Goal: Task Accomplishment & Management: Use online tool/utility

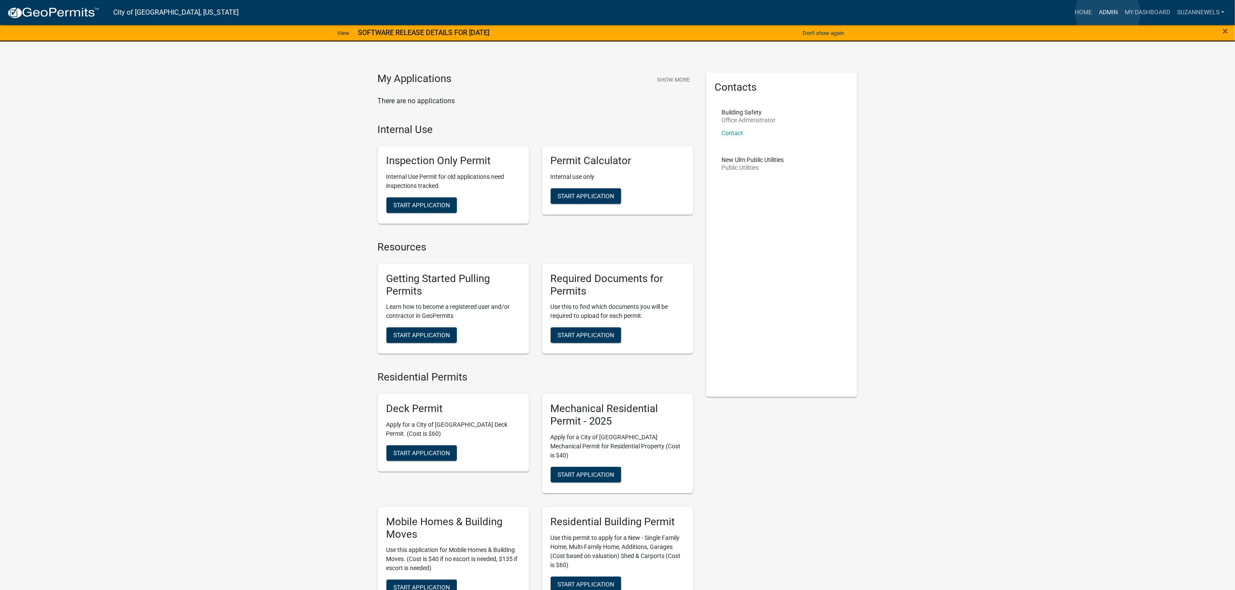
click at [1108, 13] on link "Admin" at bounding box center [1108, 12] width 26 height 16
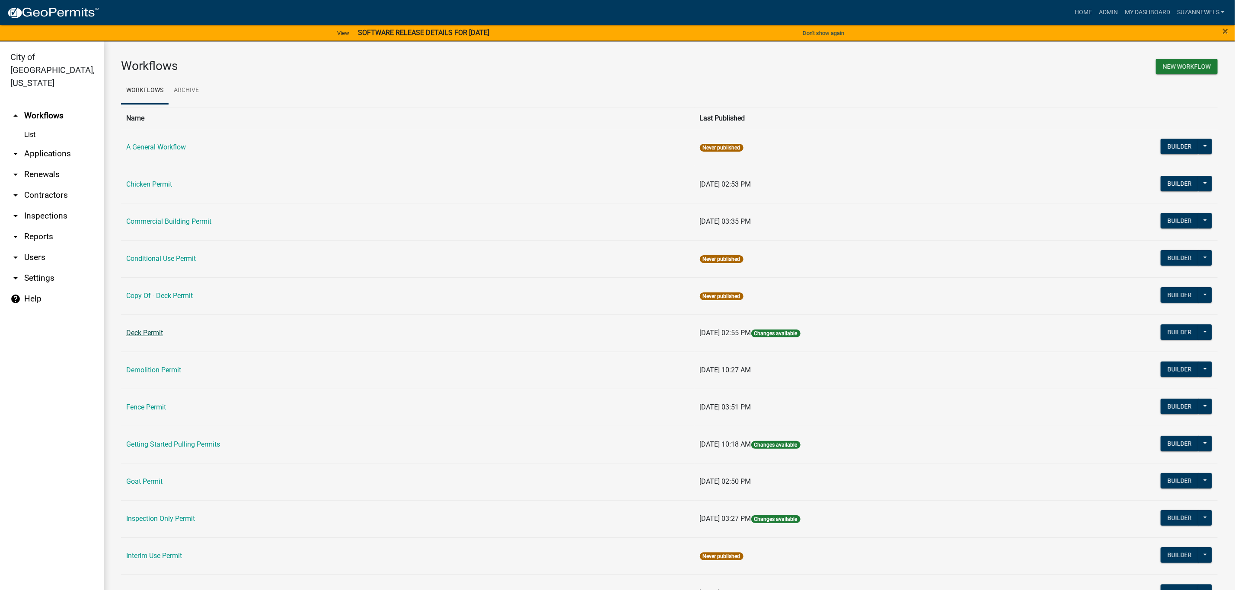
click at [148, 334] on link "Deck Permit" at bounding box center [144, 333] width 37 height 8
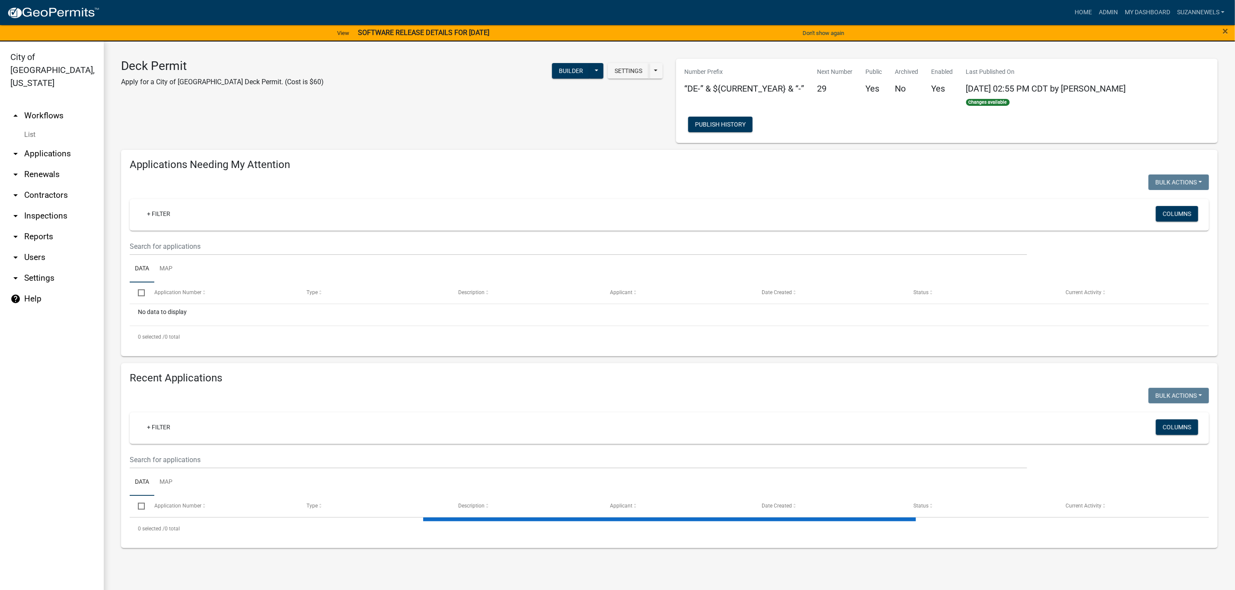
select select "2: 50"
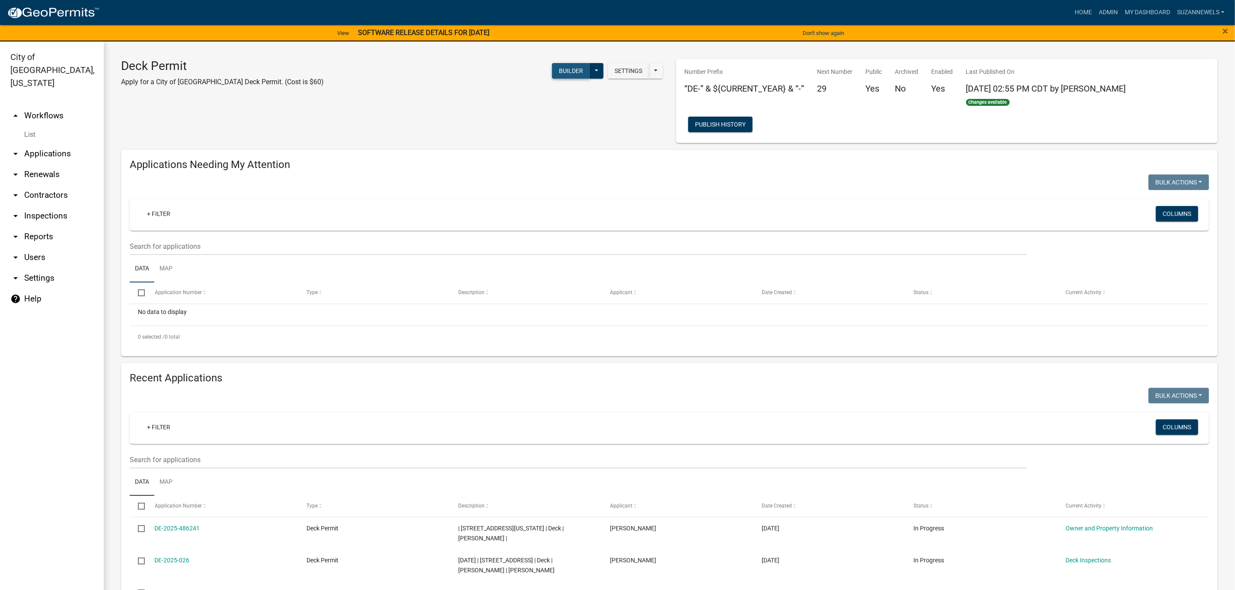
click at [557, 78] on button "Builder" at bounding box center [571, 71] width 38 height 16
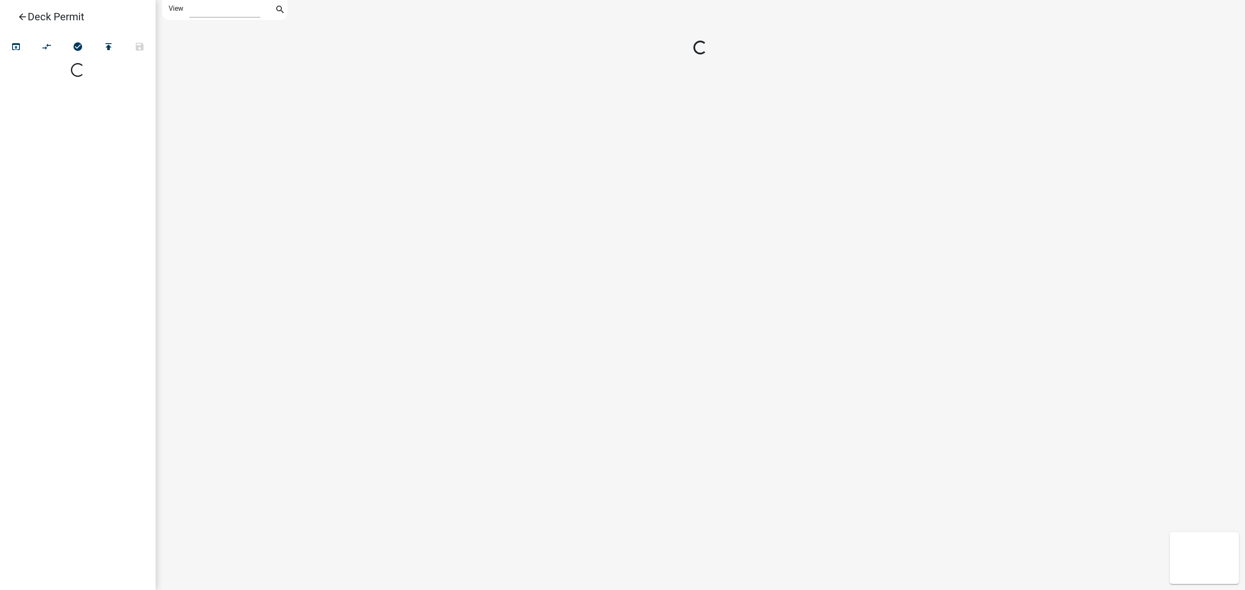
select select "1"
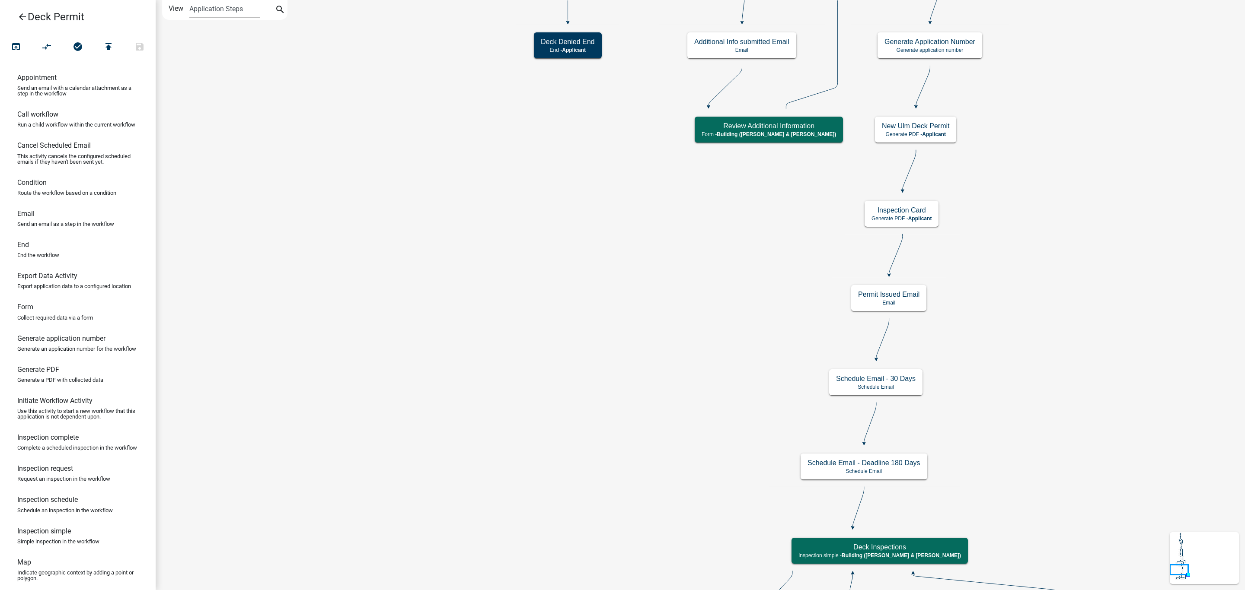
click at [23, 15] on icon "arrow_back" at bounding box center [22, 18] width 10 height 12
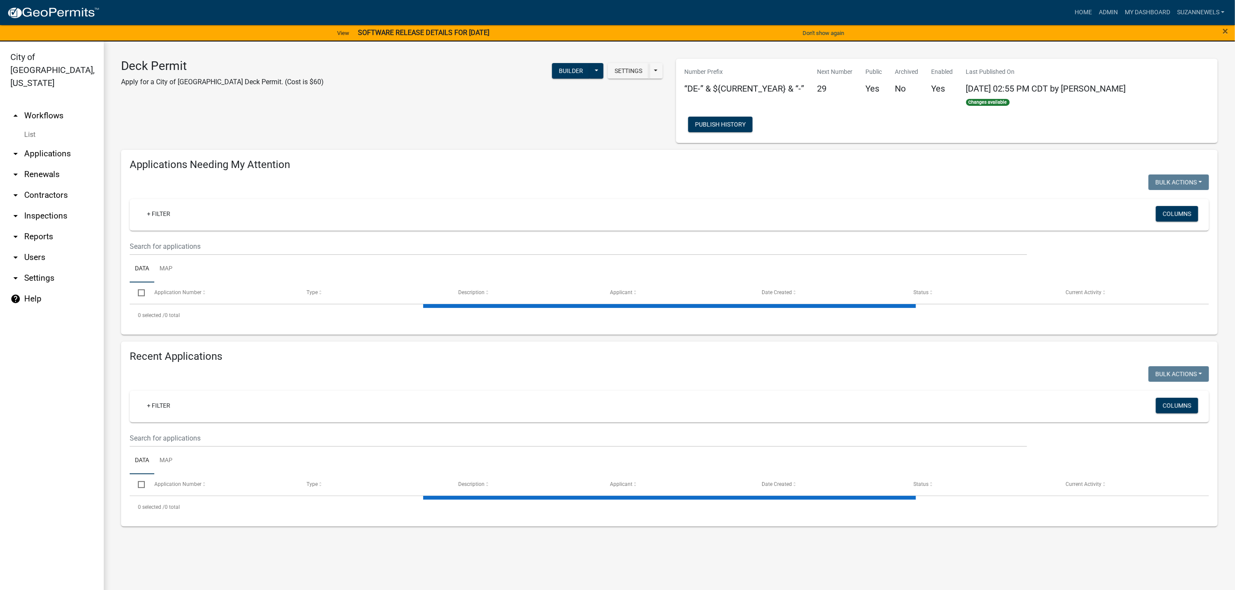
select select "2: 50"
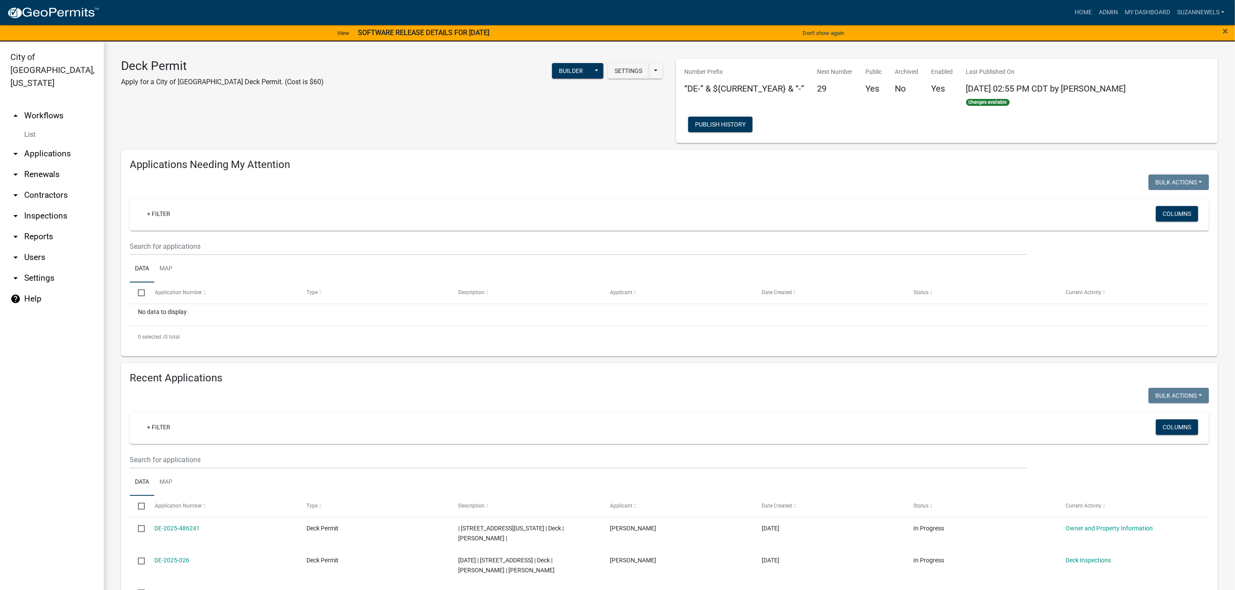
drag, startPoint x: 47, startPoint y: 103, endPoint x: 68, endPoint y: 103, distance: 20.7
click at [47, 105] on link "arrow_drop_up Workflows" at bounding box center [52, 115] width 104 height 21
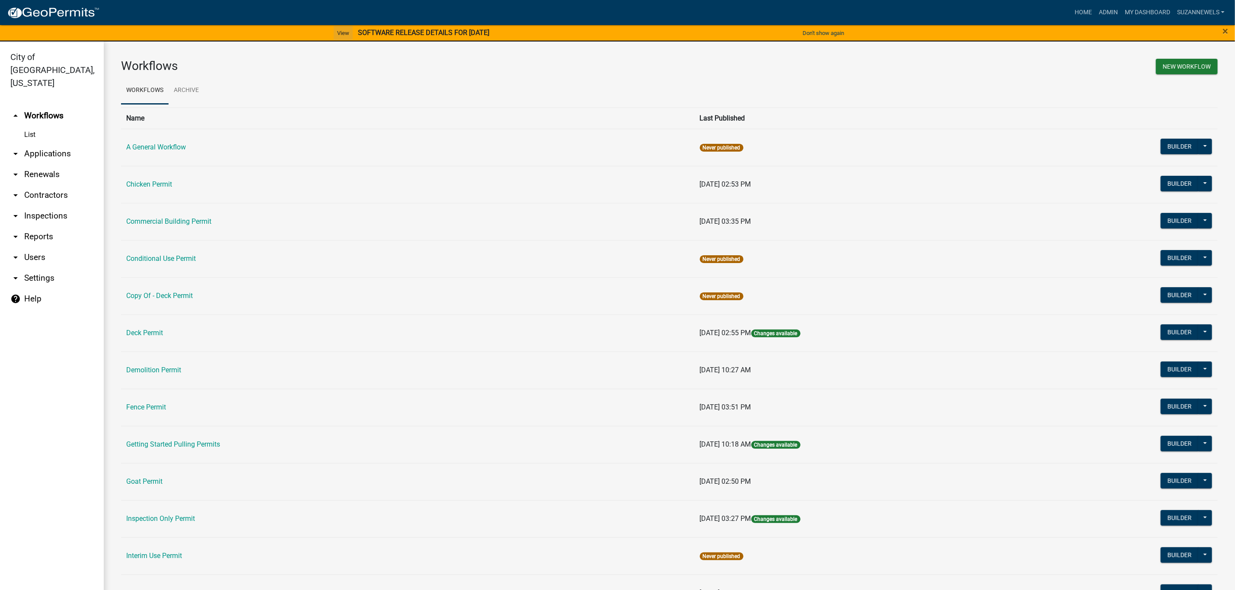
click at [341, 30] on link "View" at bounding box center [343, 33] width 19 height 14
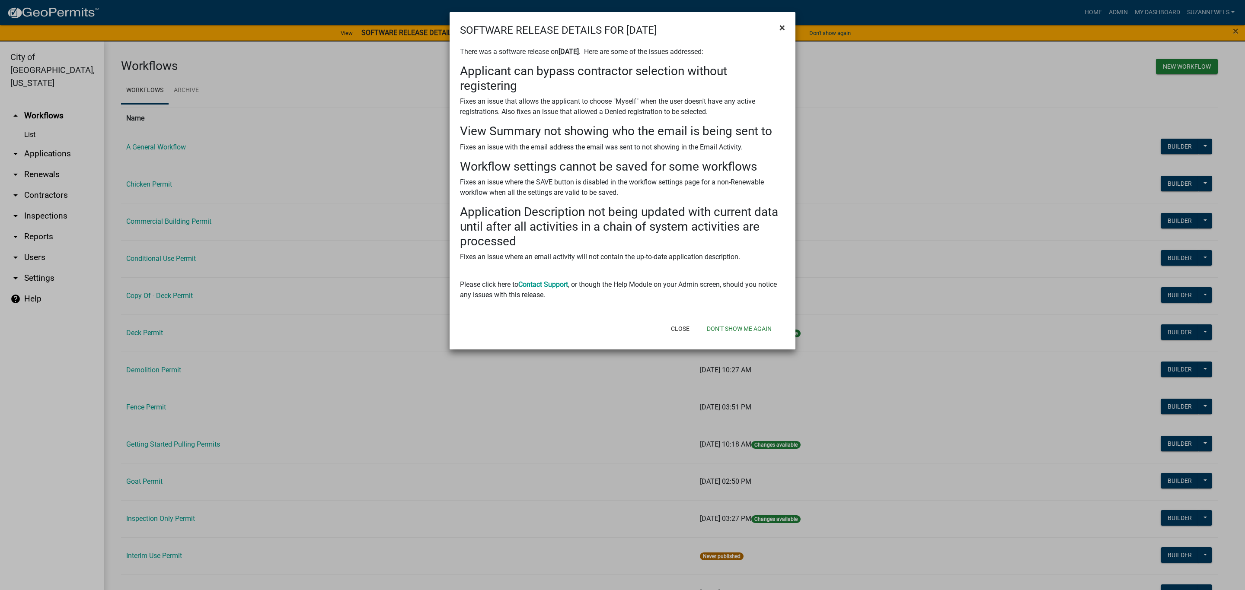
click at [778, 30] on button "×" at bounding box center [781, 28] width 19 height 24
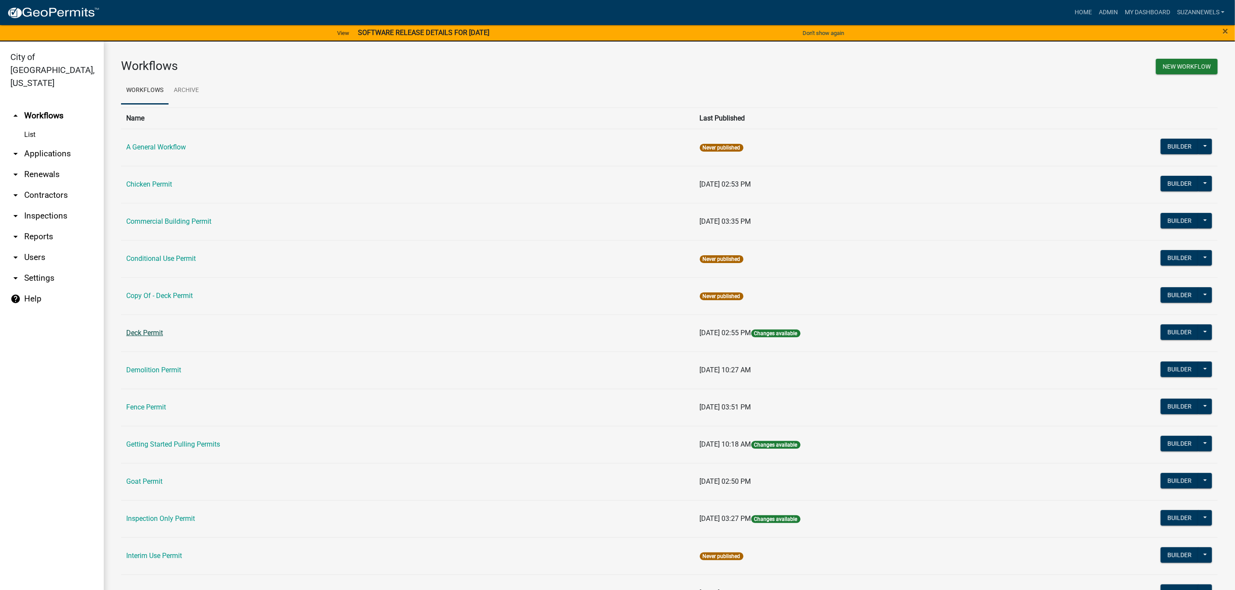
click at [150, 332] on link "Deck Permit" at bounding box center [144, 333] width 37 height 8
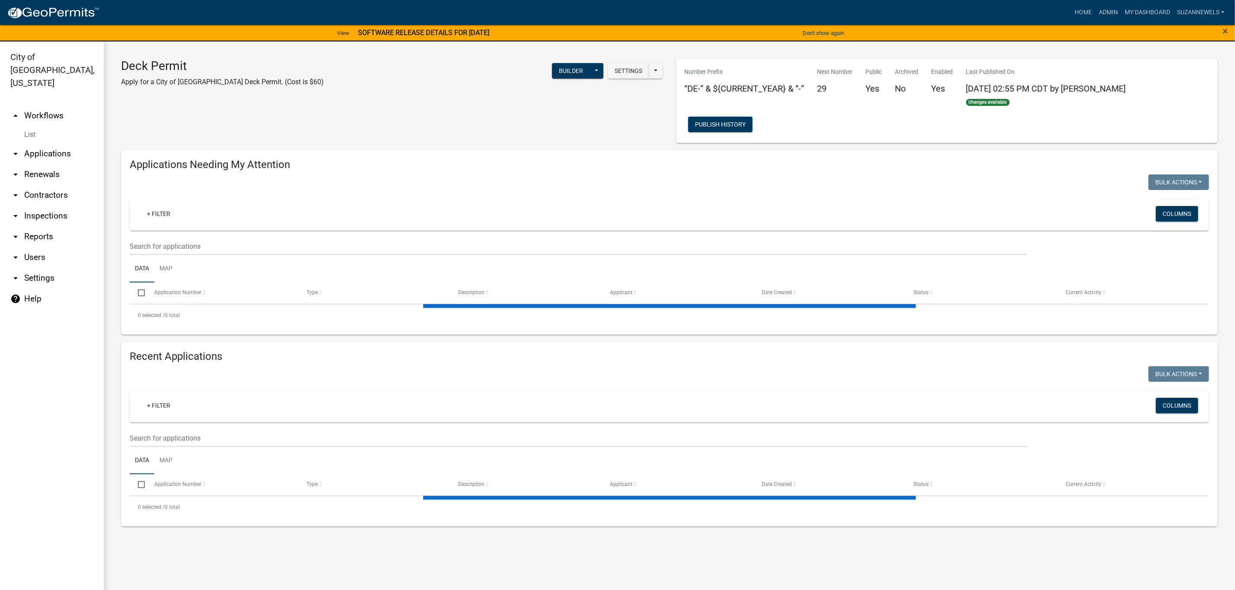
select select "2: 50"
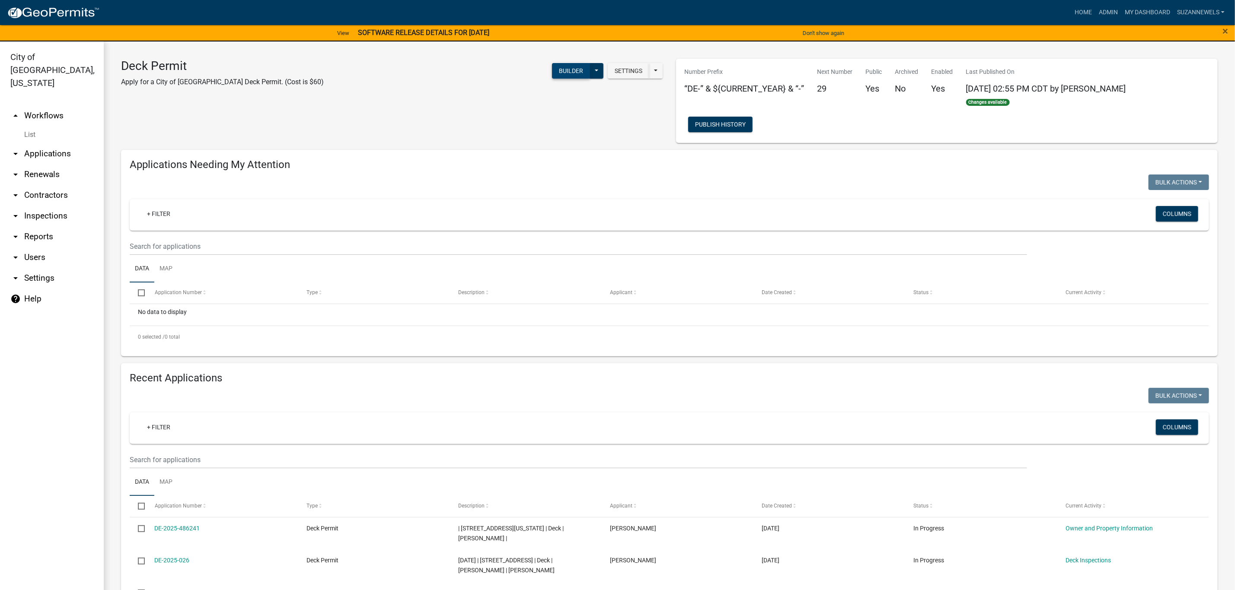
click at [565, 72] on button "Builder" at bounding box center [571, 71] width 38 height 16
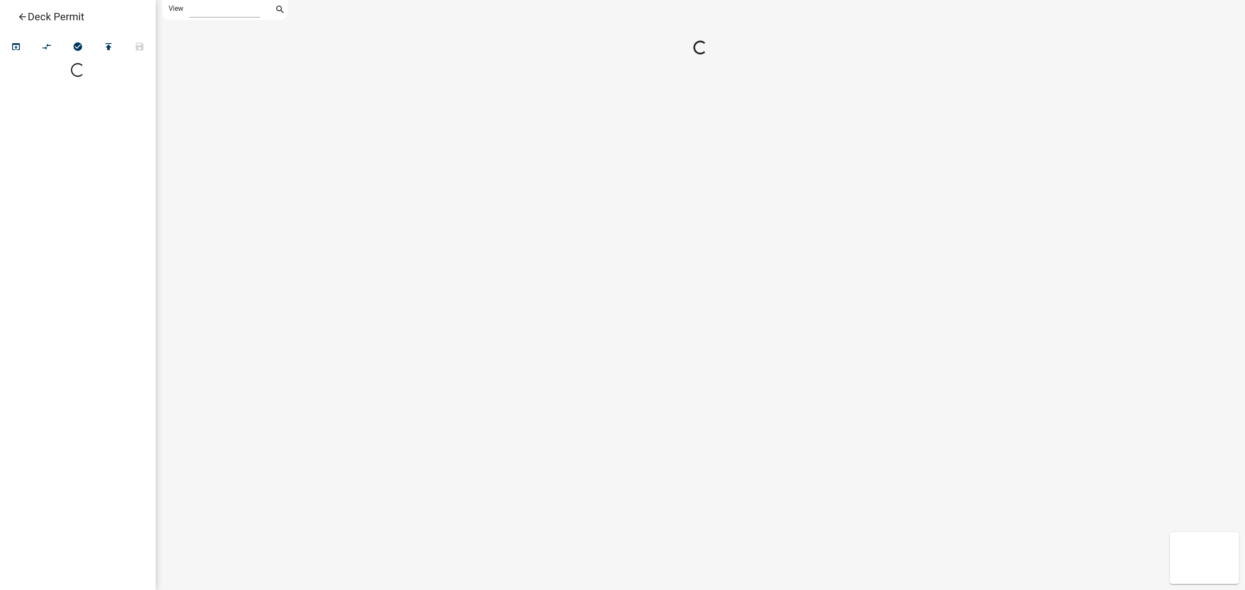
select select "1"
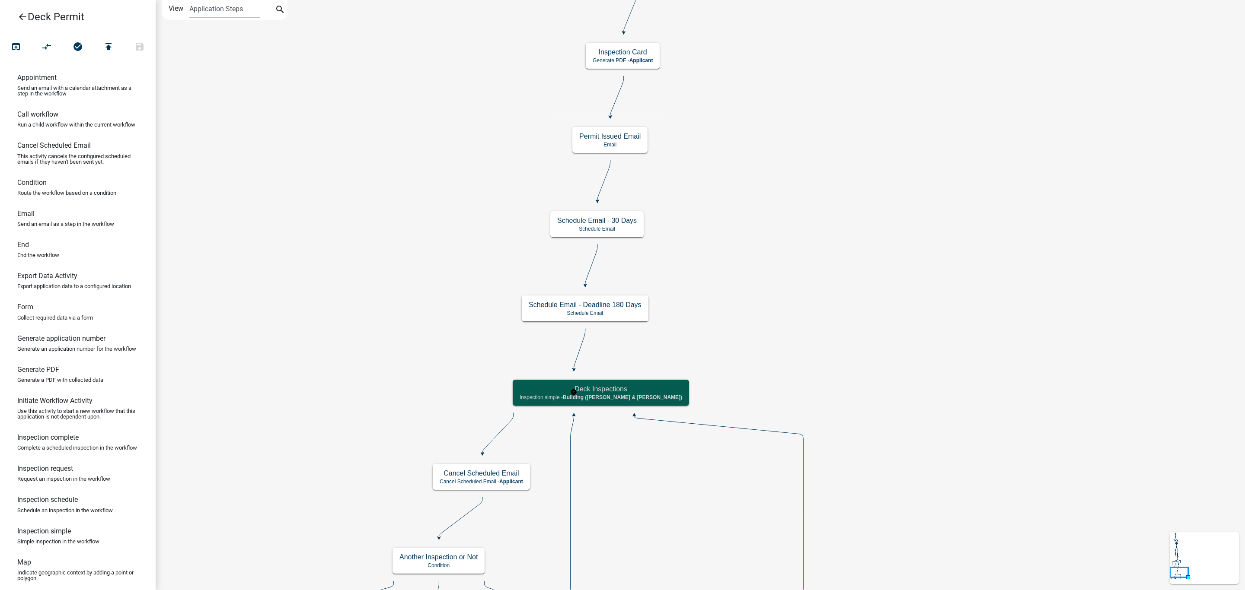
click at [605, 394] on div "Deck Inspections Inspection simple - Building ([PERSON_NAME] & [PERSON_NAME])" at bounding box center [601, 393] width 176 height 26
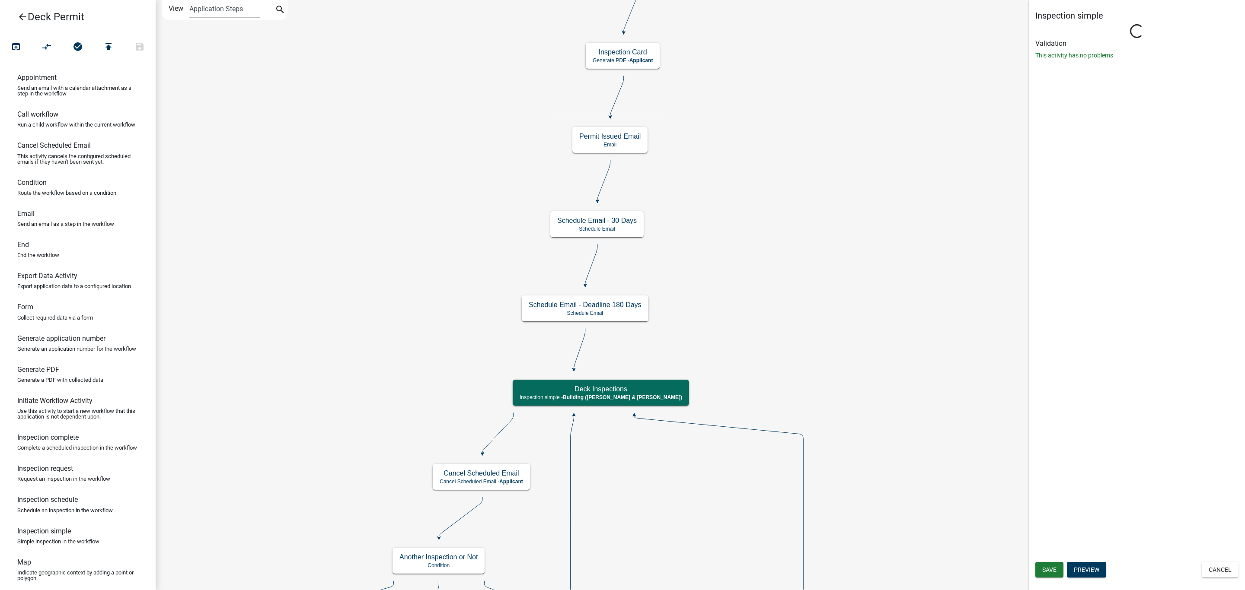
select select "AF95025D-B44F-4367-9798-E31EBF5850B8"
select select "805d55ac-e238-4e04-8f8e-acc067f36c3e"
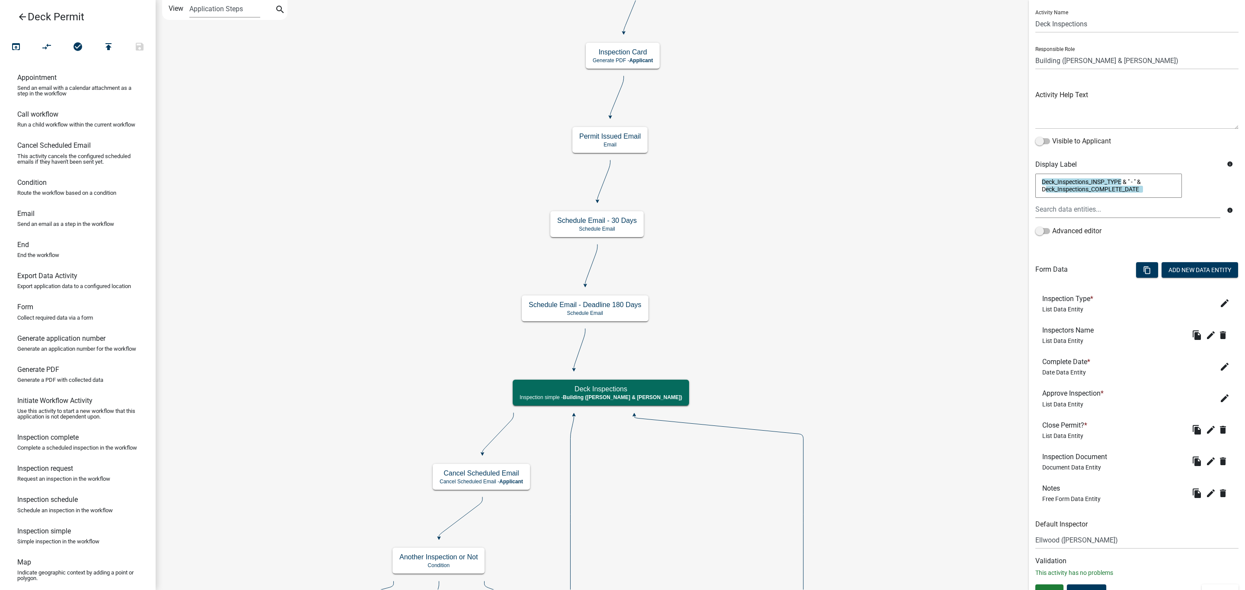
scroll to position [34, 0]
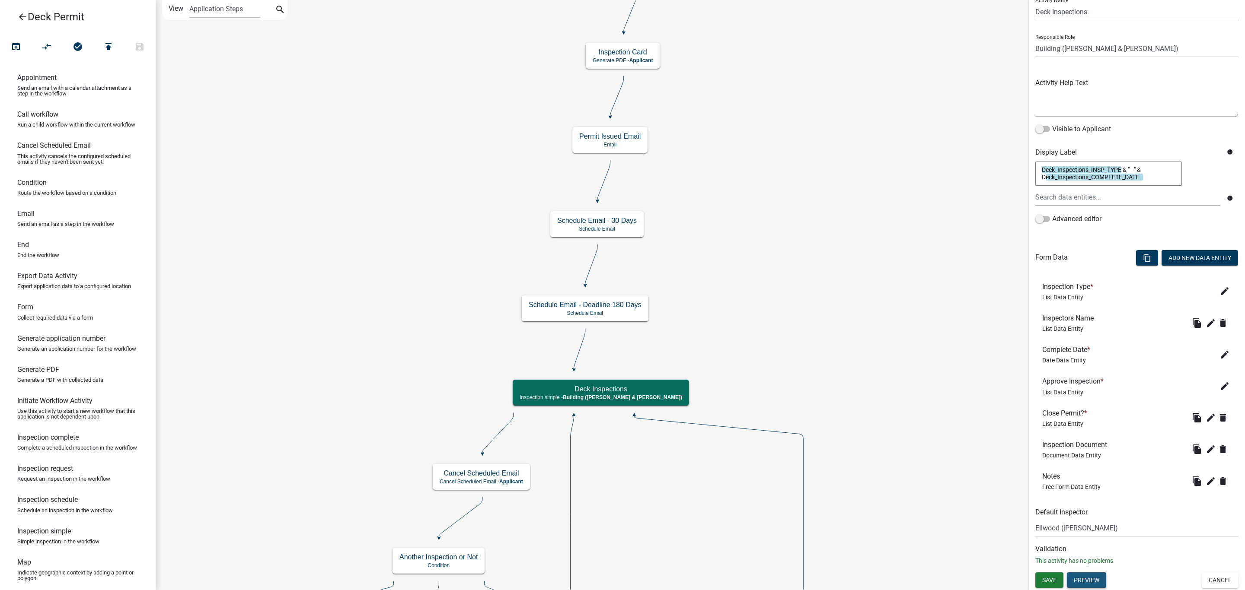
click at [1092, 582] on button "Preview" at bounding box center [1086, 581] width 39 height 16
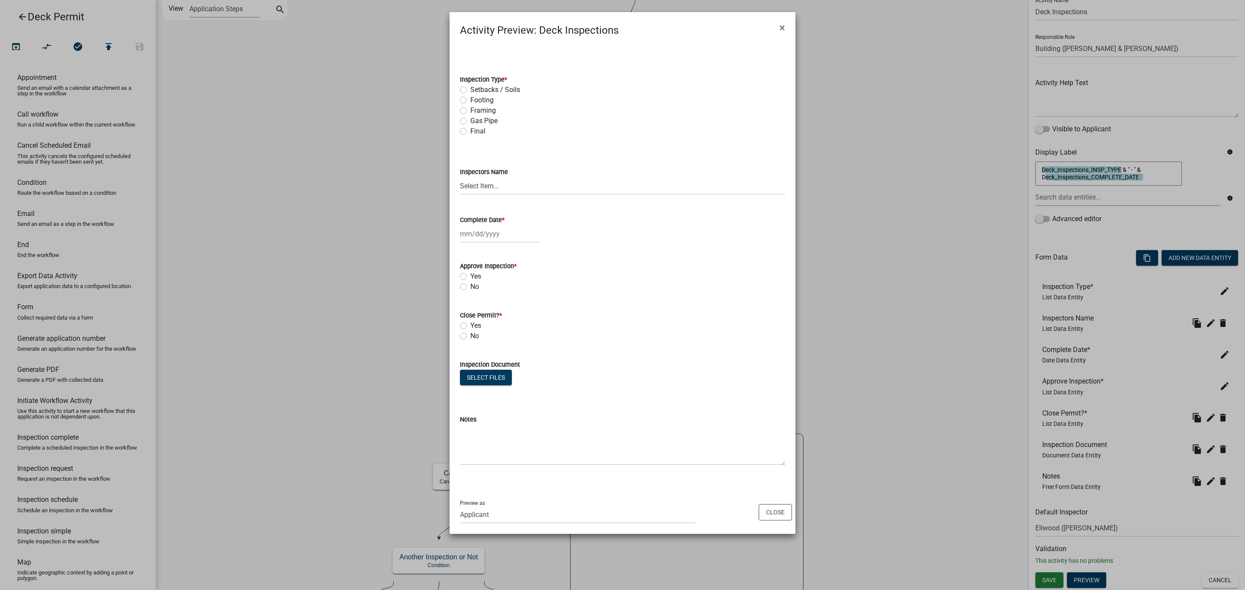
drag, startPoint x: 777, startPoint y: 26, endPoint x: 928, endPoint y: 316, distance: 327.1
click at [778, 26] on button "×" at bounding box center [781, 28] width 19 height 24
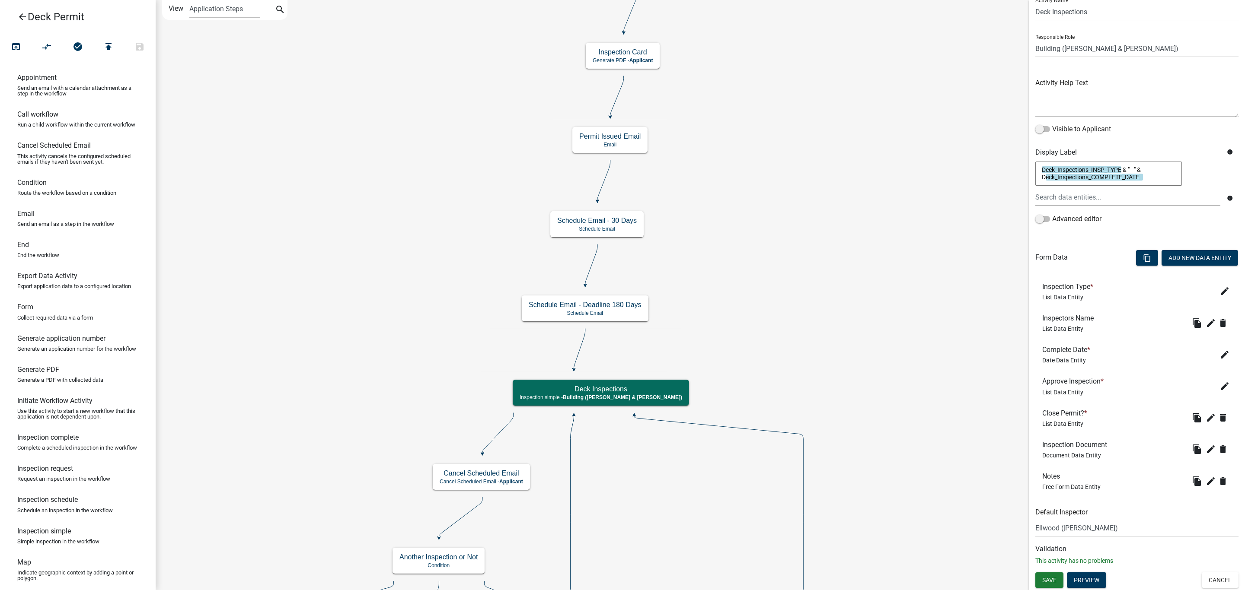
click at [1232, 578] on div "Save Preview Cancel" at bounding box center [1137, 582] width 216 height 18
click at [1216, 589] on div "Save Preview Cancel" at bounding box center [1137, 582] width 216 height 18
click at [1206, 581] on button "Cancel" at bounding box center [1219, 581] width 37 height 16
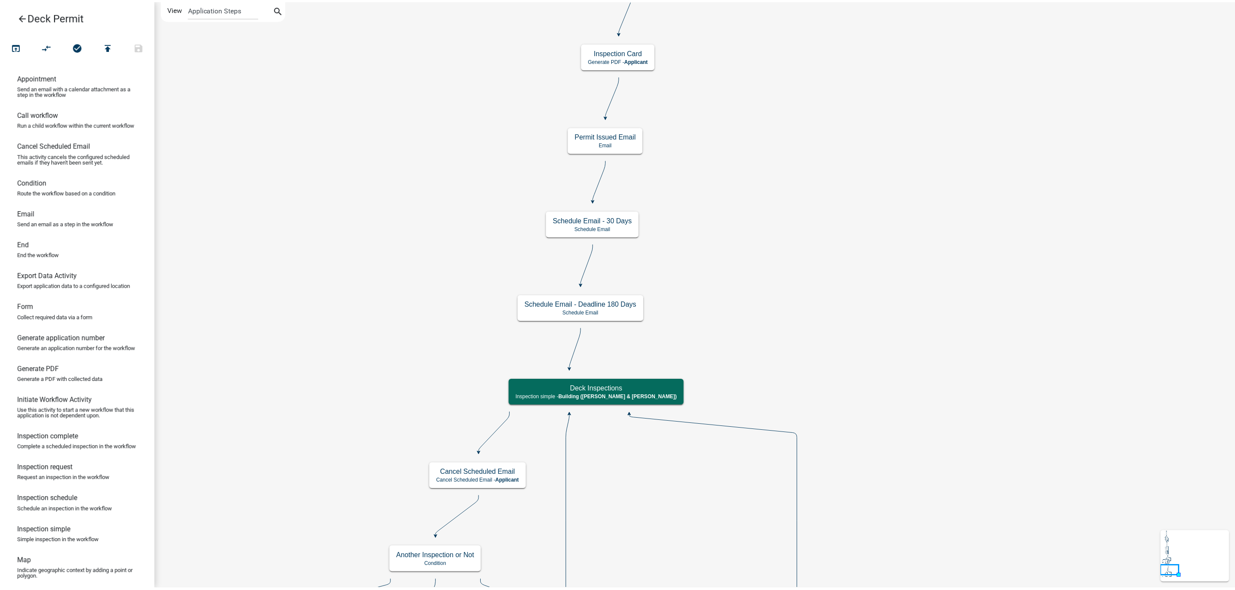
scroll to position [0, 0]
click at [16, 12] on link "arrow_back Deck Permit" at bounding box center [74, 17] width 135 height 20
click at [23, 22] on icon "arrow_back" at bounding box center [22, 18] width 10 height 12
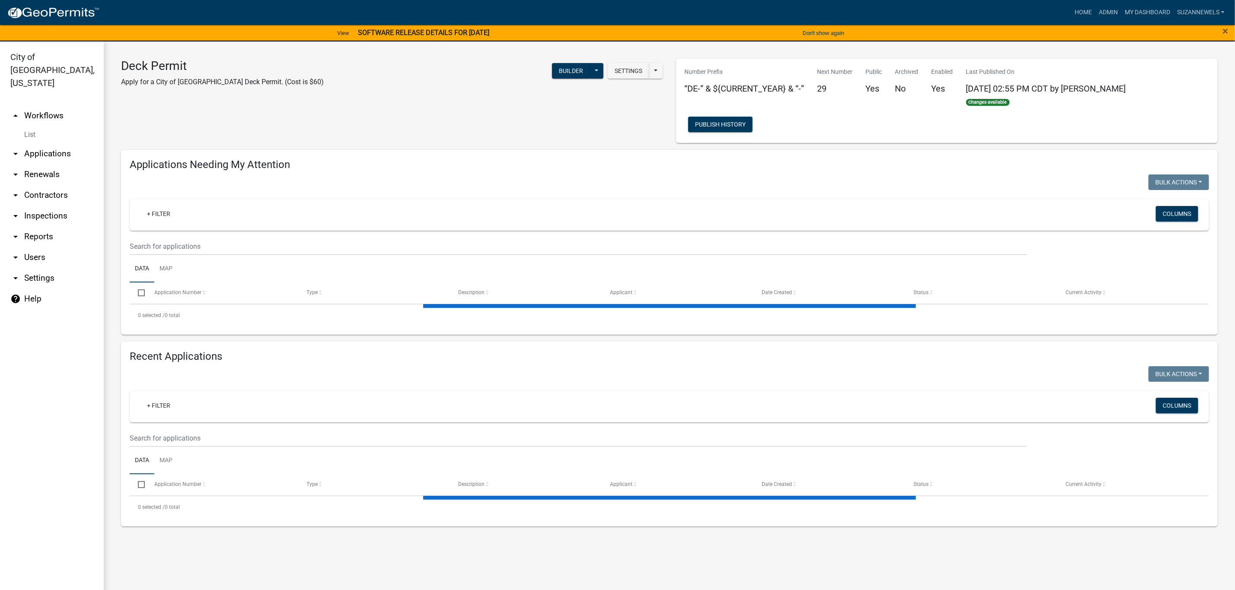
select select "2: 50"
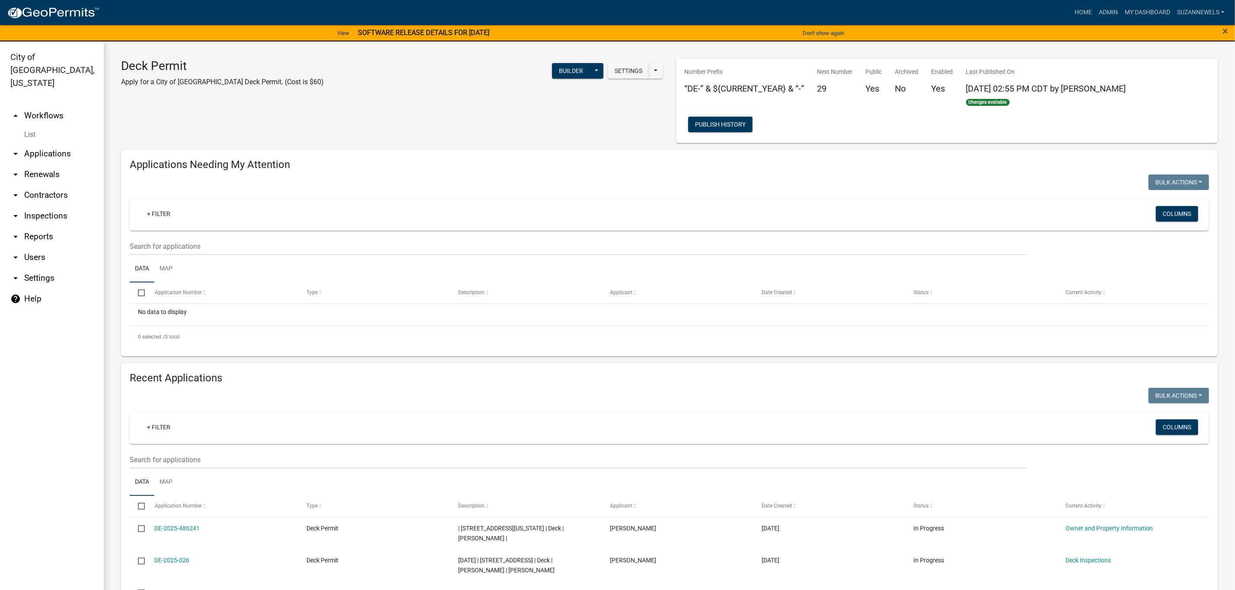
click at [330, 91] on div "Settings Start Application URL Start Application URL With Parcel ID Builder Pub…" at bounding box center [499, 76] width 339 height 35
click at [360, 112] on div "Deck Permit Apply for a City of [GEOGRAPHIC_DATA] Deck Permit. (Cost is $60) Se…" at bounding box center [392, 101] width 555 height 84
click at [38, 105] on link "arrow_drop_up Workflows" at bounding box center [52, 115] width 104 height 21
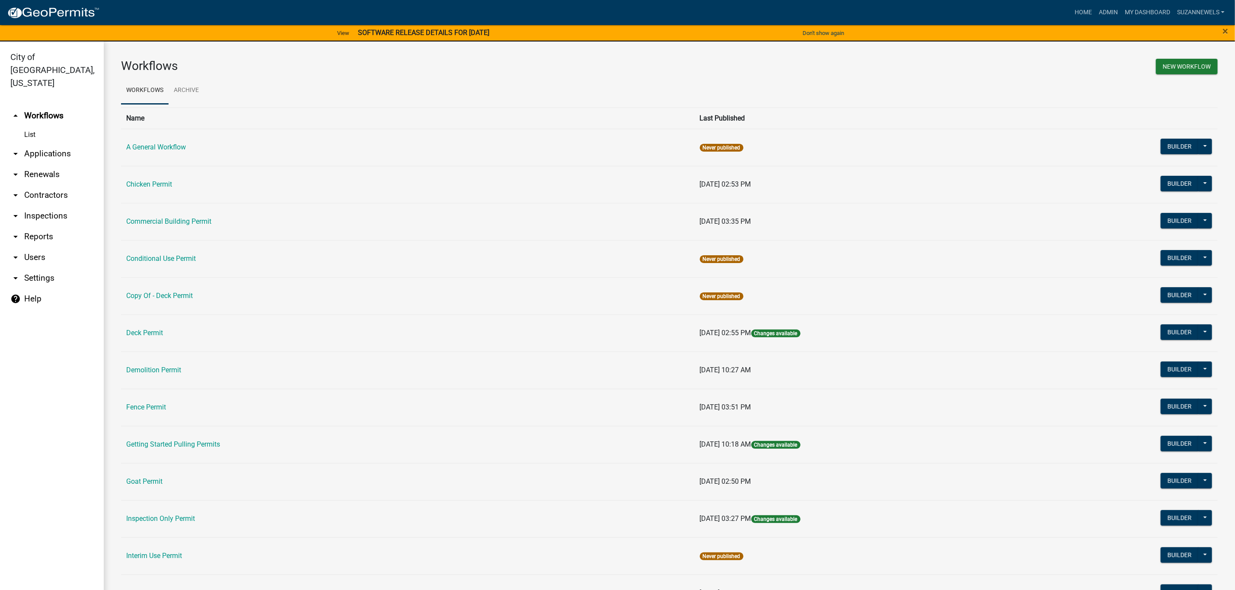
click at [19, 273] on icon "arrow_drop_down" at bounding box center [15, 278] width 10 height 10
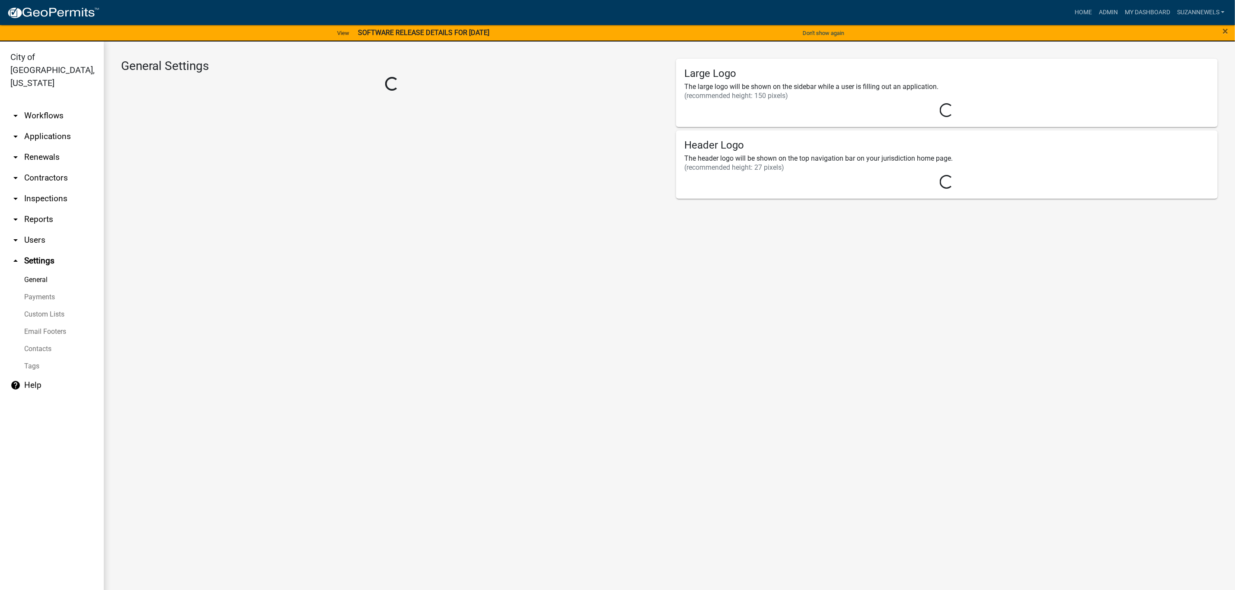
select select "MN"
select select "Central Standard Time"
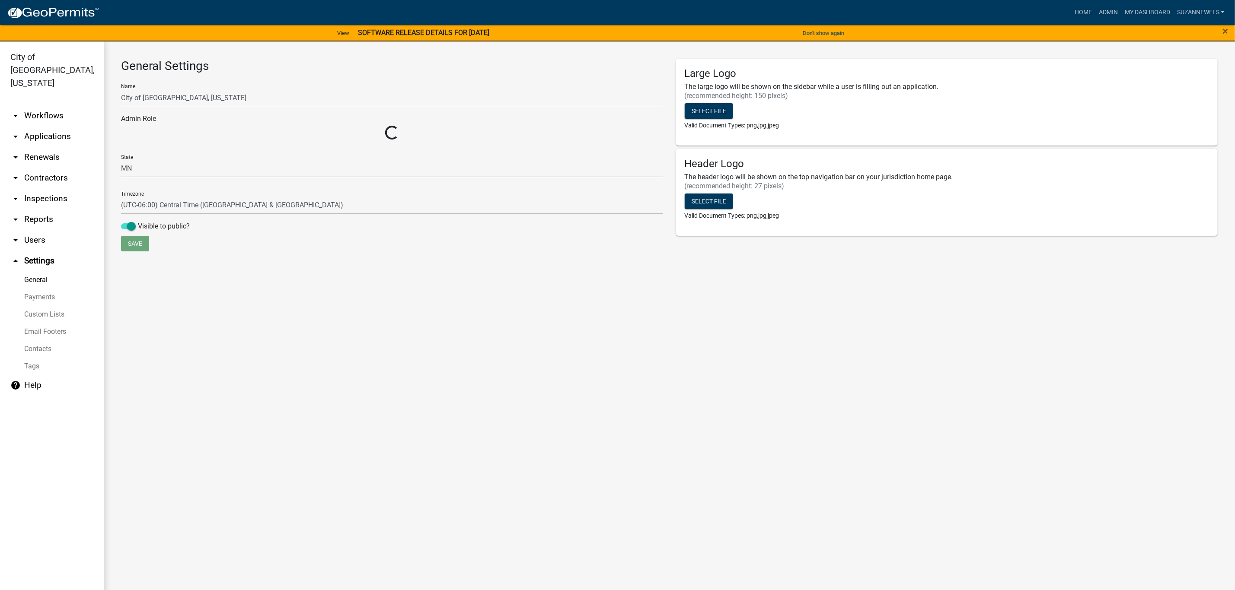
select select "2a8d2813-429b-4053-9d45-3691f4ce4985"
click at [31, 375] on link "help Help" at bounding box center [52, 385] width 104 height 21
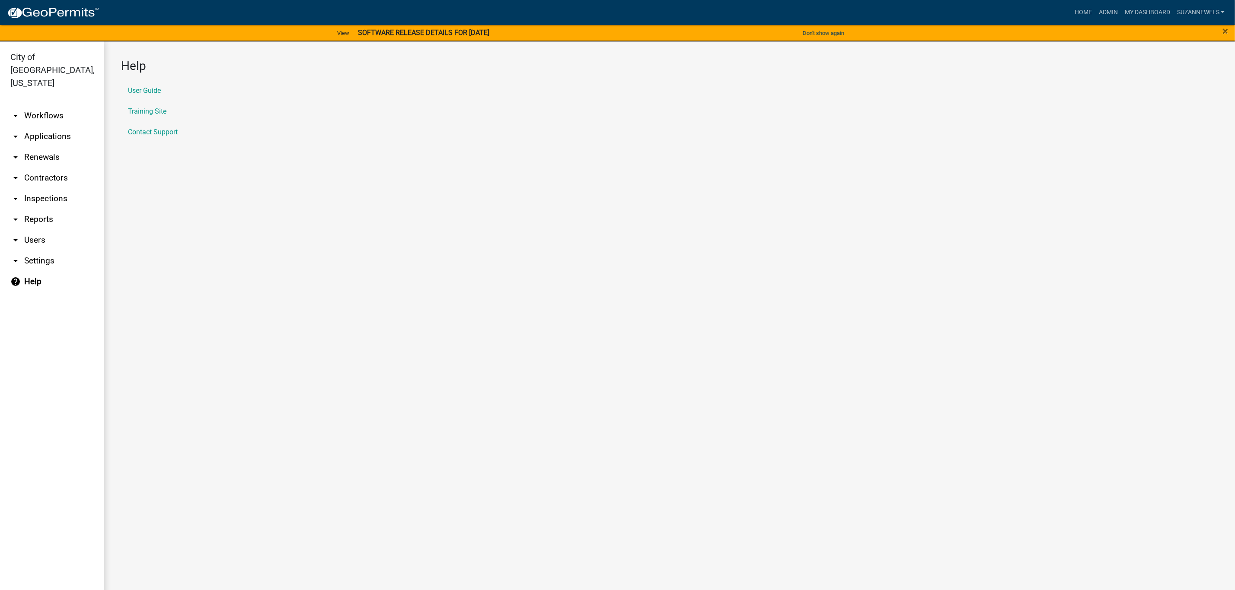
click at [567, 130] on li "Contact Support" at bounding box center [669, 132] width 1096 height 21
click at [51, 105] on link "arrow_drop_down Workflows" at bounding box center [52, 115] width 104 height 21
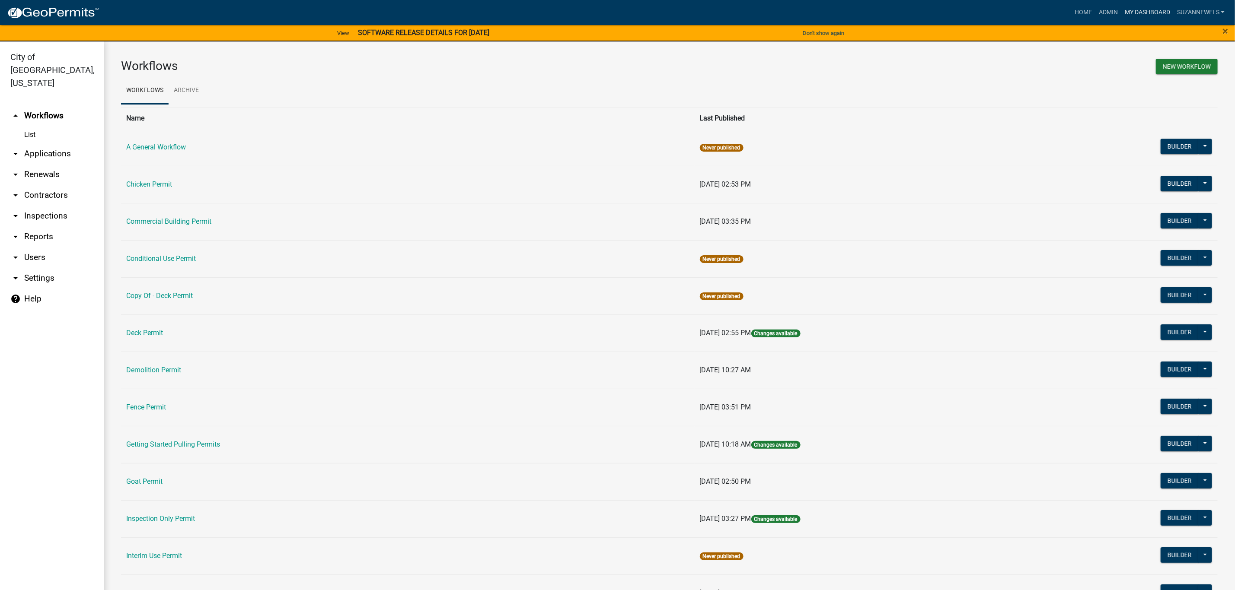
click at [1135, 10] on link "My Dashboard" at bounding box center [1147, 12] width 52 height 16
click at [476, 124] on th "Name" at bounding box center [407, 118] width 573 height 21
click at [288, 84] on ul "Workflows Archive" at bounding box center [669, 90] width 1096 height 27
drag, startPoint x: 533, startPoint y: 260, endPoint x: 446, endPoint y: 204, distance: 103.8
click at [533, 260] on td "Conditional Use Permit" at bounding box center [407, 258] width 573 height 37
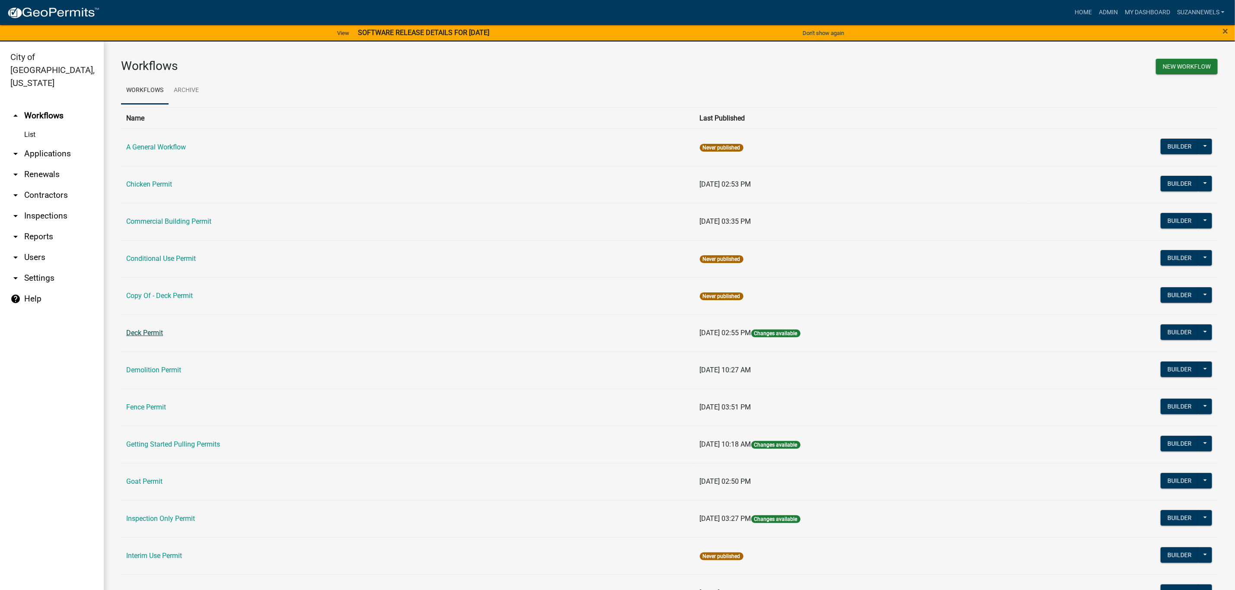
click at [137, 333] on link "Deck Permit" at bounding box center [144, 333] width 37 height 8
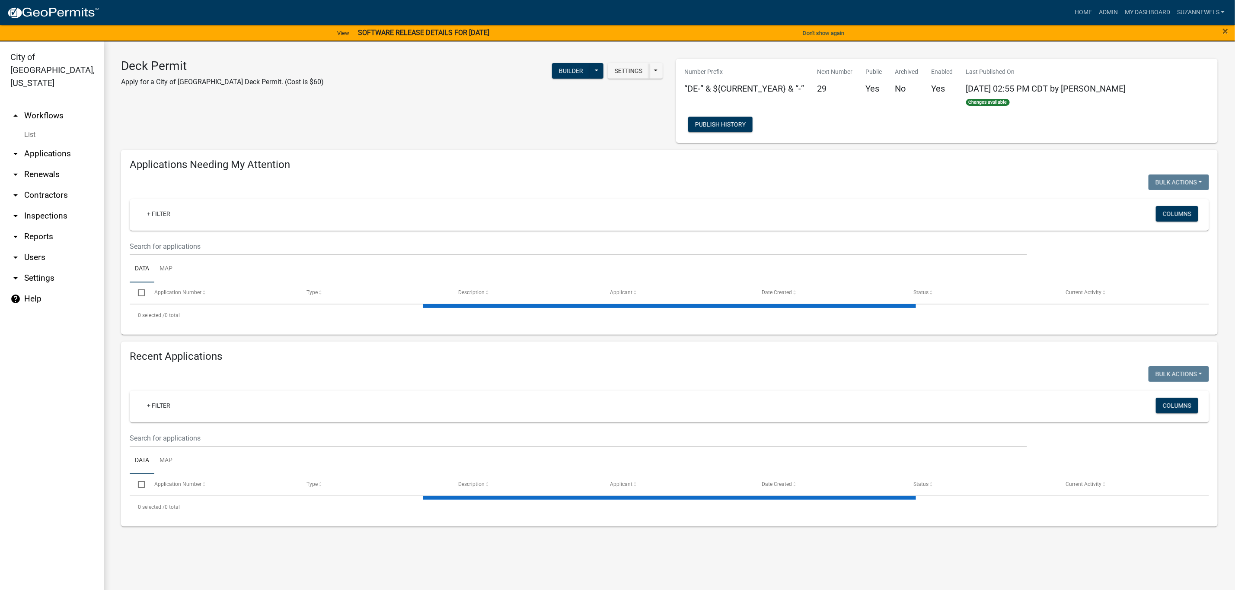
select select "2: 50"
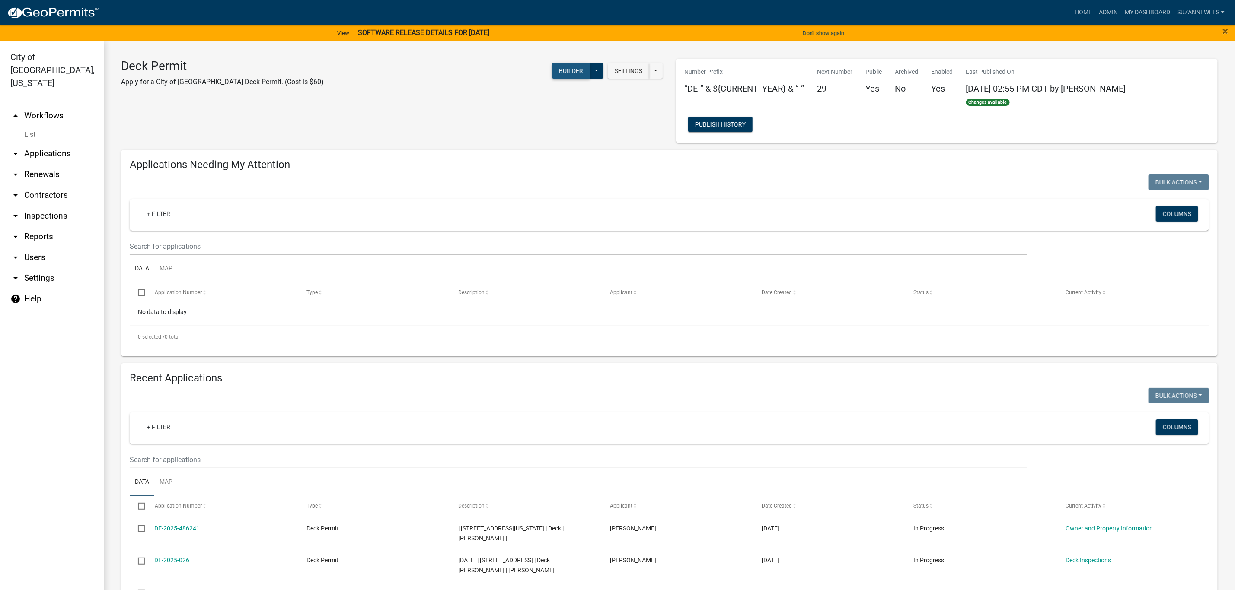
click at [567, 71] on button "Builder" at bounding box center [571, 71] width 38 height 16
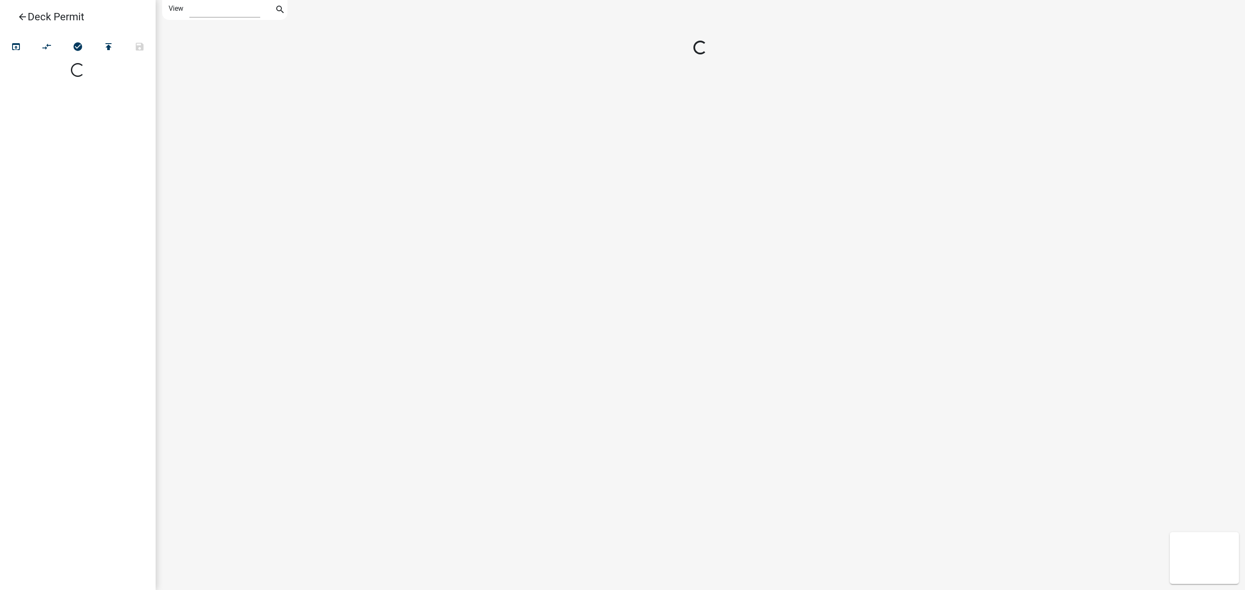
select select "1"
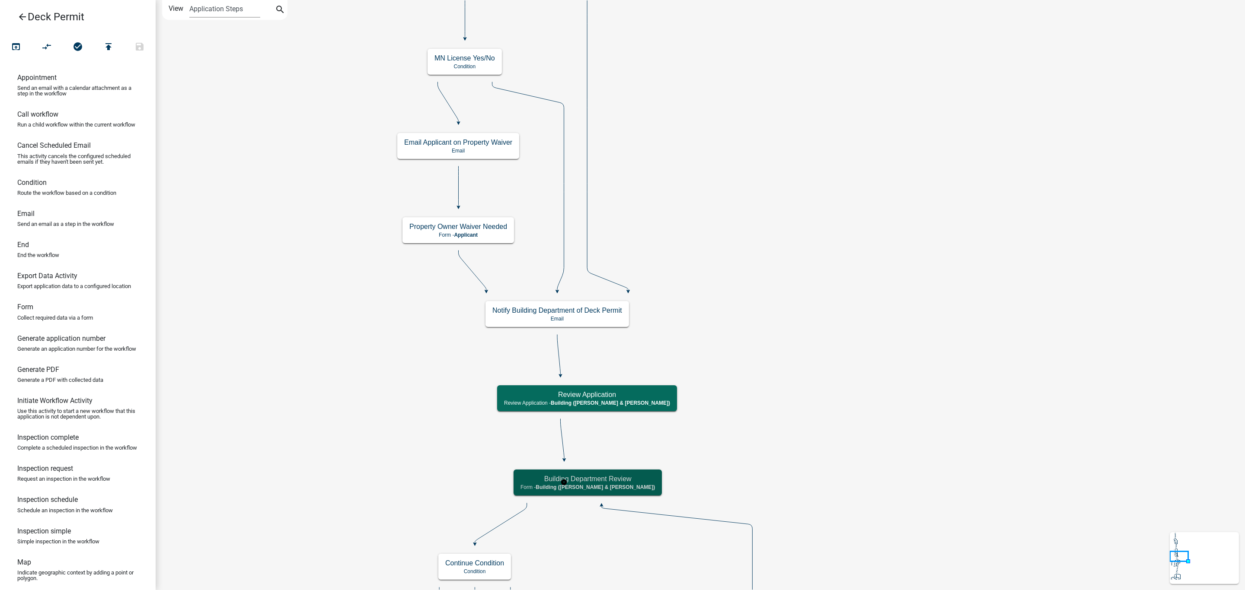
click at [551, 482] on h5 "Building Department Review" at bounding box center [587, 479] width 134 height 8
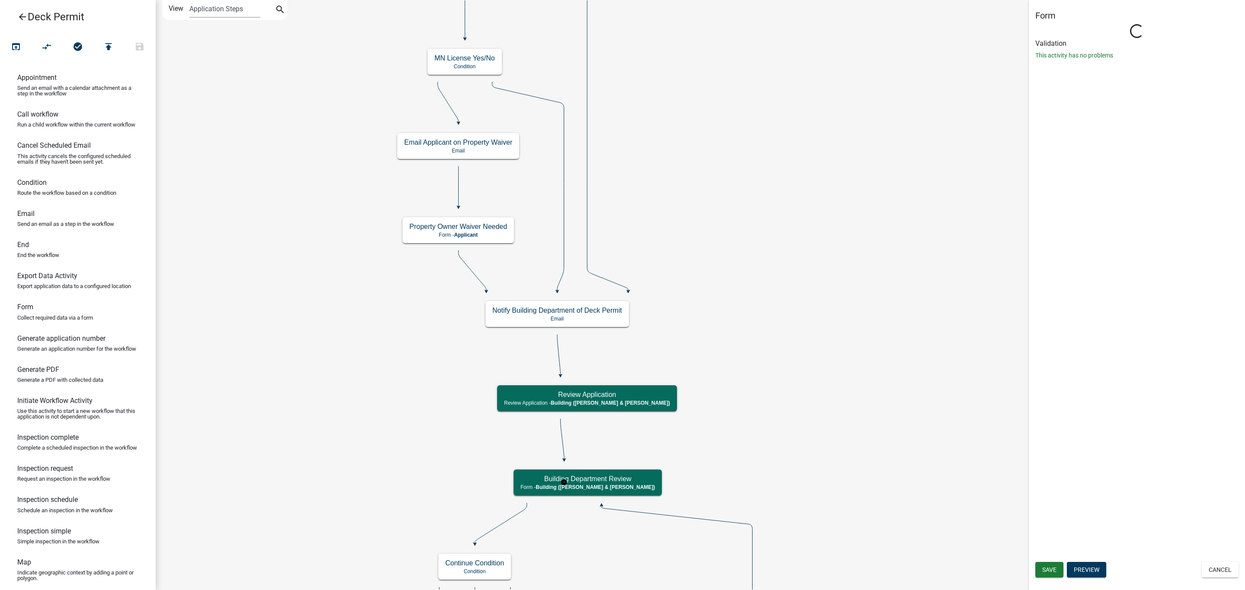
select select "AF95025D-B44F-4367-9798-E31EBF5850B8"
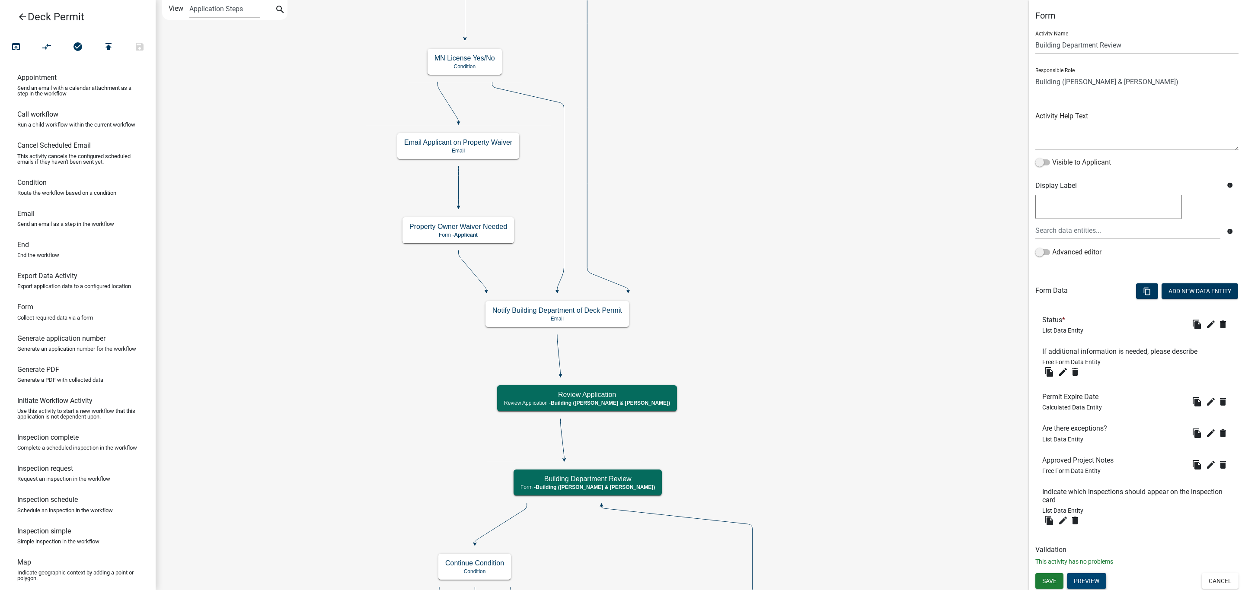
click at [1081, 581] on button "Preview" at bounding box center [1086, 581] width 39 height 16
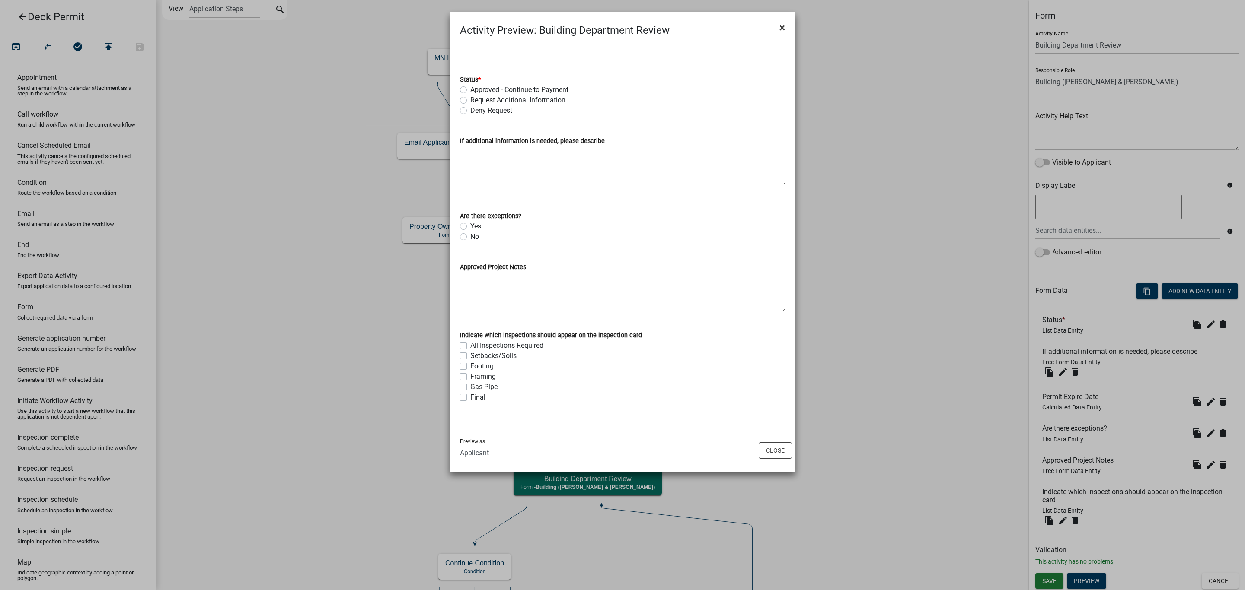
click at [789, 30] on button "×" at bounding box center [781, 28] width 19 height 24
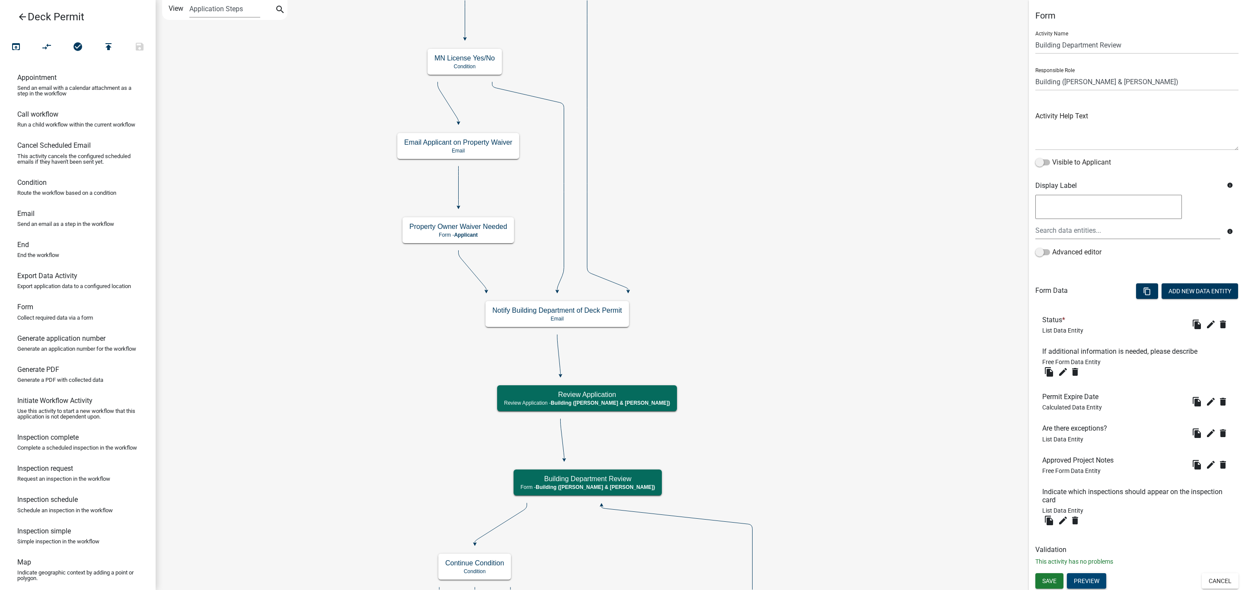
click at [1097, 355] on h6 "If additional information is needed, please describe" at bounding box center [1121, 351] width 159 height 8
click at [1065, 372] on icon "edit" at bounding box center [1063, 372] width 10 height 10
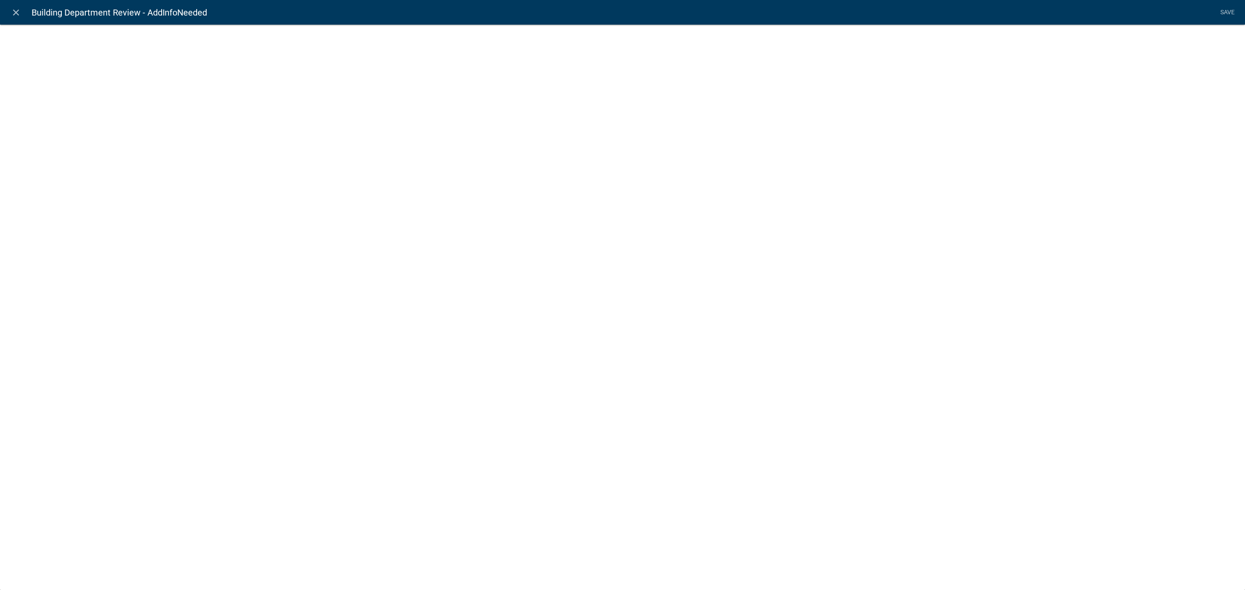
select select
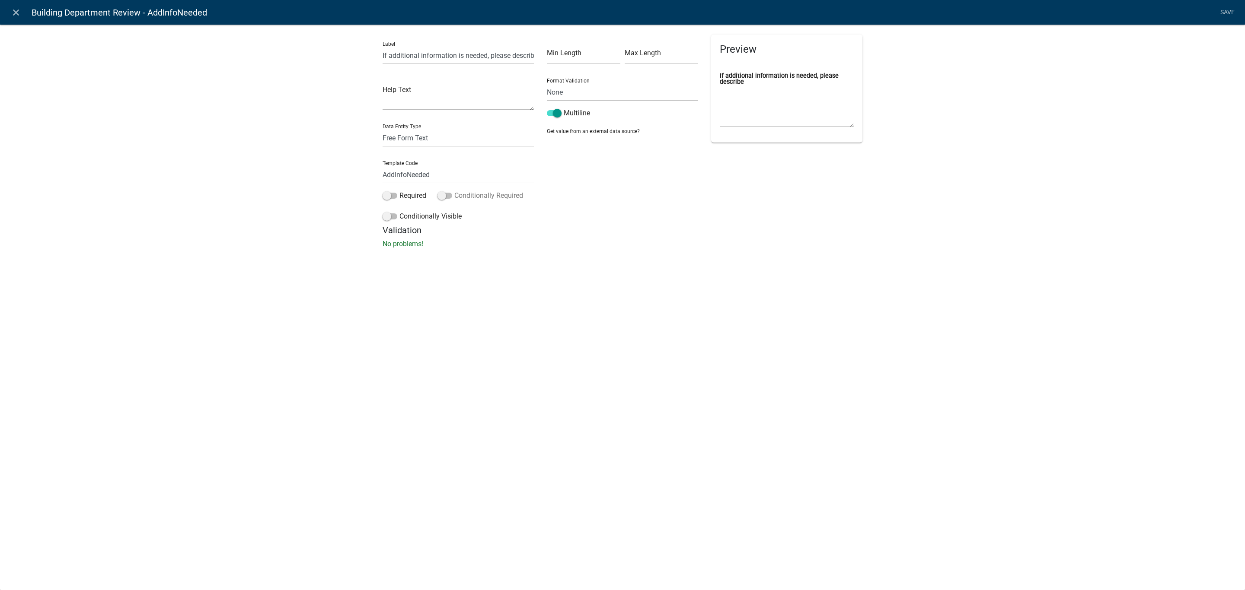
click at [477, 192] on label "Conditionally Required" at bounding box center [480, 196] width 86 height 10
click at [454, 191] on input "Conditionally Required" at bounding box center [454, 191] width 0 height 0
click at [394, 261] on button "button" at bounding box center [400, 260] width 17 height 17
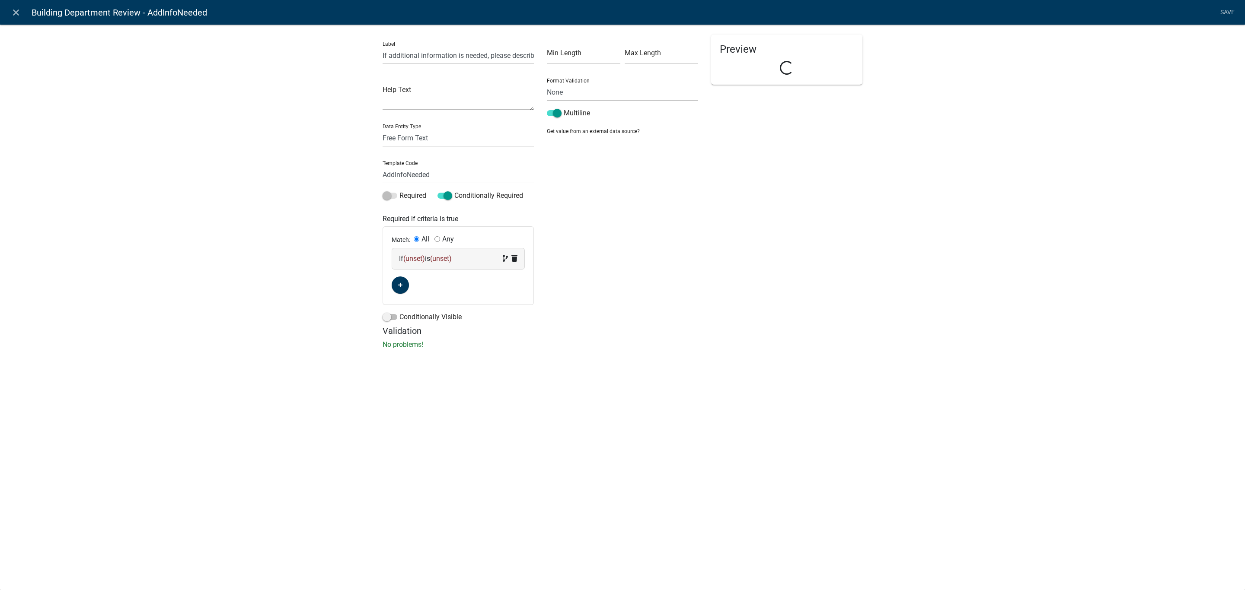
click at [416, 258] on span "(unset)" at bounding box center [414, 259] width 22 height 8
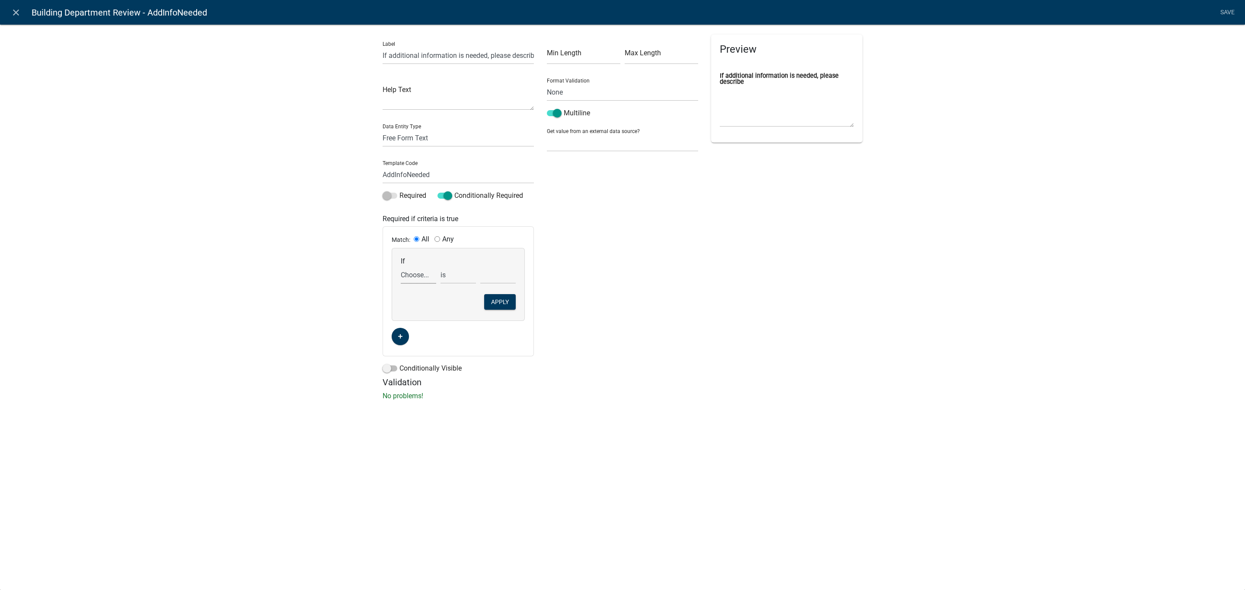
click at [416, 275] on select "Choose... Acknowledgement Acres Address ALL_FEE_RECIPIENTS AppIsOwner APPLICANT…" at bounding box center [418, 275] width 35 height 18
select select "201: Status1"
click at [401, 266] on select "Choose... Acknowledgement Acres Address ALL_FEE_RECIPIENTS AppIsOwner APPLICANT…" at bounding box center [418, 275] width 35 height 18
click at [493, 276] on select "Choose... Approved - Continue to Payment Deny Request Request Additional Inform…" at bounding box center [497, 275] width 35 height 18
select select "3: Request Additional Information"
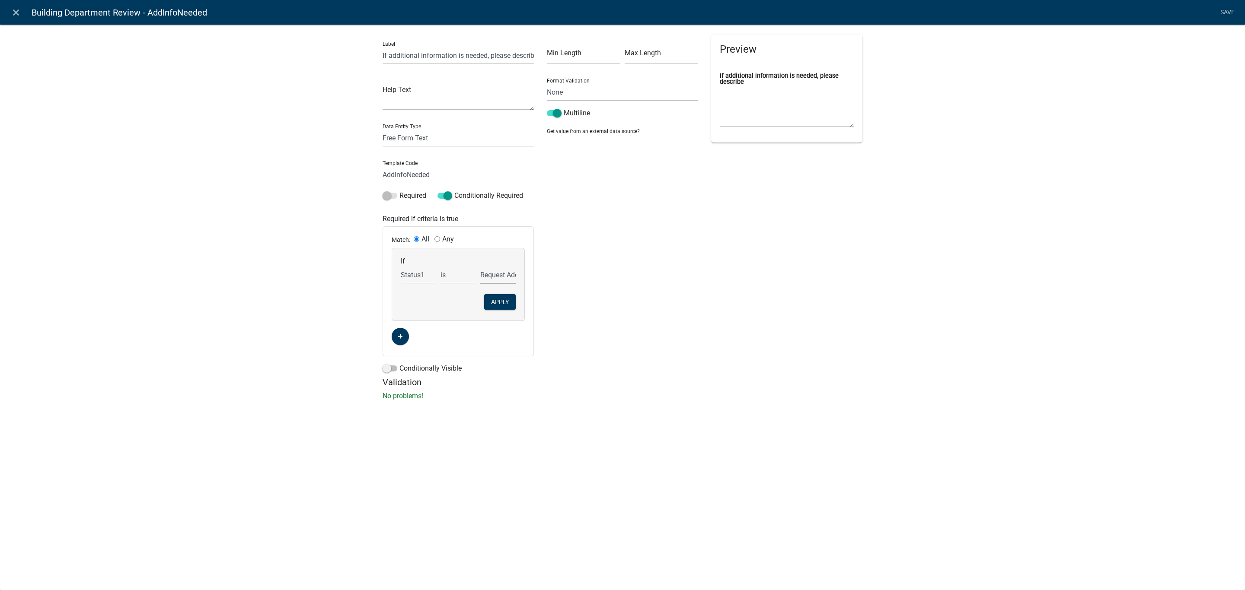
click at [480, 266] on select "Choose... Approved - Continue to Payment Deny Request Request Additional Inform…" at bounding box center [497, 275] width 35 height 18
click at [500, 303] on button "Apply" at bounding box center [500, 302] width 32 height 16
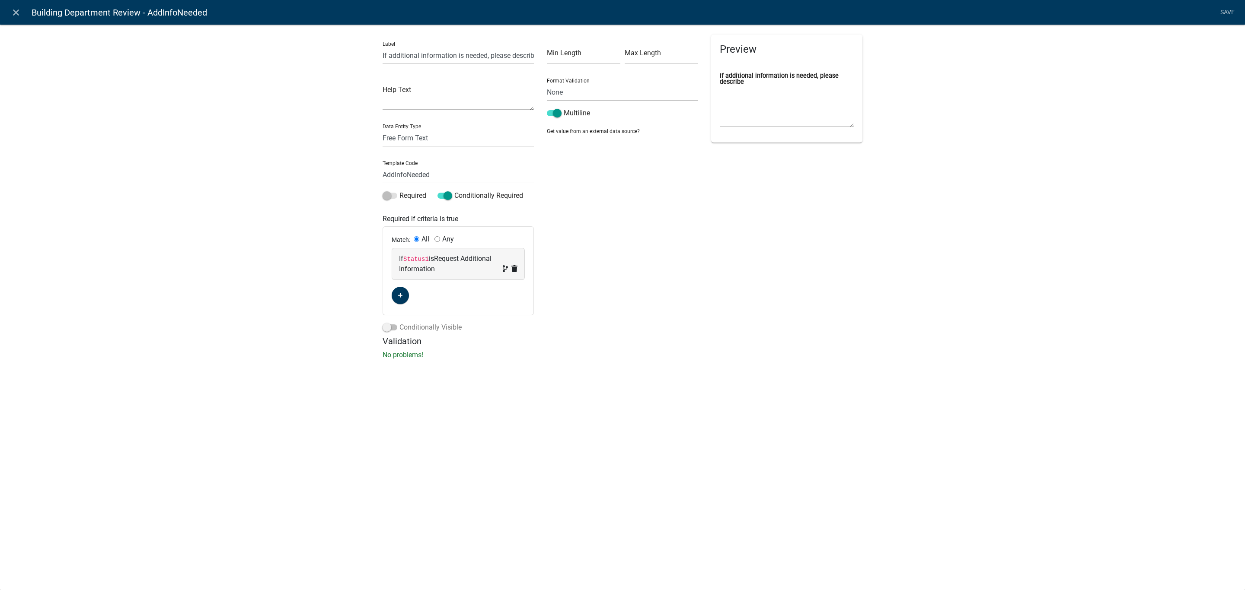
click at [424, 328] on label "Conditionally Visible" at bounding box center [421, 327] width 79 height 10
click at [399, 322] on input "Conditionally Visible" at bounding box center [399, 322] width 0 height 0
click at [398, 388] on button "button" at bounding box center [400, 391] width 17 height 17
click at [411, 393] on span "(unset)" at bounding box center [414, 390] width 22 height 8
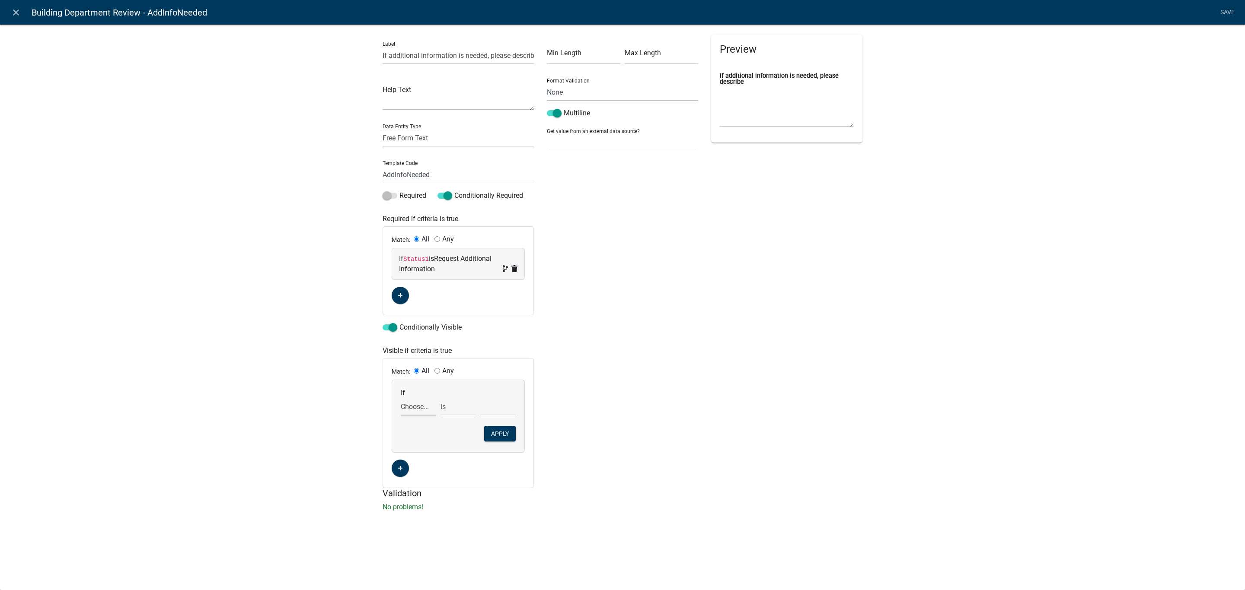
click at [412, 406] on select "Choose... Acknowledgement Acres Address ALL_FEE_RECIPIENTS AppIsOwner APPLICANT…" at bounding box center [418, 407] width 35 height 18
select select "201: Status1"
click at [401, 399] on select "Choose... Acknowledgement Acres Address ALL_FEE_RECIPIENTS AppIsOwner APPLICANT…" at bounding box center [418, 407] width 35 height 18
click at [498, 410] on select "Choose... Approved - Continue to Payment Deny Request Request Additional Inform…" at bounding box center [497, 407] width 35 height 18
select select "3: Request Additional Information"
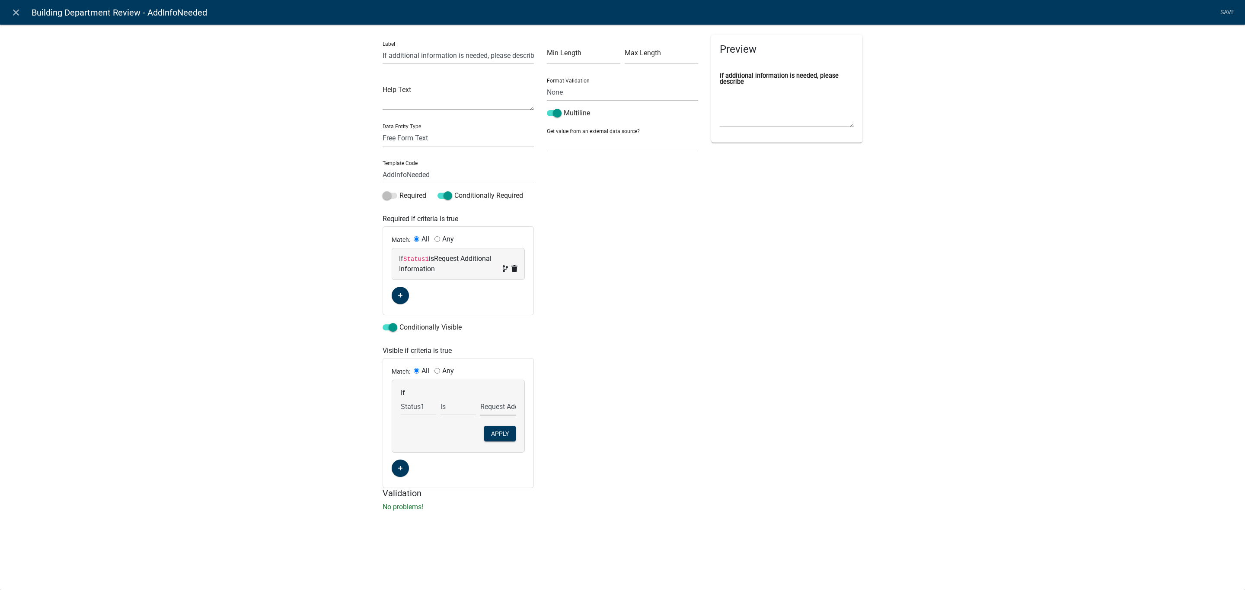
click at [480, 399] on select "Choose... Approved - Continue to Payment Deny Request Request Additional Inform…" at bounding box center [497, 407] width 35 height 18
click at [501, 428] on button "Apply" at bounding box center [500, 434] width 32 height 16
click at [1224, 8] on link "Save" at bounding box center [1227, 12] width 22 height 16
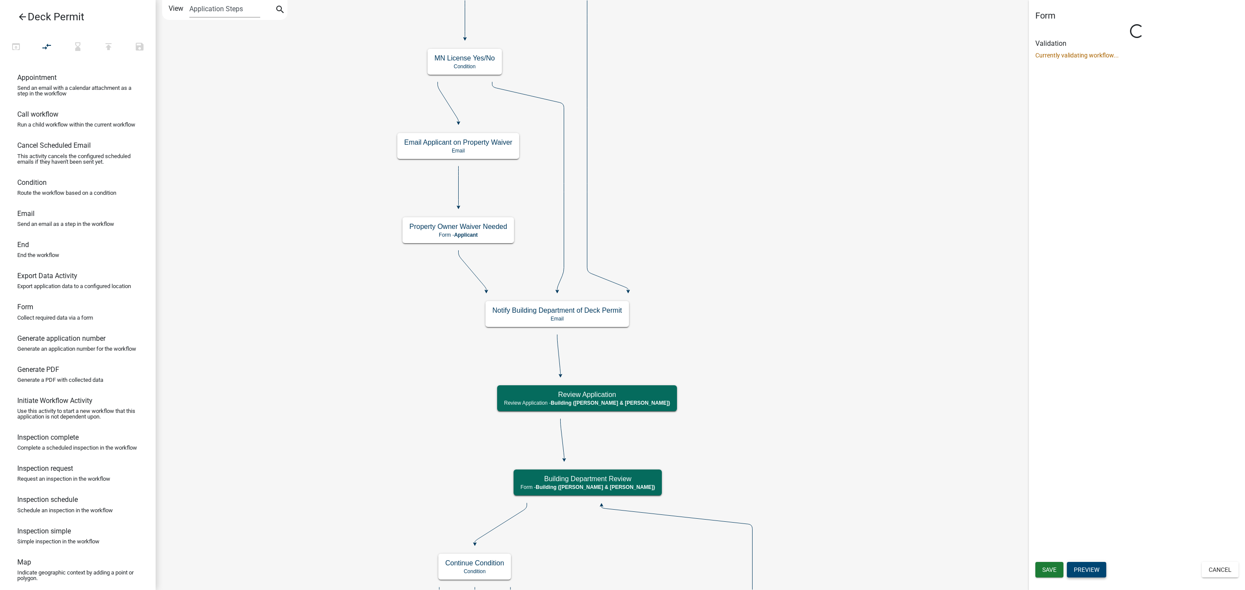
select select "AF95025D-B44F-4367-9798-E31EBF5850B8"
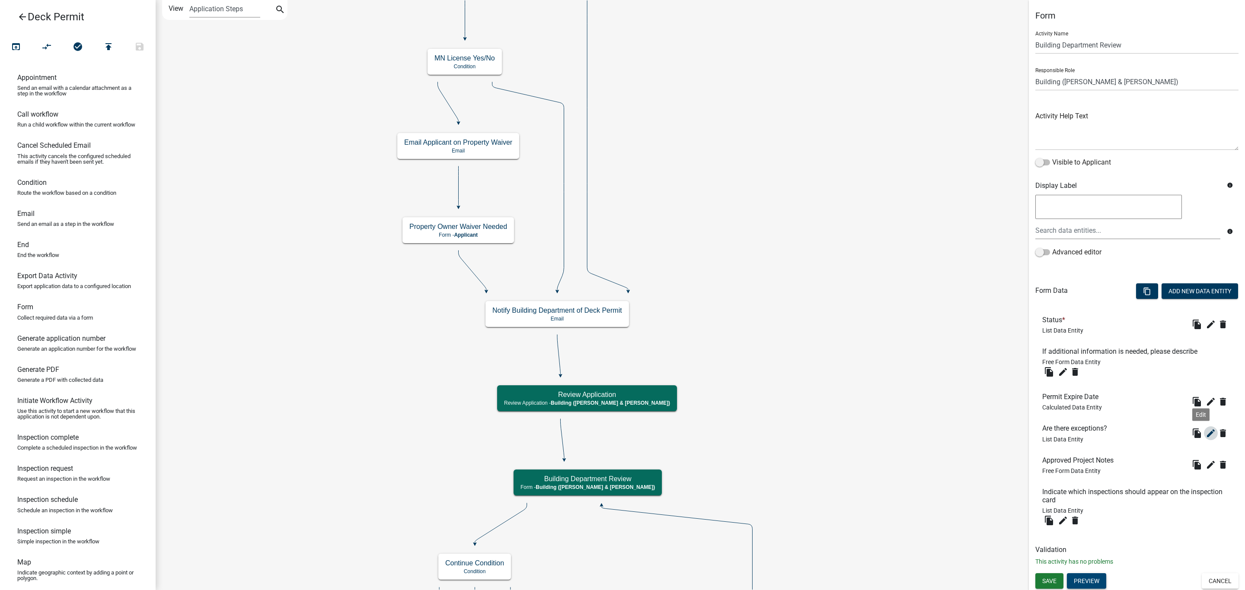
click at [1205, 433] on icon "edit" at bounding box center [1210, 433] width 10 height 10
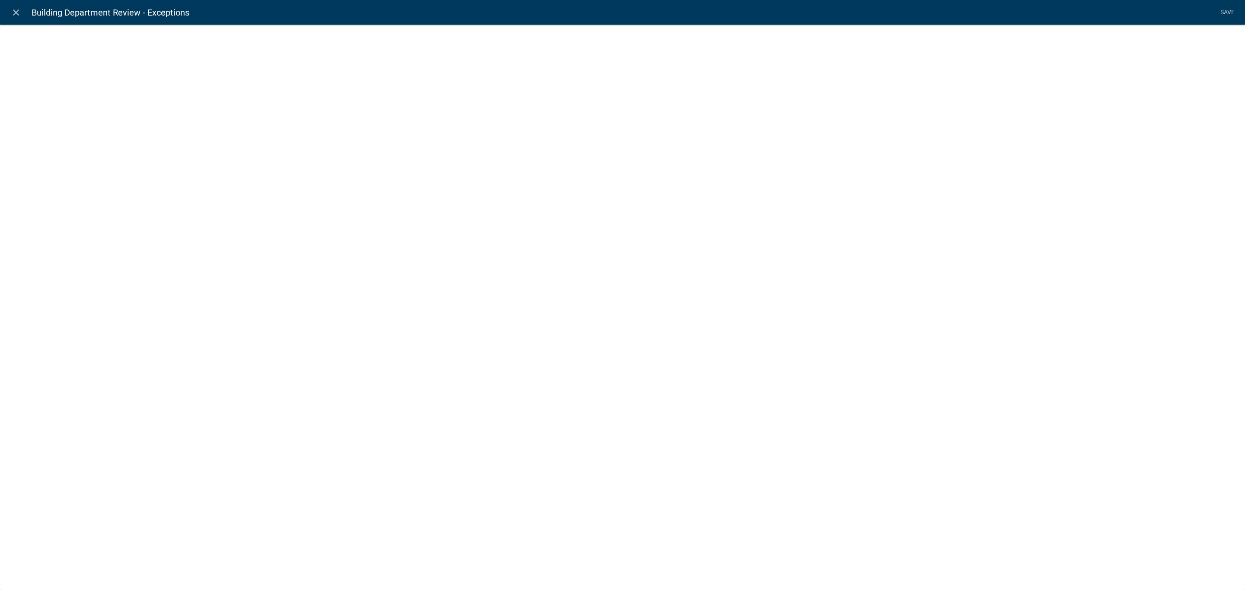
select select "list-data"
select select
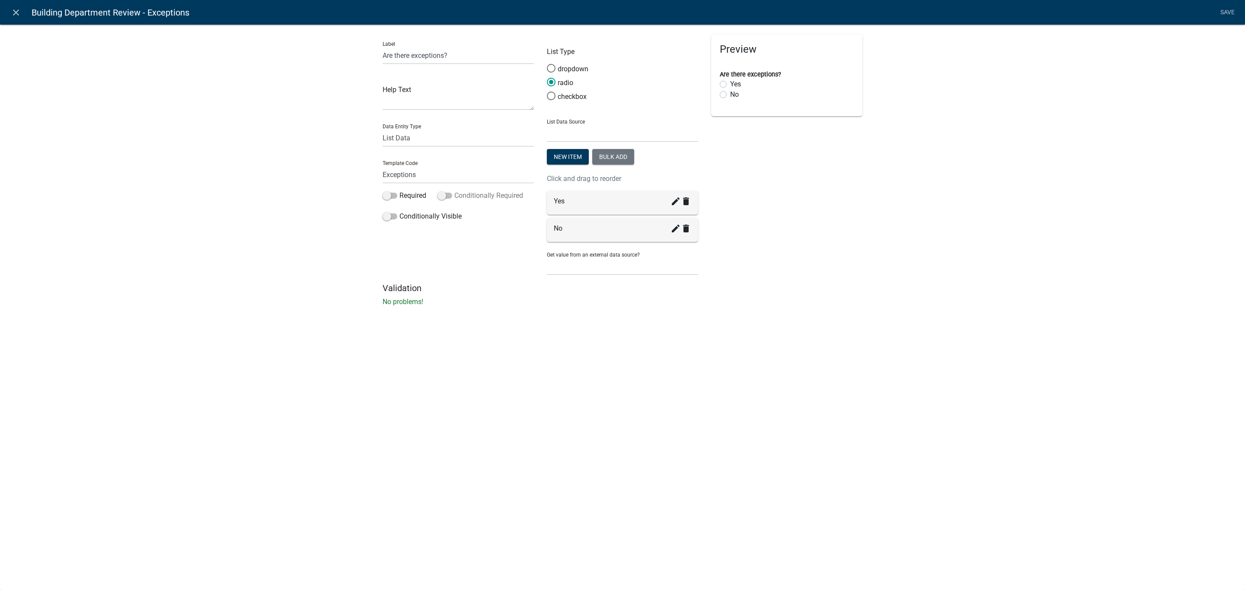
click at [465, 195] on label "Conditionally Required" at bounding box center [480, 196] width 86 height 10
click at [454, 191] on input "Conditionally Required" at bounding box center [454, 191] width 0 height 0
click at [399, 261] on icon "button" at bounding box center [400, 260] width 5 height 5
click at [415, 259] on span "(unset)" at bounding box center [414, 259] width 22 height 8
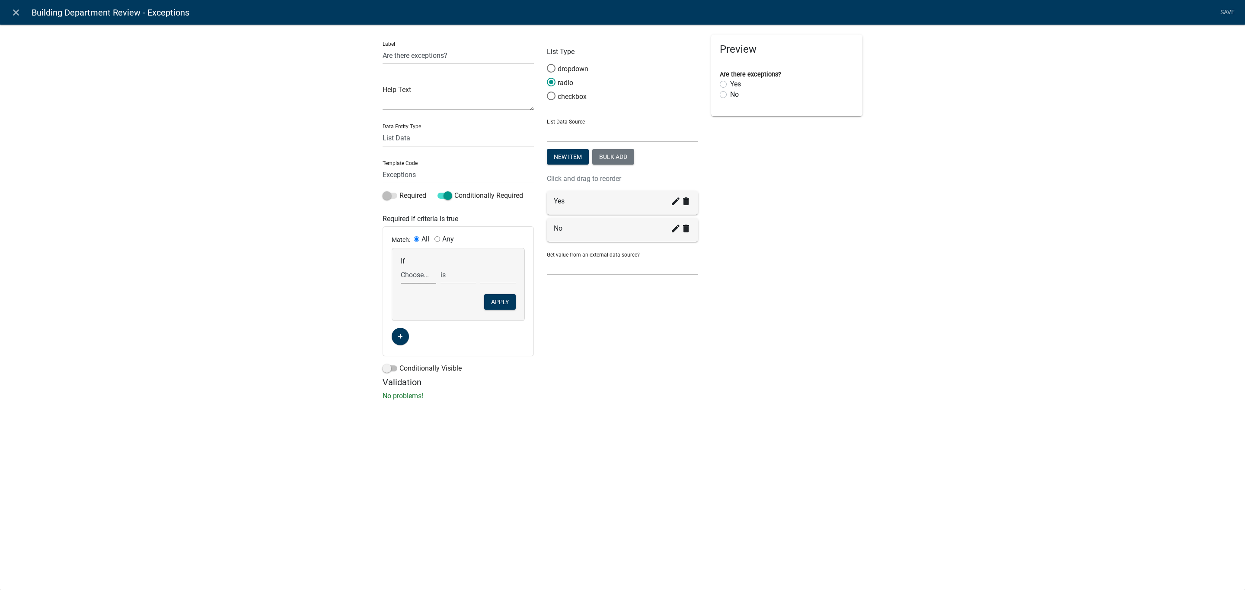
click at [411, 280] on select "Choose... Acknowledgement Acres AddInfoNeeded Address ALL_FEE_RECIPIENTS AppIsO…" at bounding box center [418, 275] width 35 height 18
select select "201: Status1"
click at [401, 266] on select "Choose... Acknowledgement Acres AddInfoNeeded Address ALL_FEE_RECIPIENTS AppIsO…" at bounding box center [418, 275] width 35 height 18
click at [477, 275] on div "is is not exists does not exist is greater than is less than contains does not …" at bounding box center [458, 275] width 40 height 18
click at [500, 274] on select "Choose... Approved - Continue to Payment Deny Request Request Additional Inform…" at bounding box center [497, 275] width 35 height 18
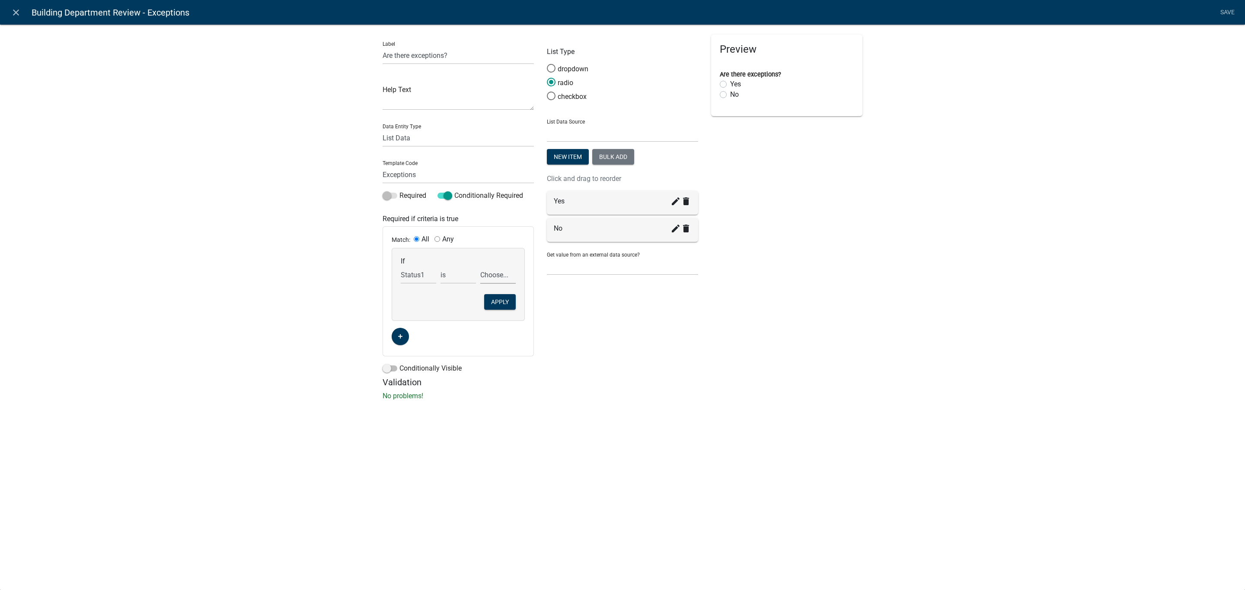
select select "1: Approved - Continue to Payment"
click at [480, 266] on select "Choose... Approved - Continue to Payment Deny Request Request Additional Inform…" at bounding box center [497, 275] width 35 height 18
click at [500, 302] on button "Apply" at bounding box center [500, 302] width 32 height 16
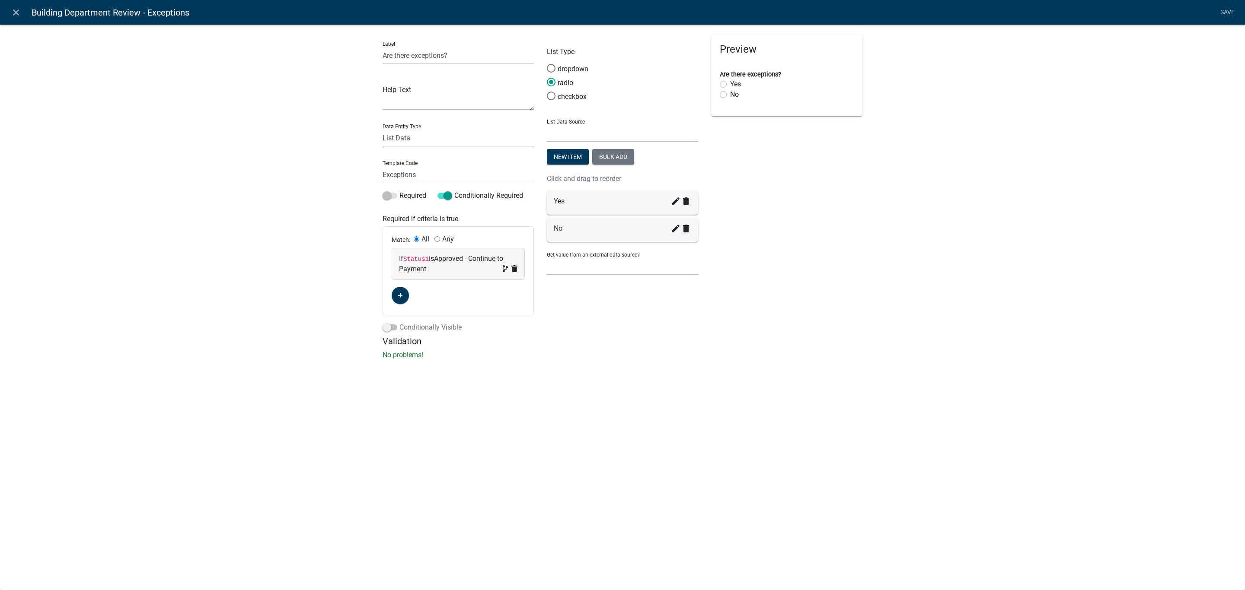
click at [397, 332] on label "Conditionally Visible" at bounding box center [421, 327] width 79 height 10
click at [399, 322] on input "Conditionally Visible" at bounding box center [399, 322] width 0 height 0
click at [440, 373] on div "Any" at bounding box center [443, 371] width 19 height 7
click at [398, 384] on button "button" at bounding box center [400, 391] width 17 height 17
click at [415, 392] on span "(unset)" at bounding box center [414, 390] width 22 height 8
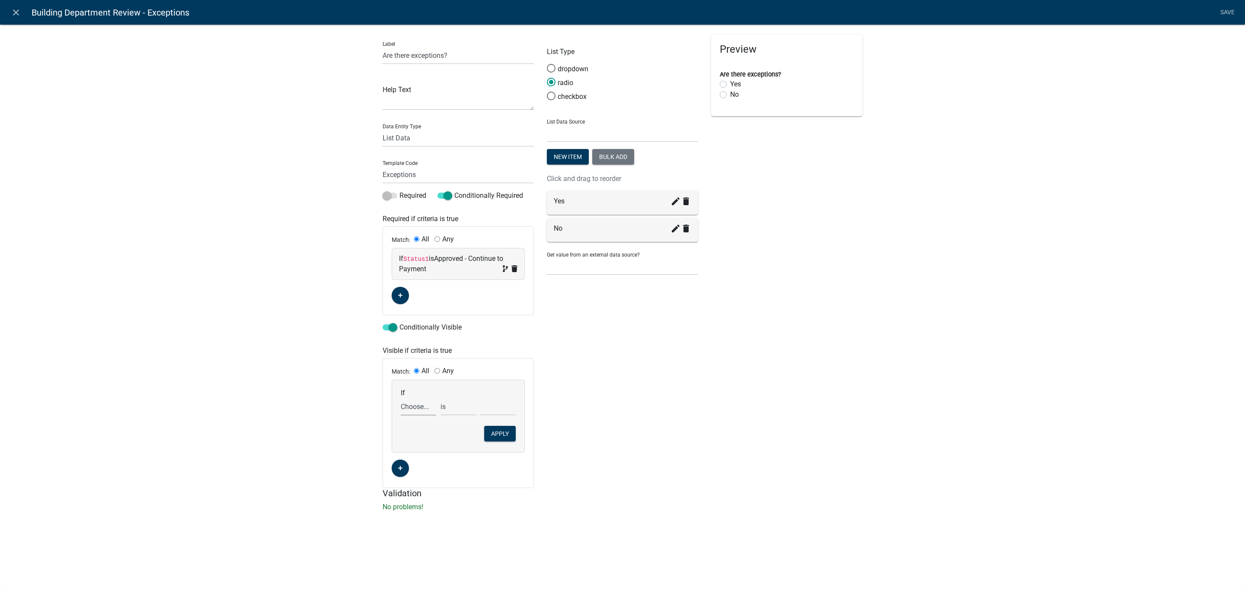
click at [410, 408] on select "Choose... Acknowledgement Acres AddInfoNeeded Address ALL_FEE_RECIPIENTS AppIsO…" at bounding box center [418, 407] width 35 height 18
select select "201: Status1"
click at [401, 399] on select "Choose... Acknowledgement Acres AddInfoNeeded Address ALL_FEE_RECIPIENTS AppIsO…" at bounding box center [418, 407] width 35 height 18
click at [487, 405] on select "Choose... Approved - Continue to Payment Deny Request Request Additional Inform…" at bounding box center [497, 407] width 35 height 18
select select "1: Approved - Continue to Payment"
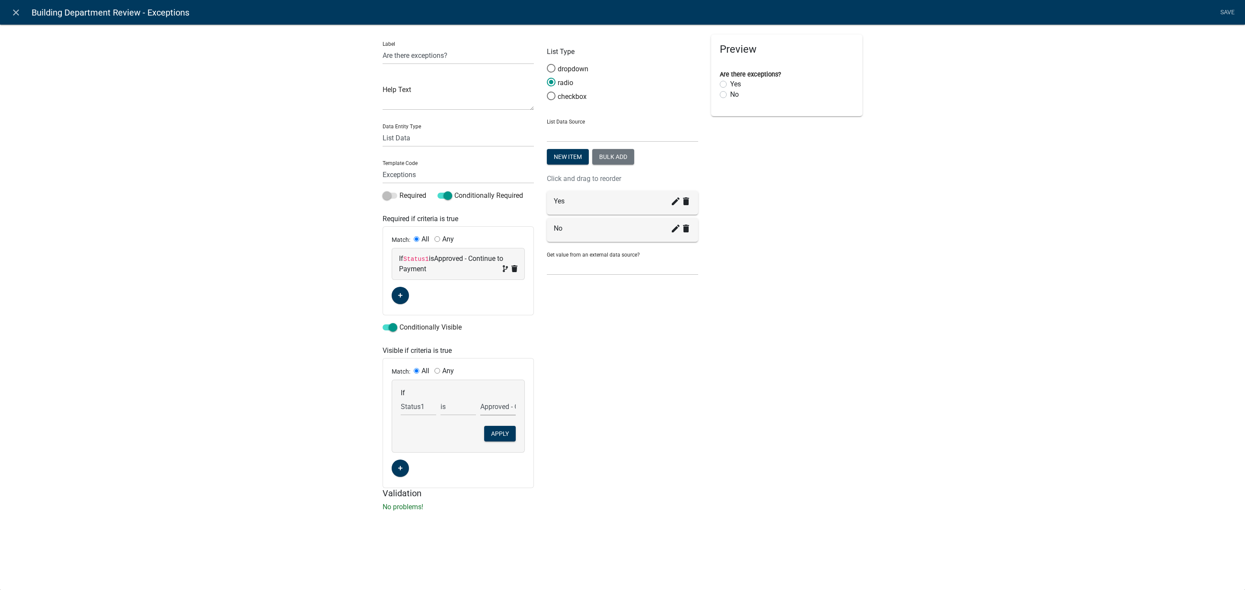
click at [480, 399] on select "Choose... Approved - Continue to Payment Deny Request Request Additional Inform…" at bounding box center [497, 407] width 35 height 18
click at [503, 434] on button "Apply" at bounding box center [500, 434] width 32 height 16
click at [1233, 11] on link "Save" at bounding box center [1227, 12] width 22 height 16
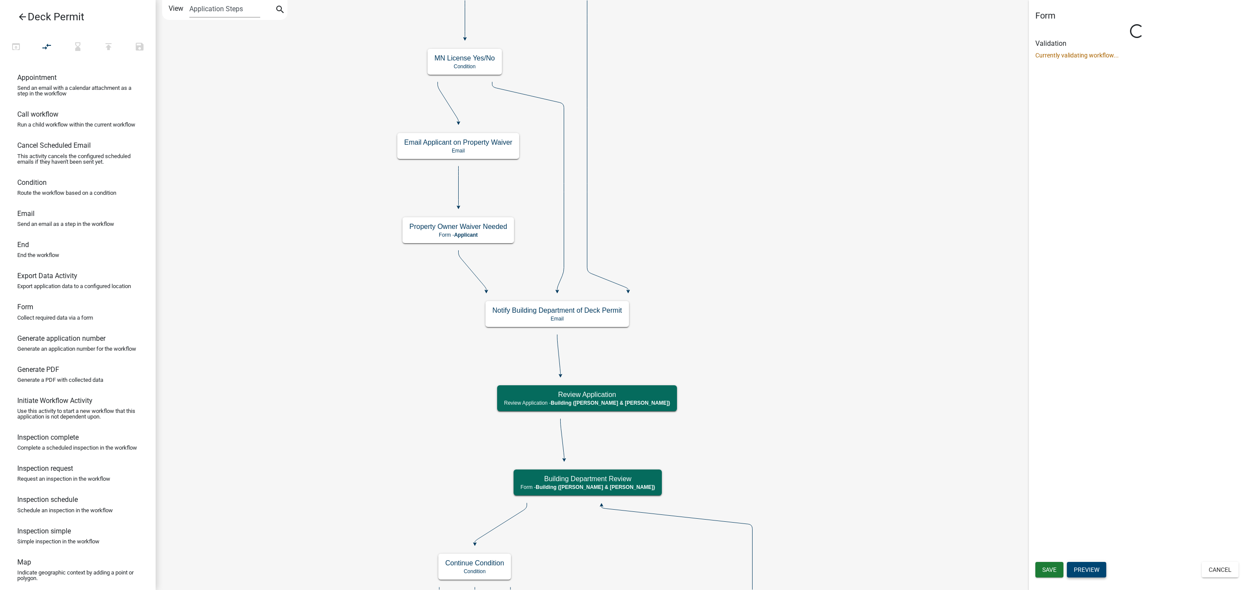
select select "AF95025D-B44F-4367-9798-E31EBF5850B8"
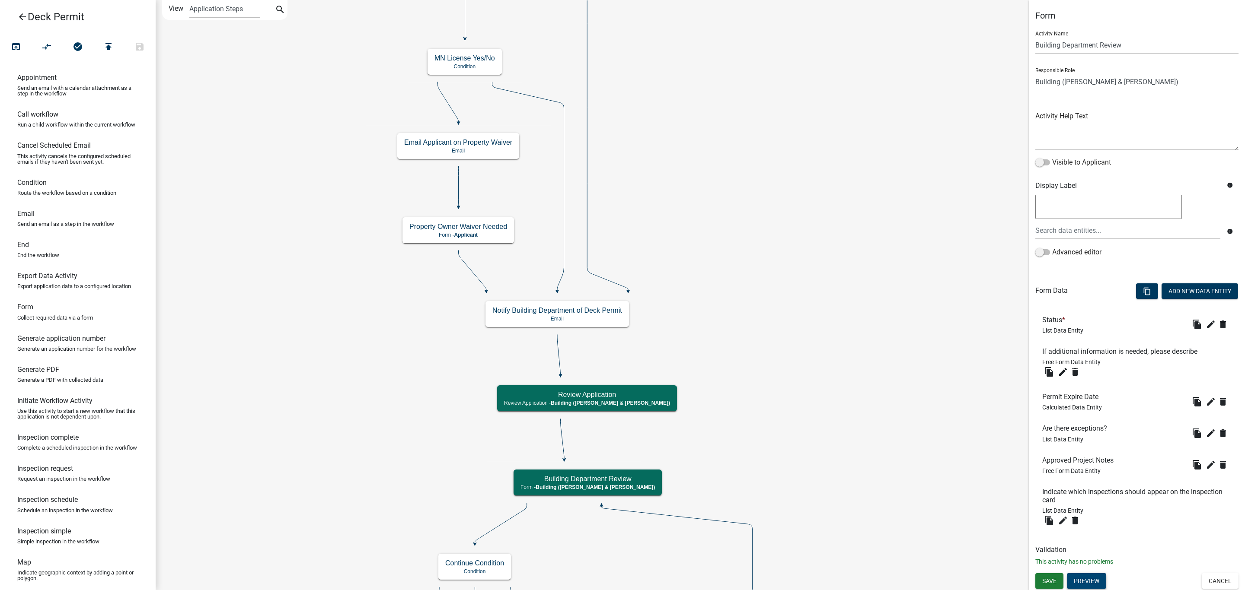
scroll to position [0, 0]
click at [1205, 466] on icon "edit" at bounding box center [1210, 464] width 10 height 10
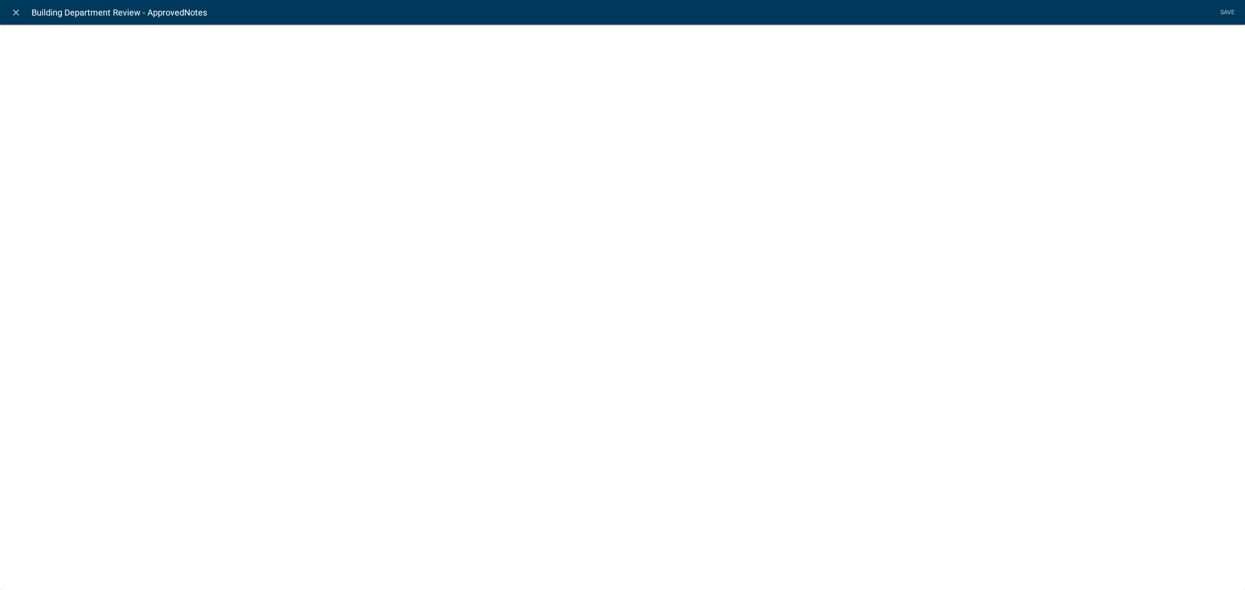
select select
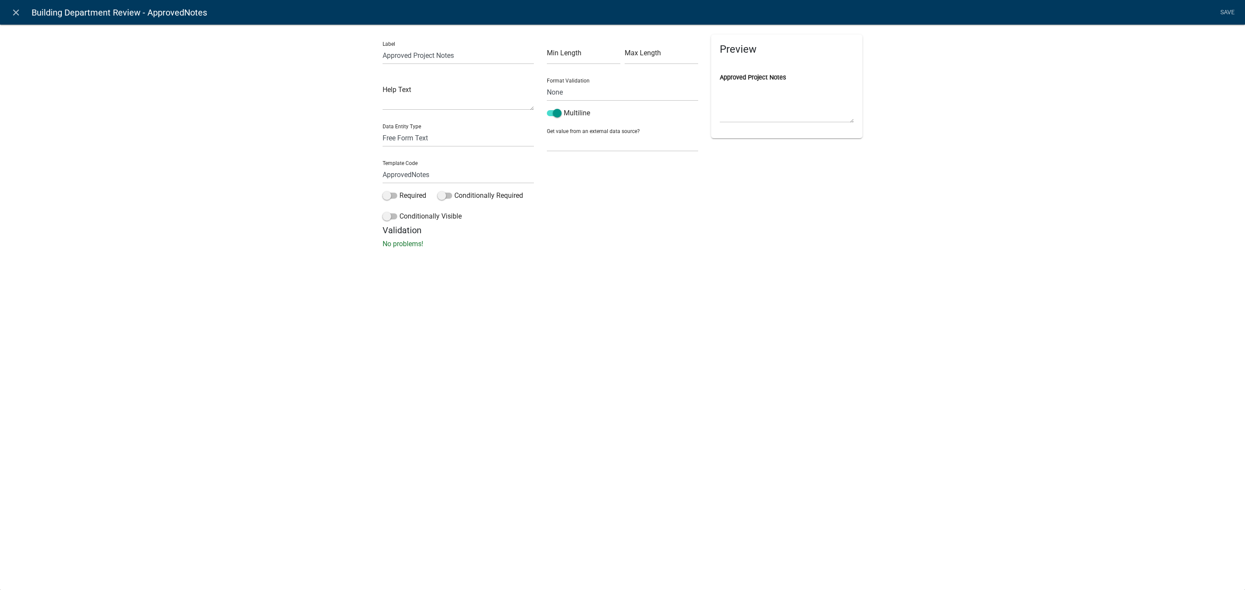
drag, startPoint x: 463, startPoint y: 197, endPoint x: 437, endPoint y: 213, distance: 30.2
click at [463, 196] on label "Conditionally Required" at bounding box center [480, 196] width 86 height 10
click at [454, 191] on input "Conditionally Required" at bounding box center [454, 191] width 0 height 0
click at [402, 263] on button "button" at bounding box center [400, 260] width 17 height 17
click at [415, 257] on span "(unset)" at bounding box center [414, 259] width 22 height 8
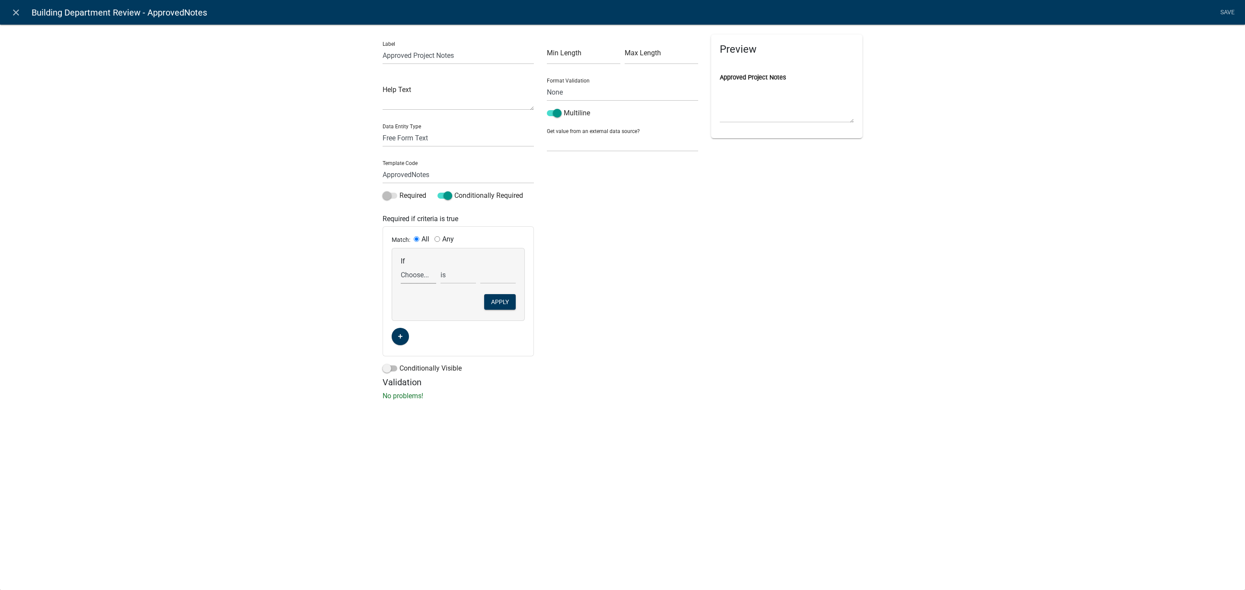
click at [417, 274] on select "Choose... Acknowledgement Acres AddInfoNeeded Address ALL_FEE_RECIPIENTS AppIsO…" at bounding box center [418, 275] width 35 height 18
select select "37: Exceptions"
click at [401, 266] on select "Choose... Acknowledgement Acres AddInfoNeeded Address ALL_FEE_RECIPIENTS AppIsO…" at bounding box center [418, 275] width 35 height 18
click at [491, 278] on select "Choose... No Yes" at bounding box center [497, 275] width 35 height 18
select select "2: Yes"
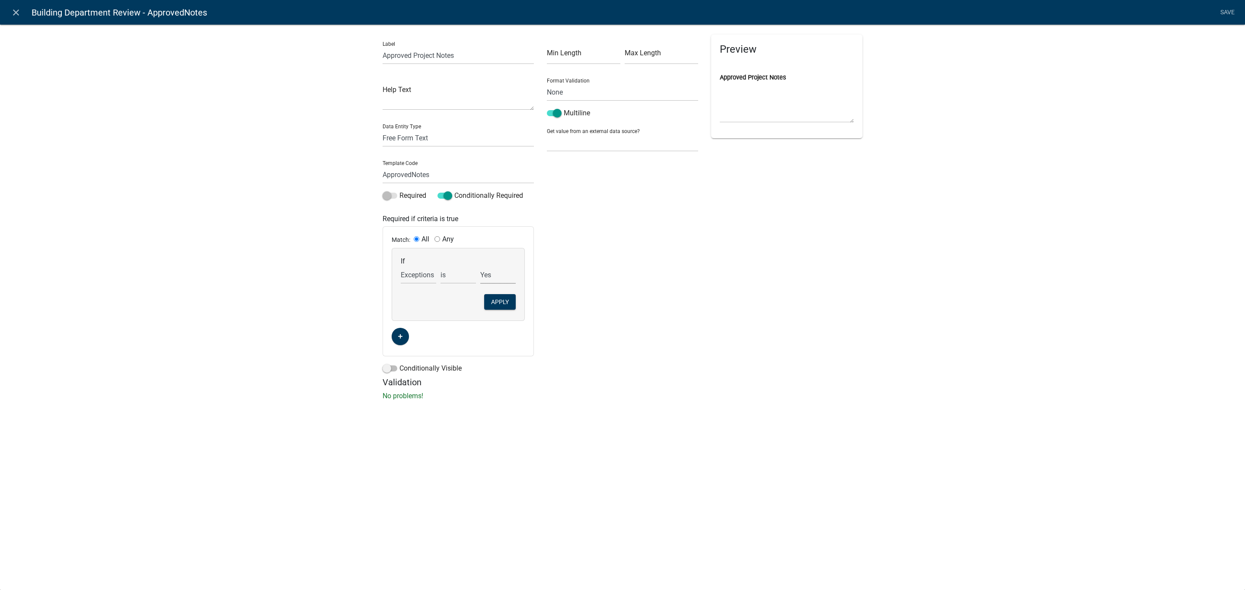
click at [480, 266] on select "Choose... No Yes" at bounding box center [497, 275] width 35 height 18
click at [497, 306] on button "Apply" at bounding box center [500, 302] width 32 height 16
click at [411, 320] on label "Conditionally Visible" at bounding box center [421, 317] width 79 height 10
click at [399, 312] on input "Conditionally Visible" at bounding box center [399, 312] width 0 height 0
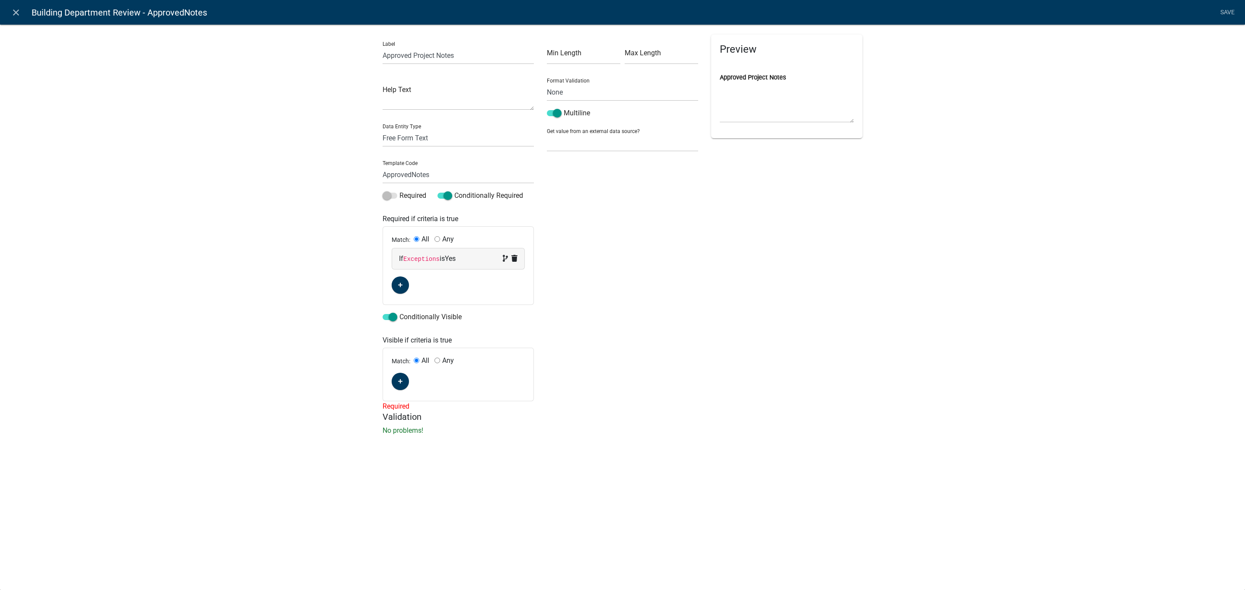
click at [410, 380] on div "Match: All Any" at bounding box center [458, 374] width 150 height 53
click at [407, 382] on button "button" at bounding box center [400, 381] width 17 height 17
click at [420, 382] on span "(unset)" at bounding box center [414, 380] width 22 height 8
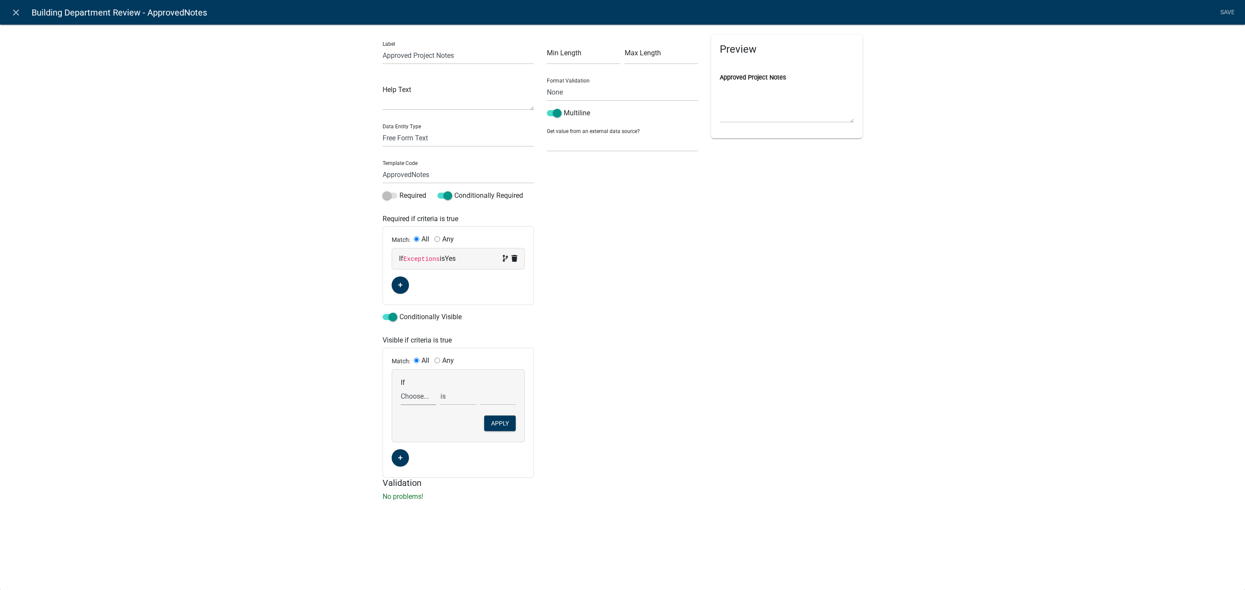
click at [410, 397] on select "Choose... Acknowledgement Acres AddInfoNeeded Address ALL_FEE_RECIPIENTS AppIsO…" at bounding box center [418, 397] width 35 height 18
select select "37: Exceptions"
click at [401, 389] on select "Choose... Acknowledgement Acres AddInfoNeeded Address ALL_FEE_RECIPIENTS AppIsO…" at bounding box center [418, 397] width 35 height 18
click at [491, 402] on select "Choose... No Yes" at bounding box center [497, 397] width 35 height 18
select select "2: Yes"
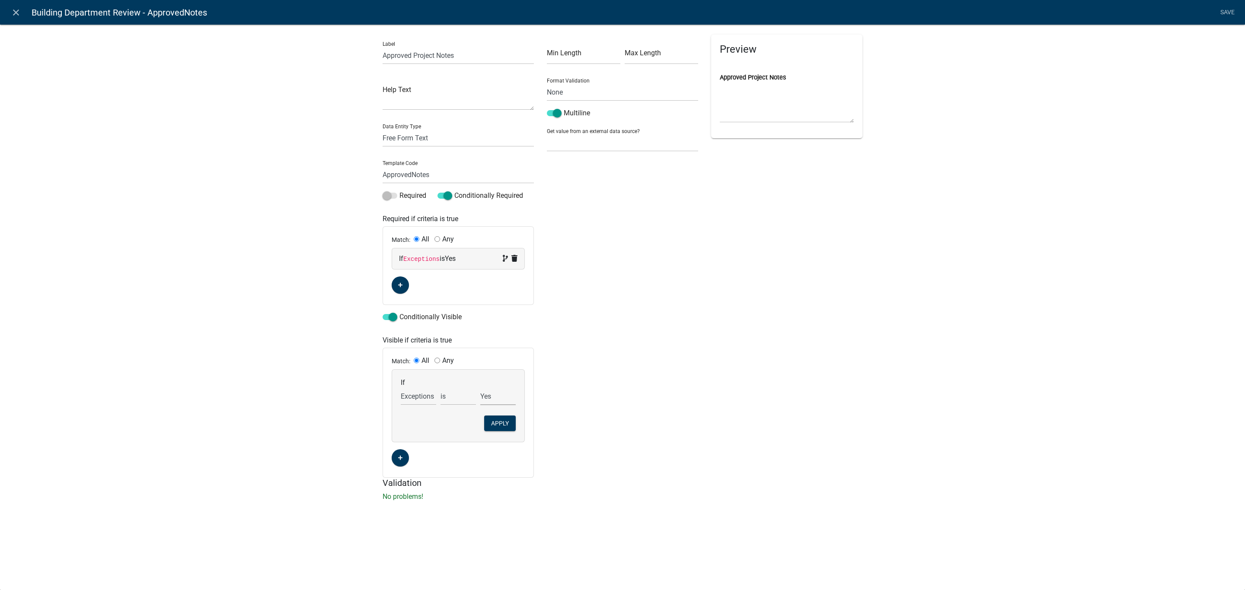
click at [480, 389] on select "Choose... No Yes" at bounding box center [497, 397] width 35 height 18
click at [502, 421] on button "Apply" at bounding box center [500, 424] width 32 height 16
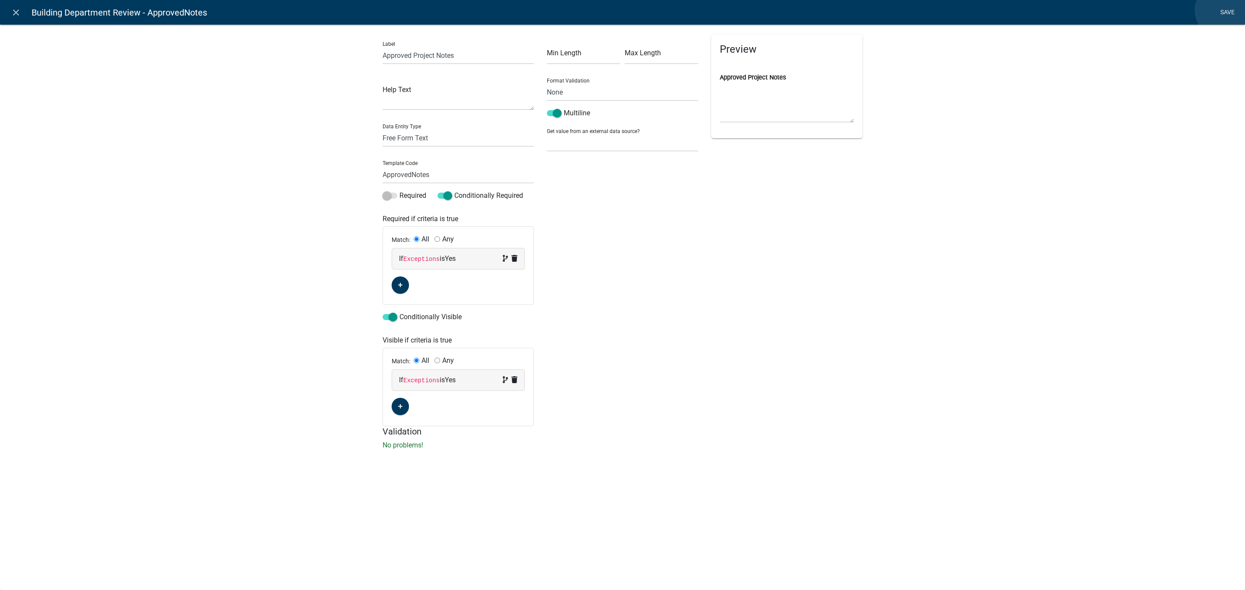
click at [1222, 10] on link "Save" at bounding box center [1227, 12] width 22 height 16
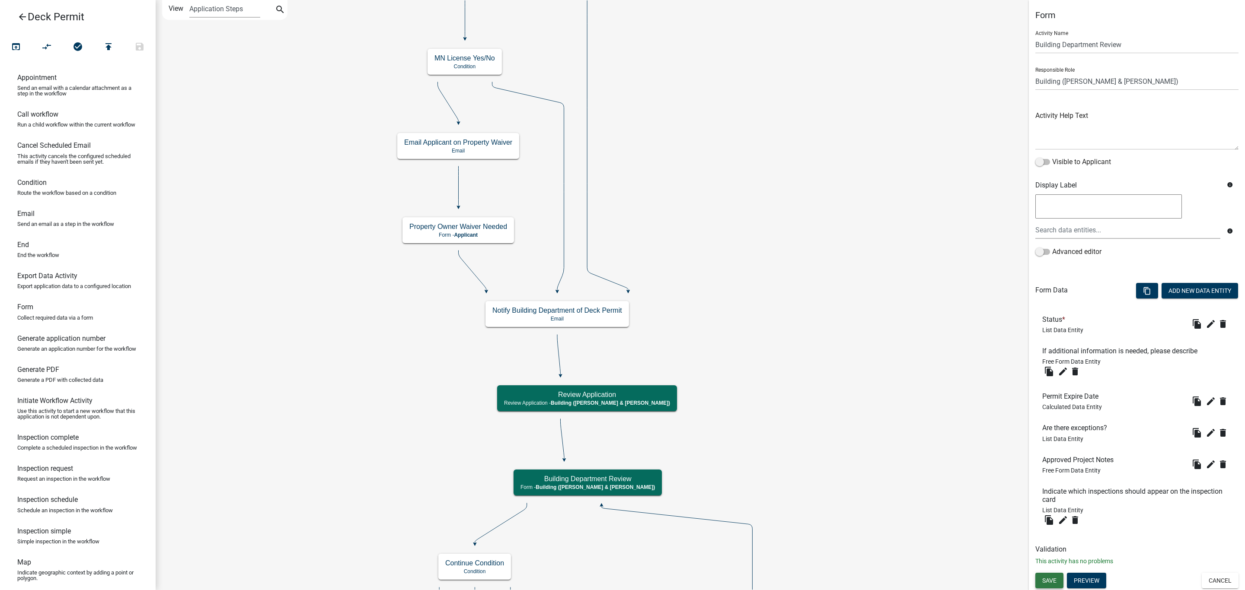
click at [1048, 577] on span "Save" at bounding box center [1049, 580] width 14 height 7
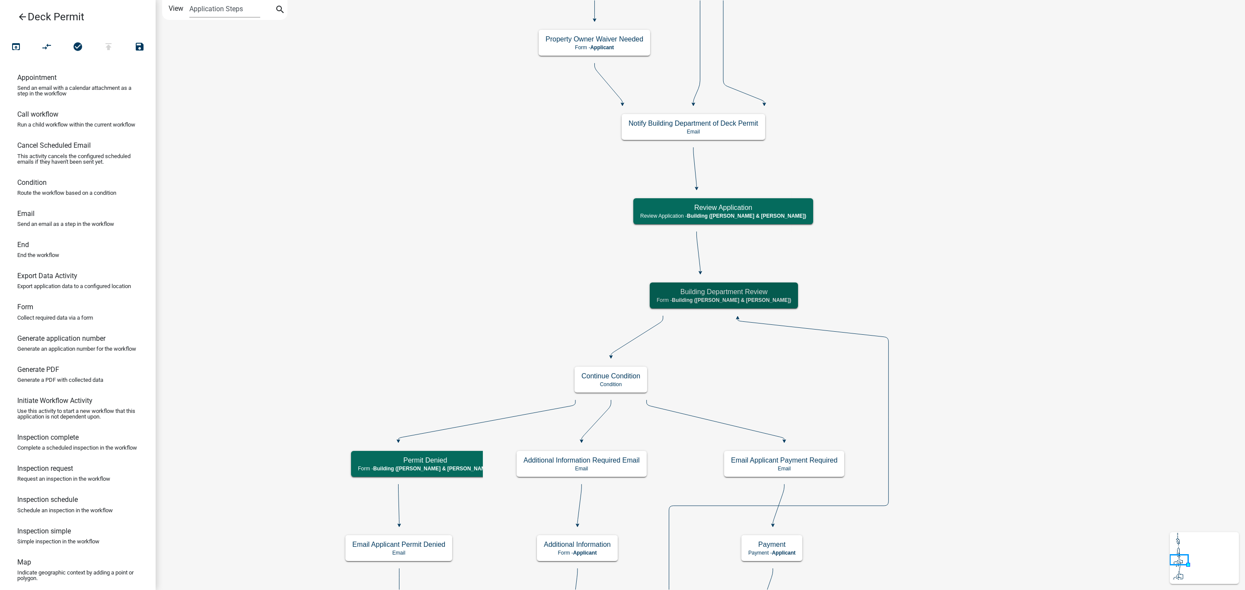
scroll to position [0, 0]
click at [716, 299] on span "Building ([PERSON_NAME] & [PERSON_NAME])" at bounding box center [731, 300] width 119 height 6
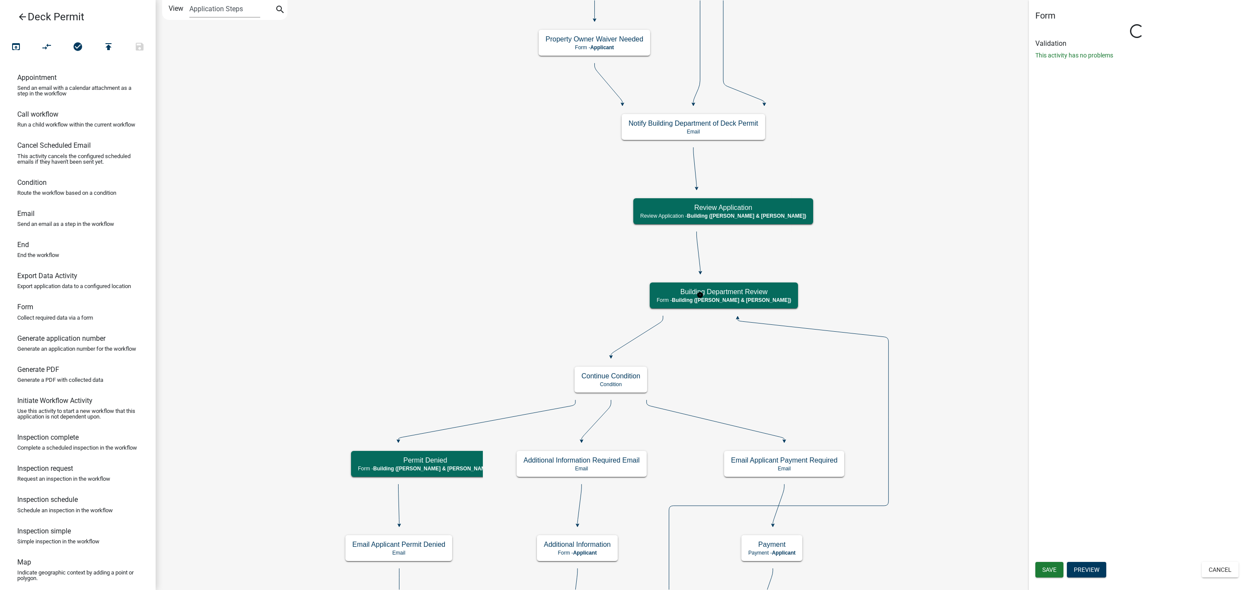
select select "AF95025D-B44F-4367-9798-E31EBF5850B8"
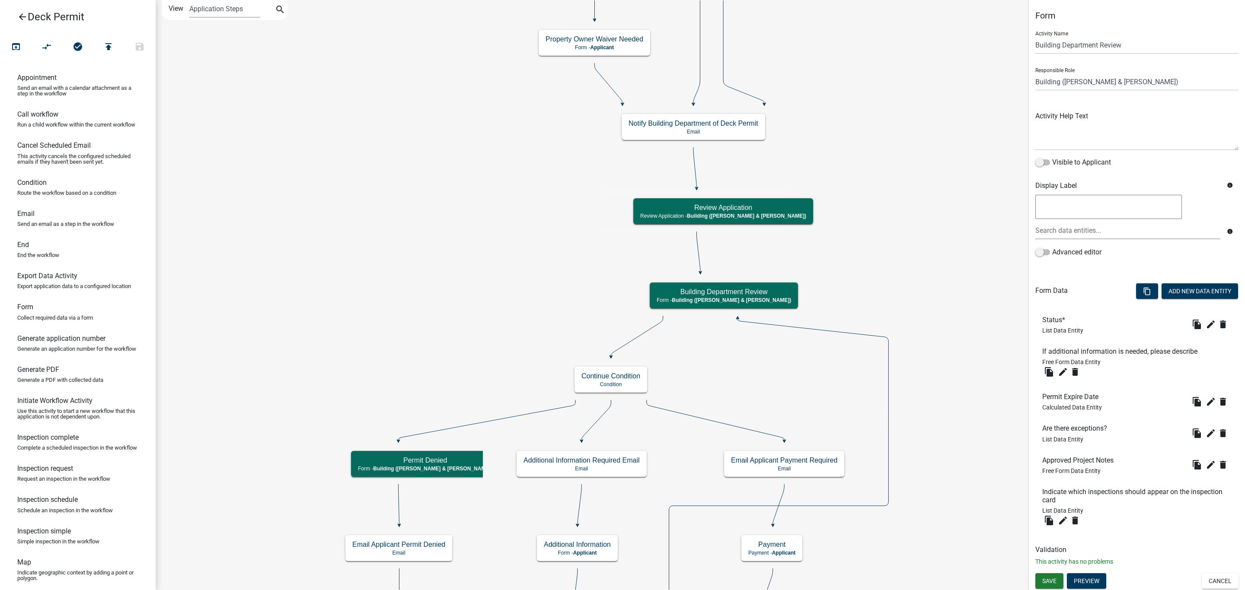
scroll to position [0, 0]
click at [1058, 522] on icon "edit" at bounding box center [1063, 520] width 10 height 10
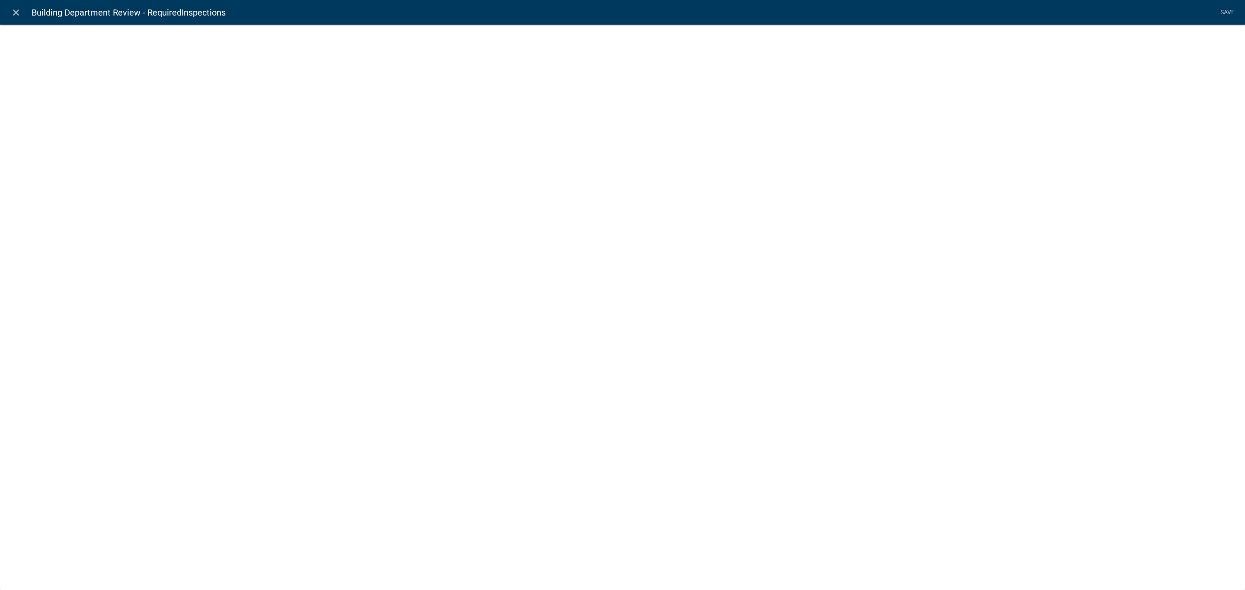
select select "custom-list-f4186309-7d75-4ec9-88a2-38affdb5f874"
select select
select select "list-data"
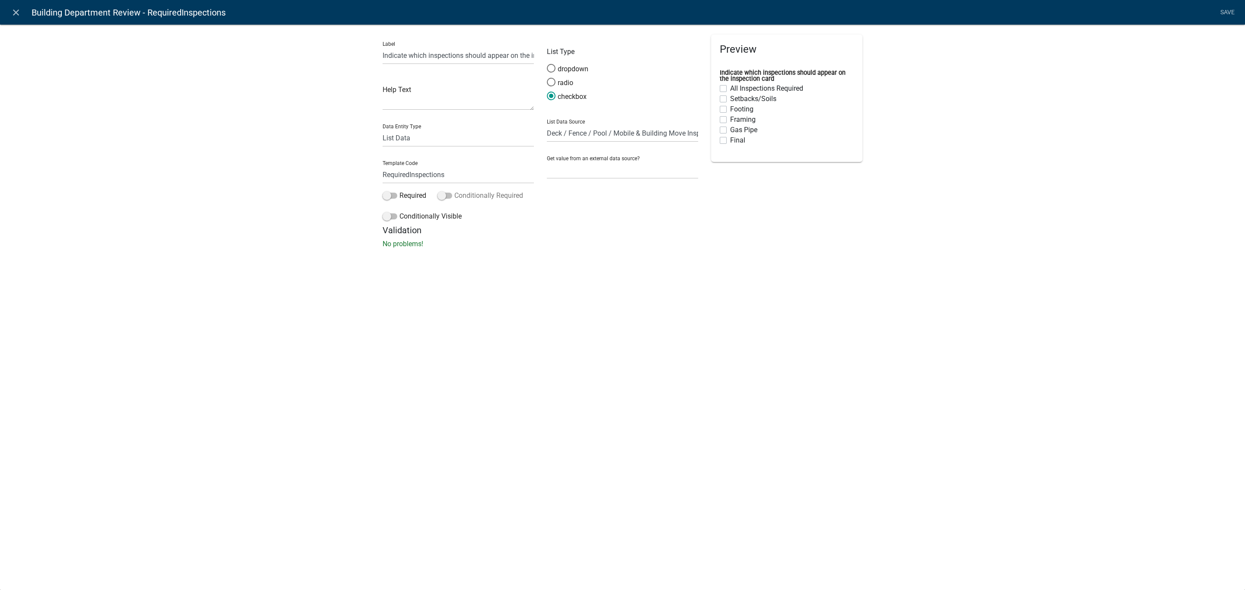
click at [502, 196] on label "Conditionally Required" at bounding box center [480, 196] width 86 height 10
click at [454, 191] on input "Conditionally Required" at bounding box center [454, 191] width 0 height 0
click at [395, 261] on button "button" at bounding box center [400, 260] width 17 height 17
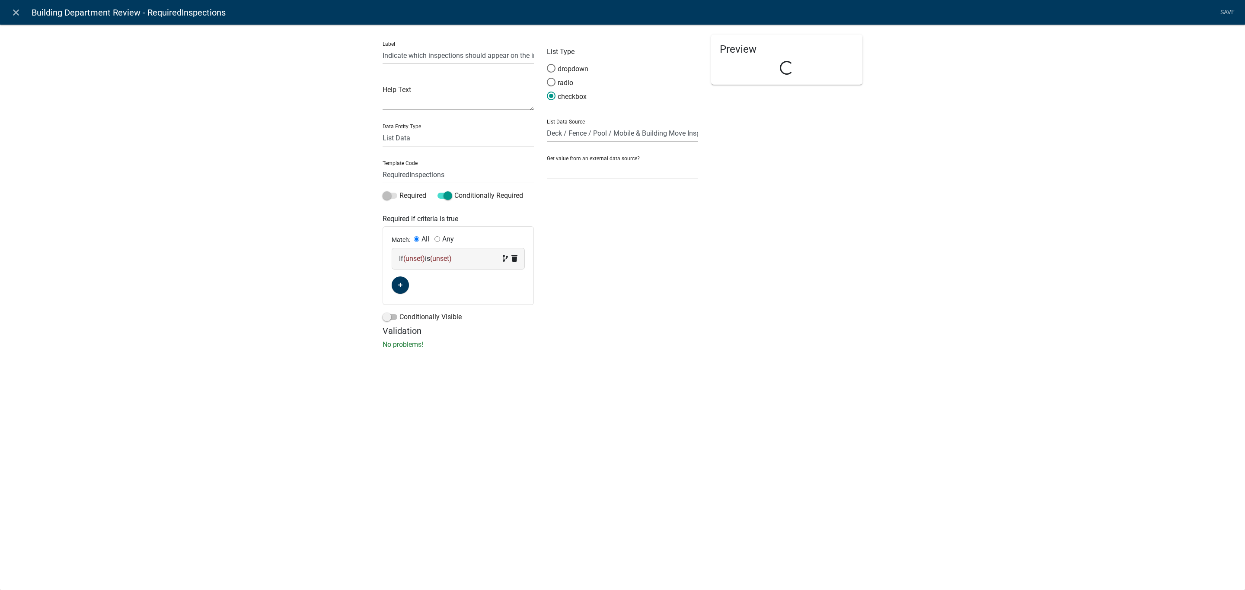
click at [419, 263] on div "If (unset) is (unset)" at bounding box center [458, 259] width 118 height 10
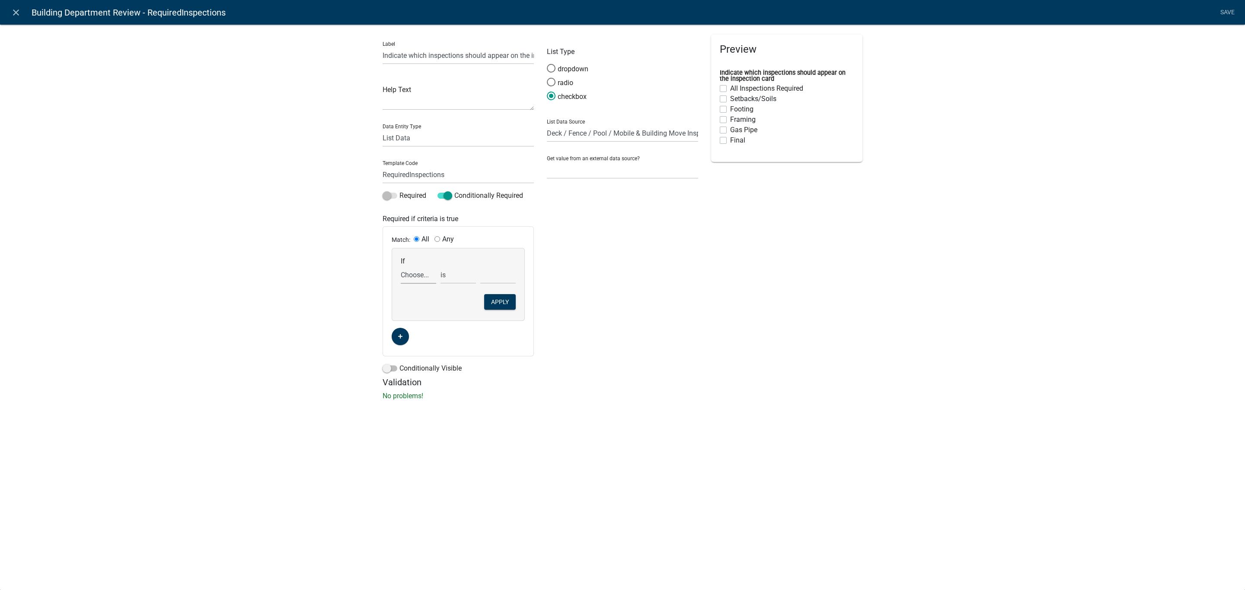
click at [414, 270] on select "Choose... Acknowledgement Acres AddInfoNeeded Address ALL_FEE_RECIPIENTS AppIsO…" at bounding box center [418, 275] width 35 height 18
select select "201: Status1"
click at [401, 266] on select "Choose... Acknowledgement Acres AddInfoNeeded Address ALL_FEE_RECIPIENTS AppIsO…" at bounding box center [418, 275] width 35 height 18
click at [500, 272] on select "Choose... Approved - Continue to Payment Deny Request Request Additional Inform…" at bounding box center [497, 275] width 35 height 18
select select "1: Approved - Continue to Payment"
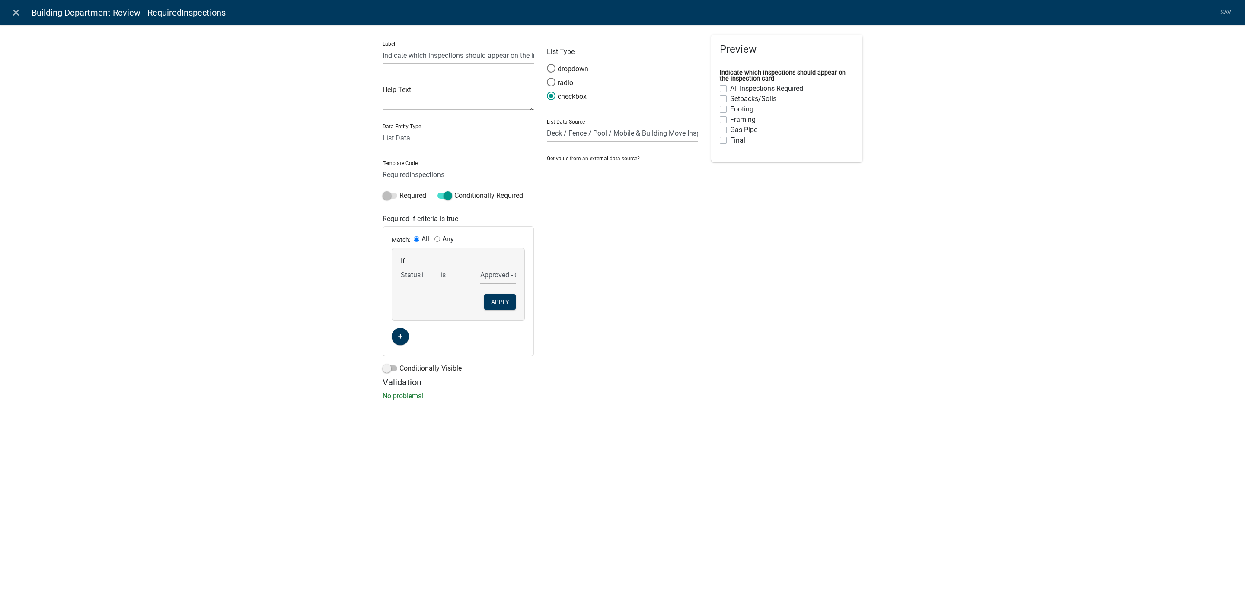
click at [480, 266] on select "Choose... Approved - Continue to Payment Deny Request Request Additional Inform…" at bounding box center [497, 275] width 35 height 18
click at [502, 306] on button "Apply" at bounding box center [500, 302] width 32 height 16
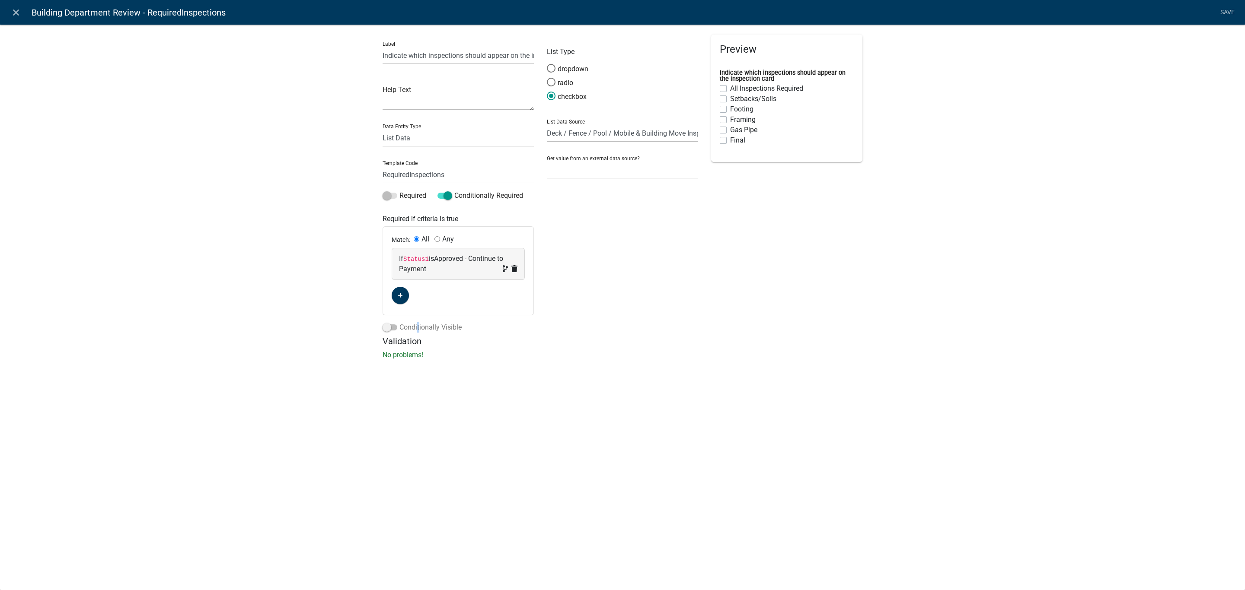
click at [417, 324] on label "Conditionally Visible" at bounding box center [421, 327] width 79 height 10
click at [395, 330] on span at bounding box center [389, 328] width 15 height 6
click at [399, 322] on input "Conditionally Visible" at bounding box center [399, 322] width 0 height 0
click at [397, 404] on div "Match: All Any" at bounding box center [458, 385] width 150 height 53
click at [399, 396] on fa-icon "button" at bounding box center [400, 392] width 5 height 8
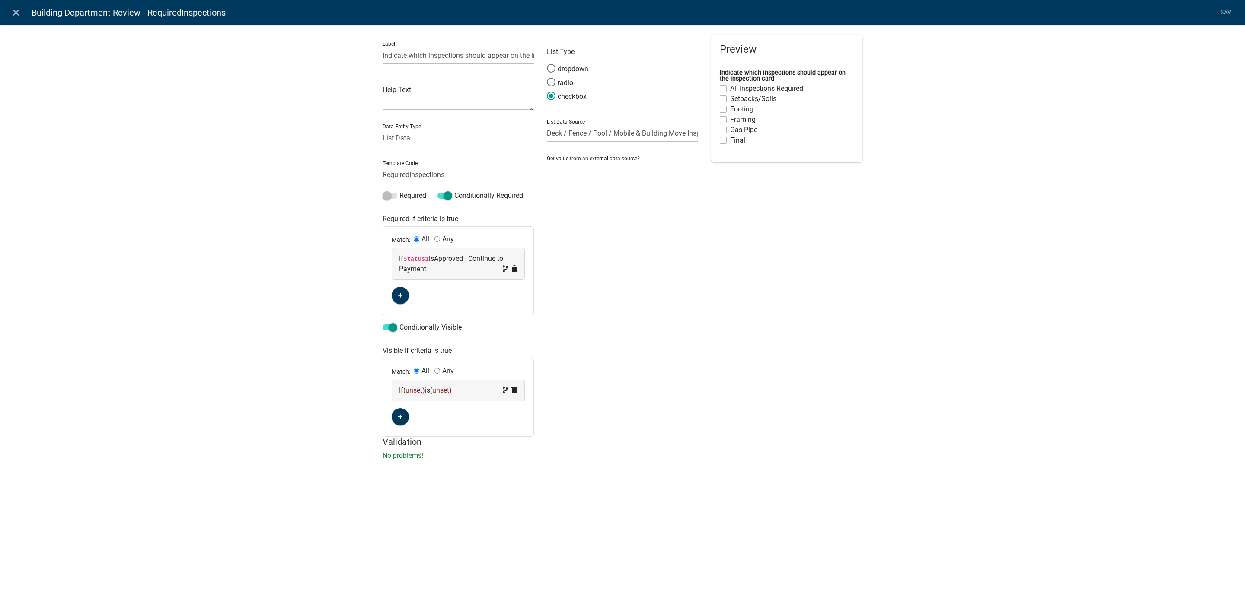
click at [412, 395] on span "(unset)" at bounding box center [414, 390] width 22 height 8
click at [403, 402] on select "Choose... Acknowledgement Acres AddInfoNeeded Address ALL_FEE_RECIPIENTS AppIsO…" at bounding box center [418, 407] width 35 height 18
select select "201: Status1"
click at [401, 399] on select "Choose... Acknowledgement Acres AddInfoNeeded Address ALL_FEE_RECIPIENTS AppIsO…" at bounding box center [418, 407] width 35 height 18
click at [497, 409] on select "Choose... Approved - Continue to Payment Deny Request Request Additional Inform…" at bounding box center [497, 407] width 35 height 18
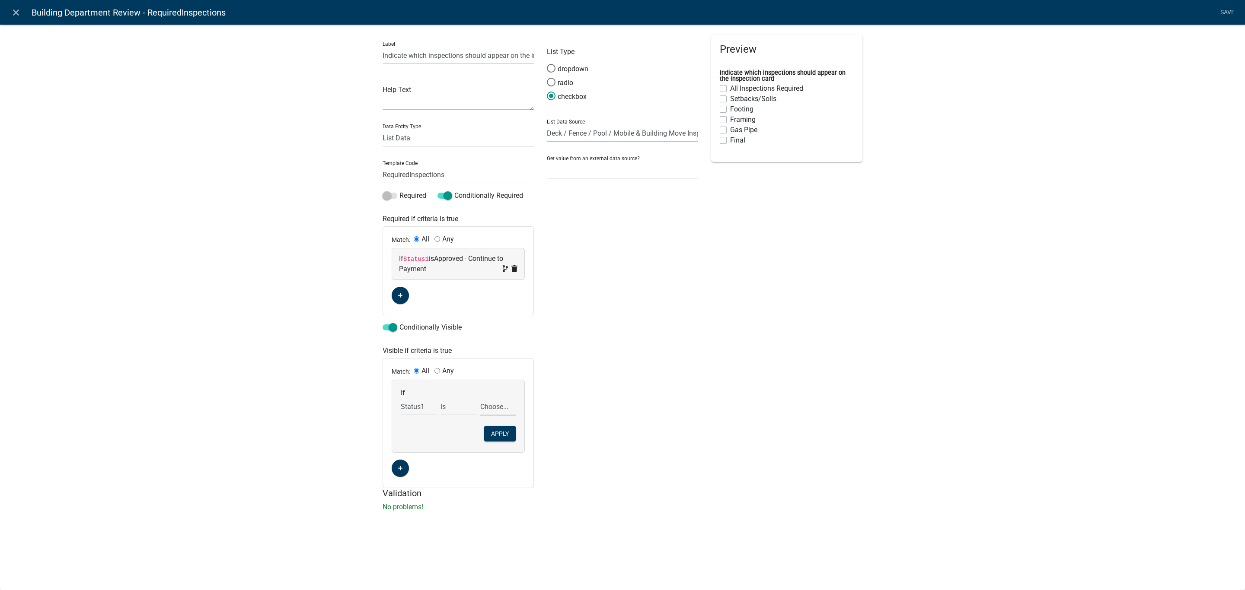
select select "1: Approved - Continue to Payment"
click at [480, 399] on select "Choose... Approved - Continue to Payment Deny Request Request Additional Inform…" at bounding box center [497, 407] width 35 height 18
click at [491, 437] on button "Apply" at bounding box center [500, 434] width 32 height 16
click at [1224, 9] on link "Save" at bounding box center [1227, 12] width 22 height 16
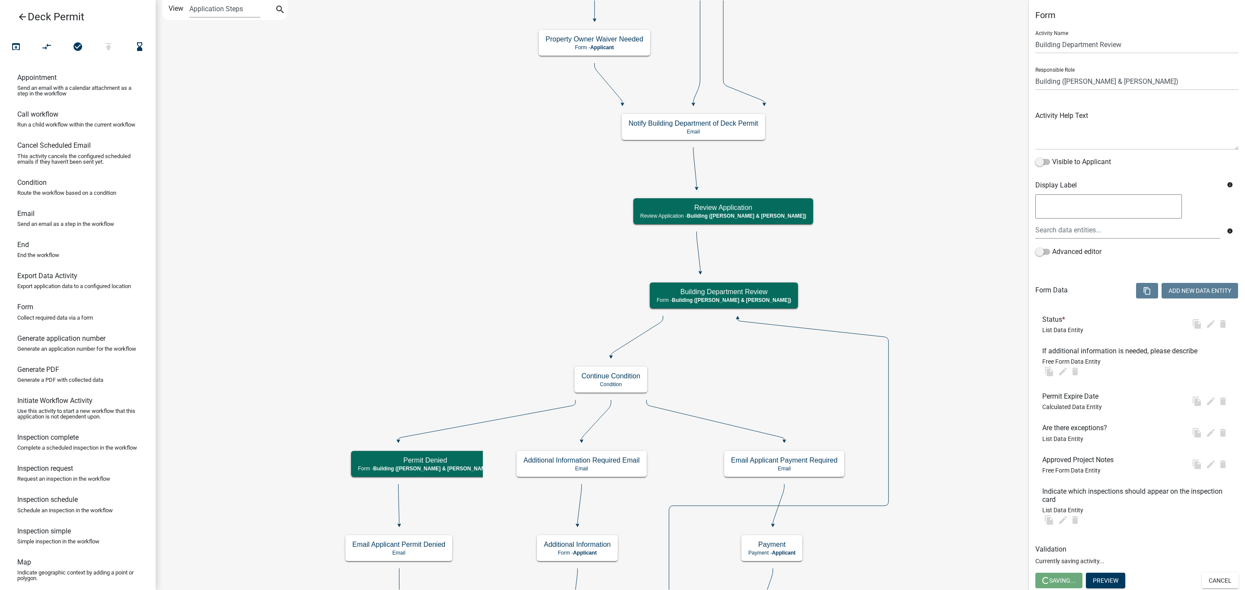
scroll to position [0, 0]
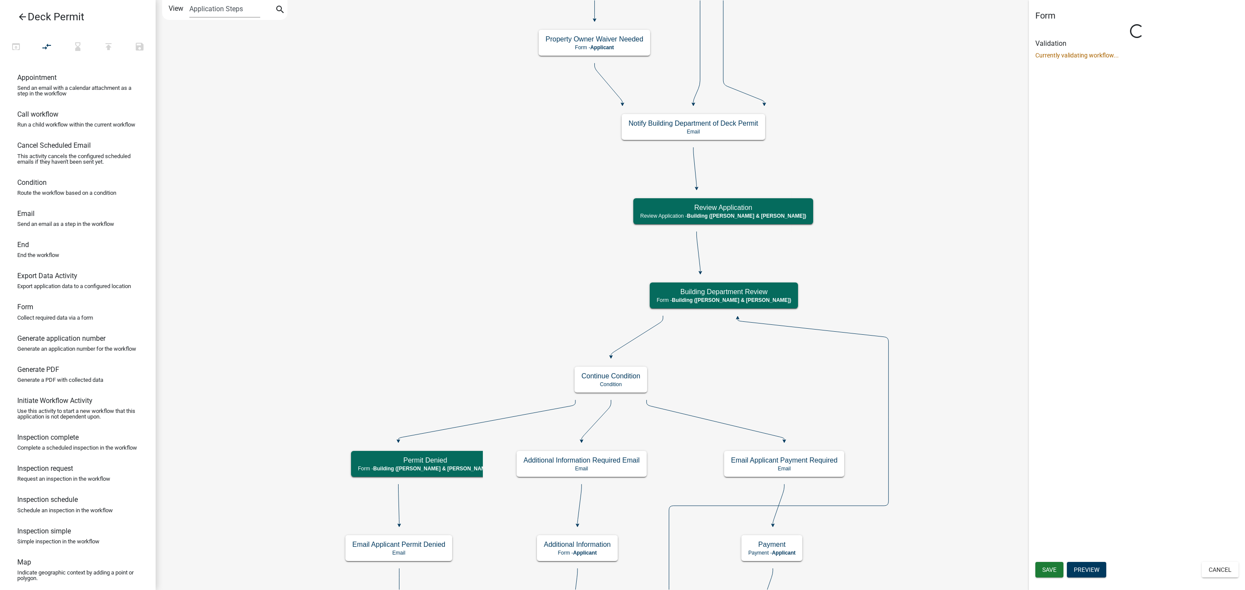
select select "AF95025D-B44F-4367-9798-E31EBF5850B8"
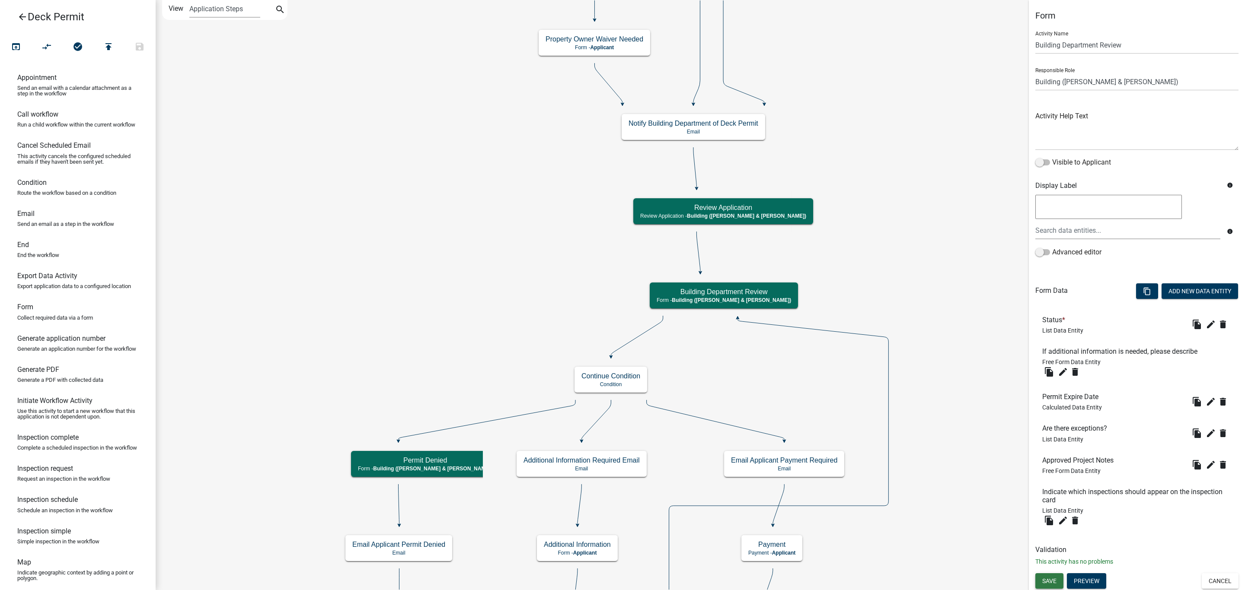
click at [1044, 581] on span "Save" at bounding box center [1049, 581] width 14 height 7
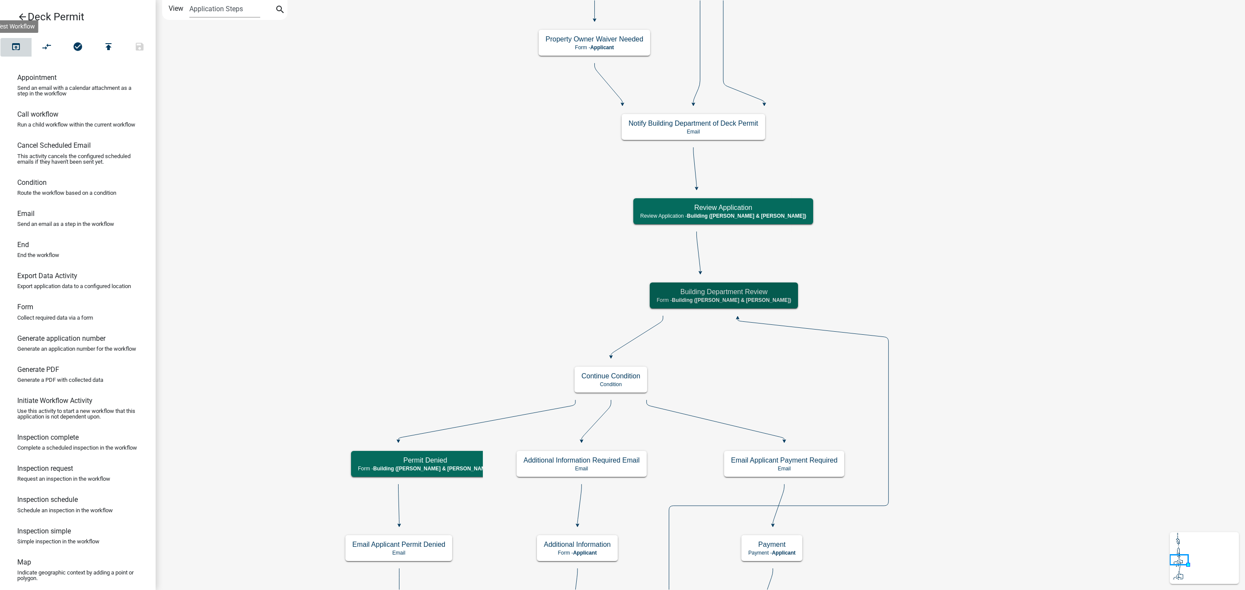
click at [17, 46] on icon "open_in_browser" at bounding box center [16, 47] width 10 height 12
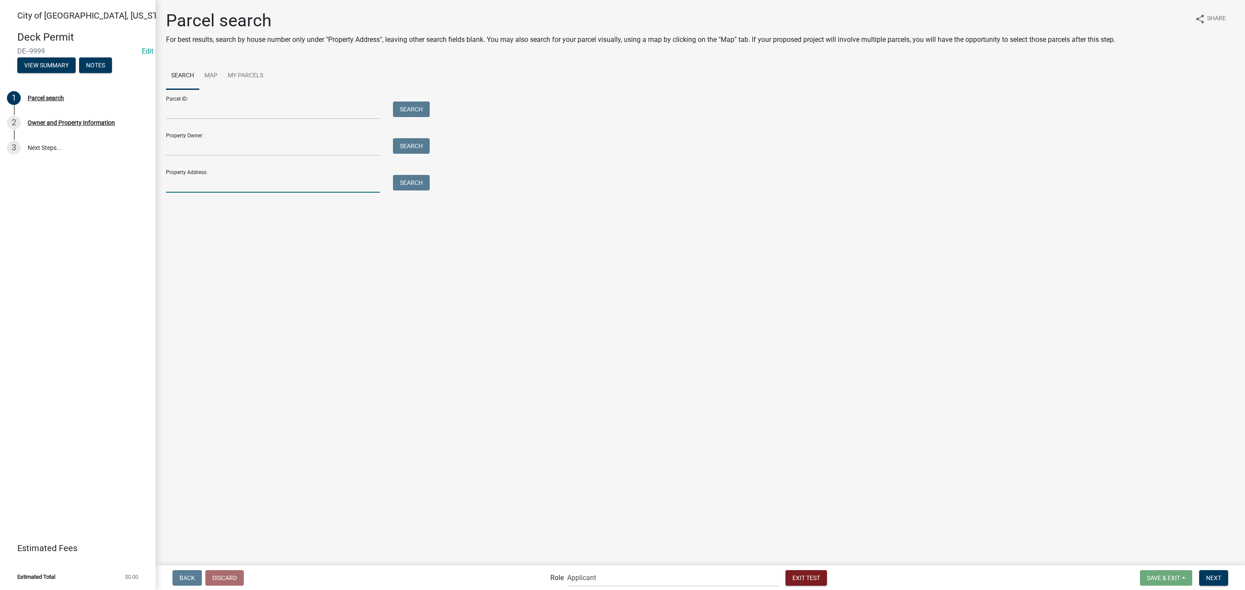
click at [178, 185] on input "Property Address:" at bounding box center [273, 184] width 214 height 18
type input "108"
click at [417, 185] on button "Search" at bounding box center [411, 183] width 37 height 16
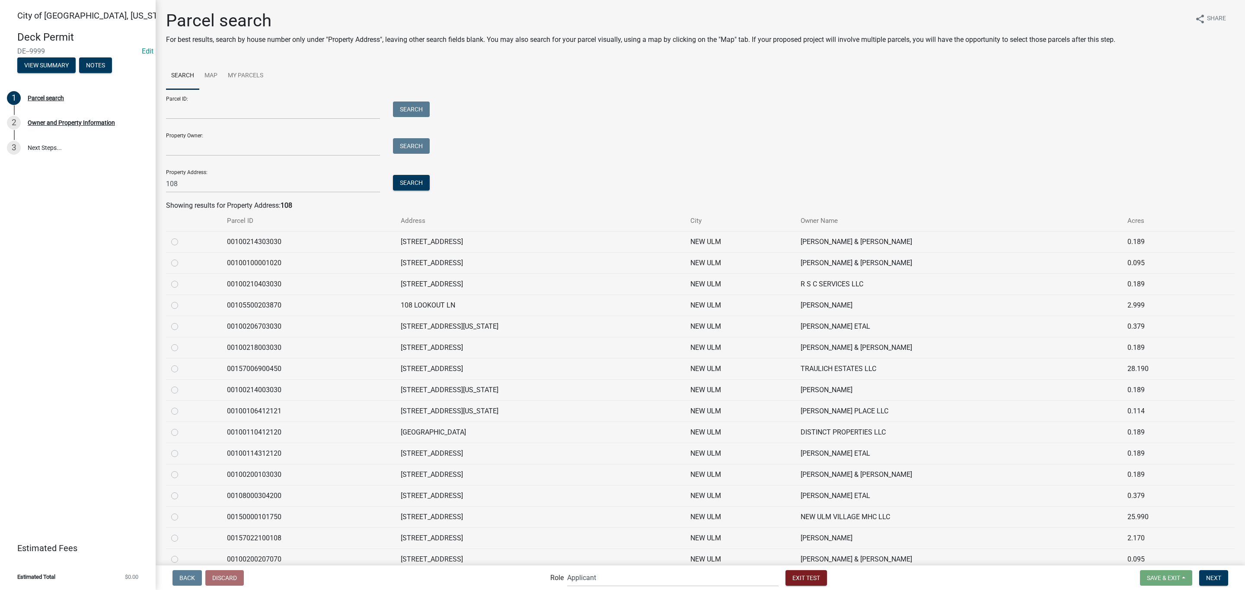
click at [182, 258] on label at bounding box center [182, 258] width 0 height 0
click at [182, 262] on input "radio" at bounding box center [185, 261] width 6 height 6
radio input "true"
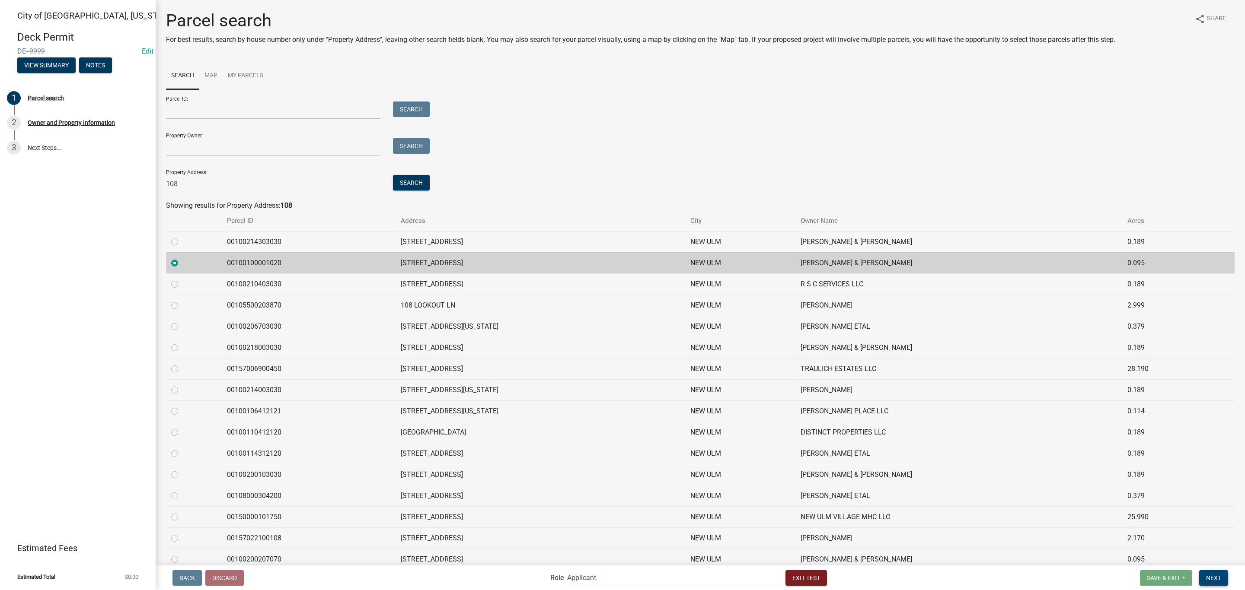
click at [1220, 577] on span "Next" at bounding box center [1213, 577] width 15 height 7
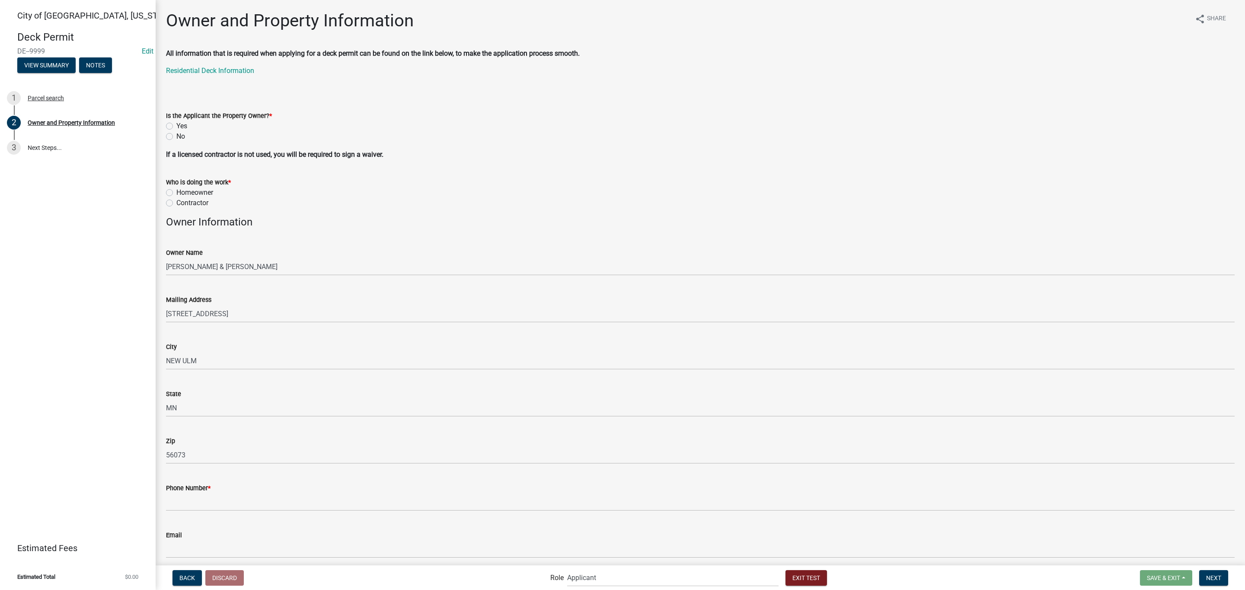
click at [179, 126] on label "Yes" at bounding box center [181, 126] width 11 height 10
click at [179, 126] on input "Yes" at bounding box center [179, 124] width 6 height 6
radio input "true"
click at [183, 203] on label "Contractor" at bounding box center [192, 203] width 32 height 10
click at [182, 203] on input "Contractor" at bounding box center [179, 201] width 6 height 6
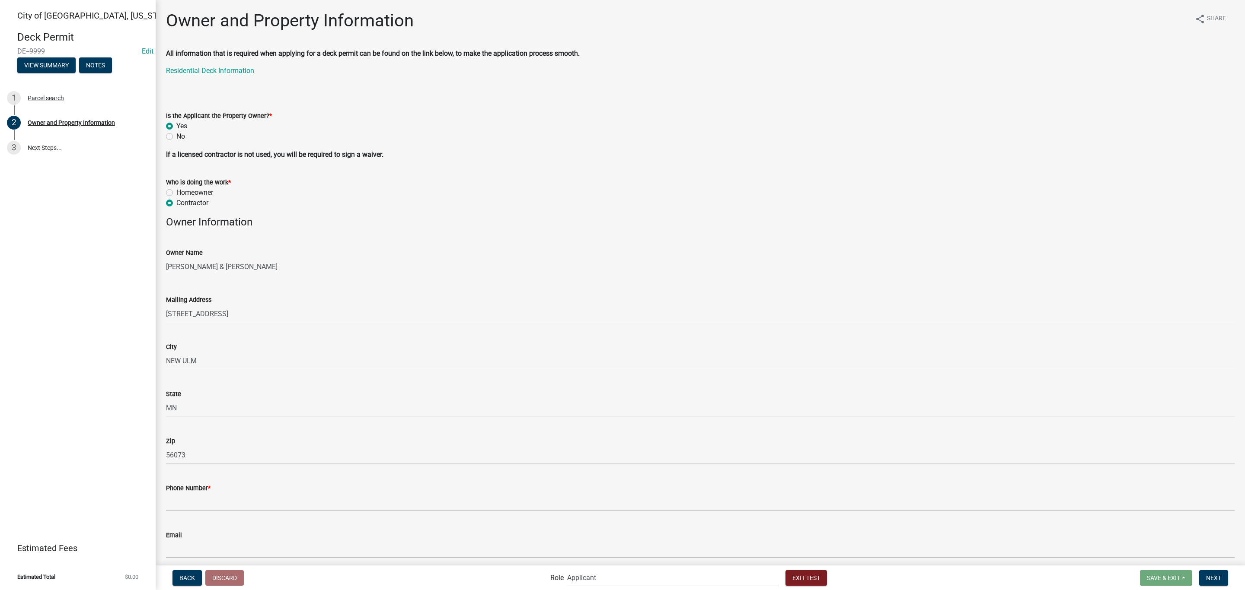
radio input "true"
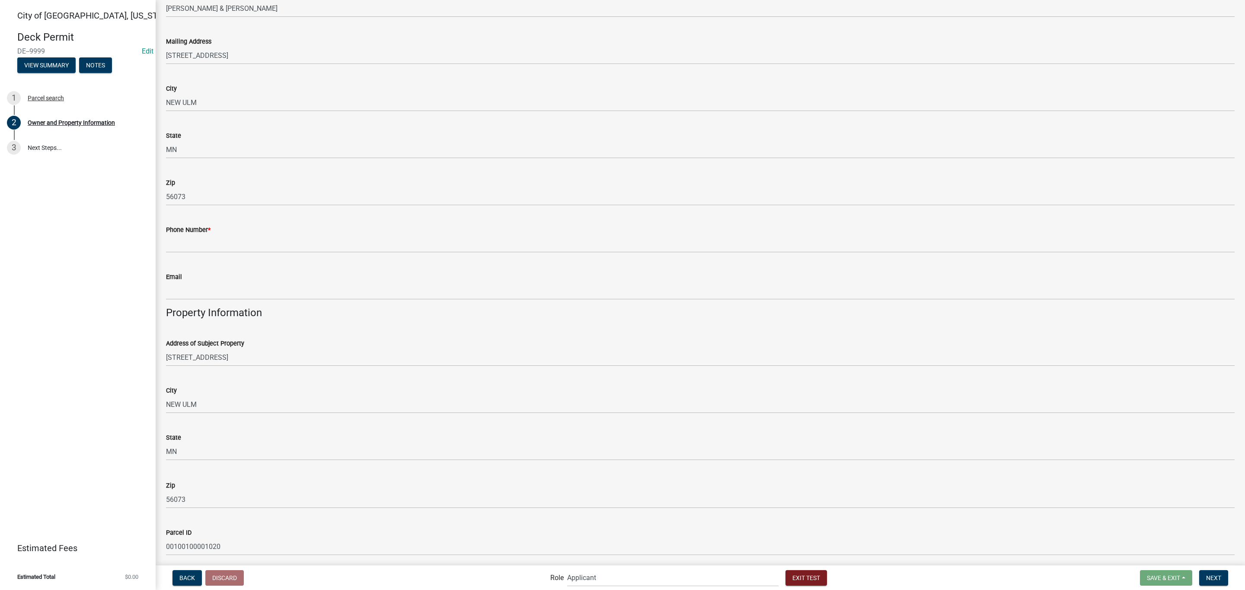
scroll to position [259, 0]
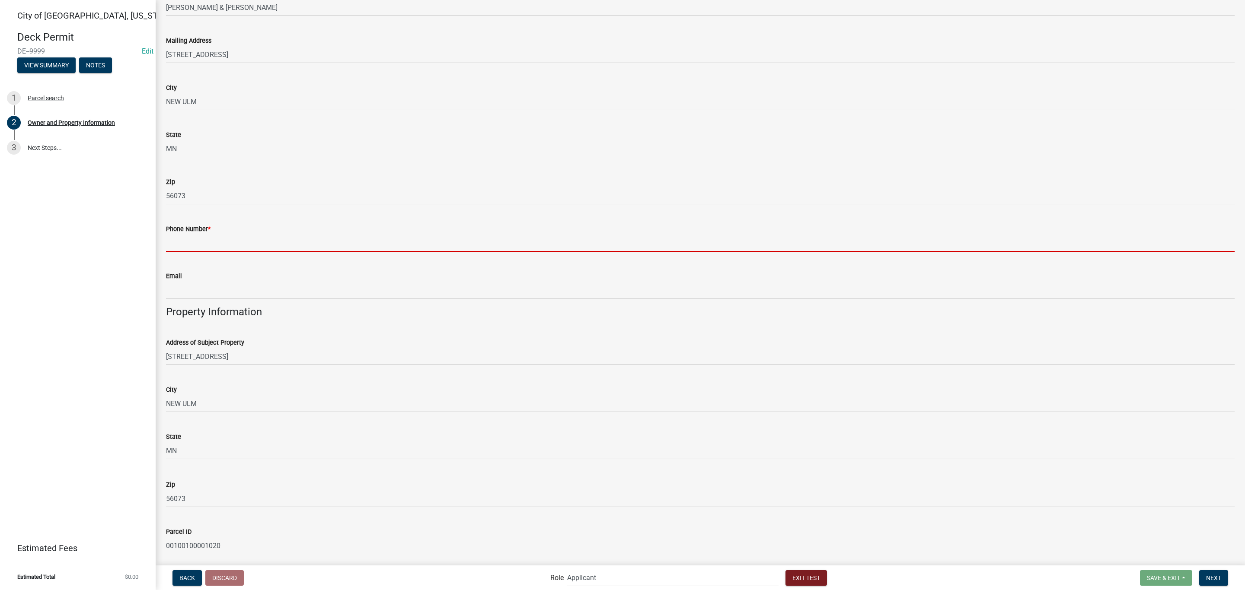
drag, startPoint x: 204, startPoint y: 242, endPoint x: 209, endPoint y: 245, distance: 6.5
click at [204, 242] on input "Phone Number *" at bounding box center [700, 243] width 1068 height 18
type input "5072766947"
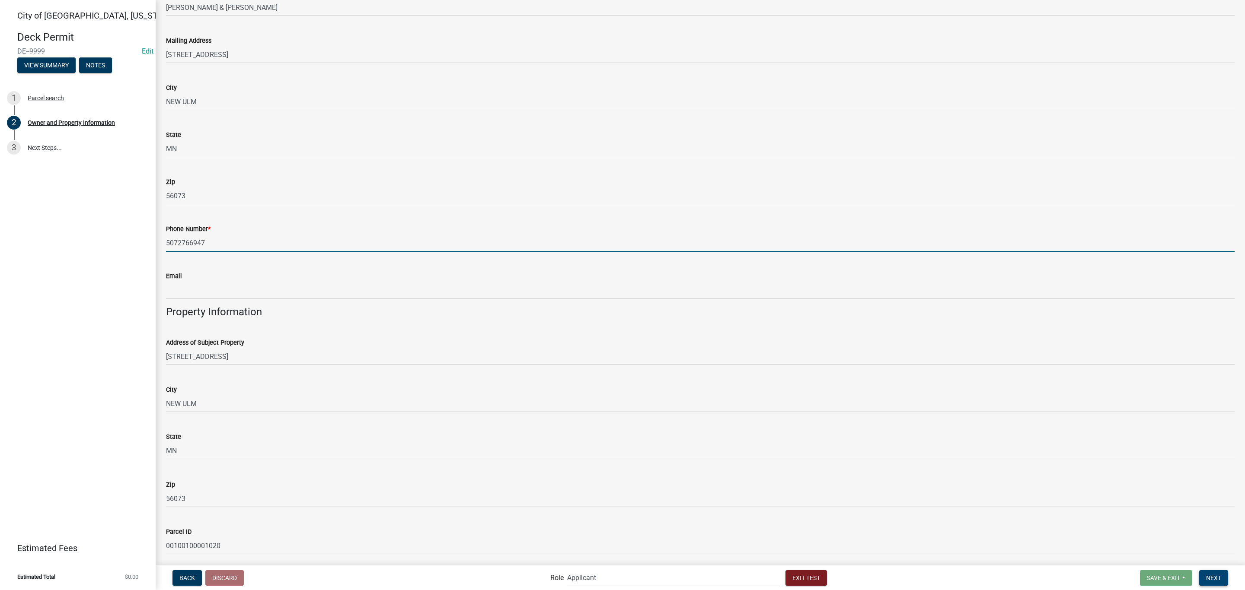
click at [1212, 572] on button "Next" at bounding box center [1213, 578] width 29 height 16
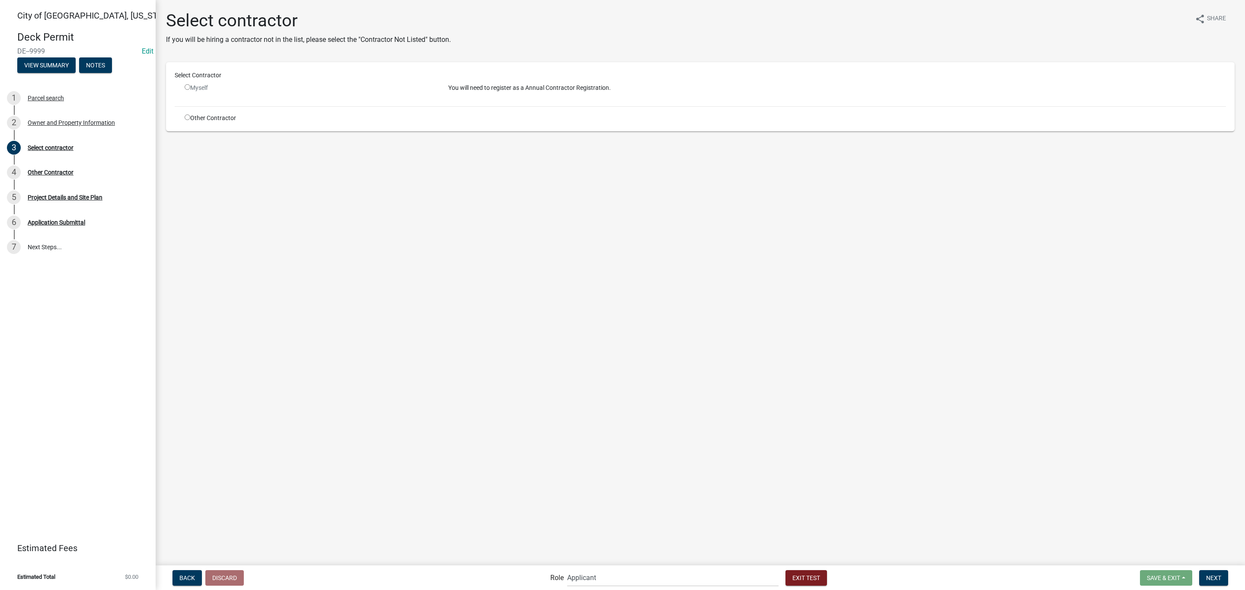
click at [201, 115] on div "Other Contractor" at bounding box center [310, 118] width 264 height 9
click at [187, 118] on input "radio" at bounding box center [188, 118] width 6 height 6
radio input "true"
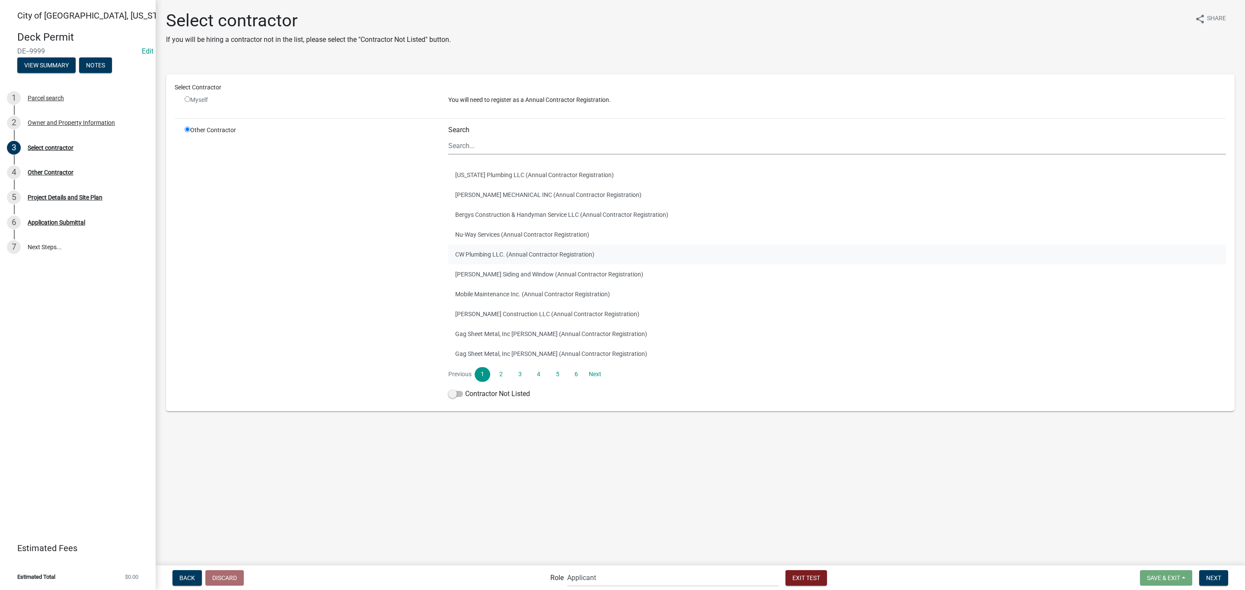
click at [524, 260] on button "CW Plumbing LLC. (Annual Contractor Registration)" at bounding box center [836, 255] width 777 height 20
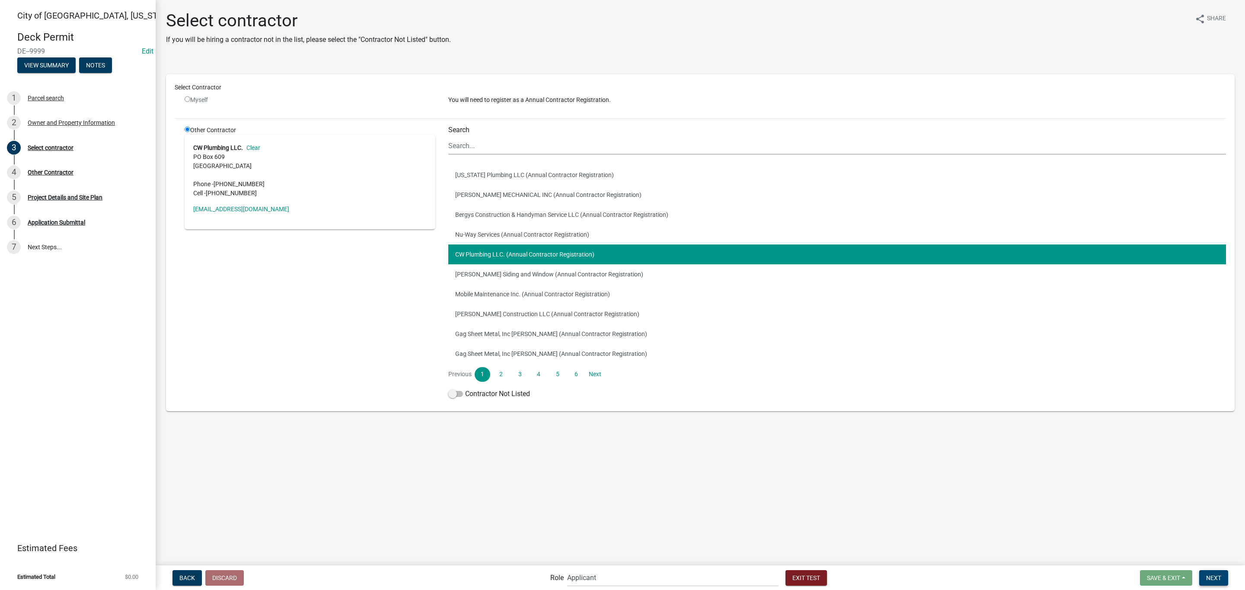
click at [1223, 571] on button "Next" at bounding box center [1213, 578] width 29 height 16
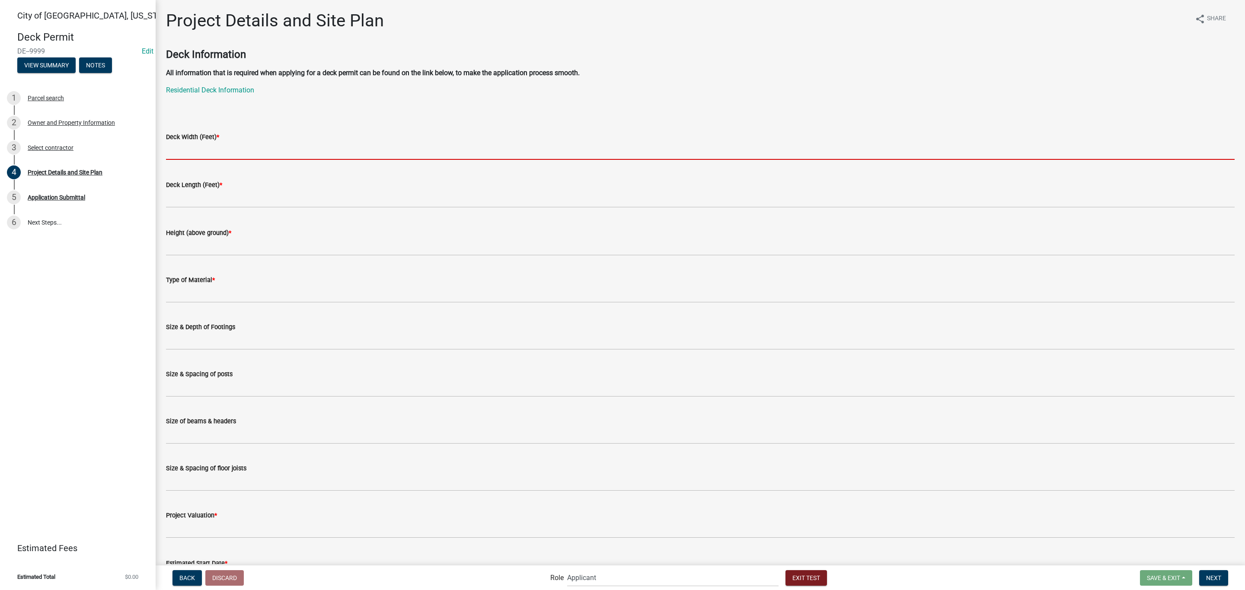
click at [191, 144] on input "text" at bounding box center [700, 151] width 1068 height 18
type input "10"
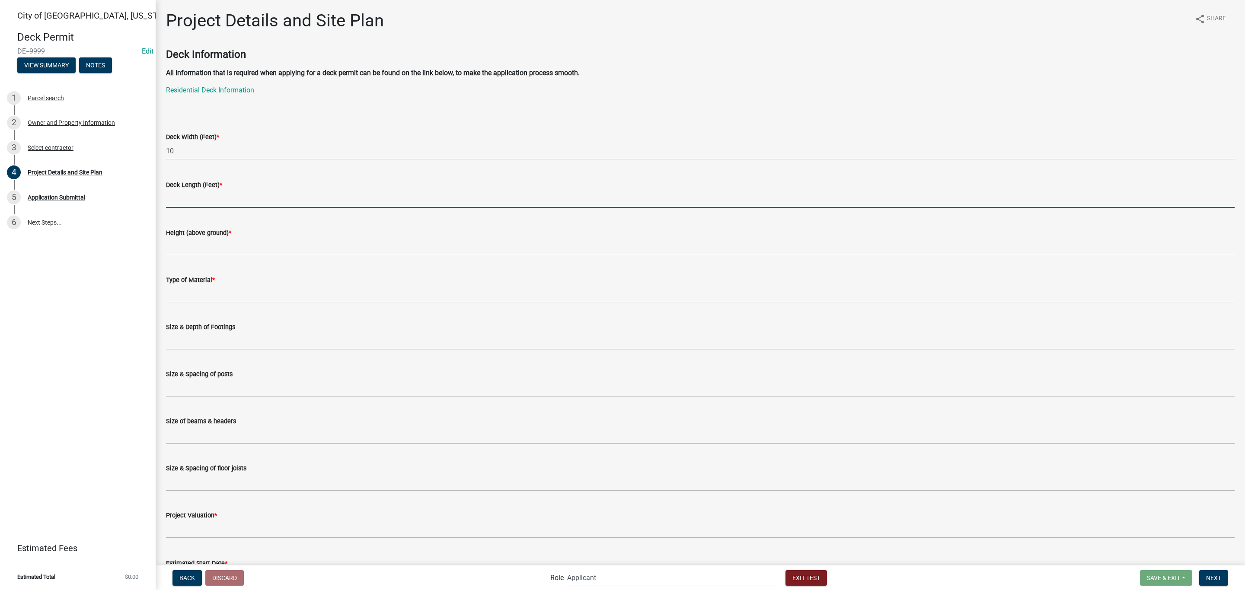
drag, startPoint x: 201, startPoint y: 195, endPoint x: 210, endPoint y: 210, distance: 18.2
click at [201, 195] on input "text" at bounding box center [700, 199] width 1068 height 18
type input "15"
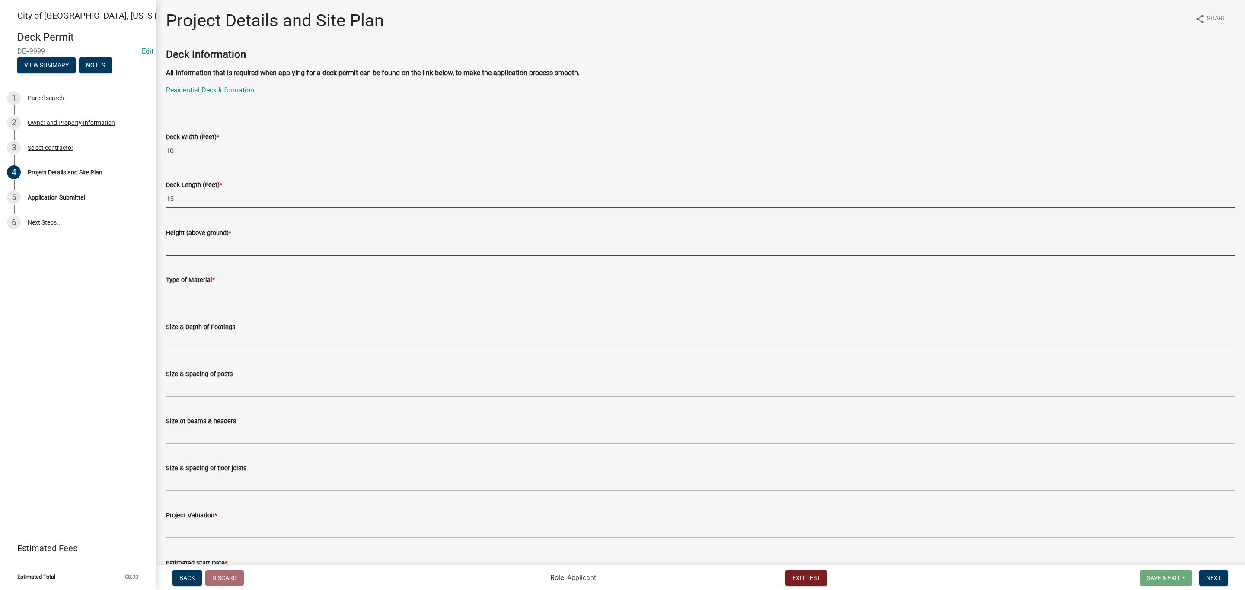
click at [227, 247] on input "Height (above ground) *" at bounding box center [700, 247] width 1068 height 18
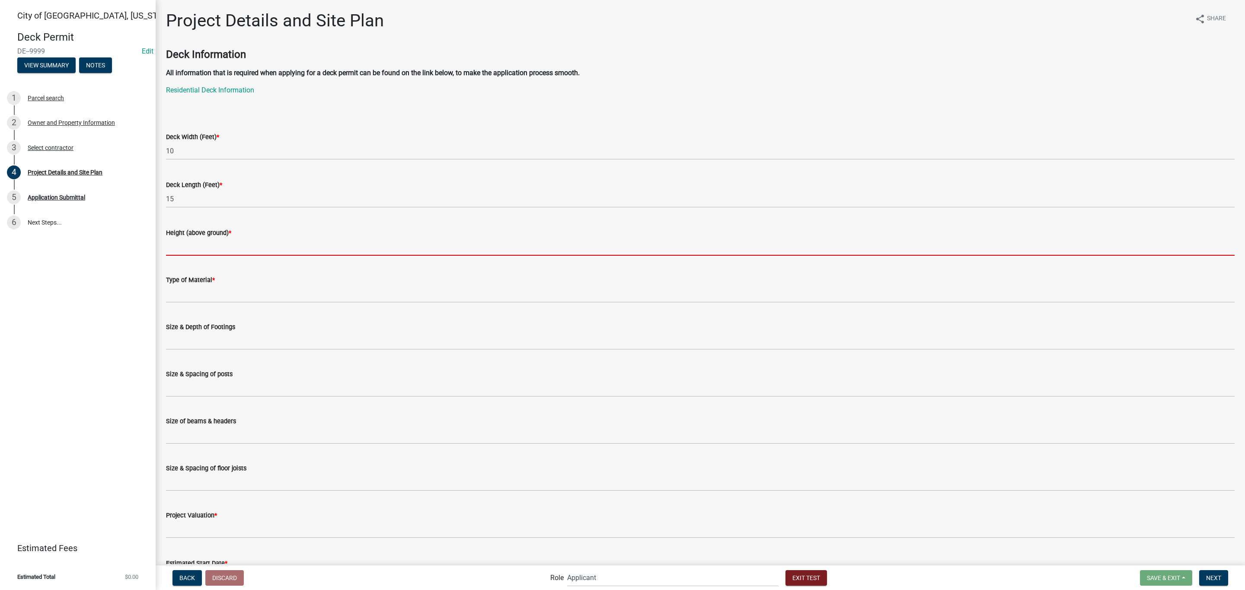
type input "15"
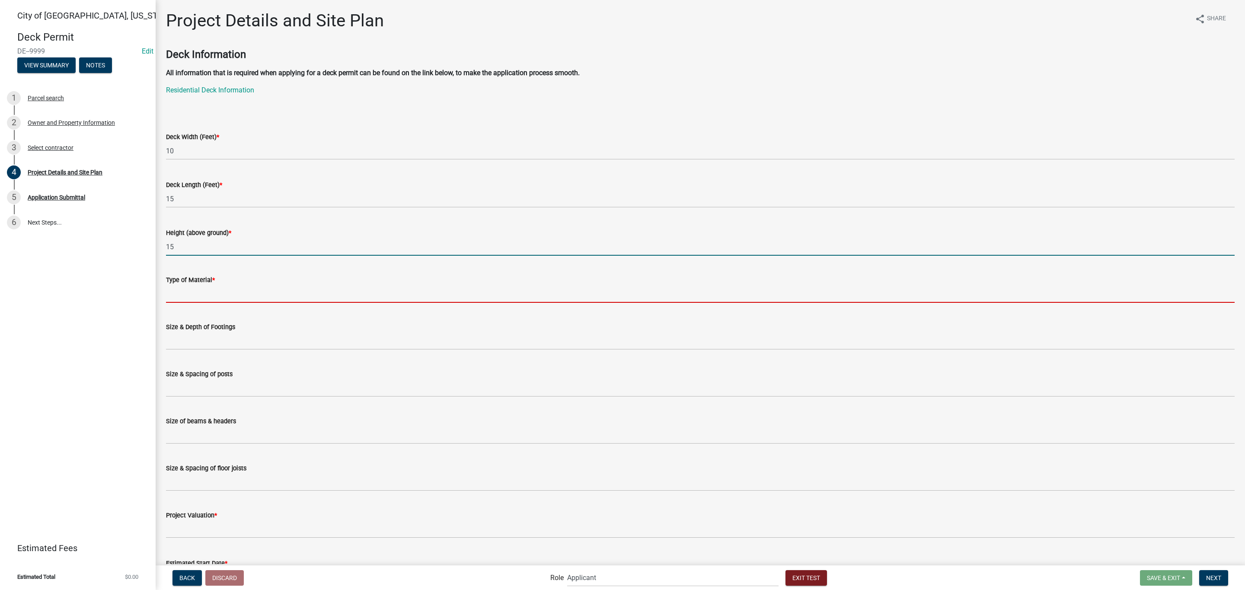
click at [233, 288] on input "Type of Material *" at bounding box center [700, 294] width 1068 height 18
type input "wood"
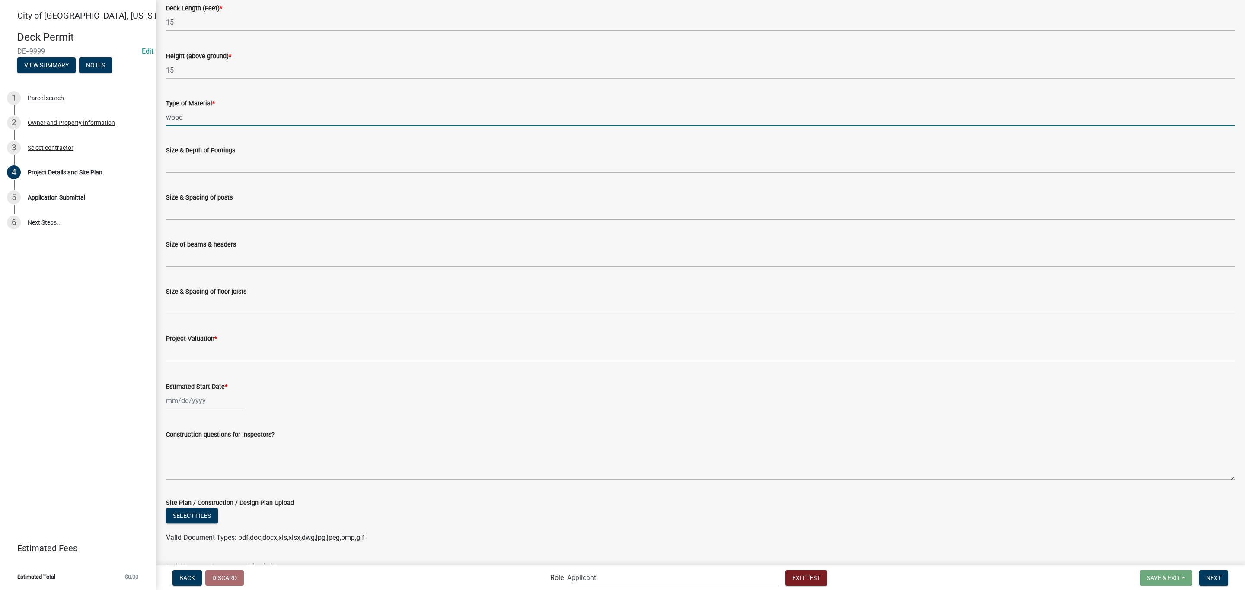
scroll to position [194, 0]
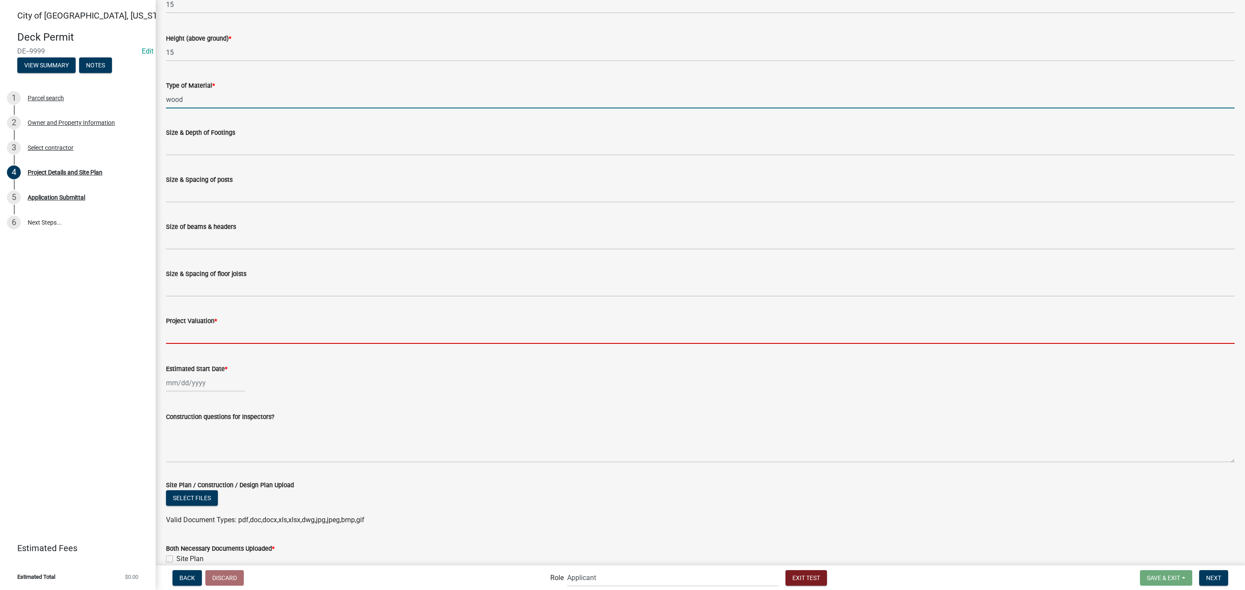
click at [210, 337] on input "text" at bounding box center [700, 335] width 1068 height 18
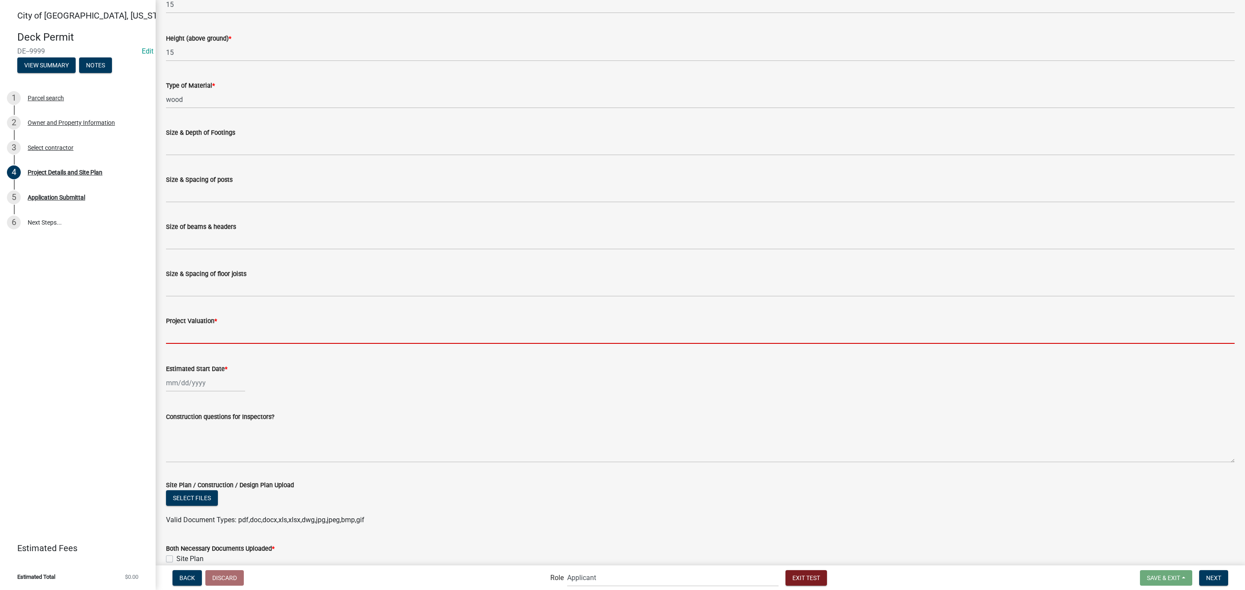
type input "2000"
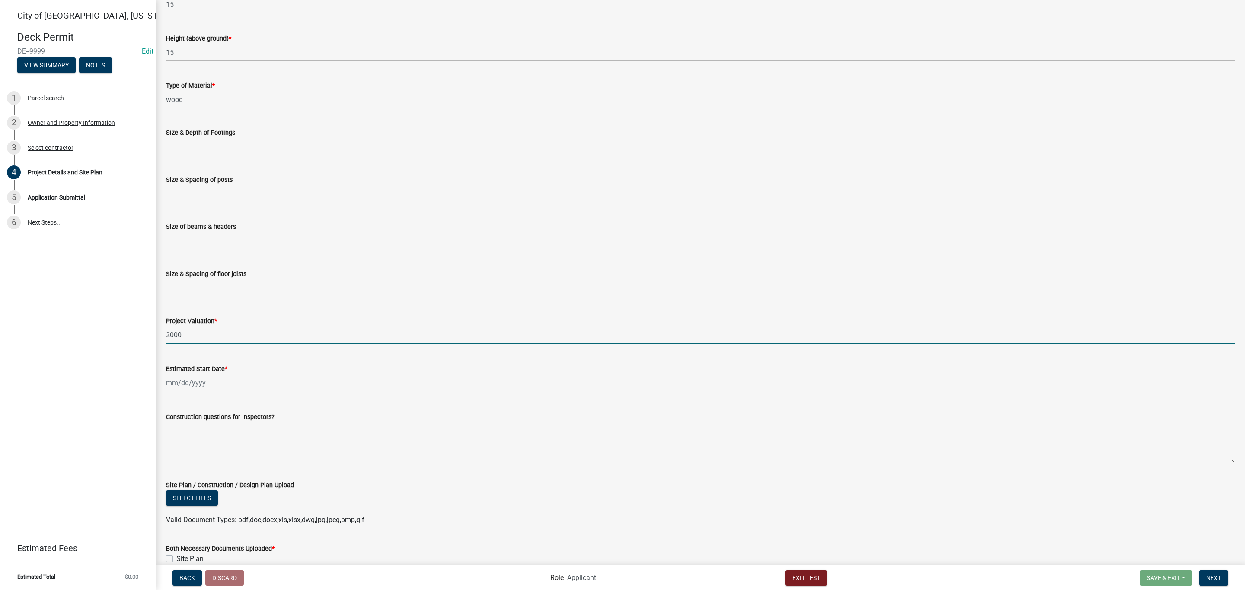
click at [227, 379] on div at bounding box center [205, 383] width 79 height 18
select select "10"
select select "2025"
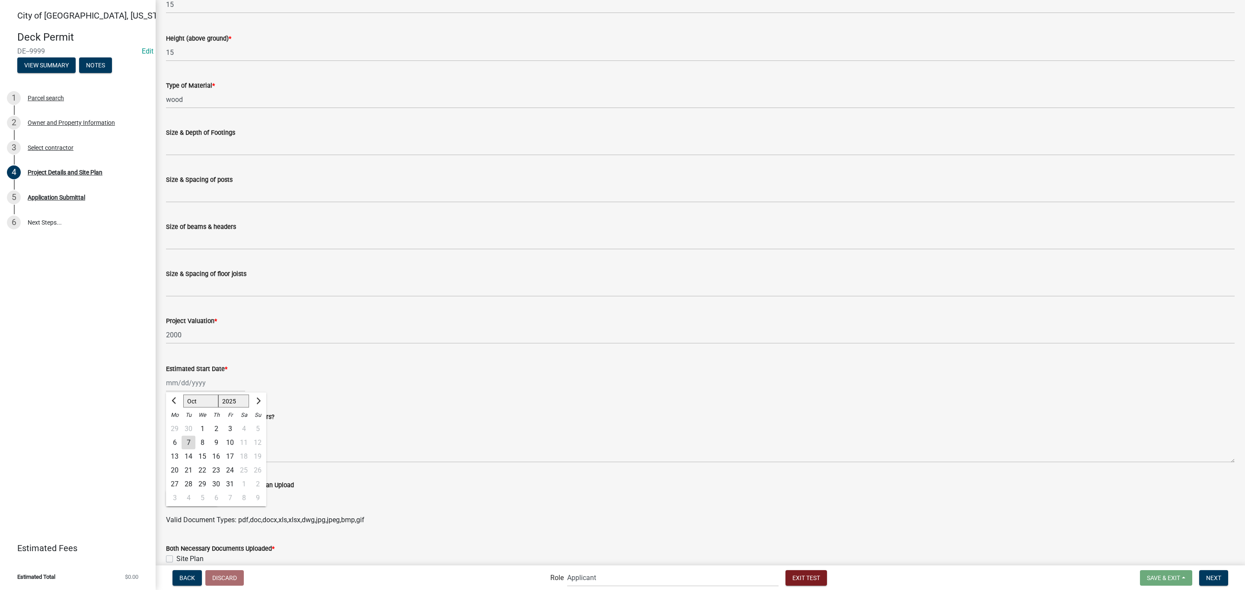
click at [220, 443] on div "9" at bounding box center [216, 443] width 14 height 14
type input "[DATE]"
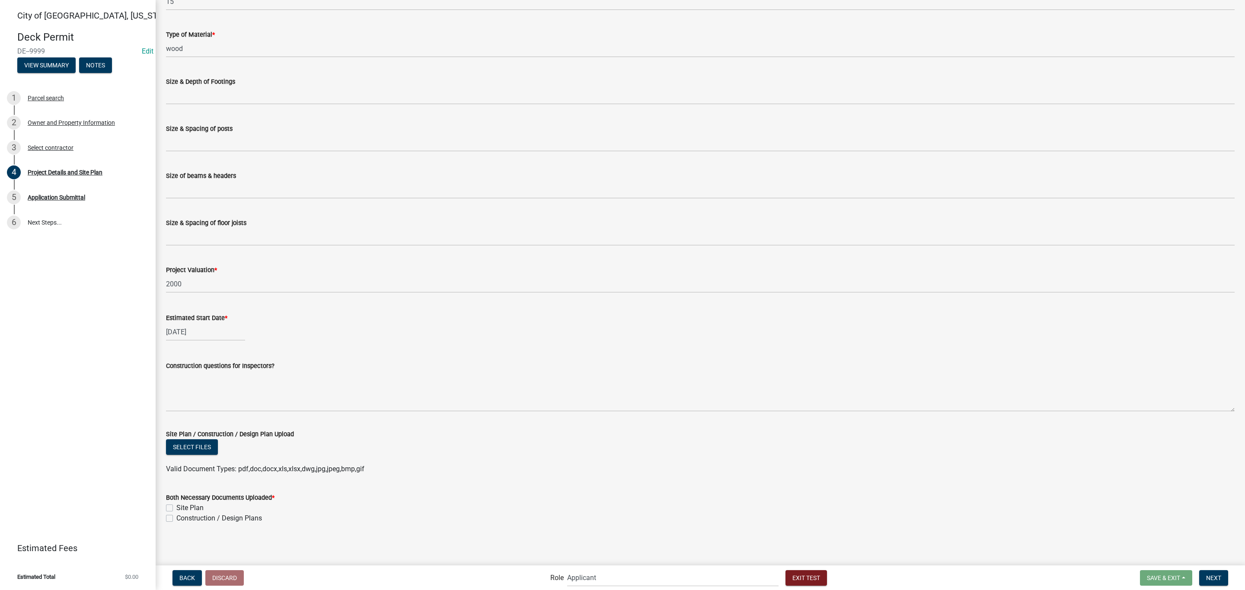
click at [176, 510] on label "Site Plan" at bounding box center [189, 508] width 27 height 10
click at [176, 509] on input "Site Plan" at bounding box center [179, 506] width 6 height 6
checkbox input "true"
click at [176, 518] on label "Construction / Design Plans" at bounding box center [219, 518] width 86 height 10
click at [176, 518] on input "Construction / Design Plans" at bounding box center [179, 516] width 6 height 6
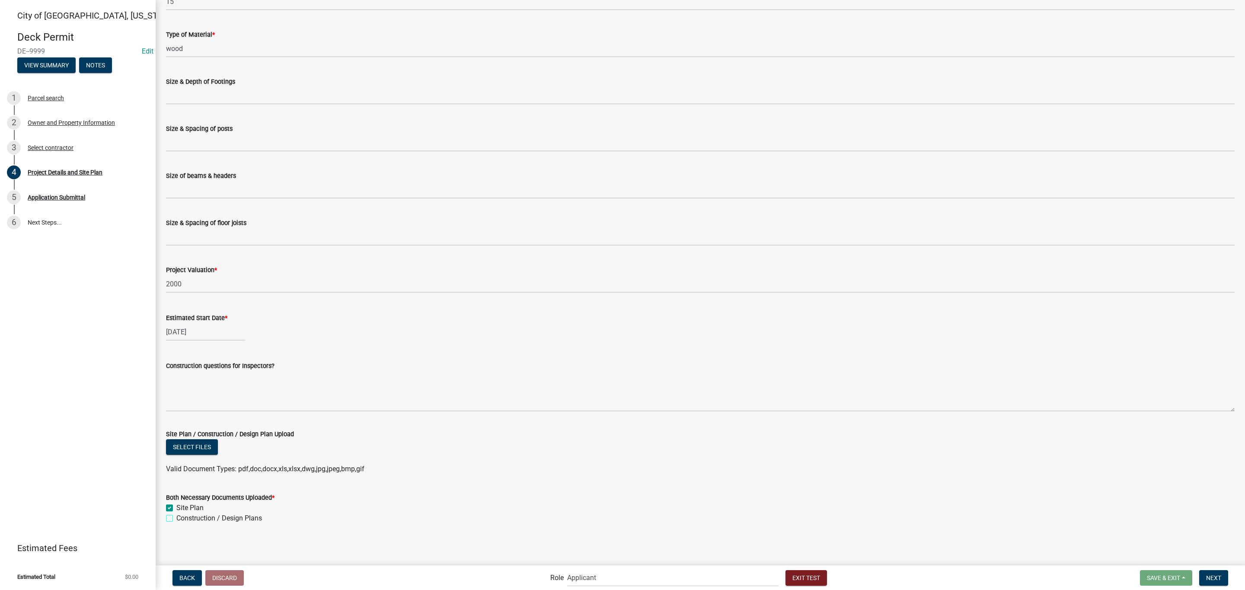
checkbox input "true"
click at [1212, 577] on span "Next" at bounding box center [1213, 577] width 15 height 7
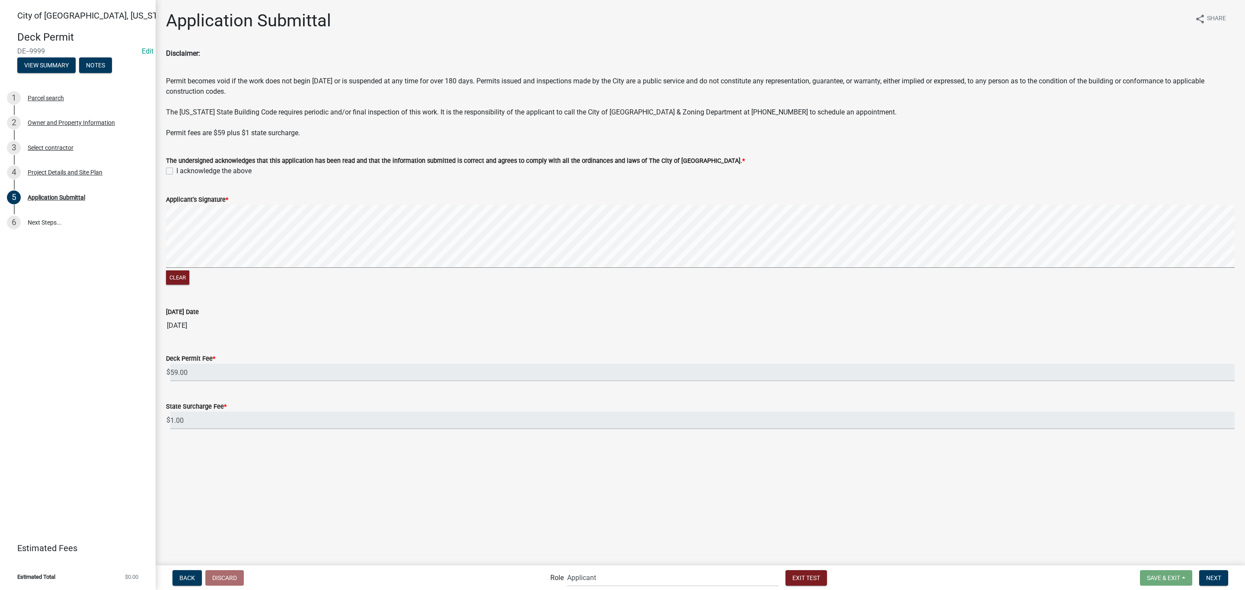
click at [176, 172] on label "I acknowledge the above" at bounding box center [213, 171] width 75 height 10
click at [176, 172] on input "I acknowledge the above" at bounding box center [179, 169] width 6 height 6
checkbox input "true"
click at [1212, 576] on span "Next" at bounding box center [1213, 577] width 15 height 7
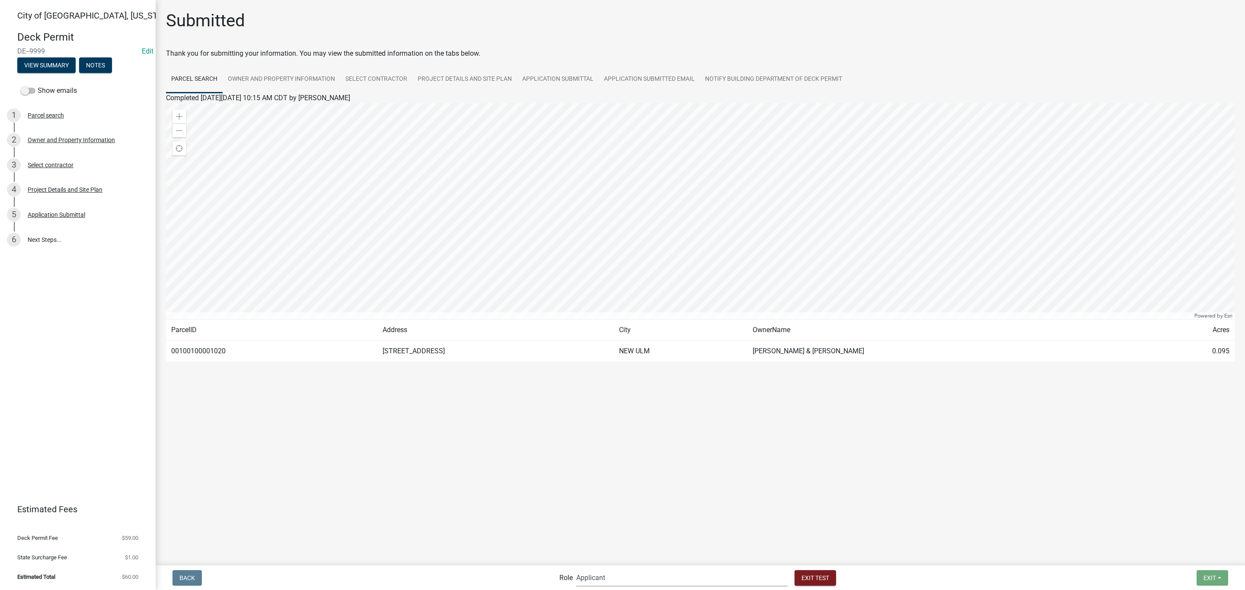
click at [620, 580] on select "Applicant Admin Building ([PERSON_NAME] & [PERSON_NAME]) Building Safety Admini…" at bounding box center [681, 578] width 211 height 18
select select "af95025d-b44f-4367-9798-e31ebf5850b8"
click at [612, 569] on select "Applicant Admin Building ([PERSON_NAME] & [PERSON_NAME]) Building Safety Admini…" at bounding box center [681, 578] width 211 height 18
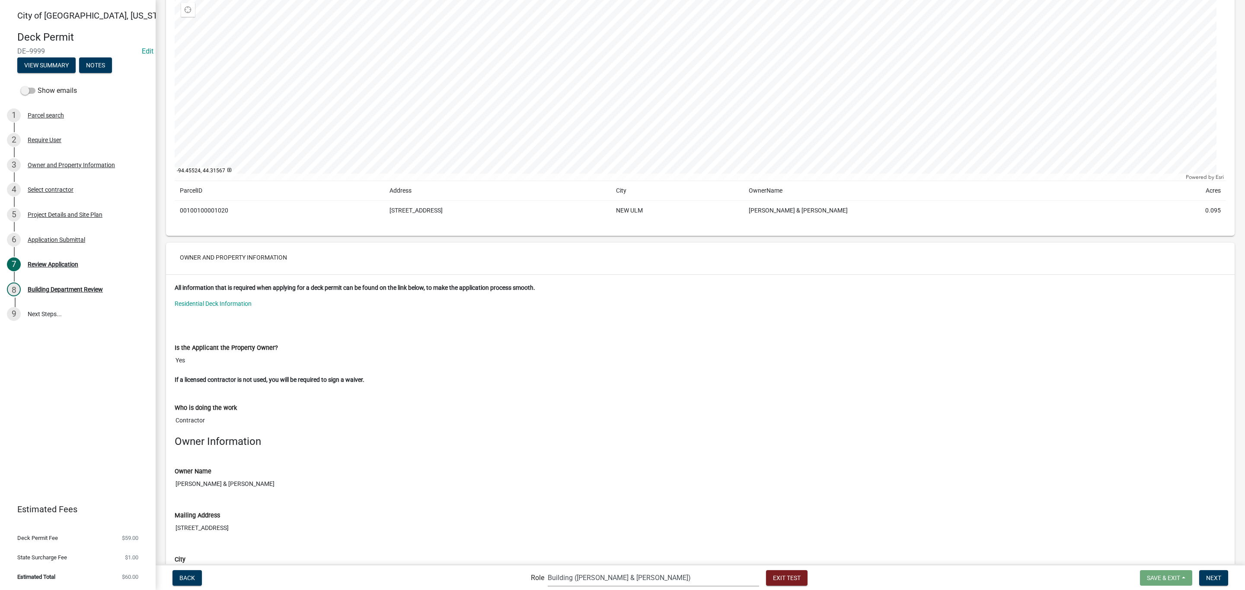
scroll to position [130, 0]
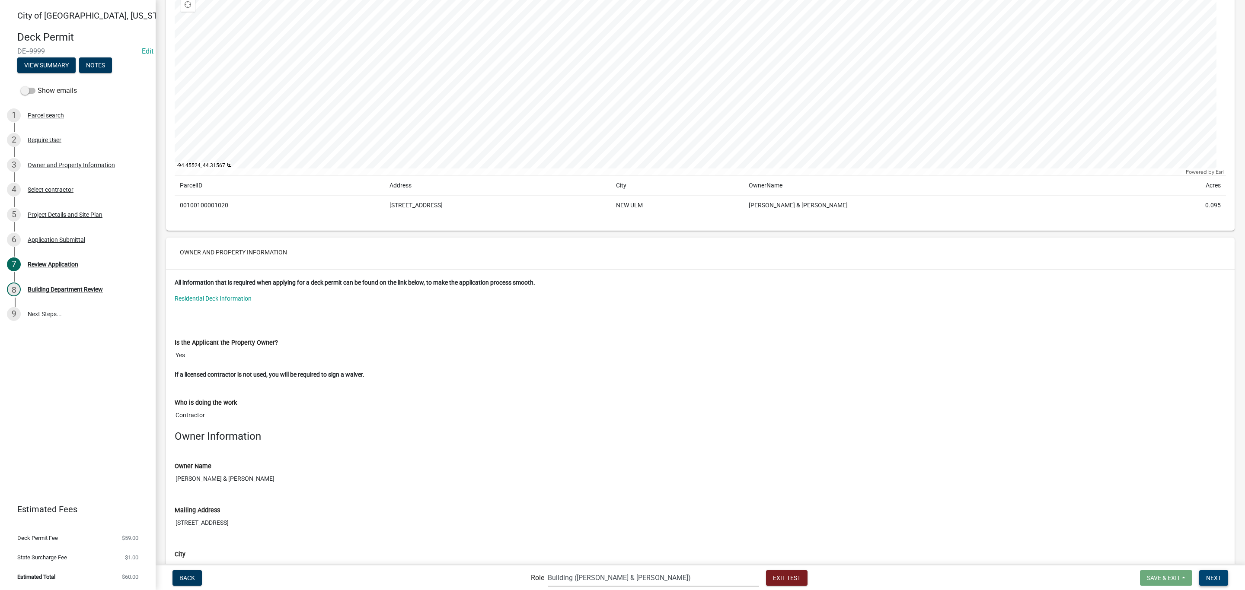
click at [1211, 581] on button "Next" at bounding box center [1213, 578] width 29 height 16
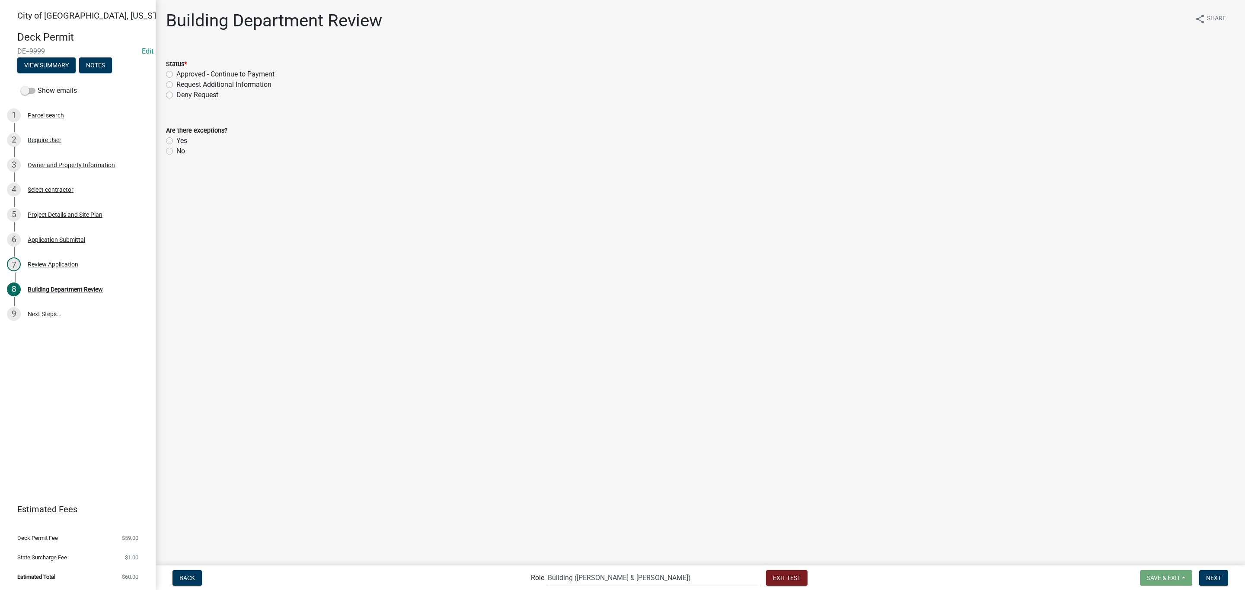
click at [190, 75] on label "Approved - Continue to Payment" at bounding box center [225, 74] width 98 height 10
click at [182, 75] on input "Approved - Continue to Payment" at bounding box center [179, 72] width 6 height 6
radio input "true"
click at [176, 139] on label "Yes" at bounding box center [181, 141] width 11 height 10
click at [176, 139] on input "Yes" at bounding box center [179, 139] width 6 height 6
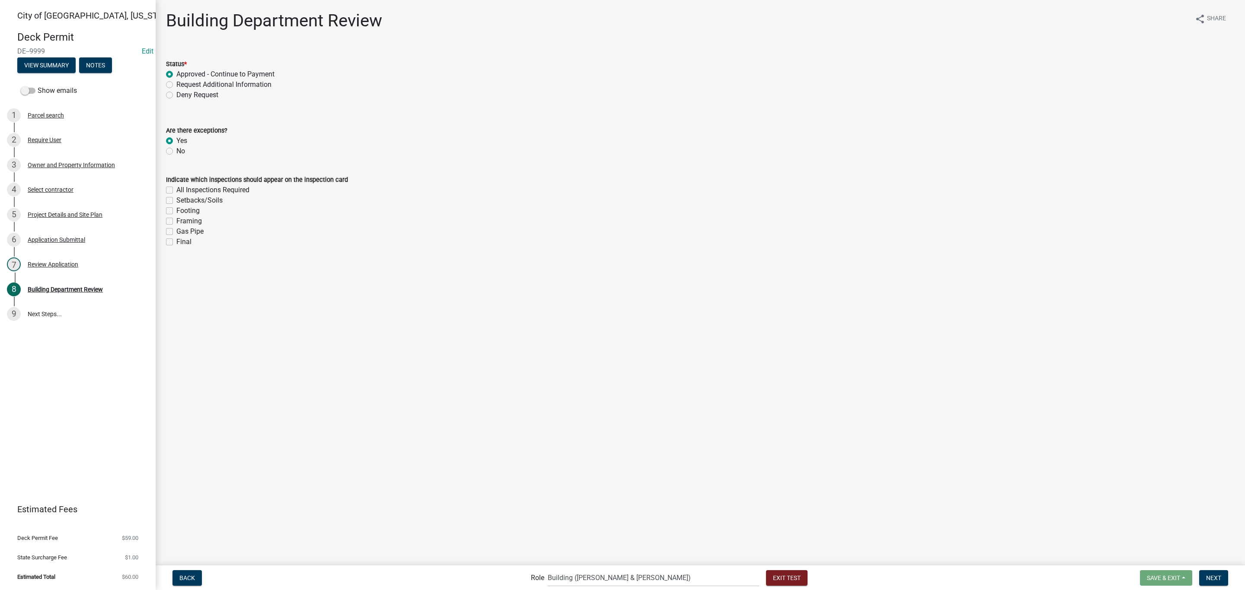
radio input "true"
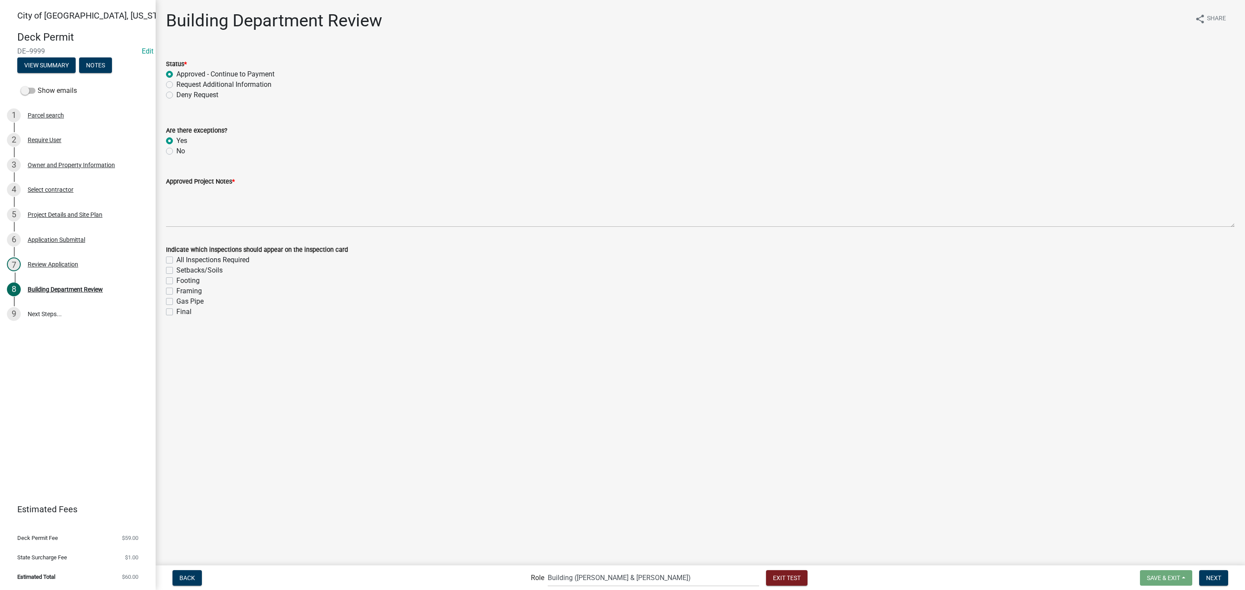
click at [176, 86] on label "Request Additional Information" at bounding box center [223, 85] width 95 height 10
click at [176, 85] on input "Request Additional Information" at bounding box center [179, 83] width 6 height 6
radio input "true"
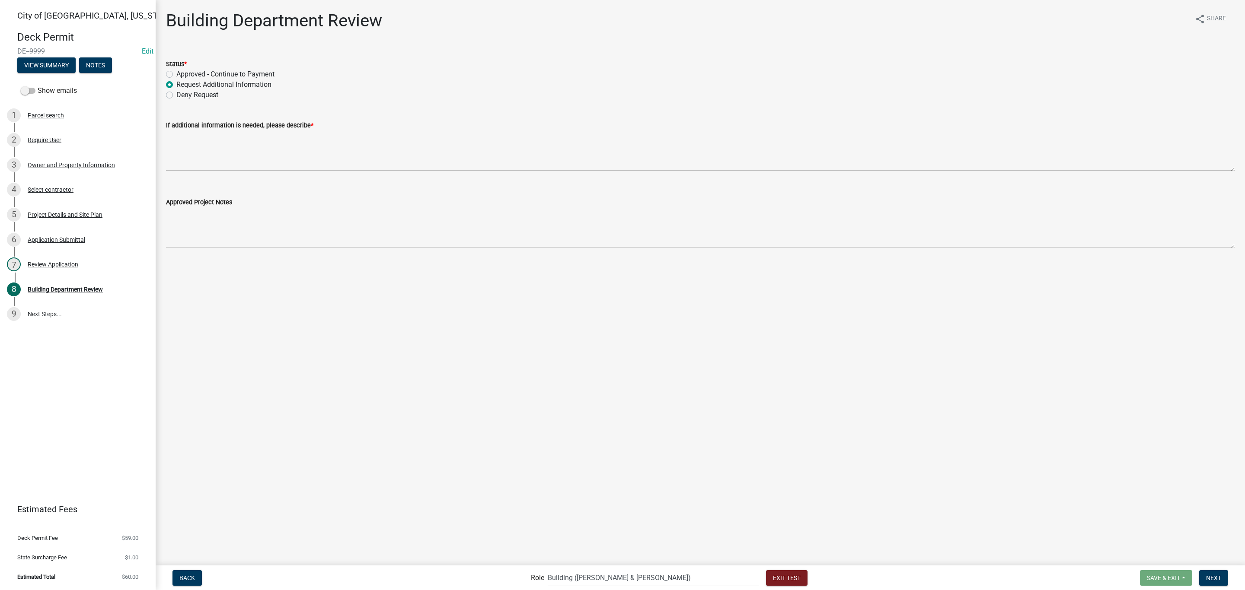
click at [228, 73] on label "Approved - Continue to Payment" at bounding box center [225, 74] width 98 height 10
click at [182, 73] on input "Approved - Continue to Payment" at bounding box center [179, 72] width 6 height 6
radio input "true"
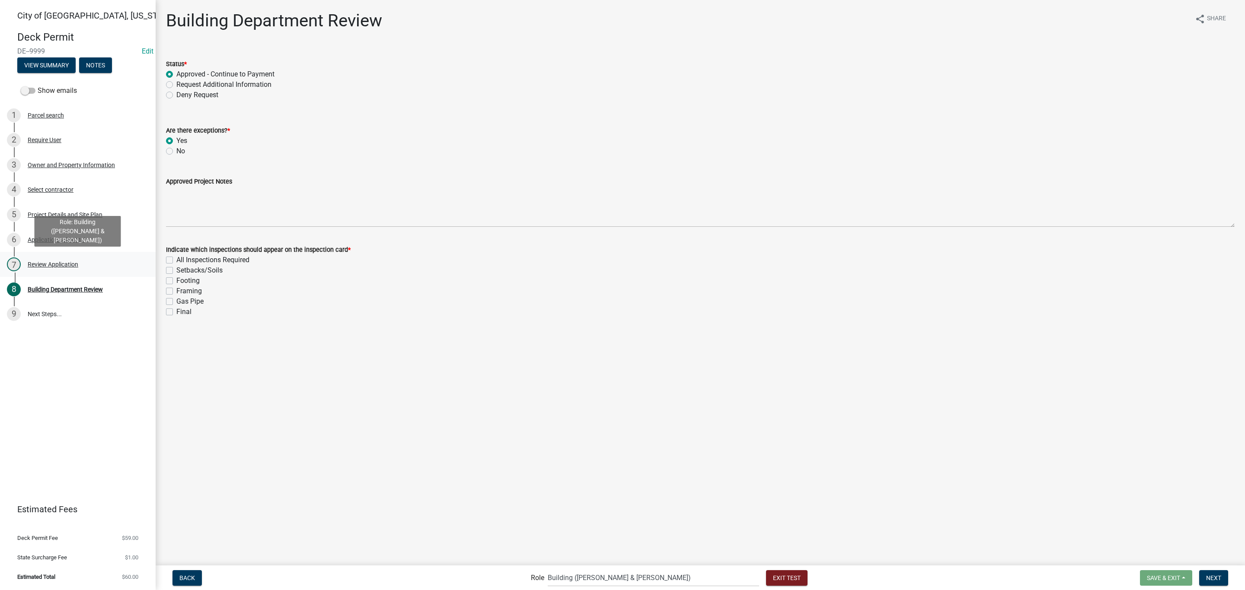
click at [56, 261] on div "Review Application" at bounding box center [53, 264] width 51 height 6
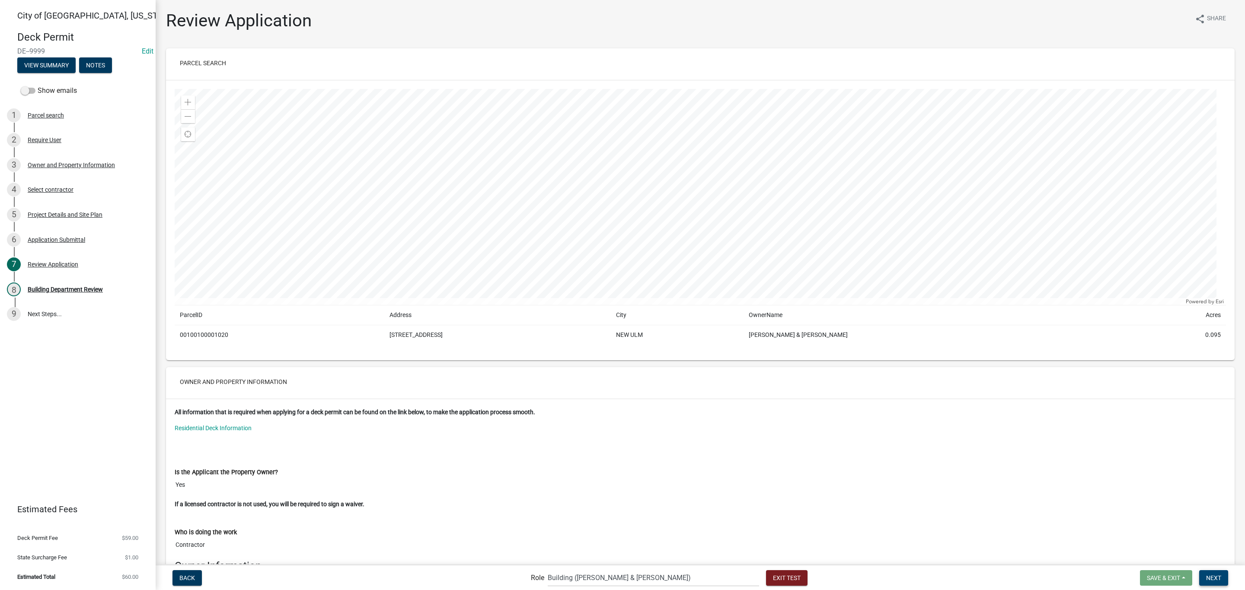
click at [1207, 573] on button "Next" at bounding box center [1213, 578] width 29 height 16
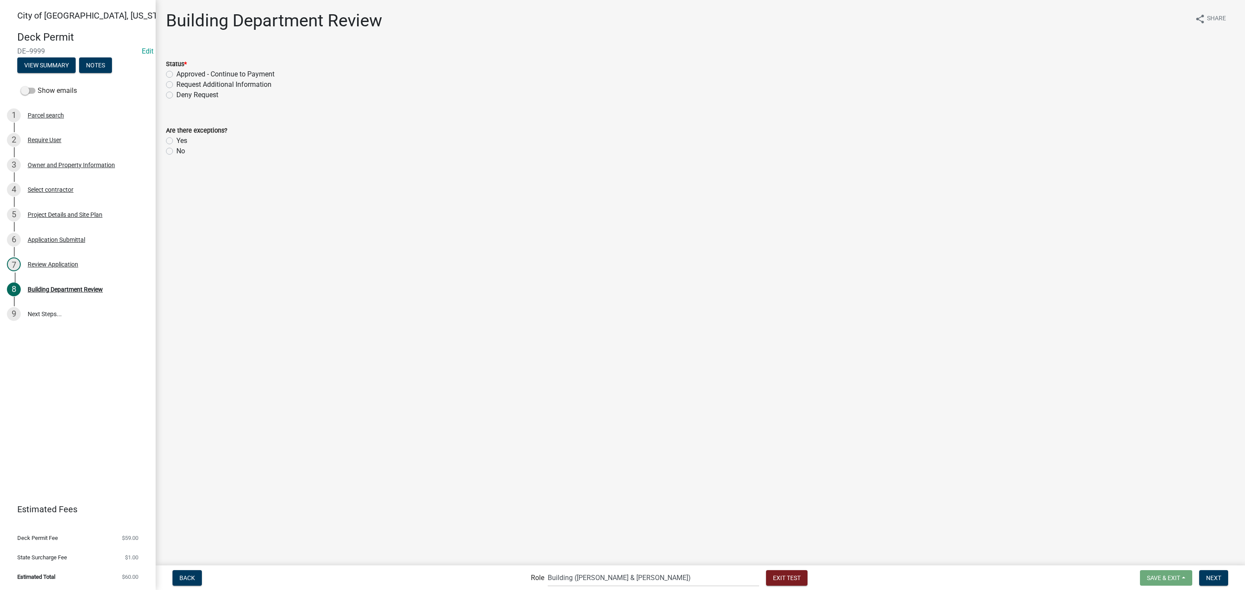
click at [183, 74] on label "Approved - Continue to Payment" at bounding box center [225, 74] width 98 height 10
click at [182, 74] on input "Approved - Continue to Payment" at bounding box center [179, 72] width 6 height 6
radio input "true"
click at [176, 140] on label "Yes" at bounding box center [181, 141] width 11 height 10
click at [176, 140] on input "Yes" at bounding box center [179, 139] width 6 height 6
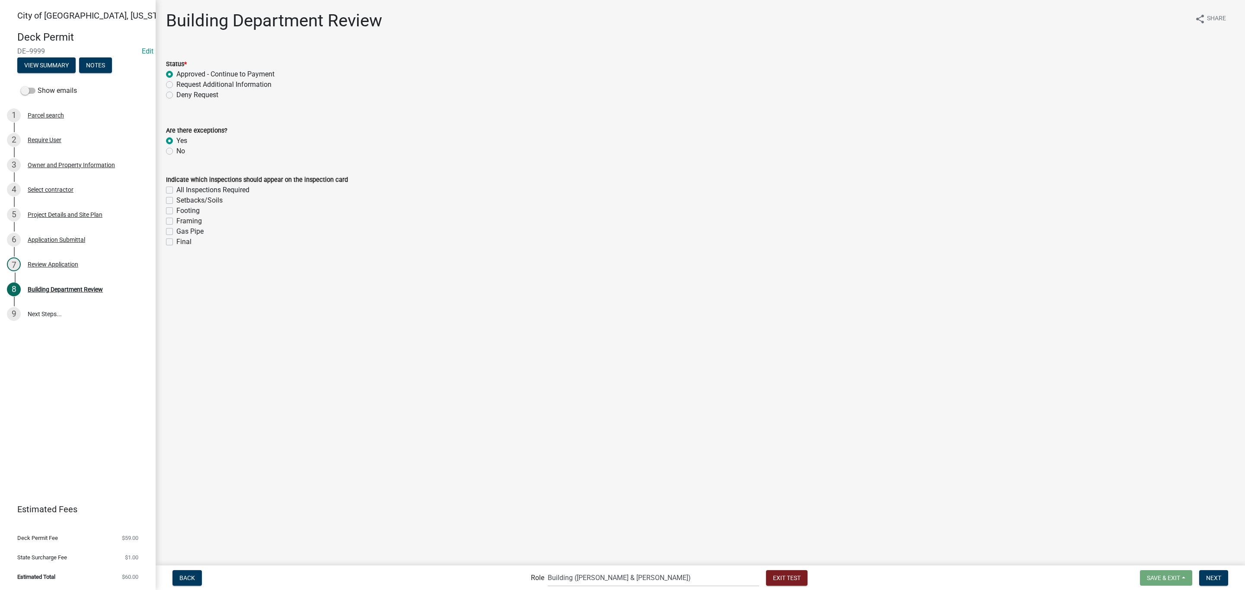
radio input "true"
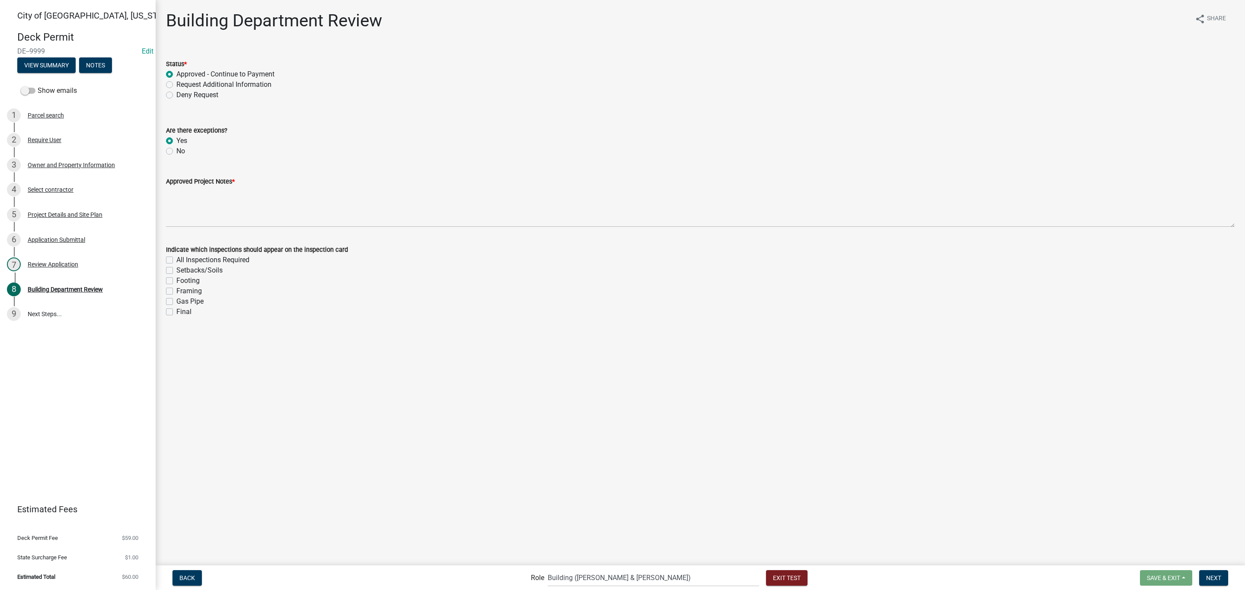
click at [176, 86] on label "Request Additional Information" at bounding box center [223, 85] width 95 height 10
click at [176, 85] on input "Request Additional Information" at bounding box center [179, 83] width 6 height 6
radio input "true"
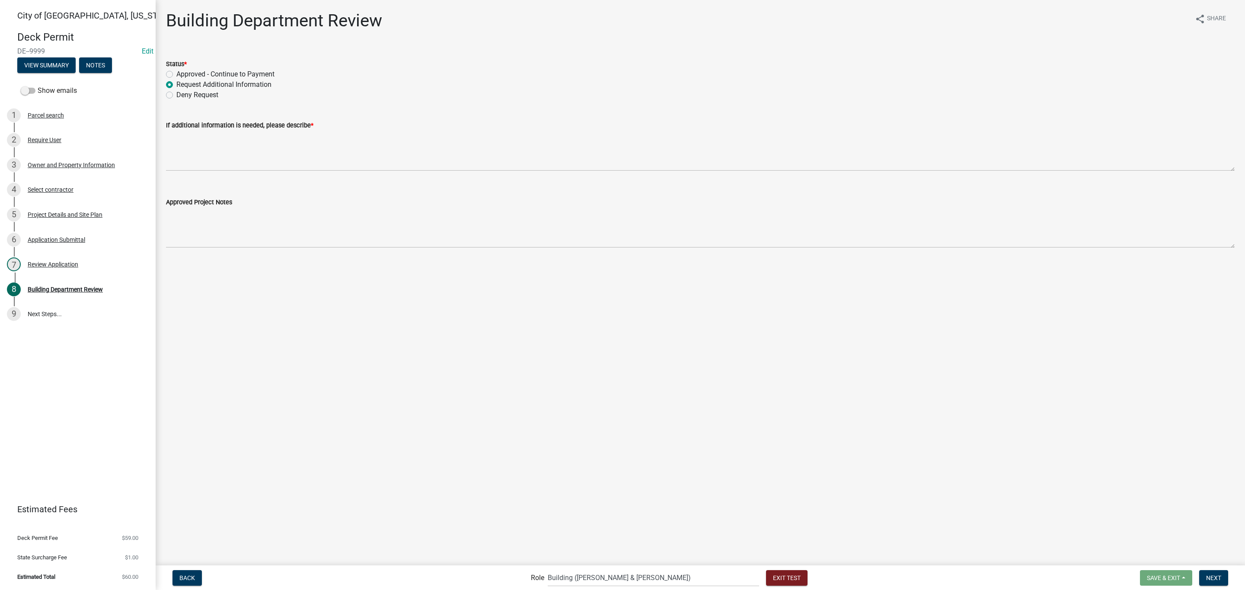
click at [172, 95] on div "Deny Request" at bounding box center [700, 95] width 1068 height 10
click at [176, 95] on label "Deny Request" at bounding box center [197, 95] width 42 height 10
click at [176, 95] on input "Deny Request" at bounding box center [179, 93] width 6 height 6
radio input "true"
click at [176, 83] on label "Request Additional Information" at bounding box center [223, 85] width 95 height 10
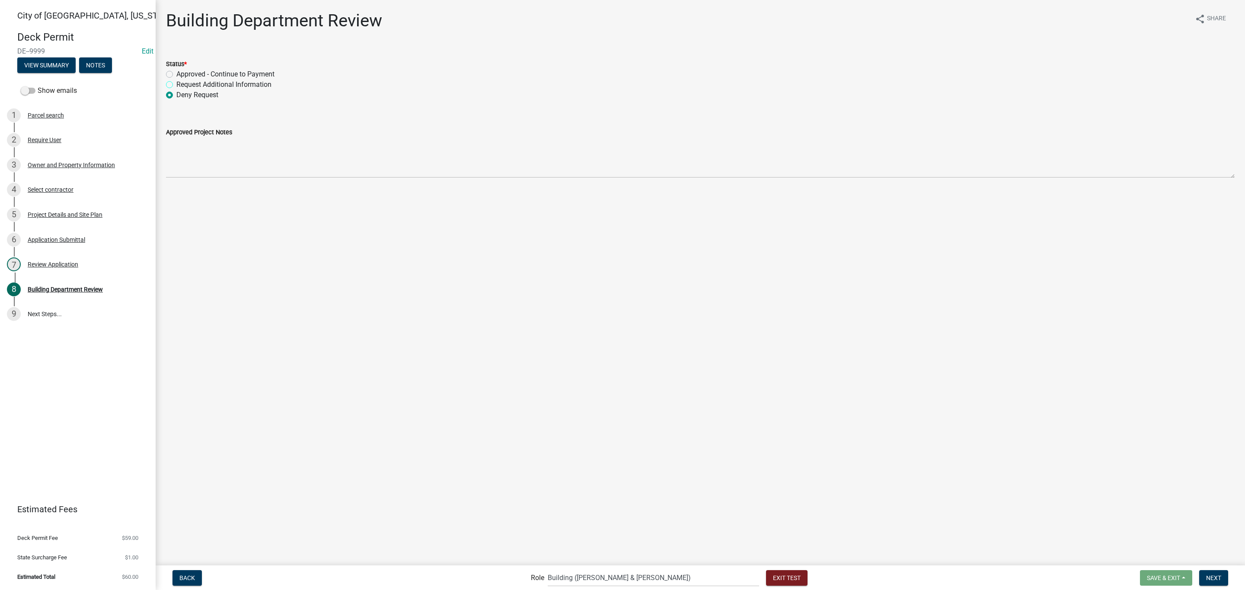
click at [176, 83] on input "Request Additional Information" at bounding box center [179, 83] width 6 height 6
radio input "true"
click at [773, 579] on span "Exit Test" at bounding box center [787, 577] width 28 height 7
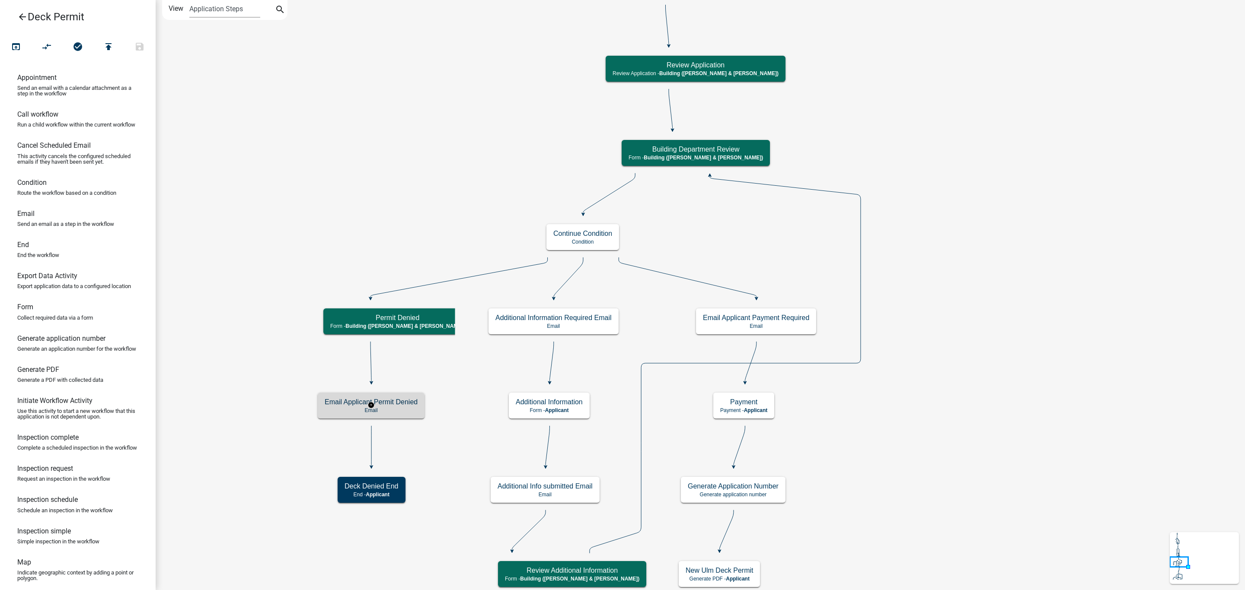
click at [405, 404] on h5 "Email Applicant Permit Denied" at bounding box center [371, 402] width 93 height 8
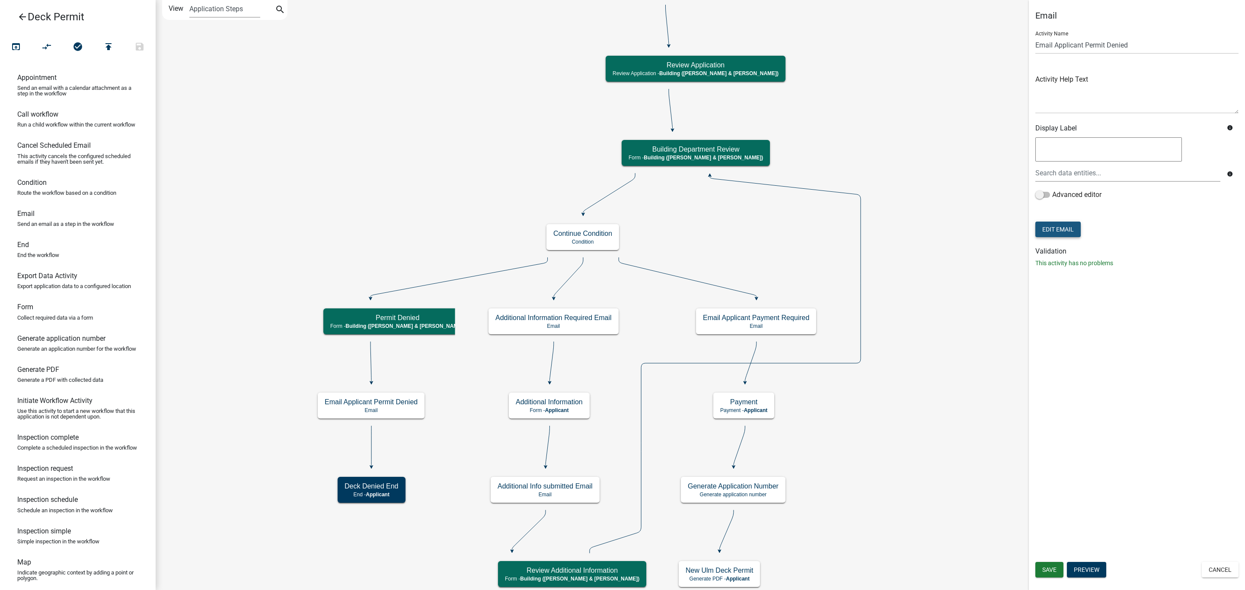
click at [1055, 226] on button "Edit Email" at bounding box center [1057, 230] width 45 height 16
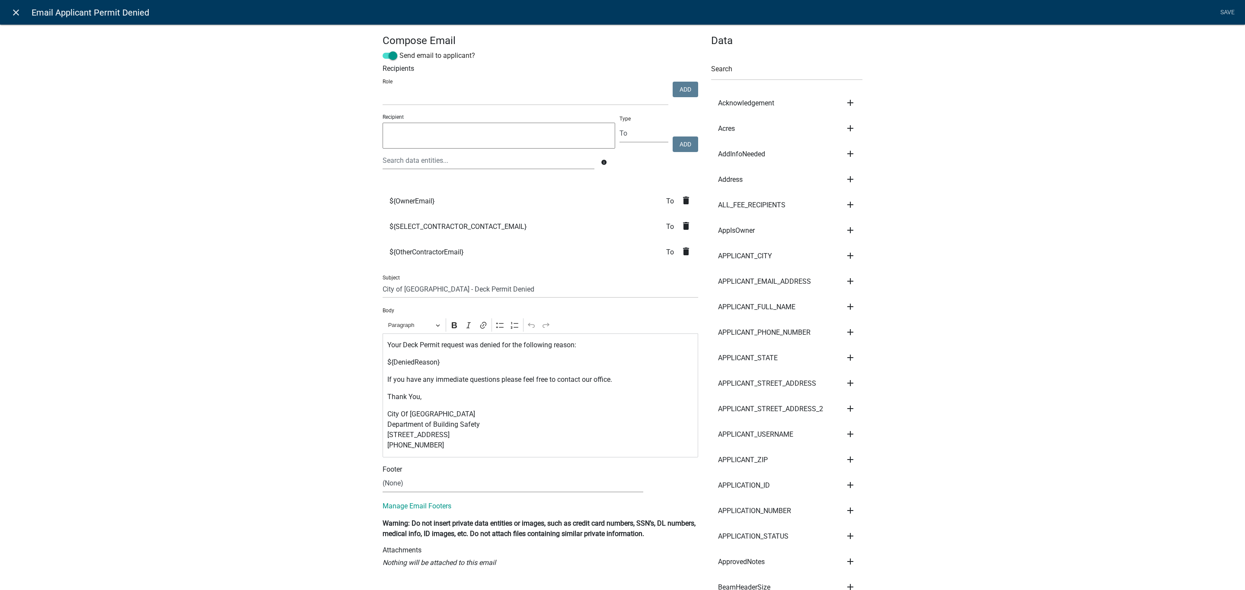
click at [13, 12] on icon "close" at bounding box center [16, 12] width 10 height 10
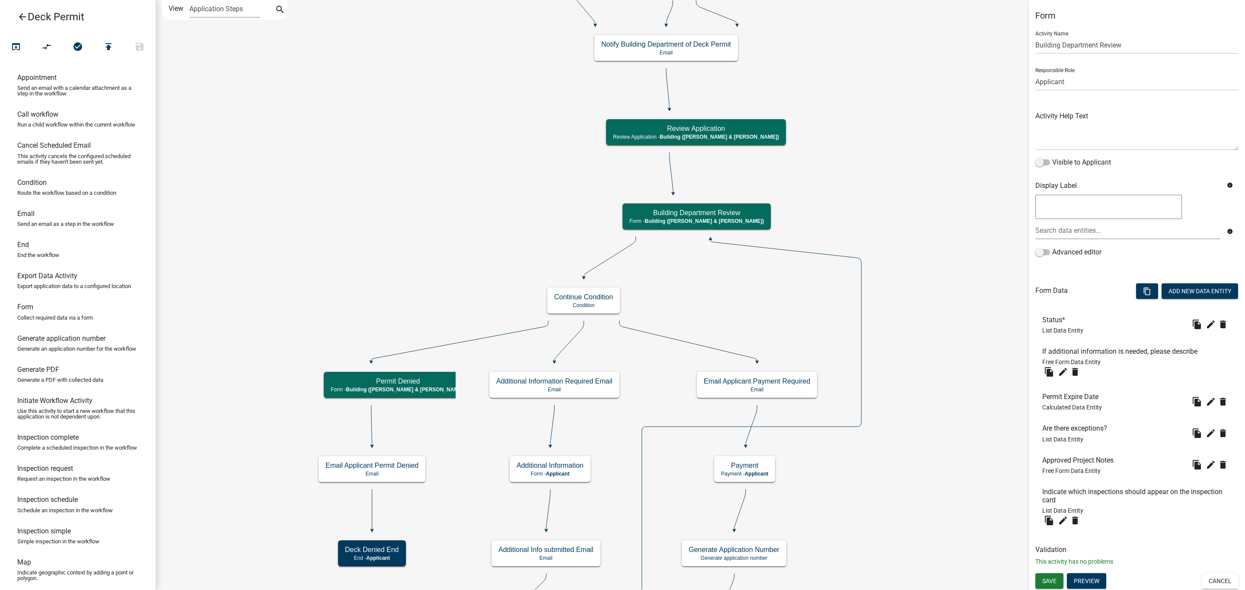
scroll to position [0, 0]
click at [1205, 464] on icon "edit" at bounding box center [1210, 464] width 10 height 10
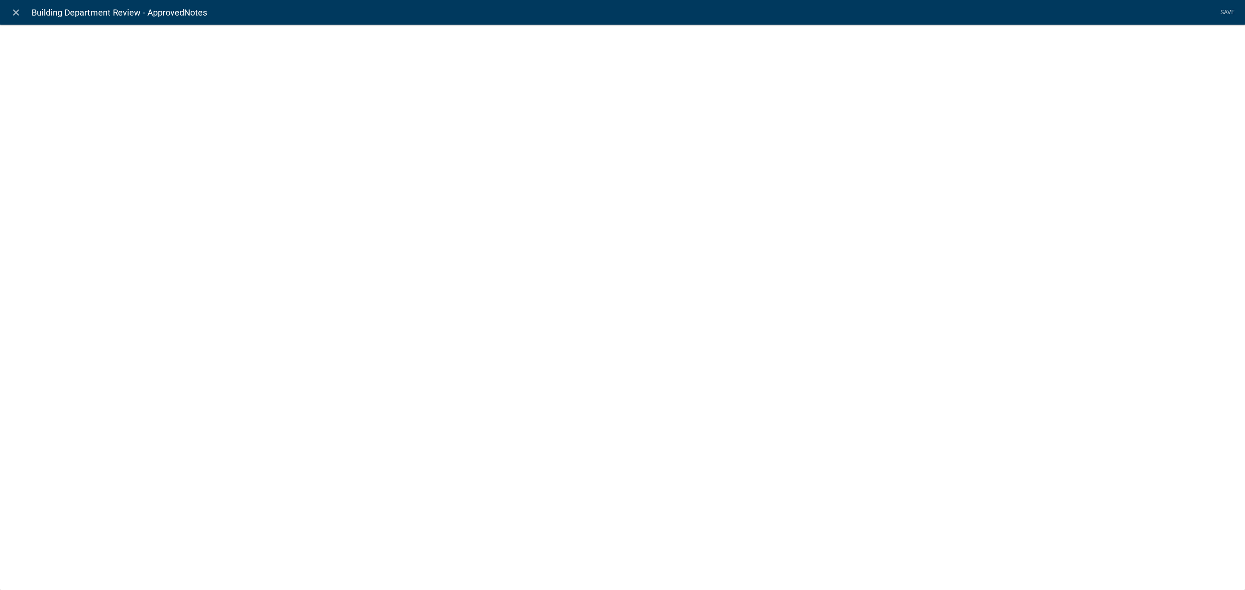
select select
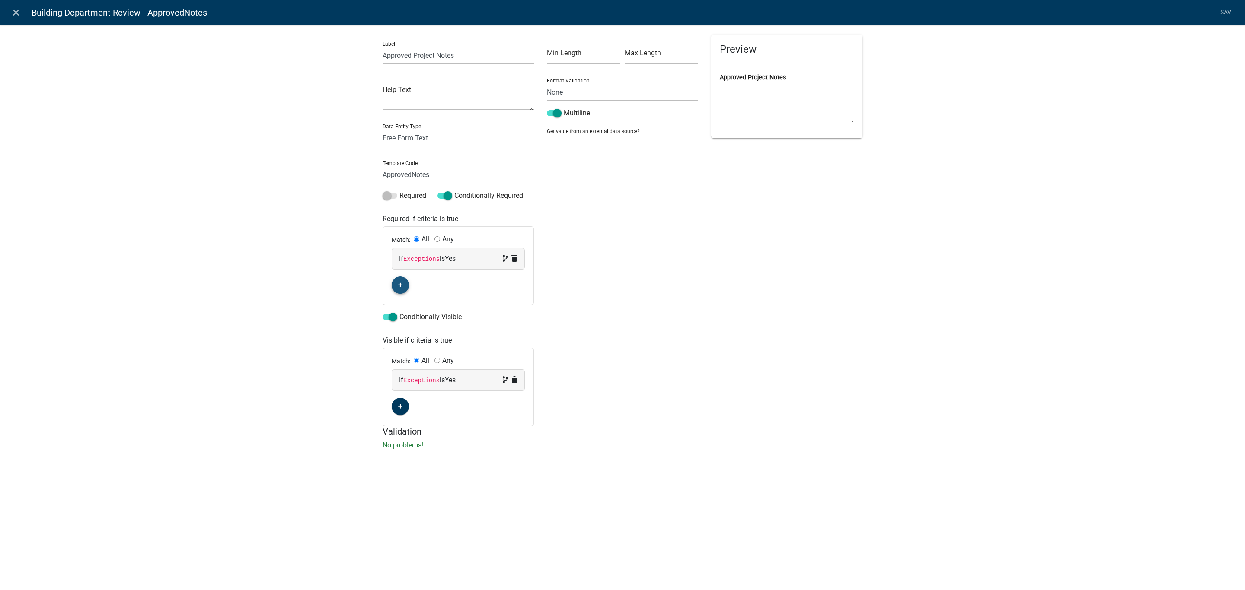
click at [398, 287] on icon "button" at bounding box center [400, 285] width 5 height 5
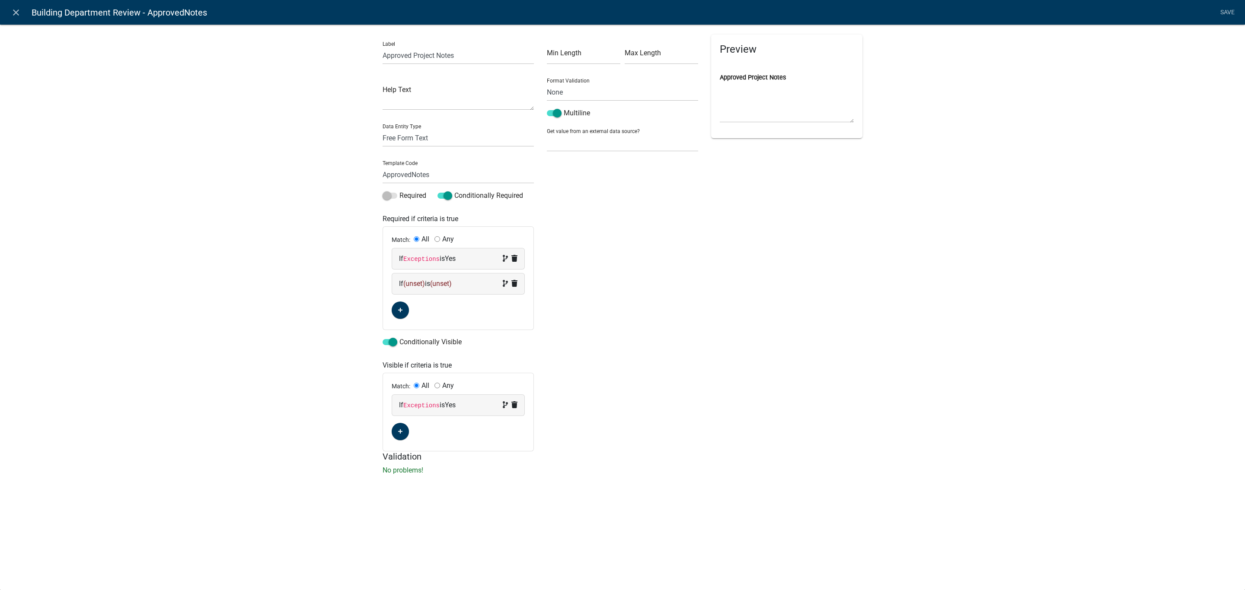
click at [411, 279] on div "If (unset) is (unset)" at bounding box center [458, 284] width 118 height 10
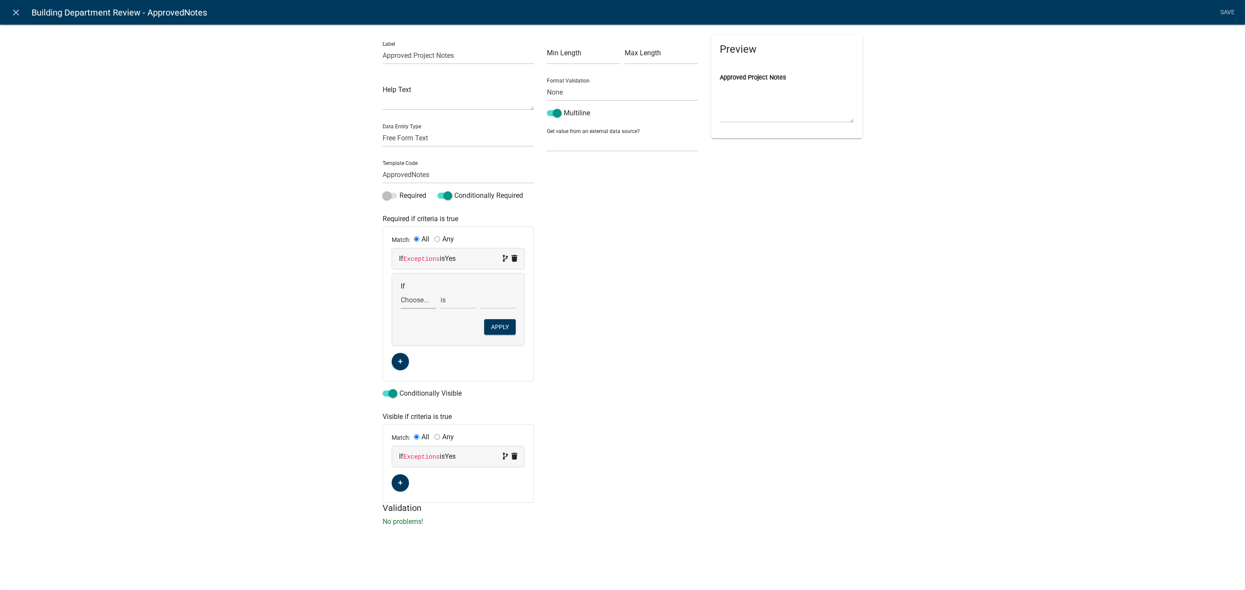
click at [412, 297] on select "Choose... Acknowledgement Acres AddInfoNeeded Address ALL_FEE_RECIPIENTS AppIsO…" at bounding box center [418, 300] width 35 height 18
select select "201: Status1"
click at [401, 292] on select "Choose... Acknowledgement Acres AddInfoNeeded Address ALL_FEE_RECIPIENTS AppIsO…" at bounding box center [418, 300] width 35 height 18
click at [495, 303] on select "Choose... Approved - Continue to Payment Deny Request Request Additional Inform…" at bounding box center [497, 300] width 35 height 18
select select "1: Approved - Continue to Payment"
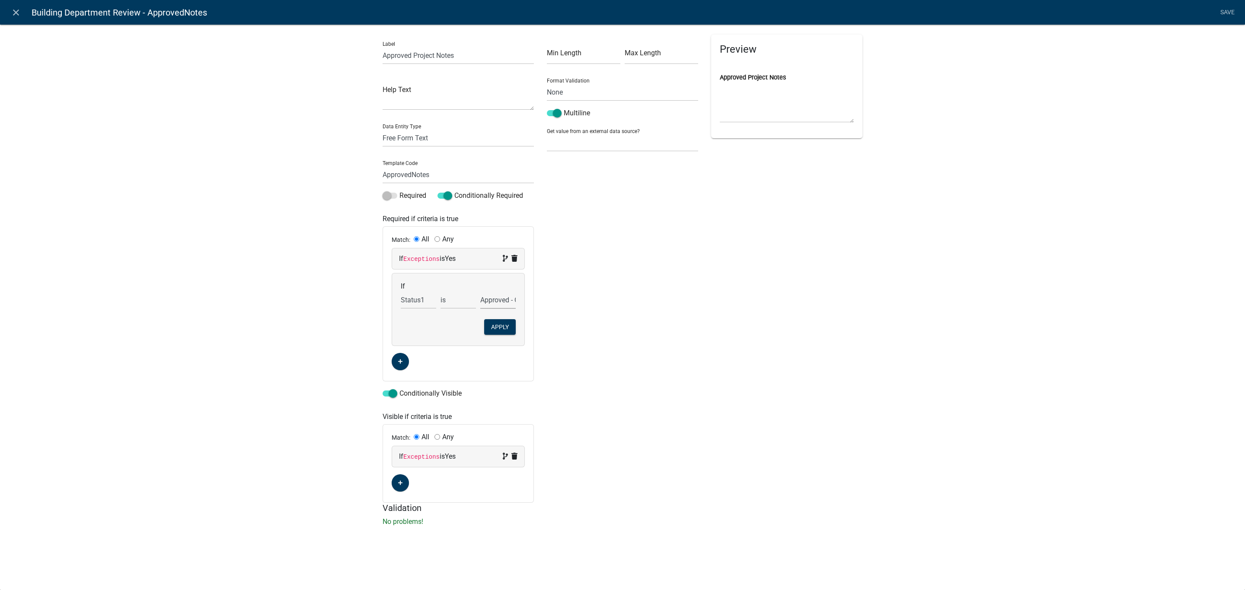
click at [480, 292] on select "Choose... Approved - Continue to Payment Deny Request Request Additional Inform…" at bounding box center [497, 300] width 35 height 18
click at [404, 478] on button "button" at bounding box center [400, 483] width 17 height 17
click at [410, 484] on span "(unset)" at bounding box center [414, 482] width 22 height 8
click at [412, 500] on select "Choose... Acknowledgement Acres AddInfoNeeded Address ALL_FEE_RECIPIENTS AppIsO…" at bounding box center [418, 498] width 35 height 18
select select "201: Status1"
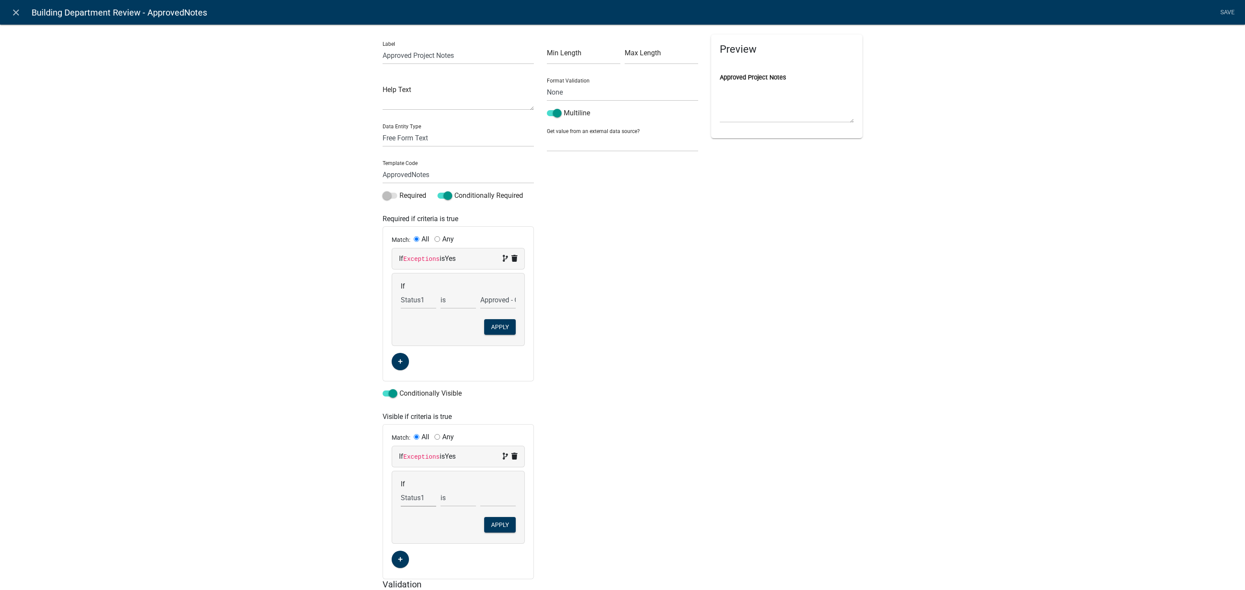
click at [401, 491] on select "Choose... Acknowledgement Acres AddInfoNeeded Address ALL_FEE_RECIPIENTS AppIsO…" at bounding box center [418, 498] width 35 height 18
click at [491, 498] on select "Choose... Approved - Continue to Payment Deny Request Request Additional Inform…" at bounding box center [497, 498] width 35 height 18
select select "1: Approved - Continue to Payment"
click at [480, 491] on select "Choose... Approved - Continue to Payment Deny Request Request Additional Inform…" at bounding box center [497, 498] width 35 height 18
click at [498, 330] on button "Apply" at bounding box center [500, 327] width 32 height 16
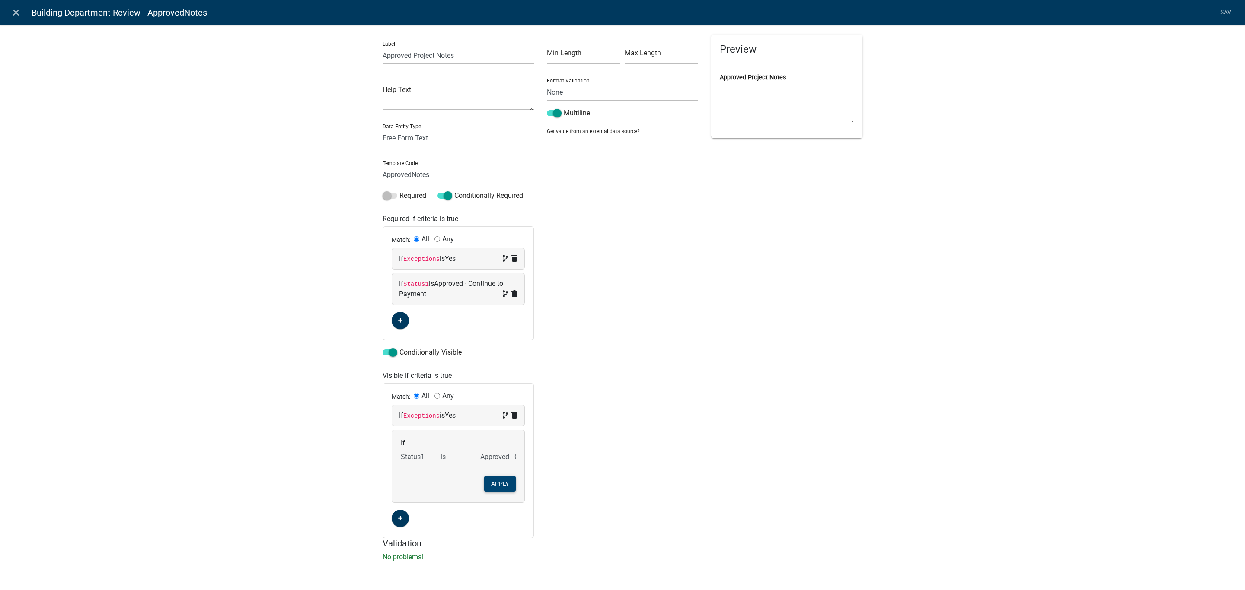
click at [486, 480] on button "Apply" at bounding box center [500, 484] width 32 height 16
click at [1233, 12] on link "Save" at bounding box center [1227, 12] width 22 height 16
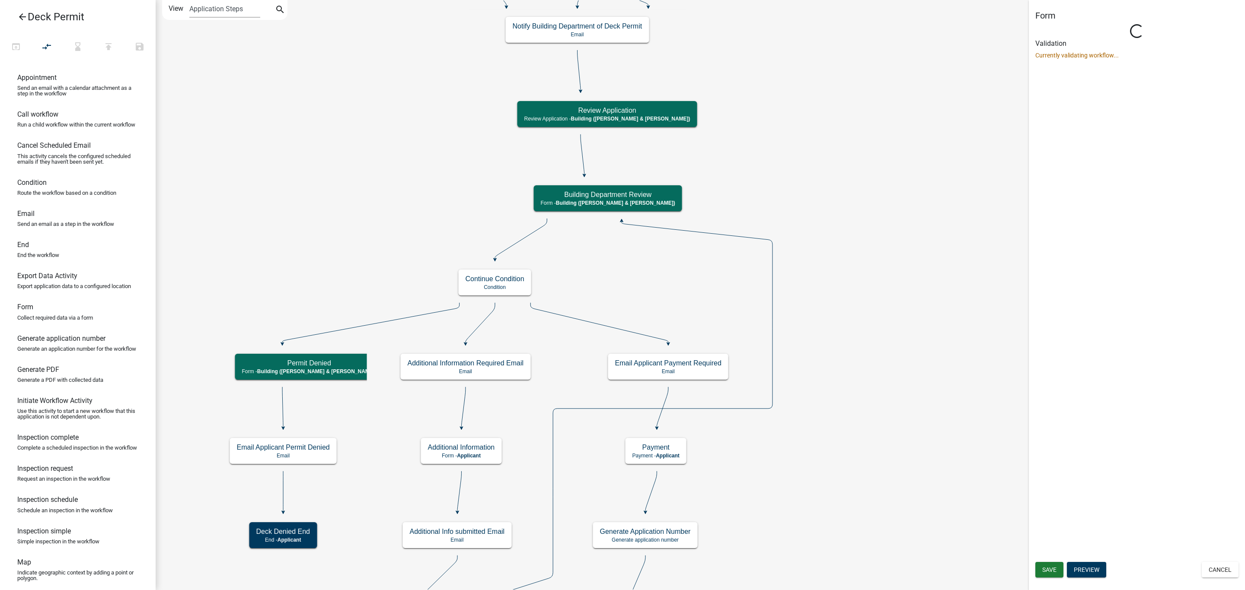
scroll to position [0, 0]
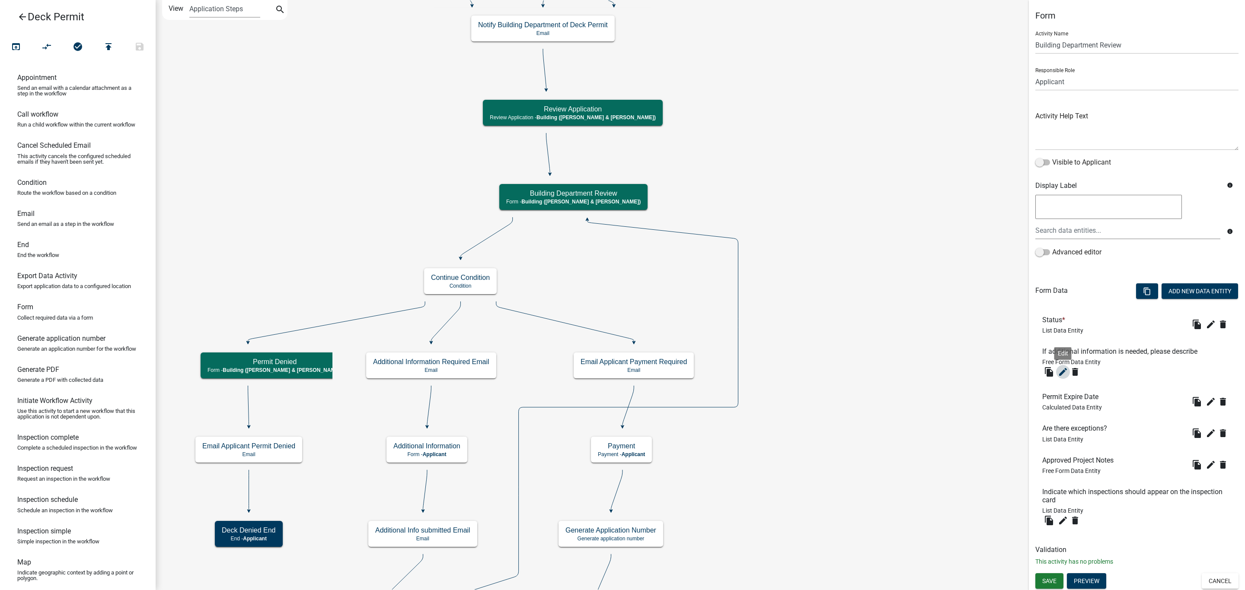
click at [1060, 370] on icon "edit" at bounding box center [1063, 372] width 10 height 10
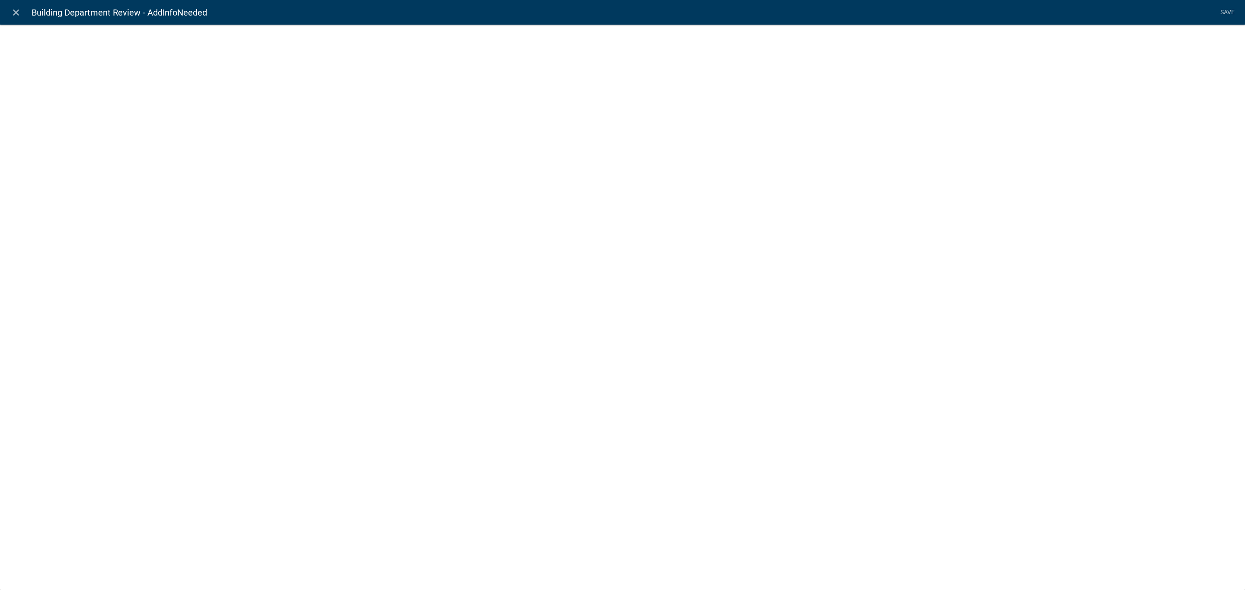
select select
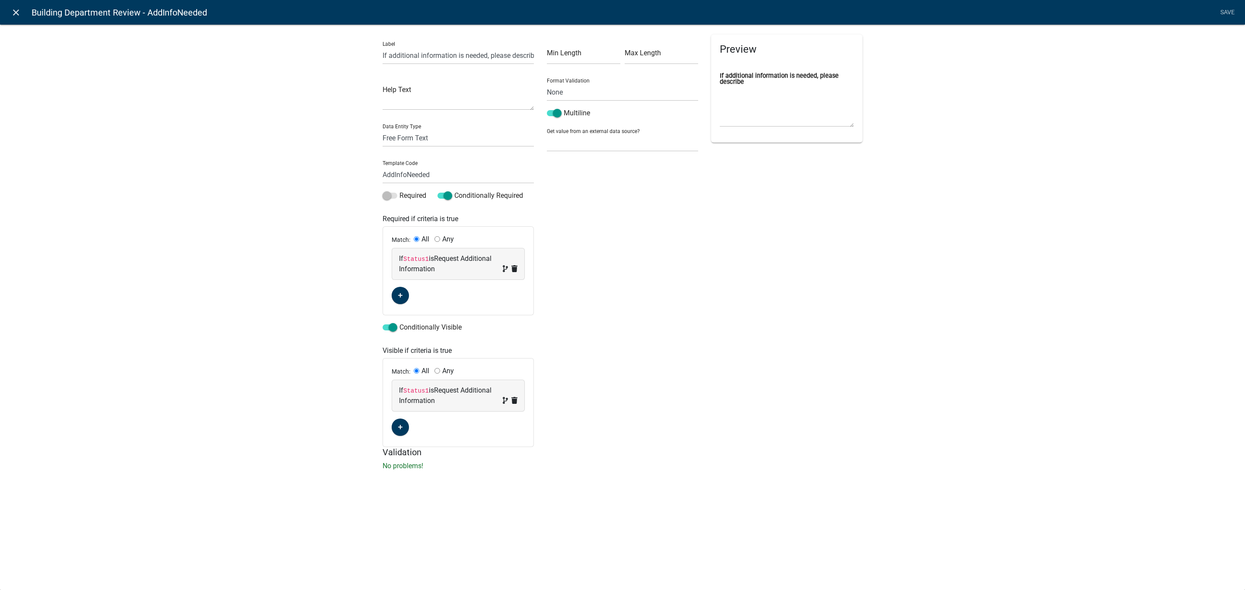
click at [17, 13] on icon "close" at bounding box center [16, 12] width 10 height 10
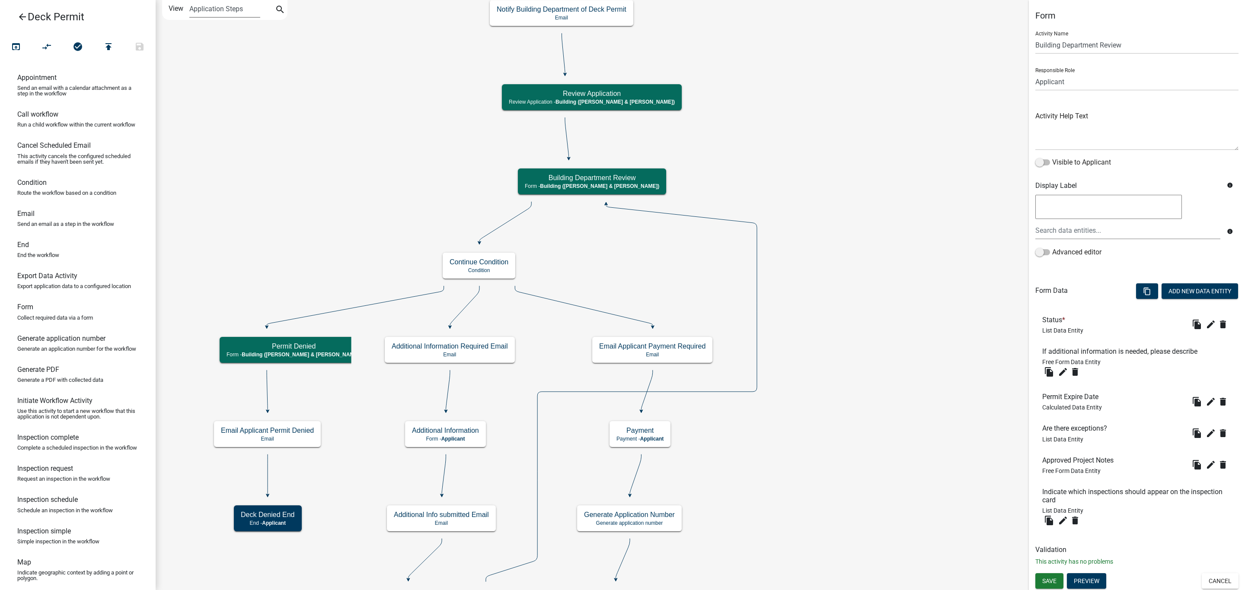
click at [252, 12] on select "Application Steps Post Application Steps" at bounding box center [224, 9] width 70 height 18
click at [278, 8] on icon "search" at bounding box center [280, 10] width 10 height 12
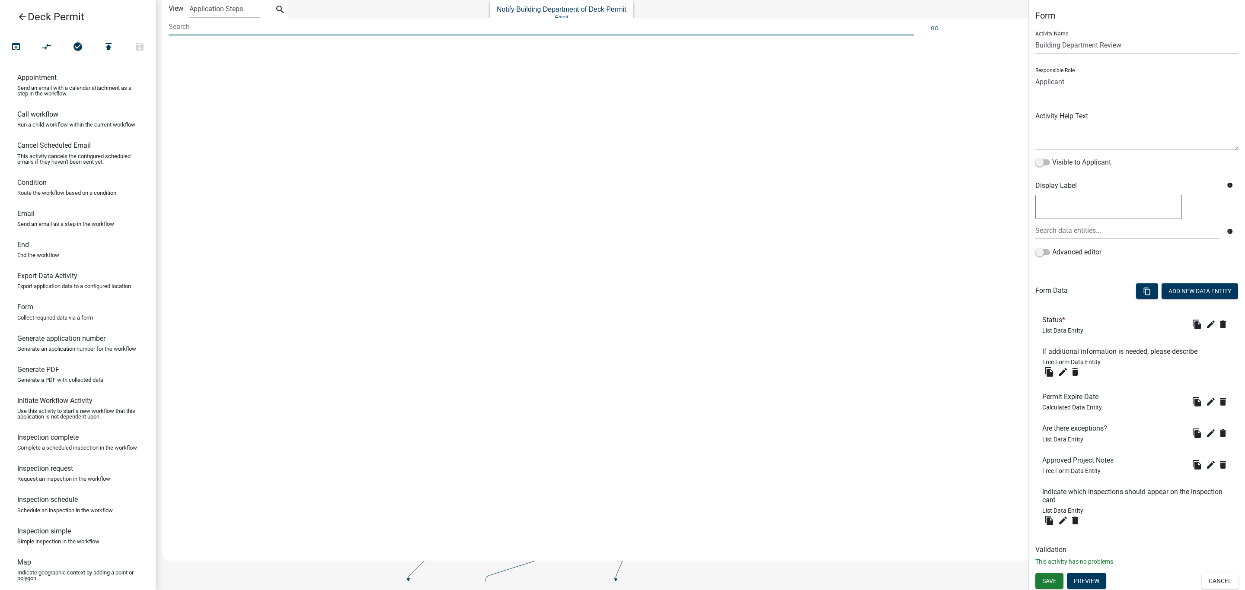
click at [255, 26] on input at bounding box center [542, 27] width 746 height 18
type input "d"
click at [24, 16] on icon "arrow_back" at bounding box center [22, 18] width 10 height 12
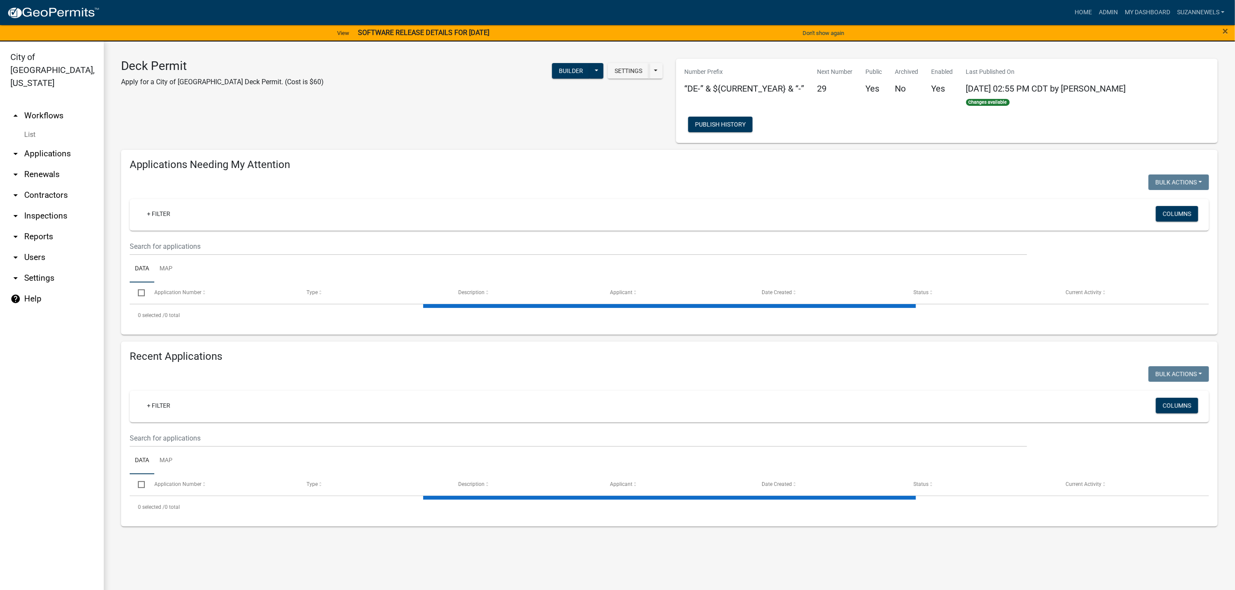
select select "2: 50"
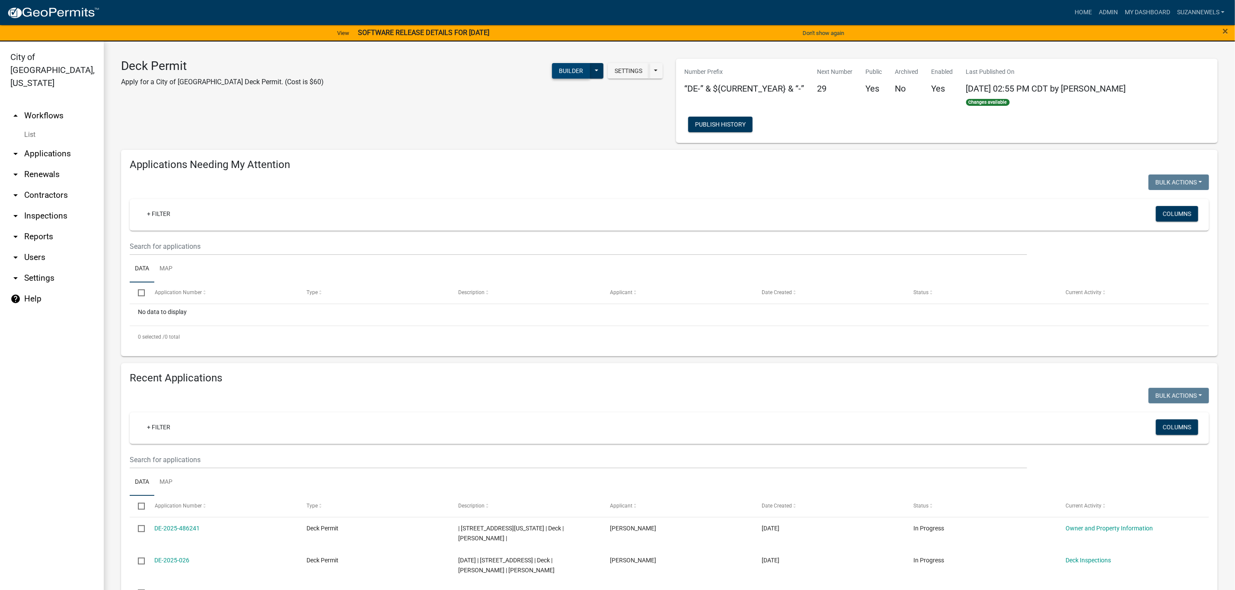
click at [567, 73] on button "Builder" at bounding box center [571, 71] width 38 height 16
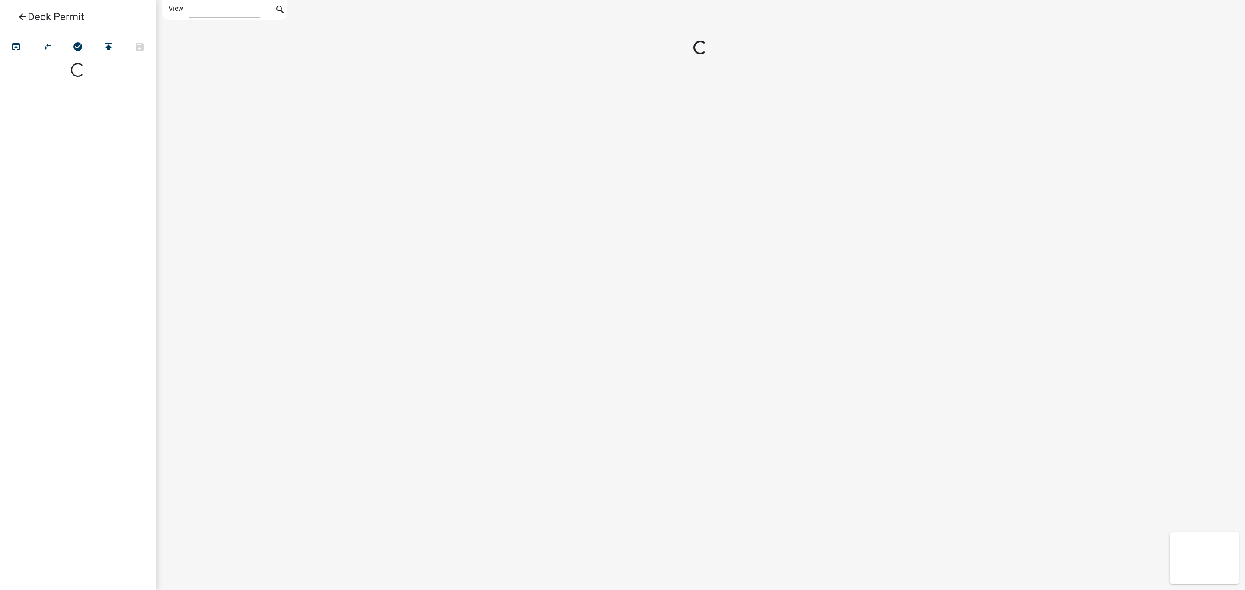
select select "1"
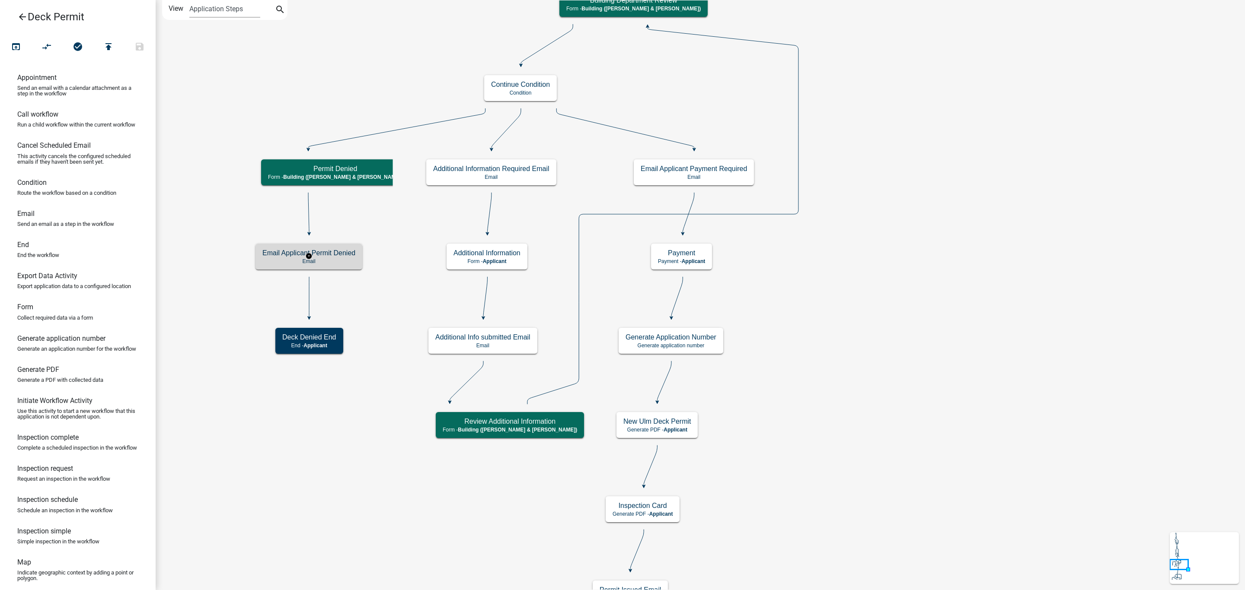
click at [338, 262] on p "Email" at bounding box center [308, 261] width 93 height 6
click at [339, 261] on p "Email" at bounding box center [308, 261] width 93 height 6
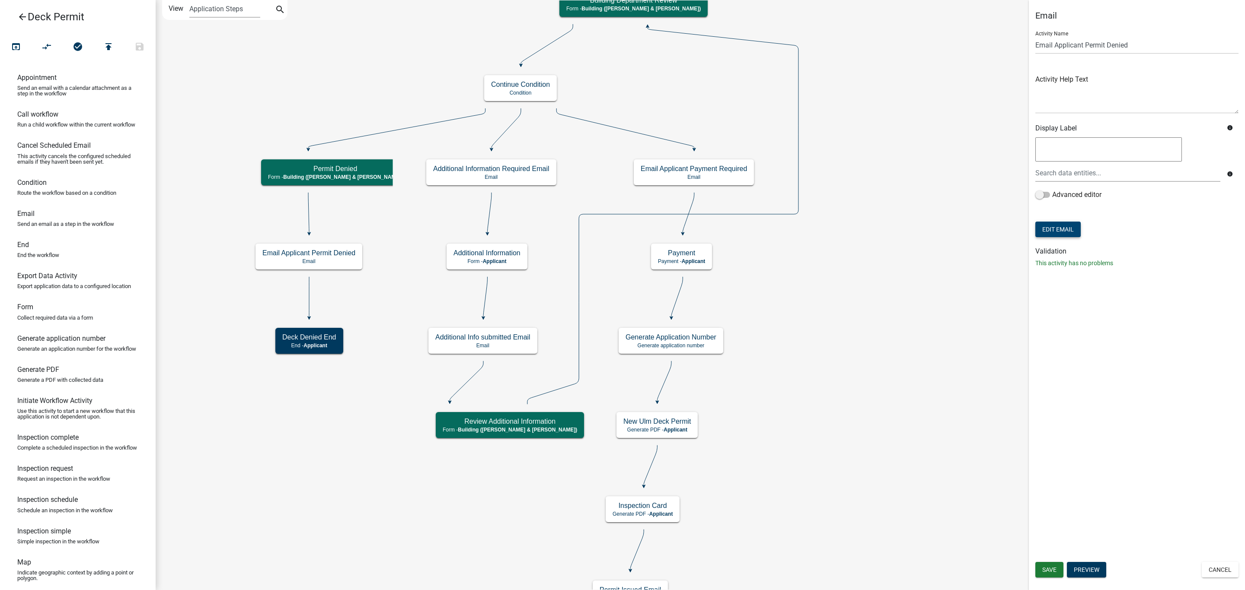
click at [1067, 232] on button "Edit Email" at bounding box center [1057, 230] width 45 height 16
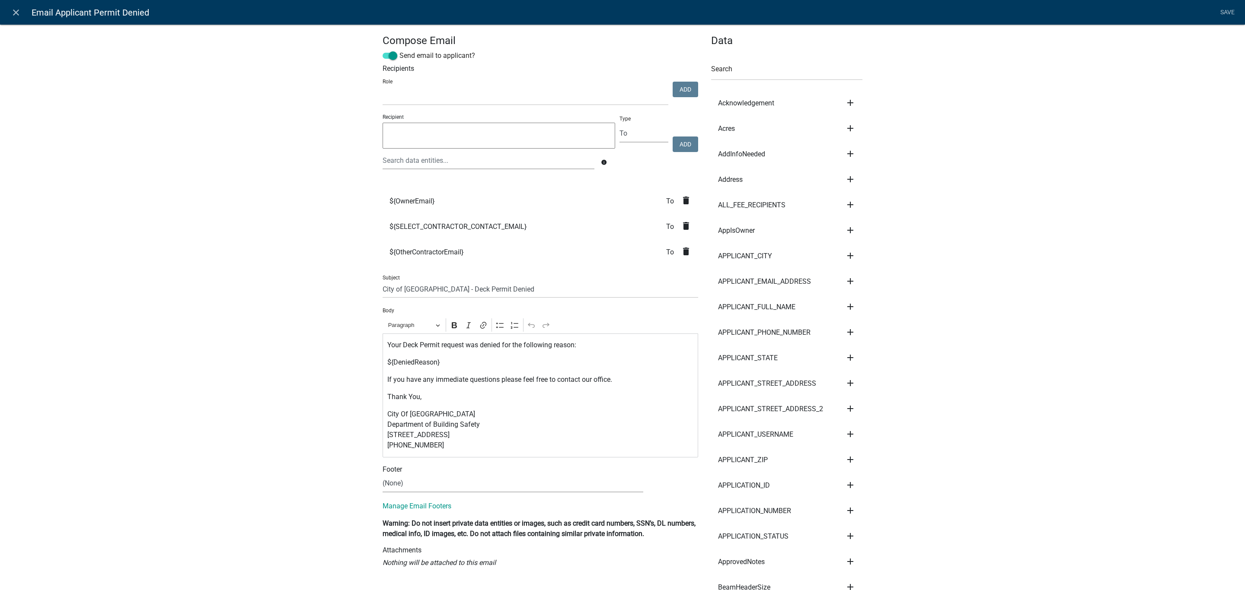
select select
click at [454, 376] on p "If you have any immediate questions please feel free to contact our office." at bounding box center [540, 380] width 306 height 10
click at [1232, 3] on nav "close Email Applicant Permit Denied Save" at bounding box center [622, 12] width 1245 height 25
click at [1226, 9] on link "Save" at bounding box center [1227, 12] width 22 height 16
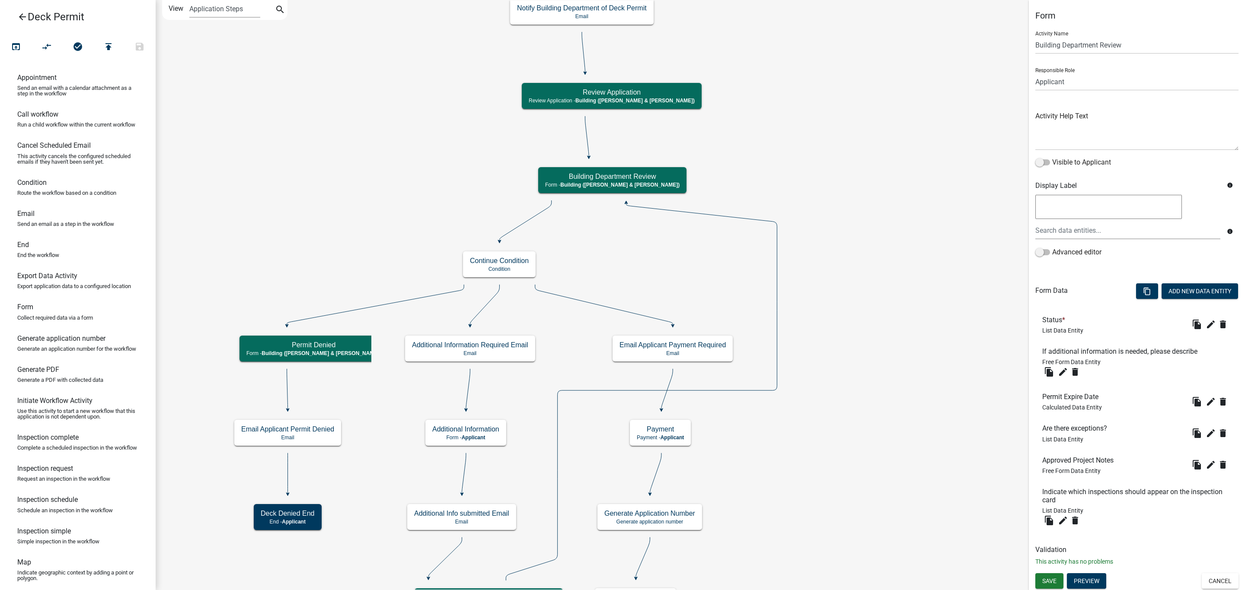
scroll to position [0, 0]
click at [1095, 578] on button "Preview" at bounding box center [1086, 581] width 39 height 16
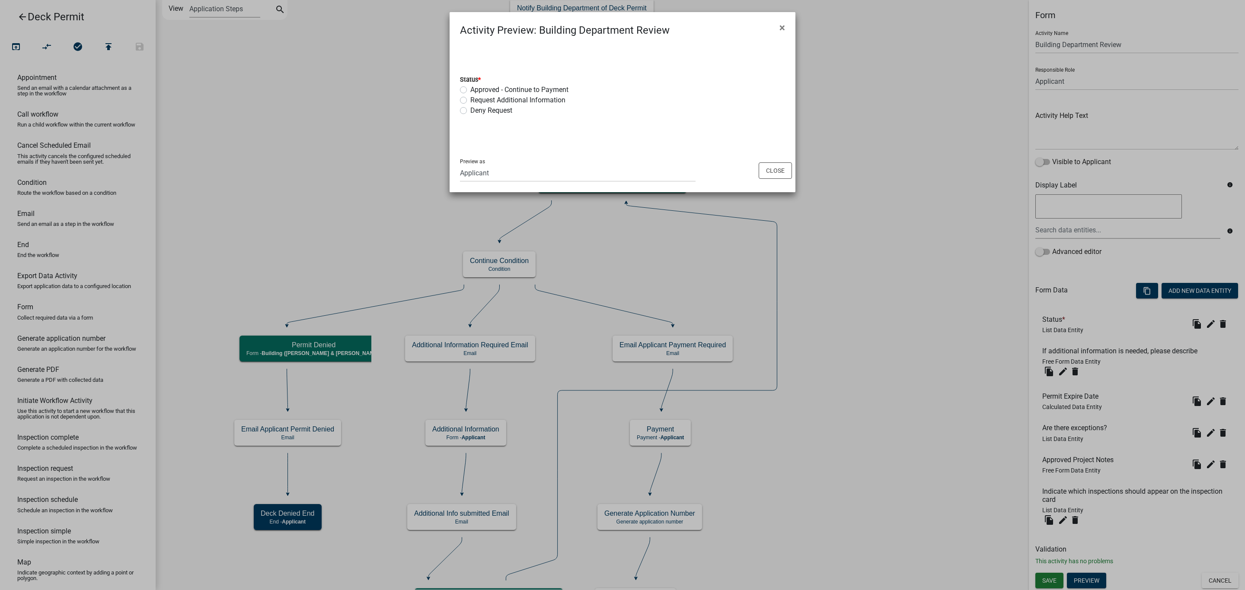
click at [470, 109] on label "Deny Request" at bounding box center [491, 110] width 42 height 10
click at [470, 109] on input "Deny Request" at bounding box center [473, 108] width 6 height 6
radio input "true"
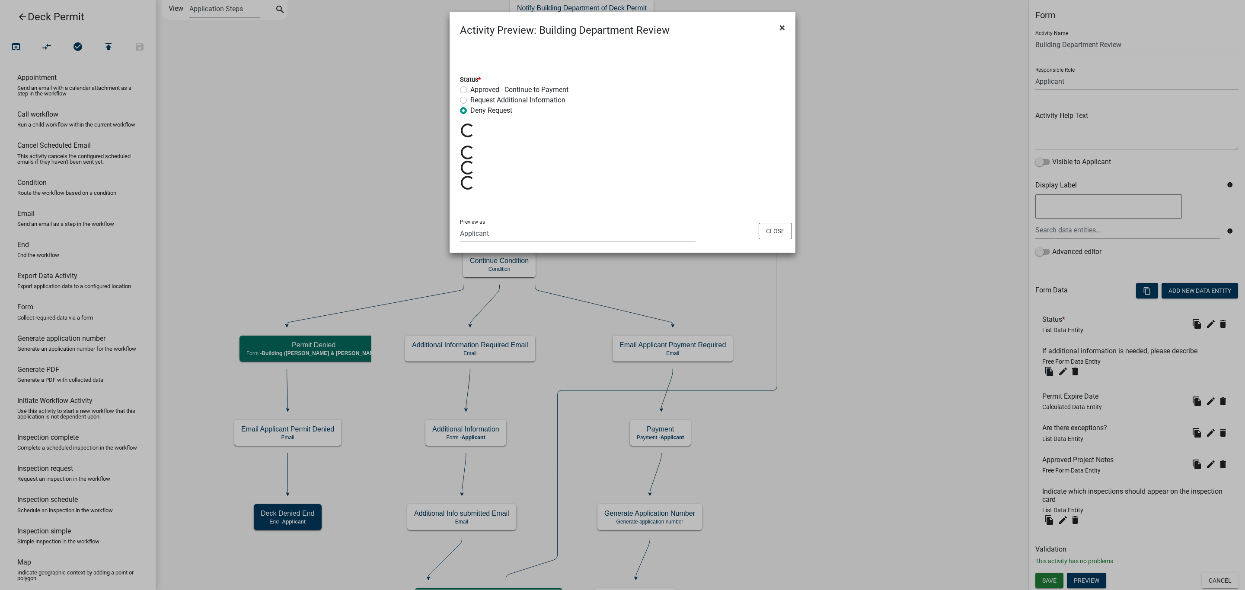
click at [782, 26] on span "×" at bounding box center [782, 28] width 6 height 12
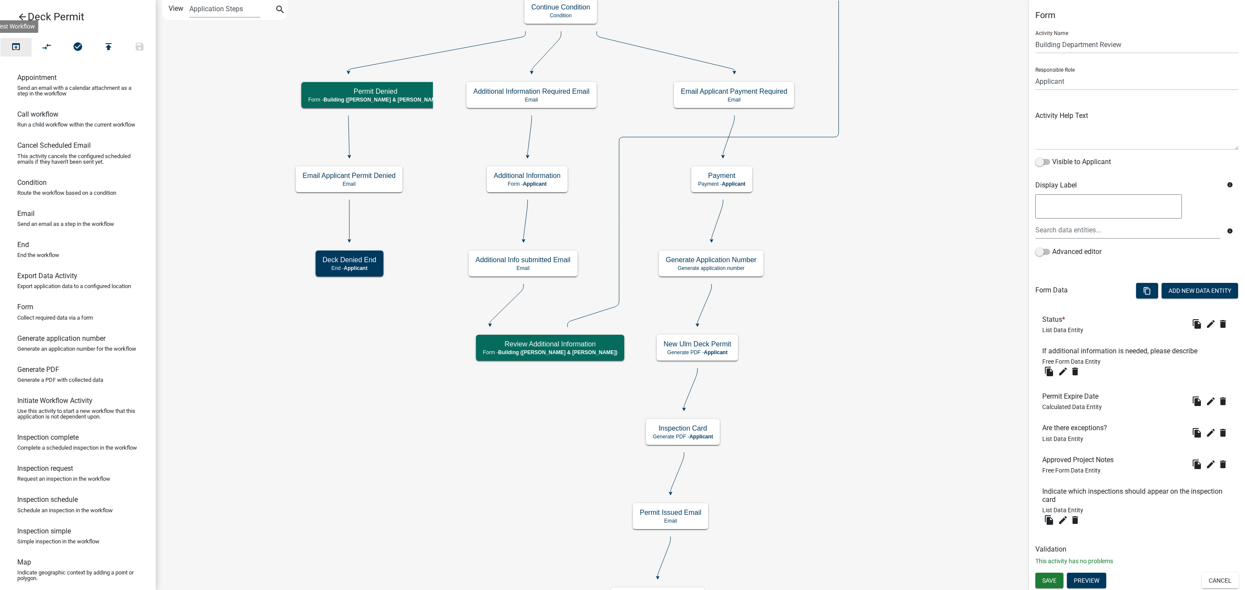
click at [16, 47] on icon "open_in_browser" at bounding box center [16, 47] width 10 height 12
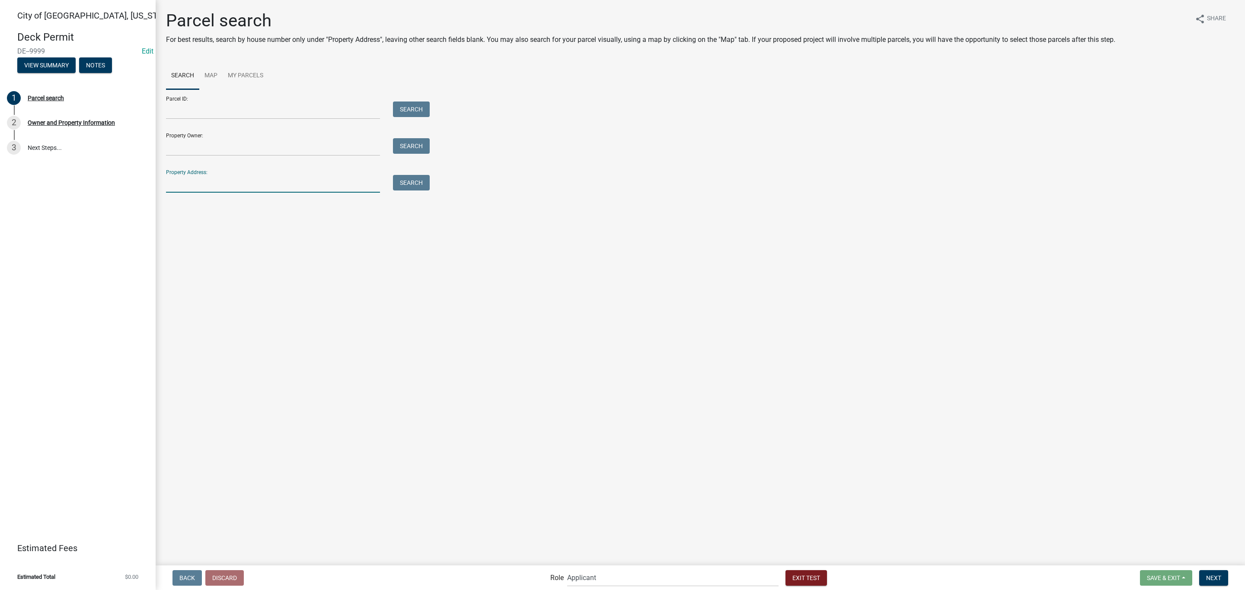
click at [194, 176] on input "Property Address:" at bounding box center [273, 184] width 214 height 18
type input "108"
click at [409, 186] on button "Search" at bounding box center [411, 183] width 37 height 16
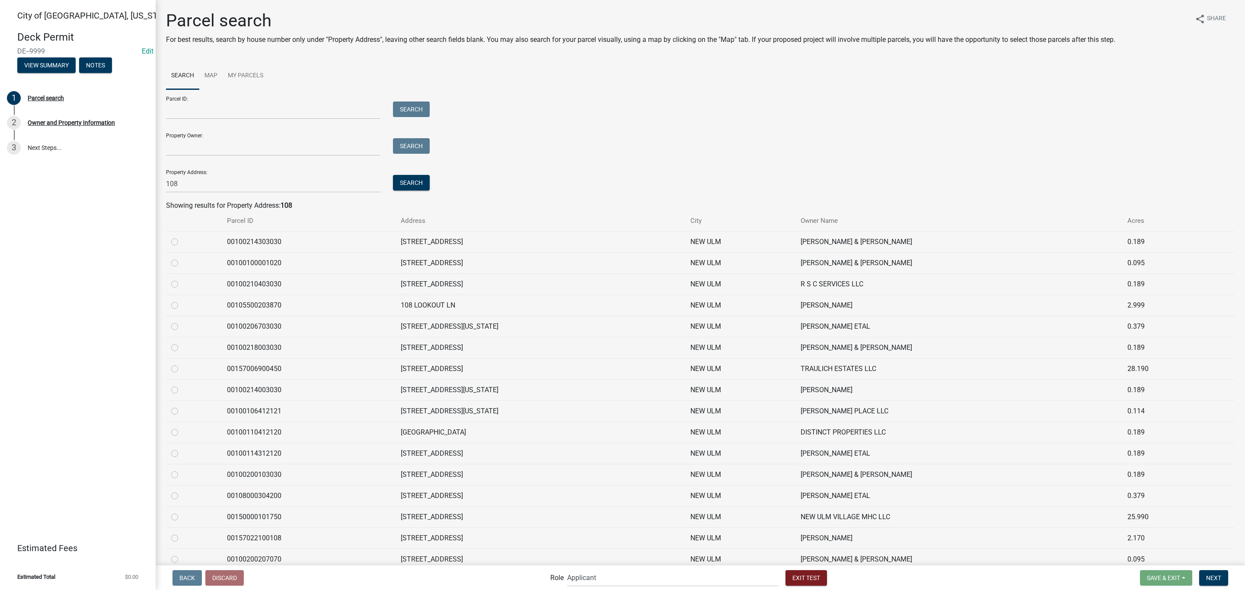
click at [182, 258] on label at bounding box center [182, 258] width 0 height 0
click at [182, 260] on input "radio" at bounding box center [185, 261] width 6 height 6
radio input "true"
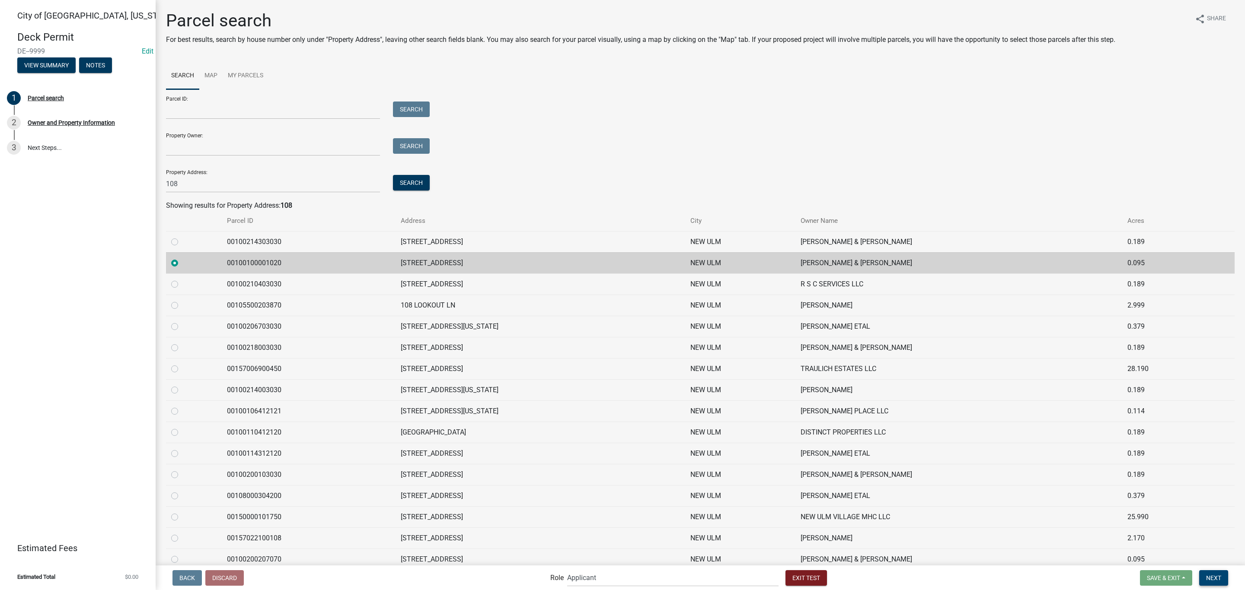
click at [1211, 576] on span "Next" at bounding box center [1213, 577] width 15 height 7
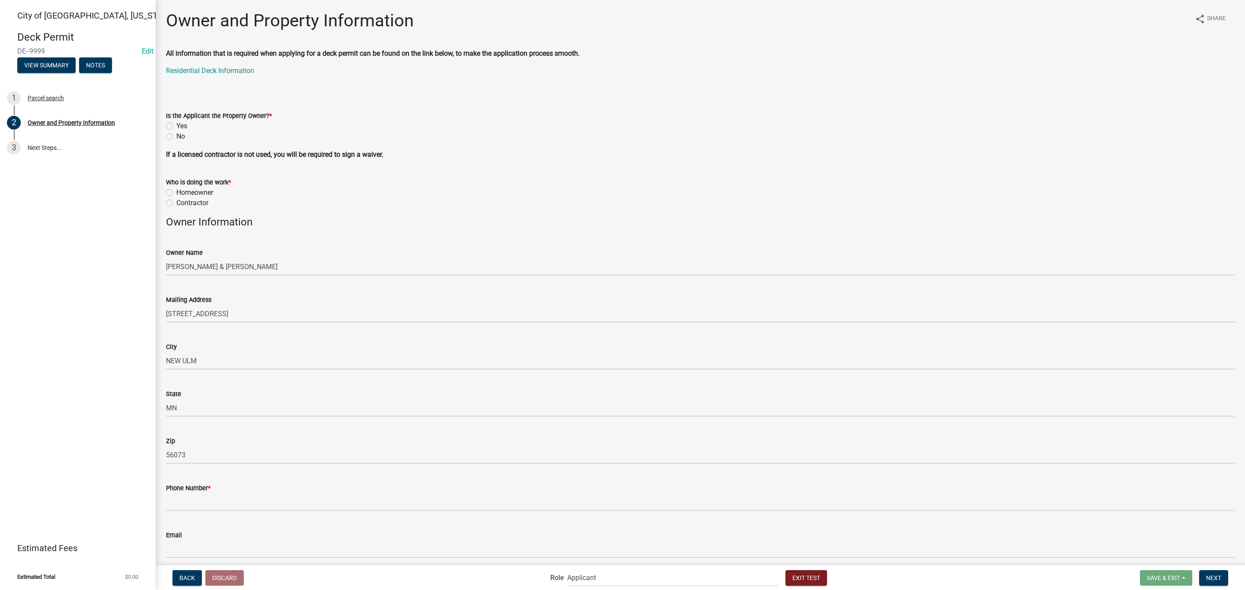
click at [186, 126] on label "Yes" at bounding box center [181, 126] width 11 height 10
click at [182, 126] on input "Yes" at bounding box center [179, 124] width 6 height 6
radio input "true"
click at [192, 205] on label "Contractor" at bounding box center [192, 203] width 32 height 10
click at [182, 204] on input "Contractor" at bounding box center [179, 201] width 6 height 6
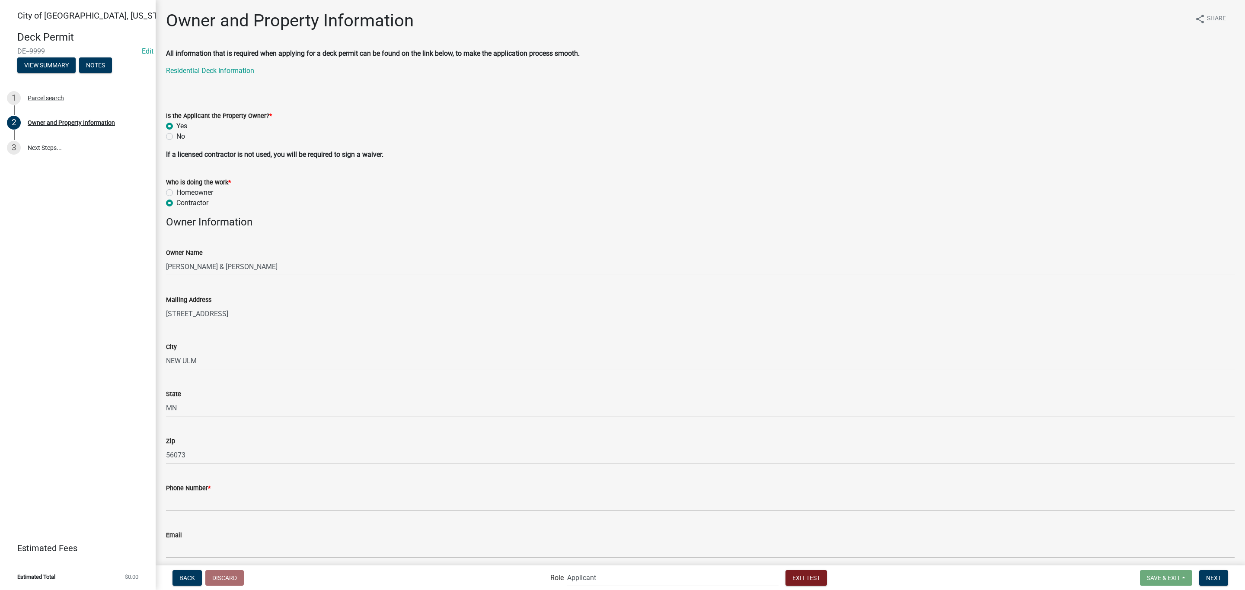
radio input "true"
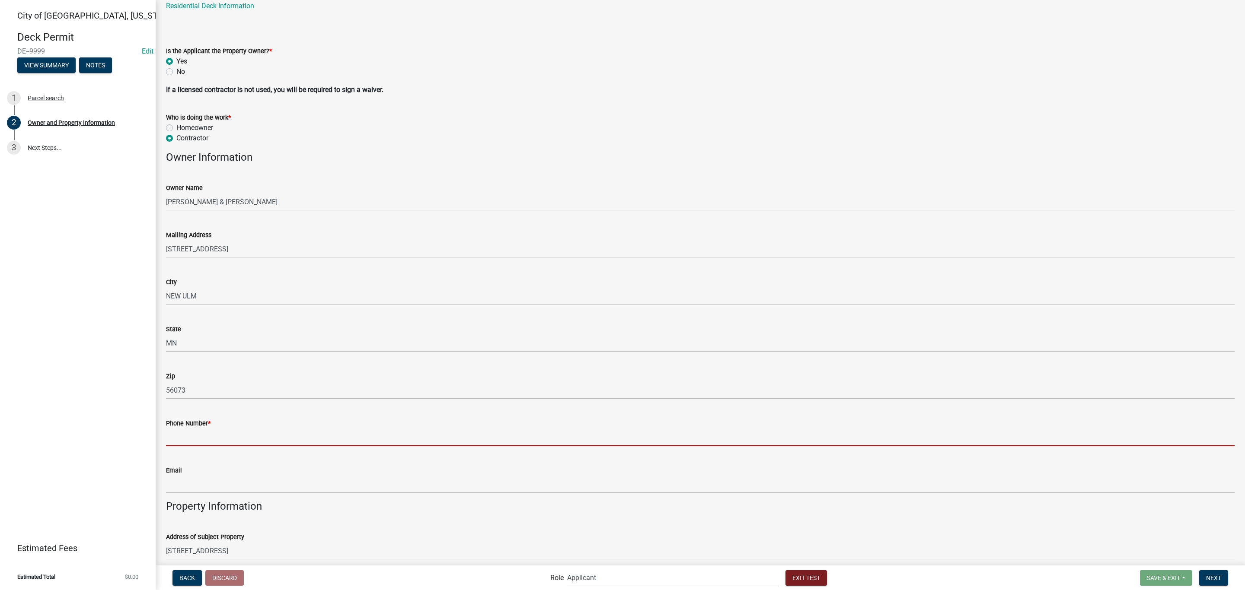
click at [224, 439] on input "Phone Number *" at bounding box center [700, 438] width 1068 height 18
type input "5072766947"
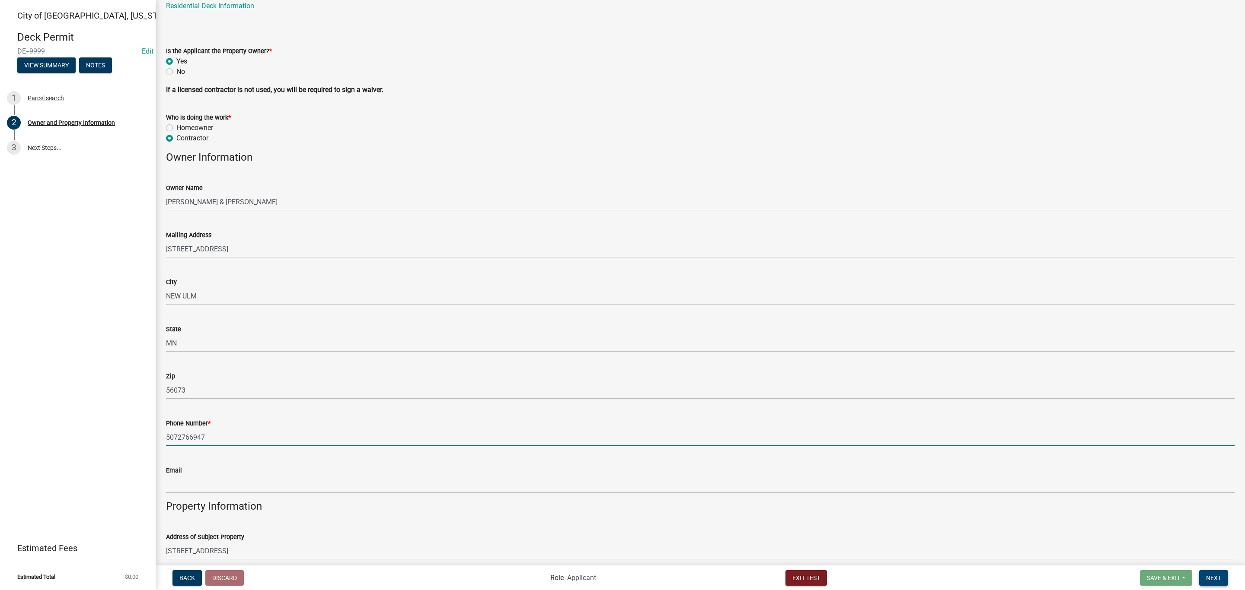
click at [1219, 580] on span "Next" at bounding box center [1213, 577] width 15 height 7
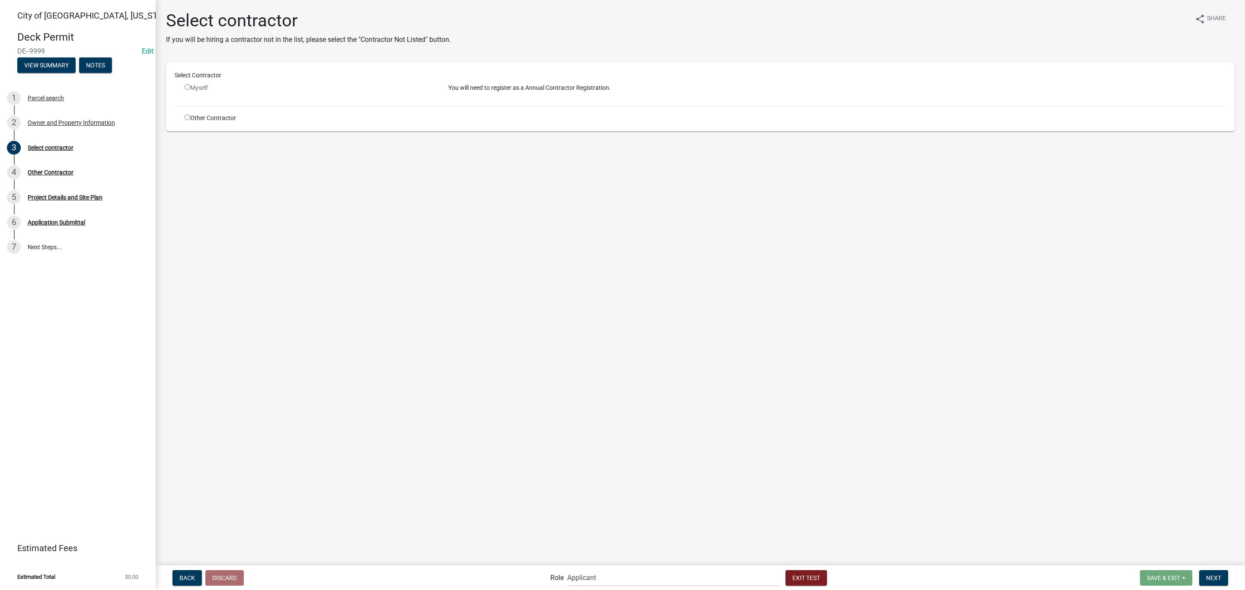
click at [194, 120] on div "Other Contractor" at bounding box center [310, 118] width 264 height 9
click at [187, 118] on input "radio" at bounding box center [188, 118] width 6 height 6
radio input "true"
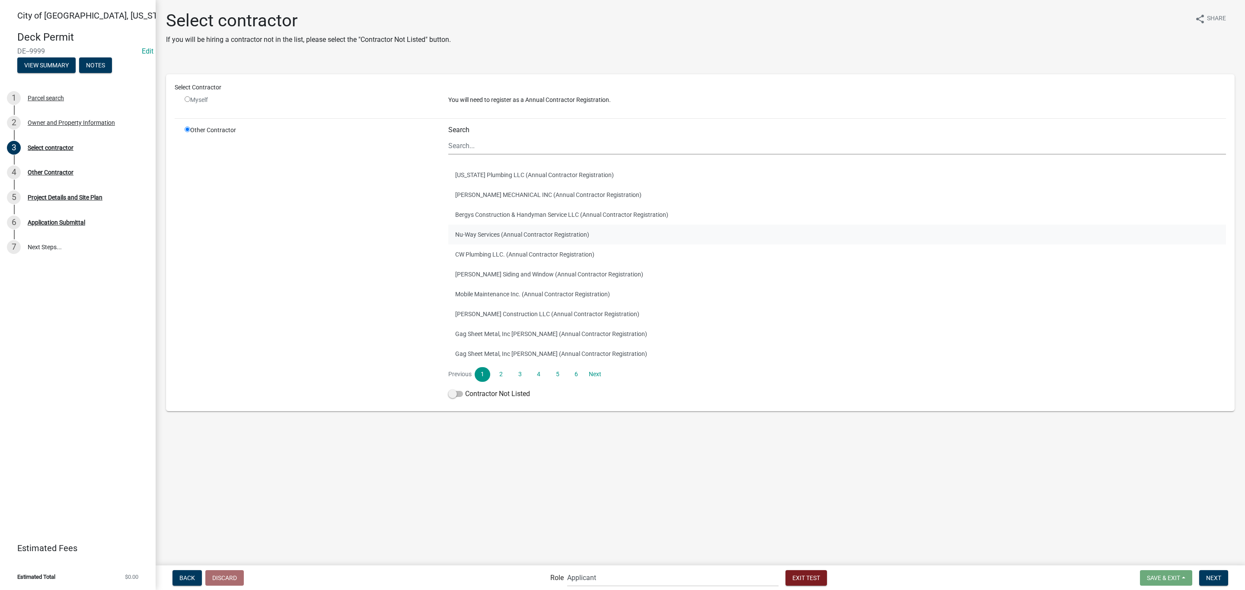
click at [501, 229] on button "Nu-Way Services (Annual Contractor Registration)" at bounding box center [836, 235] width 777 height 20
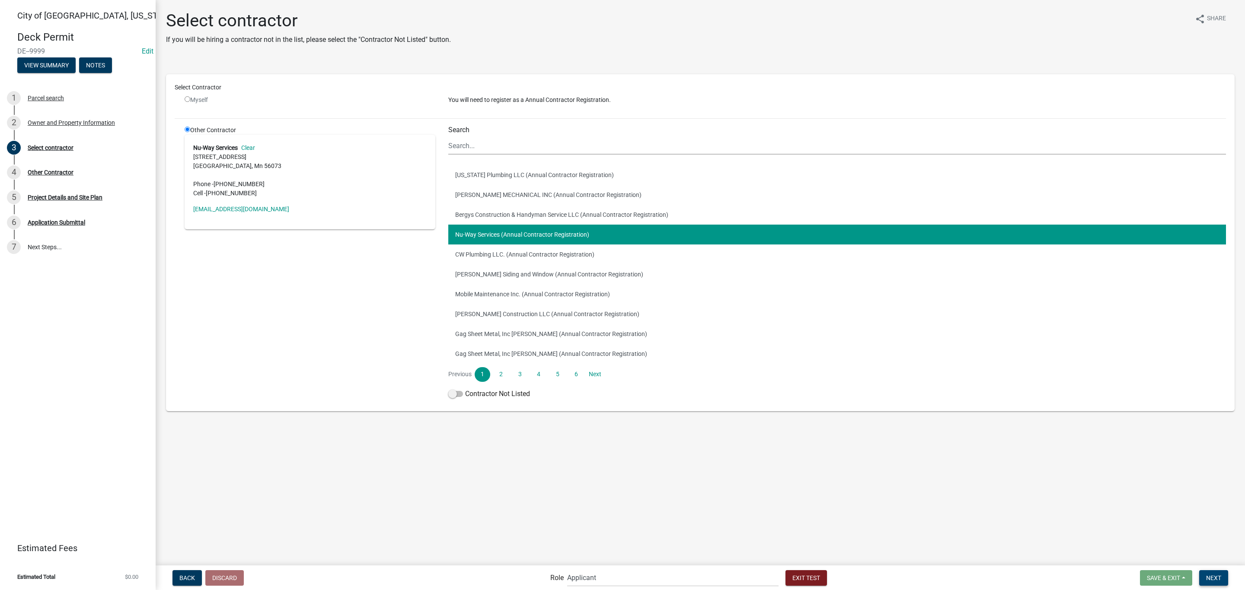
click at [1217, 579] on span "Next" at bounding box center [1213, 577] width 15 height 7
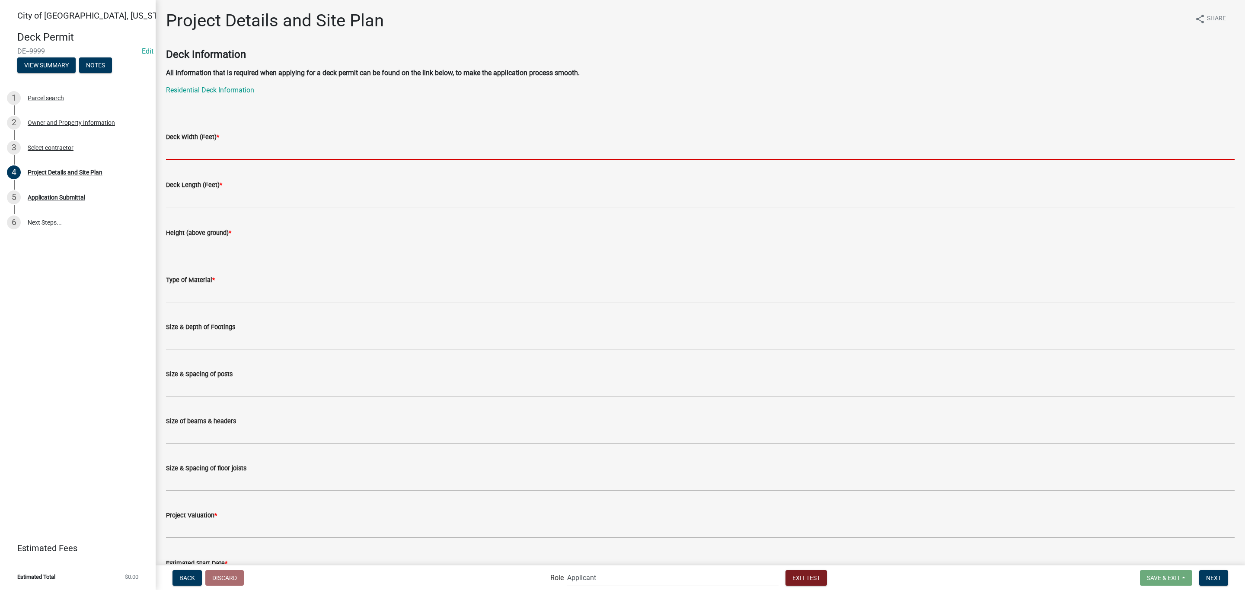
click at [240, 144] on input "text" at bounding box center [700, 151] width 1068 height 18
type input "10"
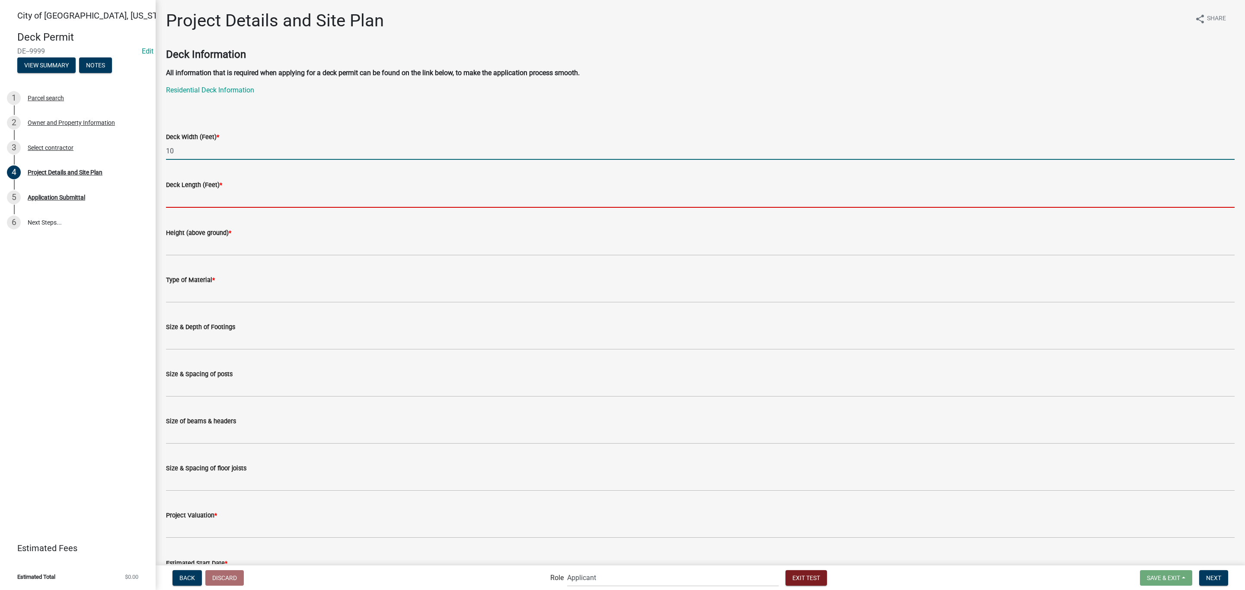
click at [229, 196] on input "text" at bounding box center [700, 199] width 1068 height 18
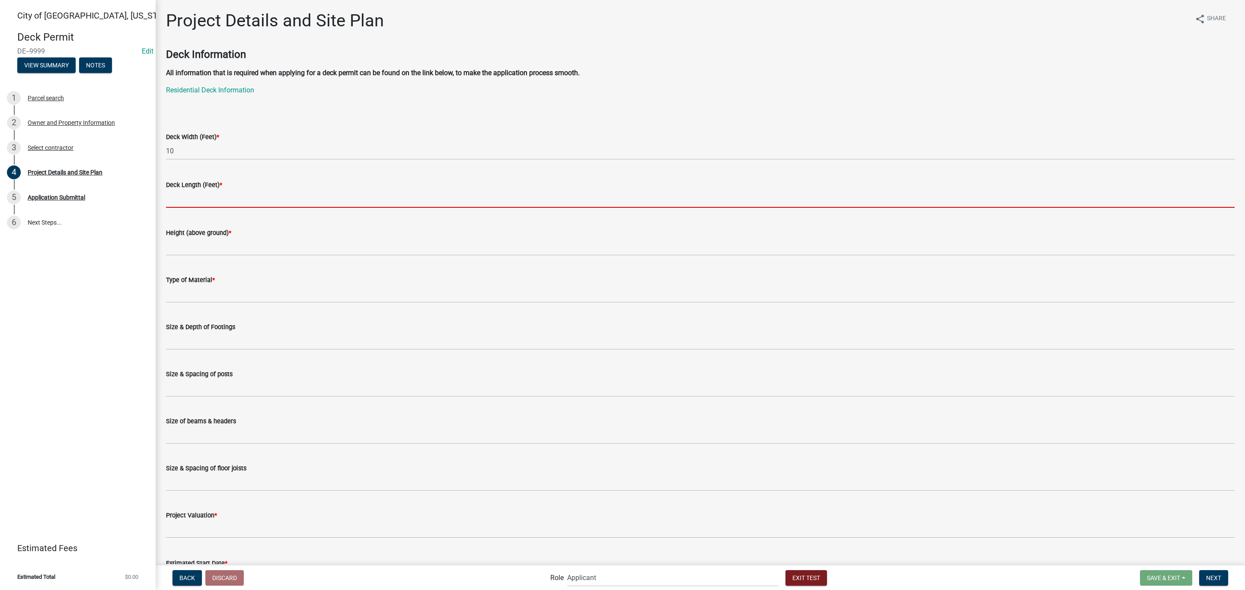
type input "15"
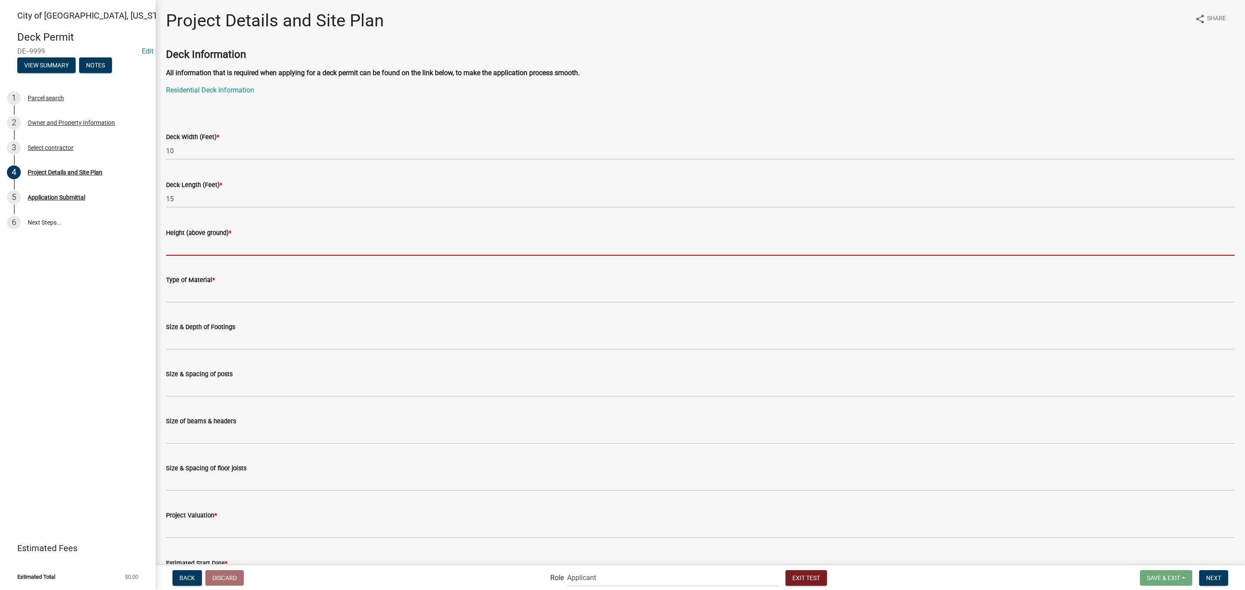
click at [223, 245] on input "Height (above ground) *" at bounding box center [700, 247] width 1068 height 18
type input "15"
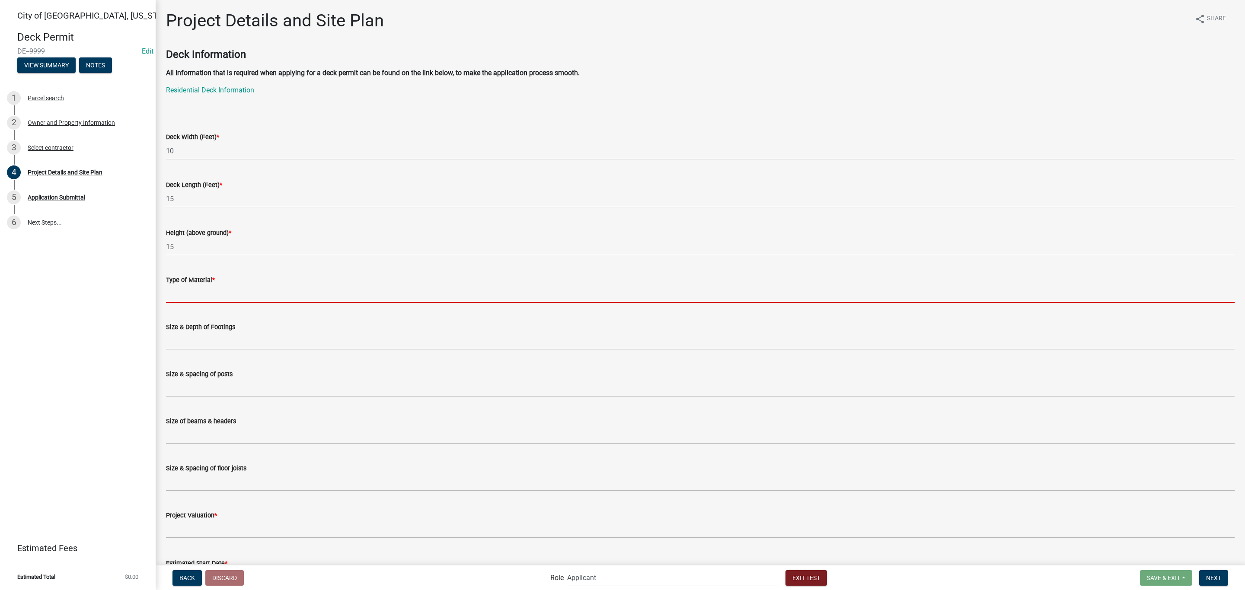
click at [216, 293] on input "Type of Material *" at bounding box center [700, 294] width 1068 height 18
type input "wood"
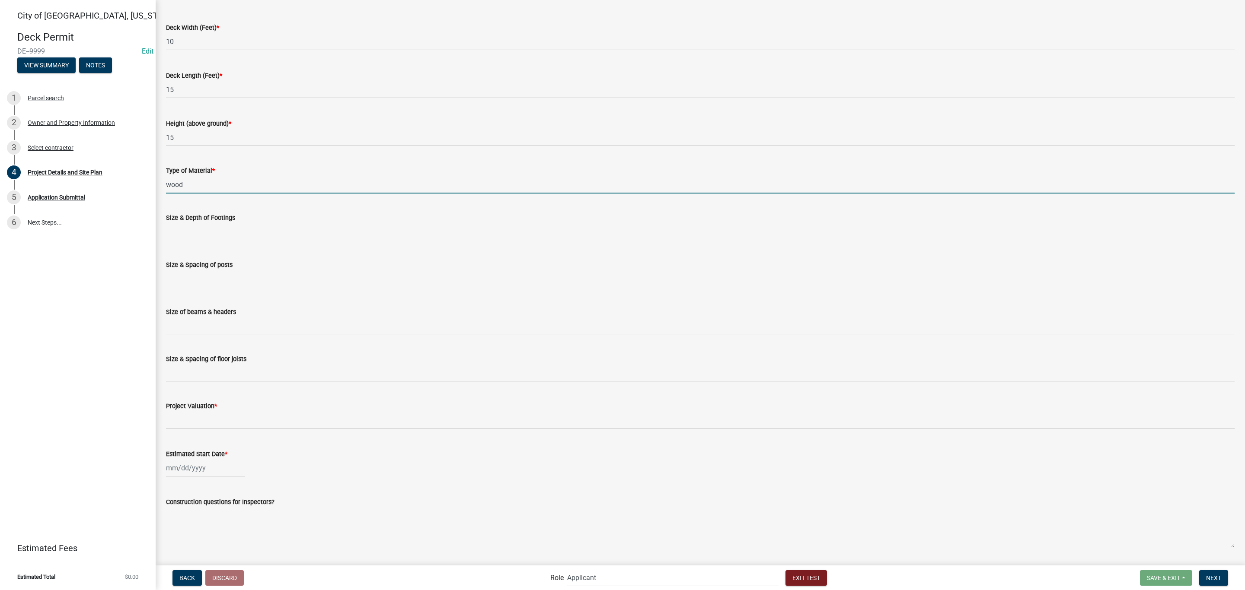
scroll to position [130, 0]
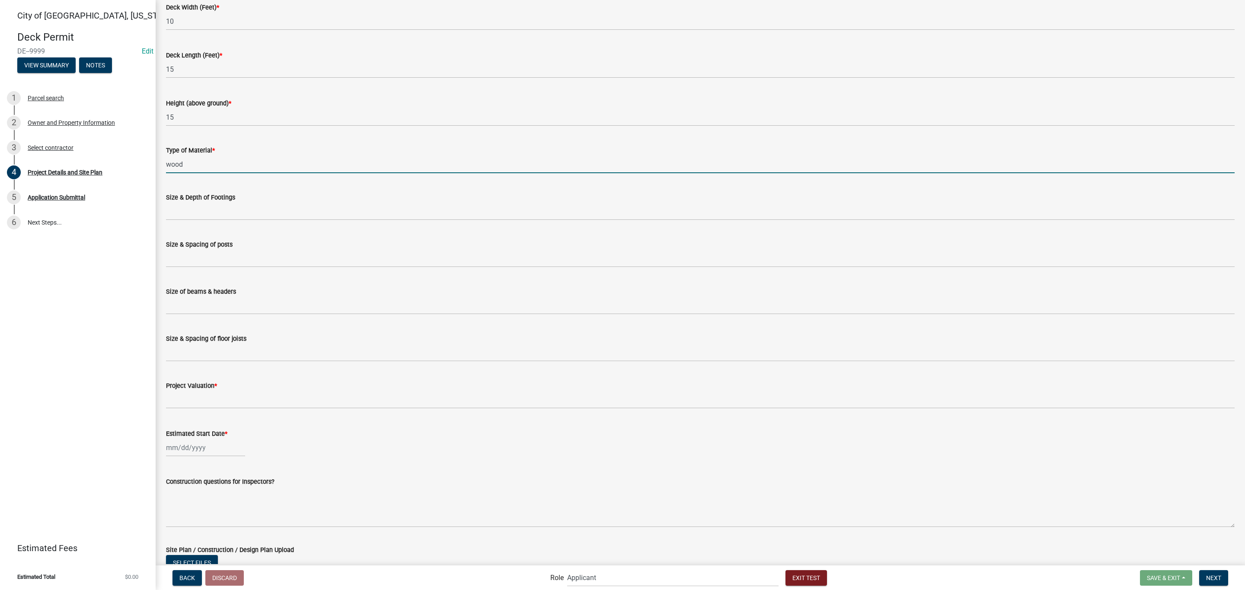
drag, startPoint x: 161, startPoint y: 389, endPoint x: 174, endPoint y: 395, distance: 14.1
click at [162, 389] on div "Project Valuation *" at bounding box center [699, 389] width 1081 height 40
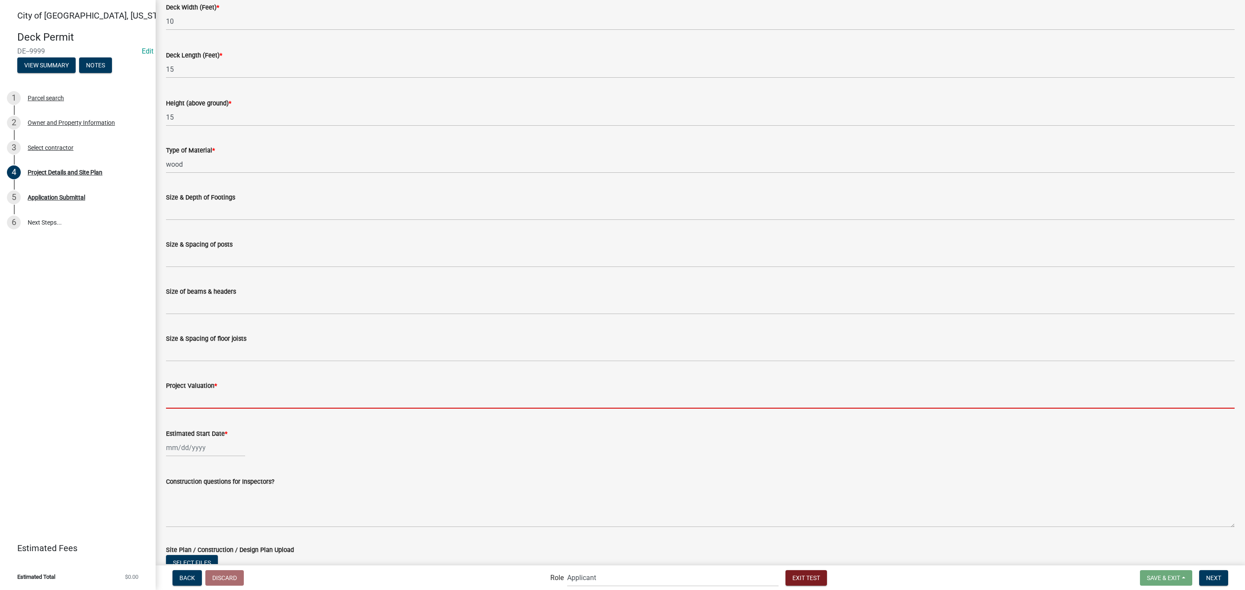
drag, startPoint x: 187, startPoint y: 396, endPoint x: 187, endPoint y: 403, distance: 7.3
click at [187, 396] on input "text" at bounding box center [700, 400] width 1068 height 18
type input "2000"
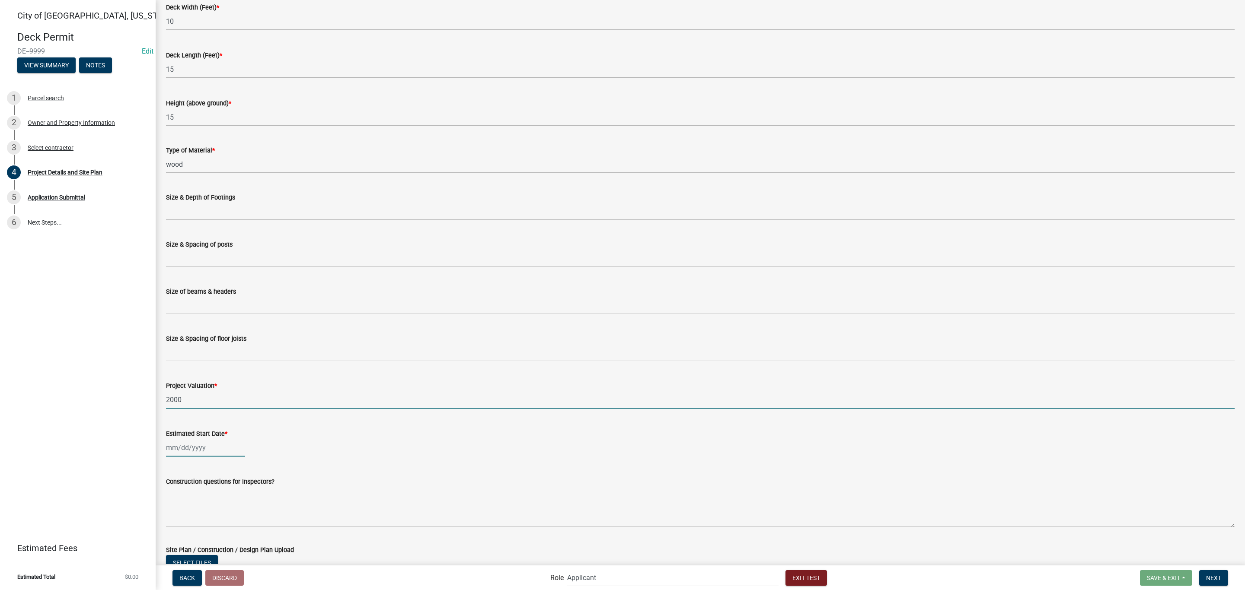
click at [205, 454] on div at bounding box center [205, 448] width 79 height 18
select select "10"
select select "2025"
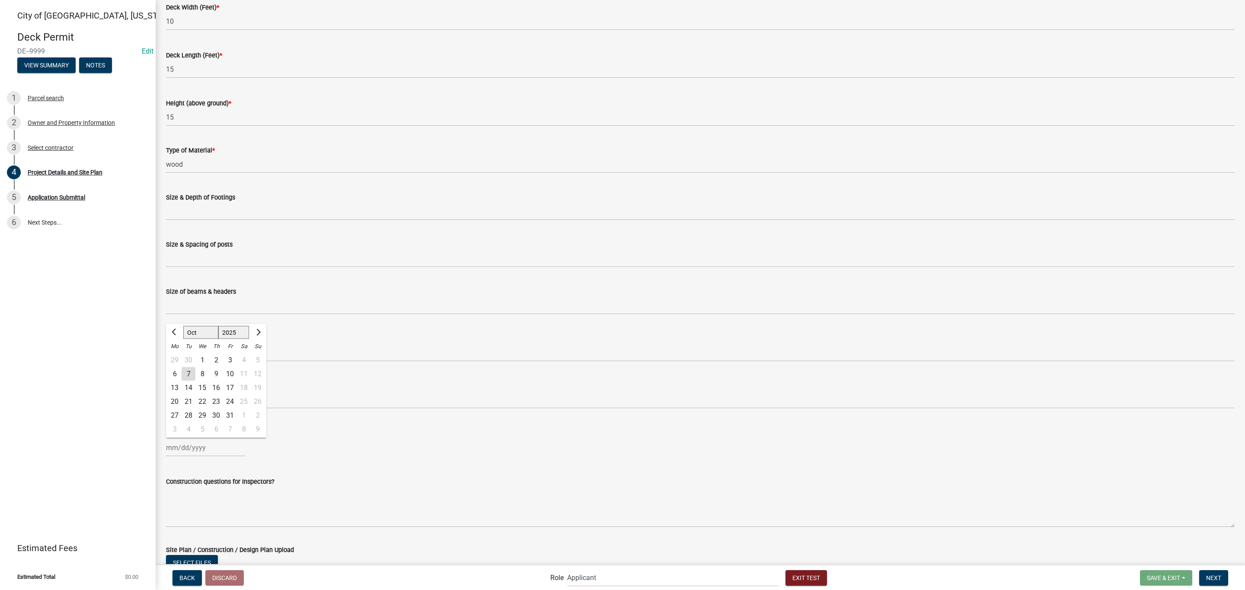
click at [225, 399] on div "24" at bounding box center [230, 402] width 14 height 14
type input "[DATE]"
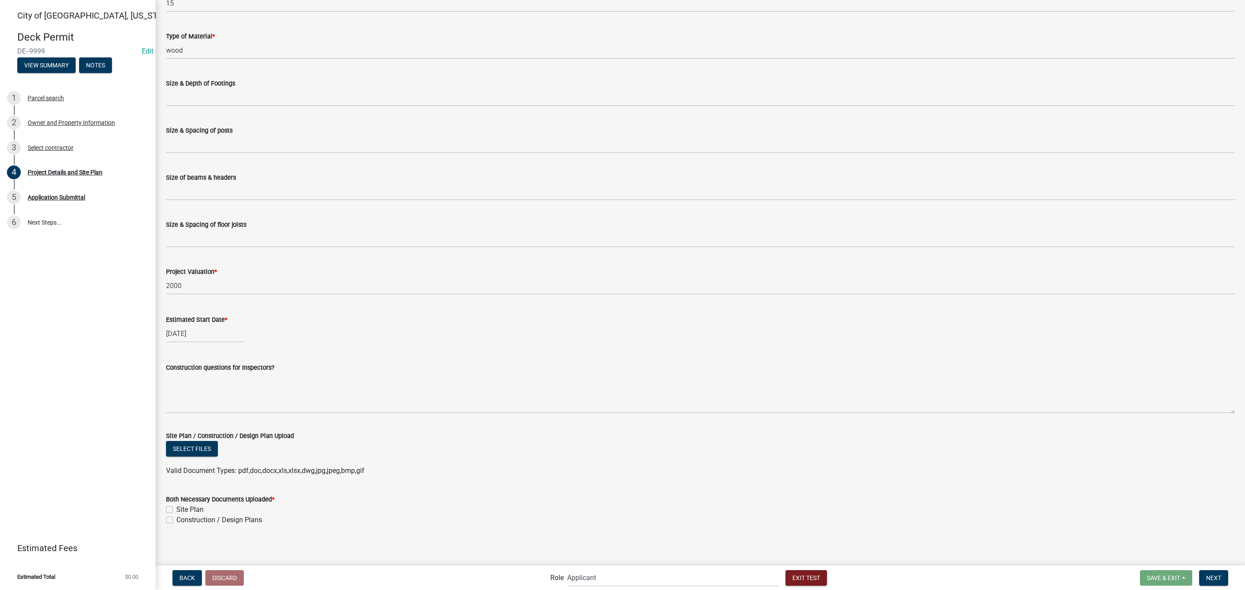
scroll to position [245, 0]
click at [176, 507] on label "Site Plan" at bounding box center [189, 508] width 27 height 10
click at [176, 507] on input "Site Plan" at bounding box center [179, 506] width 6 height 6
checkbox input "true"
click at [176, 520] on label "Construction / Design Plans" at bounding box center [219, 518] width 86 height 10
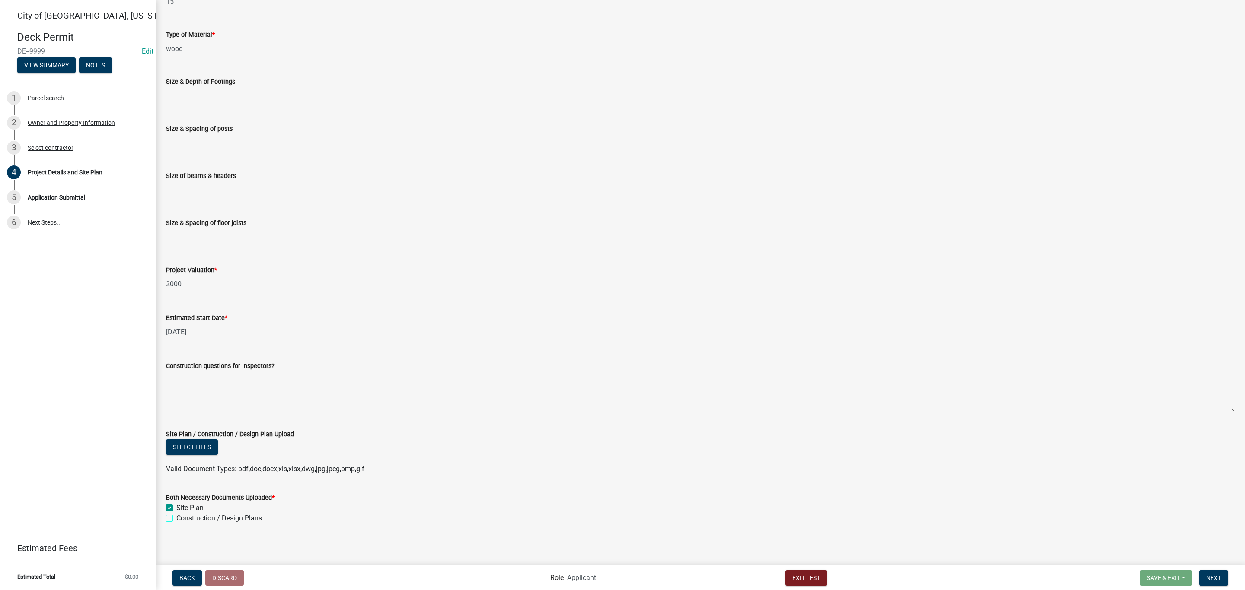
click at [176, 519] on input "Construction / Design Plans" at bounding box center [179, 516] width 6 height 6
checkbox input "true"
click at [1215, 573] on button "Next" at bounding box center [1213, 578] width 29 height 16
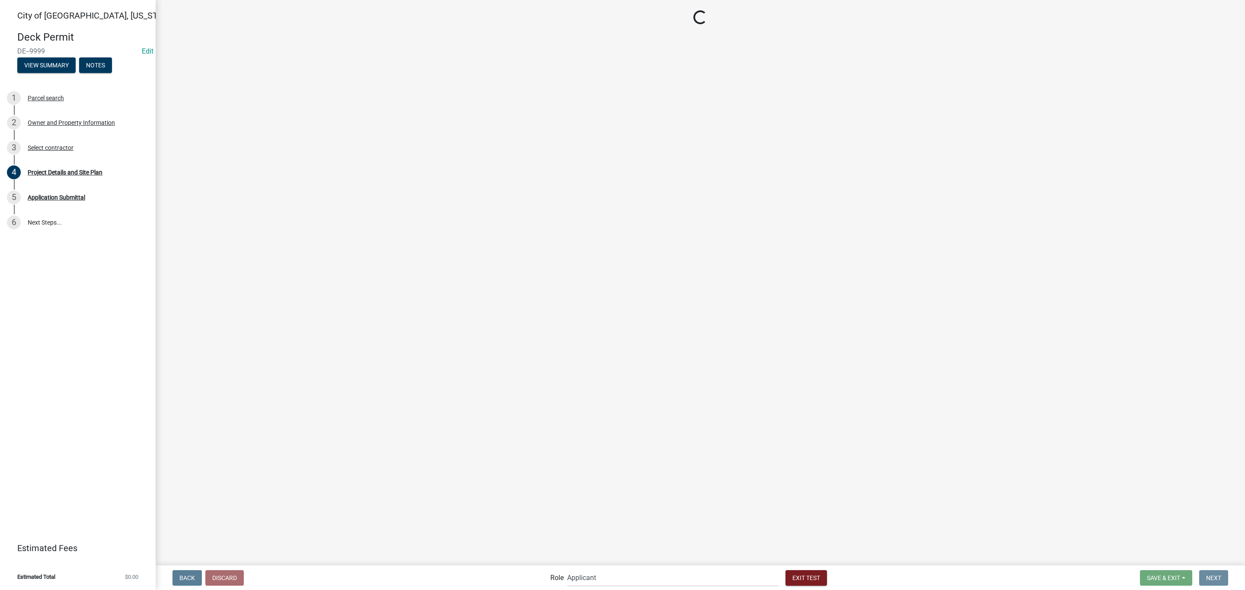
scroll to position [0, 0]
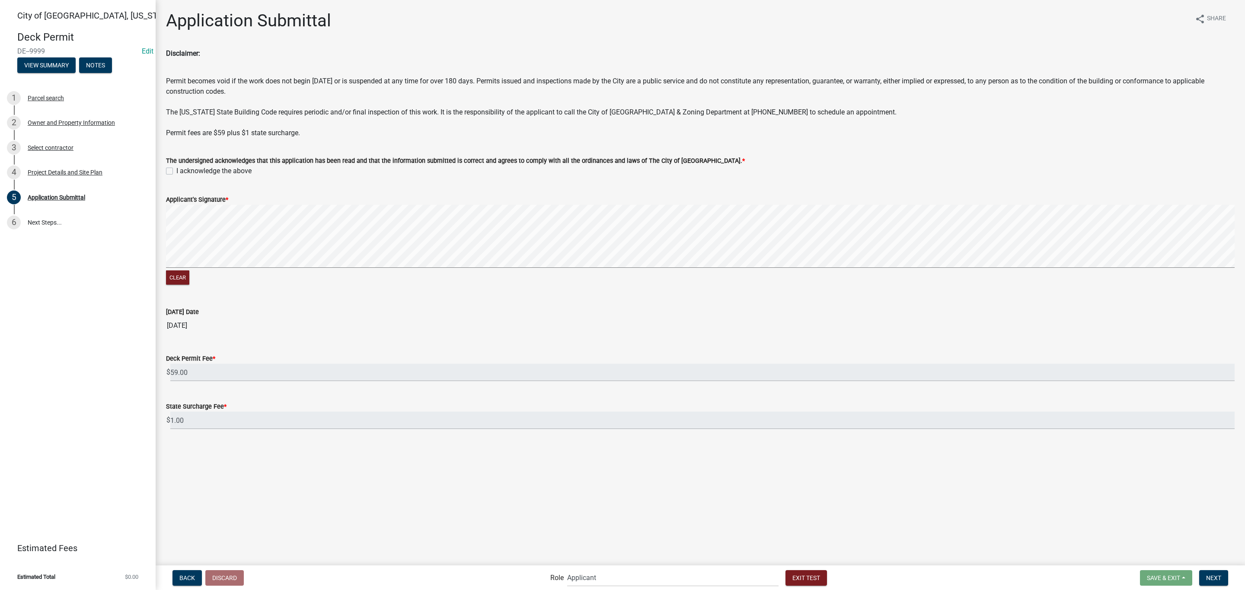
click at [176, 172] on label "I acknowledge the above" at bounding box center [213, 171] width 75 height 10
click at [176, 172] on input "I acknowledge the above" at bounding box center [179, 169] width 6 height 6
checkbox input "true"
click at [1214, 572] on button "Next" at bounding box center [1213, 578] width 29 height 16
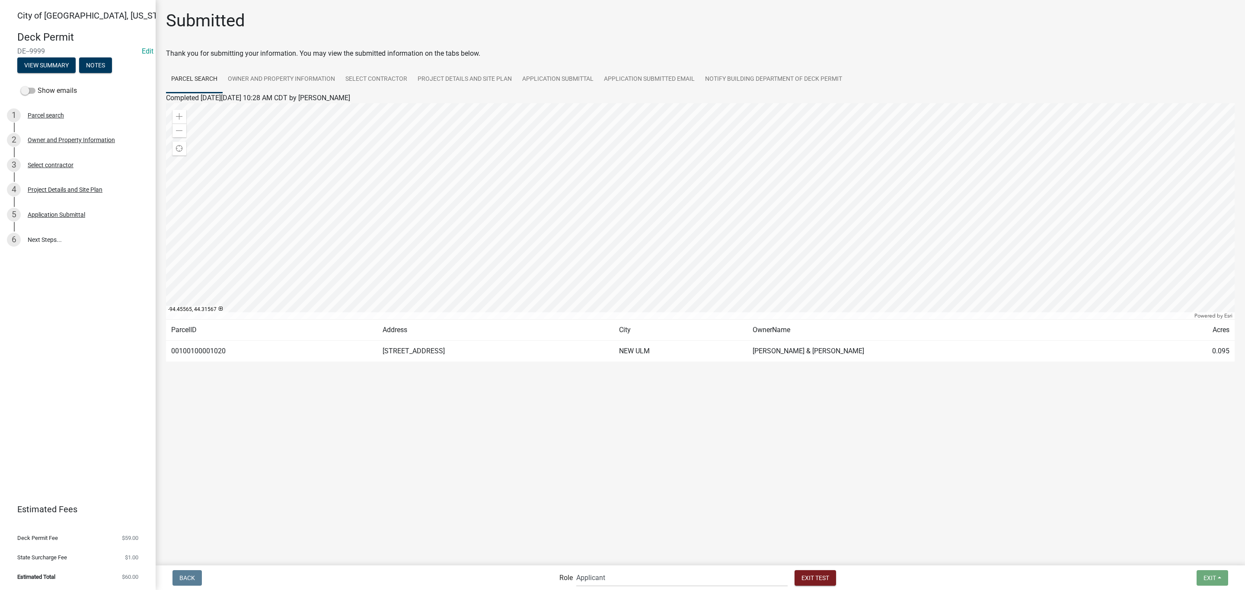
click at [653, 568] on nav "Back Role Applicant Admin Building ([PERSON_NAME] & [PERSON_NAME]) Building Saf…" at bounding box center [700, 578] width 1089 height 25
click at [632, 577] on select "Applicant Admin Building ([PERSON_NAME] & [PERSON_NAME]) Building Safety Admini…" at bounding box center [681, 578] width 211 height 18
select select "af95025d-b44f-4367-9798-e31ebf5850b8"
click at [612, 569] on select "Applicant Admin Building ([PERSON_NAME] & [PERSON_NAME]) Building Safety Admini…" at bounding box center [681, 578] width 211 height 18
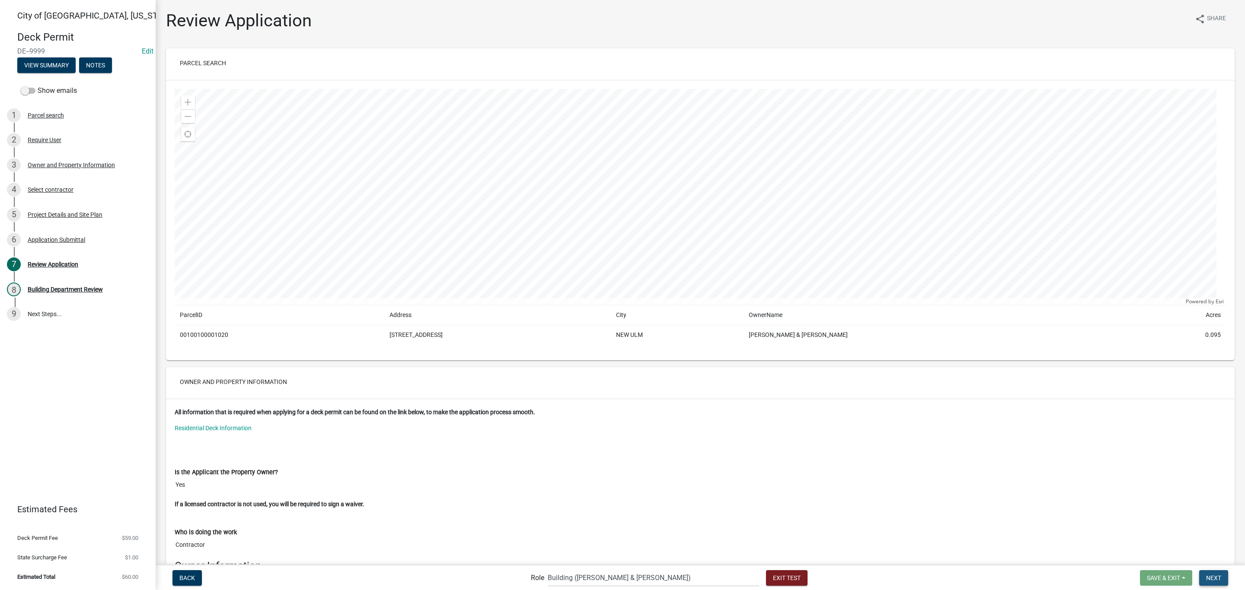
click at [1215, 575] on span "Next" at bounding box center [1213, 577] width 15 height 7
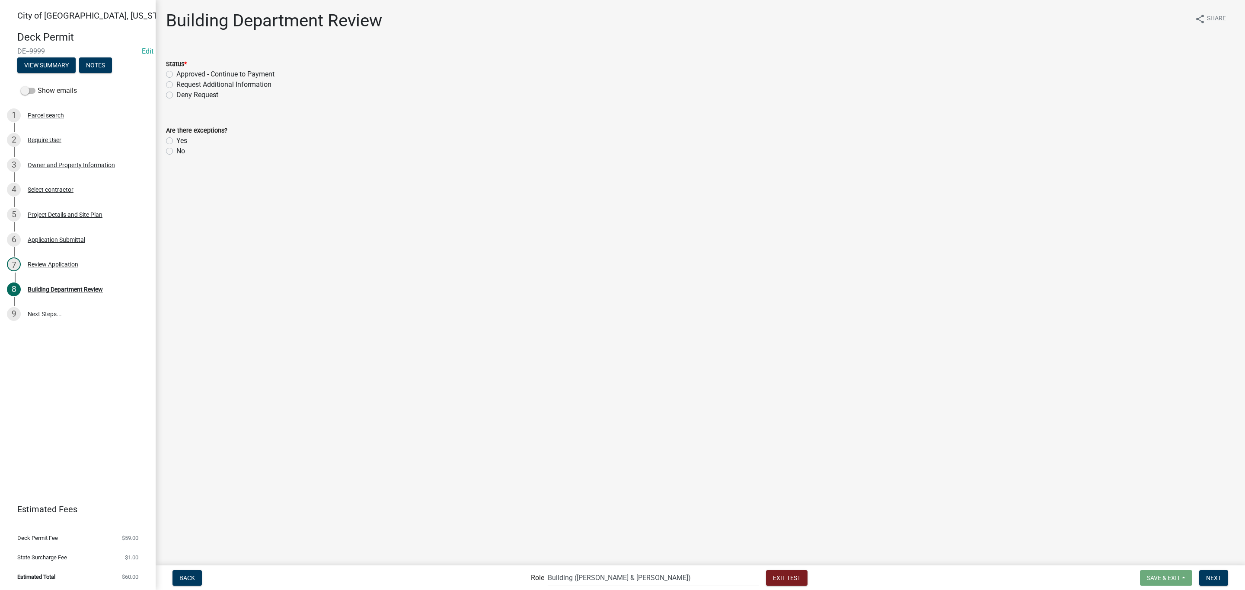
click at [185, 96] on label "Deny Request" at bounding box center [197, 95] width 42 height 10
click at [182, 96] on input "Deny Request" at bounding box center [179, 93] width 6 height 6
radio input "true"
click at [1223, 576] on button "Next" at bounding box center [1213, 578] width 29 height 16
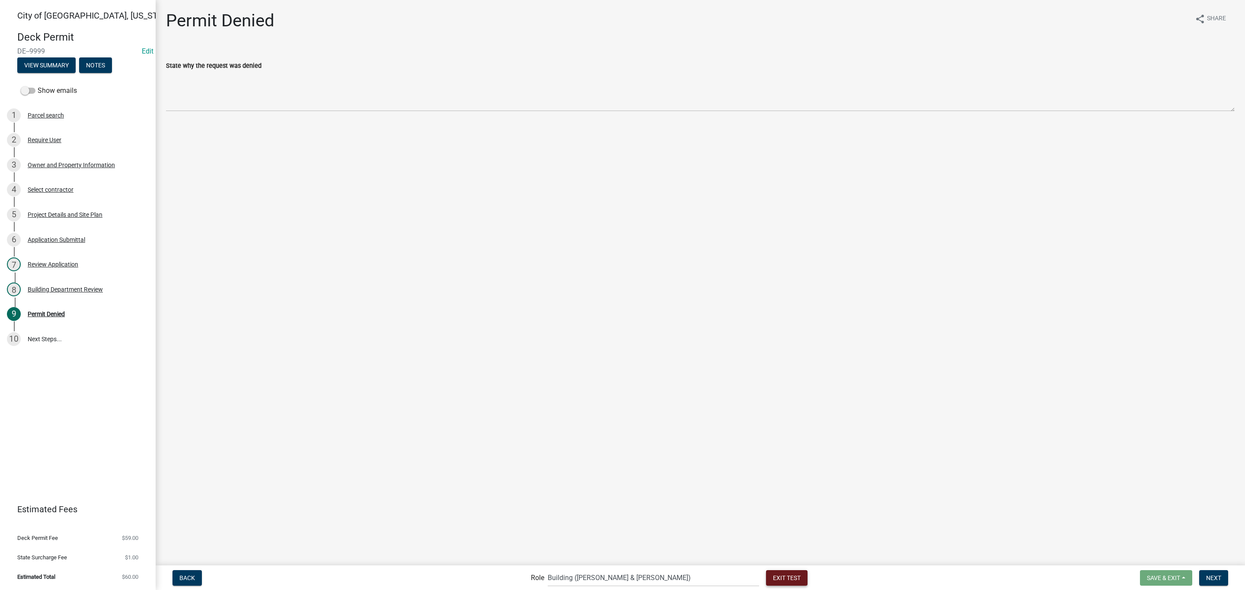
click at [766, 573] on button "Exit Test" at bounding box center [786, 578] width 41 height 16
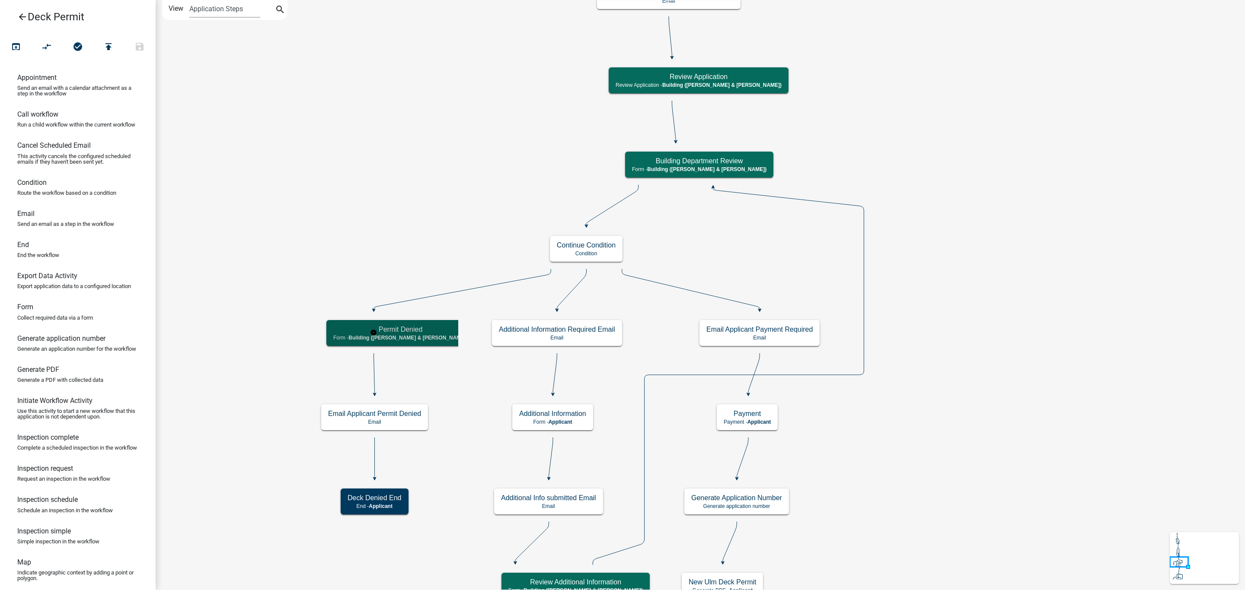
click at [388, 335] on div "Permit Denied Form - Building ([PERSON_NAME] & [PERSON_NAME])" at bounding box center [400, 333] width 148 height 26
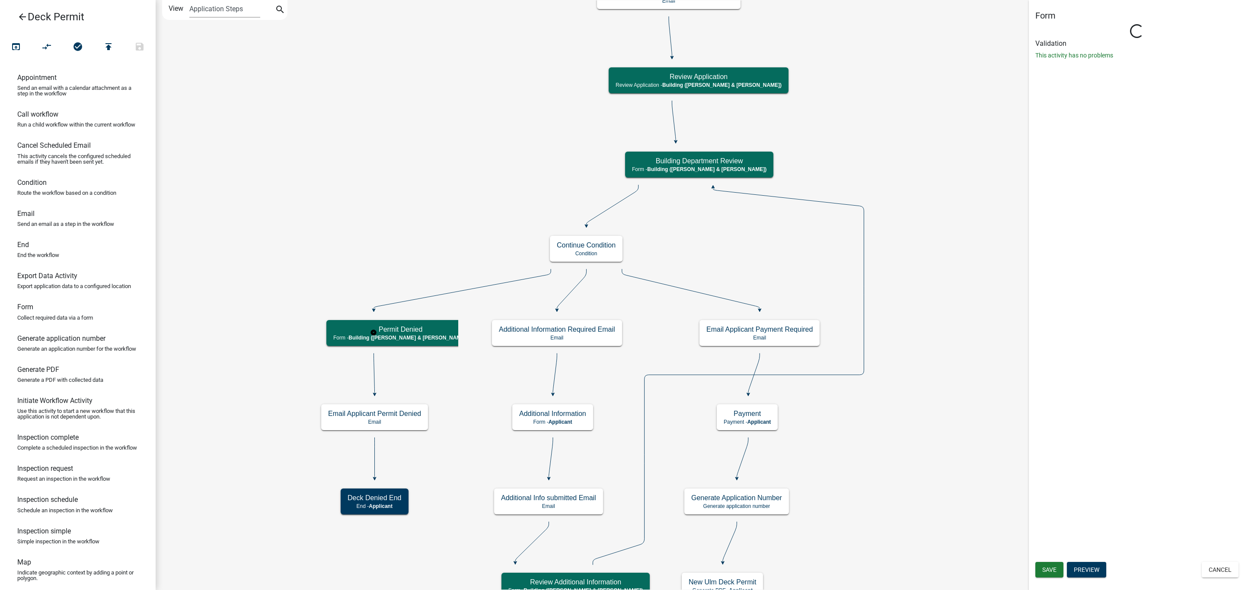
select select "AF95025D-B44F-4367-9798-E31EBF5850B8"
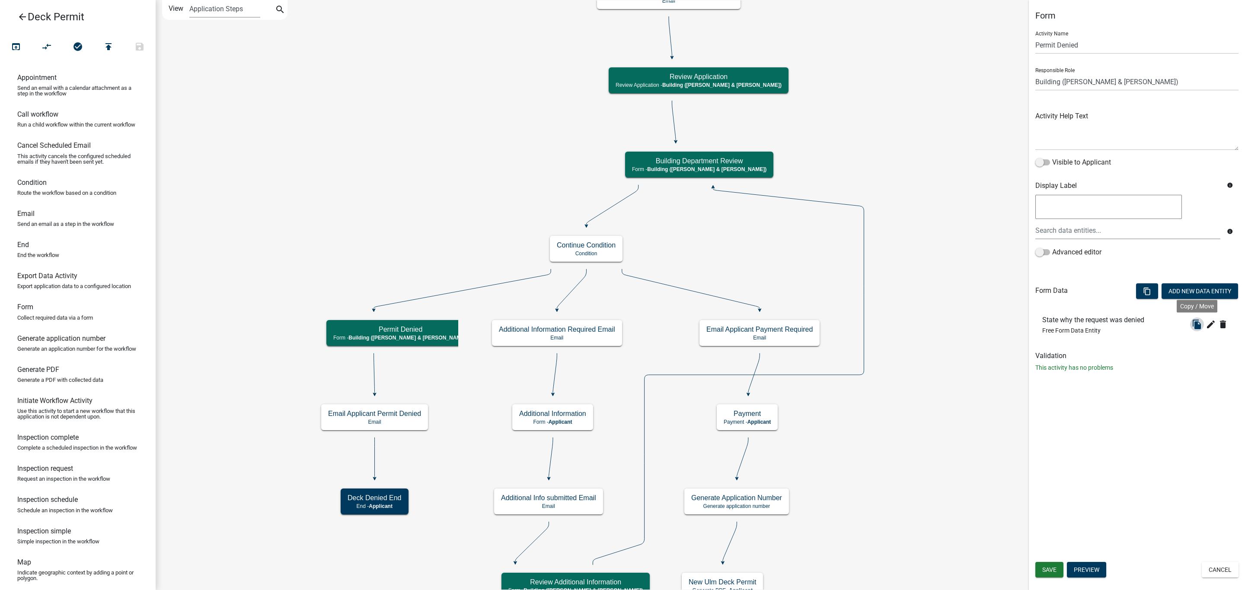
click at [1196, 328] on icon "file_copy" at bounding box center [1197, 324] width 10 height 10
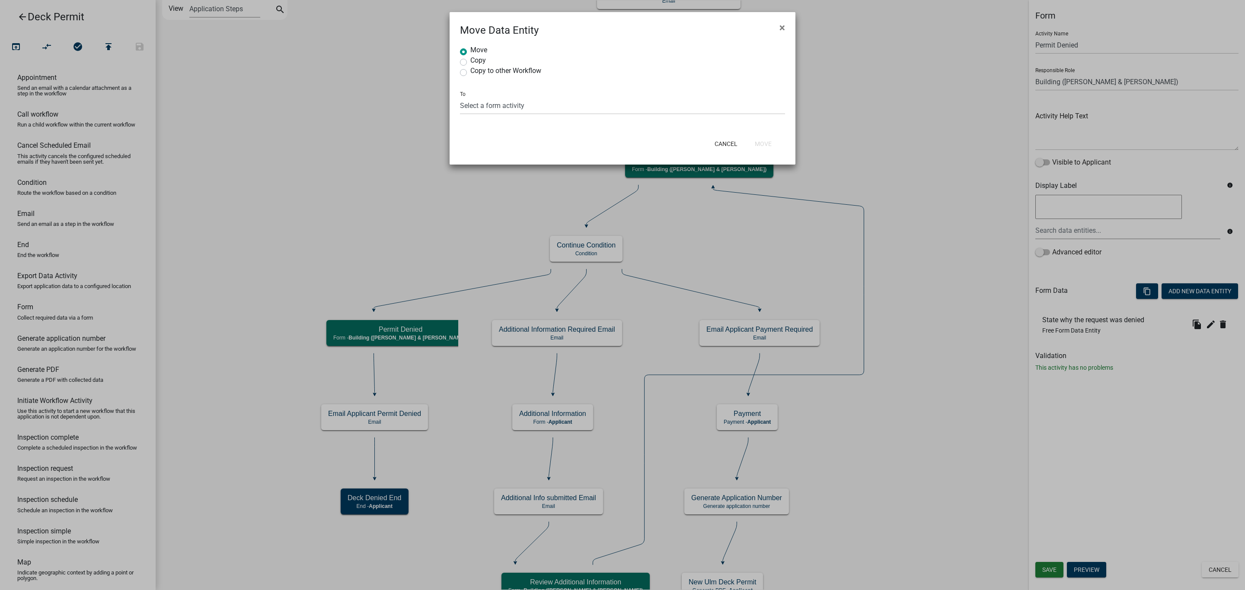
click at [584, 24] on div "Move Data Entity ×" at bounding box center [622, 25] width 346 height 26
click at [526, 104] on select "Select a form activity Owner and Property Information Application Submittal Per…" at bounding box center [622, 106] width 325 height 18
drag, startPoint x: 810, startPoint y: 109, endPoint x: 760, endPoint y: 56, distance: 73.7
click at [812, 109] on ngb-modal-window "Move Data Entity × Move Copy Copy to other Workflow To Select a form activity O…" at bounding box center [622, 295] width 1245 height 590
radio input "true"
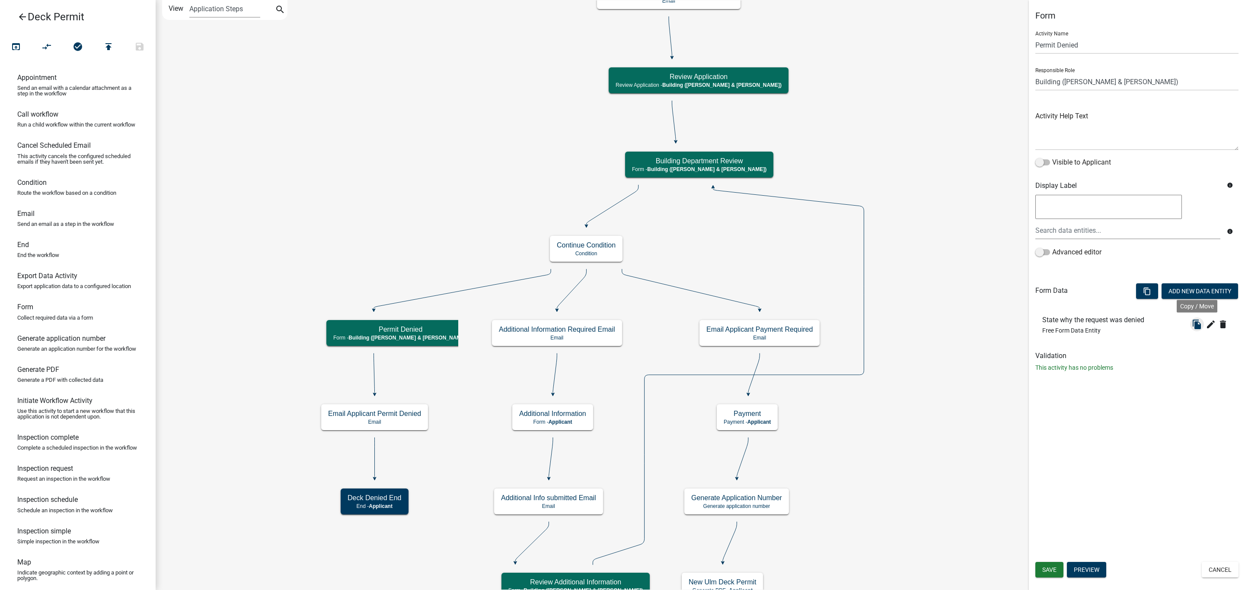
click at [1197, 323] on icon "file_copy" at bounding box center [1197, 324] width 10 height 10
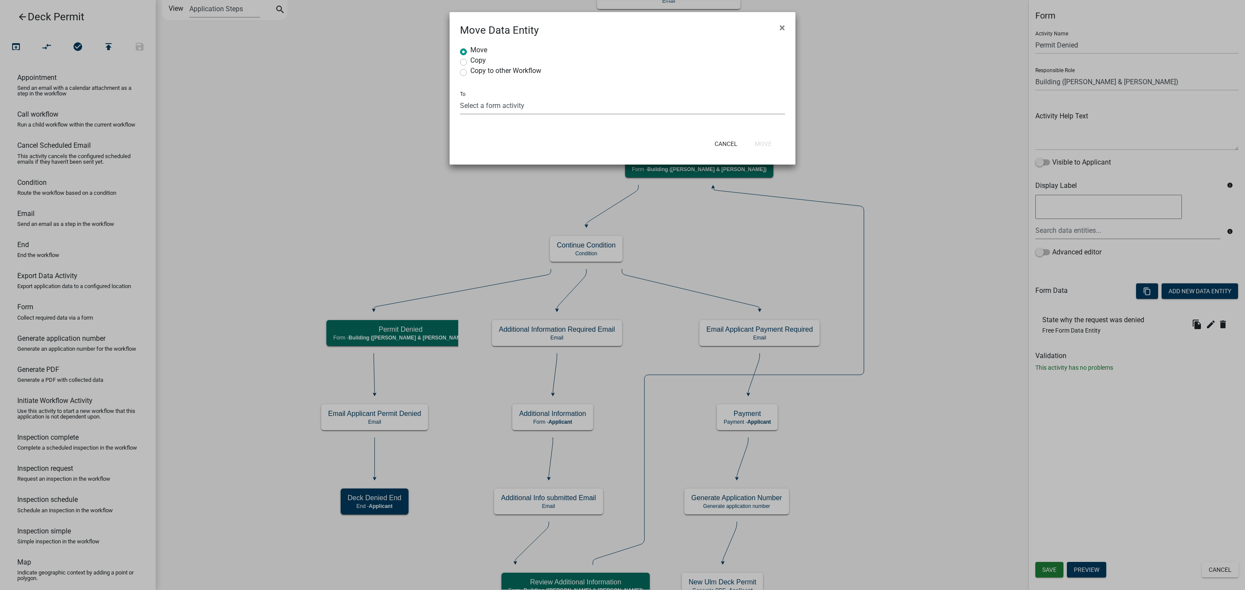
click at [494, 109] on select "Select a form activity Owner and Property Information Application Submittal Per…" at bounding box center [622, 106] width 325 height 18
select select "7d58da30-f300-46e7-aef7-a9d04d5a962d"
click at [460, 97] on select "Select a form activity Owner and Property Information Application Submittal Per…" at bounding box center [622, 106] width 325 height 18
click at [763, 145] on button "Move" at bounding box center [763, 144] width 31 height 16
radio input "true"
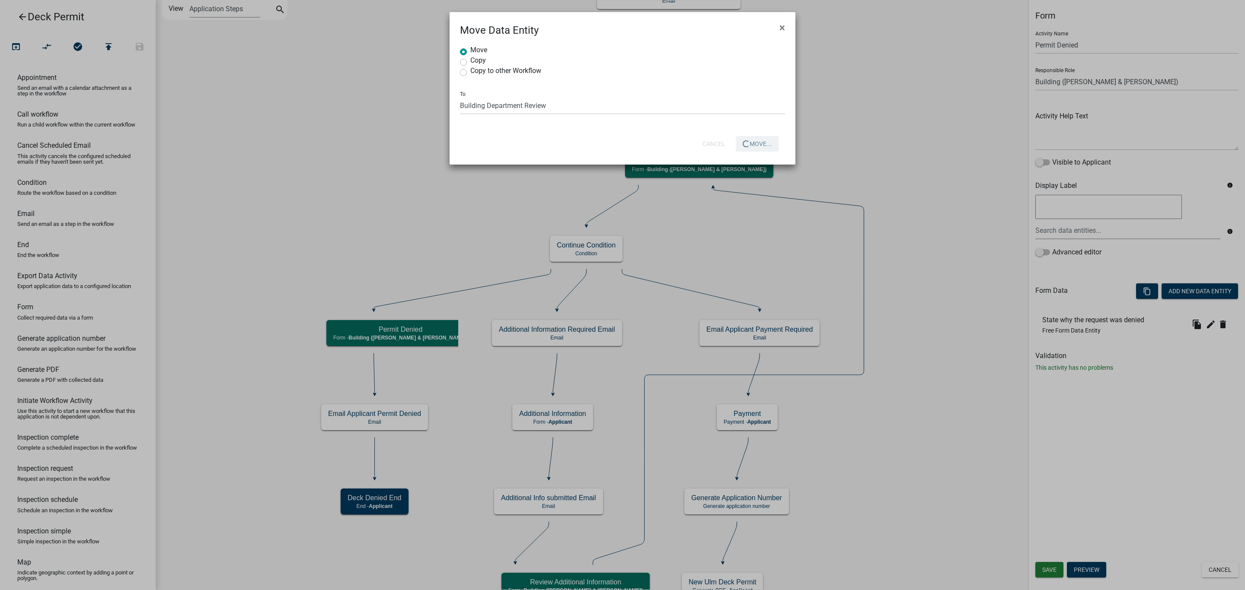
select select
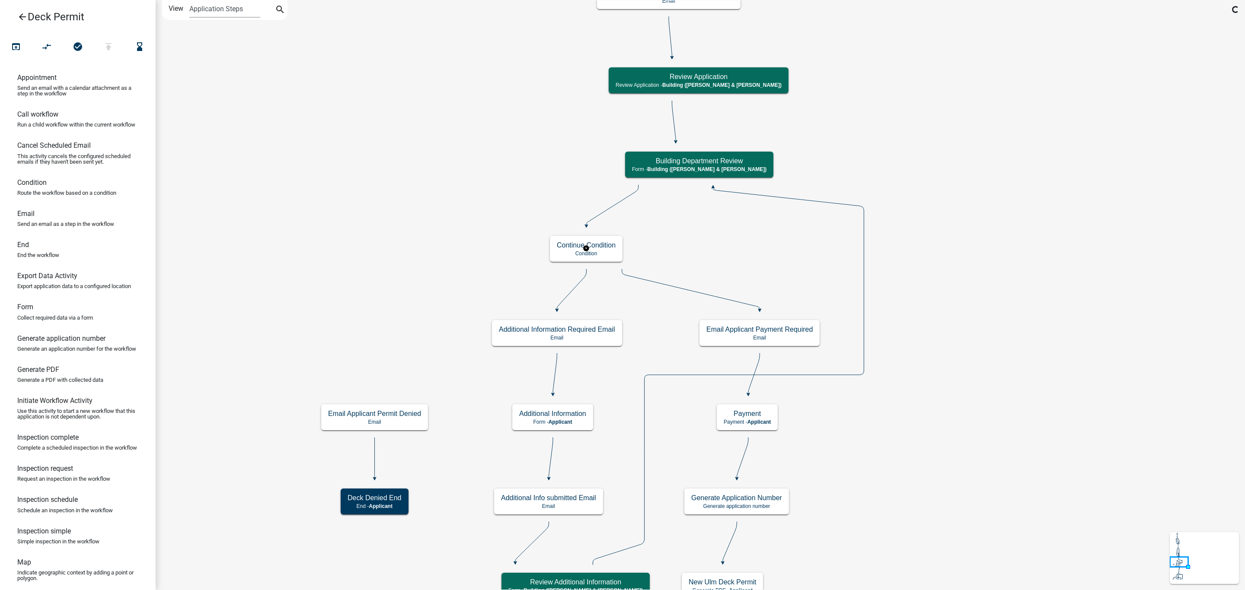
click at [548, 251] on rect at bounding box center [586, 248] width 111 height 41
click at [50, 46] on icon "compare_arrows" at bounding box center [47, 47] width 10 height 12
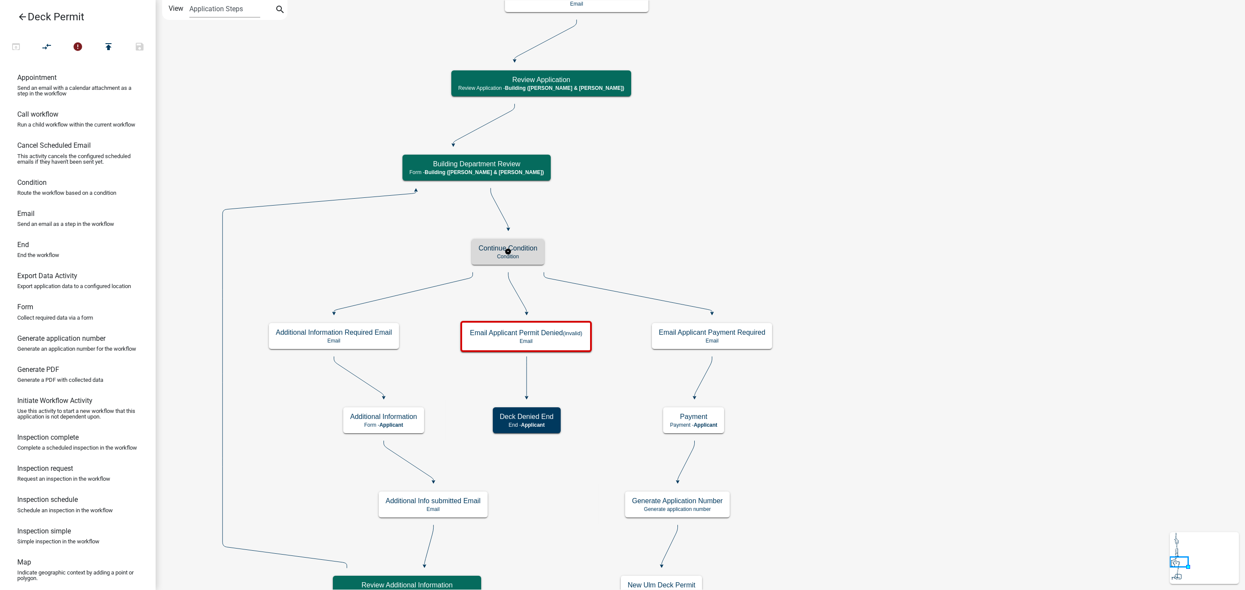
click at [522, 252] on h5 "Continue Condition" at bounding box center [507, 248] width 59 height 8
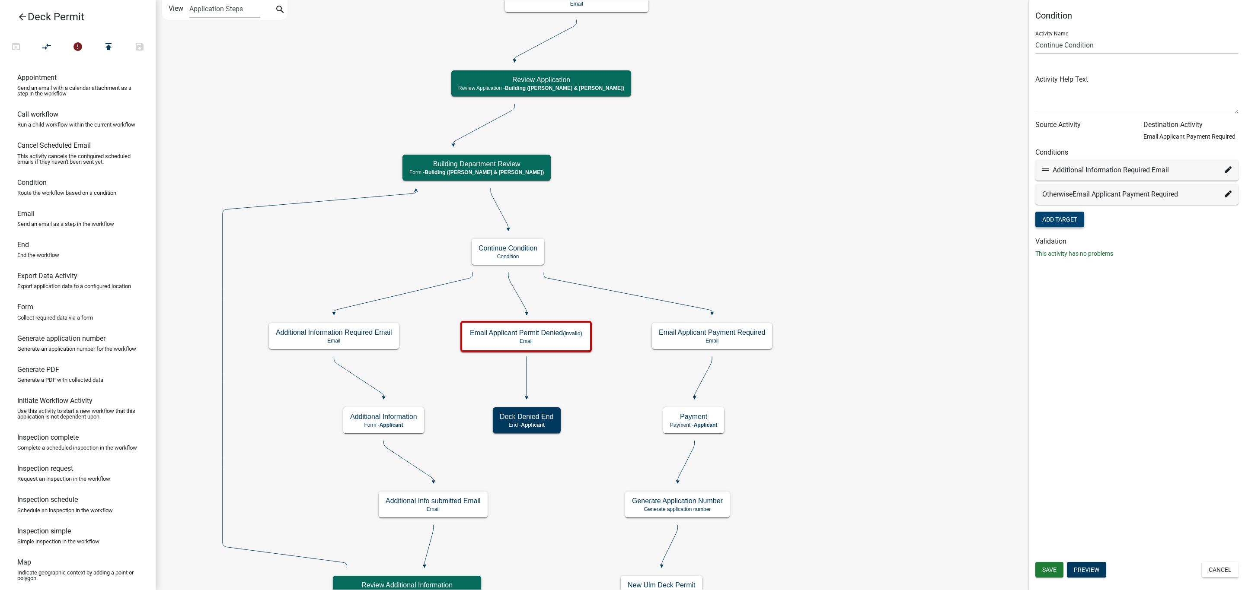
click at [1048, 215] on button "Add Target" at bounding box center [1059, 220] width 49 height 16
click at [1227, 193] on icon at bounding box center [1227, 194] width 7 height 7
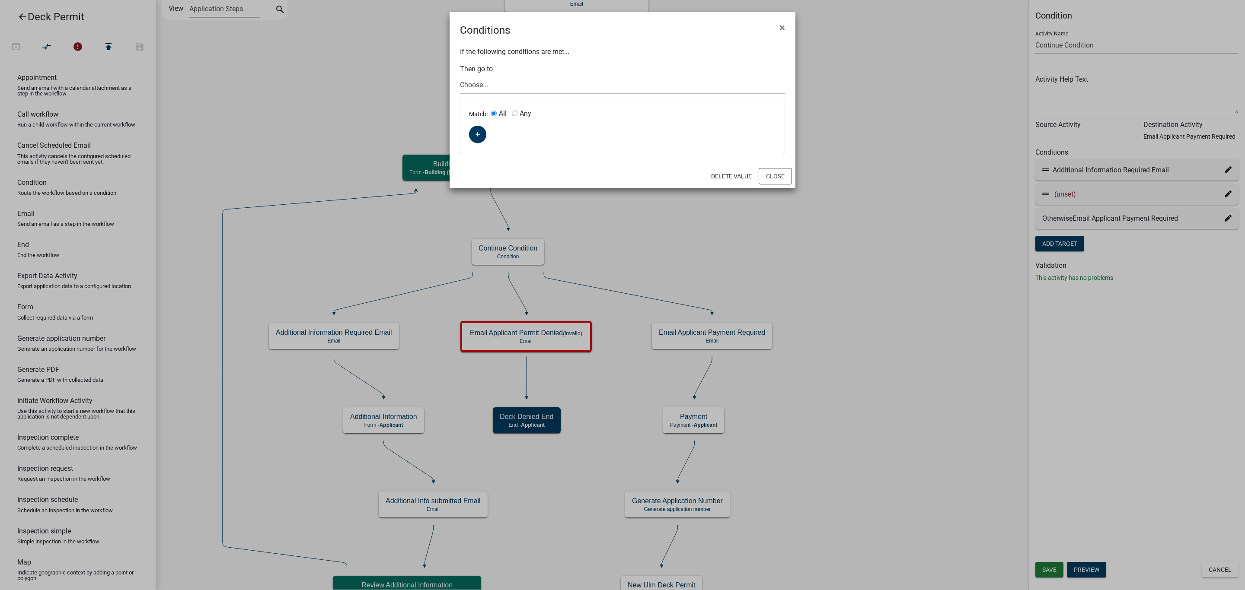
click at [528, 76] on select "Choose... Start Owner and Property Information Parcel search Require User Deck …" at bounding box center [622, 85] width 325 height 18
select select "18: acc01f40-b66f-4aa4-97cd-b2ab37b4be31"
click at [460, 76] on select "Choose... Start Owner and Property Information Parcel search Require User Deck …" at bounding box center [622, 85] width 325 height 18
click at [480, 131] on fa-icon "button" at bounding box center [477, 135] width 5 height 8
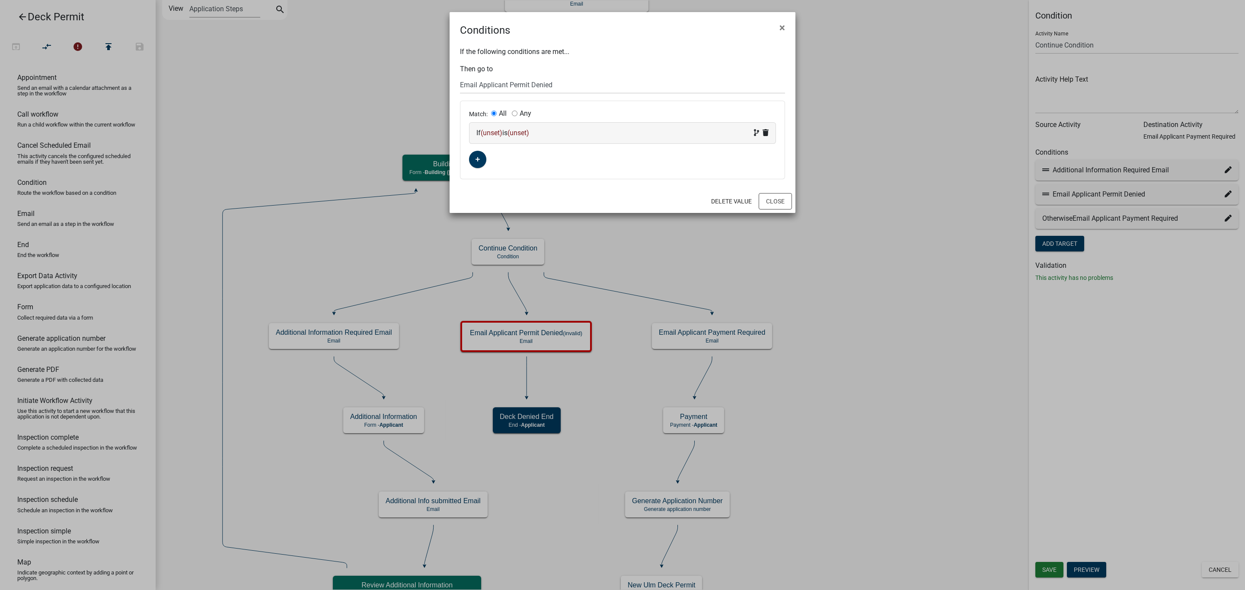
click at [490, 127] on div "If (unset) is (unset)" at bounding box center [622, 133] width 306 height 21
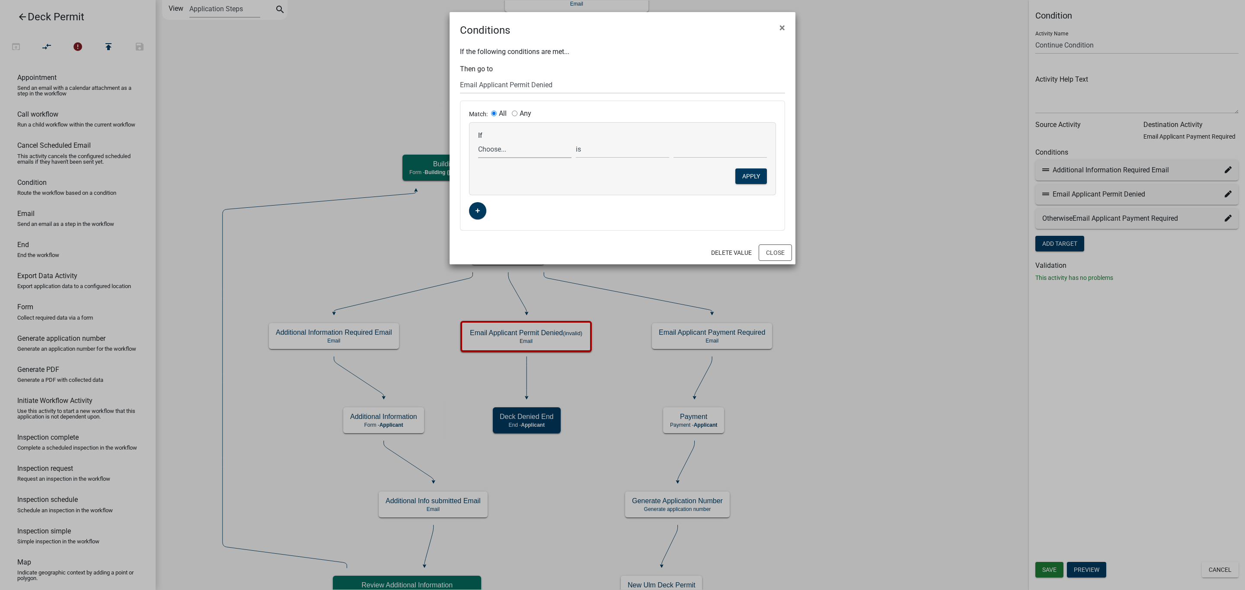
click at [489, 152] on select "Choose... Acknowledgement Acres AddInfoNeeded Address ALL_FEE_RECIPIENTS AppIsO…" at bounding box center [524, 149] width 93 height 18
select select "203: Status1"
click at [478, 141] on select "Choose... Acknowledgement Acres AddInfoNeeded Address ALL_FEE_RECIPIENTS AppIsO…" at bounding box center [524, 149] width 93 height 18
click at [707, 146] on select "Choose... Approved - Continue to Payment Deny Request Request Additional Inform…" at bounding box center [719, 149] width 93 height 18
select select "2: Deny Request"
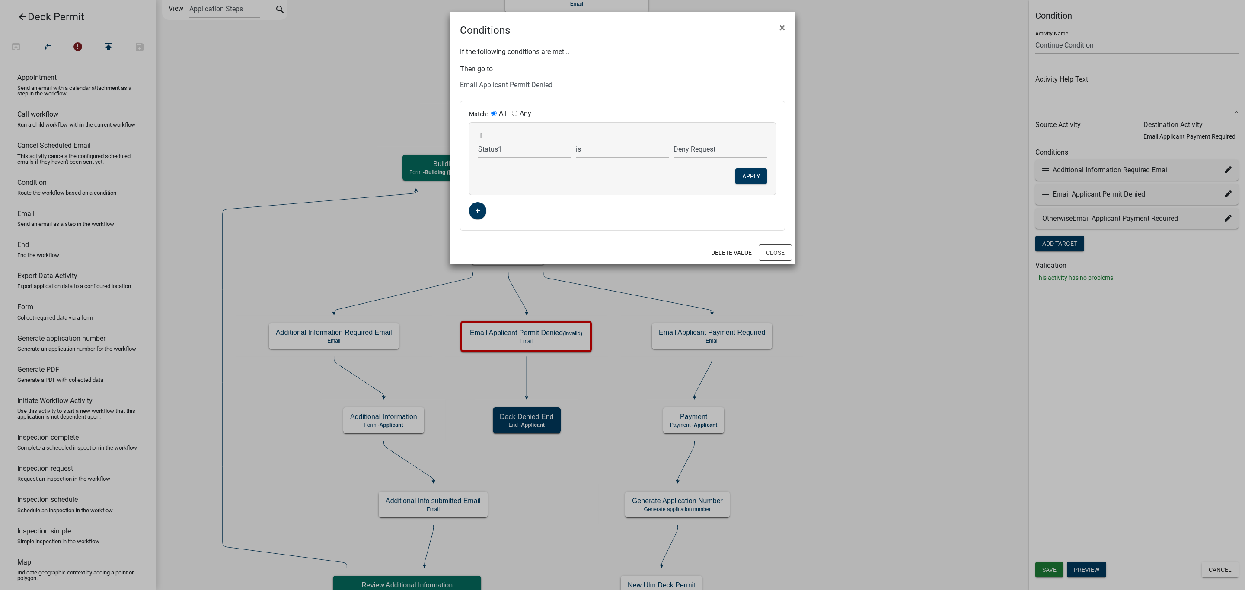
click at [673, 141] on select "Choose... Approved - Continue to Payment Deny Request Request Additional Inform…" at bounding box center [719, 149] width 93 height 18
click at [746, 174] on button "Apply" at bounding box center [751, 177] width 32 height 16
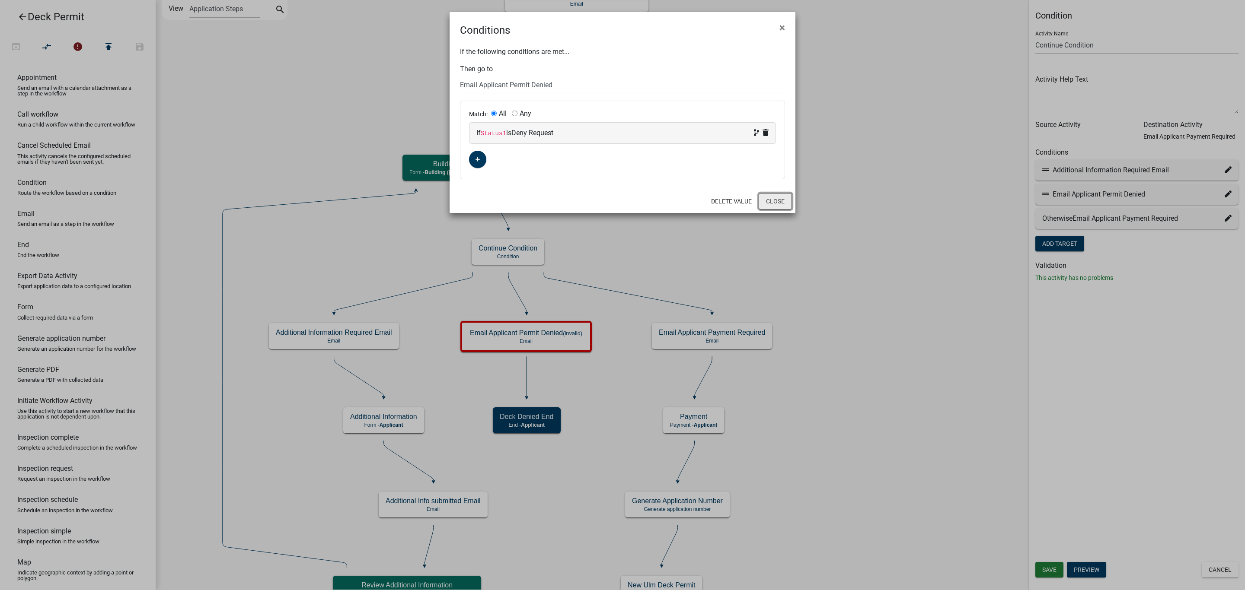
click at [771, 198] on button "Close" at bounding box center [774, 201] width 33 height 16
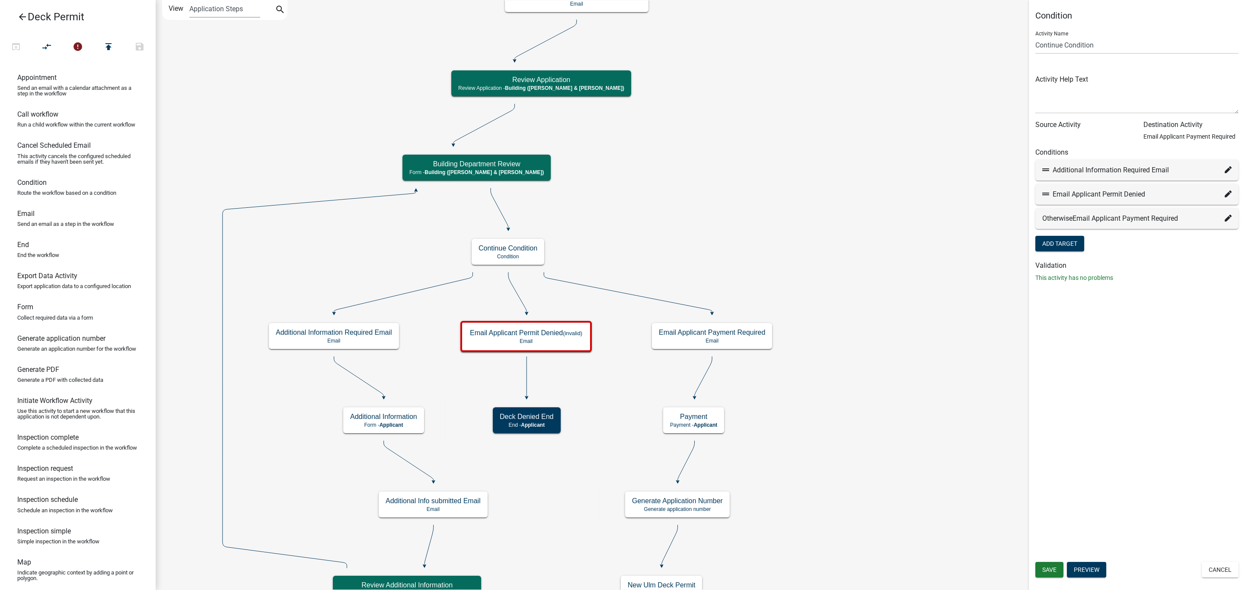
click at [1055, 579] on div "Save Preview Cancel" at bounding box center [1137, 571] width 216 height 18
click at [1051, 567] on span "Save" at bounding box center [1049, 570] width 14 height 7
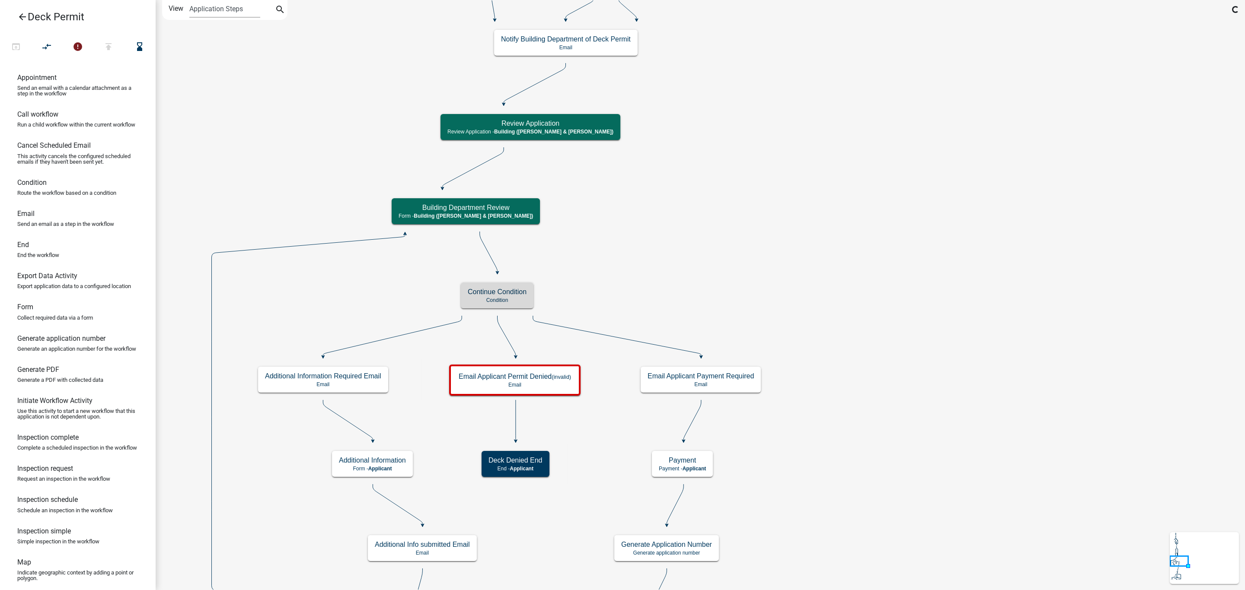
click at [515, 296] on h5 "Continue Condition" at bounding box center [497, 292] width 59 height 8
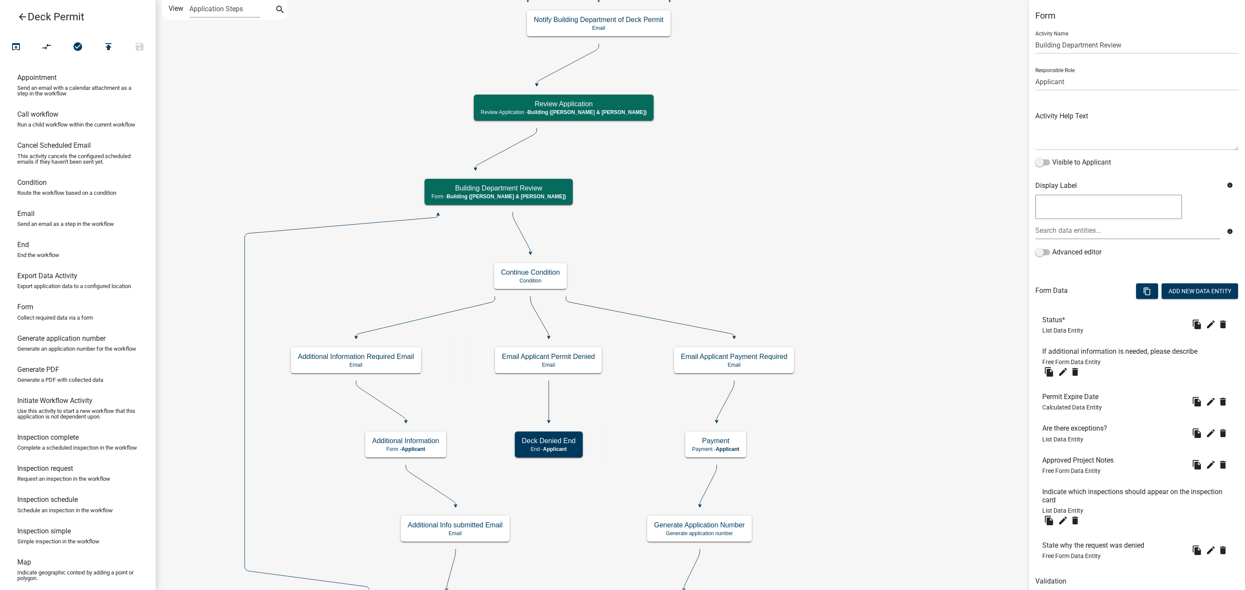
scroll to position [32, 0]
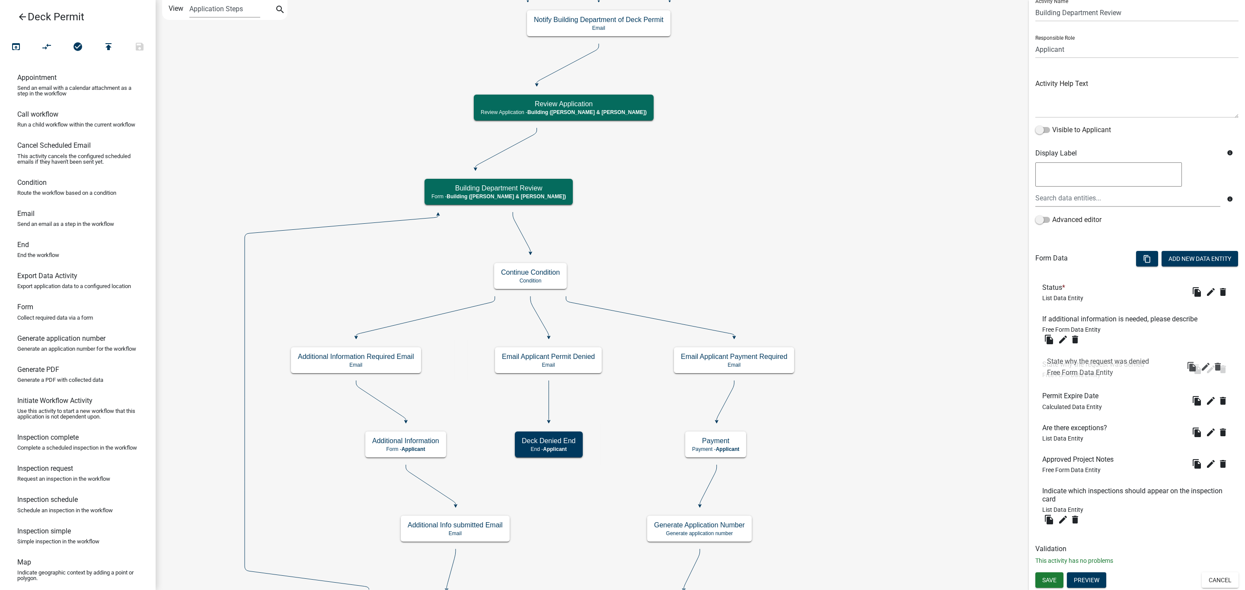
drag, startPoint x: 1078, startPoint y: 529, endPoint x: 1083, endPoint y: 377, distance: 152.2
click at [1205, 371] on icon "edit" at bounding box center [1210, 369] width 10 height 10
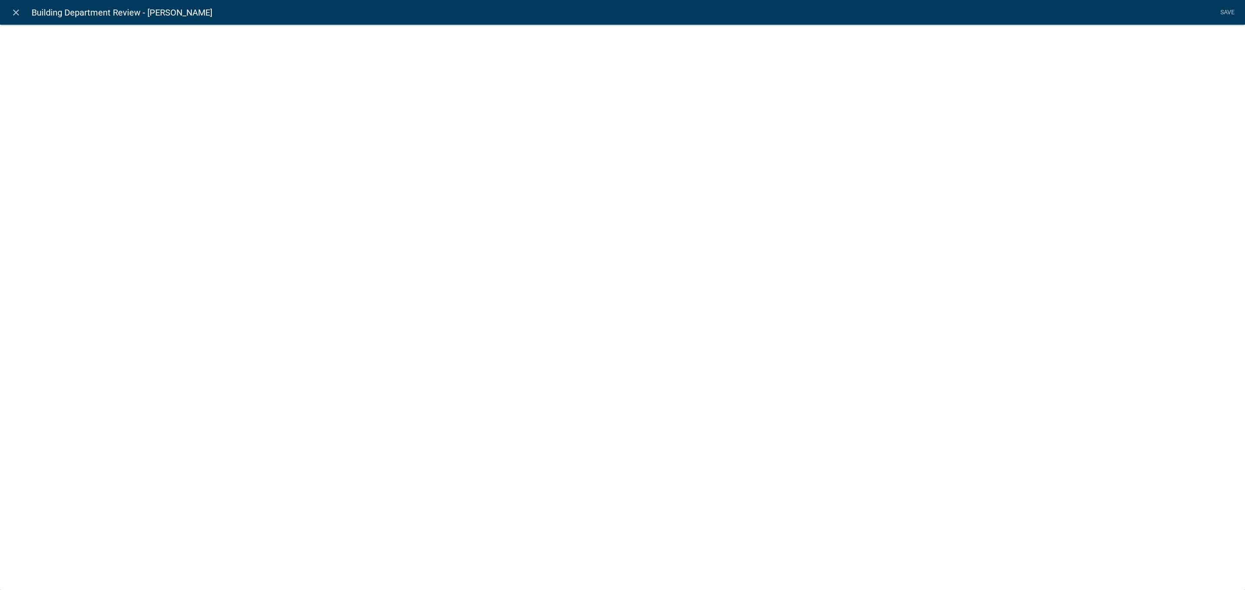
select select
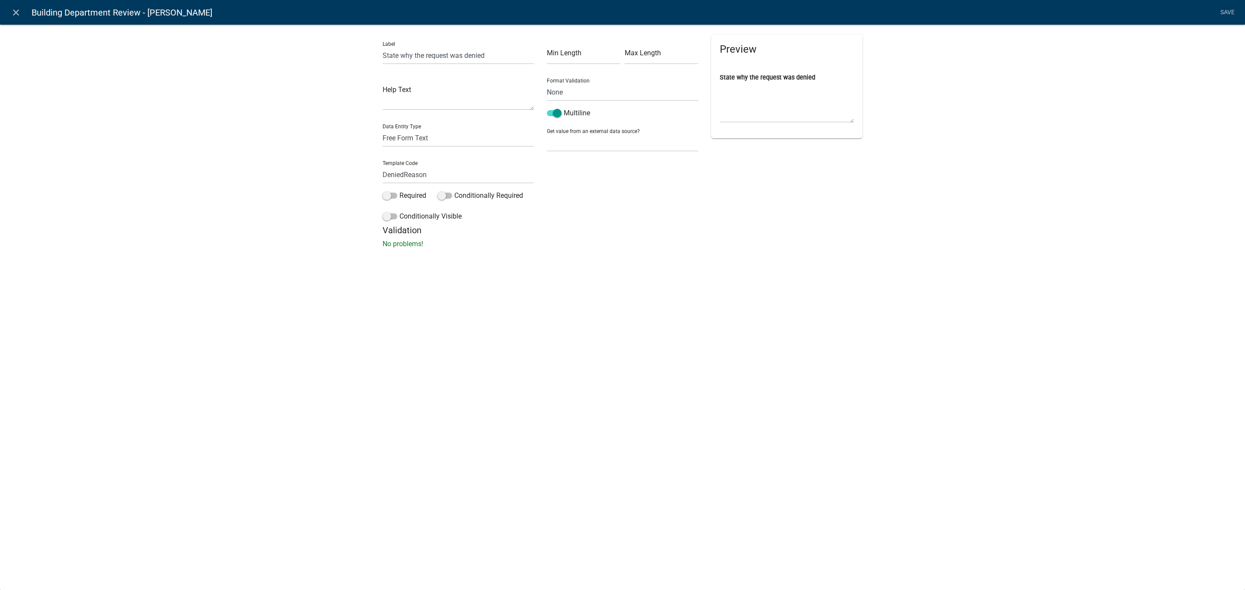
click at [481, 187] on div "Label State why the request was denied Help Text Data Entity Type Free Form Tex…" at bounding box center [458, 130] width 164 height 191
click at [463, 196] on label "Conditionally Required" at bounding box center [480, 196] width 86 height 10
click at [454, 191] on input "Conditionally Required" at bounding box center [454, 191] width 0 height 0
drag, startPoint x: 384, startPoint y: 268, endPoint x: 395, endPoint y: 259, distance: 14.3
click at [386, 268] on div "Match: All Any" at bounding box center [458, 253] width 150 height 53
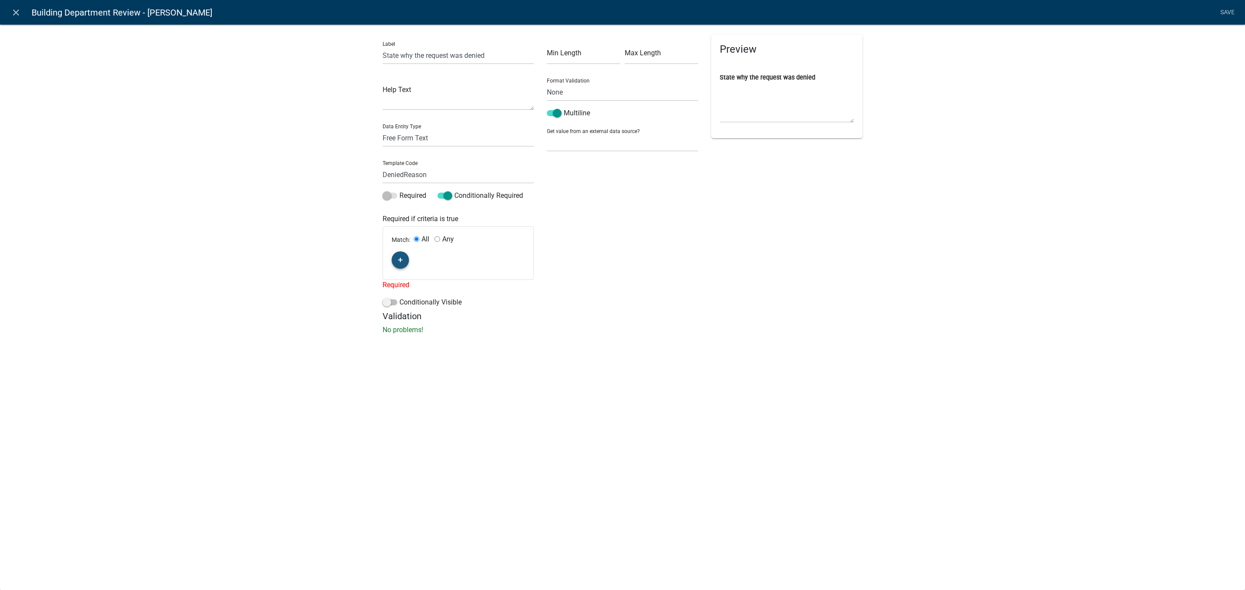
click at [397, 260] on button "button" at bounding box center [400, 260] width 17 height 17
click at [411, 257] on span "(unset)" at bounding box center [414, 259] width 22 height 8
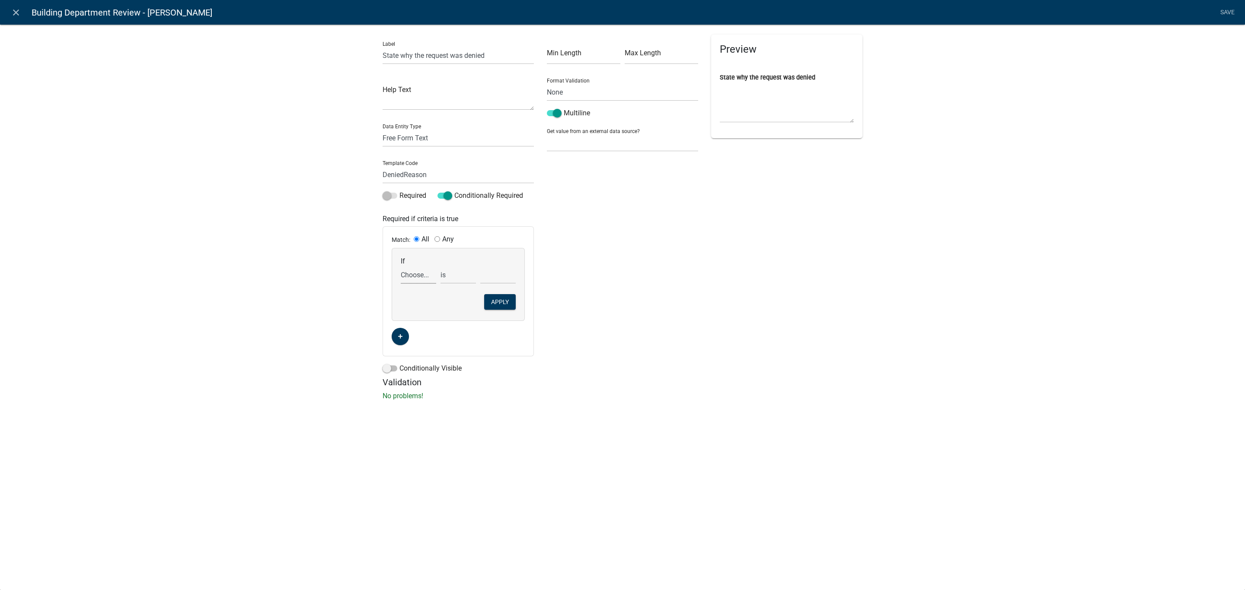
click at [411, 274] on select "Choose... Acknowledgement Acres AddInfoNeeded Address ALL_FEE_RECIPIENTS AppIsO…" at bounding box center [418, 275] width 35 height 18
select select "202: Status1"
click at [401, 266] on select "Choose... Acknowledgement Acres AddInfoNeeded Address ALL_FEE_RECIPIENTS AppIsO…" at bounding box center [418, 275] width 35 height 18
click at [494, 266] on div "If Choose... Acknowledgement Acres AddInfoNeeded Address ALL_FEE_RECIPIENTS App…" at bounding box center [457, 270] width 119 height 27
click at [496, 279] on select "Choose... Approved - Continue to Payment Deny Request Request Additional Inform…" at bounding box center [497, 275] width 35 height 18
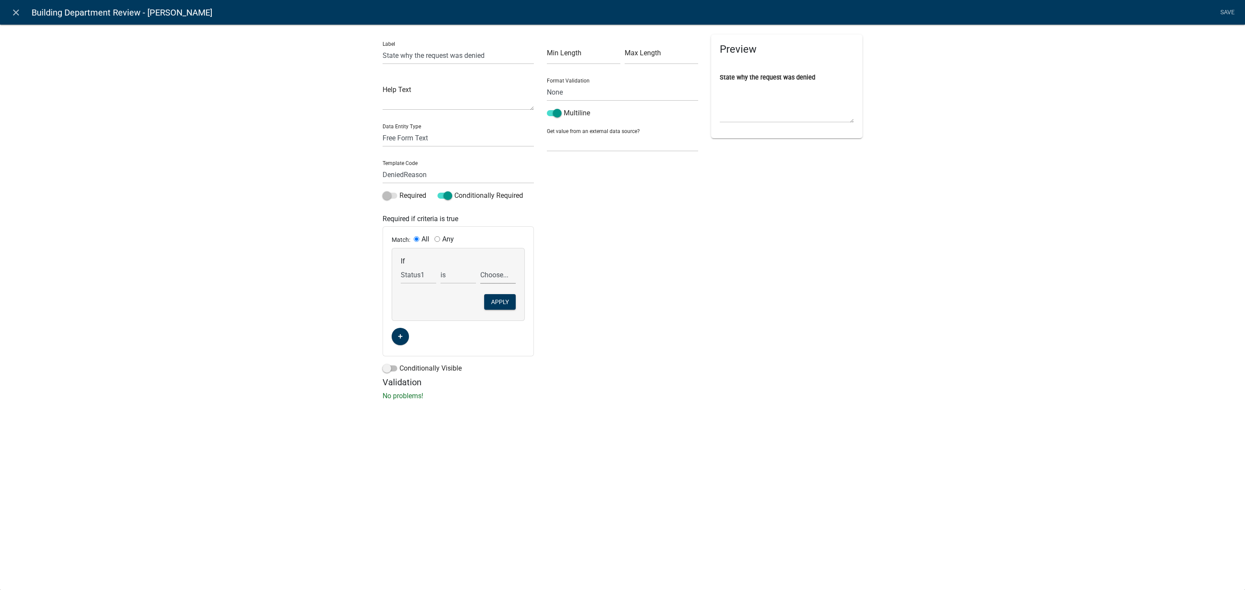
select select "2: Deny Request"
click at [480, 266] on select "Choose... Approved - Continue to Payment Deny Request Request Additional Inform…" at bounding box center [497, 275] width 35 height 18
click at [498, 297] on button "Apply" at bounding box center [500, 302] width 32 height 16
click at [391, 315] on span at bounding box center [389, 317] width 15 height 6
click at [399, 312] on input "Conditionally Visible" at bounding box center [399, 312] width 0 height 0
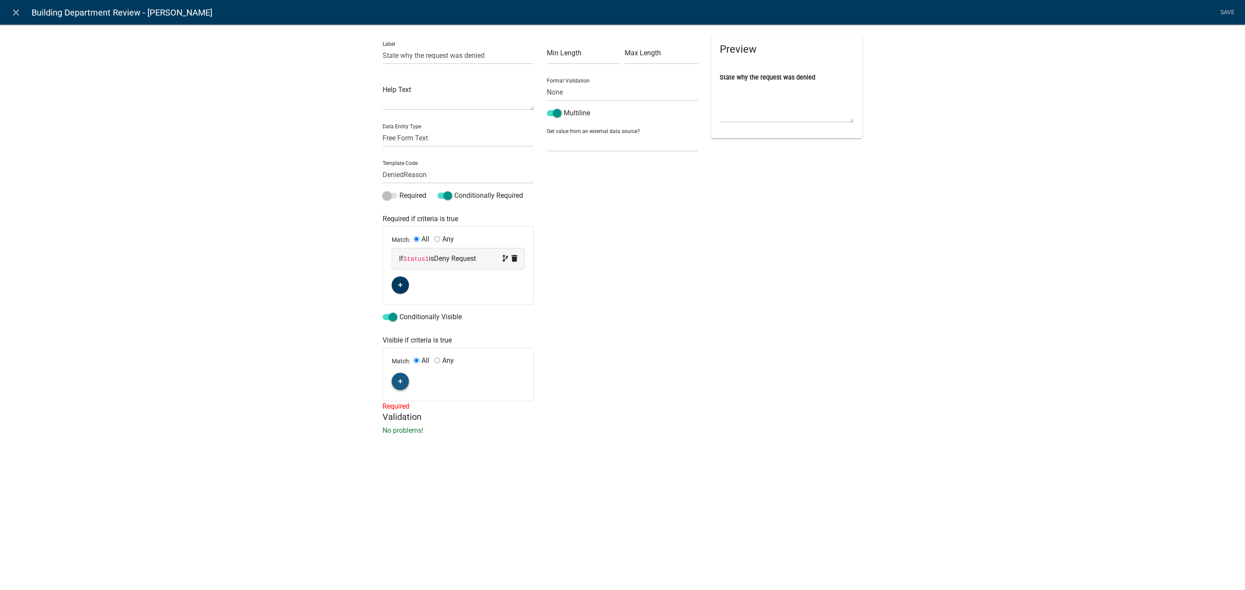
click at [400, 384] on icon "button" at bounding box center [400, 381] width 5 height 5
click at [411, 388] on div "If (unset) is (unset)" at bounding box center [458, 380] width 132 height 21
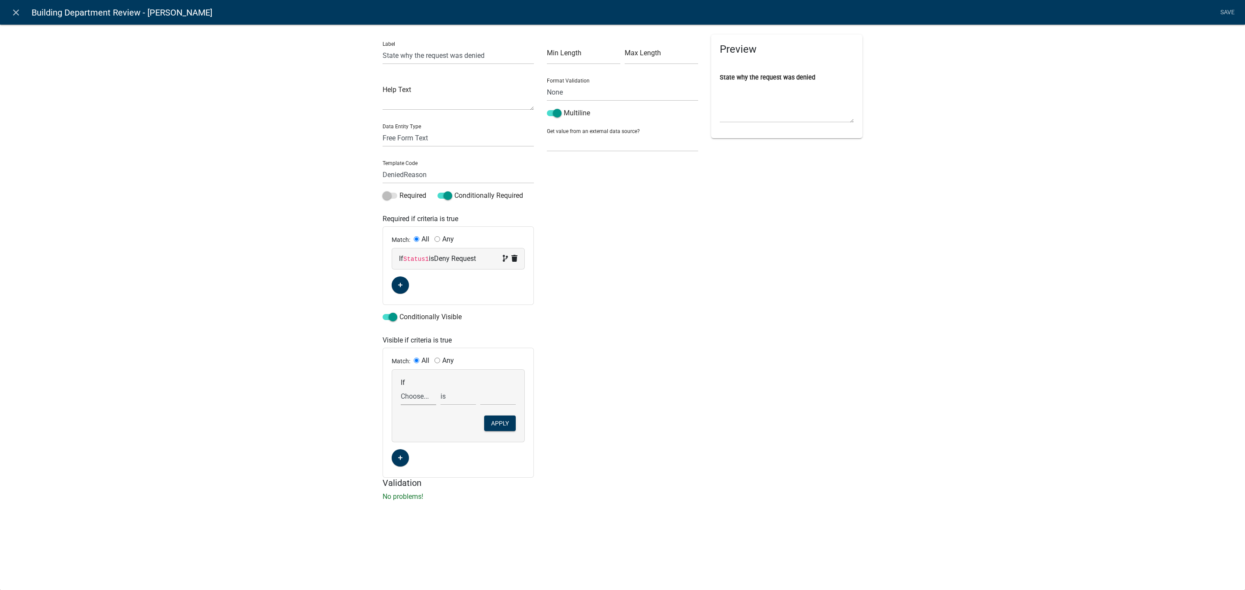
click at [410, 401] on select "Choose... Acknowledgement Acres AddInfoNeeded Address ALL_FEE_RECIPIENTS AppIsO…" at bounding box center [418, 397] width 35 height 18
select select "202: Status1"
click at [401, 389] on select "Choose... Acknowledgement Acres AddInfoNeeded Address ALL_FEE_RECIPIENTS AppIsO…" at bounding box center [418, 397] width 35 height 18
click at [490, 399] on select "Choose... Approved - Continue to Payment Deny Request Request Additional Inform…" at bounding box center [497, 397] width 35 height 18
select select "2: Deny Request"
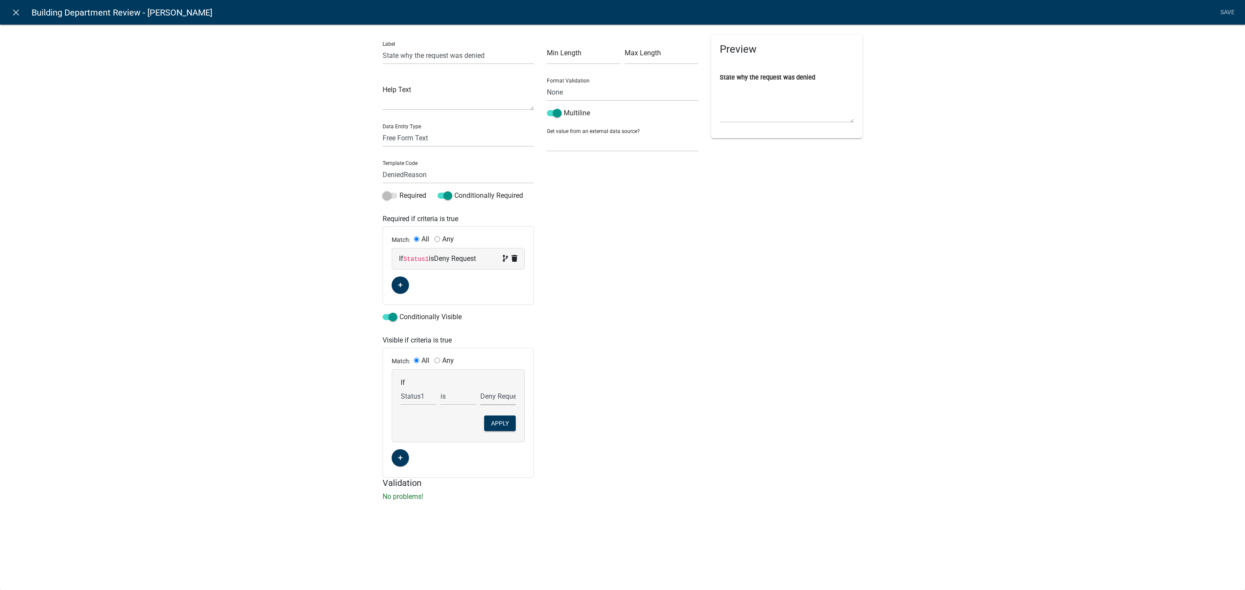
click at [480, 389] on select "Choose... Approved - Continue to Payment Deny Request Request Additional Inform…" at bounding box center [497, 397] width 35 height 18
click at [500, 425] on button "Apply" at bounding box center [500, 424] width 32 height 16
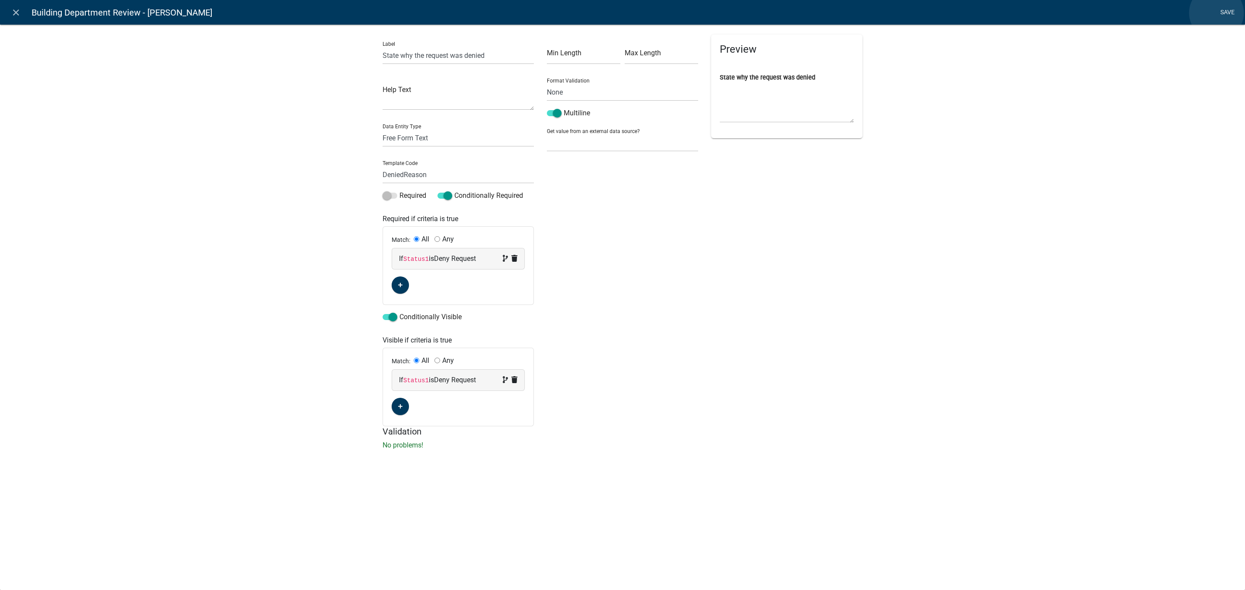
click at [1216, 13] on link "Save" at bounding box center [1227, 12] width 22 height 16
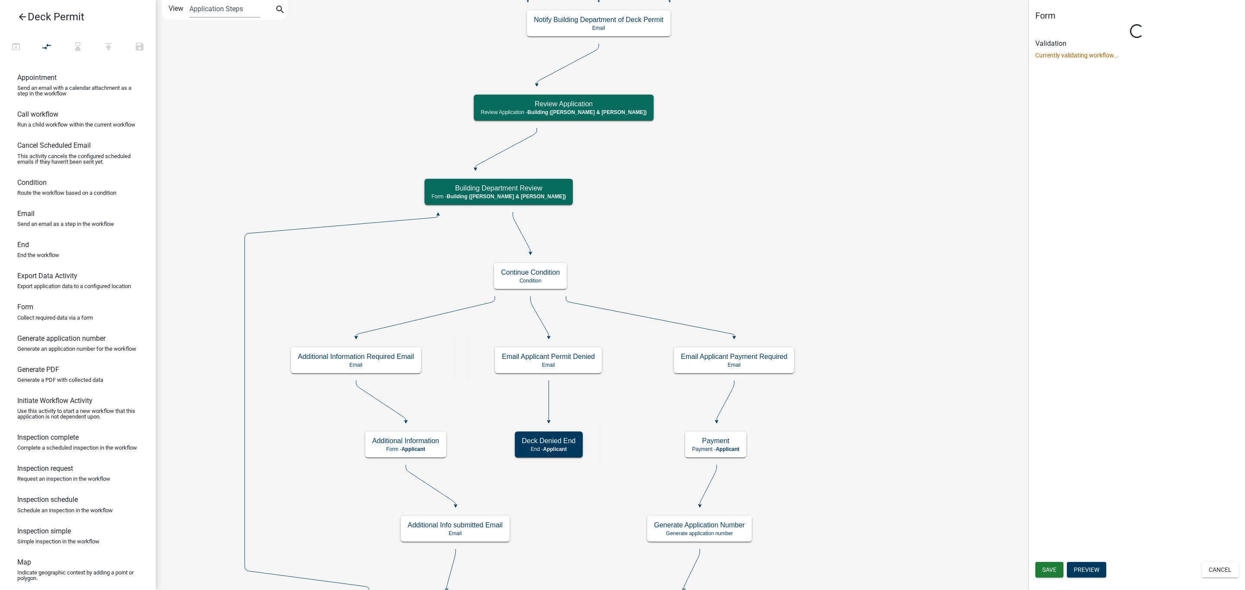
scroll to position [0, 0]
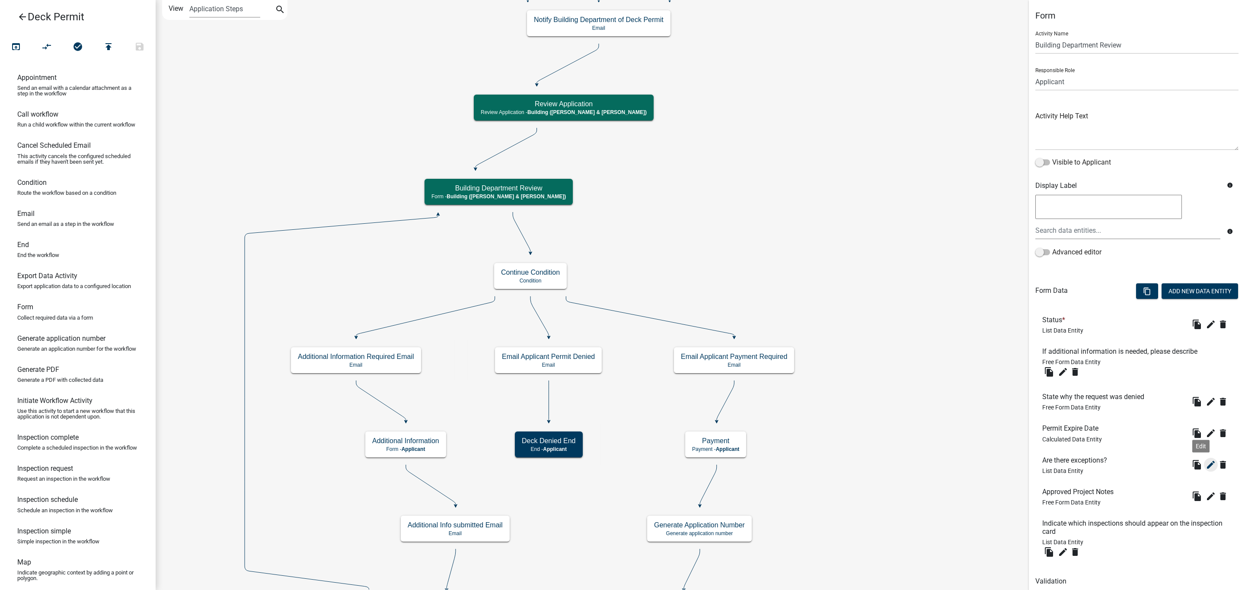
click at [1205, 467] on icon "edit" at bounding box center [1210, 465] width 10 height 10
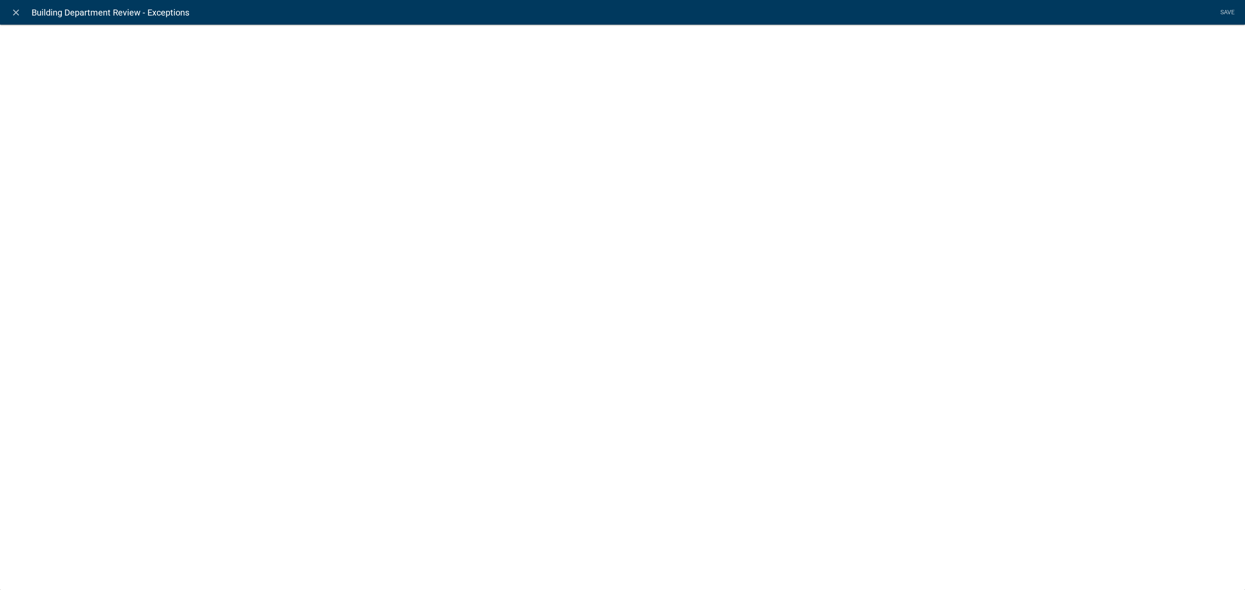
select select "list-data"
select select
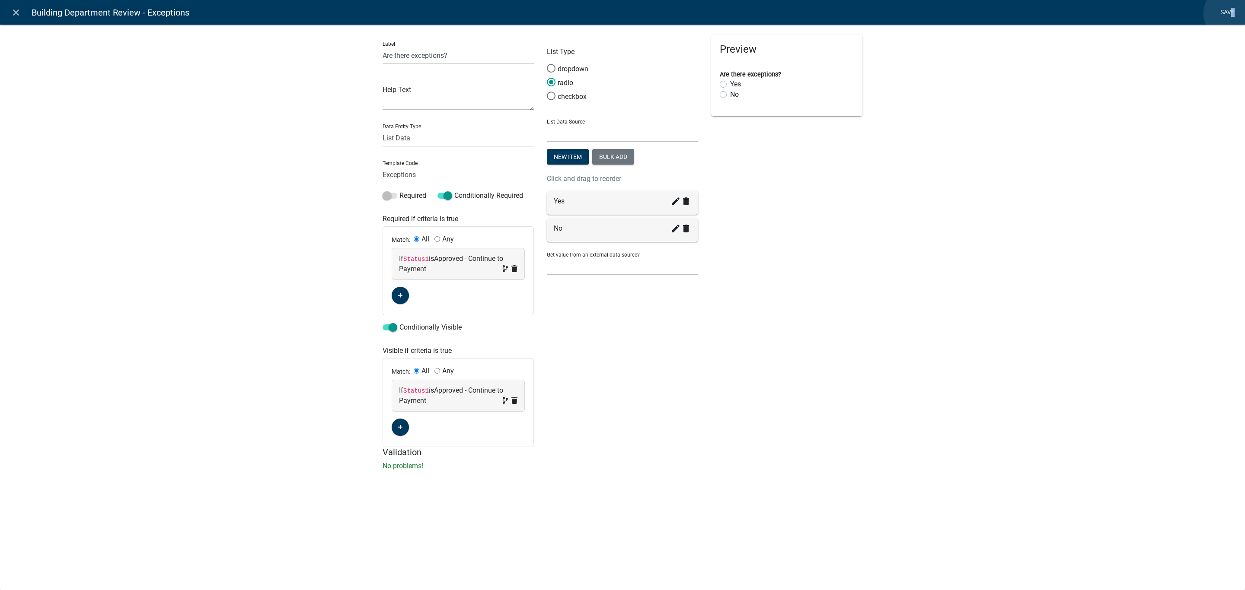
click at [1233, 13] on link "Save" at bounding box center [1227, 12] width 22 height 16
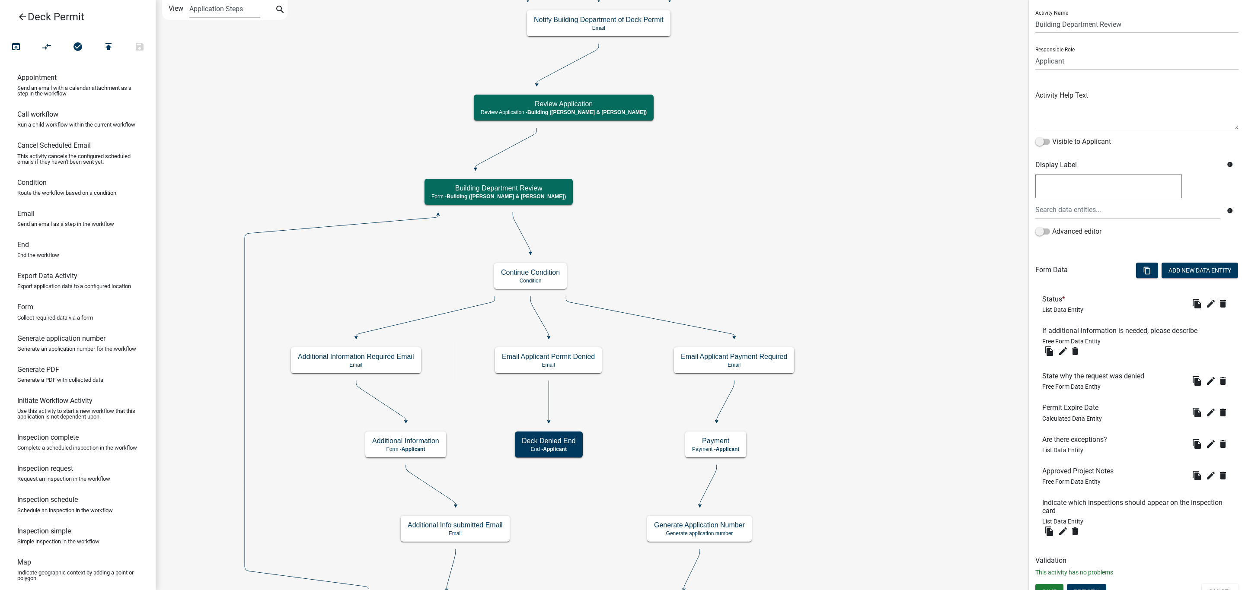
scroll to position [32, 0]
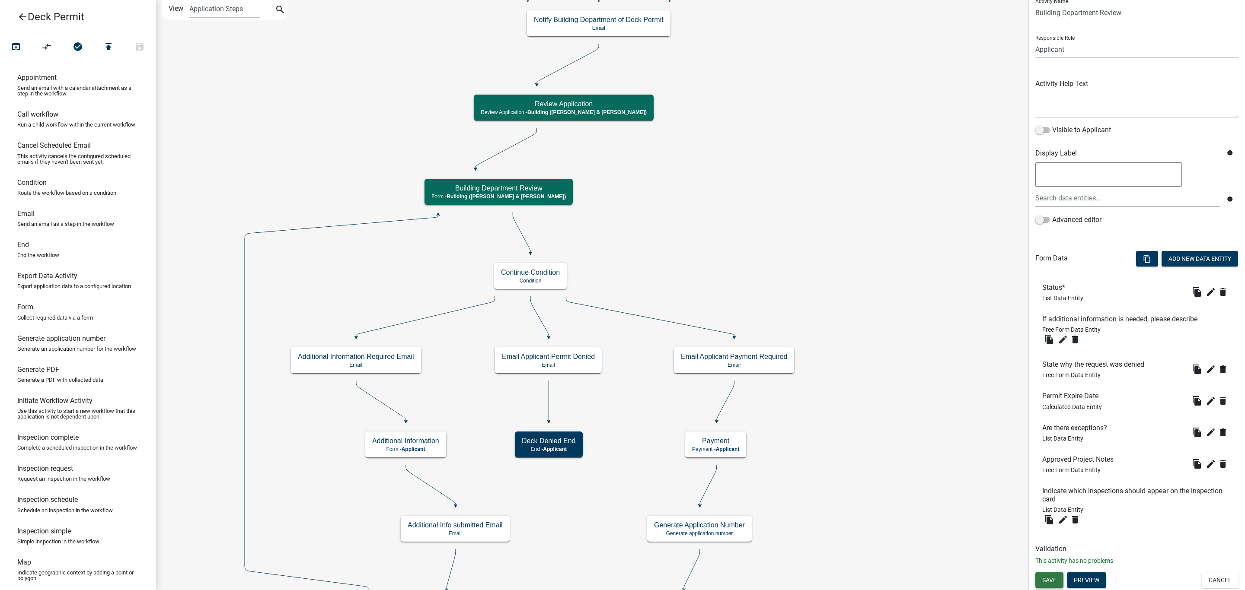
click at [1042, 577] on span "Save" at bounding box center [1049, 580] width 14 height 7
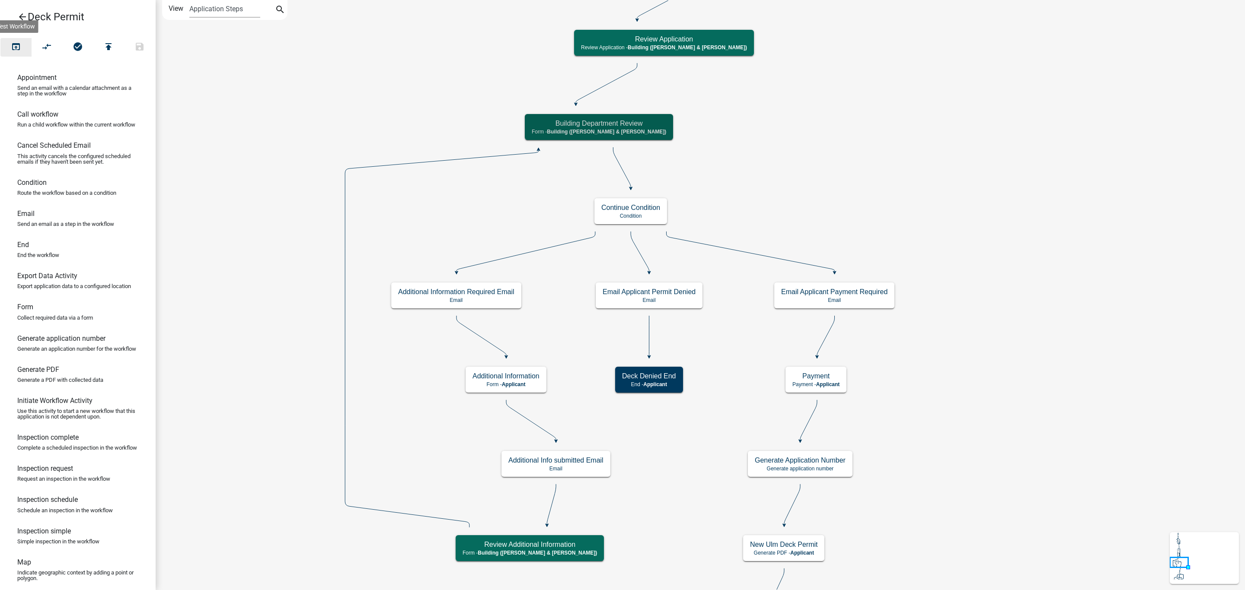
click at [12, 47] on icon "open_in_browser" at bounding box center [16, 47] width 10 height 12
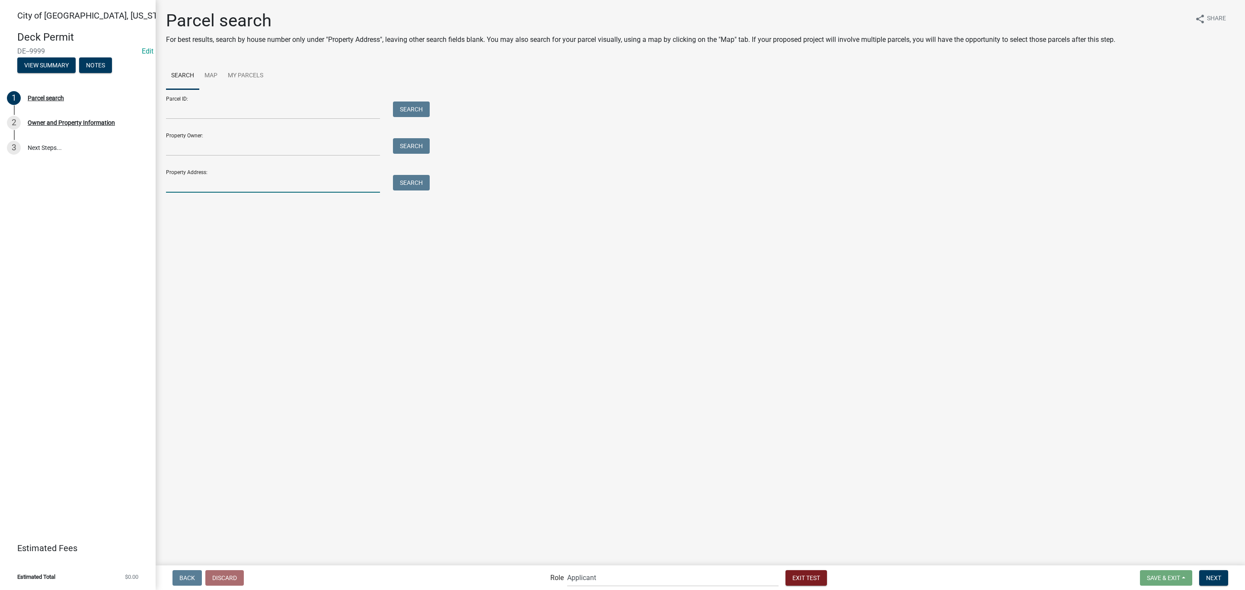
click at [210, 175] on input "Property Address:" at bounding box center [273, 184] width 214 height 18
type input "108"
click at [409, 187] on button "Search" at bounding box center [411, 183] width 37 height 16
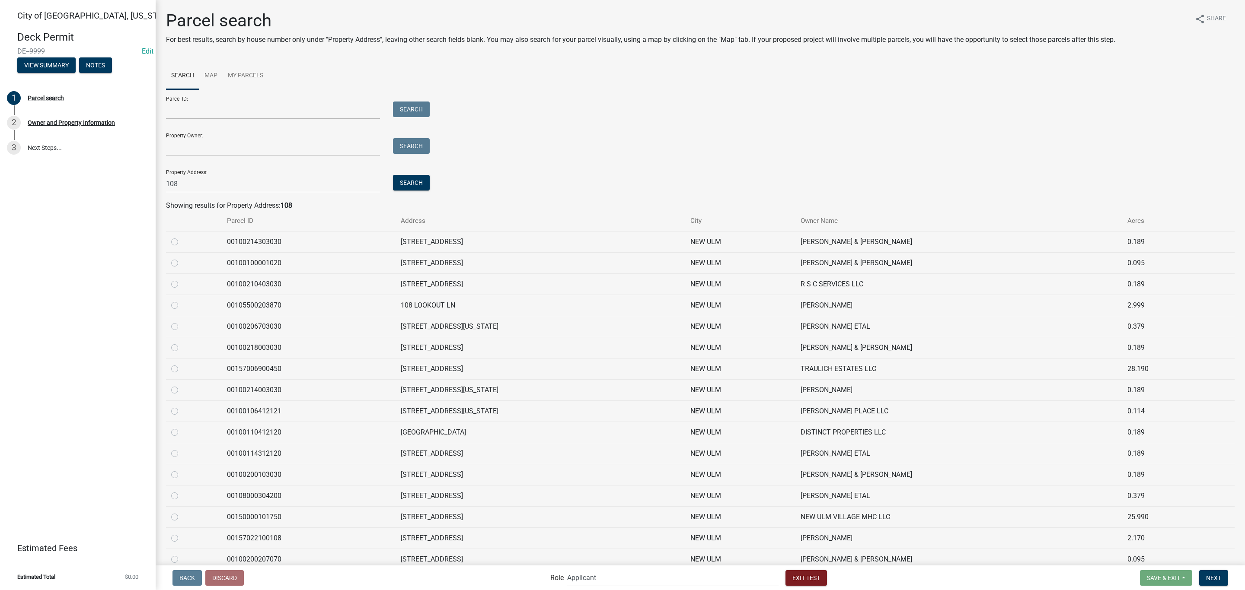
click at [182, 258] on label at bounding box center [182, 258] width 0 height 0
click at [182, 264] on input "radio" at bounding box center [185, 261] width 6 height 6
radio input "true"
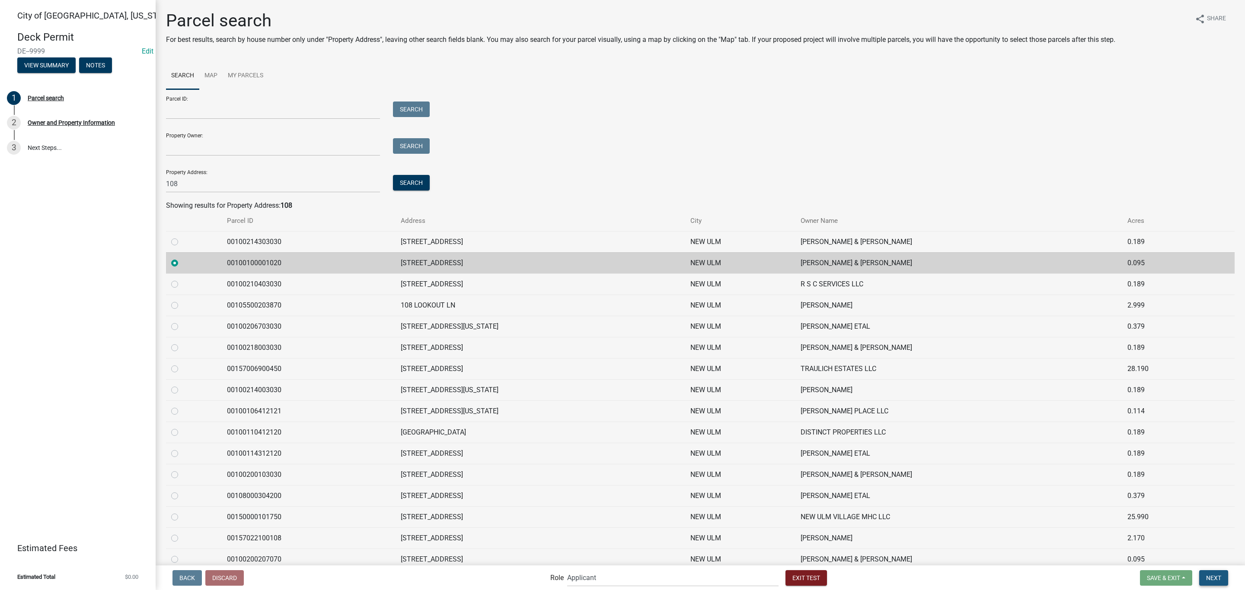
click at [1208, 573] on button "Next" at bounding box center [1213, 578] width 29 height 16
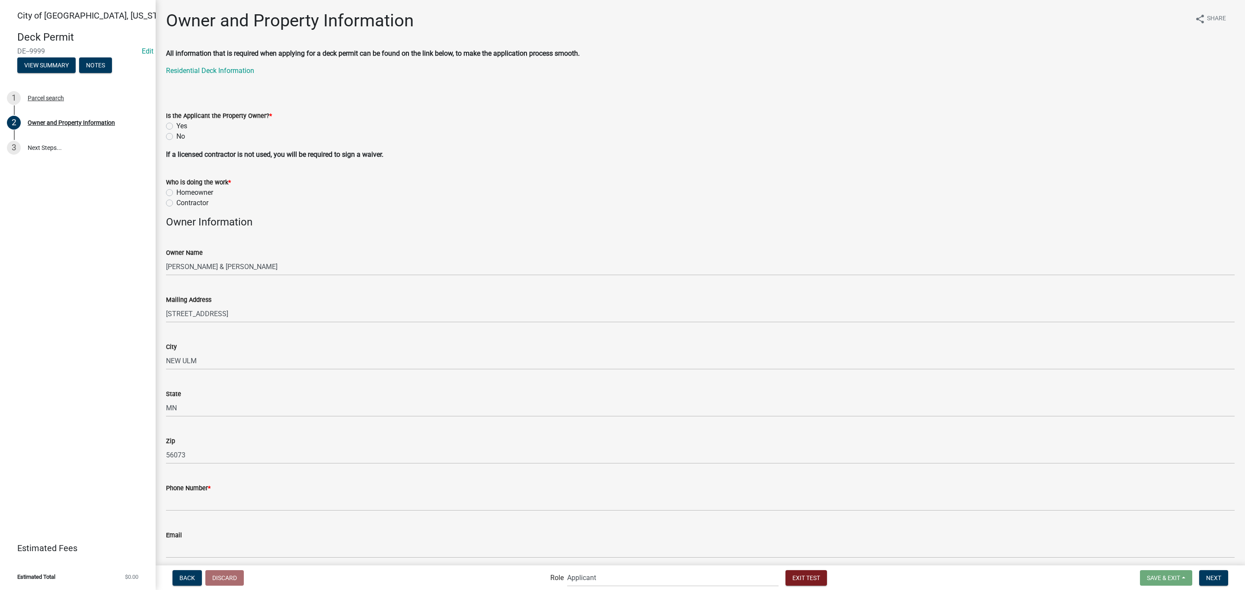
click at [178, 127] on label "Yes" at bounding box center [181, 126] width 11 height 10
click at [178, 127] on input "Yes" at bounding box center [179, 124] width 6 height 6
radio input "true"
click at [187, 202] on label "Contractor" at bounding box center [192, 203] width 32 height 10
click at [182, 202] on input "Contractor" at bounding box center [179, 201] width 6 height 6
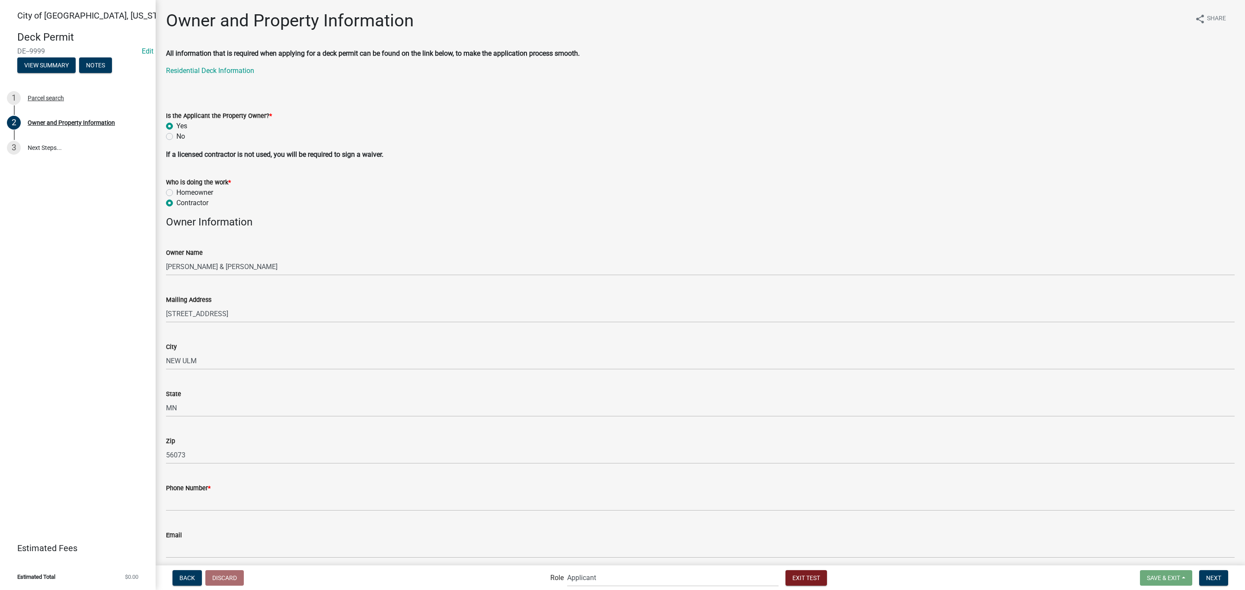
radio input "true"
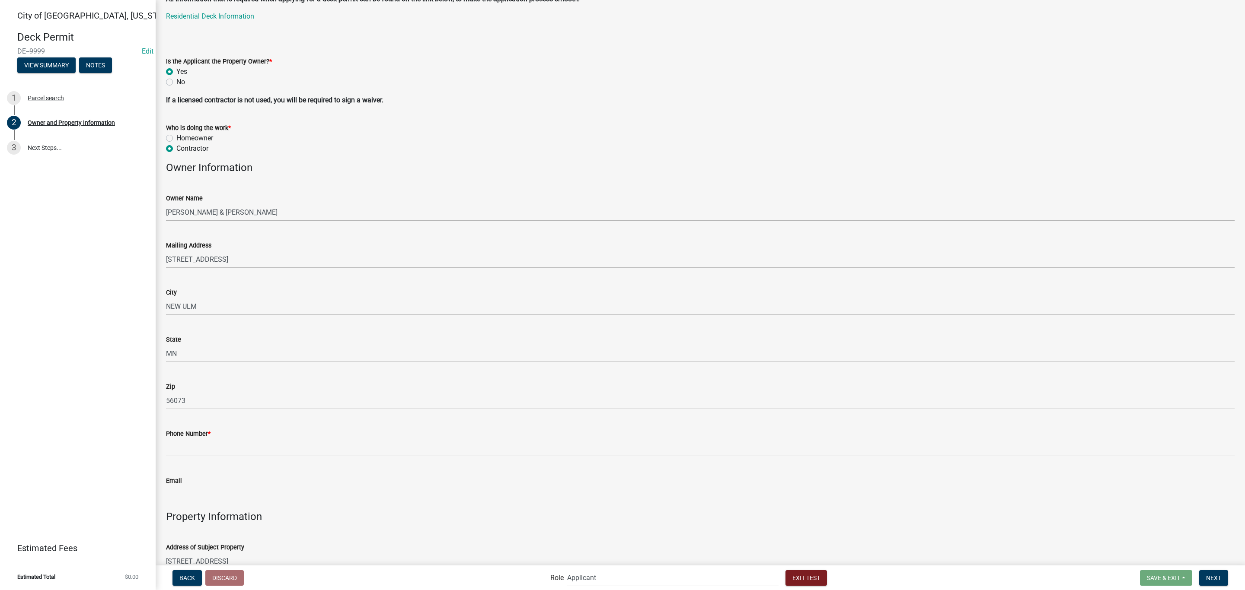
scroll to position [130, 0]
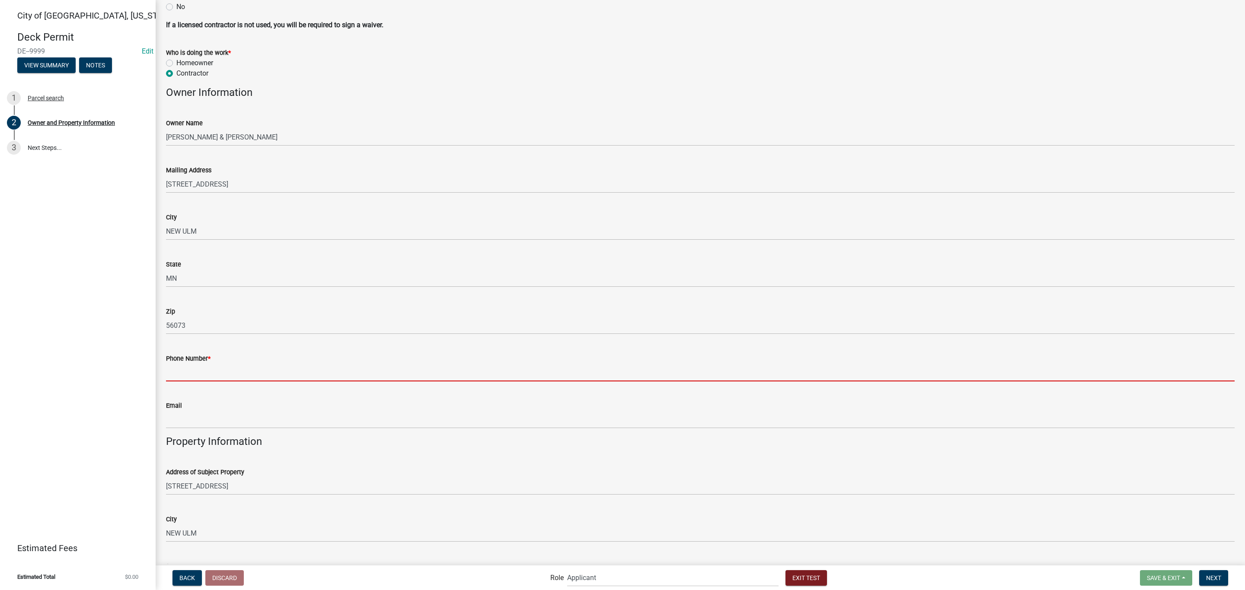
click at [227, 371] on input "Phone Number *" at bounding box center [700, 373] width 1068 height 18
type input "5072766947"
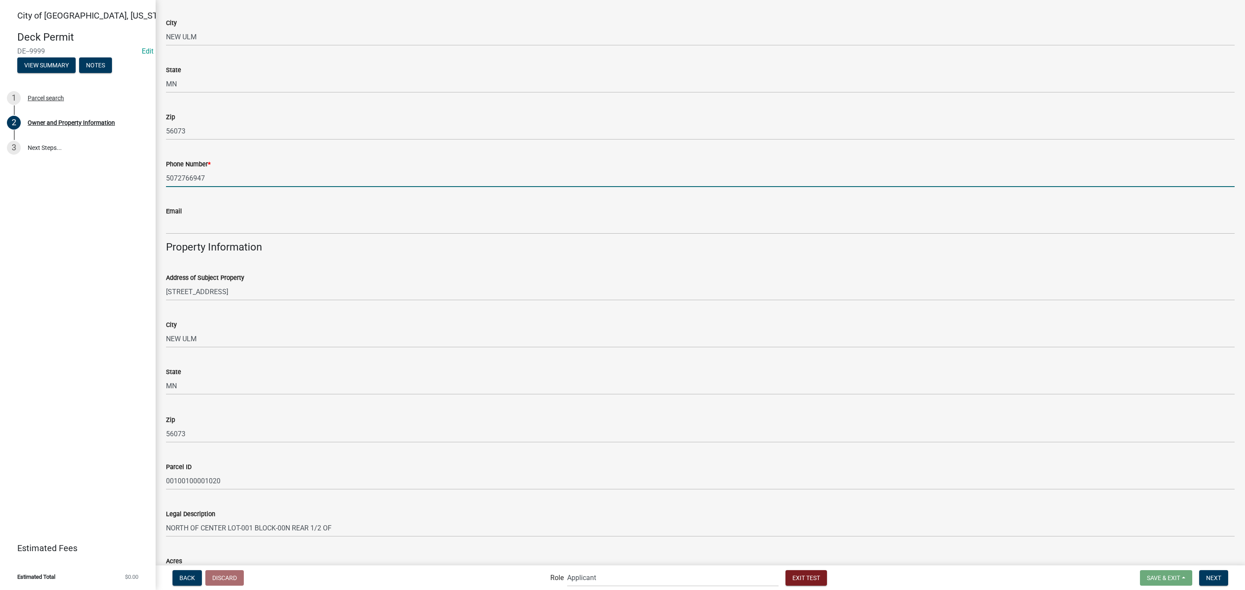
scroll to position [384, 0]
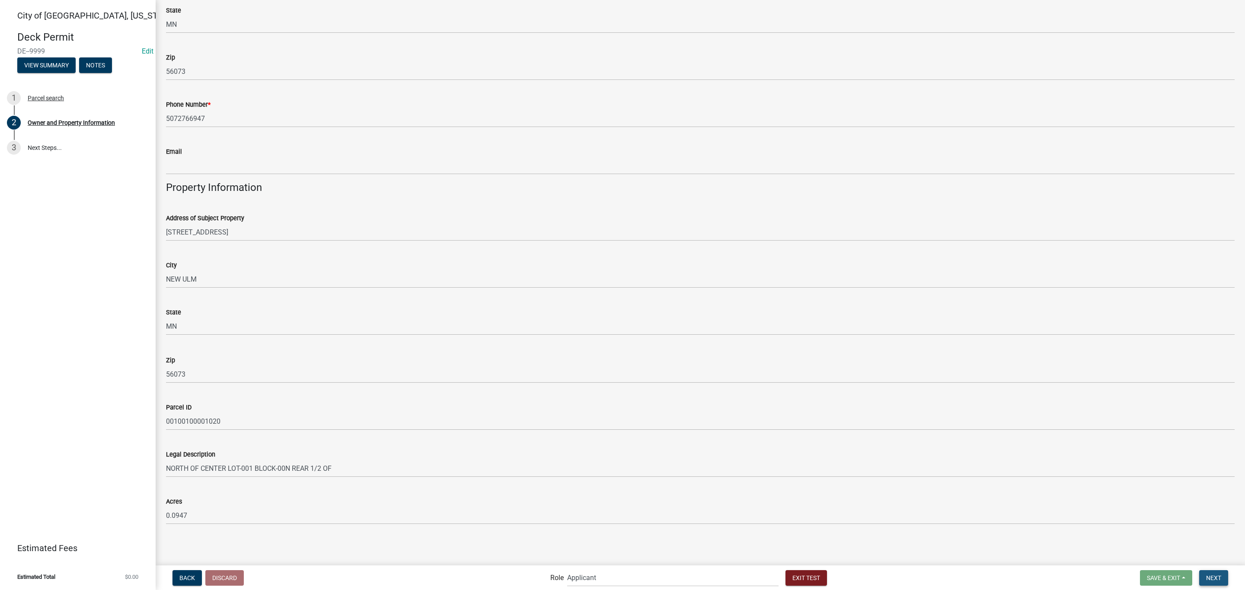
click at [1220, 576] on span "Next" at bounding box center [1213, 577] width 15 height 7
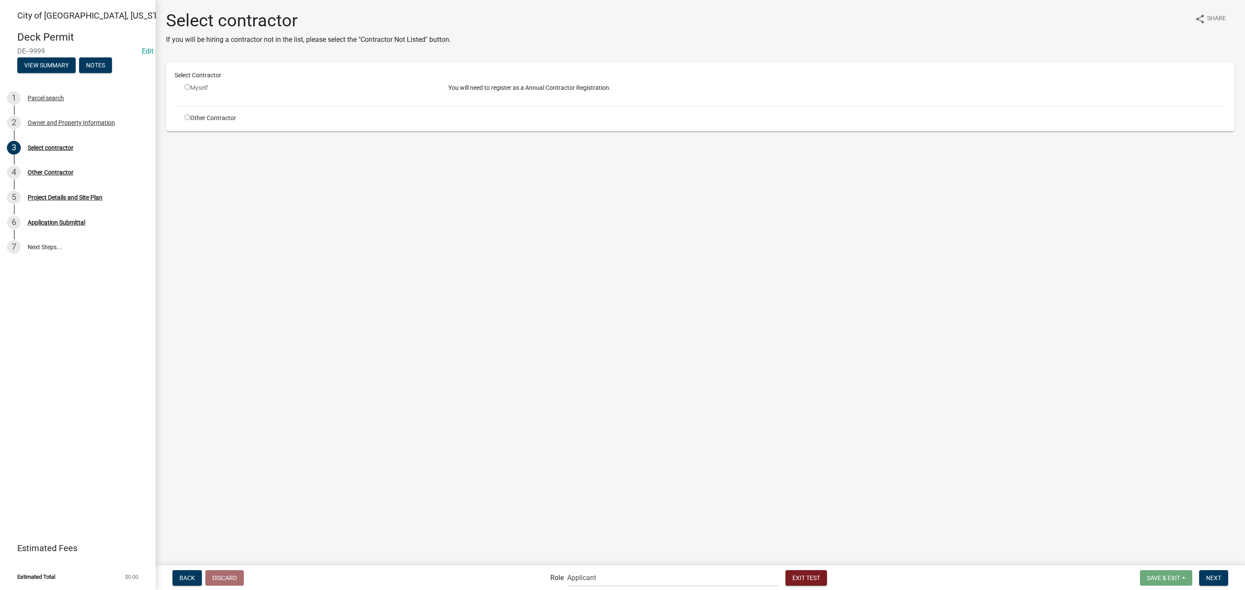
click at [187, 116] on input "radio" at bounding box center [188, 118] width 6 height 6
radio input "true"
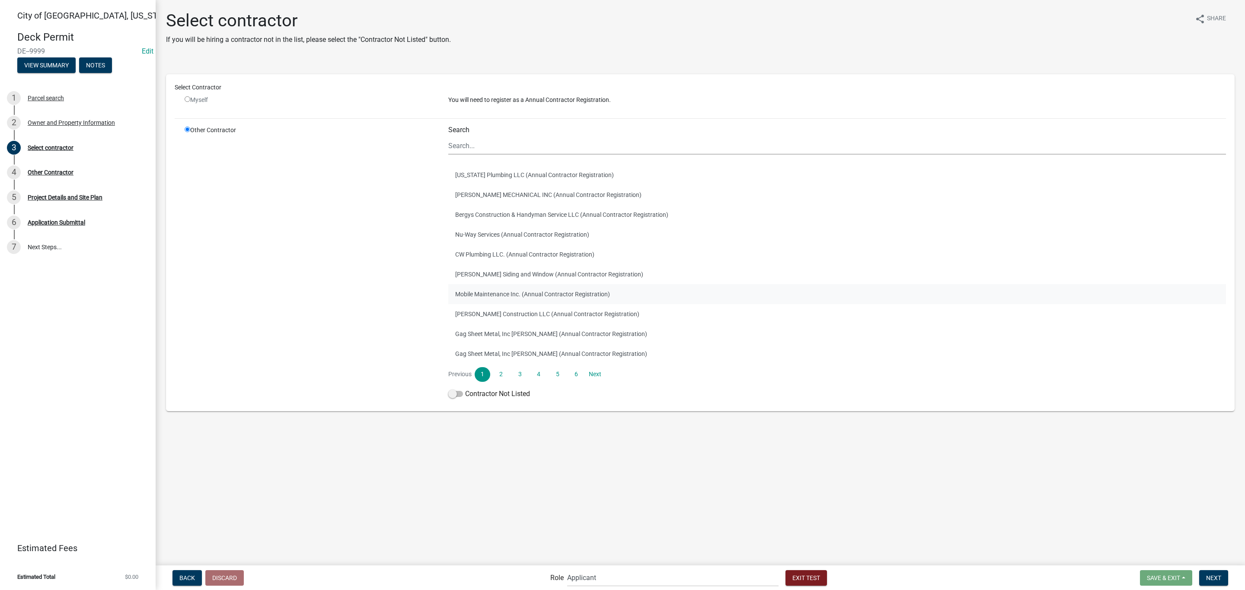
drag, startPoint x: 517, startPoint y: 296, endPoint x: 523, endPoint y: 296, distance: 5.2
click at [518, 296] on button "Mobile Maintenance Inc. (Annual Contractor Registration)" at bounding box center [836, 294] width 777 height 20
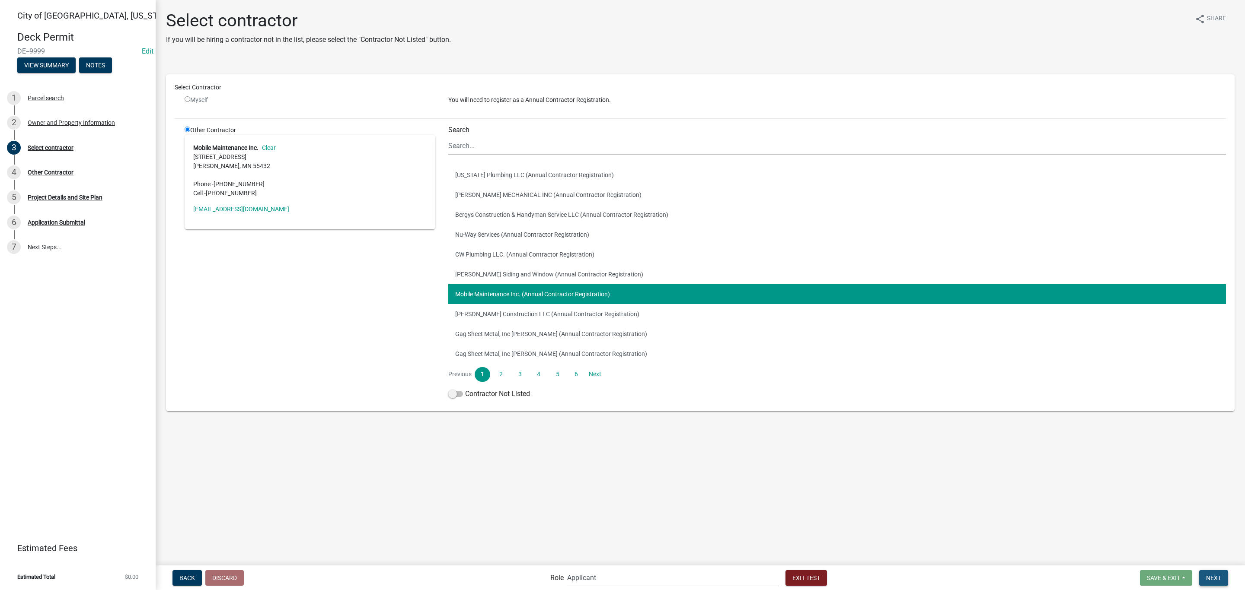
click at [1219, 577] on span "Next" at bounding box center [1213, 577] width 15 height 7
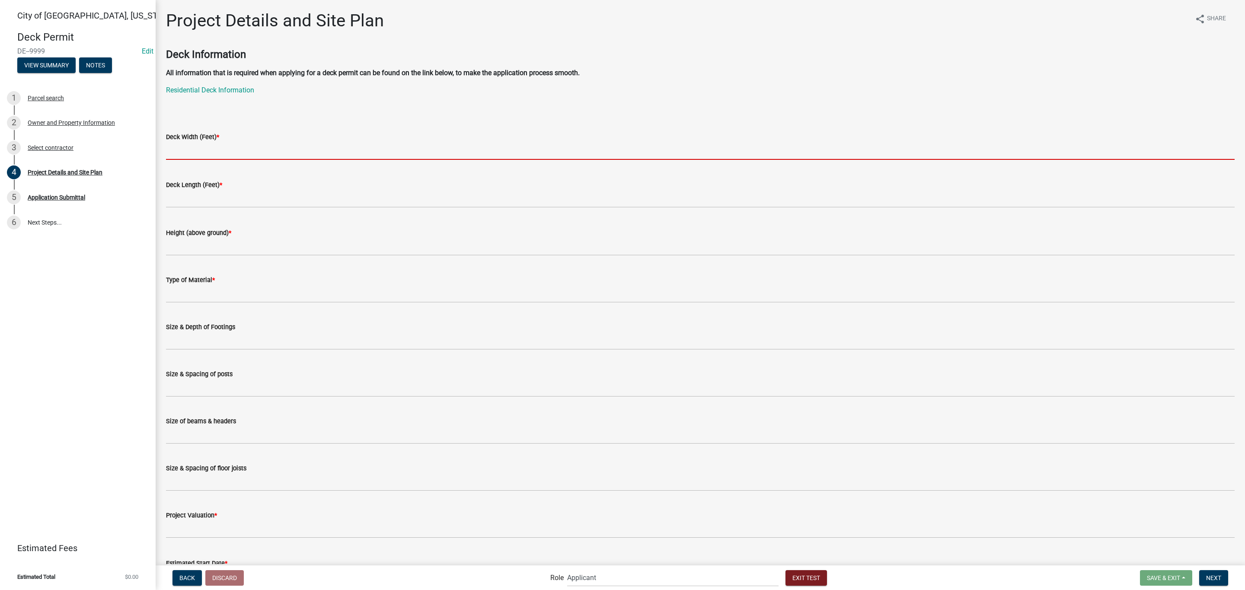
click at [210, 143] on input "text" at bounding box center [700, 151] width 1068 height 18
type input "10"
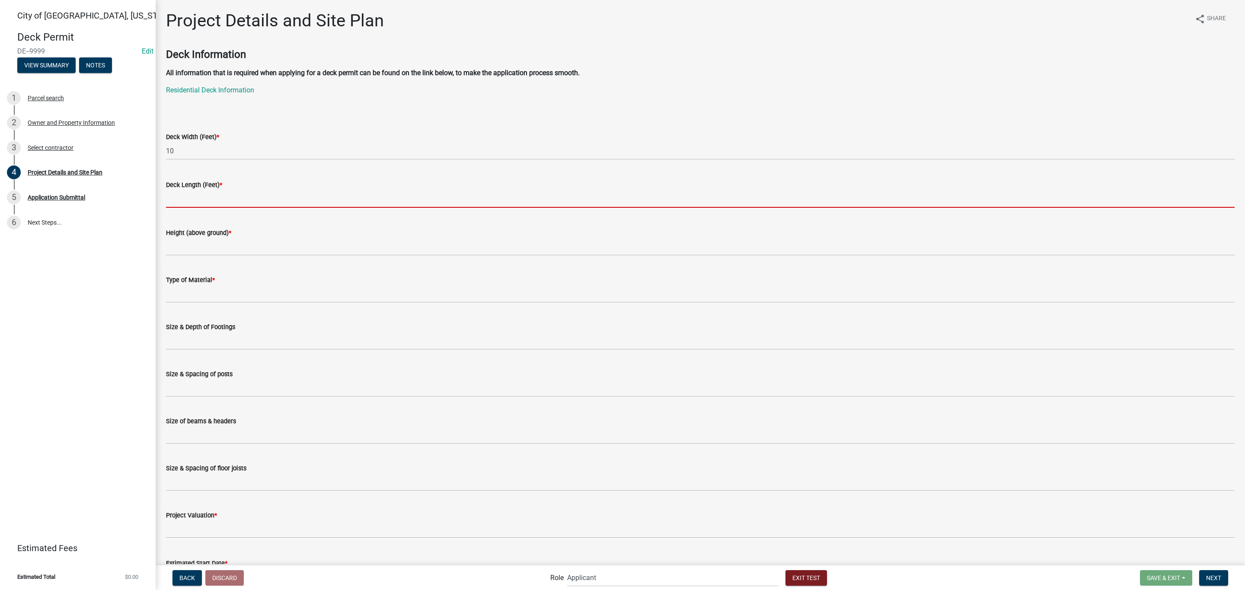
click at [220, 200] on input "text" at bounding box center [700, 199] width 1068 height 18
type input "15"
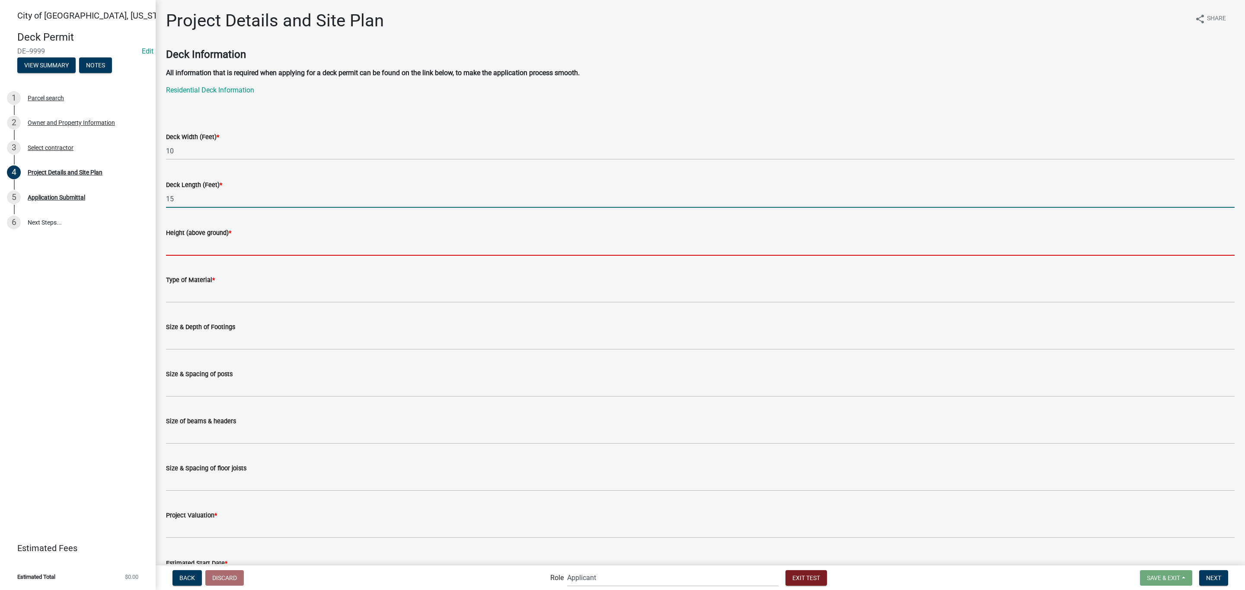
click at [204, 254] on input "Height (above ground) *" at bounding box center [700, 247] width 1068 height 18
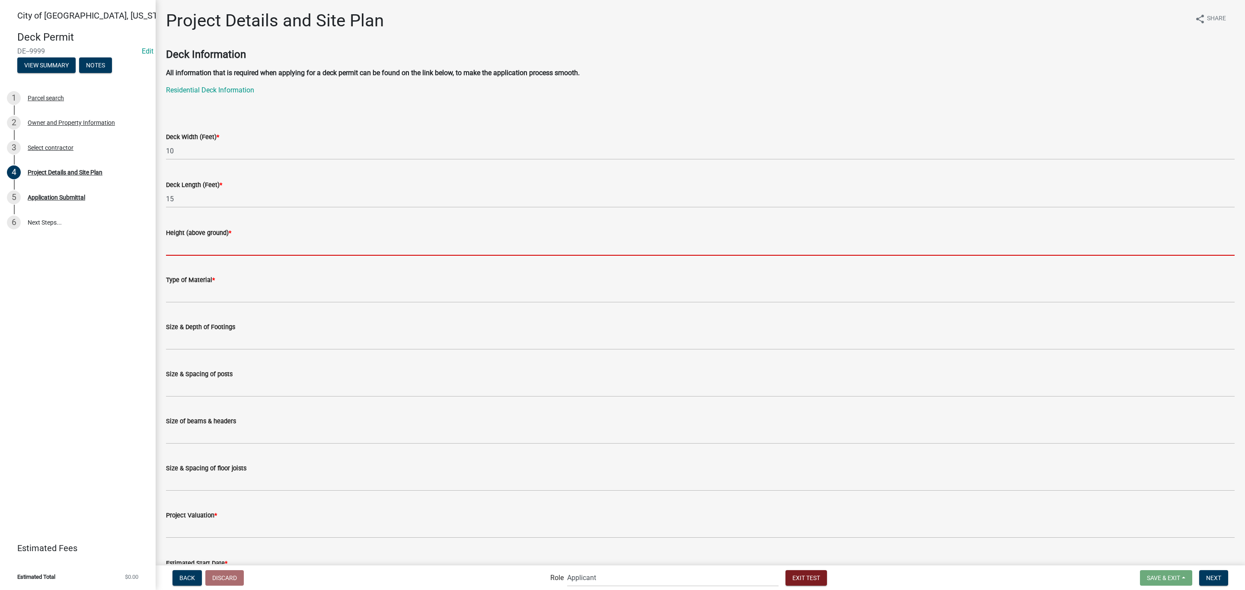
type input "15"
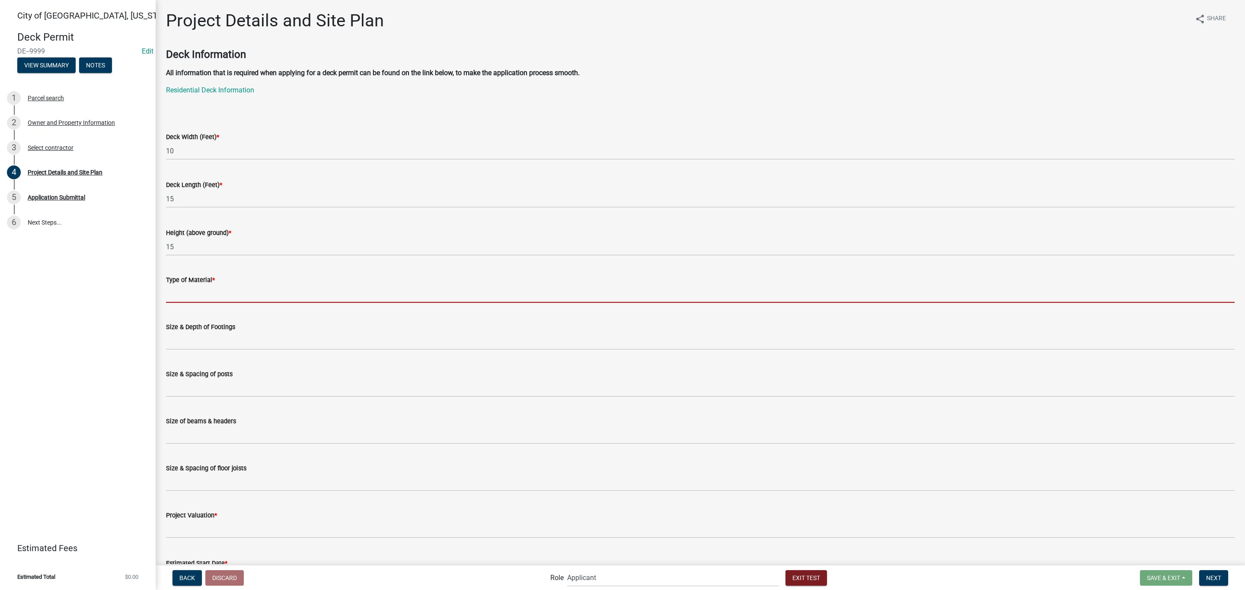
click at [231, 292] on input "Type of Material *" at bounding box center [700, 294] width 1068 height 18
type input "wood"
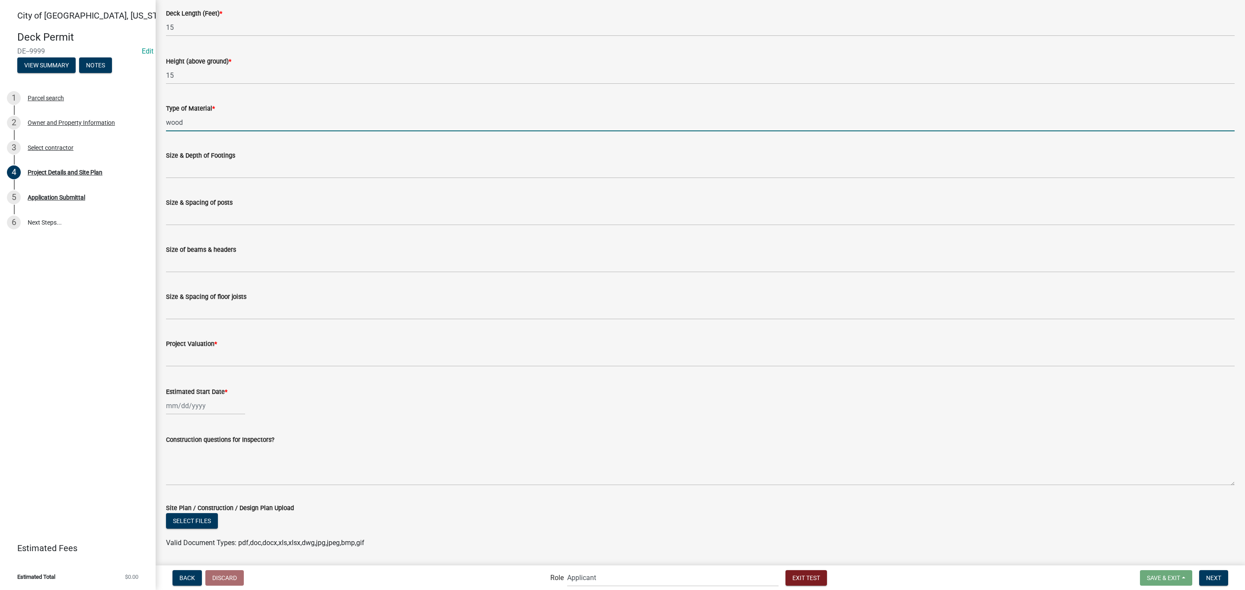
scroll to position [194, 0]
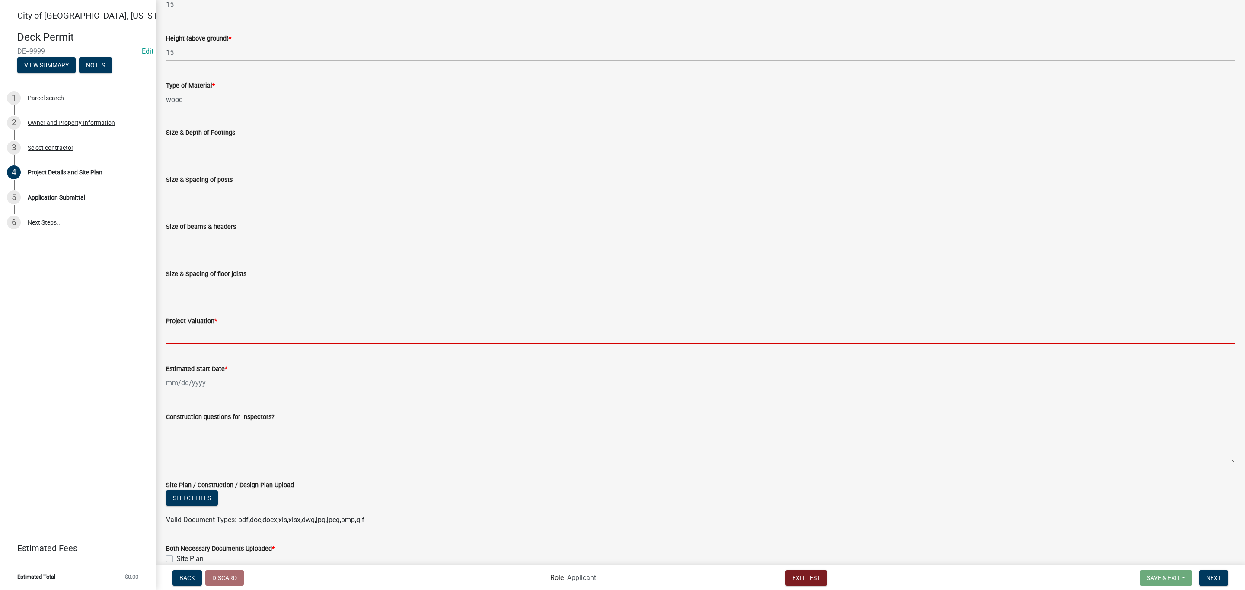
drag, startPoint x: 222, startPoint y: 338, endPoint x: 242, endPoint y: 344, distance: 21.1
click at [222, 338] on input "text" at bounding box center [700, 335] width 1068 height 18
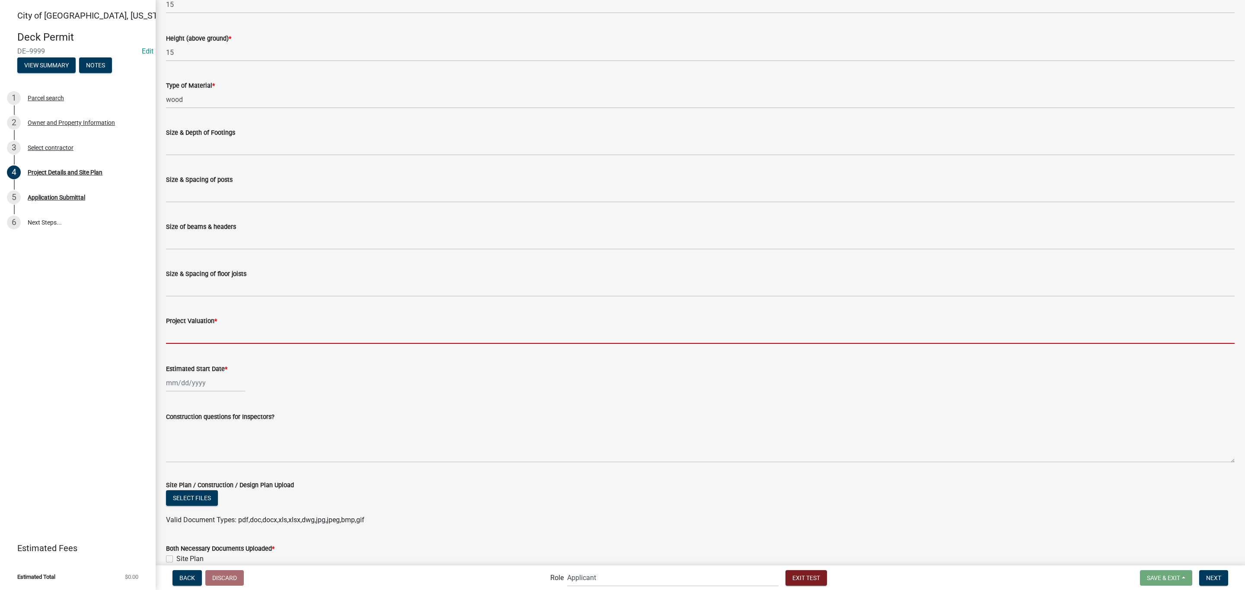
type input "2000"
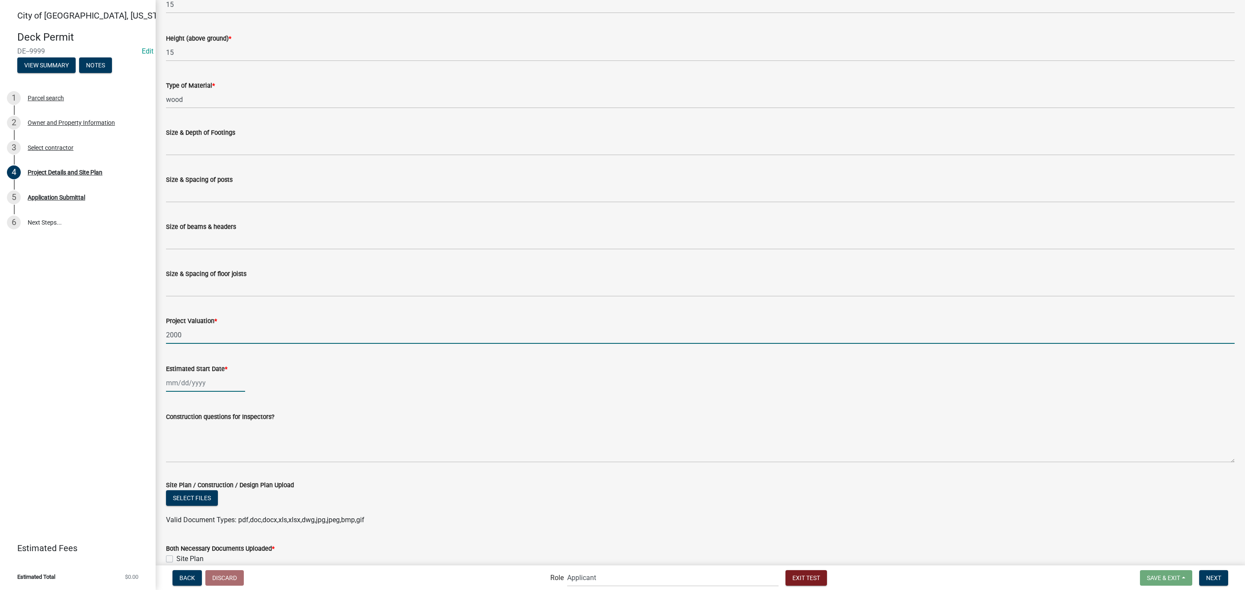
click at [214, 380] on div at bounding box center [205, 383] width 79 height 18
select select "10"
select select "2025"
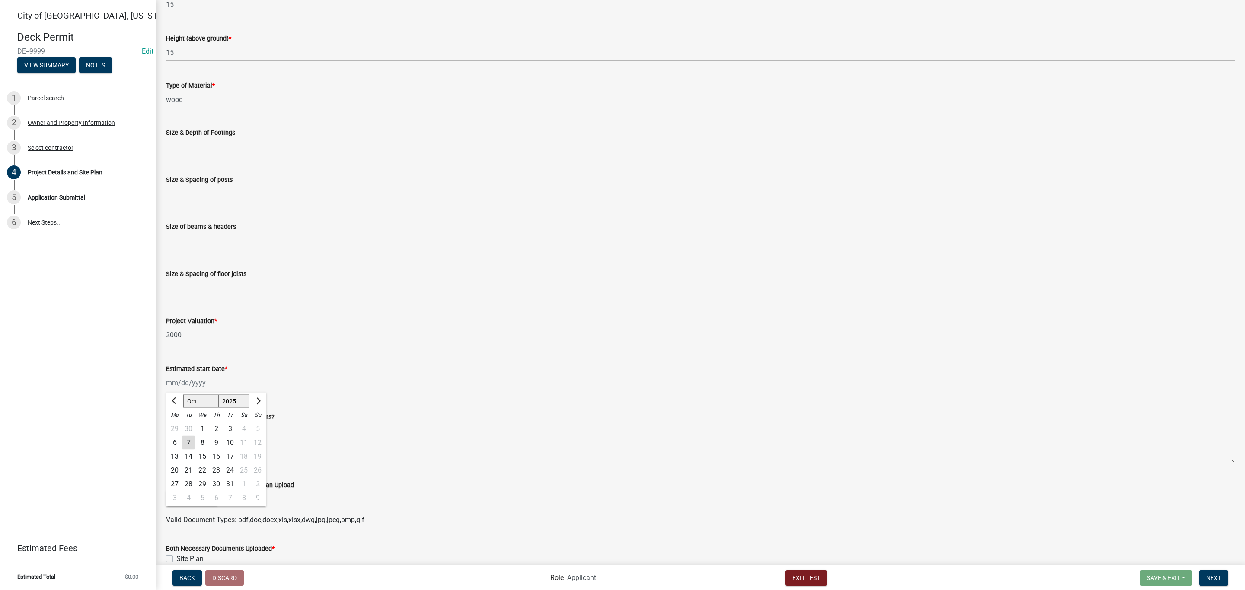
drag, startPoint x: 220, startPoint y: 467, endPoint x: 235, endPoint y: 467, distance: 14.3
click at [220, 467] on div "23" at bounding box center [216, 470] width 14 height 14
type input "[DATE]"
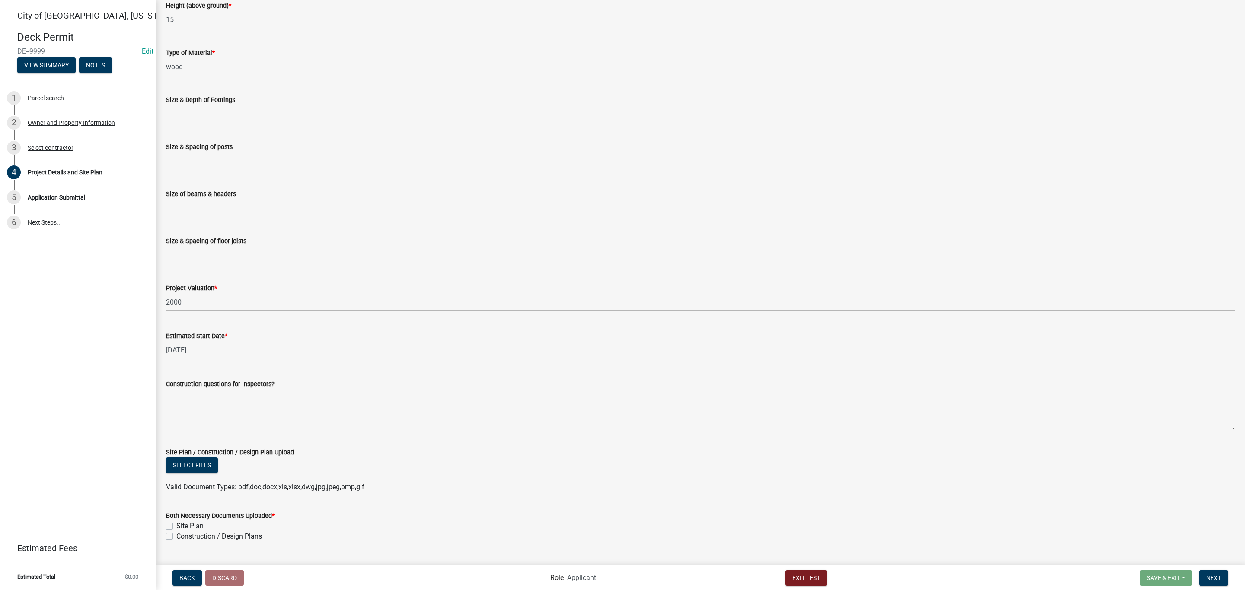
scroll to position [245, 0]
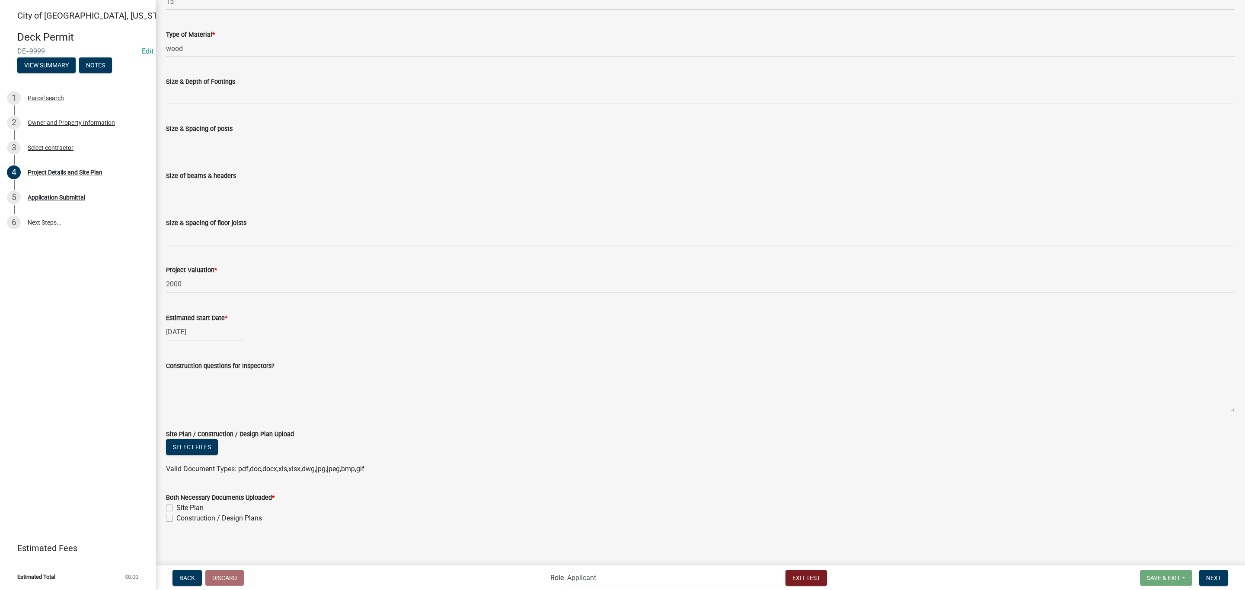
click at [176, 508] on label "Site Plan" at bounding box center [189, 508] width 27 height 10
click at [176, 508] on input "Site Plan" at bounding box center [179, 506] width 6 height 6
checkbox input "true"
click at [176, 514] on label "Construction / Design Plans" at bounding box center [219, 518] width 86 height 10
click at [176, 514] on input "Construction / Design Plans" at bounding box center [179, 516] width 6 height 6
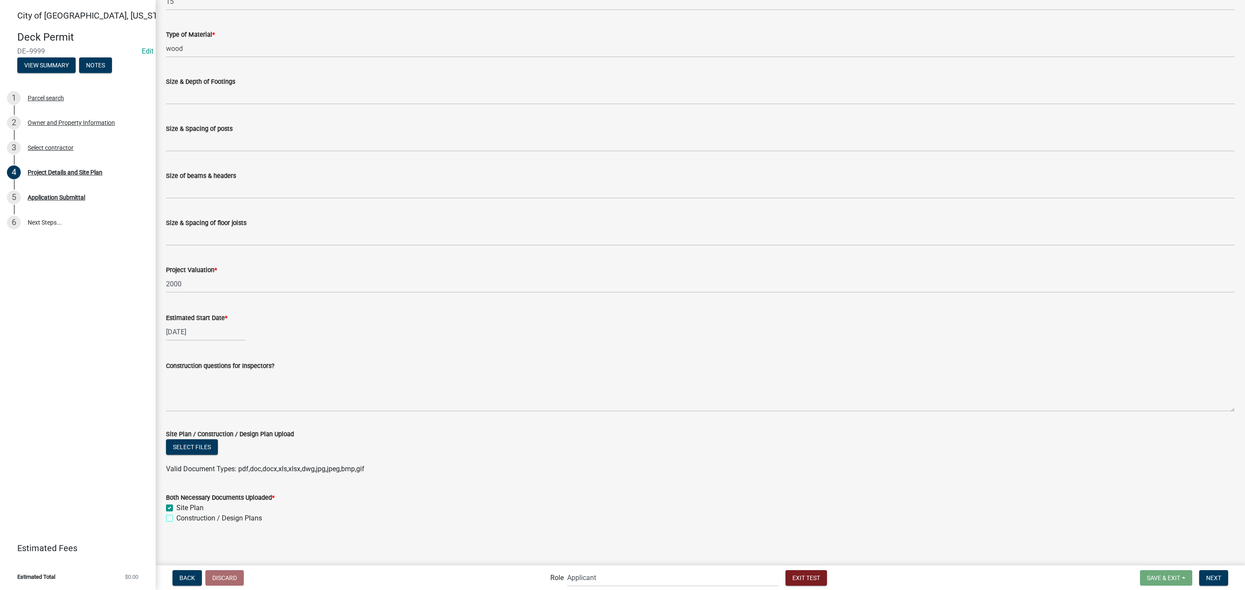
checkbox input "true"
click at [1211, 575] on span "Next" at bounding box center [1213, 577] width 15 height 7
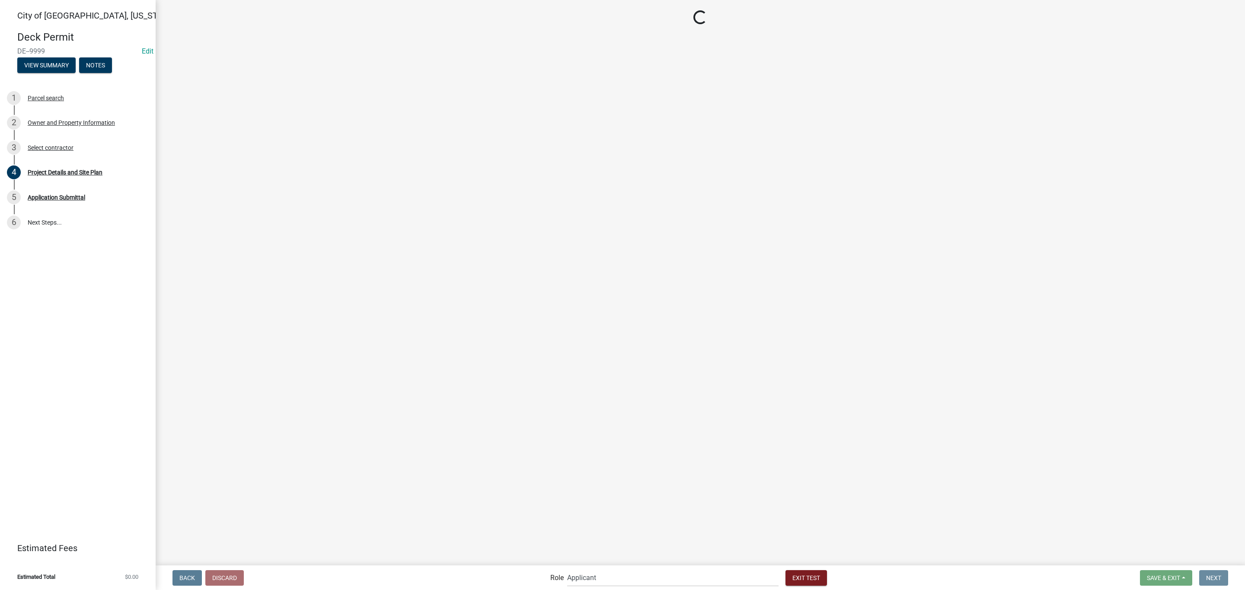
scroll to position [0, 0]
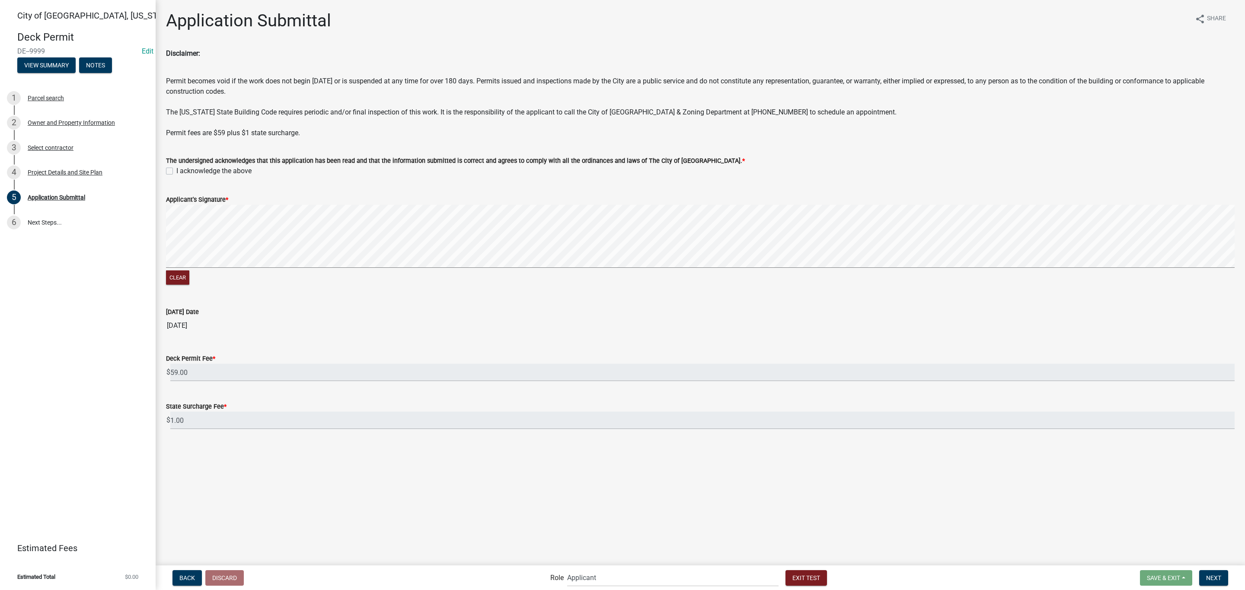
click at [176, 170] on label "I acknowledge the above" at bounding box center [213, 171] width 75 height 10
click at [176, 170] on input "I acknowledge the above" at bounding box center [179, 169] width 6 height 6
checkbox input "true"
drag, startPoint x: 1215, startPoint y: 581, endPoint x: 1197, endPoint y: 560, distance: 27.3
click at [1215, 582] on button "Next" at bounding box center [1213, 578] width 29 height 16
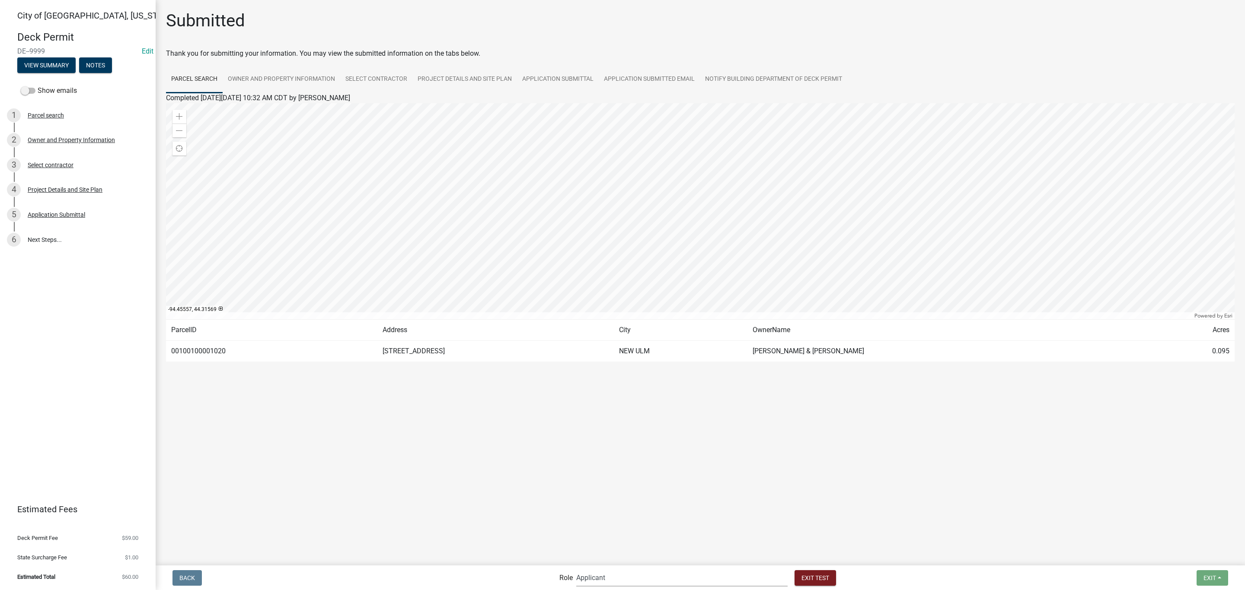
click at [665, 576] on select "Applicant Admin Building ([PERSON_NAME] & [PERSON_NAME]) Building Safety Admini…" at bounding box center [681, 578] width 211 height 18
select select "af95025d-b44f-4367-9798-e31ebf5850b8"
click at [612, 569] on select "Applicant Admin Building ([PERSON_NAME] & [PERSON_NAME]) Building Safety Admini…" at bounding box center [681, 578] width 211 height 18
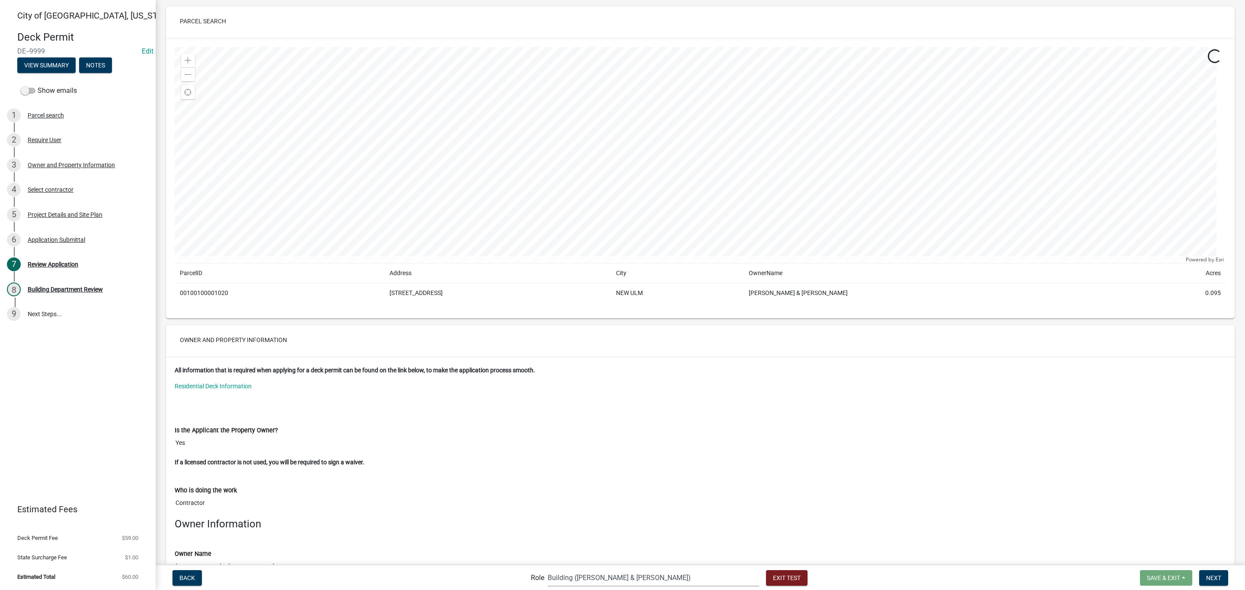
scroll to position [65, 0]
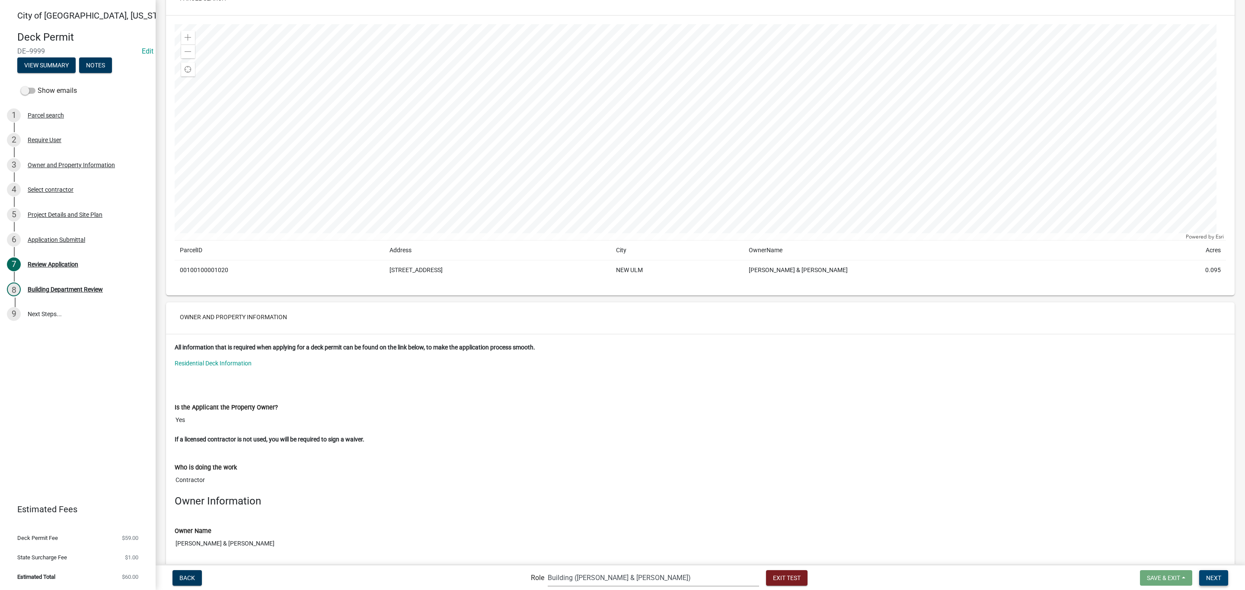
click at [1217, 581] on span "Next" at bounding box center [1213, 577] width 15 height 7
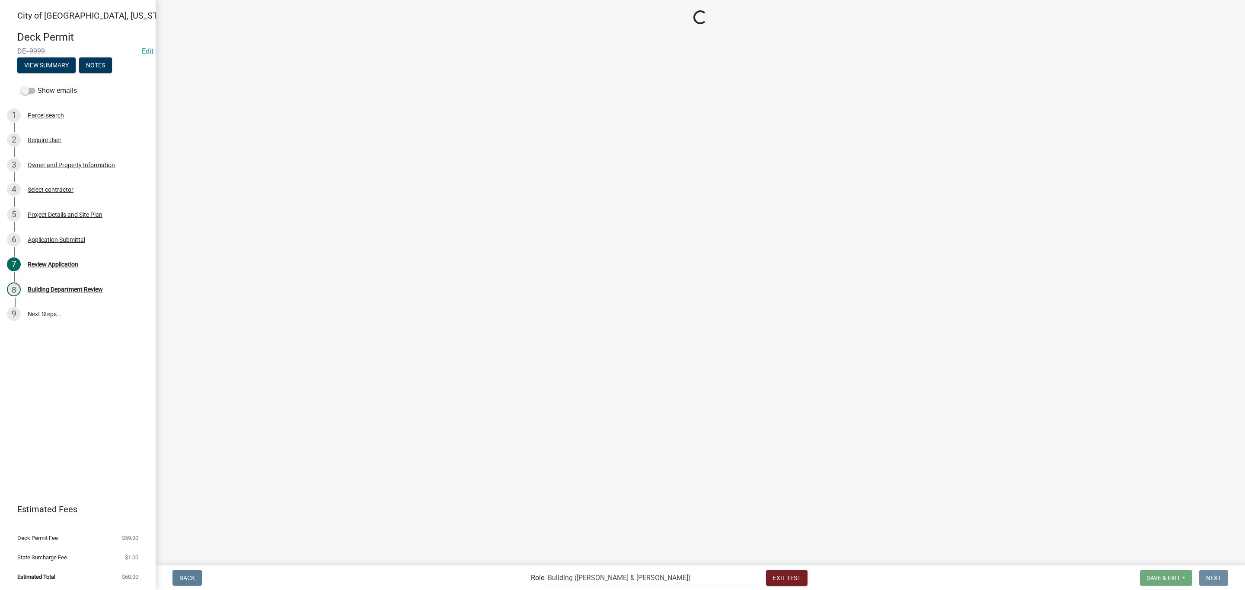
scroll to position [0, 0]
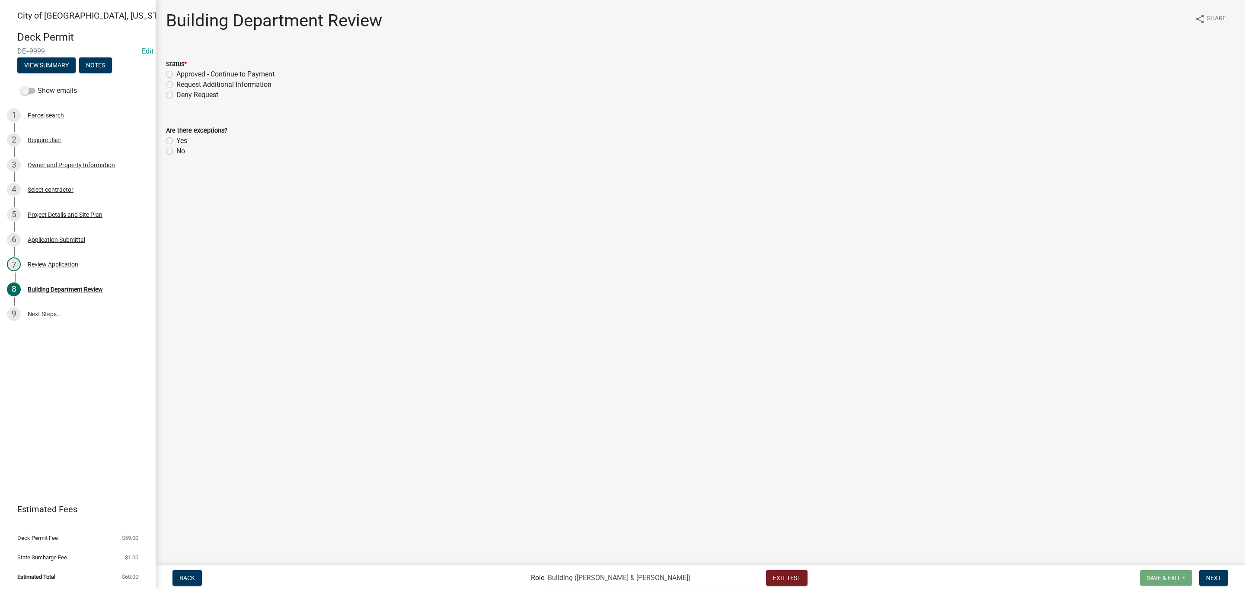
drag, startPoint x: 340, startPoint y: 318, endPoint x: 305, endPoint y: 264, distance: 64.0
click at [340, 318] on main "Building Department Review share Share Status * Approved - Continue to Payment …" at bounding box center [700, 282] width 1089 height 564
click at [176, 94] on label "Deny Request" at bounding box center [197, 95] width 42 height 10
click at [176, 94] on input "Deny Request" at bounding box center [179, 93] width 6 height 6
radio input "true"
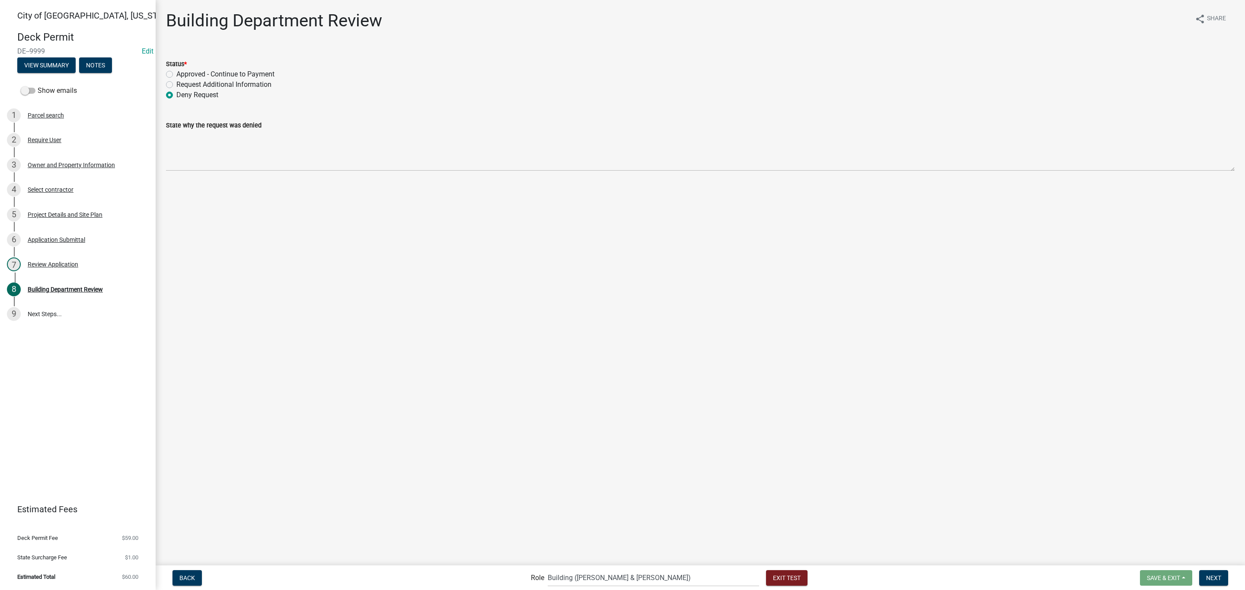
click at [176, 85] on label "Request Additional Information" at bounding box center [223, 85] width 95 height 10
click at [176, 85] on input "Request Additional Information" at bounding box center [179, 83] width 6 height 6
radio input "true"
click at [176, 75] on label "Approved - Continue to Payment" at bounding box center [225, 74] width 98 height 10
click at [176, 75] on input "Approved - Continue to Payment" at bounding box center [179, 72] width 6 height 6
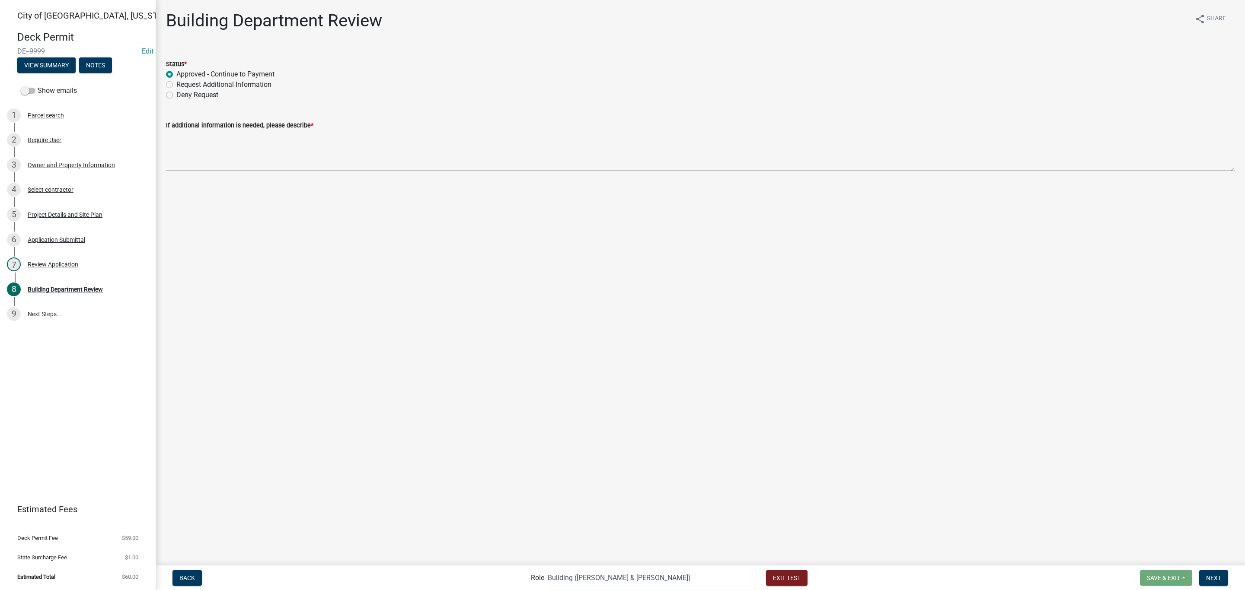
radio input "true"
click at [773, 579] on span "Exit Test" at bounding box center [787, 577] width 28 height 7
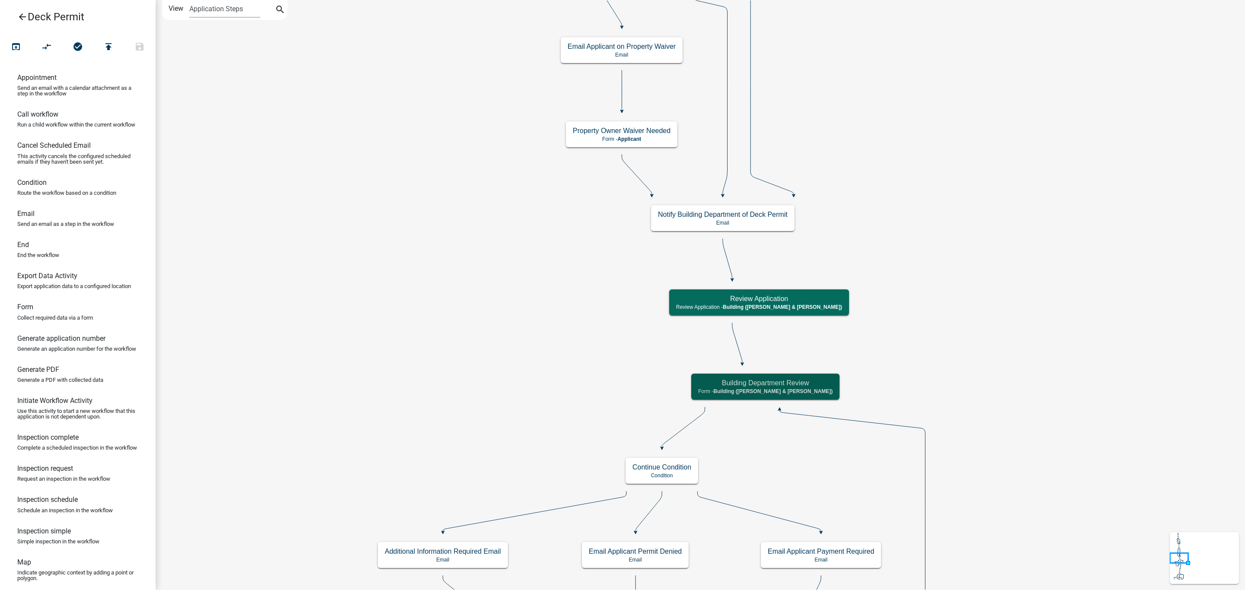
click at [742, 389] on span "Building ([PERSON_NAME] & [PERSON_NAME])" at bounding box center [772, 392] width 119 height 6
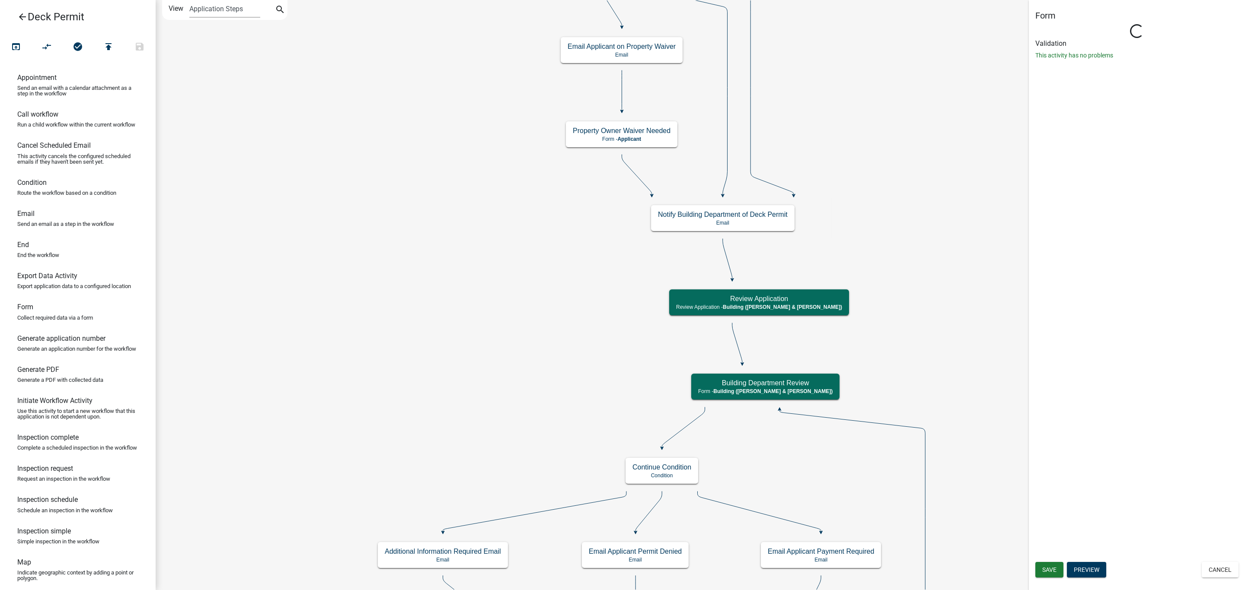
select select "AF95025D-B44F-4367-9798-E31EBF5850B8"
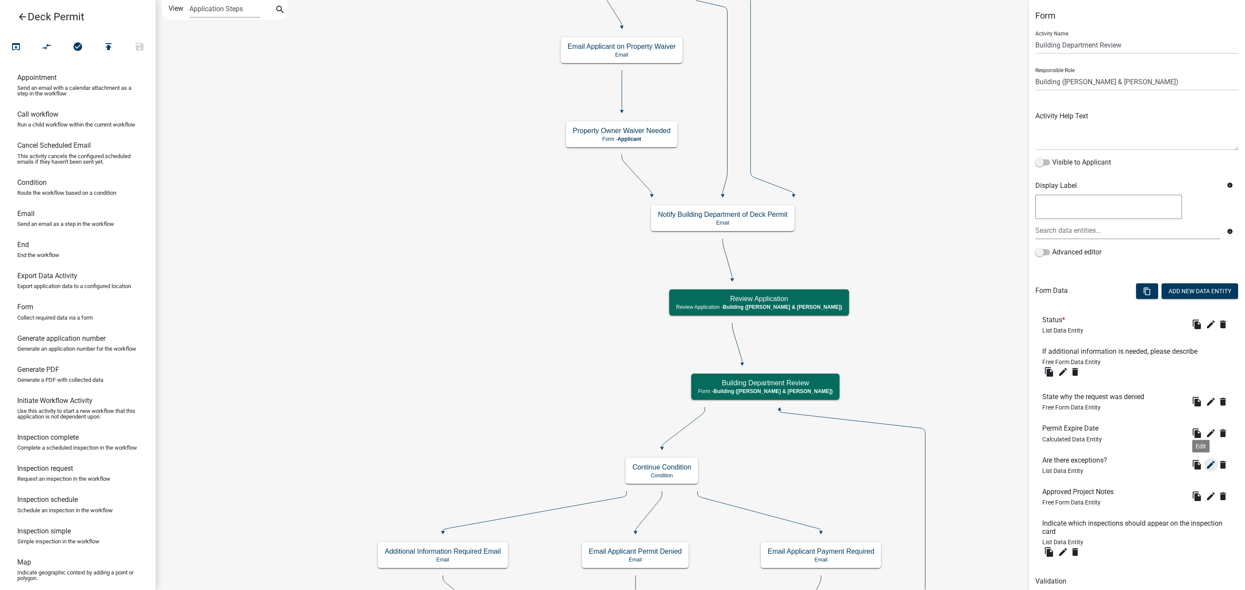
click at [1205, 467] on icon "edit" at bounding box center [1210, 465] width 10 height 10
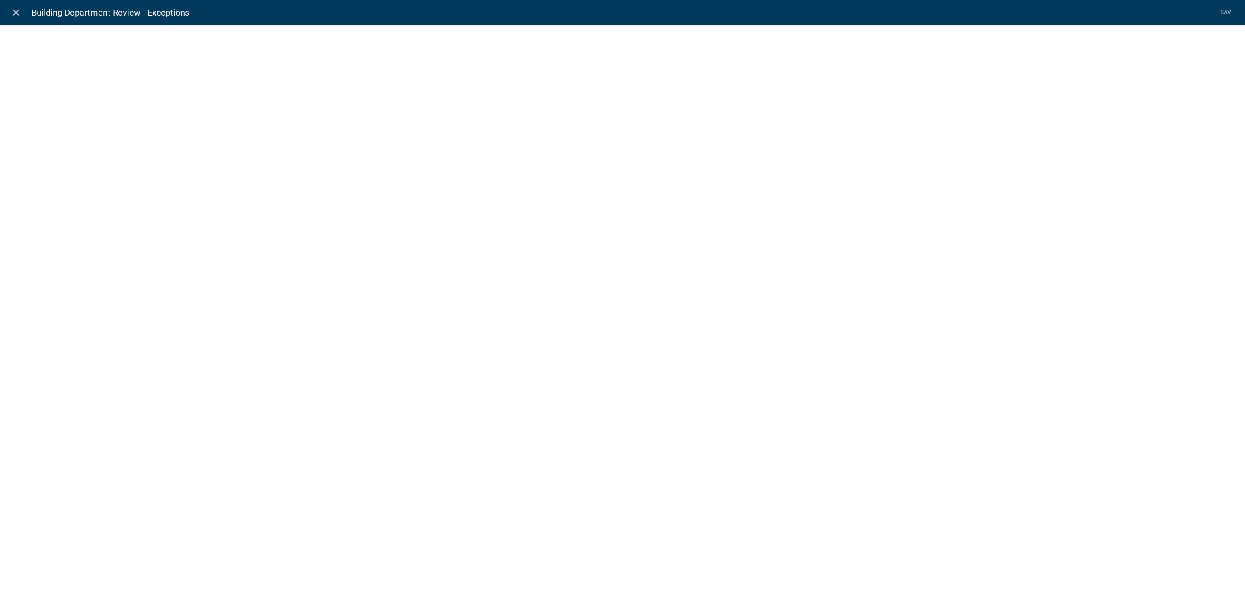
select select "list-data"
select select
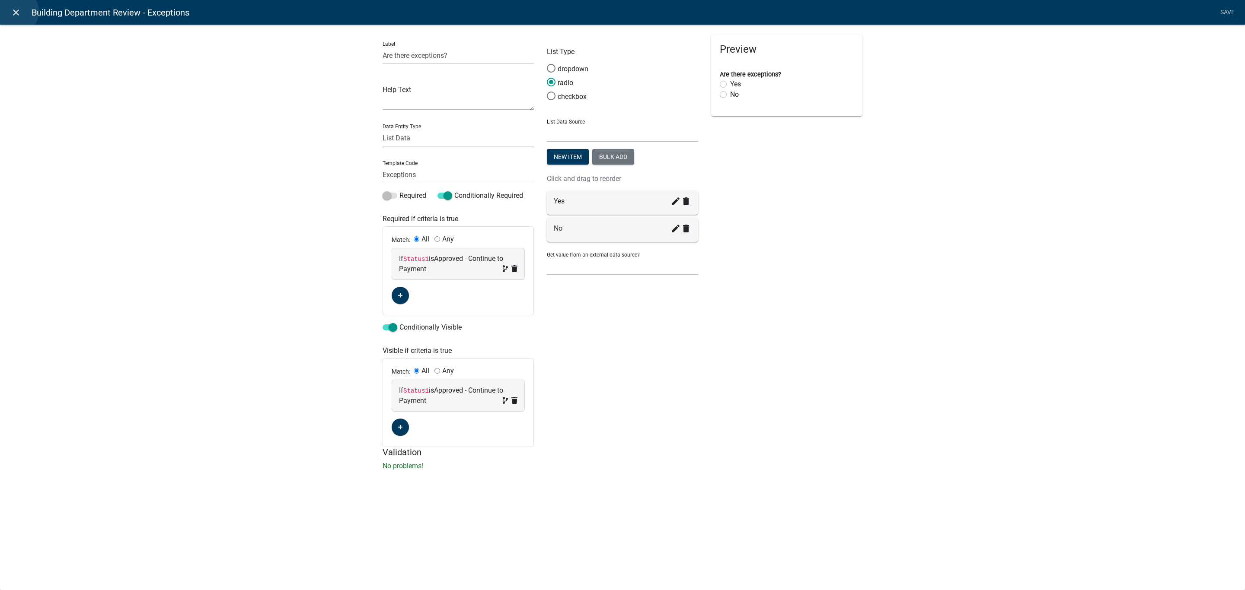
click at [17, 12] on icon "close" at bounding box center [16, 12] width 10 height 10
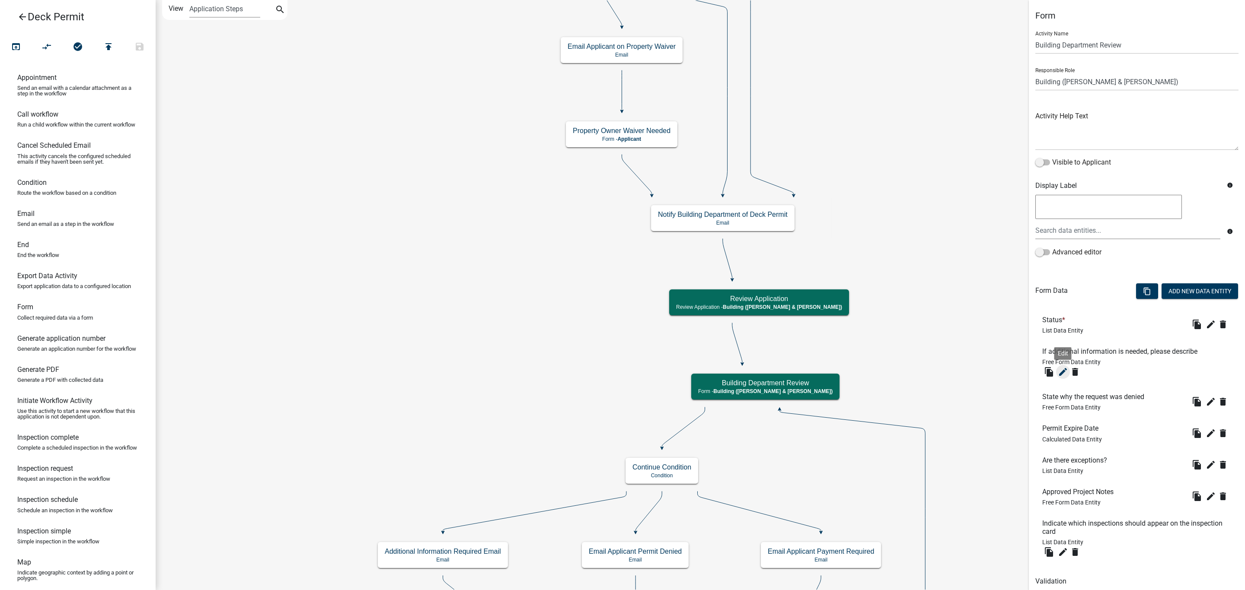
click at [1062, 371] on icon "edit" at bounding box center [1063, 372] width 10 height 10
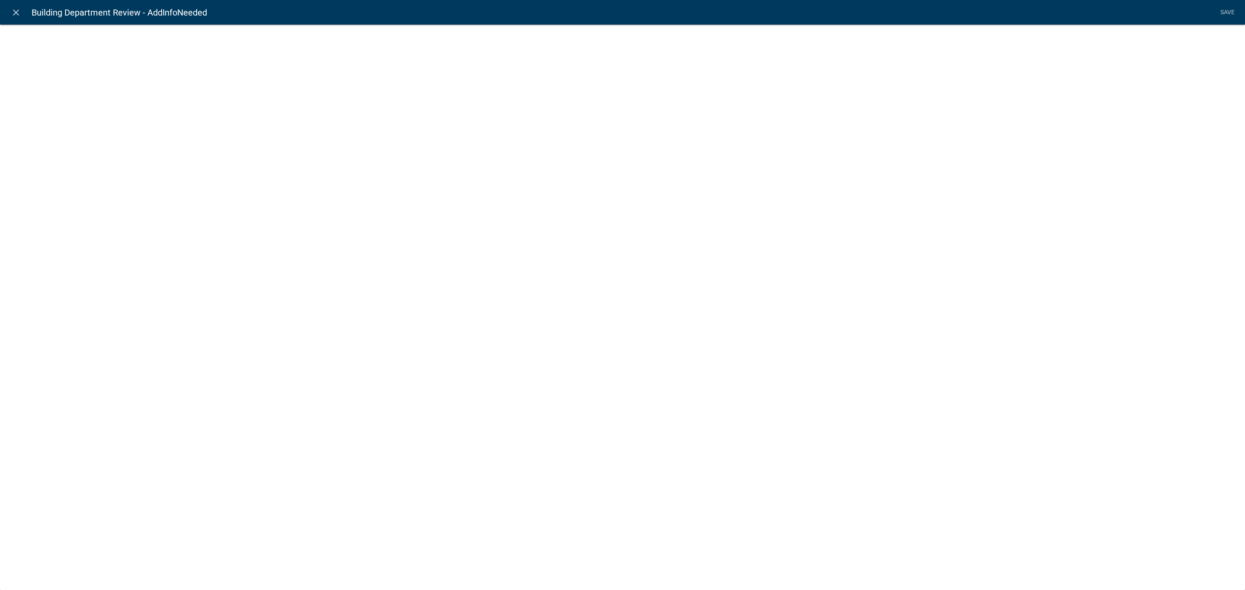
select select
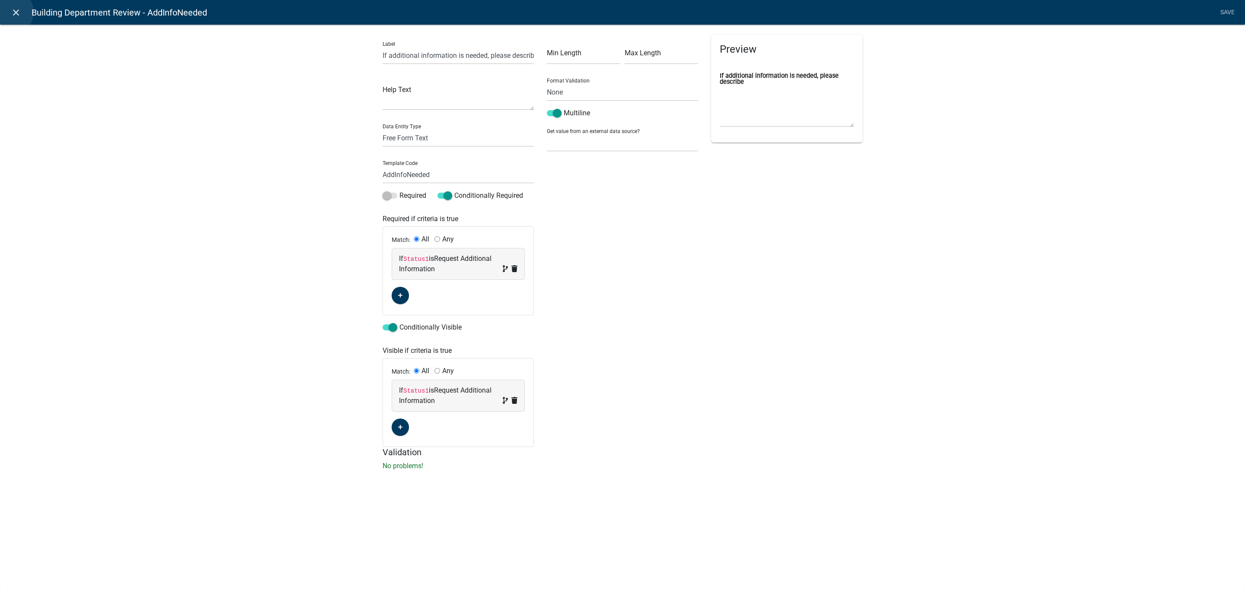
click at [12, 12] on icon "close" at bounding box center [16, 12] width 10 height 10
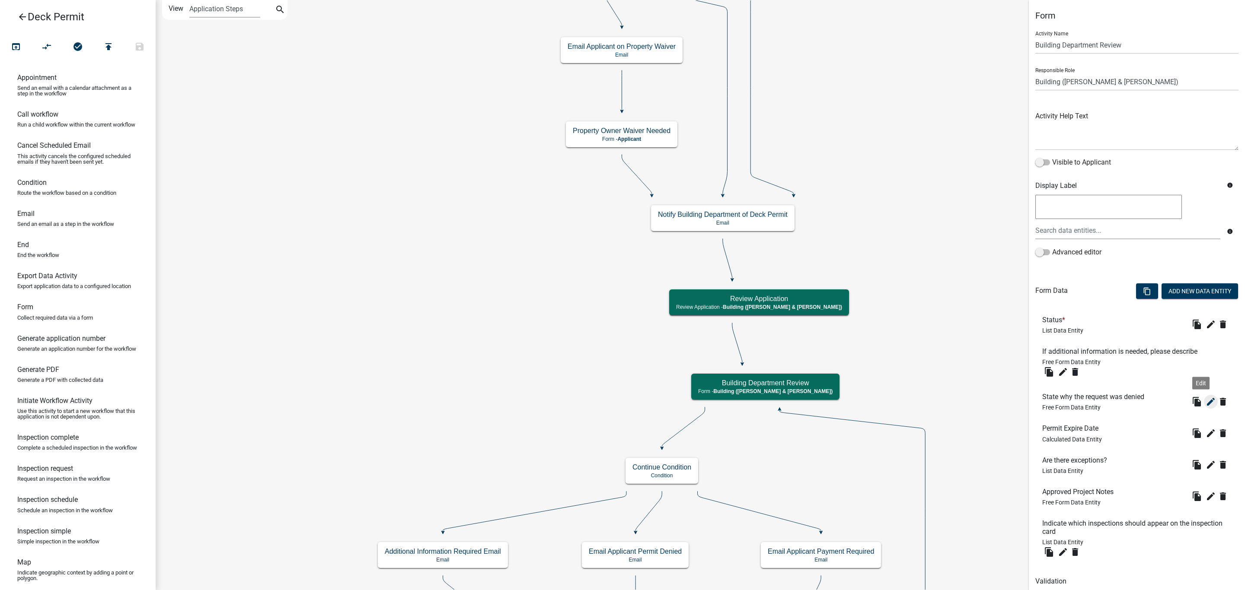
click at [1205, 404] on icon "edit" at bounding box center [1210, 402] width 10 height 10
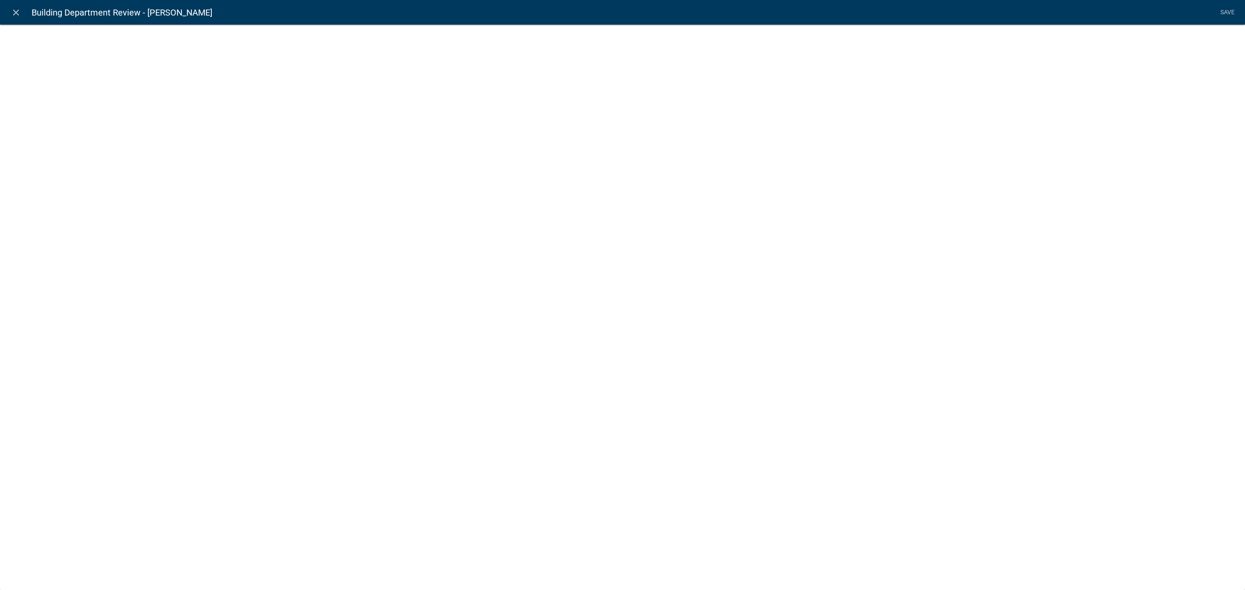
select select
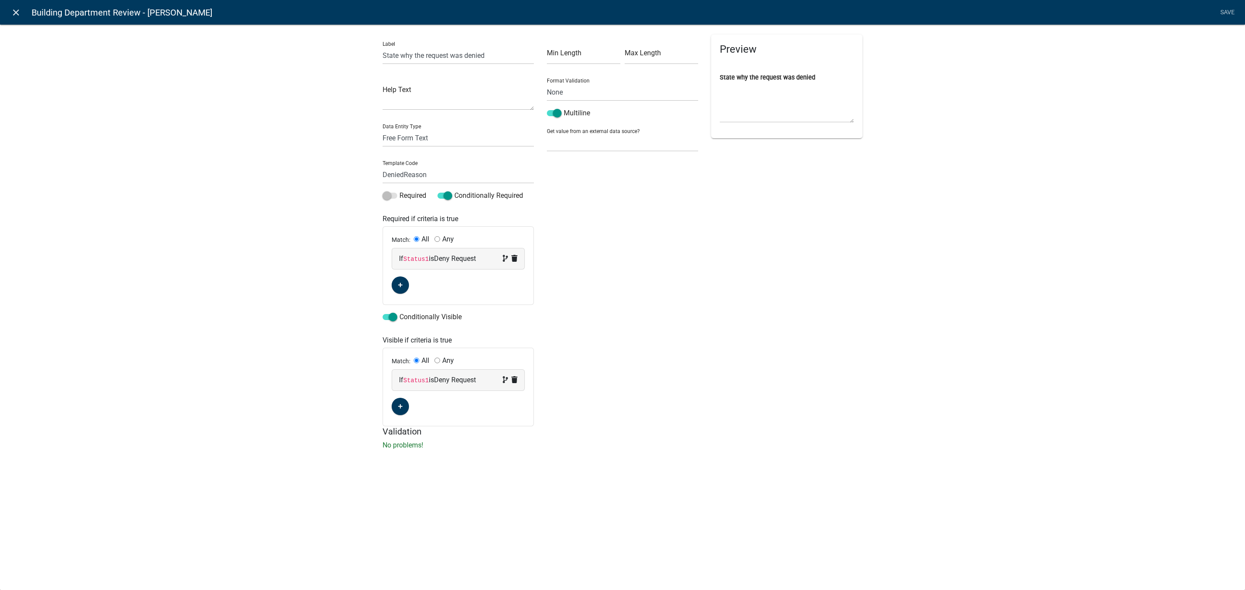
click at [16, 10] on icon "close" at bounding box center [16, 12] width 10 height 10
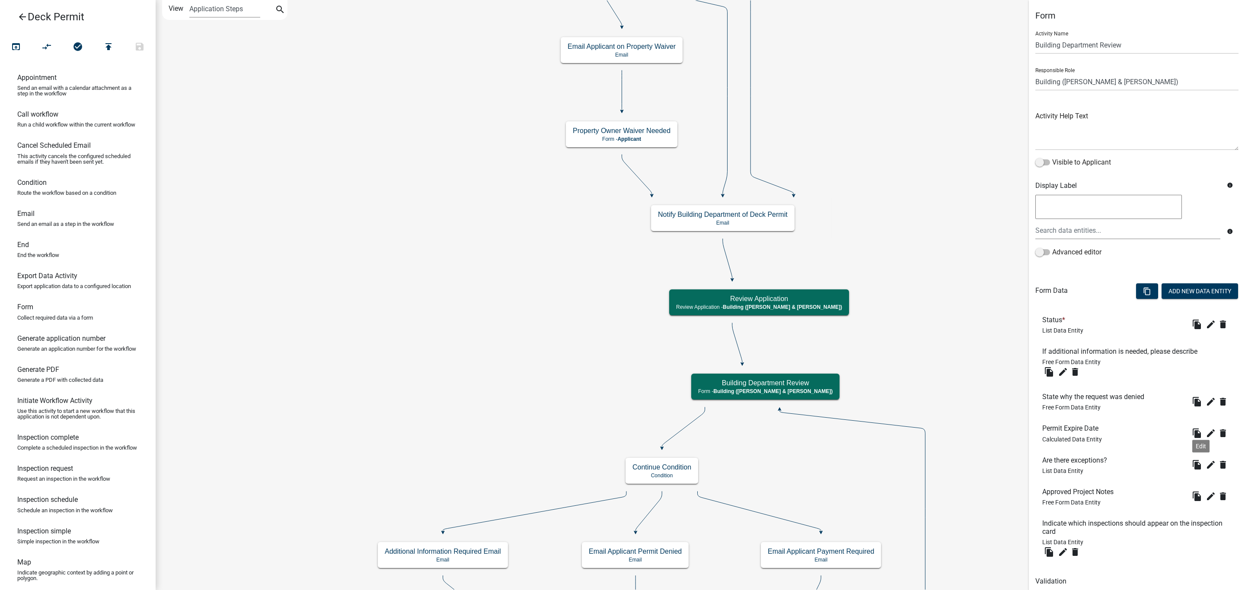
click at [1182, 442] on li "Permit Expire Date Calculated Data Entity file_copy edit delete" at bounding box center [1136, 433] width 203 height 32
click at [1205, 467] on icon "edit" at bounding box center [1210, 465] width 10 height 10
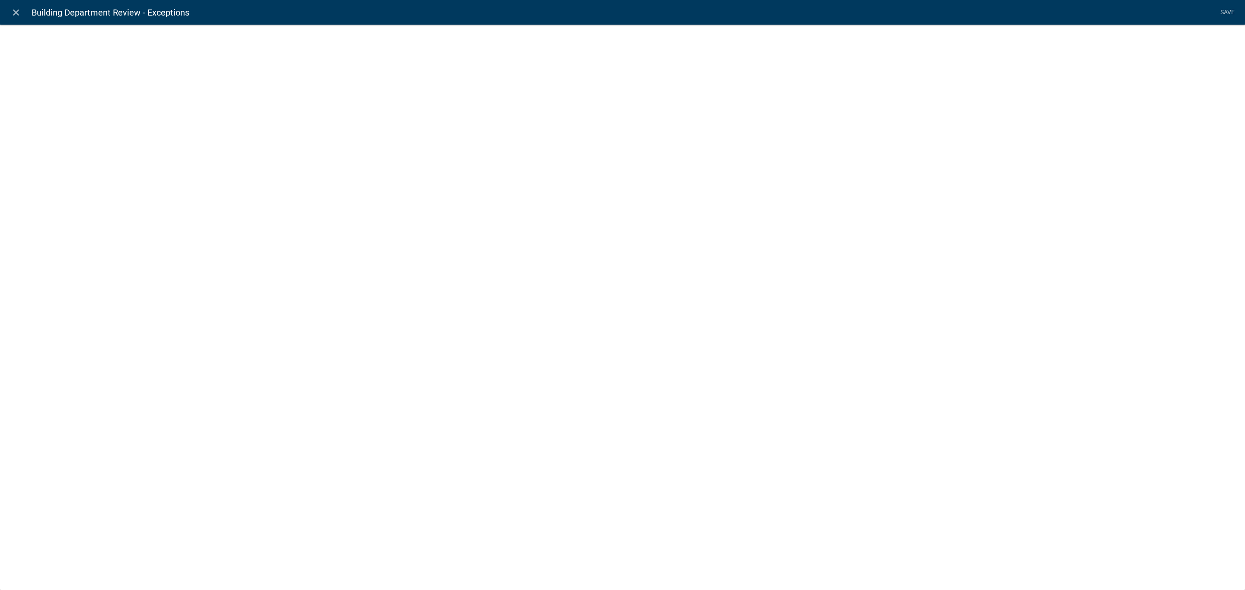
select select "list-data"
select select
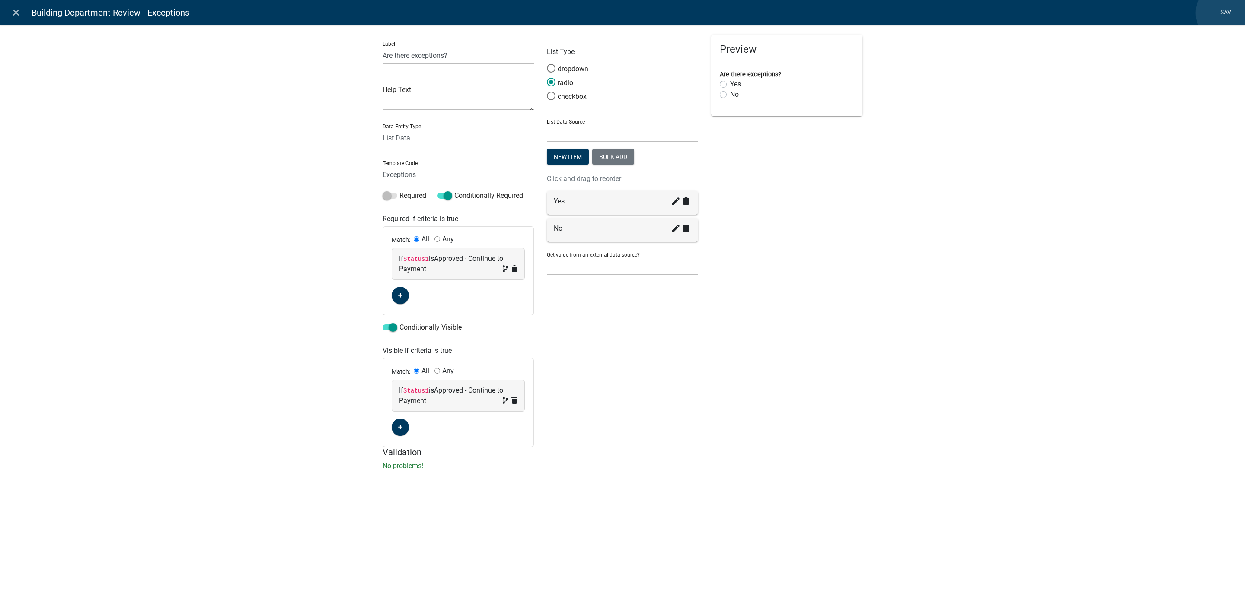
click at [1223, 12] on link "Save" at bounding box center [1227, 12] width 22 height 16
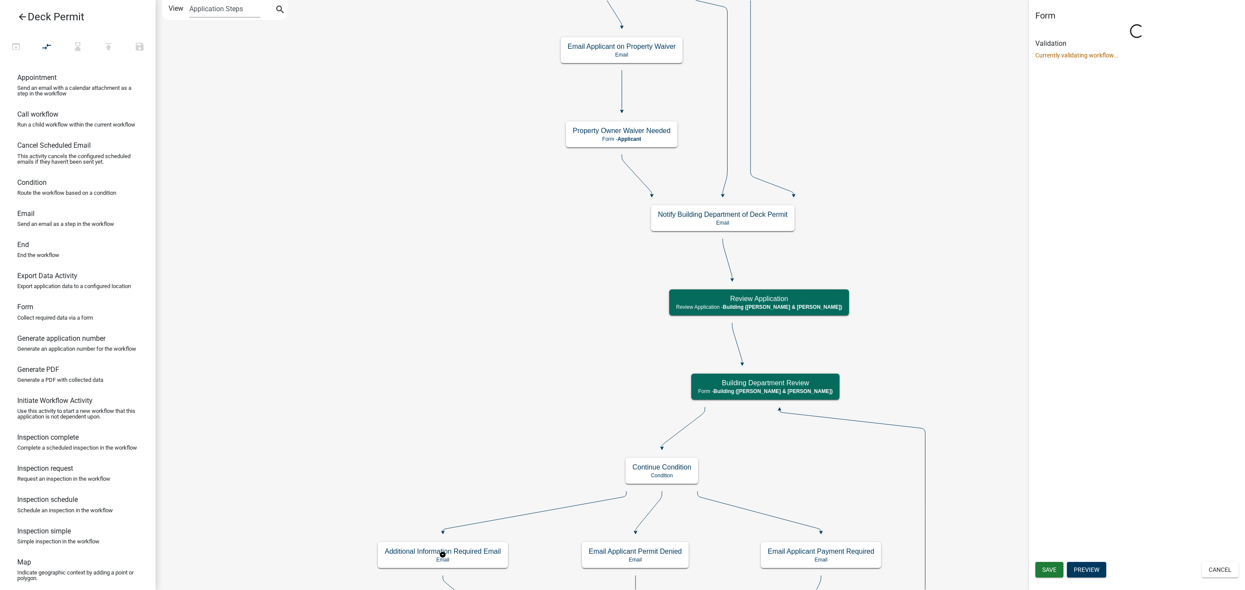
select select "AF95025D-B44F-4367-9798-E31EBF5850B8"
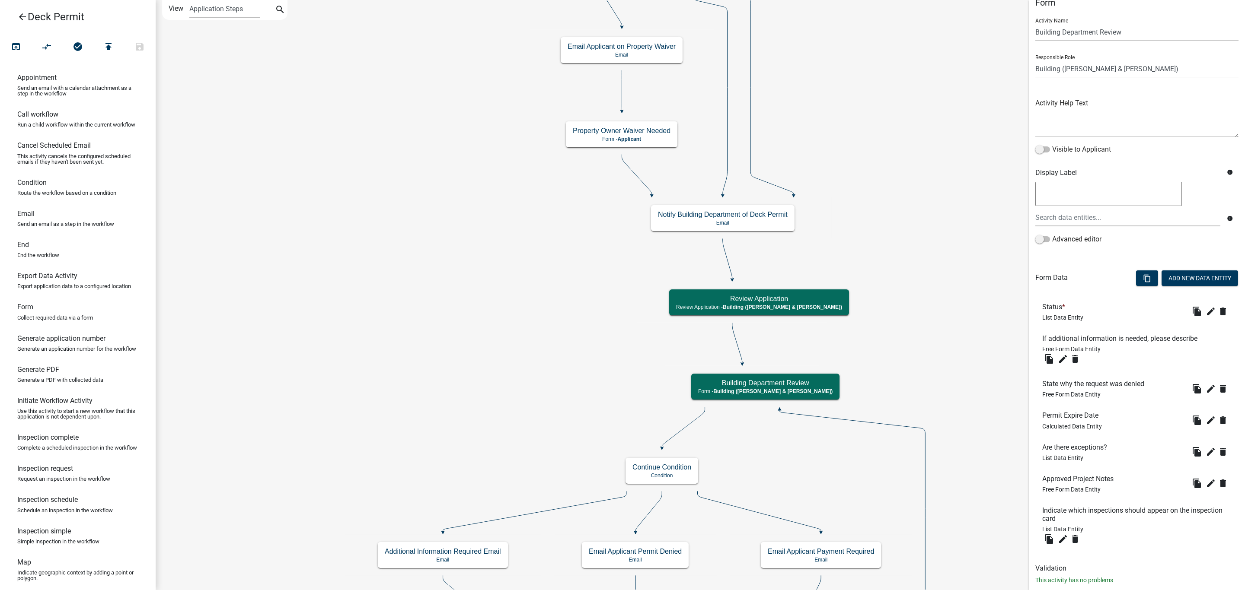
scroll to position [32, 0]
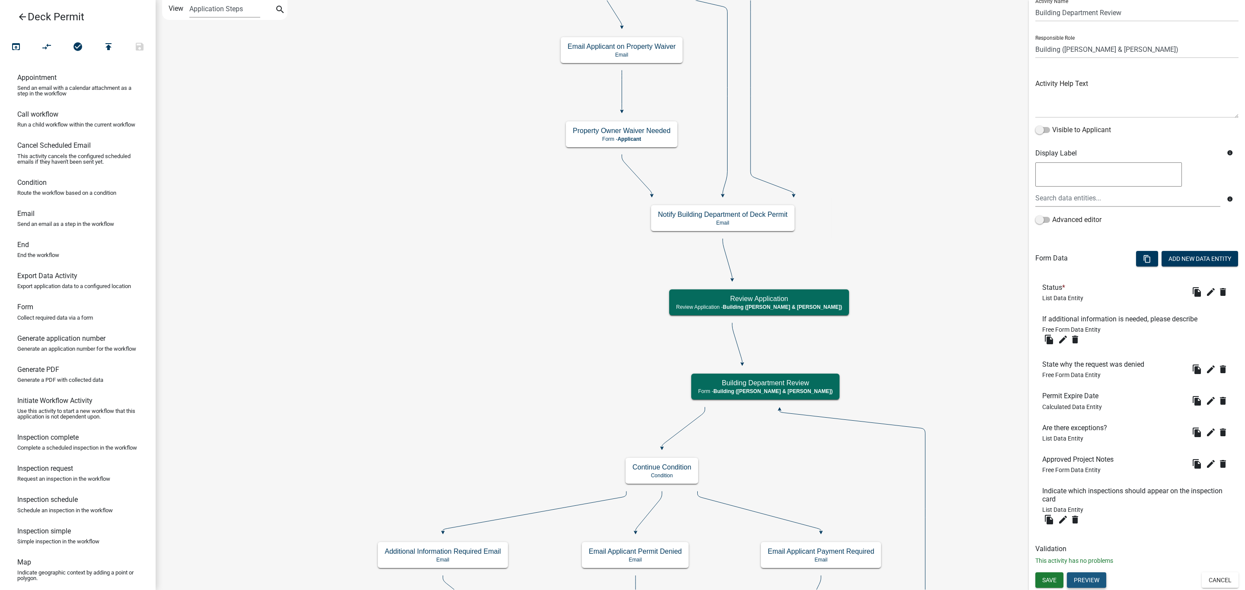
click at [1089, 586] on button "Preview" at bounding box center [1086, 581] width 39 height 16
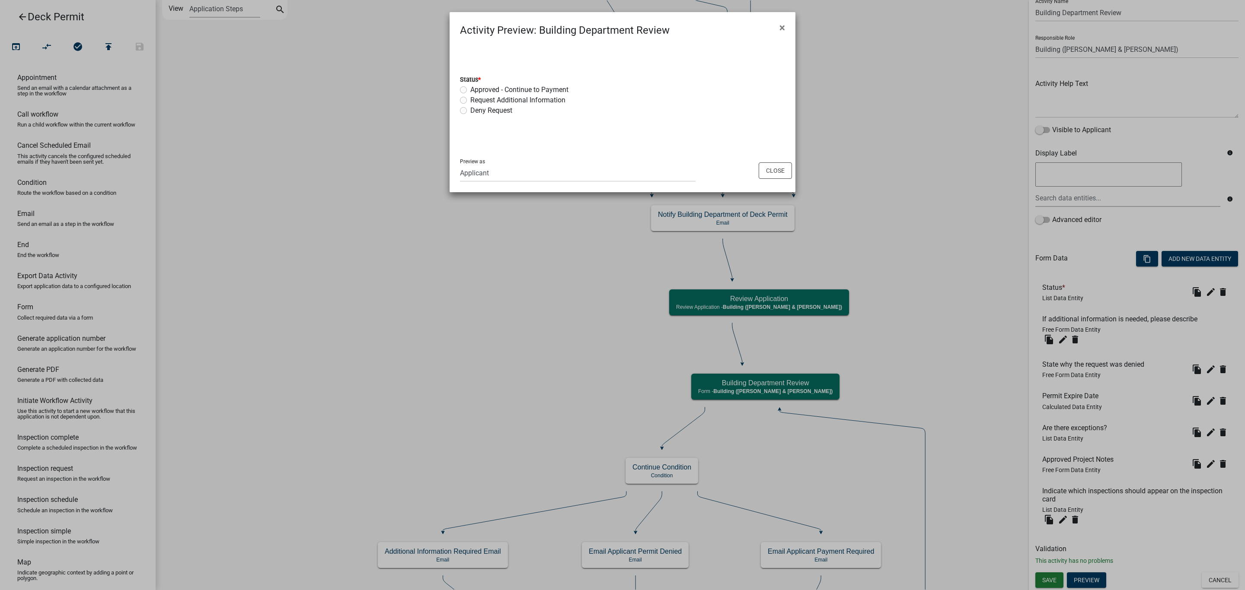
click at [470, 89] on label "Approved - Continue to Payment" at bounding box center [519, 90] width 98 height 10
click at [470, 89] on input "Approved - Continue to Payment" at bounding box center [473, 88] width 6 height 6
radio input "true"
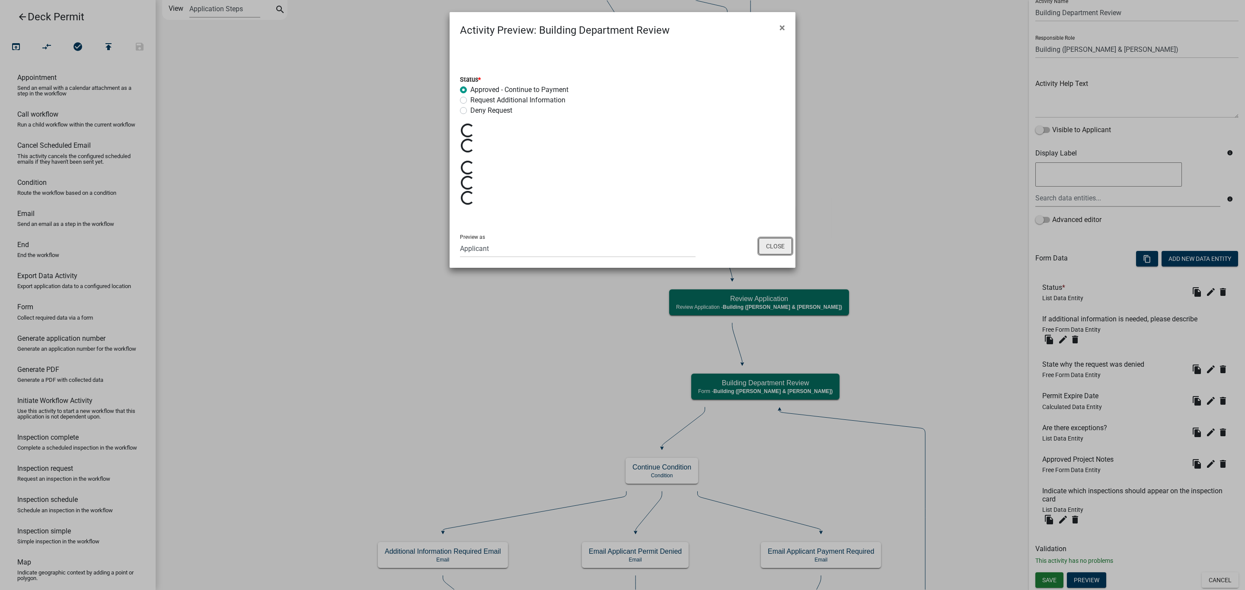
click at [774, 248] on button "Close" at bounding box center [774, 246] width 33 height 16
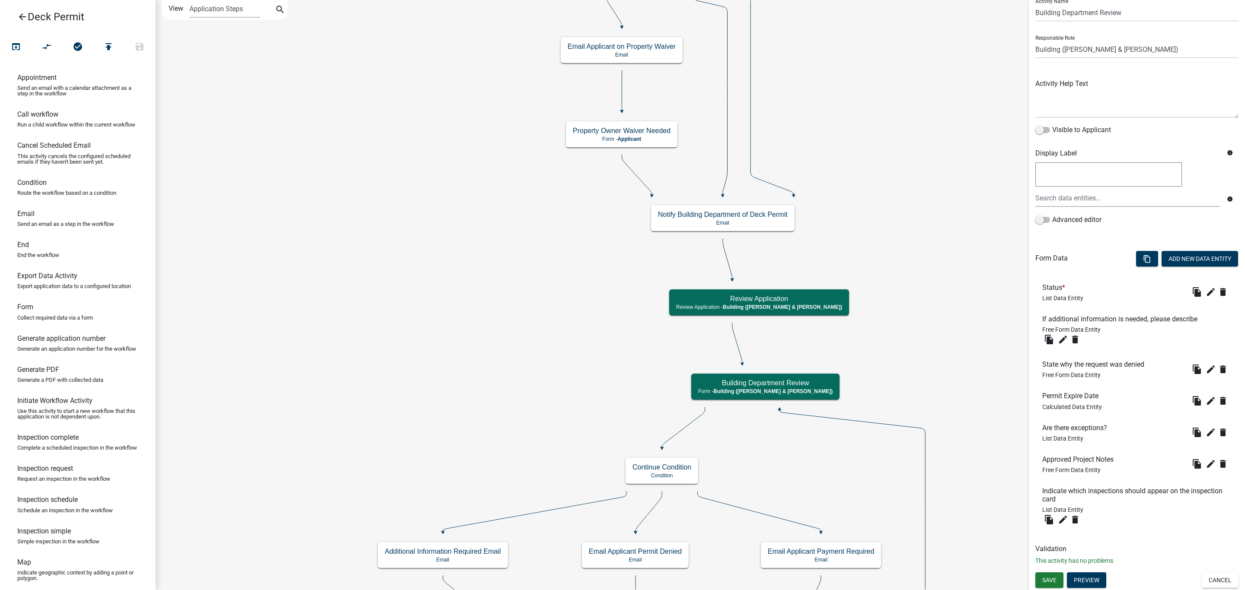
click at [1046, 583] on span "Save" at bounding box center [1049, 580] width 14 height 7
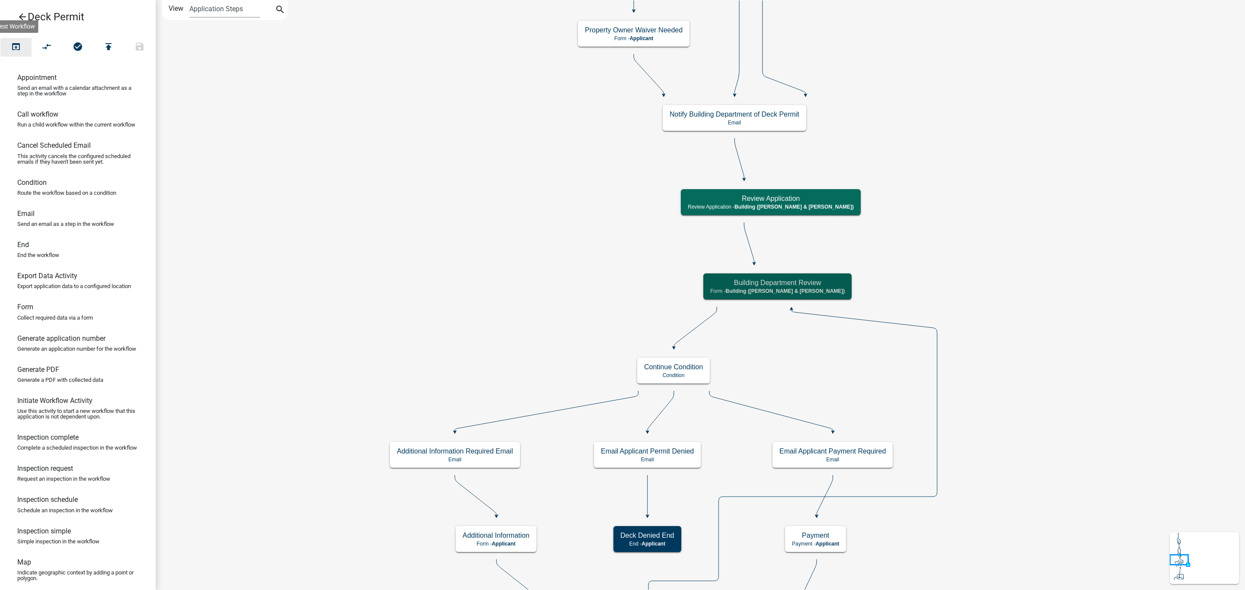
click at [22, 38] on button "open_in_browser" at bounding box center [15, 47] width 31 height 19
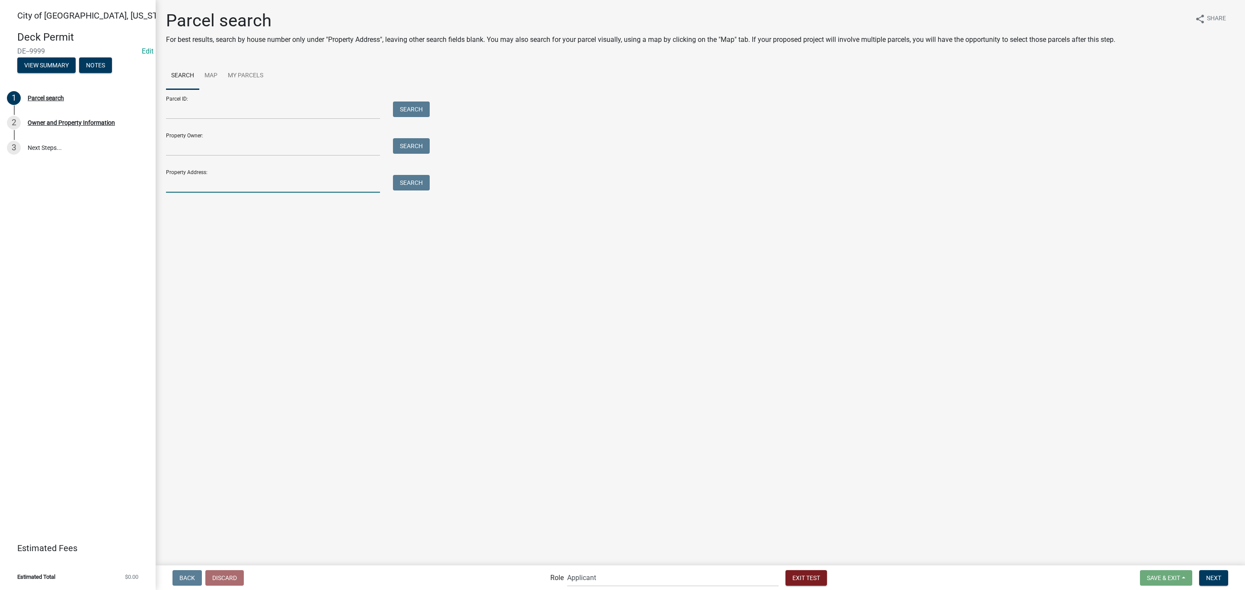
click at [261, 186] on input "Property Address:" at bounding box center [273, 184] width 214 height 18
type input "108"
click at [407, 185] on button "Search" at bounding box center [411, 183] width 37 height 16
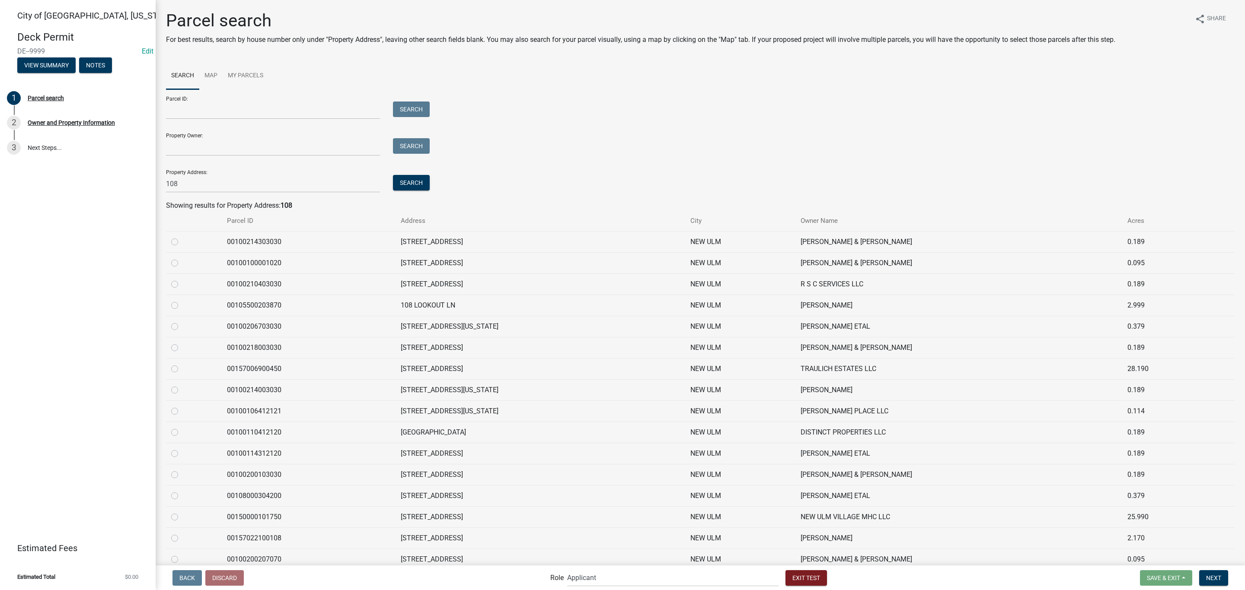
click at [182, 258] on label at bounding box center [182, 258] width 0 height 0
click at [182, 263] on input "radio" at bounding box center [185, 261] width 6 height 6
radio input "true"
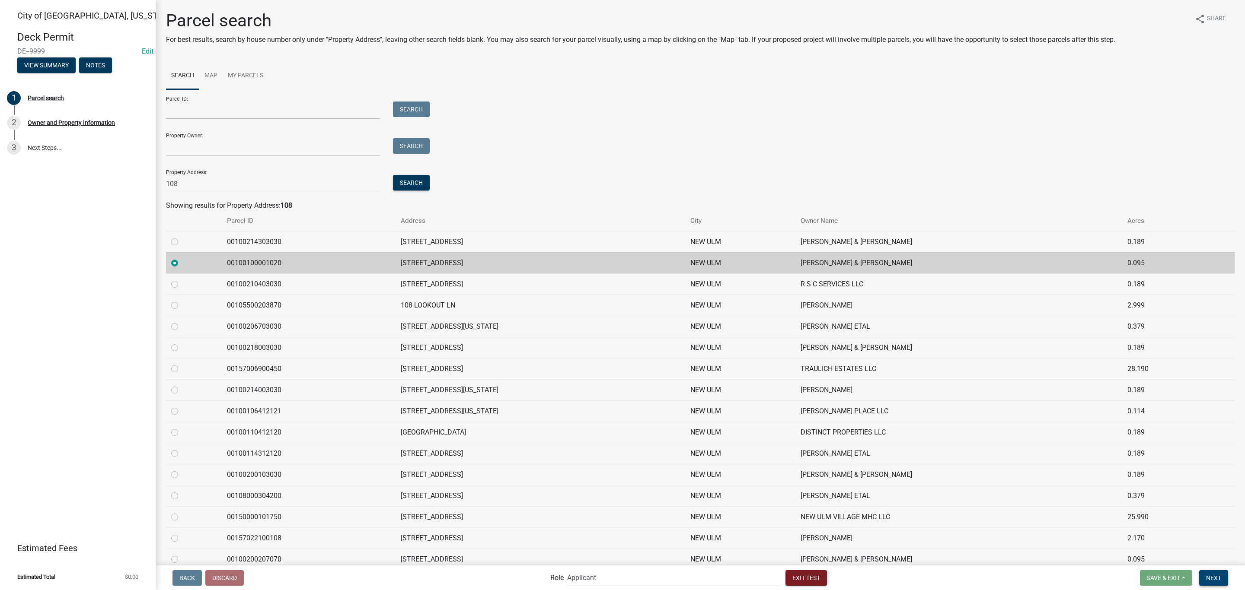
click at [1215, 576] on span "Next" at bounding box center [1213, 577] width 15 height 7
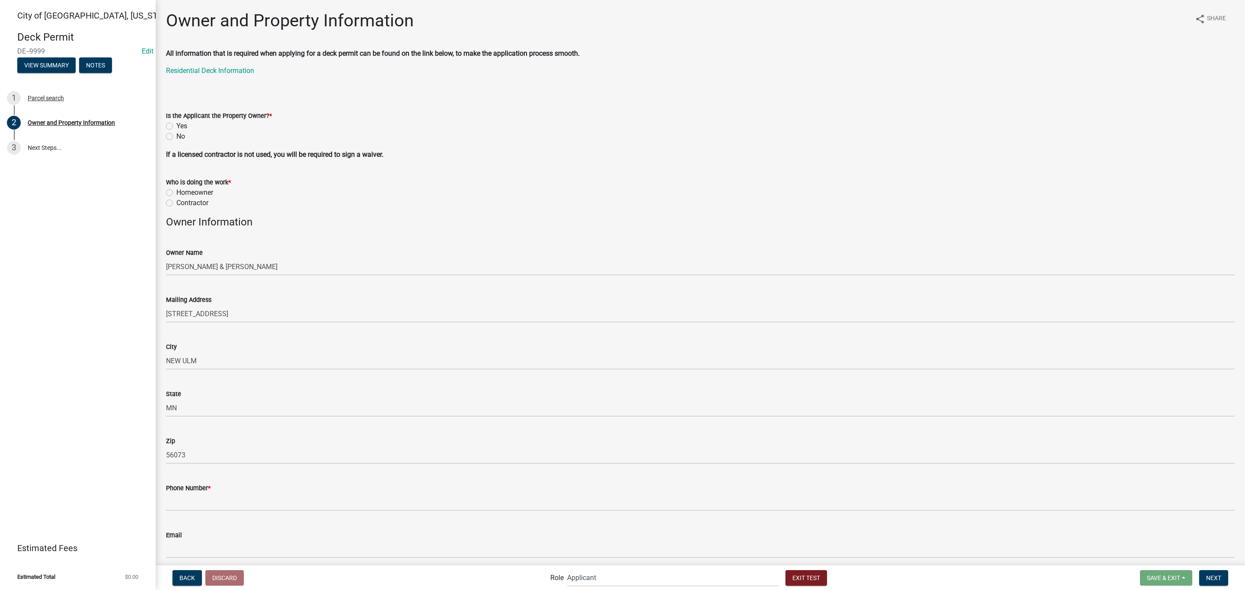
click at [181, 127] on label "Yes" at bounding box center [181, 126] width 11 height 10
click at [181, 127] on input "Yes" at bounding box center [179, 124] width 6 height 6
radio input "true"
click at [176, 204] on label "Contractor" at bounding box center [192, 203] width 32 height 10
click at [176, 204] on input "Contractor" at bounding box center [179, 201] width 6 height 6
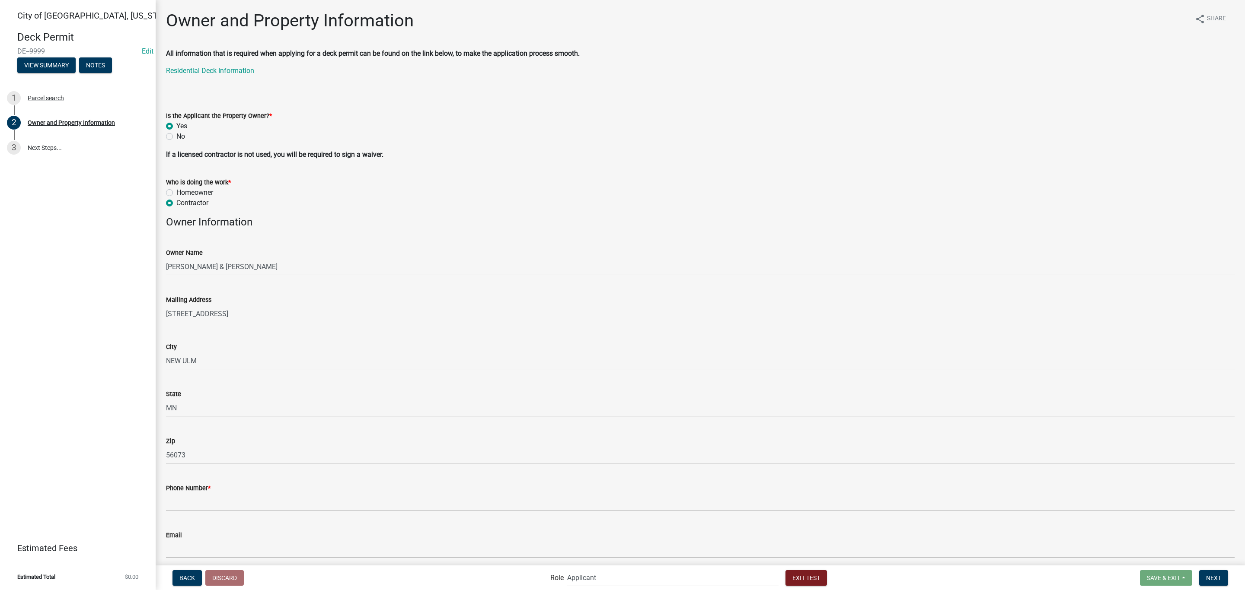
radio input "true"
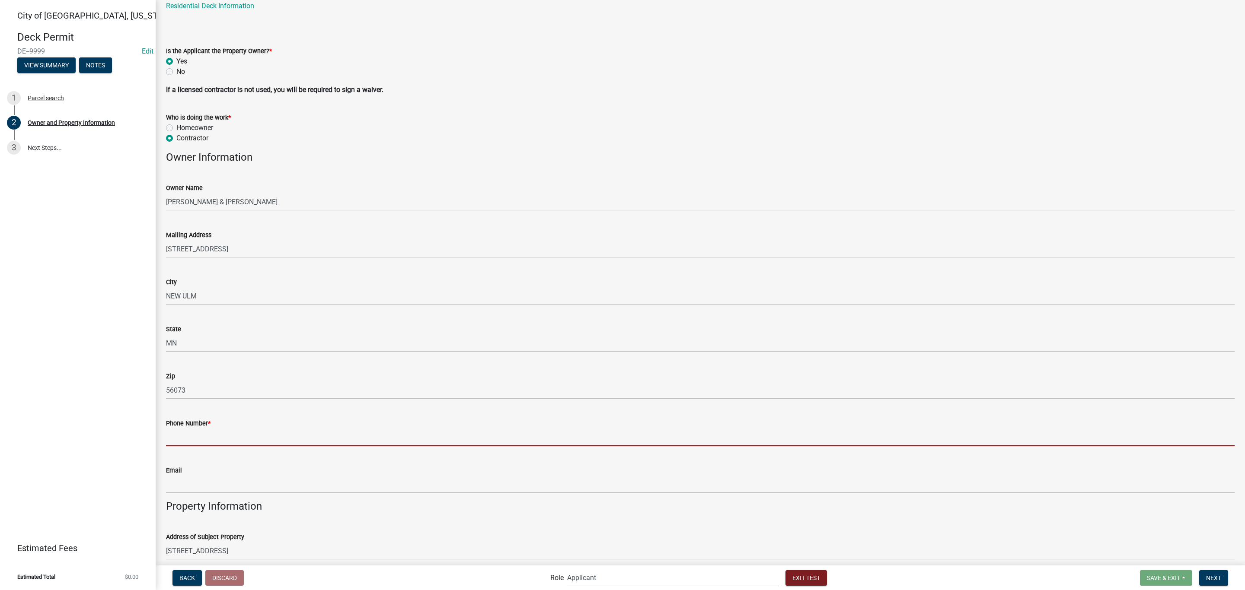
click at [188, 441] on input "Phone Number *" at bounding box center [700, 438] width 1068 height 18
type input "5072766947"
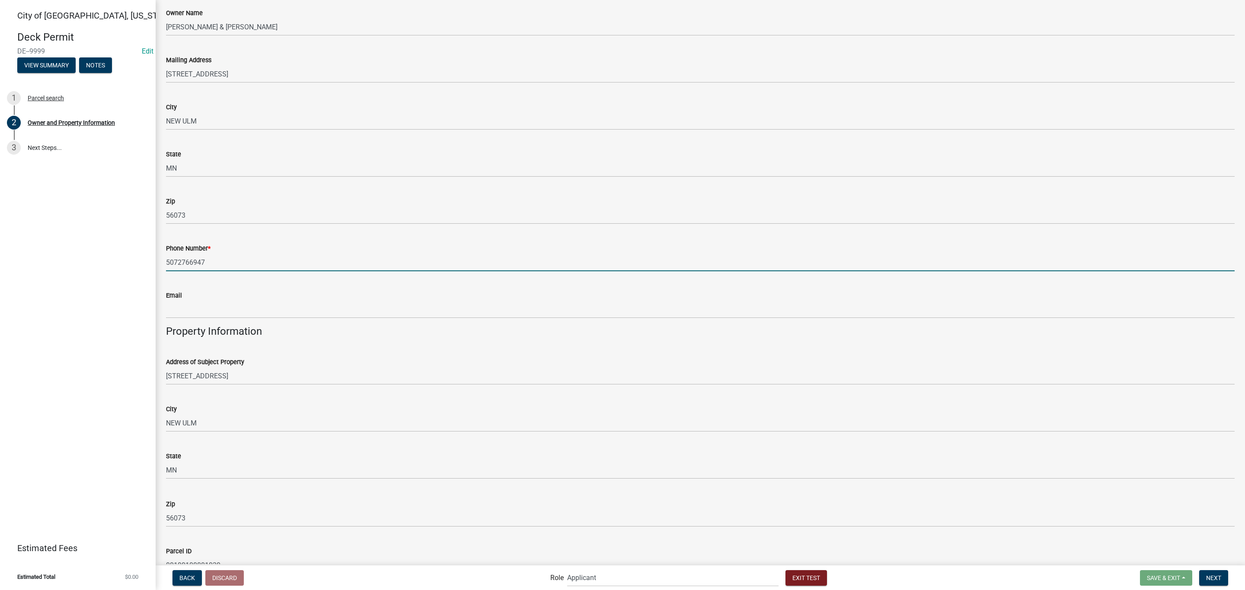
scroll to position [259, 0]
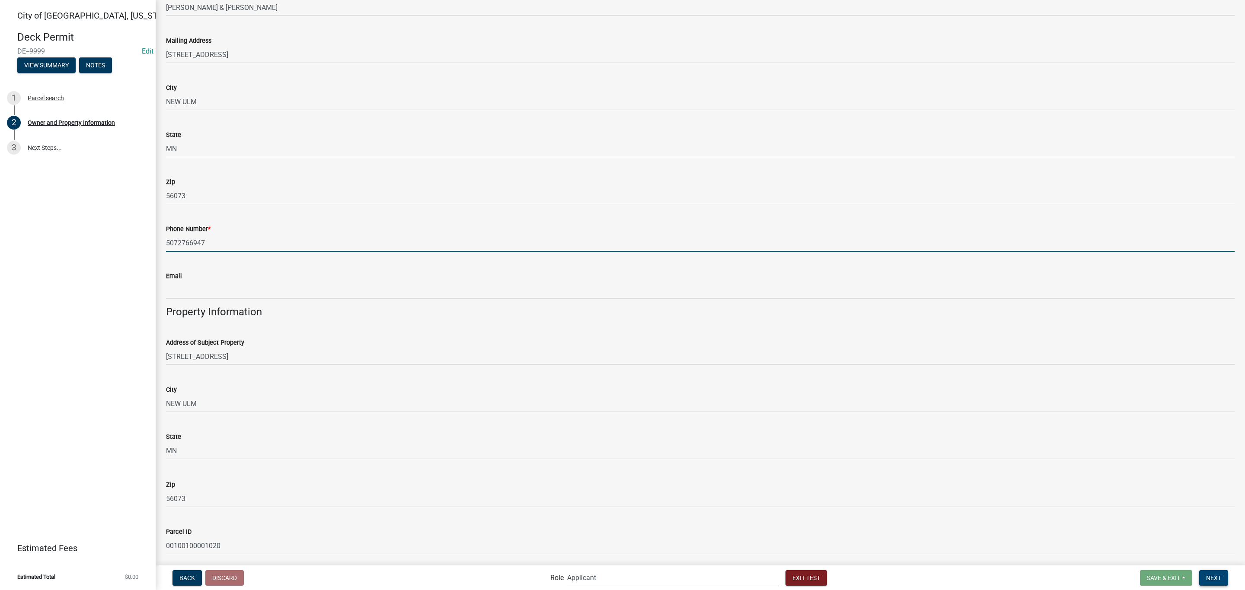
click at [1206, 574] on span "Next" at bounding box center [1213, 577] width 15 height 7
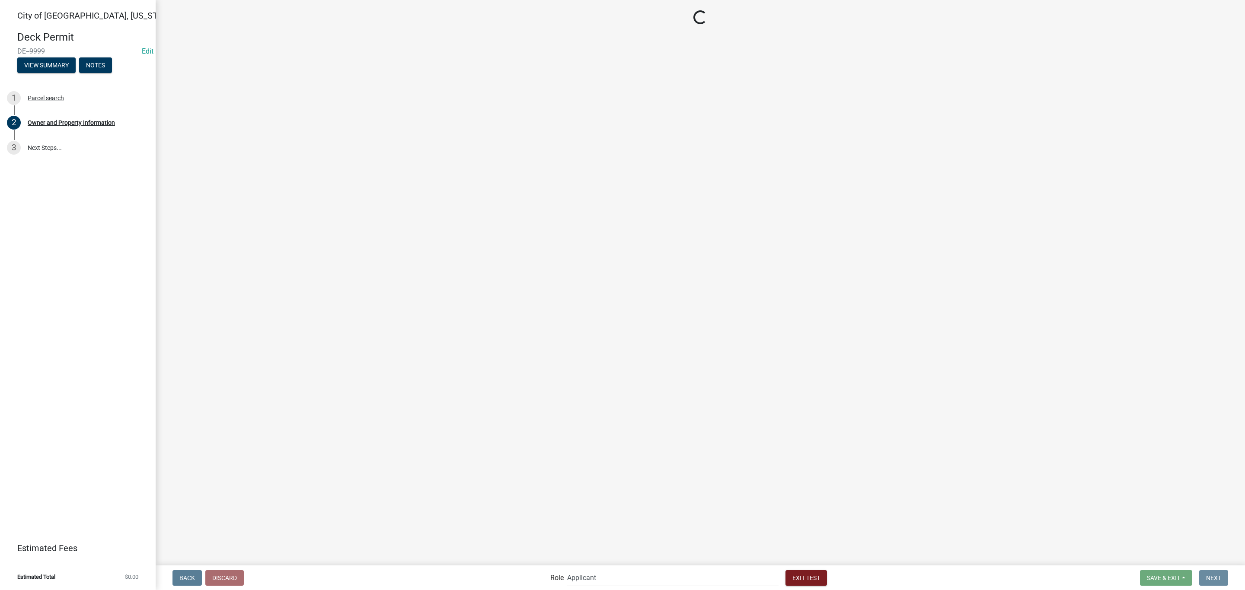
scroll to position [0, 0]
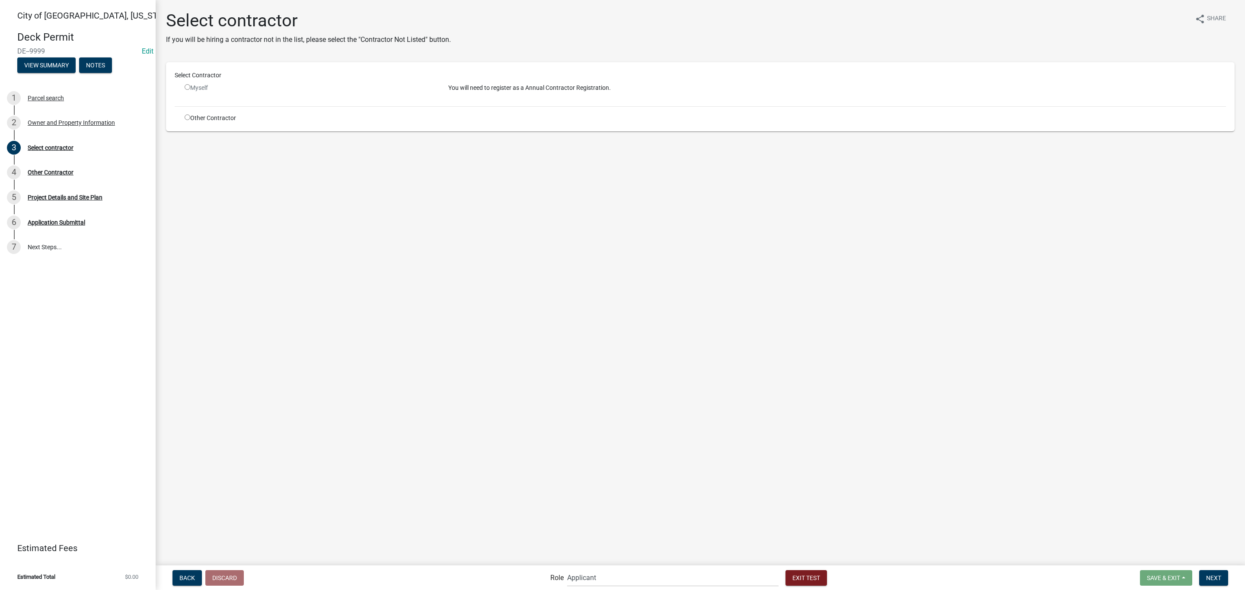
click at [218, 117] on div "Other Contractor" at bounding box center [310, 118] width 264 height 9
click at [187, 117] on input "radio" at bounding box center [188, 118] width 6 height 6
radio input "true"
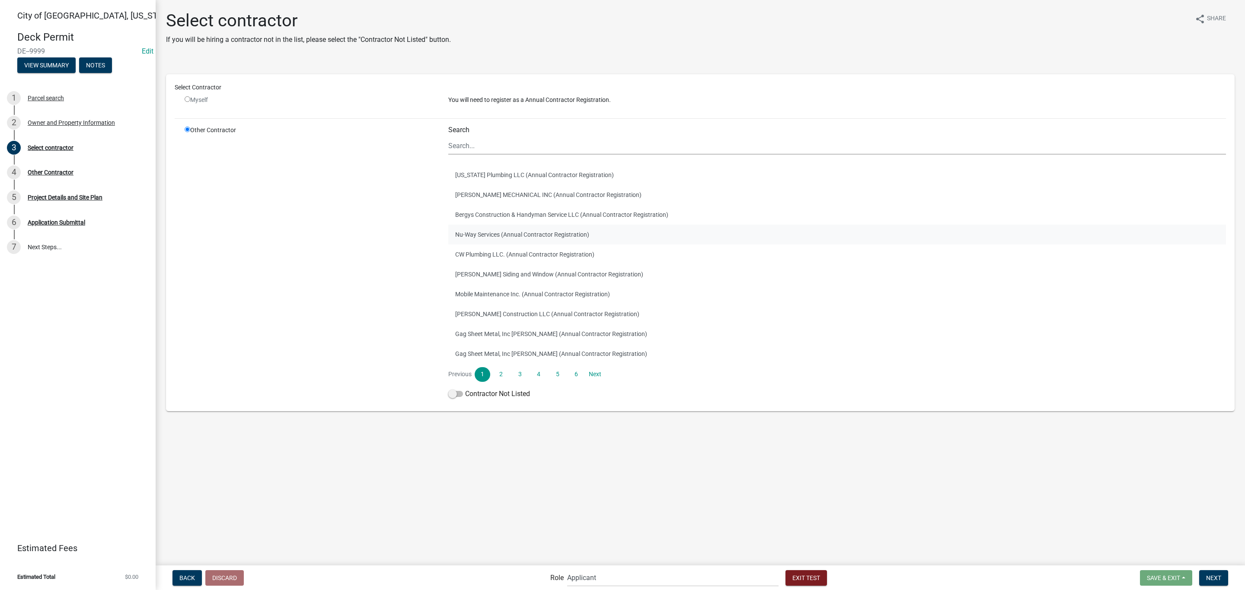
click at [508, 241] on button "Nu-Way Services (Annual Contractor Registration)" at bounding box center [836, 235] width 777 height 20
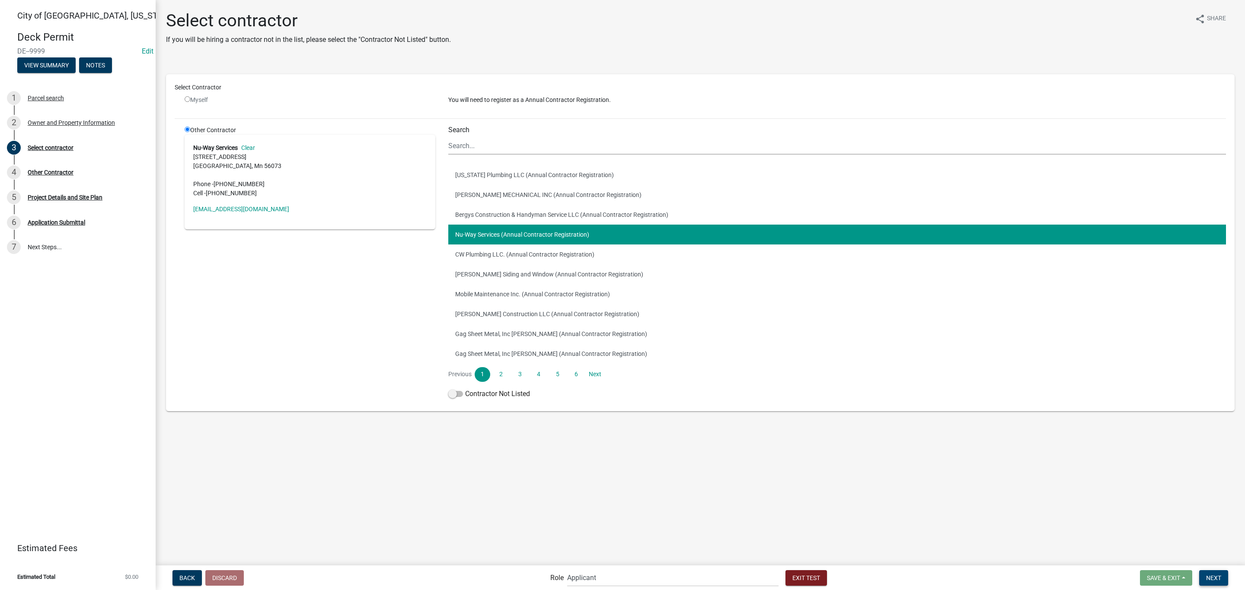
click at [1214, 578] on span "Next" at bounding box center [1213, 577] width 15 height 7
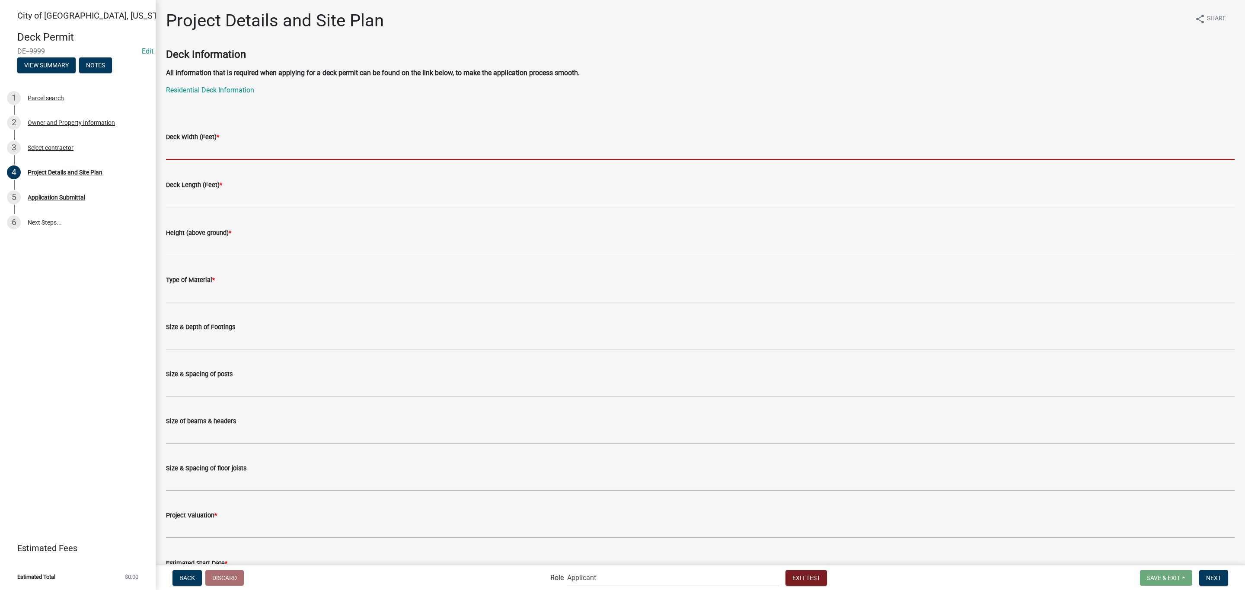
click at [236, 145] on input "text" at bounding box center [700, 151] width 1068 height 18
type input "10"
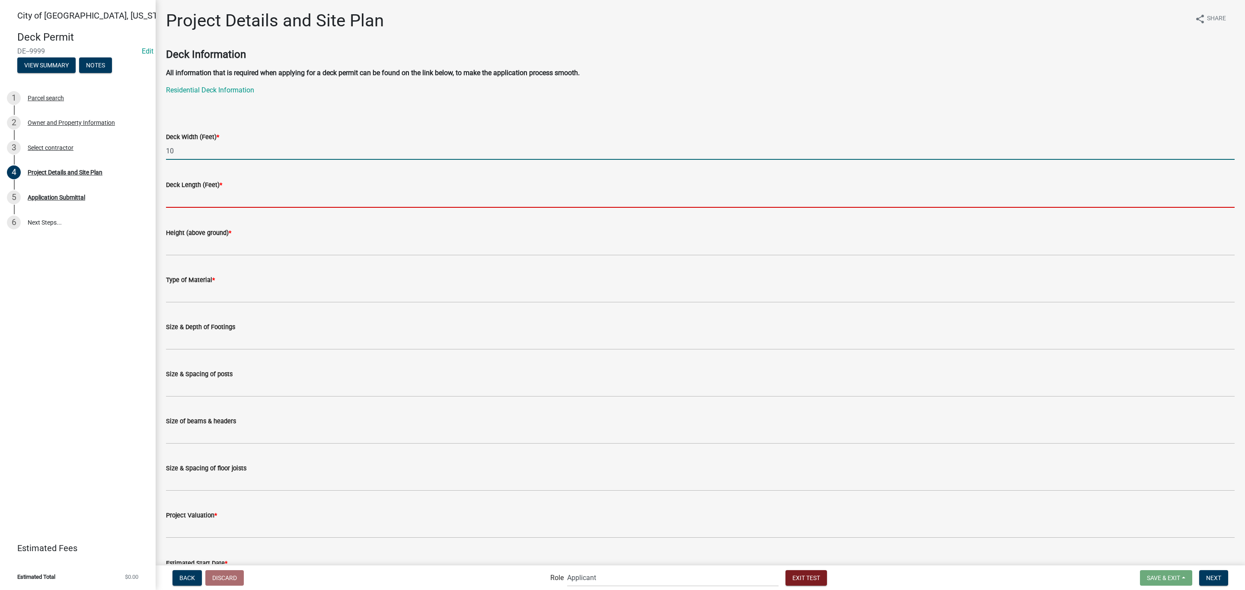
click at [218, 197] on input "text" at bounding box center [700, 199] width 1068 height 18
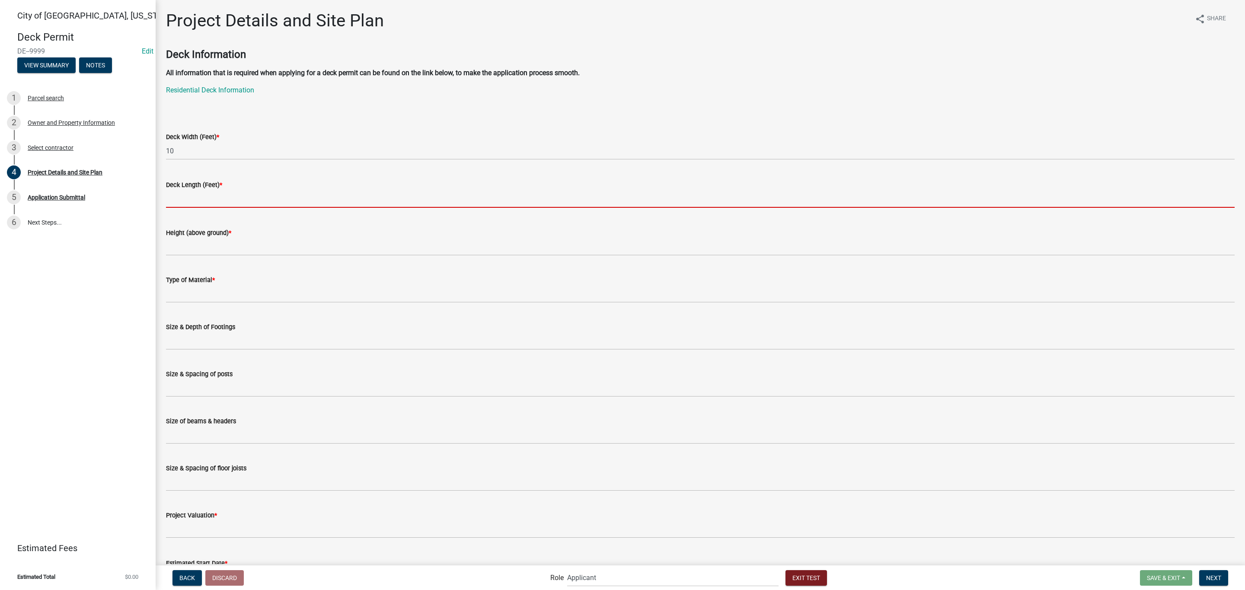
type input "15"
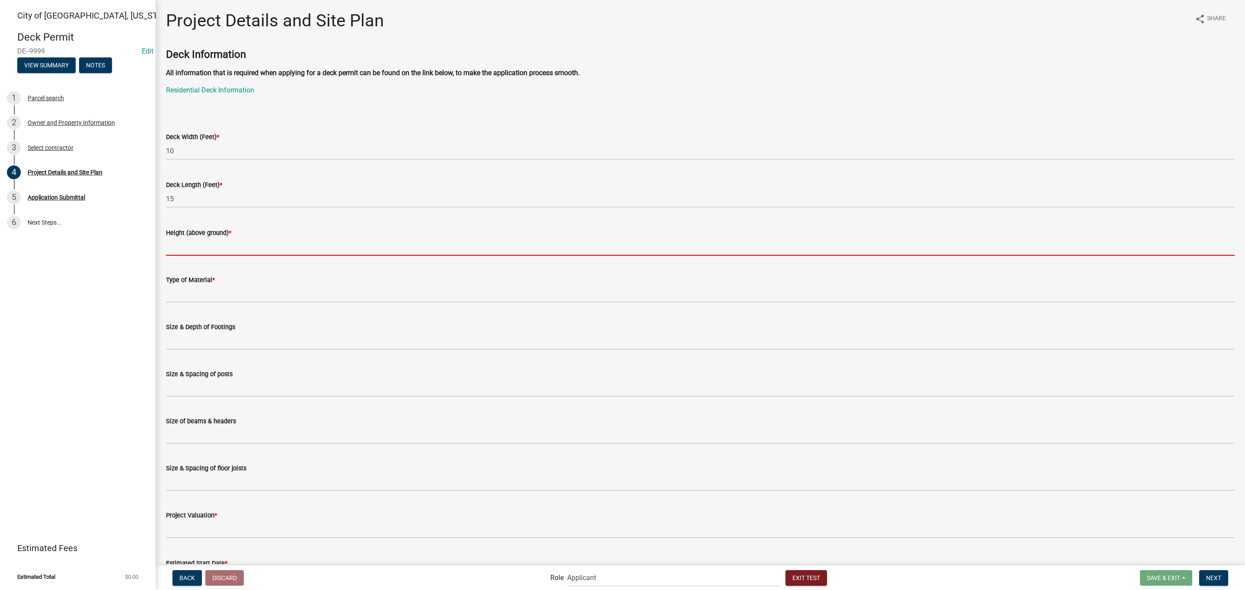
click at [221, 255] on input "Height (above ground) *" at bounding box center [700, 247] width 1068 height 18
type input "15"
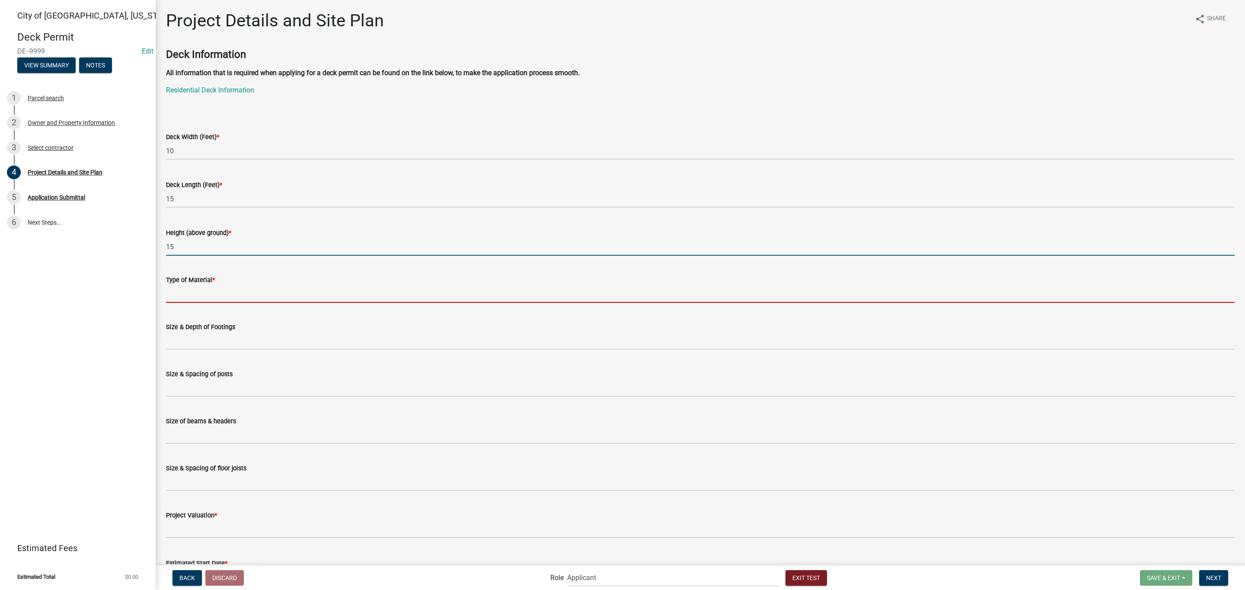
drag, startPoint x: 208, startPoint y: 289, endPoint x: 214, endPoint y: 305, distance: 17.1
click at [208, 289] on input "Type of Material *" at bounding box center [700, 294] width 1068 height 18
type input "wood"
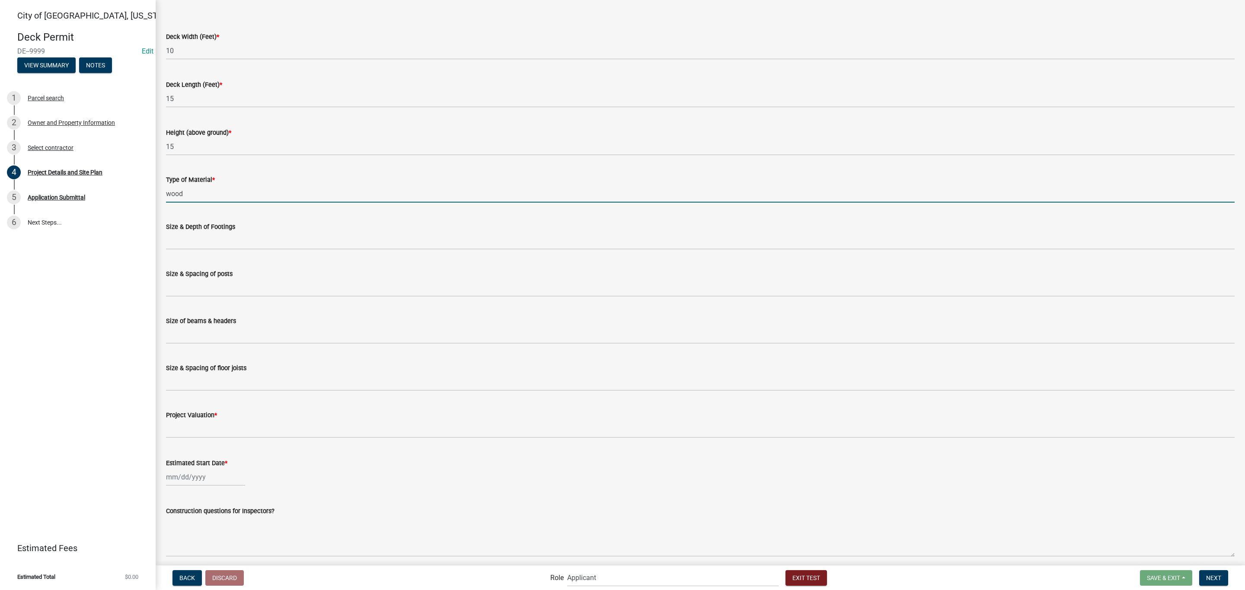
scroll to position [130, 0]
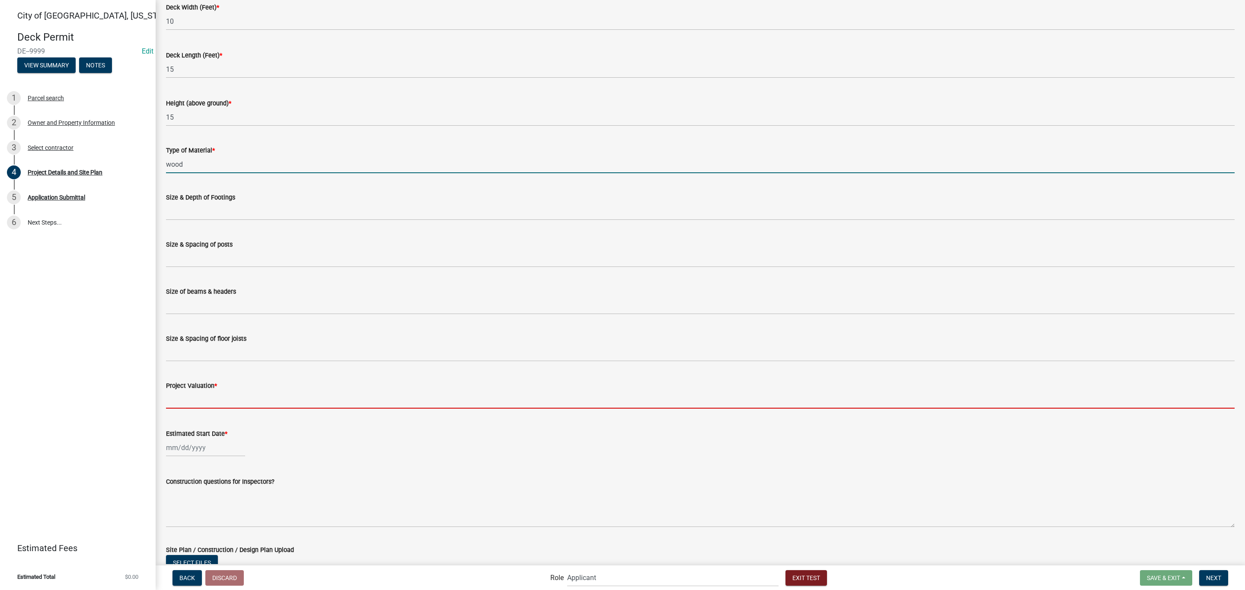
drag, startPoint x: 218, startPoint y: 402, endPoint x: 233, endPoint y: 408, distance: 15.2
click at [218, 402] on input "text" at bounding box center [700, 400] width 1068 height 18
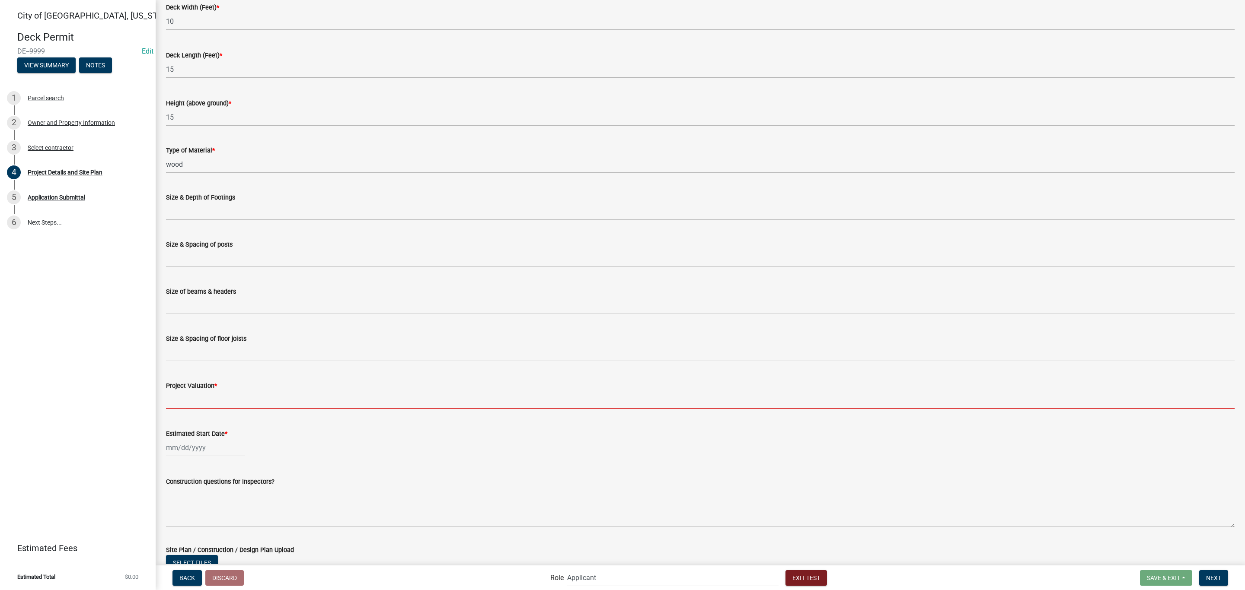
type input "2000"
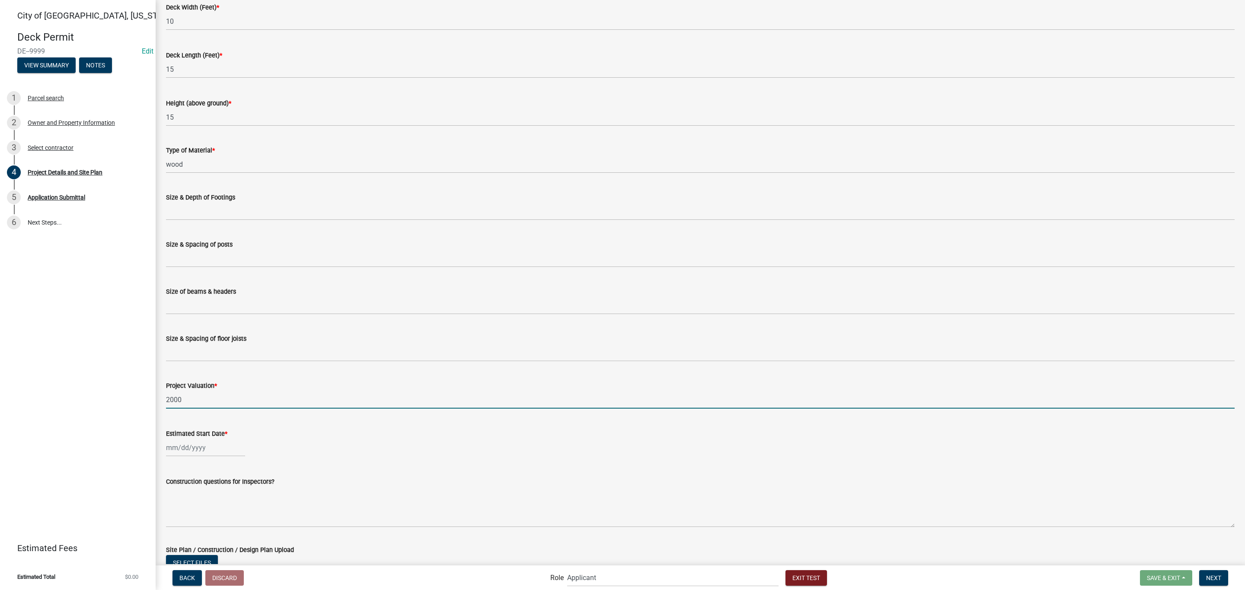
click at [200, 445] on div at bounding box center [205, 448] width 79 height 18
select select "10"
select select "2025"
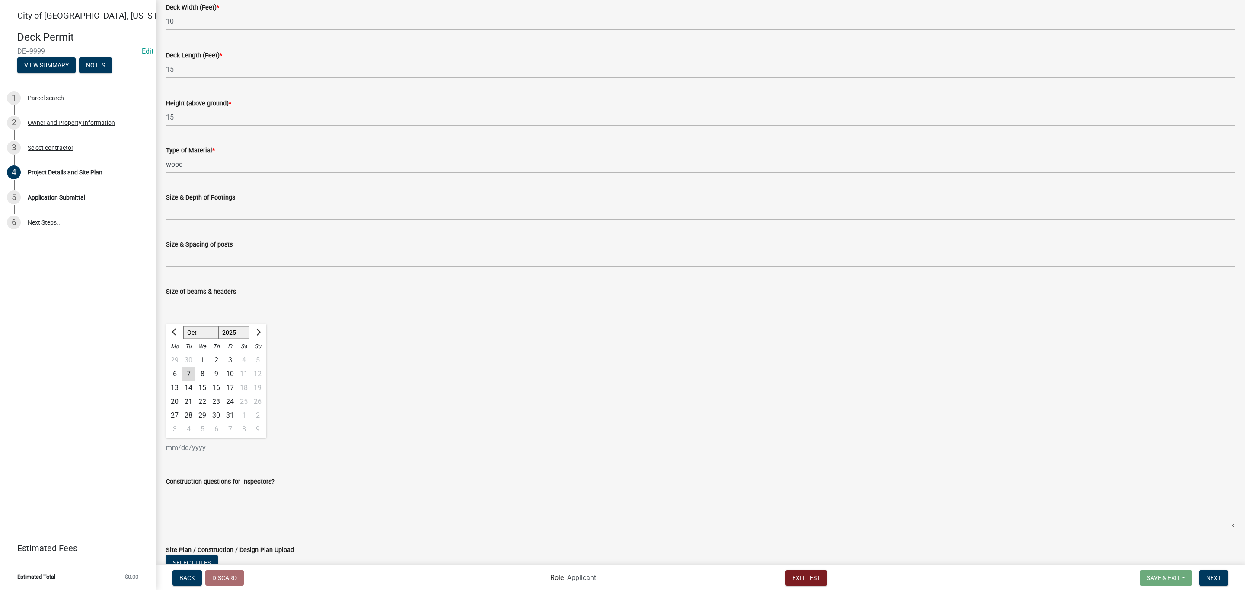
click at [203, 385] on div "15" at bounding box center [202, 388] width 14 height 14
type input "[DATE]"
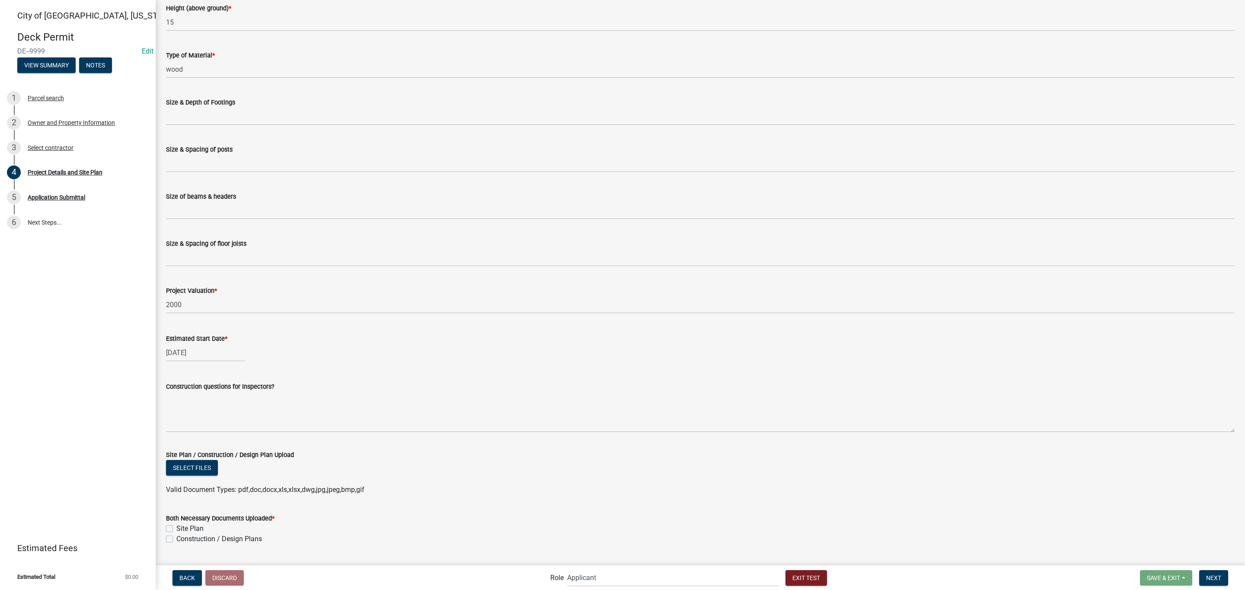
scroll to position [245, 0]
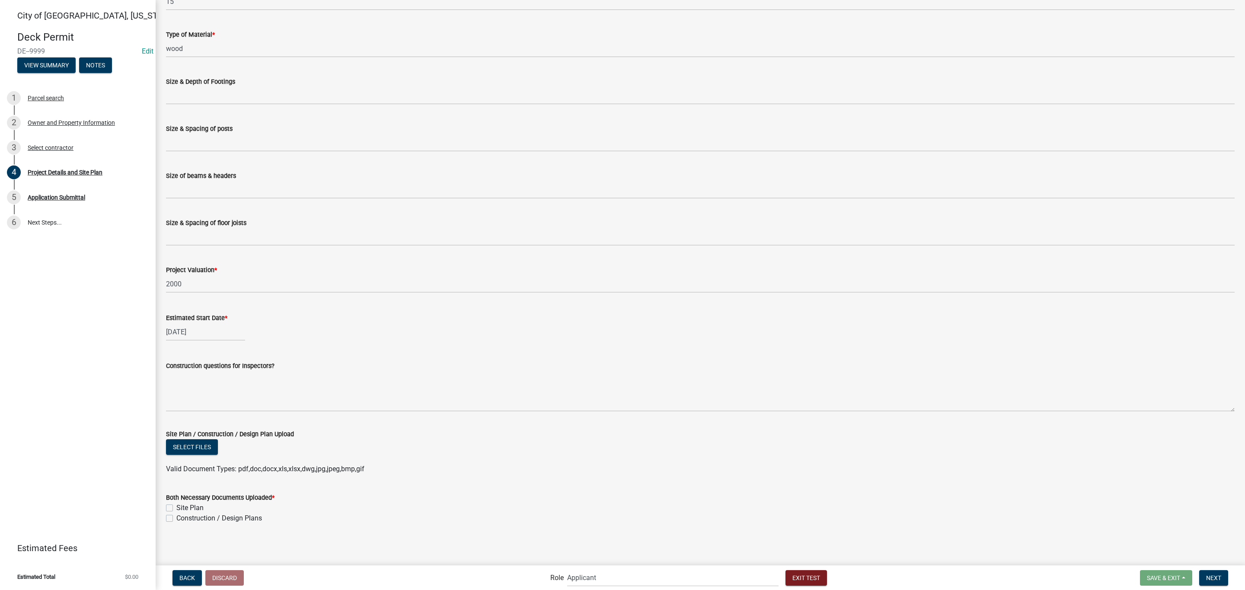
drag, startPoint x: 172, startPoint y: 505, endPoint x: 172, endPoint y: 511, distance: 6.1
click at [173, 505] on div "Site Plan" at bounding box center [700, 508] width 1068 height 10
click at [176, 514] on label "Construction / Design Plans" at bounding box center [219, 518] width 86 height 10
click at [176, 514] on input "Construction / Design Plans" at bounding box center [179, 516] width 6 height 6
checkbox input "true"
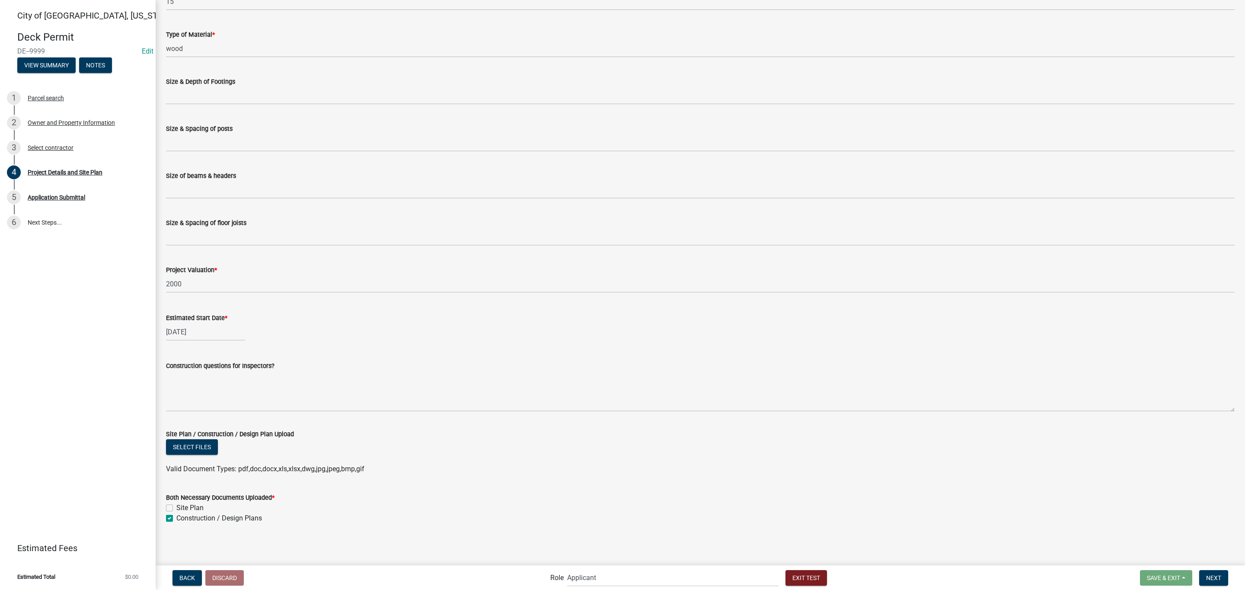
checkbox input "false"
checkbox input "true"
click at [176, 506] on label "Site Plan" at bounding box center [189, 508] width 27 height 10
click at [176, 506] on input "Site Plan" at bounding box center [179, 506] width 6 height 6
checkbox input "true"
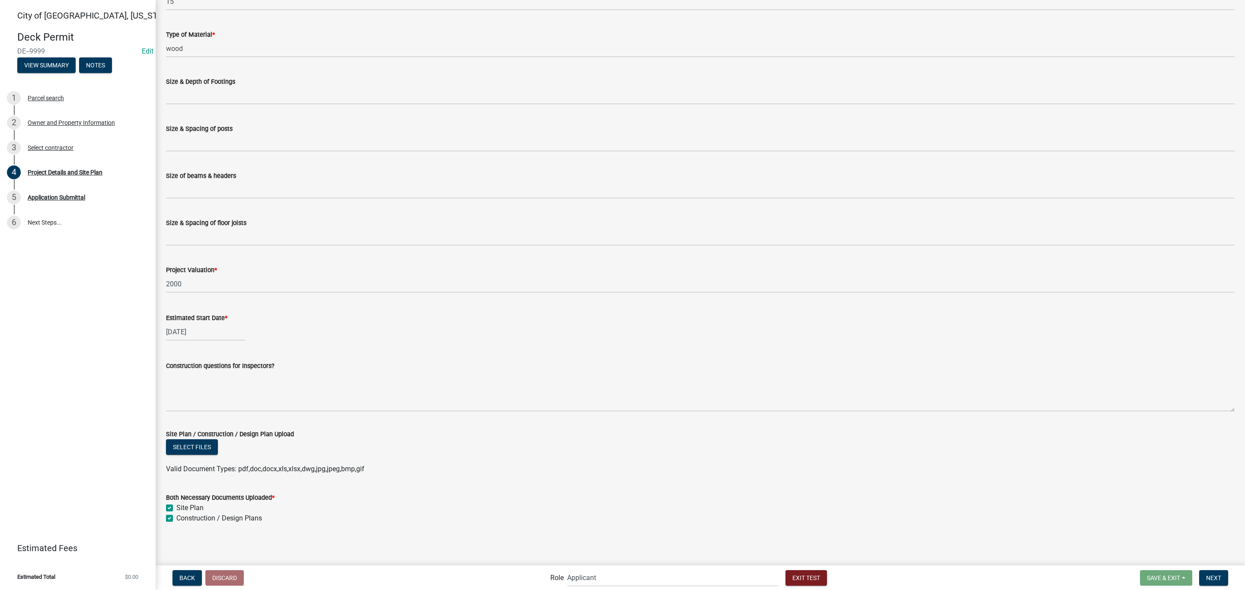
checkbox input "true"
click at [1217, 581] on button "Next" at bounding box center [1213, 578] width 29 height 16
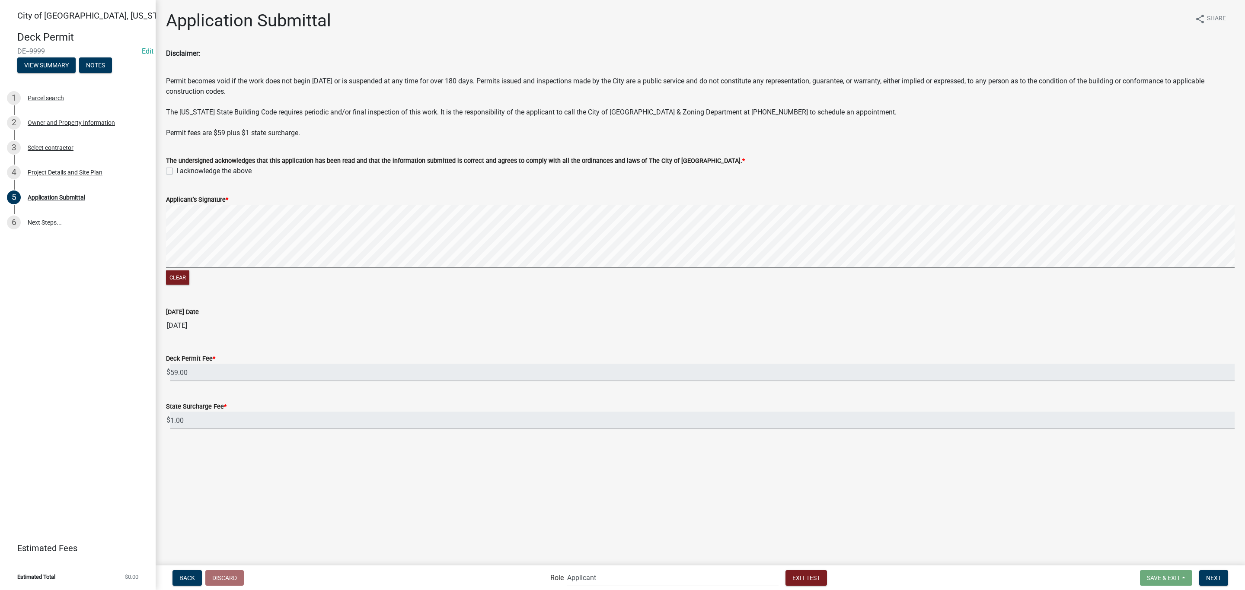
click at [176, 170] on label "I acknowledge the above" at bounding box center [213, 171] width 75 height 10
click at [176, 170] on input "I acknowledge the above" at bounding box center [179, 169] width 6 height 6
checkbox input "true"
click at [1208, 573] on button "Next" at bounding box center [1213, 578] width 29 height 16
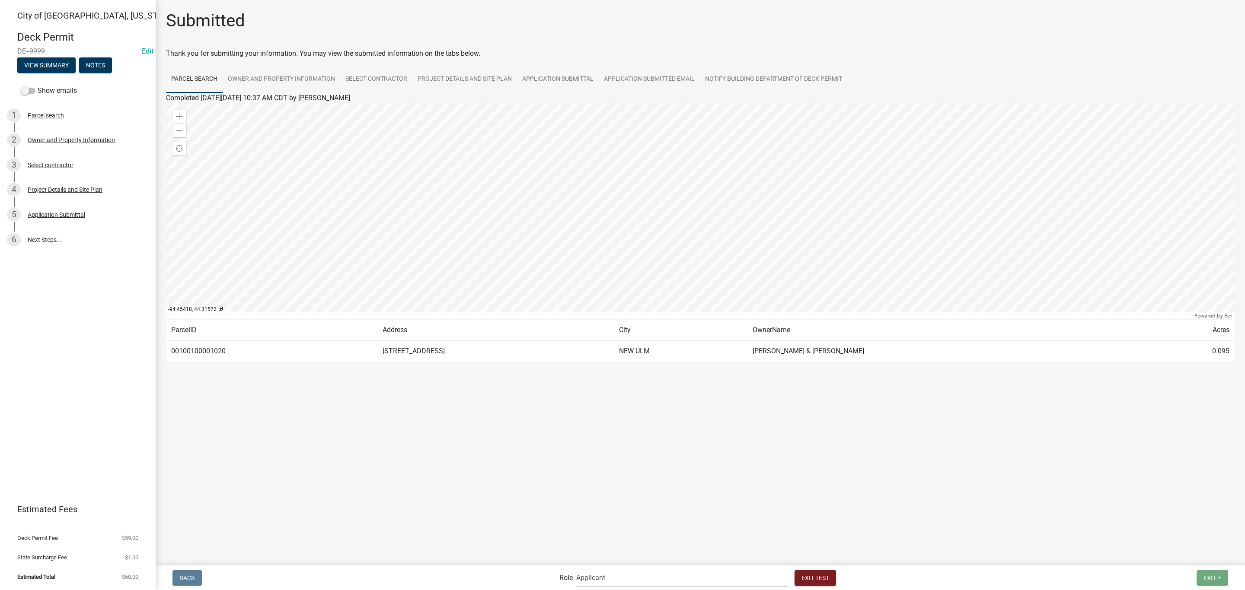
click at [646, 583] on select "Applicant Admin Building ([PERSON_NAME] & [PERSON_NAME]) Building Safety Admini…" at bounding box center [681, 578] width 211 height 18
select select "af95025d-b44f-4367-9798-e31ebf5850b8"
click at [612, 569] on select "Applicant Admin Building ([PERSON_NAME] & [PERSON_NAME]) Building Safety Admini…" at bounding box center [681, 578] width 211 height 18
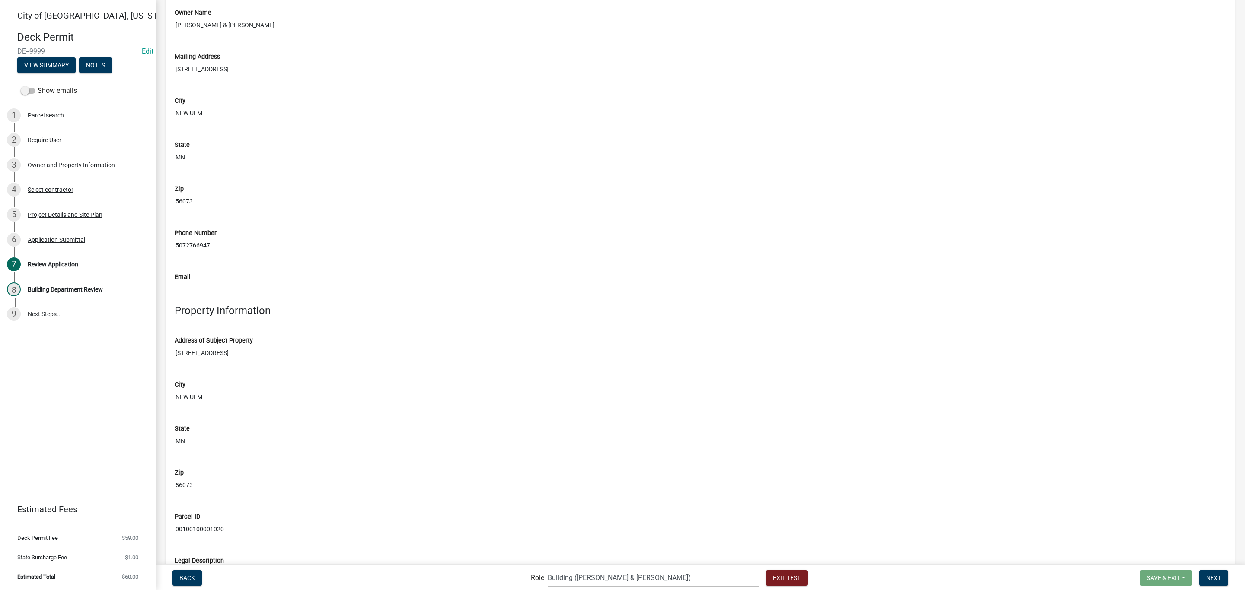
scroll to position [843, 0]
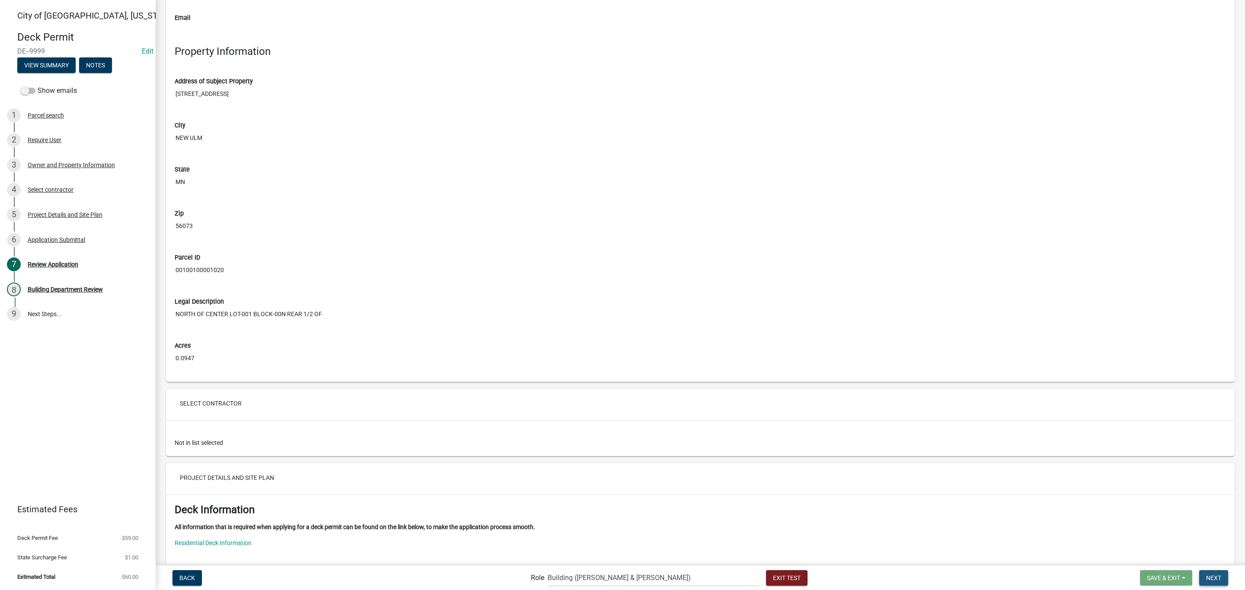
click at [1208, 577] on span "Next" at bounding box center [1213, 577] width 15 height 7
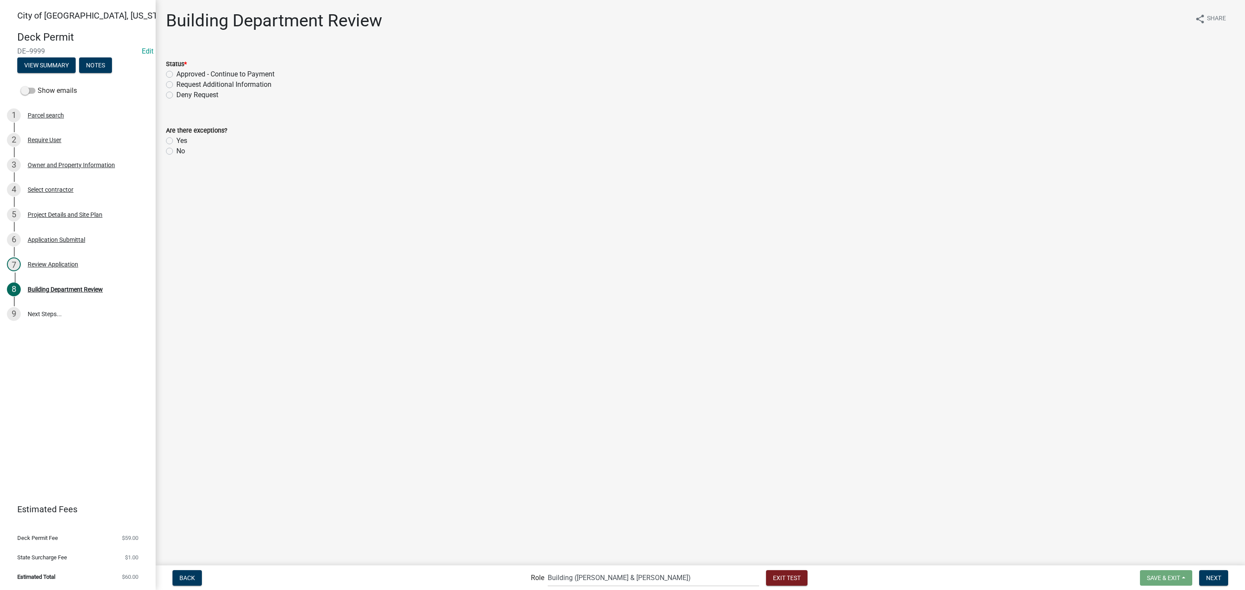
click at [176, 74] on label "Approved - Continue to Payment" at bounding box center [225, 74] width 98 height 10
click at [176, 74] on input "Approved - Continue to Payment" at bounding box center [179, 72] width 6 height 6
radio input "true"
click at [176, 82] on label "Request Additional Information" at bounding box center [223, 85] width 95 height 10
click at [176, 82] on input "Request Additional Information" at bounding box center [179, 83] width 6 height 6
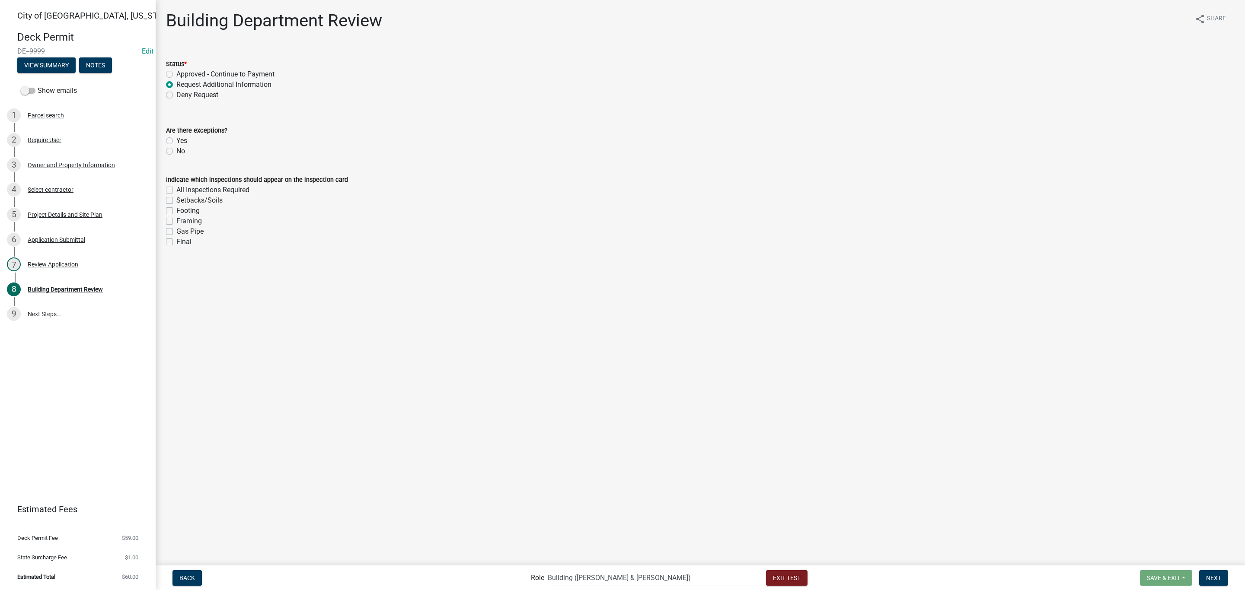
radio input "true"
click at [176, 94] on label "Deny Request" at bounding box center [197, 95] width 42 height 10
click at [176, 94] on input "Deny Request" at bounding box center [179, 93] width 6 height 6
radio input "true"
click at [176, 75] on label "Approved - Continue to Payment" at bounding box center [225, 74] width 98 height 10
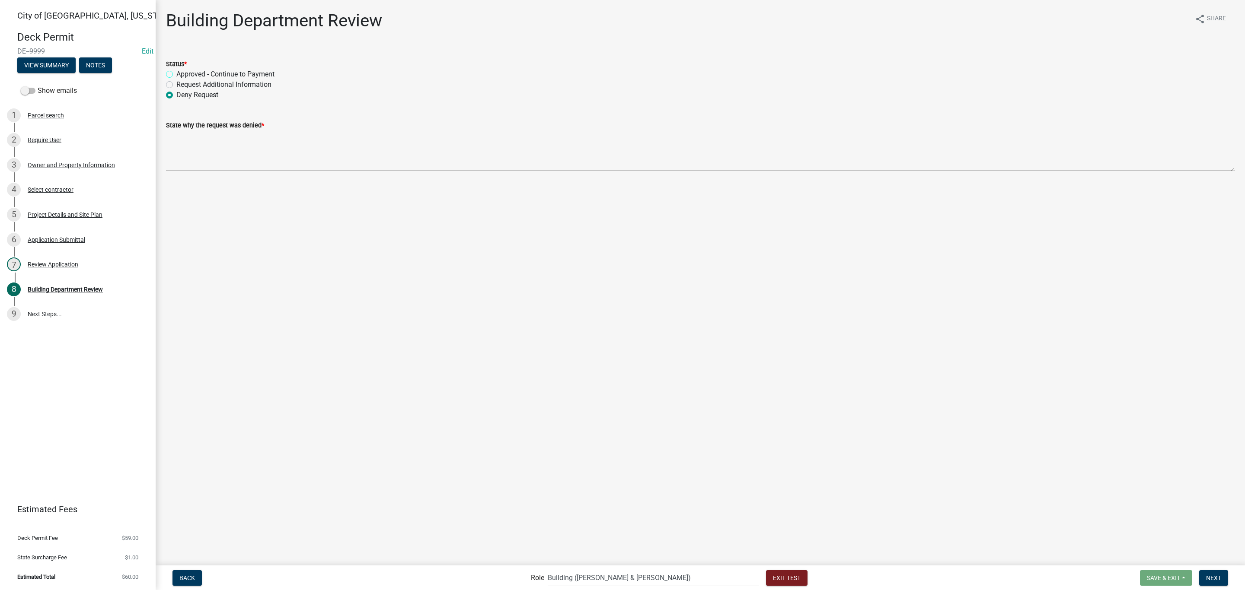
click at [176, 75] on input "Approved - Continue to Payment" at bounding box center [179, 72] width 6 height 6
radio input "true"
click at [176, 152] on label "No" at bounding box center [180, 151] width 9 height 10
click at [176, 152] on input "No" at bounding box center [179, 149] width 6 height 6
radio input "true"
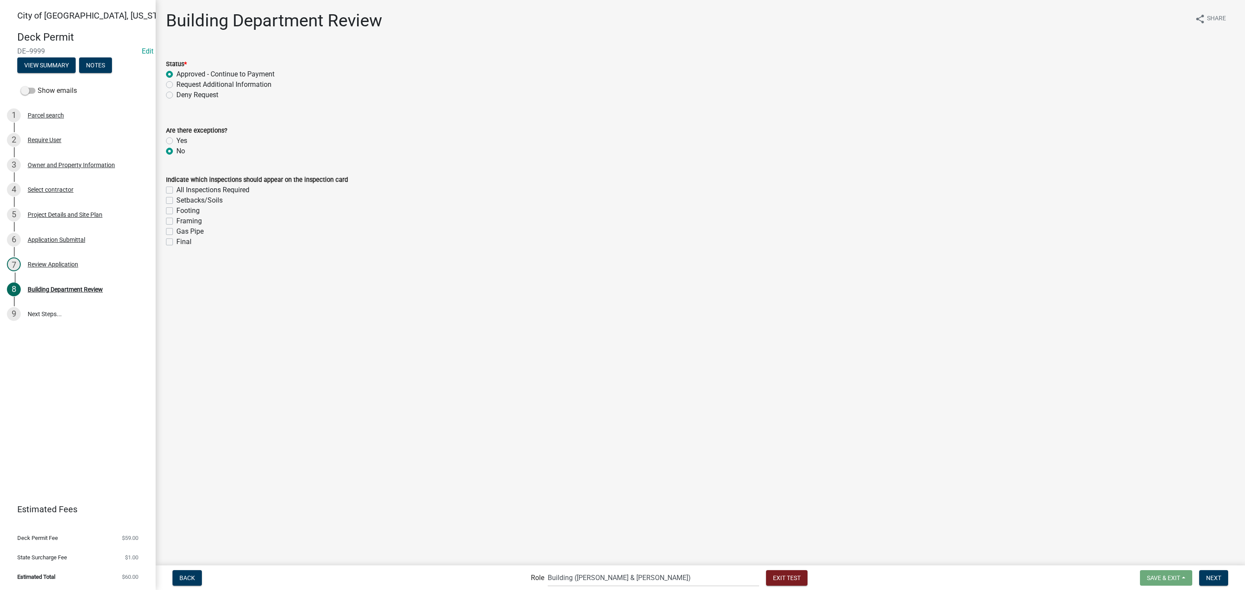
click at [176, 191] on label "All Inspections Required" at bounding box center [212, 190] width 73 height 10
click at [176, 191] on input "All Inspections Required" at bounding box center [179, 188] width 6 height 6
checkbox input "true"
checkbox input "false"
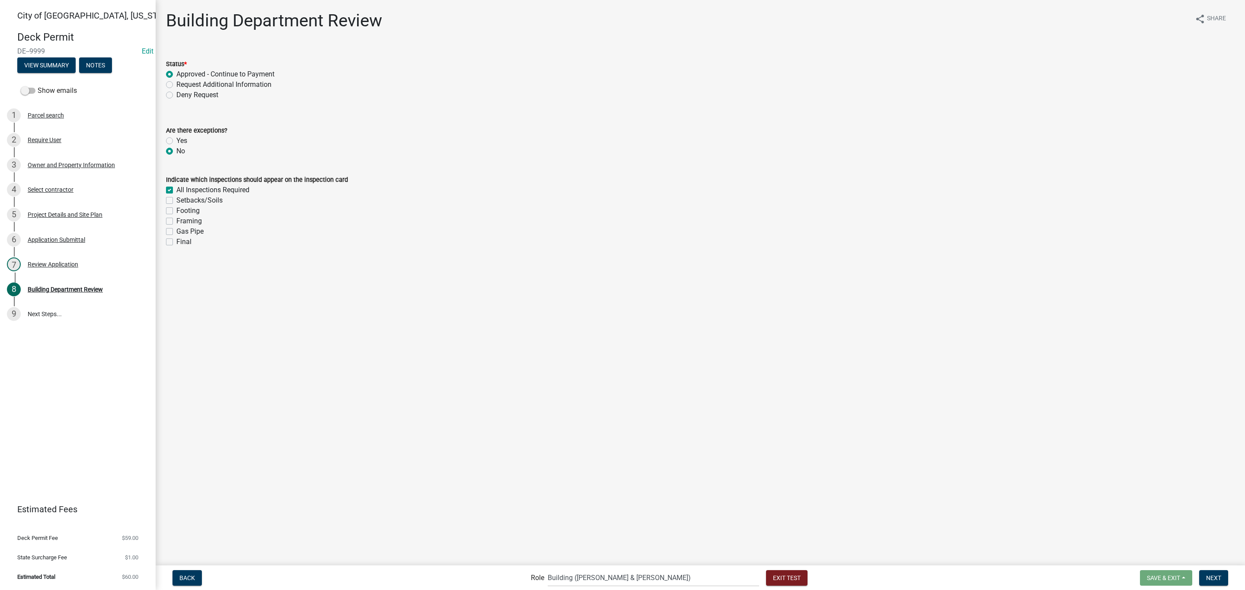
checkbox input "false"
click at [1211, 578] on span "Next" at bounding box center [1213, 577] width 15 height 7
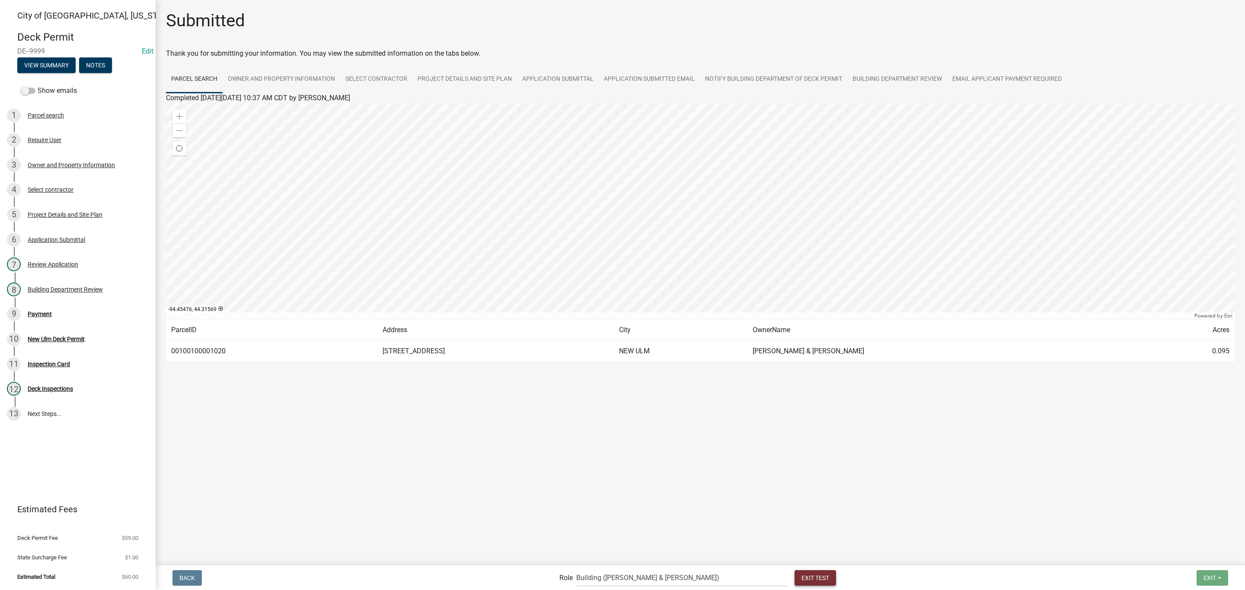
click at [801, 580] on span "Exit Test" at bounding box center [815, 577] width 28 height 7
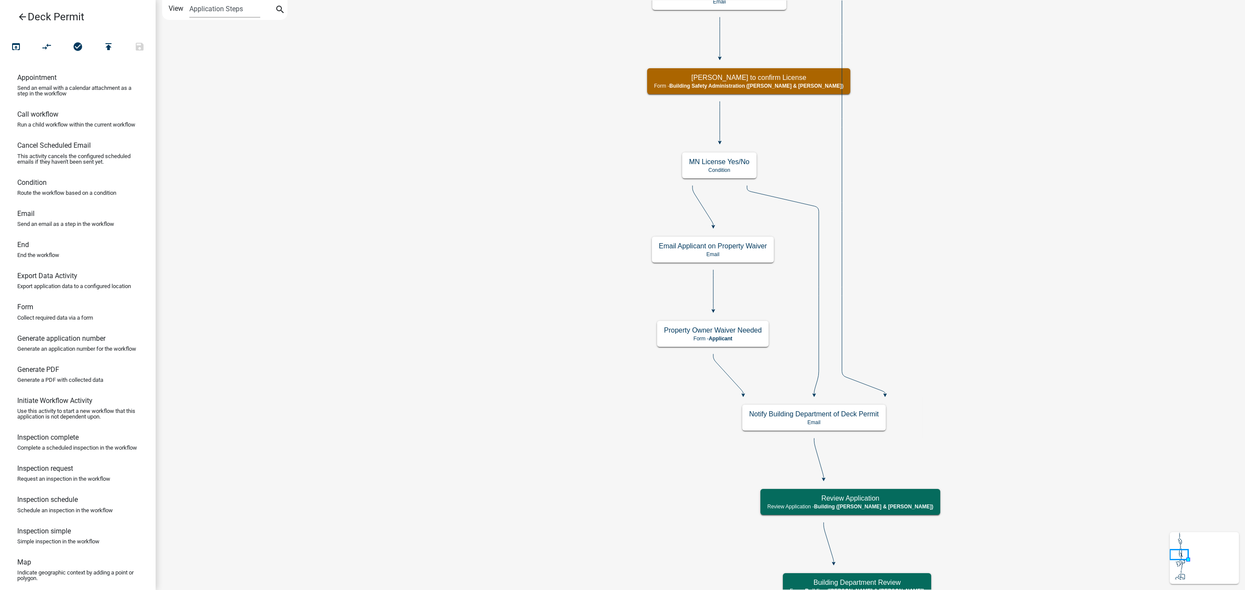
click at [19, 17] on icon "arrow_back" at bounding box center [22, 18] width 10 height 12
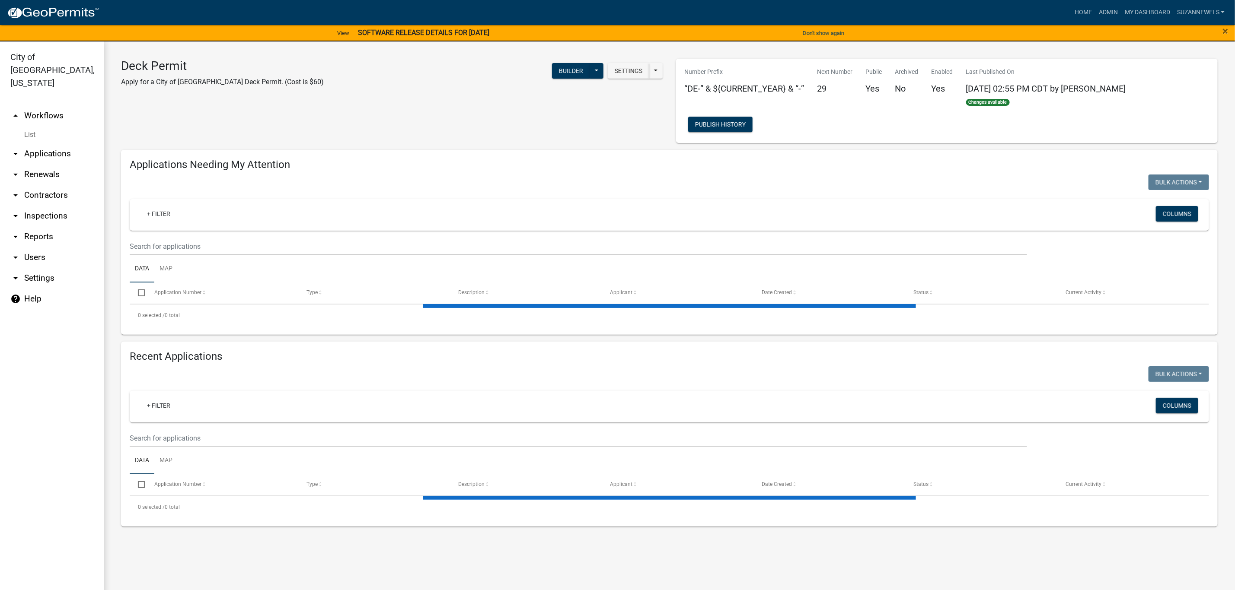
select select "2: 50"
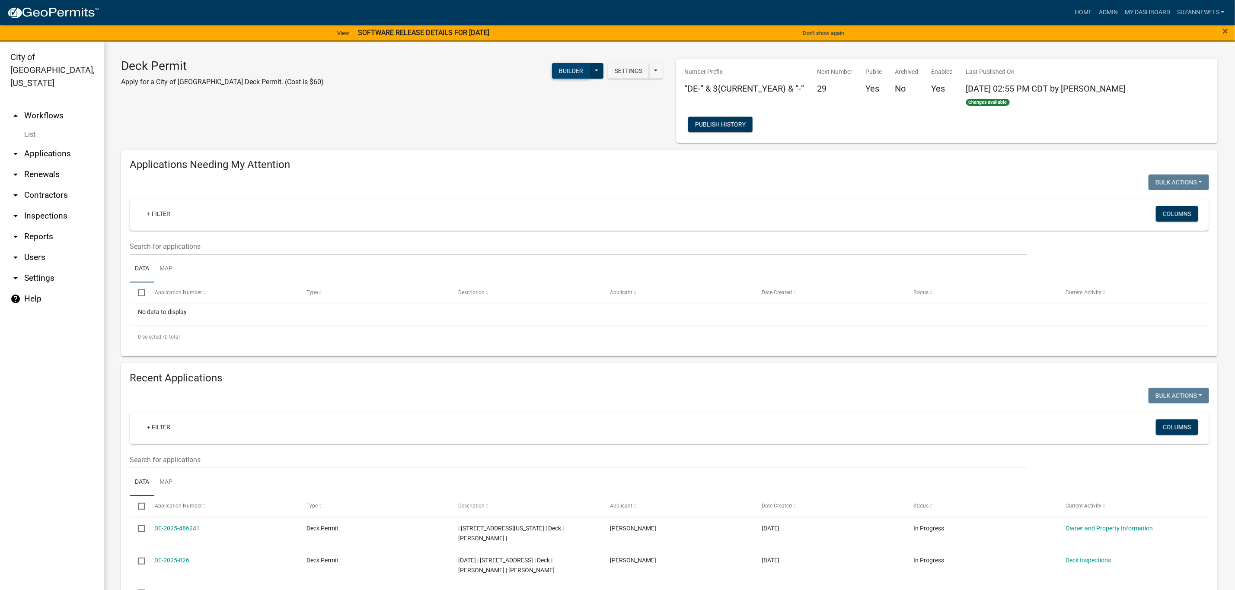
click at [563, 76] on button "Builder" at bounding box center [571, 71] width 38 height 16
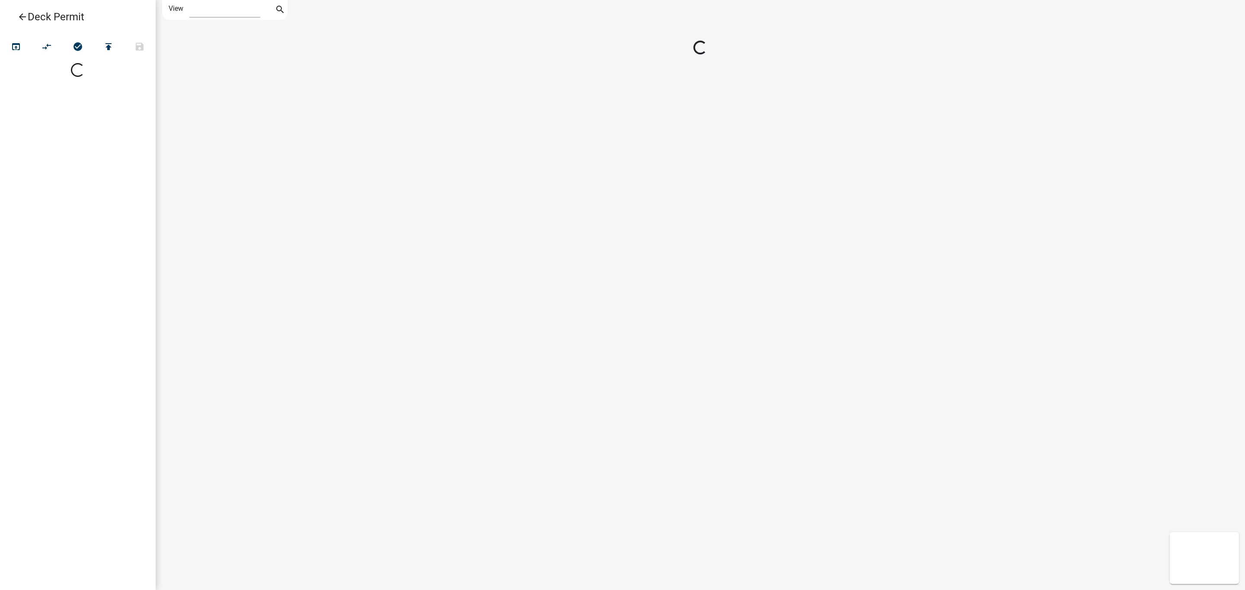
select select "1"
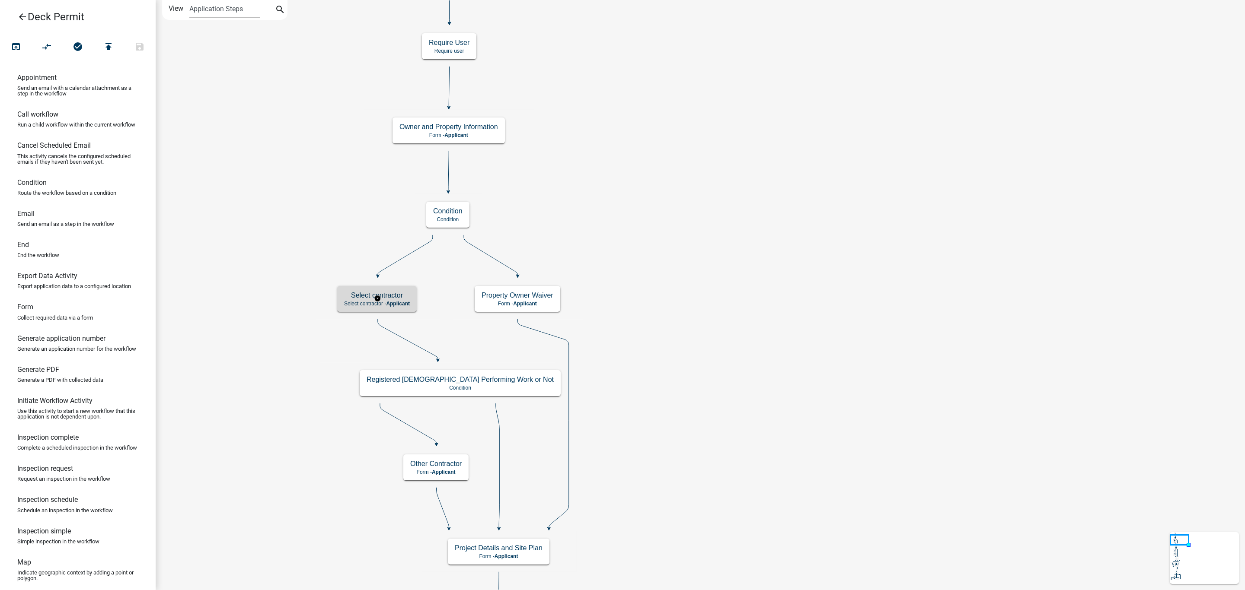
click at [389, 306] on span "Applicant" at bounding box center [398, 304] width 24 height 6
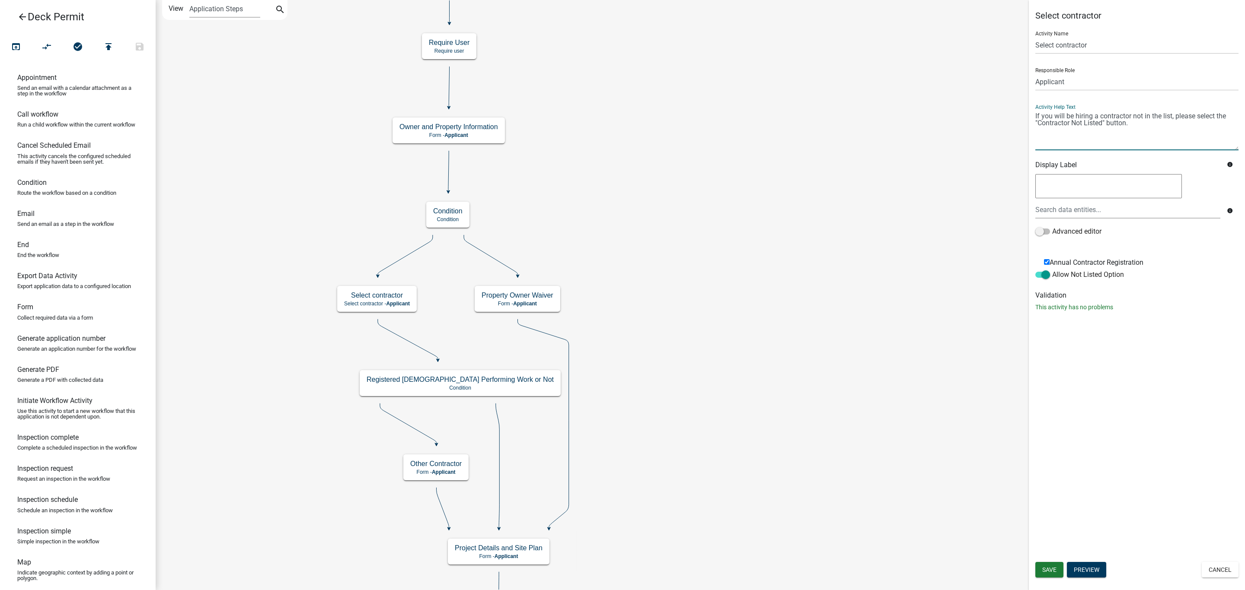
drag, startPoint x: 1156, startPoint y: 129, endPoint x: 1045, endPoint y: 135, distance: 110.8
click at [1045, 135] on textarea at bounding box center [1136, 130] width 203 height 41
click at [1176, 126] on textarea at bounding box center [1136, 130] width 203 height 41
click at [1034, 113] on div "Select contractor Activity Name Select contractor Responsible Role Applicant Zo…" at bounding box center [1137, 164] width 216 height 309
click at [1033, 116] on div "Select contractor Activity Name Select contractor Responsible Role Applicant Zo…" at bounding box center [1137, 164] width 216 height 309
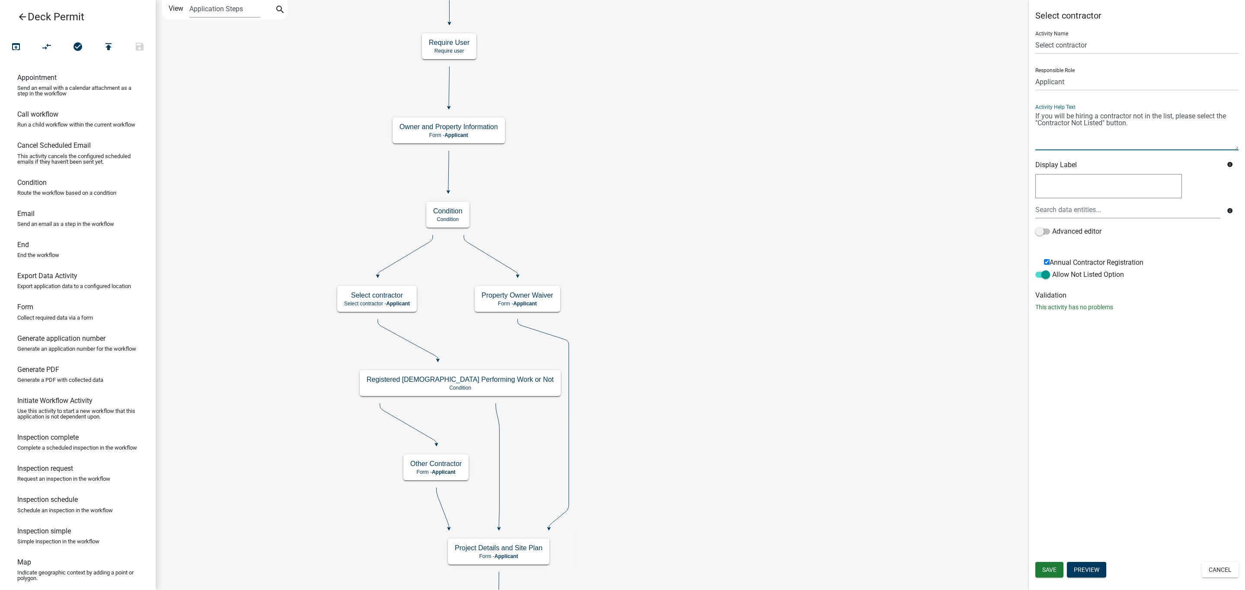
click at [1036, 116] on textarea at bounding box center [1136, 130] width 203 height 41
type textarea "If you are the contractor submitting this application, please select "myself" a…"
click at [1047, 575] on button "Save" at bounding box center [1049, 570] width 28 height 16
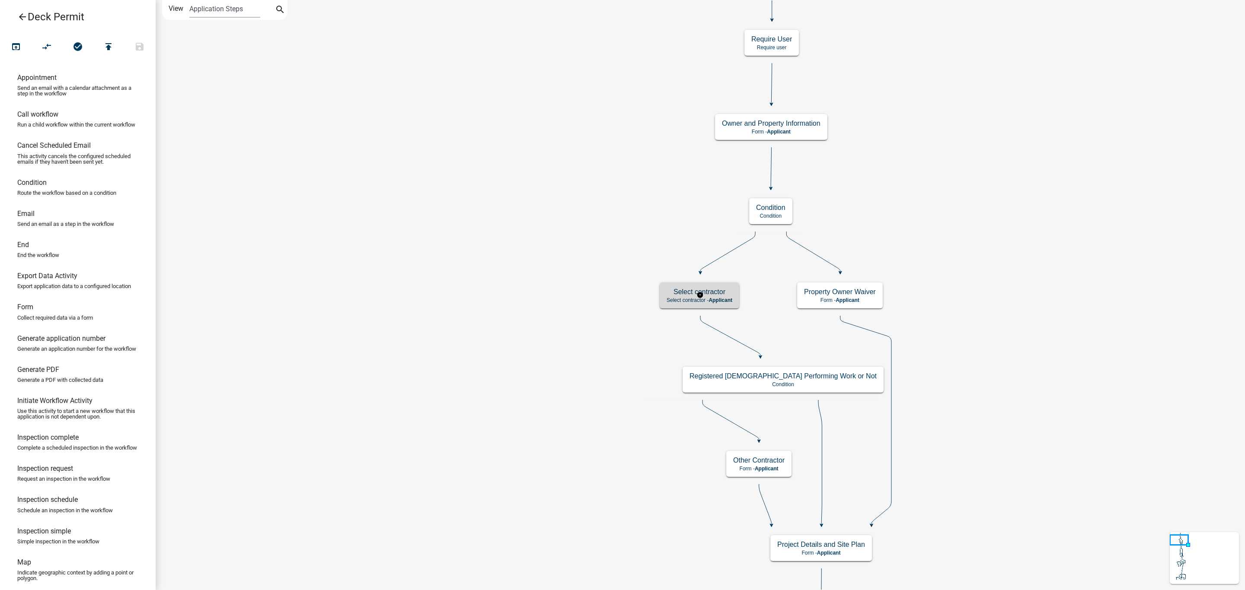
click at [714, 297] on div "Select contractor Select contractor - Applicant" at bounding box center [700, 296] width 80 height 26
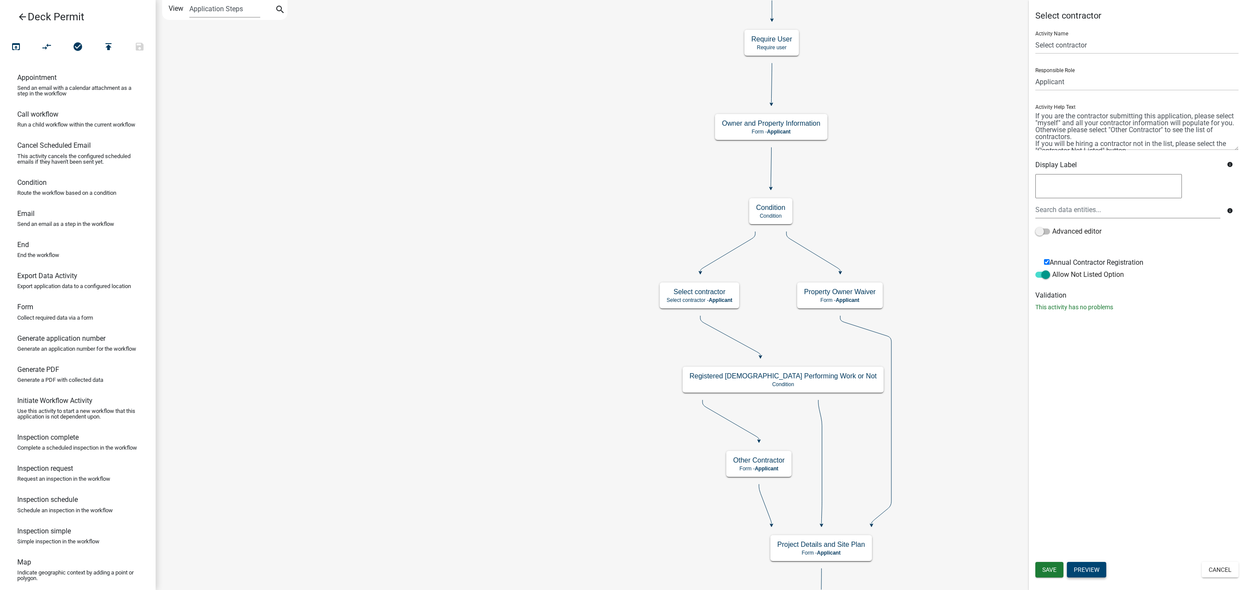
click at [1088, 570] on button "Preview" at bounding box center [1086, 570] width 39 height 16
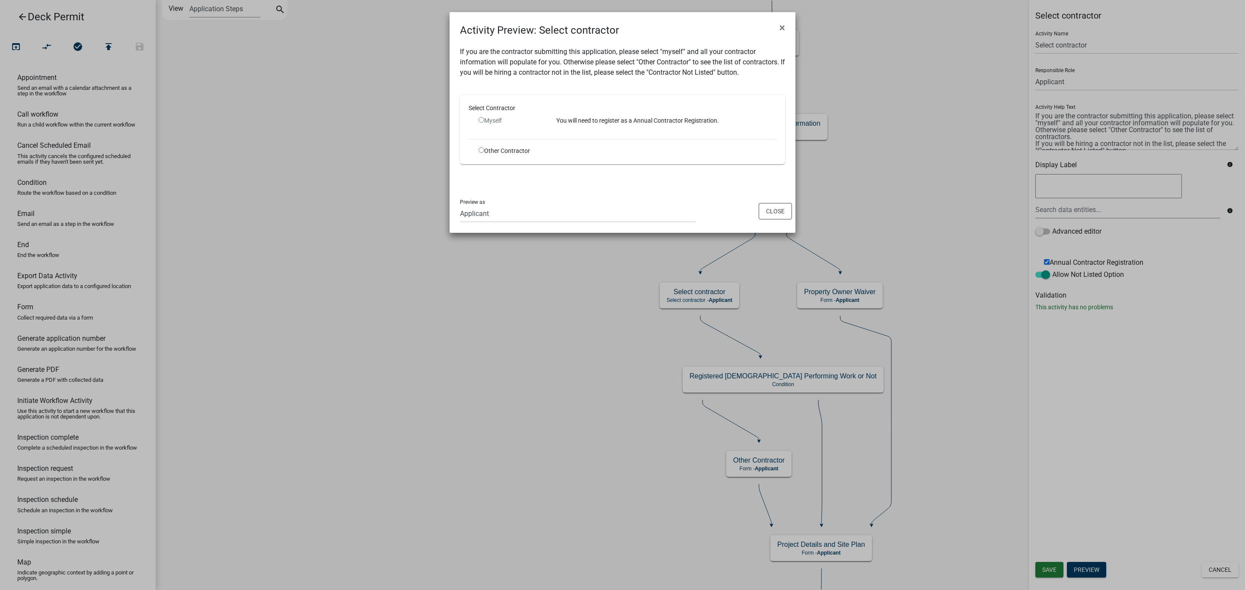
click at [481, 122] on input "radio" at bounding box center [481, 120] width 6 height 6
click at [481, 121] on input "radio" at bounding box center [481, 120] width 6 height 6
radio input "false"
click at [603, 135] on div "Select Contractor Myself You will need to register as a Annual Contractor Regis…" at bounding box center [622, 130] width 308 height 52
click at [481, 150] on input "radio" at bounding box center [481, 150] width 6 height 6
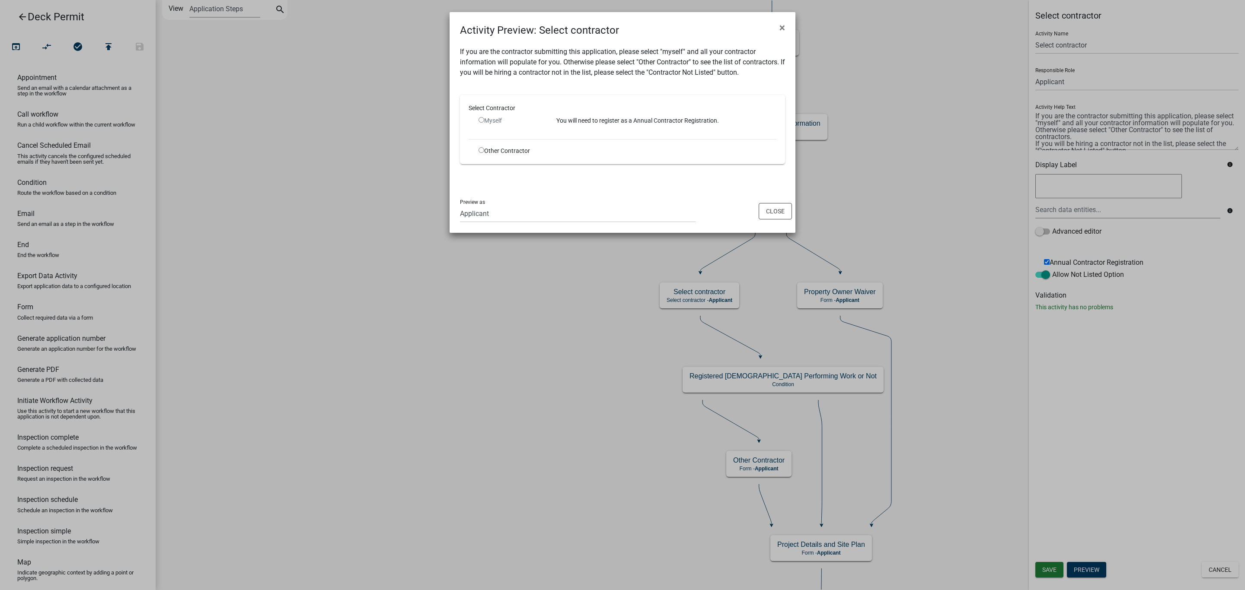
radio input "true"
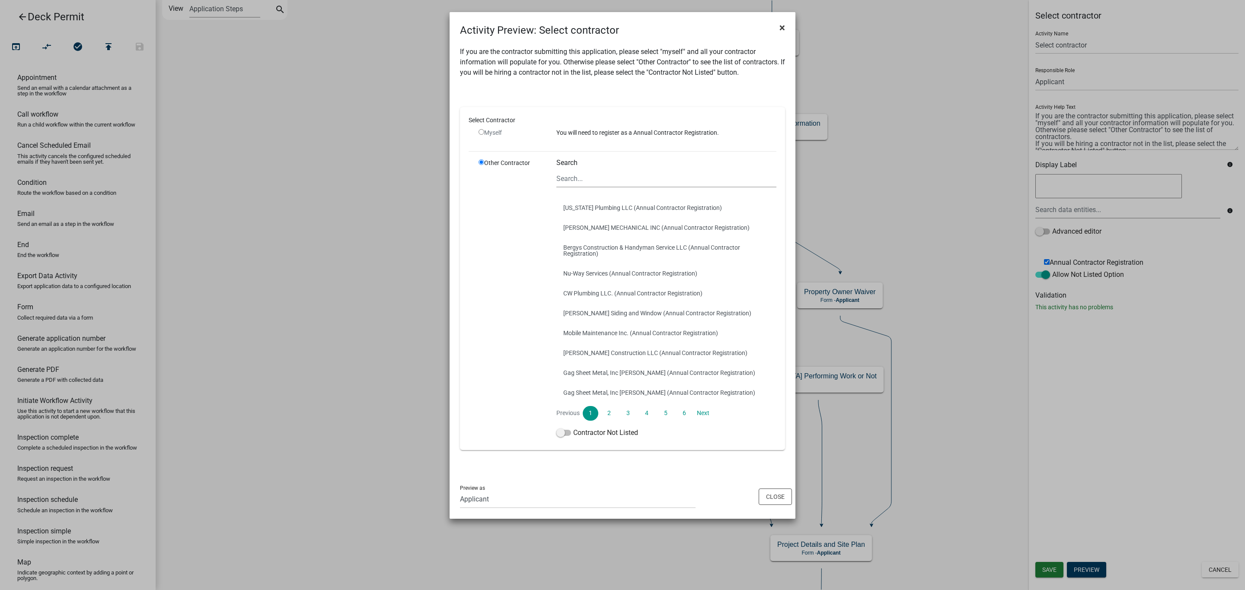
drag, startPoint x: 780, startPoint y: 26, endPoint x: 902, endPoint y: 283, distance: 284.6
click at [781, 26] on span "×" at bounding box center [782, 28] width 6 height 12
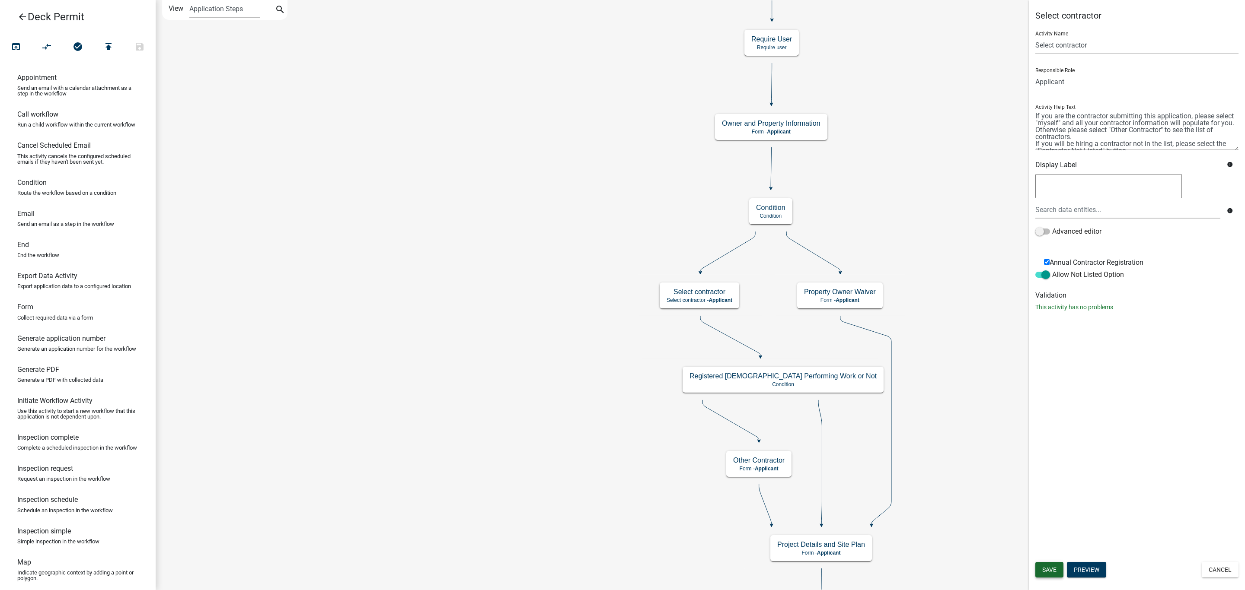
click at [1050, 564] on button "Save" at bounding box center [1049, 570] width 28 height 16
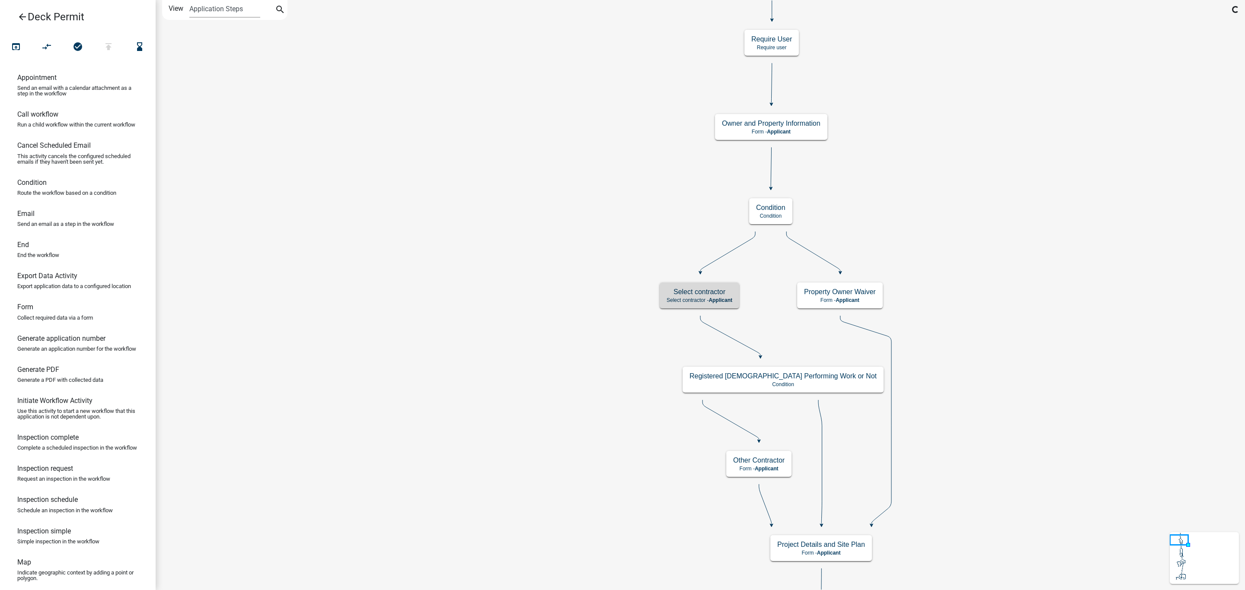
click at [17, 15] on icon "arrow_back" at bounding box center [22, 18] width 10 height 12
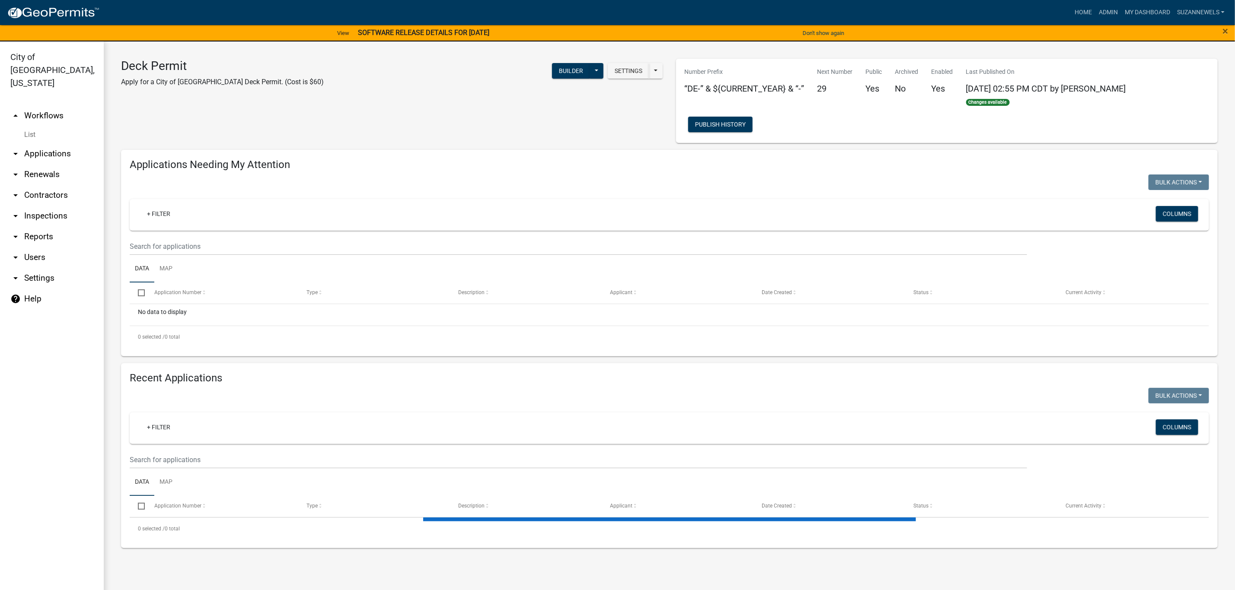
select select "2: 50"
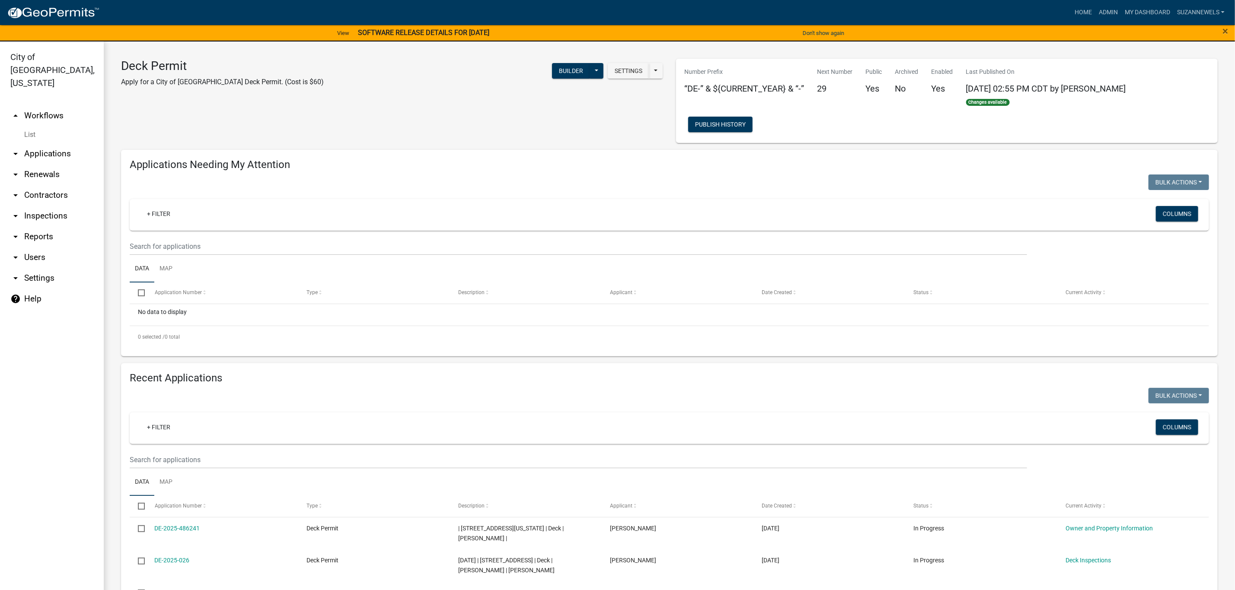
click at [425, 89] on div "Settings Start Application URL Start Application URL With Parcel ID Builder Pub…" at bounding box center [499, 76] width 339 height 35
click at [417, 64] on div "Settings Start Application URL Start Application URL With Parcel ID Builder Pub…" at bounding box center [499, 76] width 339 height 35
click at [50, 105] on link "arrow_drop_up Workflows" at bounding box center [52, 115] width 104 height 21
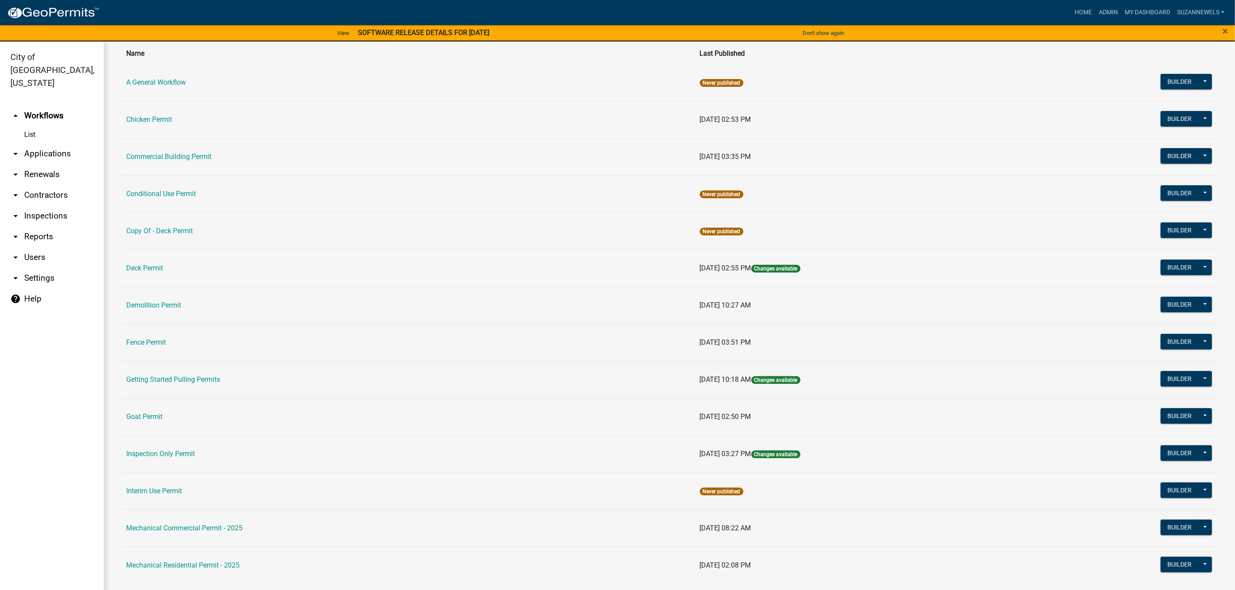
scroll to position [130, 0]
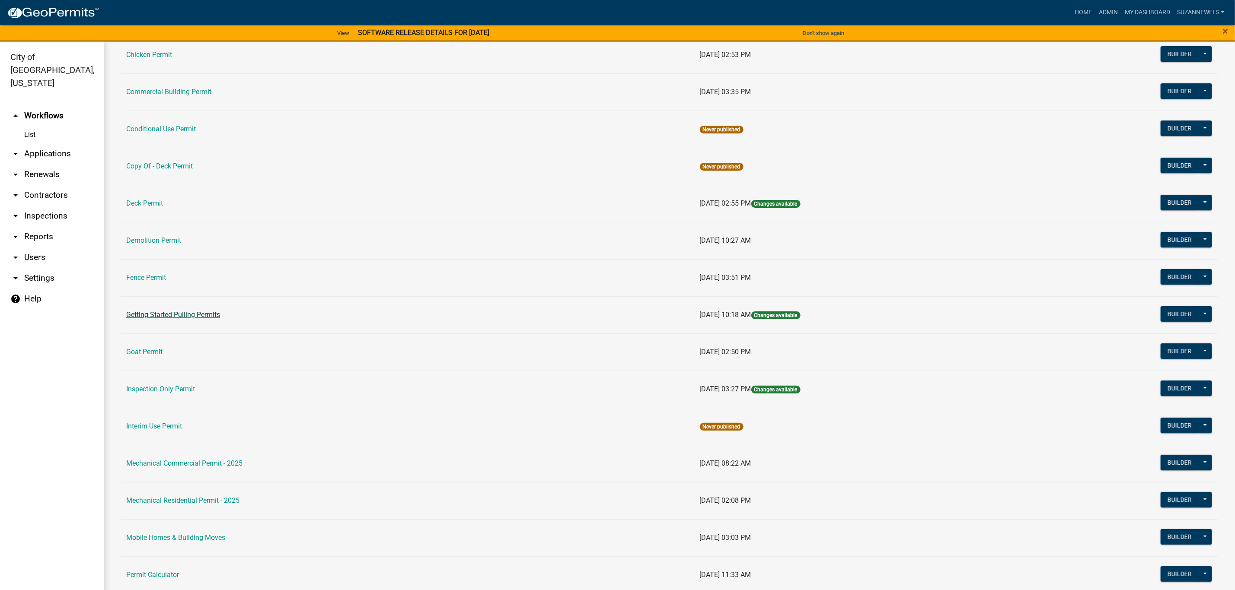
click at [175, 319] on link "Getting Started Pulling Permits" at bounding box center [173, 315] width 94 height 8
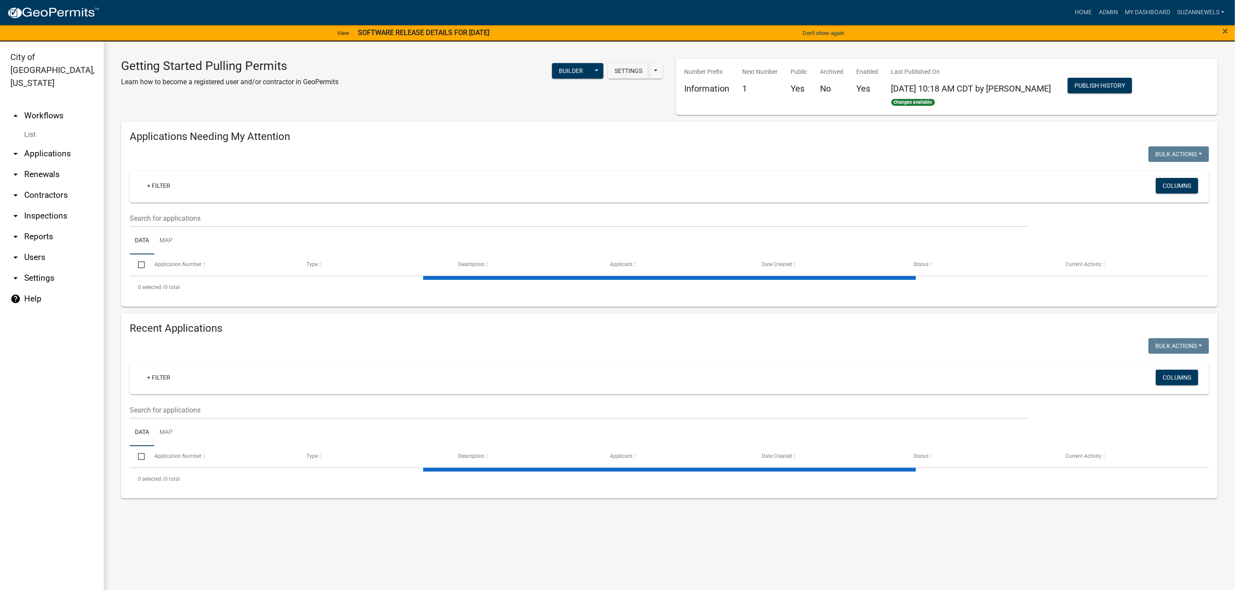
select select "2: 50"
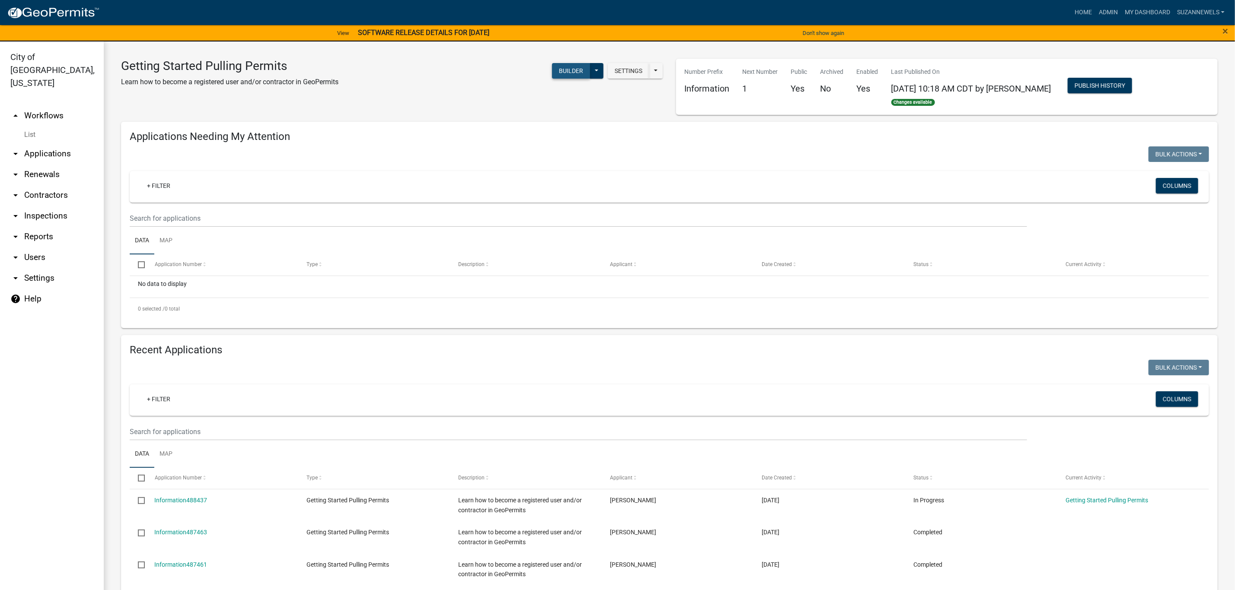
click at [572, 69] on button "Builder" at bounding box center [571, 71] width 38 height 16
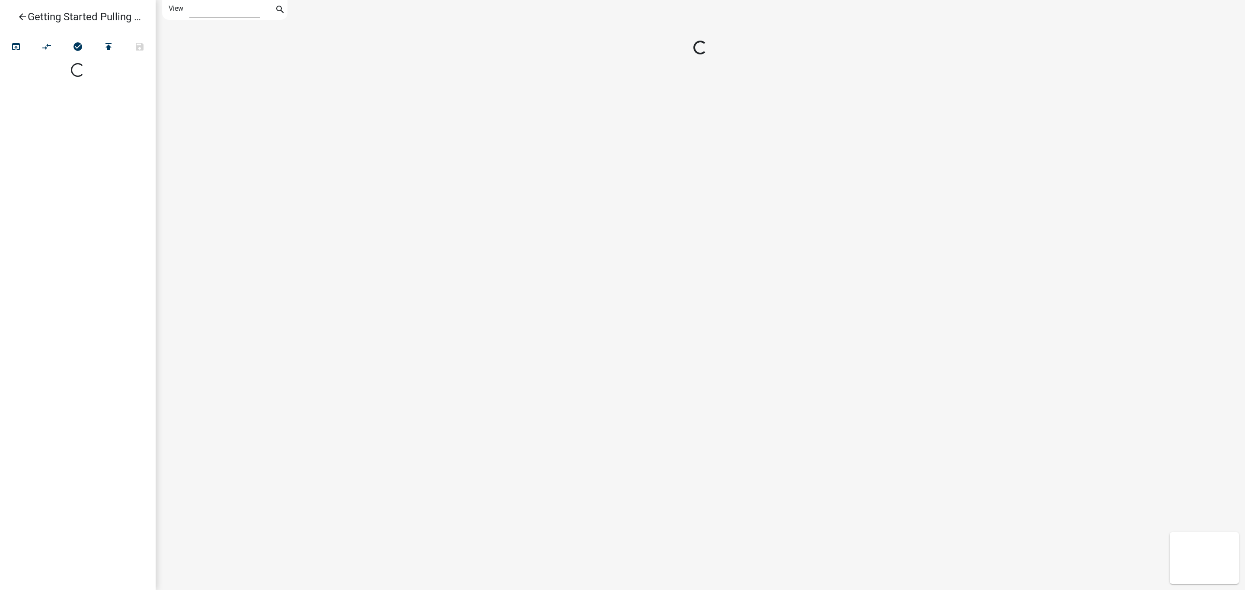
select select "1"
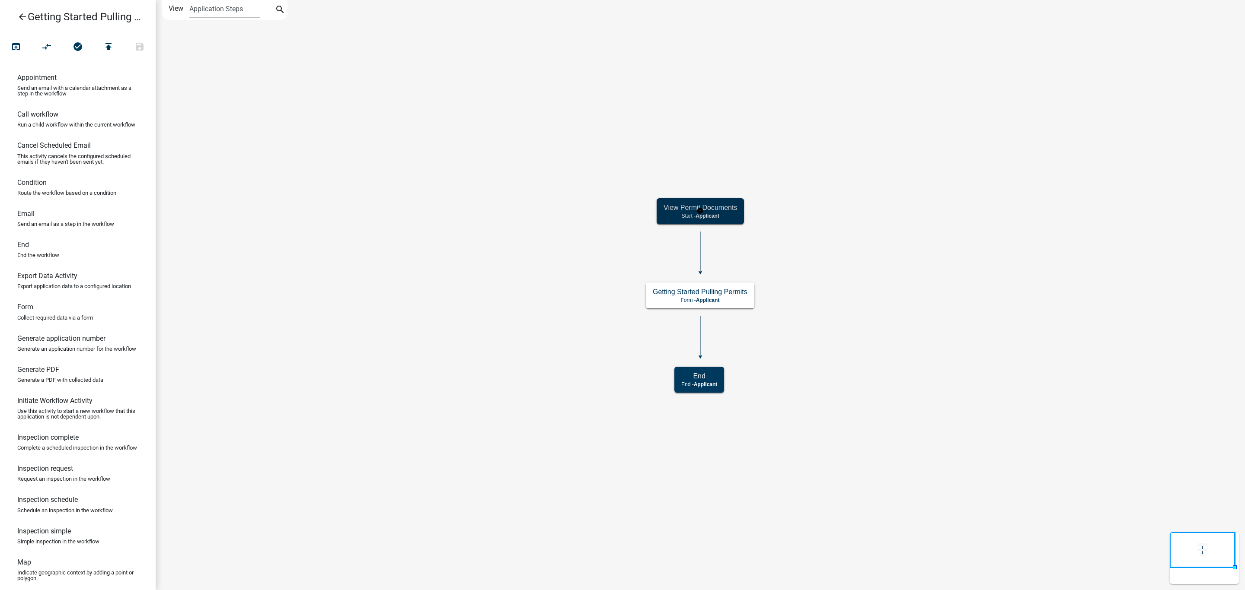
click at [723, 214] on p "Start - Applicant" at bounding box center [699, 216] width 73 height 6
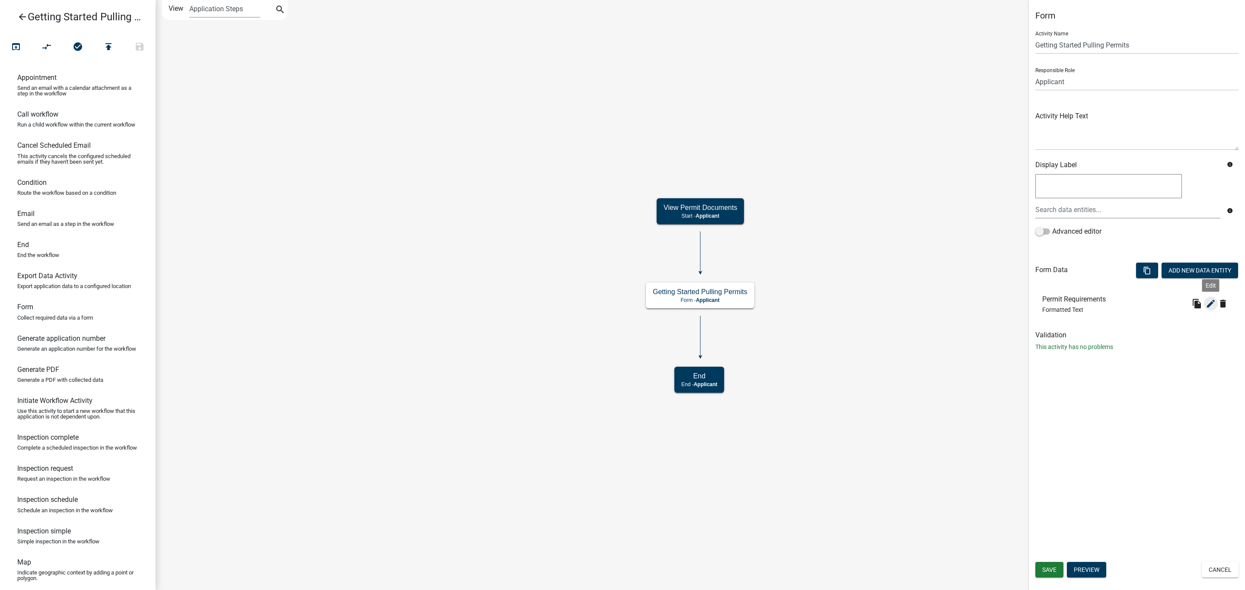
click at [1206, 304] on icon "edit" at bounding box center [1210, 304] width 10 height 10
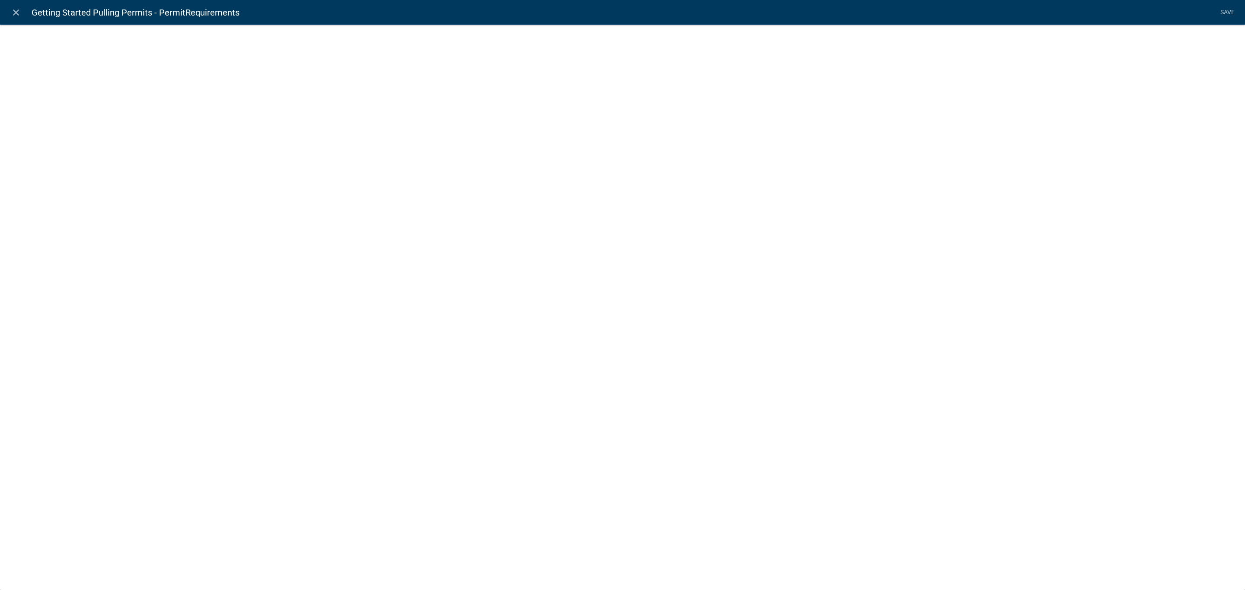
select select "rich-text"
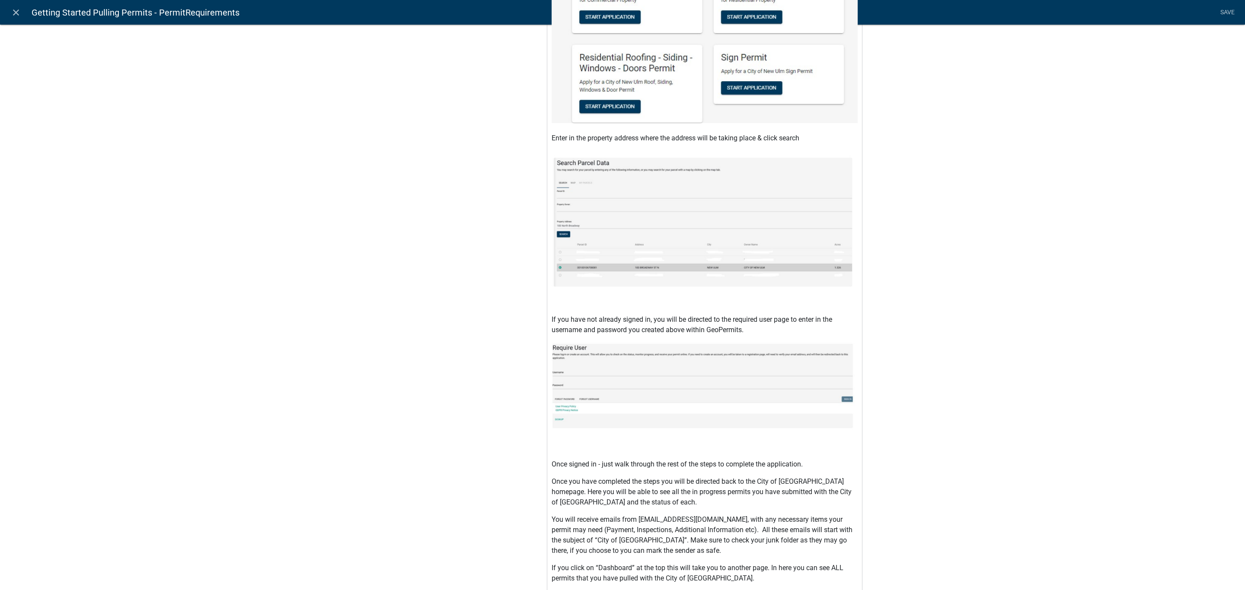
scroll to position [1114, 0]
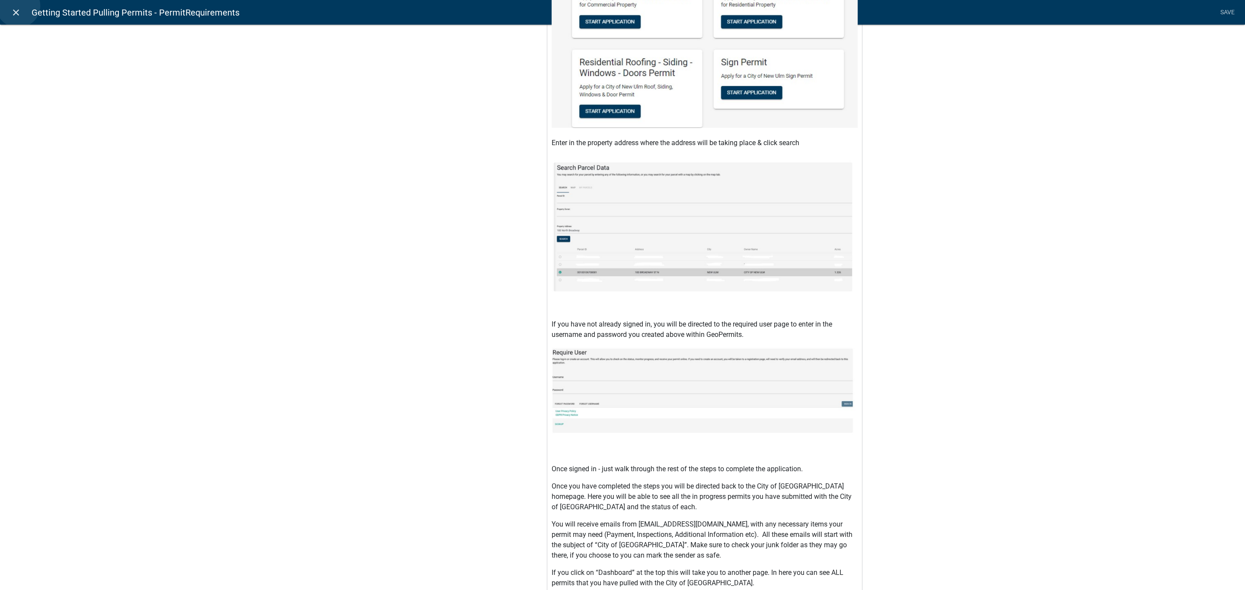
click at [18, 6] on link "close" at bounding box center [16, 12] width 18 height 18
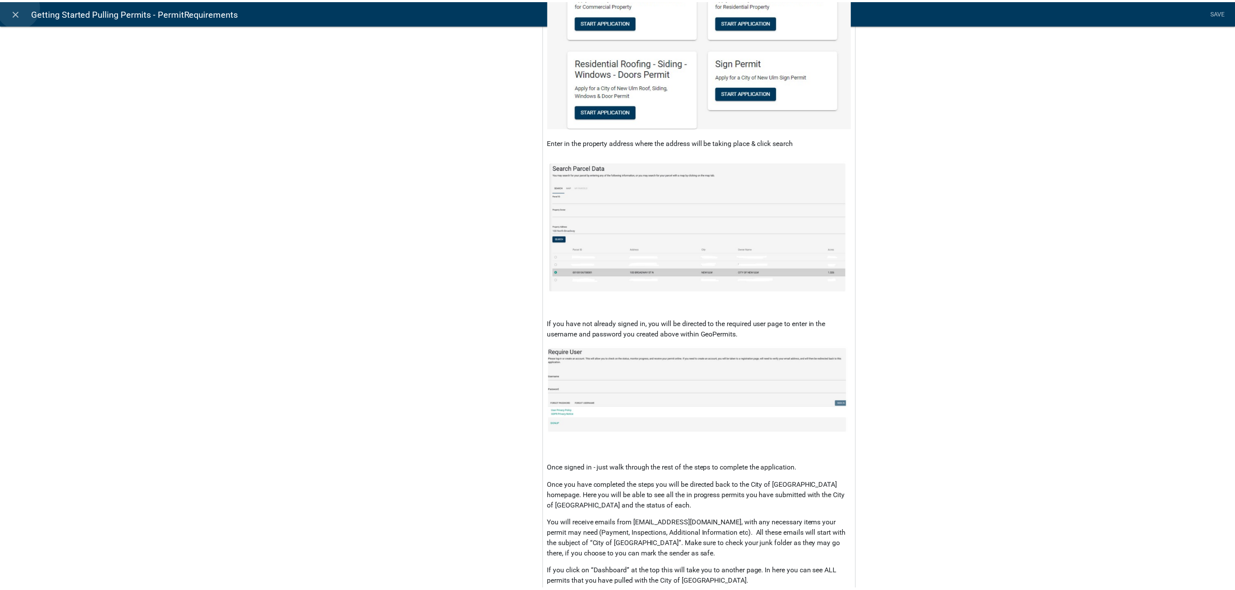
scroll to position [0, 0]
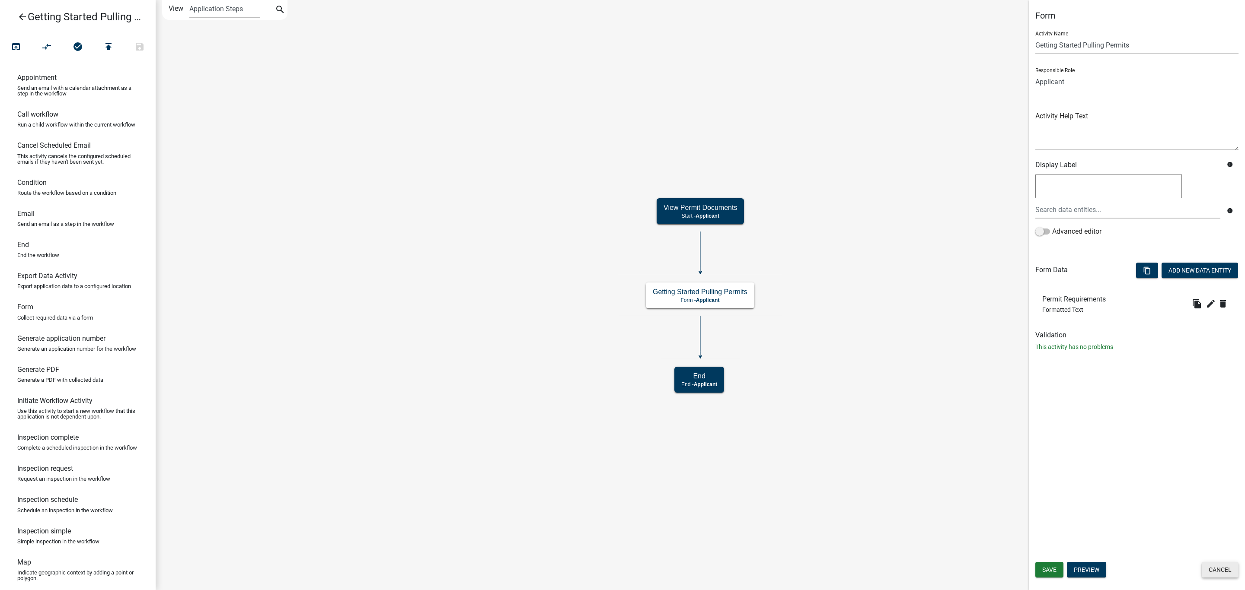
click at [1231, 573] on button "Cancel" at bounding box center [1219, 570] width 37 height 16
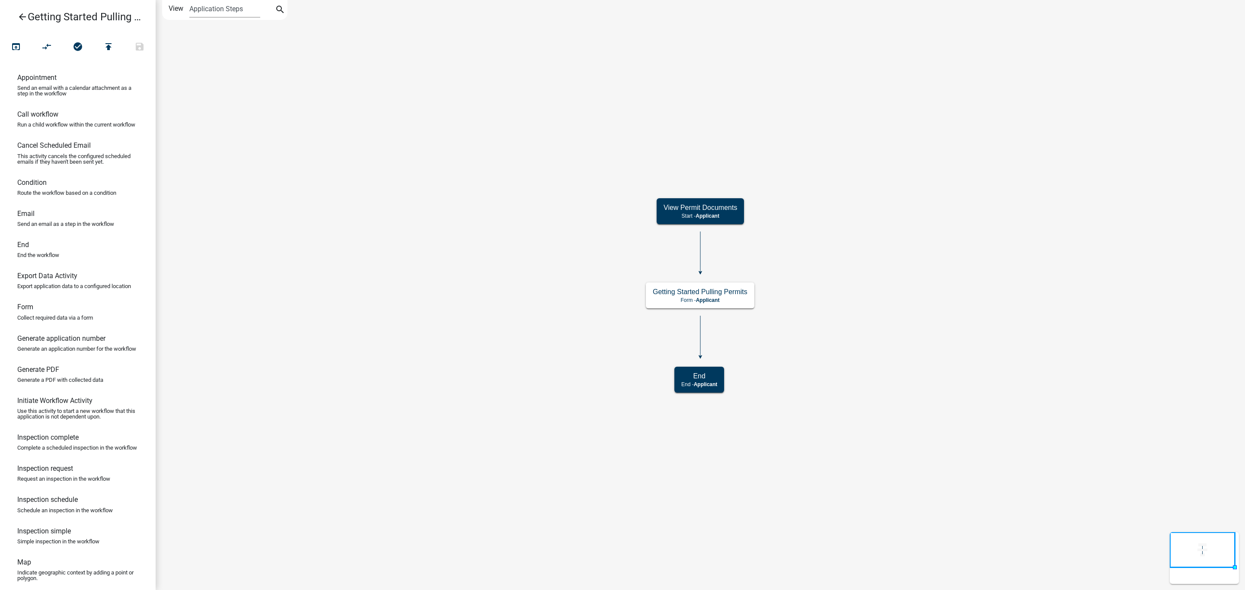
click at [26, 17] on icon "arrow_back" at bounding box center [22, 18] width 10 height 12
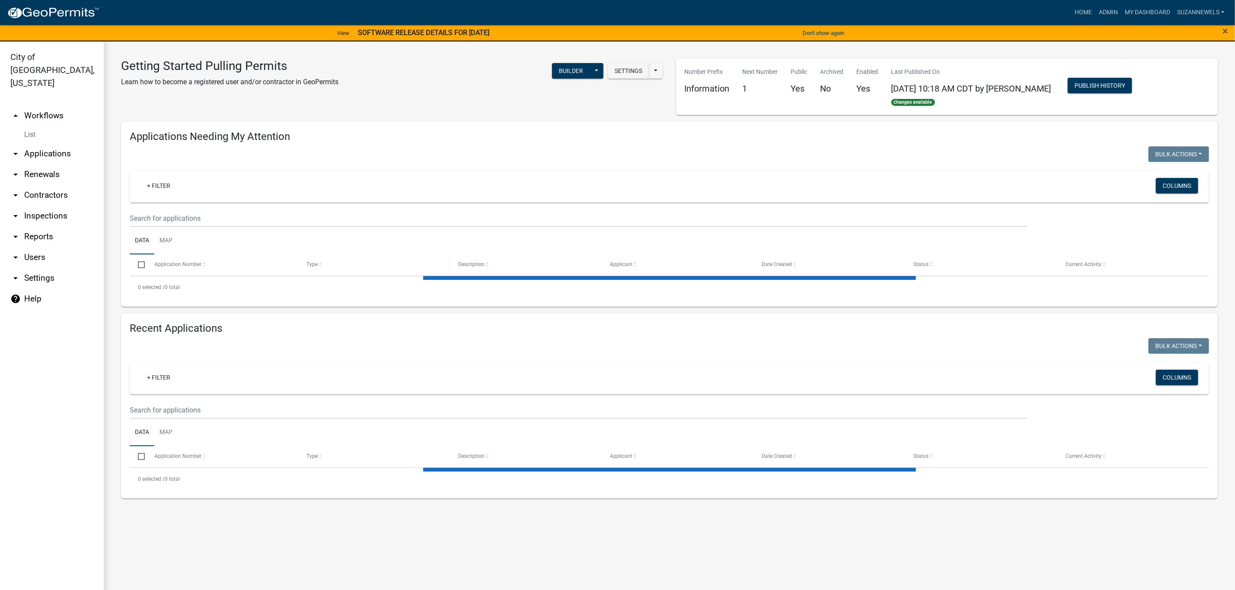
select select "2: 50"
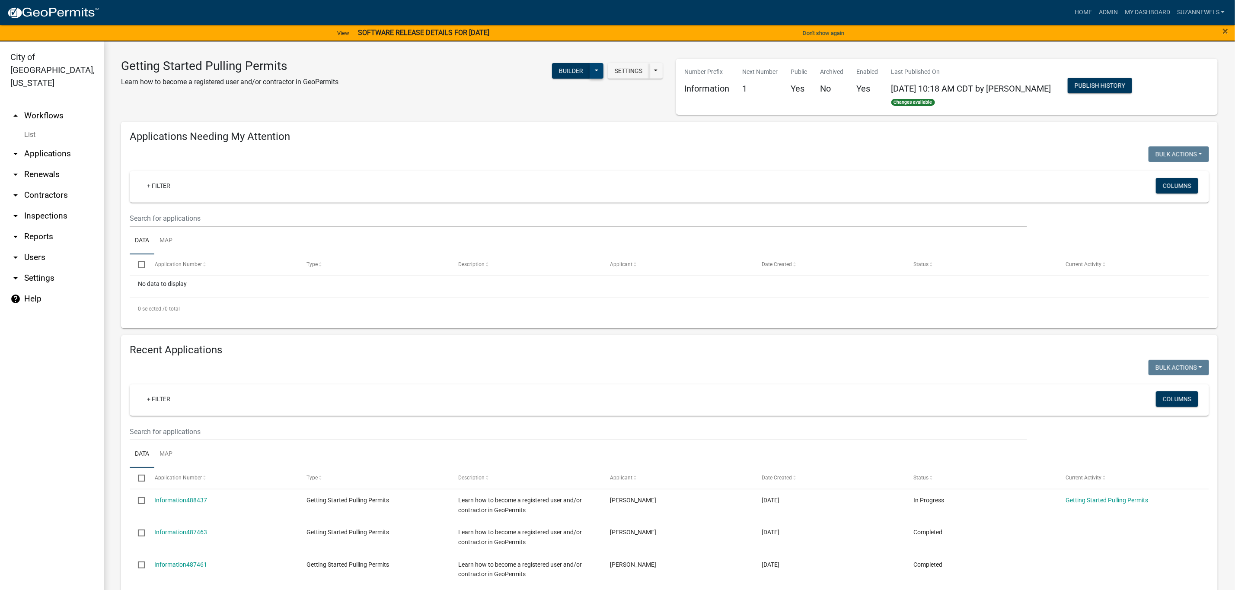
click at [596, 74] on button at bounding box center [596, 71] width 14 height 16
click at [550, 89] on button "Publish" at bounding box center [568, 93] width 72 height 21
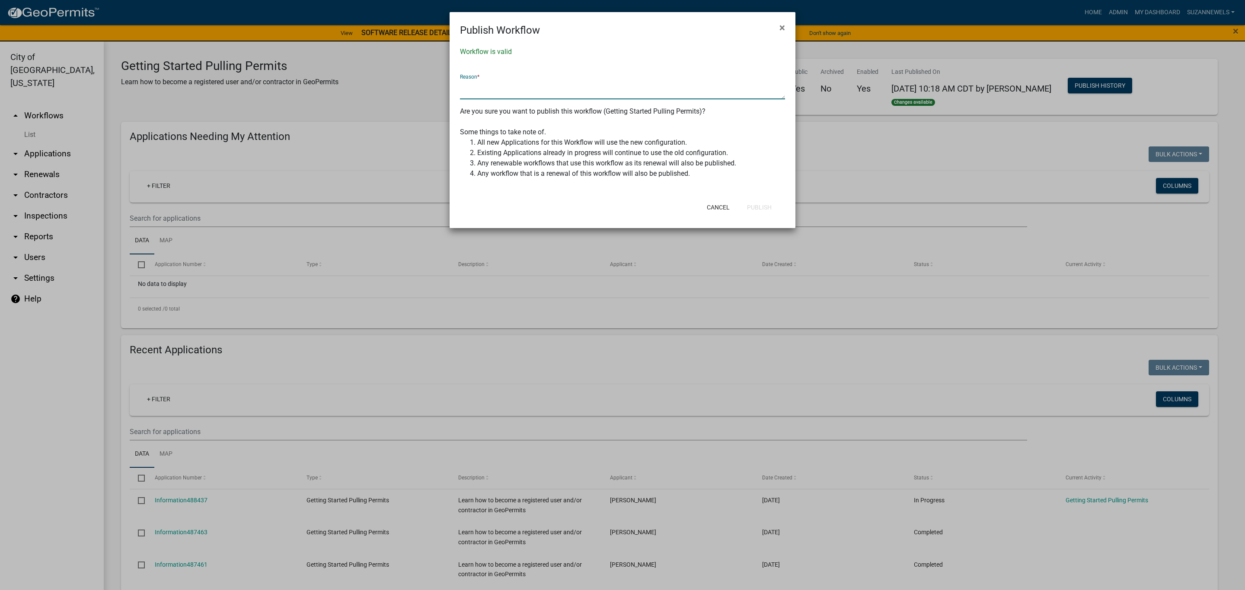
click at [557, 98] on textarea at bounding box center [622, 90] width 325 height 20
type textarea "no changes"
click at [747, 203] on button "Publish" at bounding box center [759, 208] width 38 height 16
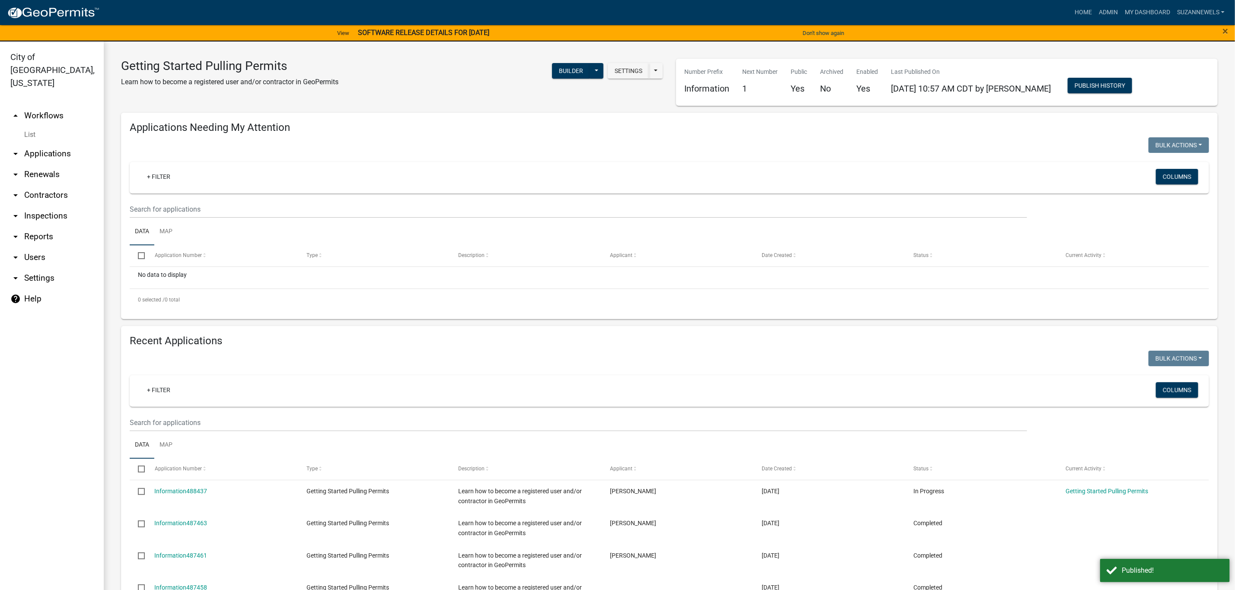
click at [38, 105] on link "arrow_drop_up Workflows" at bounding box center [52, 115] width 104 height 21
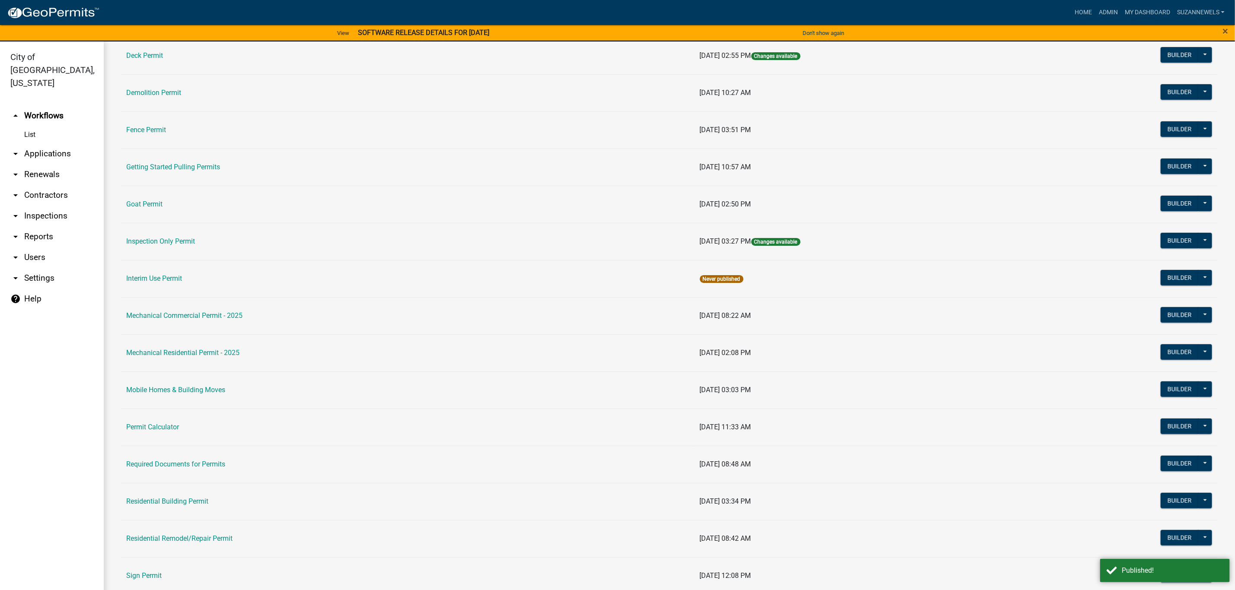
scroll to position [324, 0]
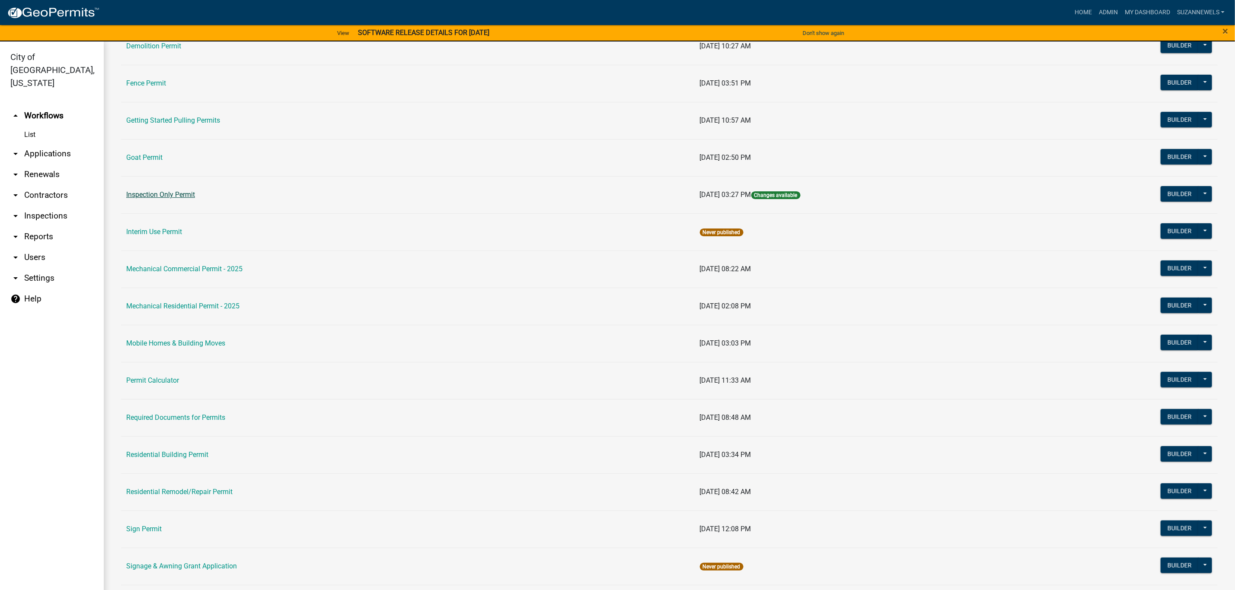
click at [179, 198] on link "Inspection Only Permit" at bounding box center [160, 195] width 69 height 8
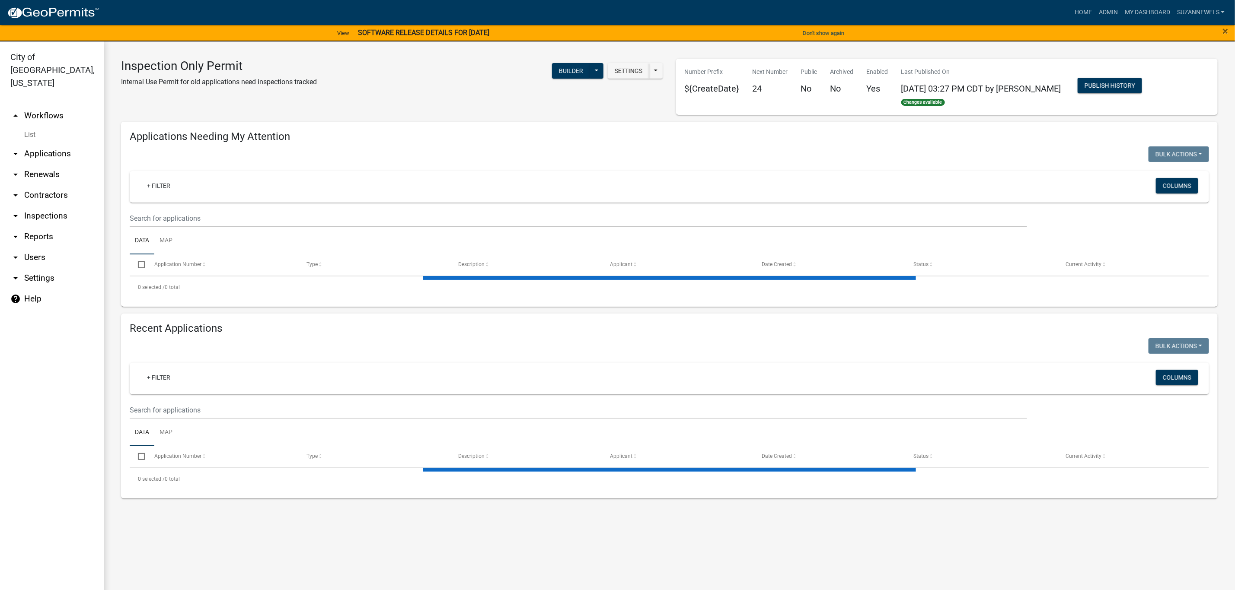
select select "2: 50"
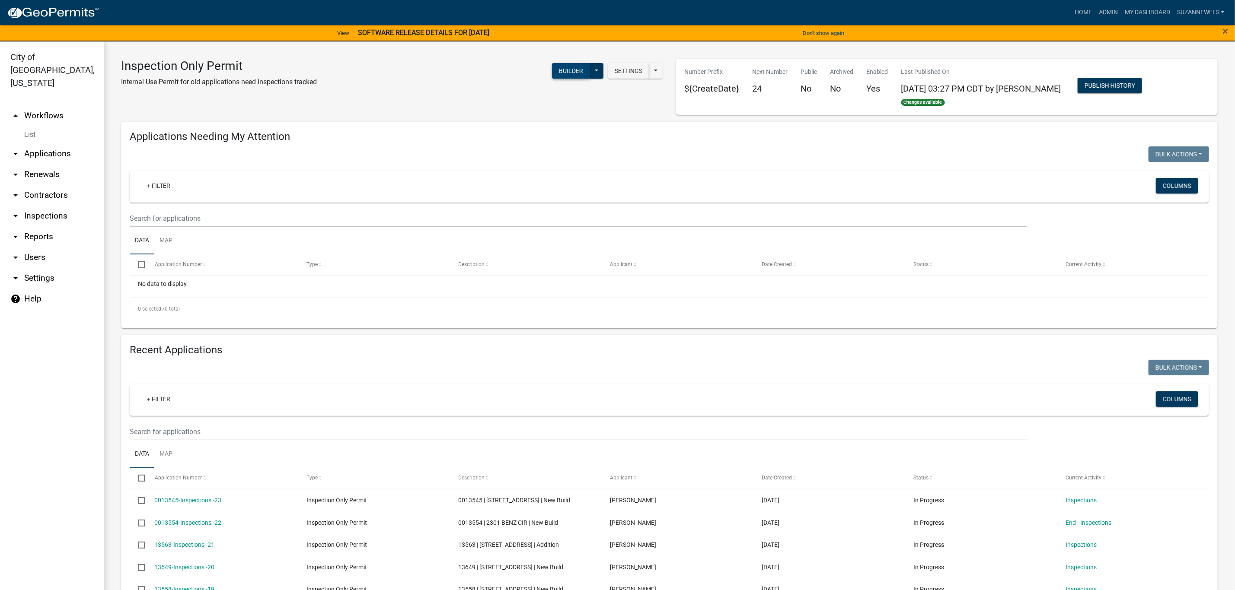
click at [561, 64] on button "Builder" at bounding box center [571, 71] width 38 height 16
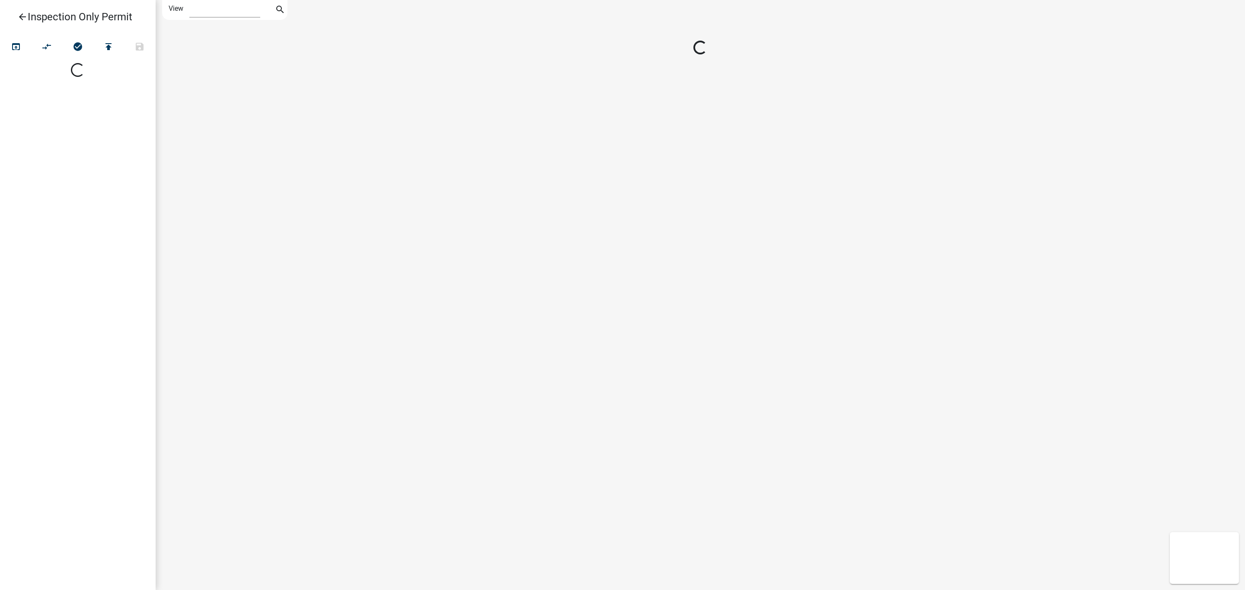
select select "1"
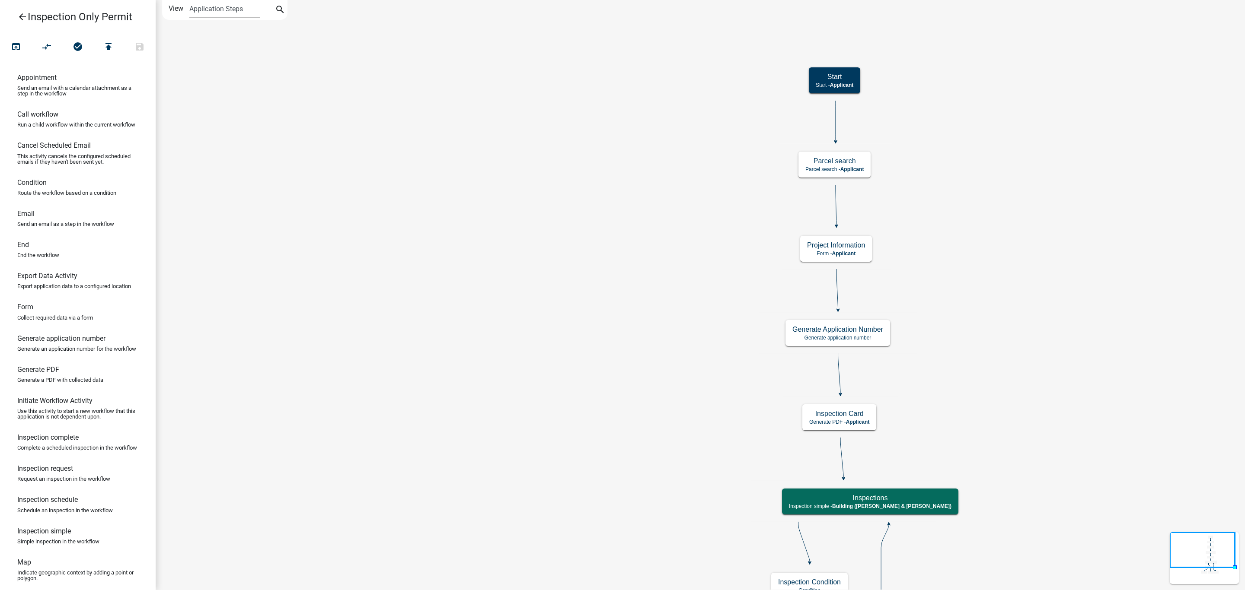
click at [21, 17] on icon "arrow_back" at bounding box center [22, 18] width 10 height 12
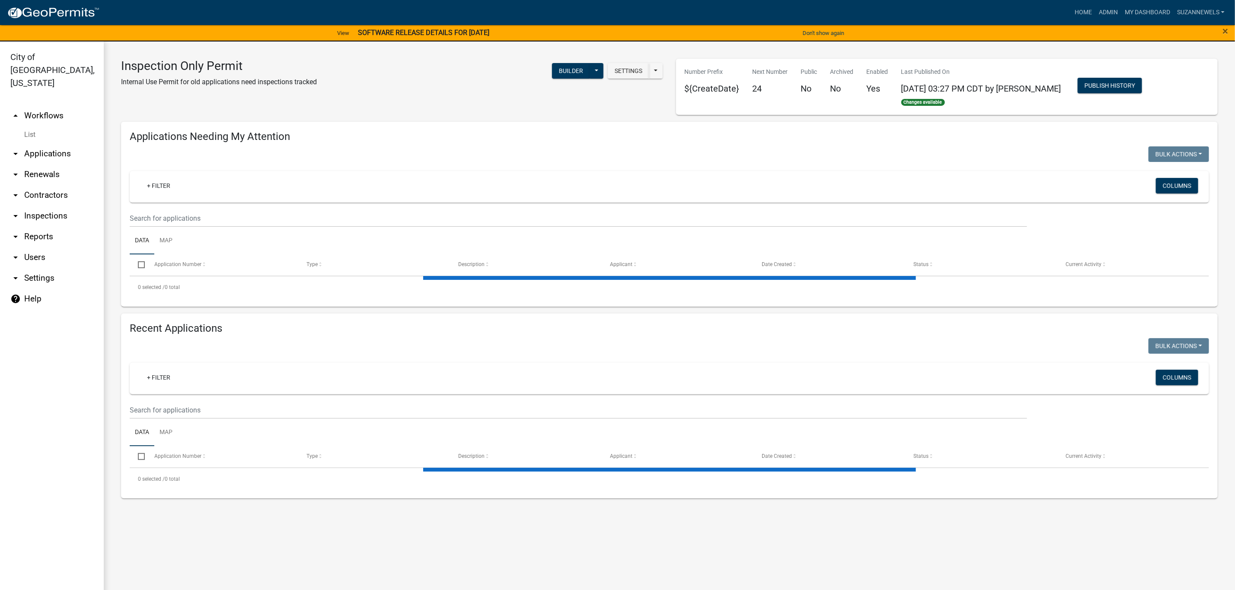
select select "2: 50"
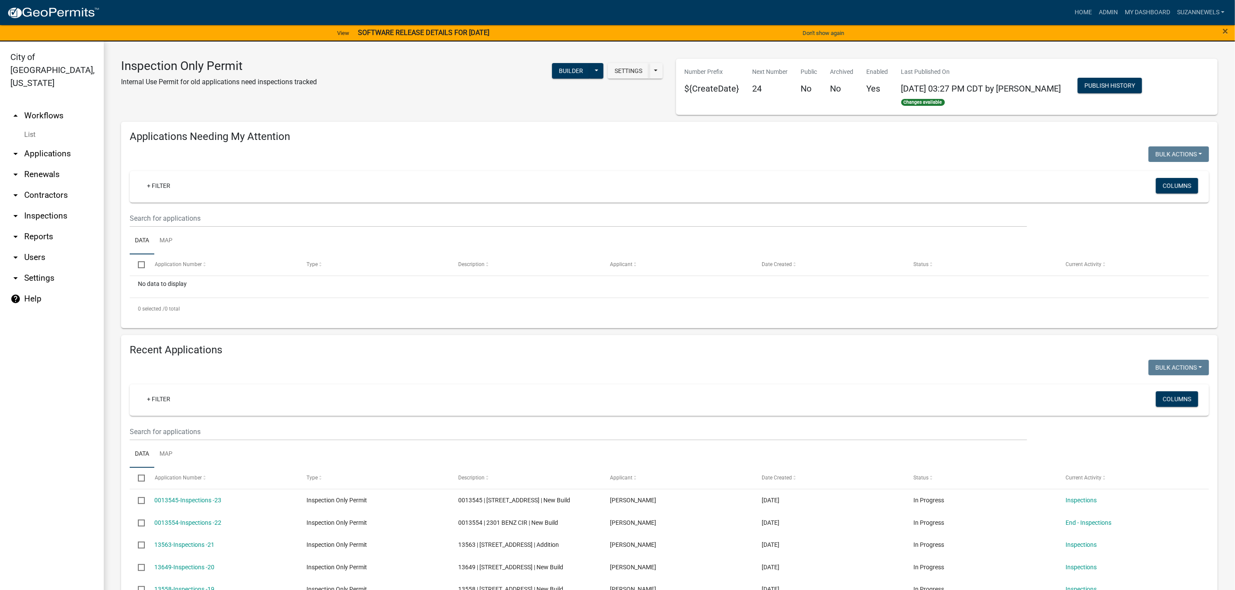
click at [75, 105] on link "arrow_drop_up Workflows" at bounding box center [52, 115] width 104 height 21
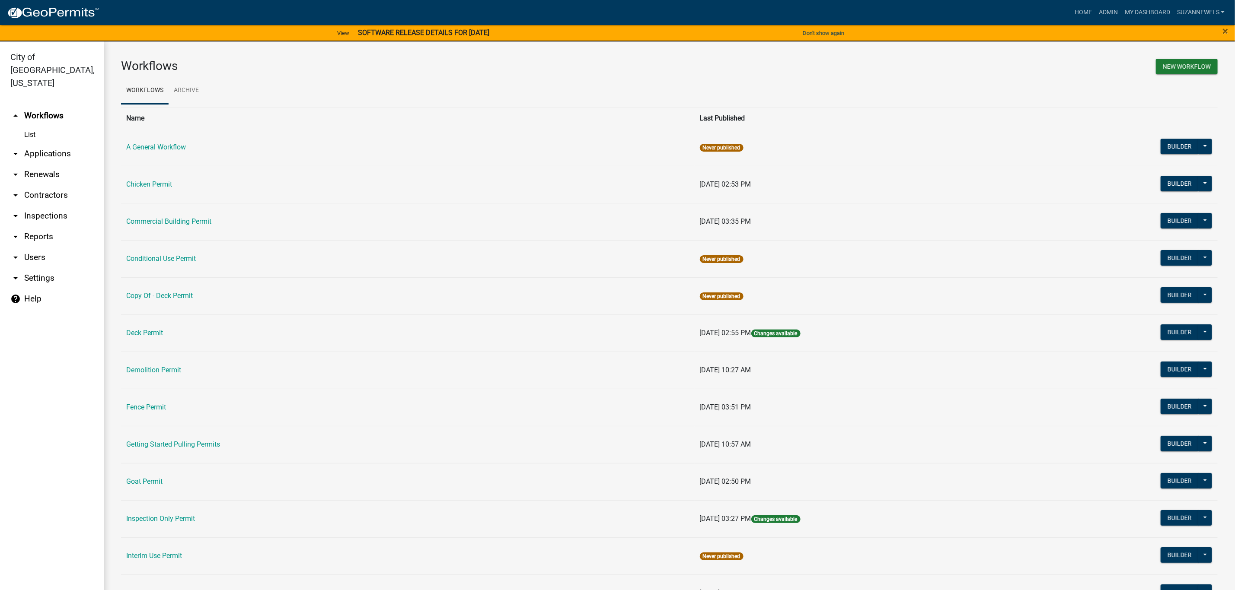
click at [40, 105] on link "arrow_drop_up Workflows" at bounding box center [52, 115] width 104 height 21
click at [35, 143] on link "arrow_drop_down Applications" at bounding box center [52, 153] width 104 height 21
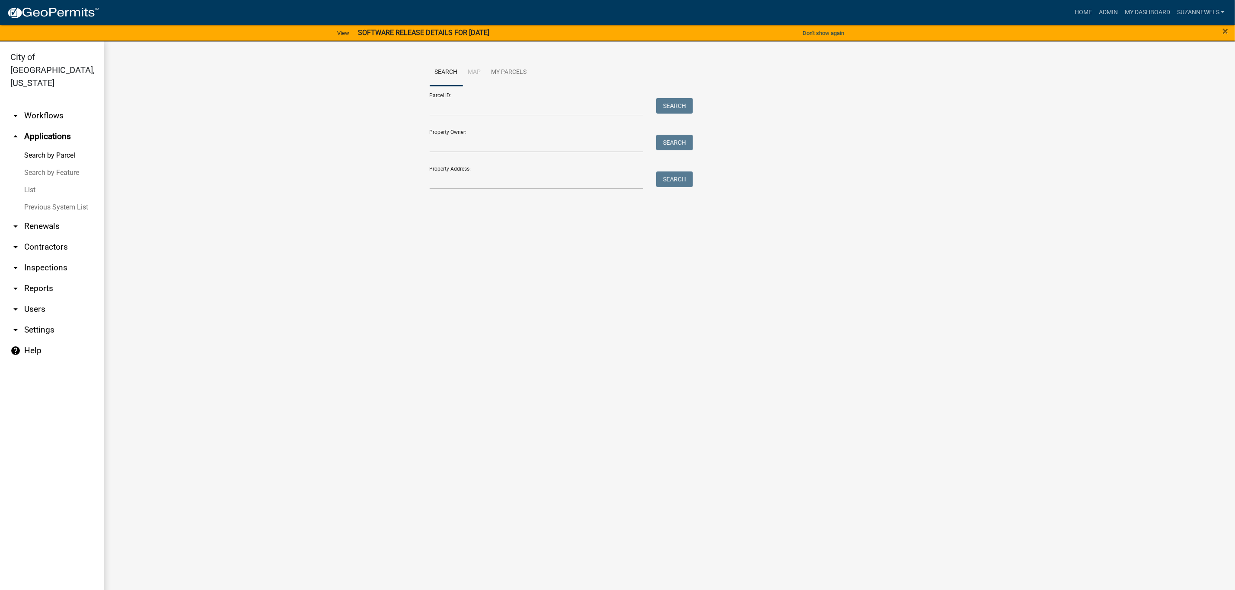
click at [28, 182] on link "List" at bounding box center [52, 190] width 104 height 17
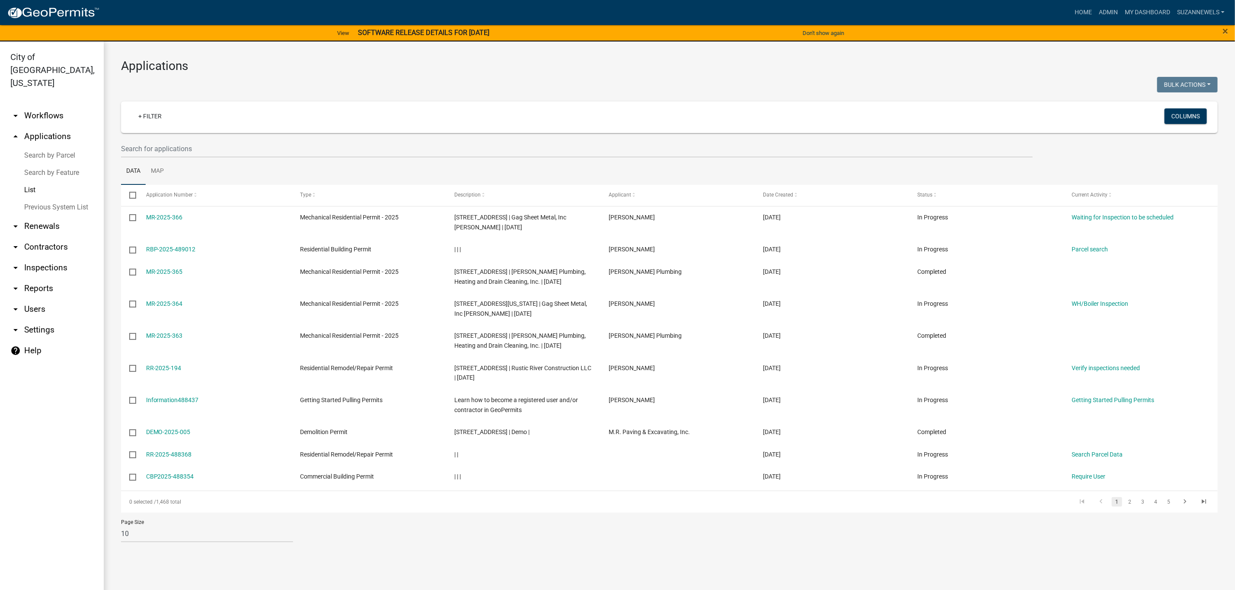
scroll to position [10, 0]
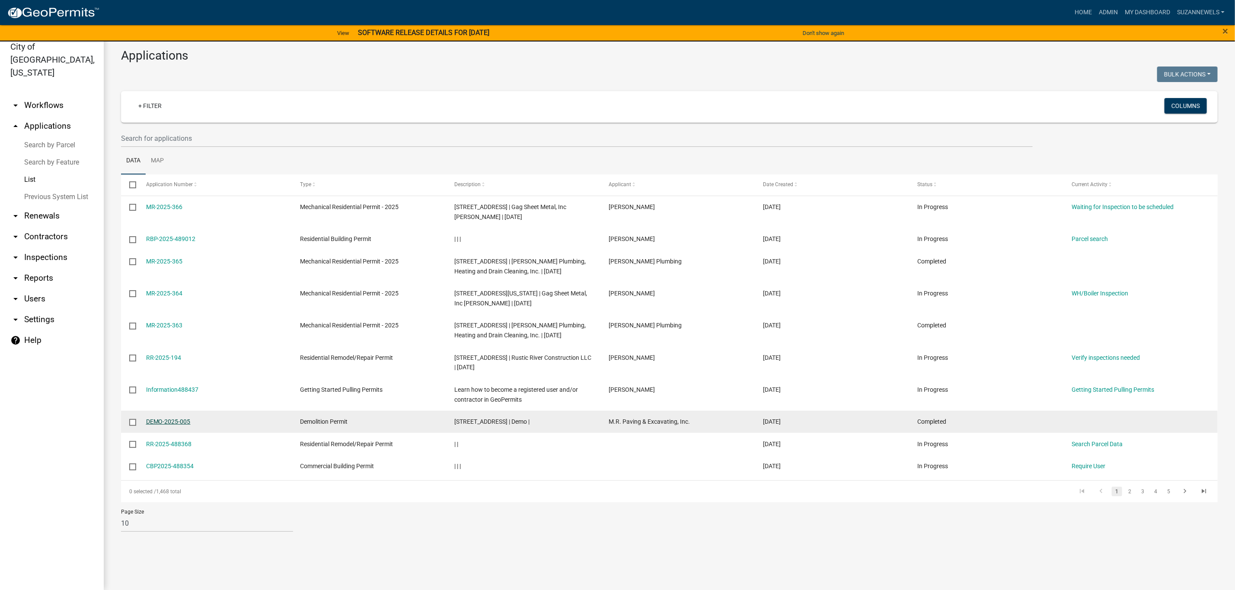
click at [169, 421] on link "DEMO-2025-005" at bounding box center [168, 421] width 45 height 7
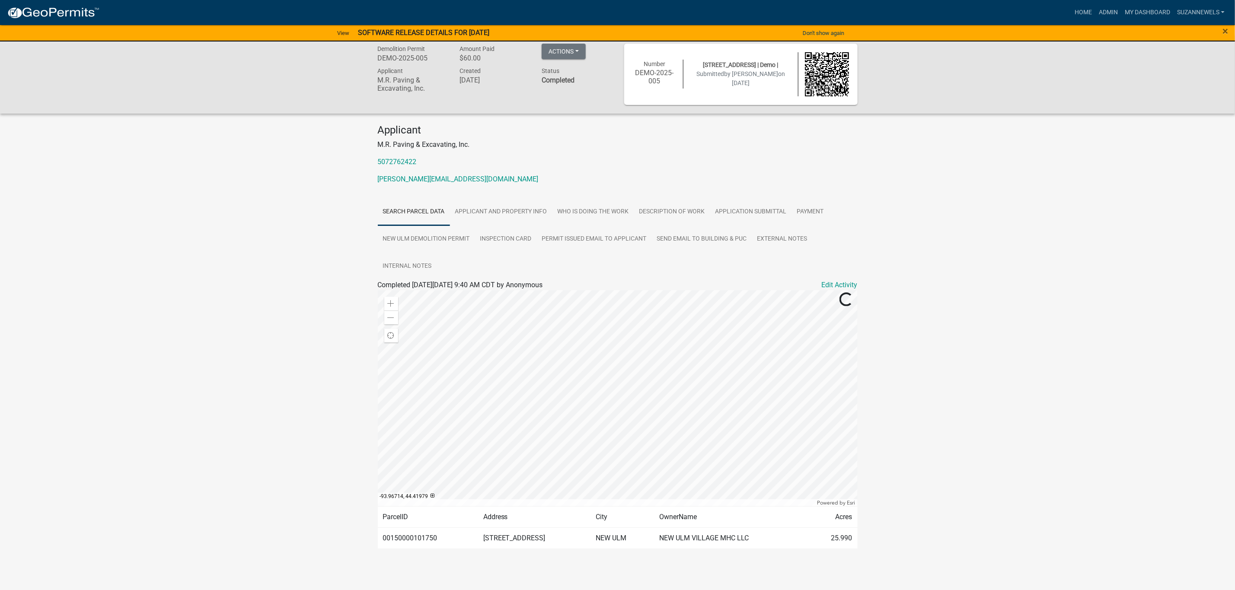
scroll to position [8, 0]
click at [533, 210] on link "Applicant and Property Info" at bounding box center [501, 211] width 102 height 28
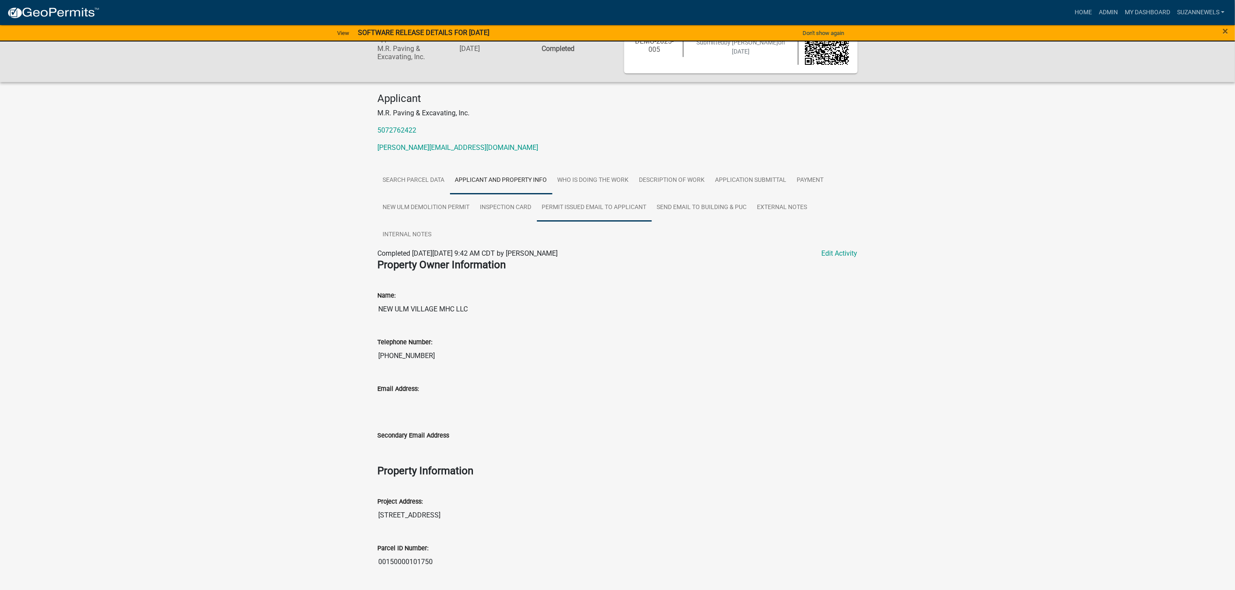
scroll to position [0, 0]
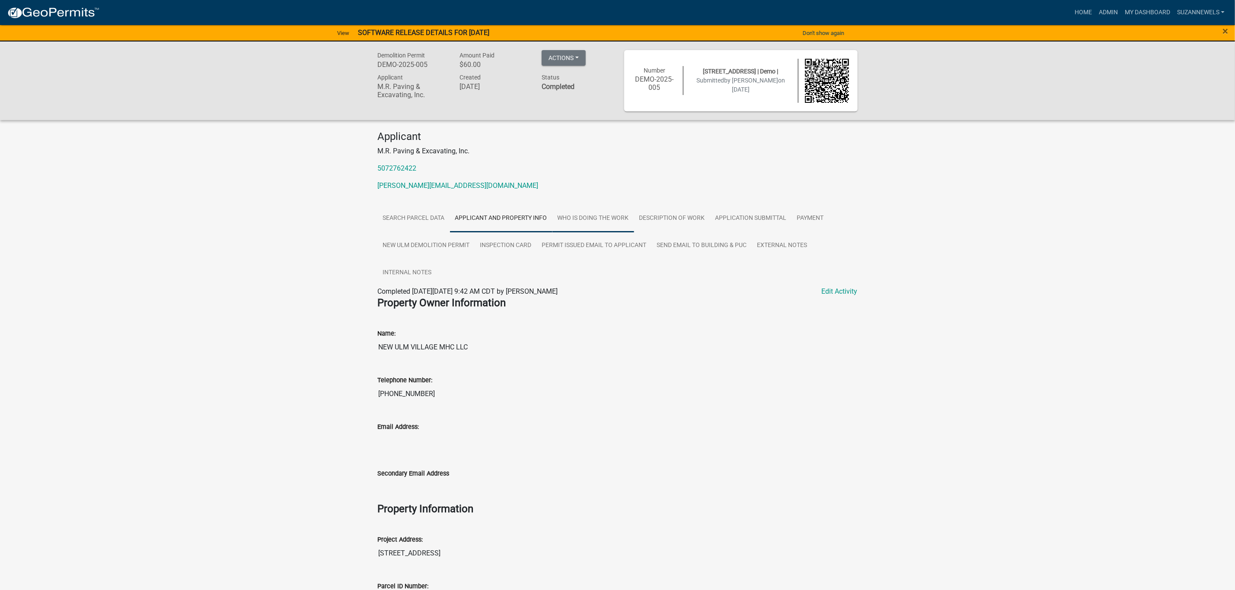
click at [587, 218] on link "Who is doing the work" at bounding box center [593, 219] width 82 height 28
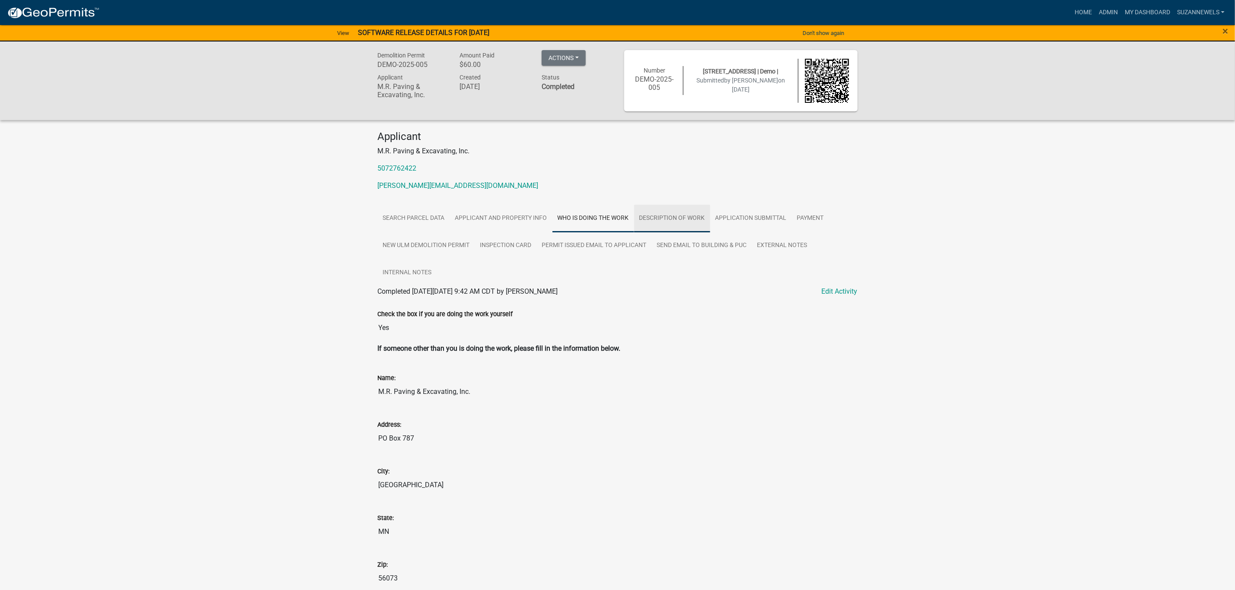
click at [665, 218] on link "Description of Work" at bounding box center [672, 219] width 76 height 28
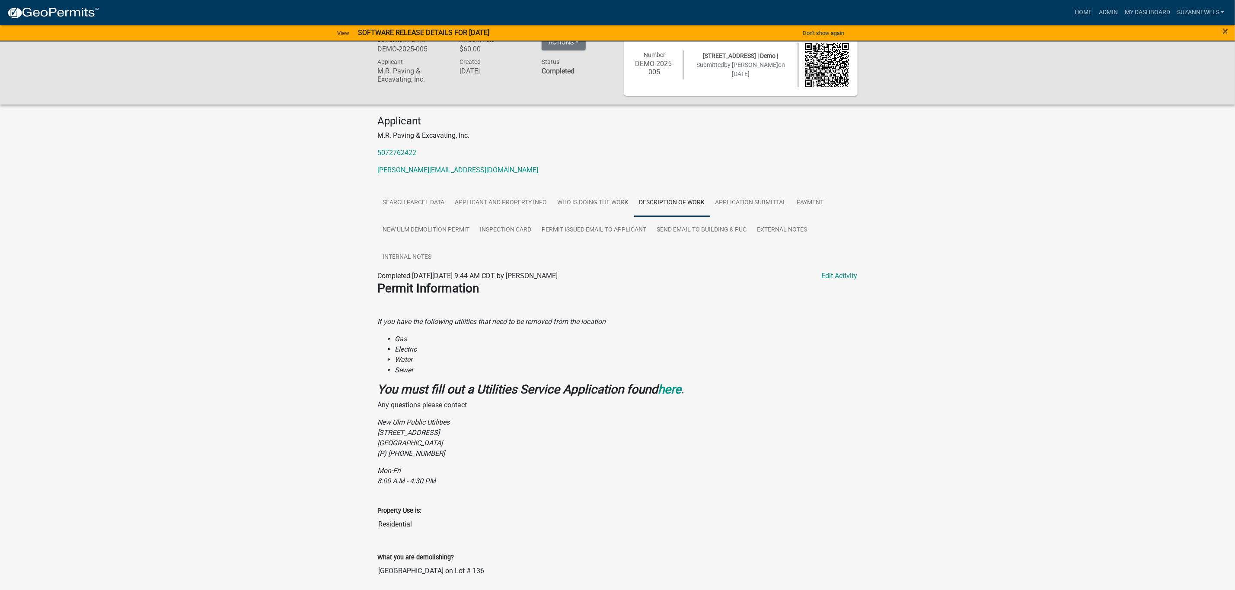
scroll to position [14, 0]
click at [746, 206] on link "Application Submittal" at bounding box center [751, 205] width 82 height 28
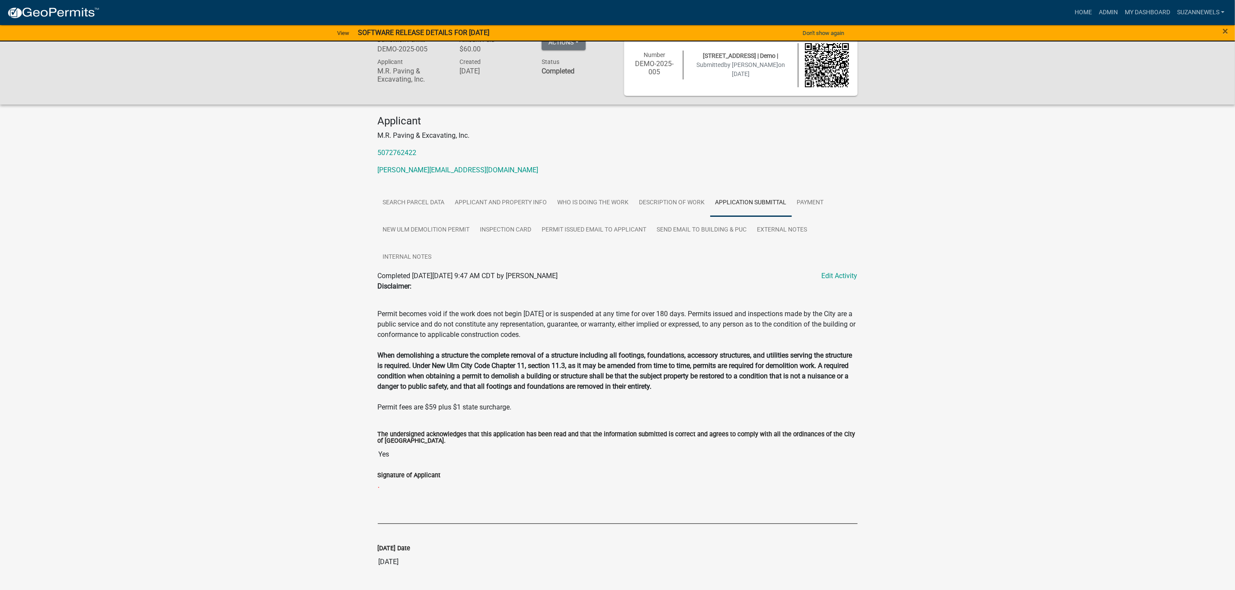
scroll to position [4, 0]
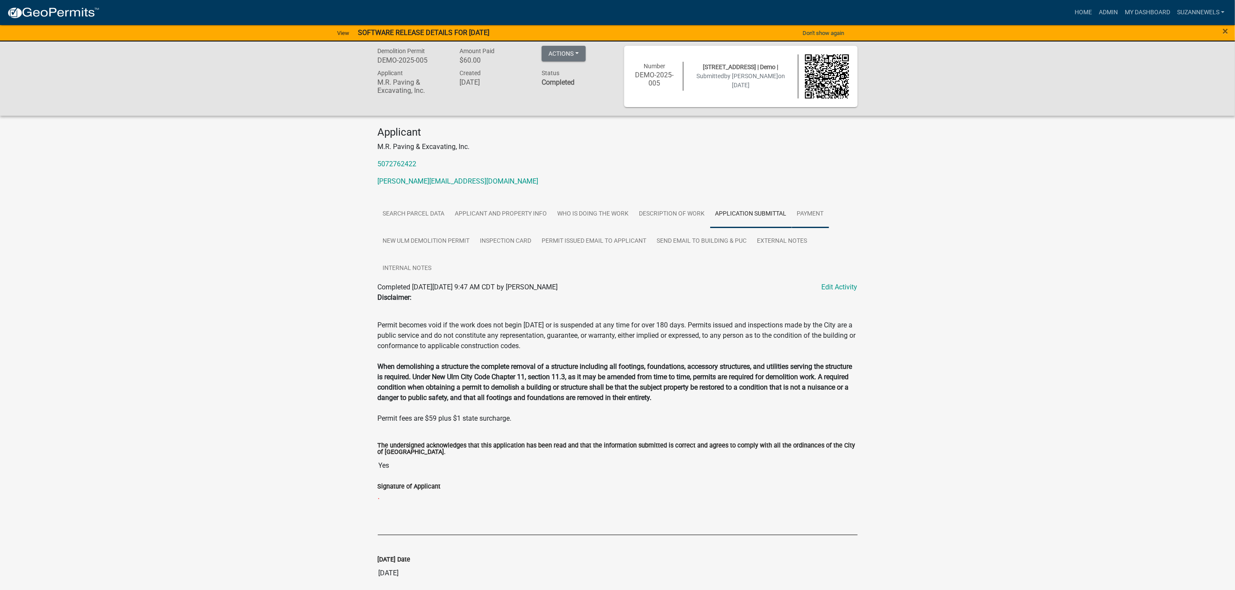
click at [808, 207] on link "Payment" at bounding box center [810, 215] width 37 height 28
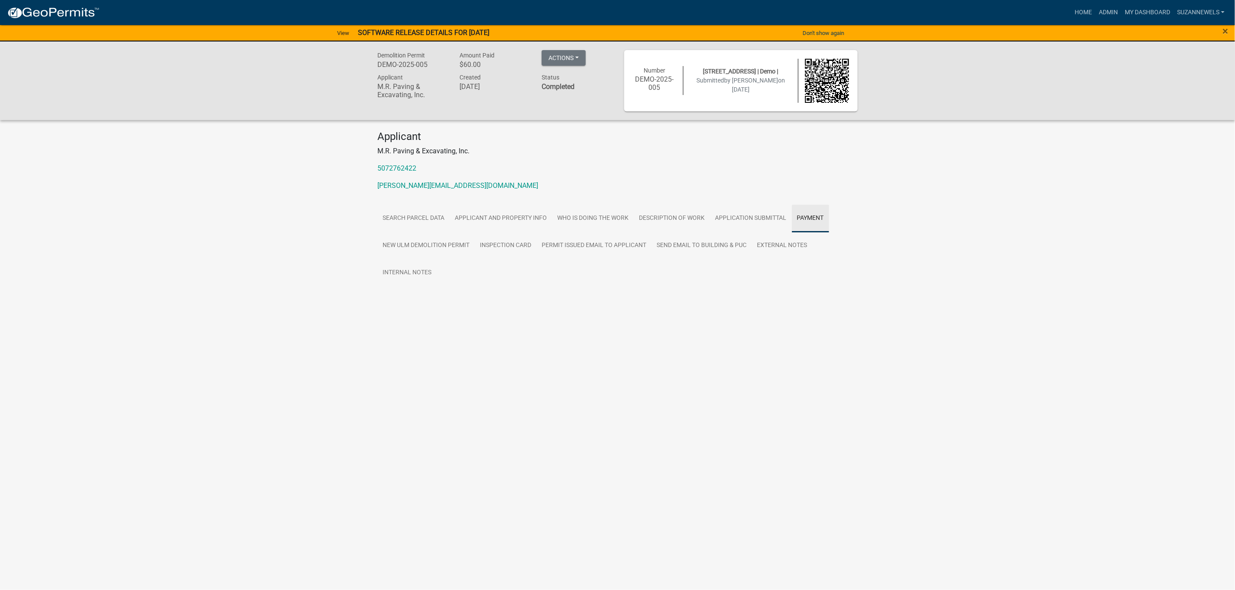
scroll to position [0, 0]
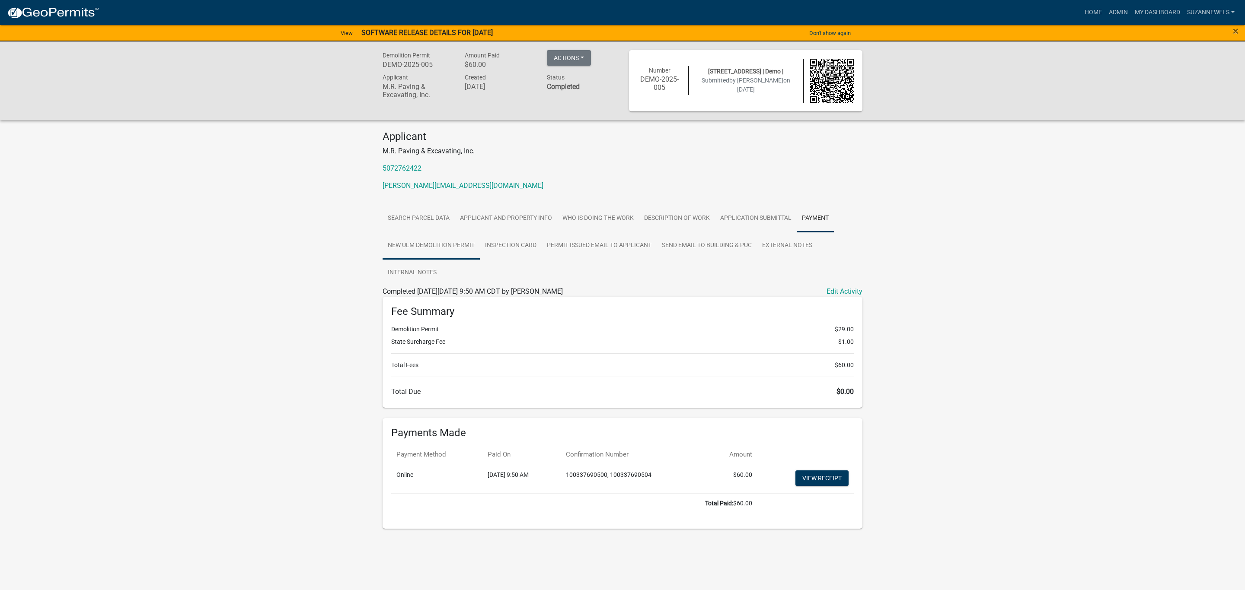
click at [449, 242] on link "New Ulm Demolition Permit" at bounding box center [430, 246] width 97 height 28
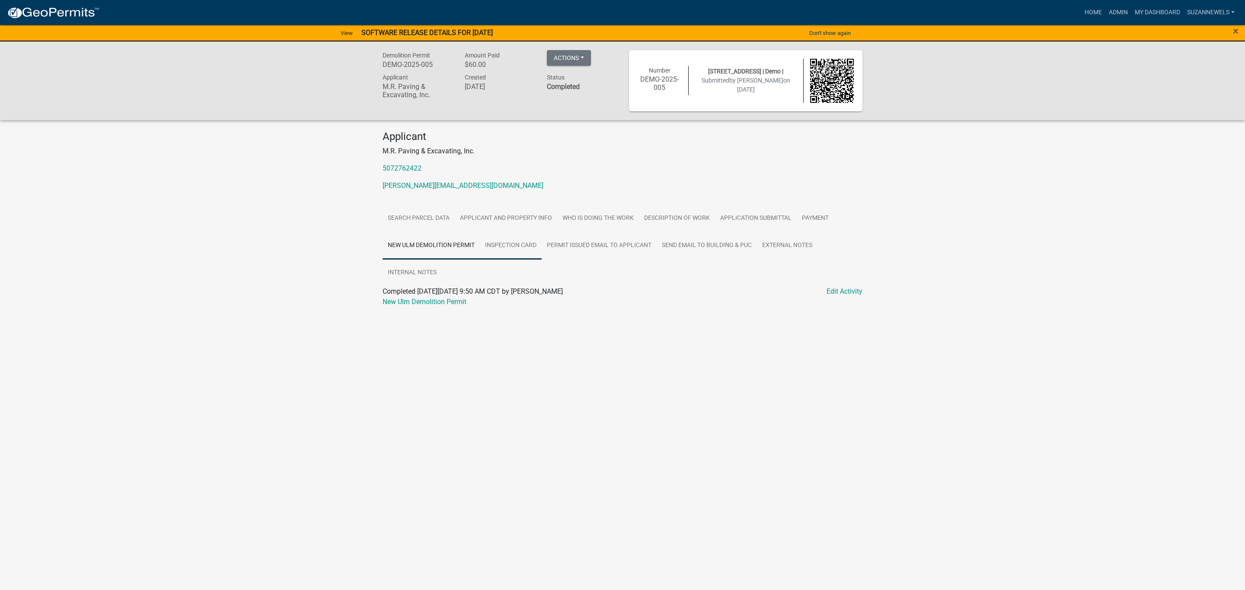
click at [511, 241] on link "Inspection Card" at bounding box center [511, 246] width 62 height 28
click at [582, 241] on link "Permit Issued Email to Applicant" at bounding box center [599, 246] width 115 height 28
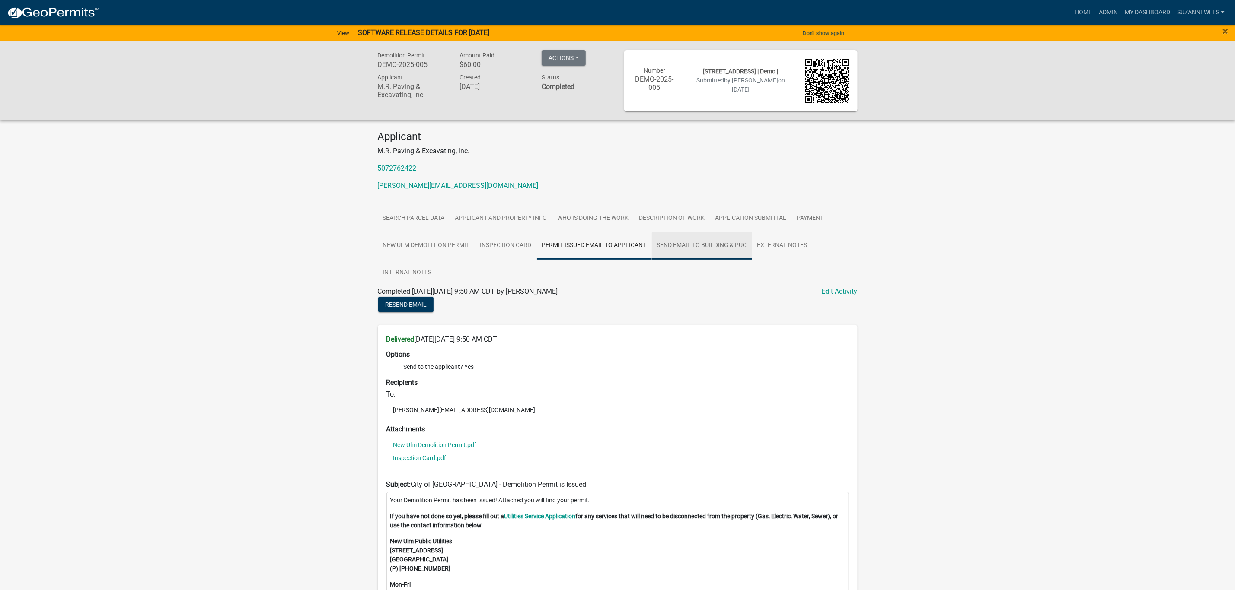
click at [683, 249] on link "Send Email to Building & PUC" at bounding box center [702, 246] width 100 height 28
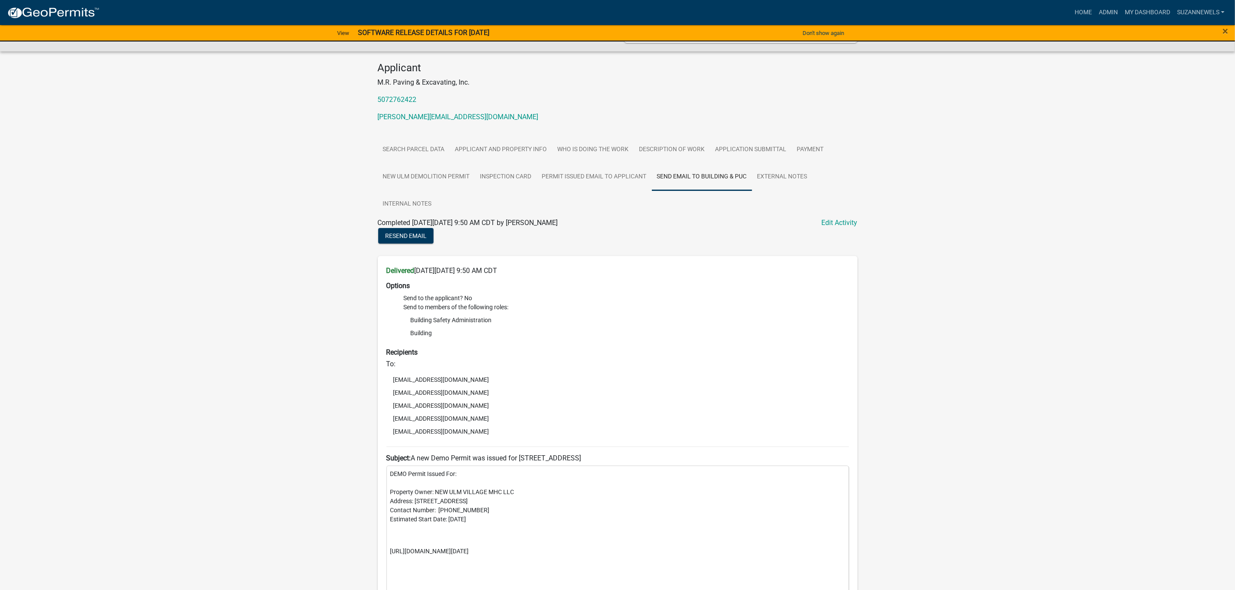
scroll to position [65, 0]
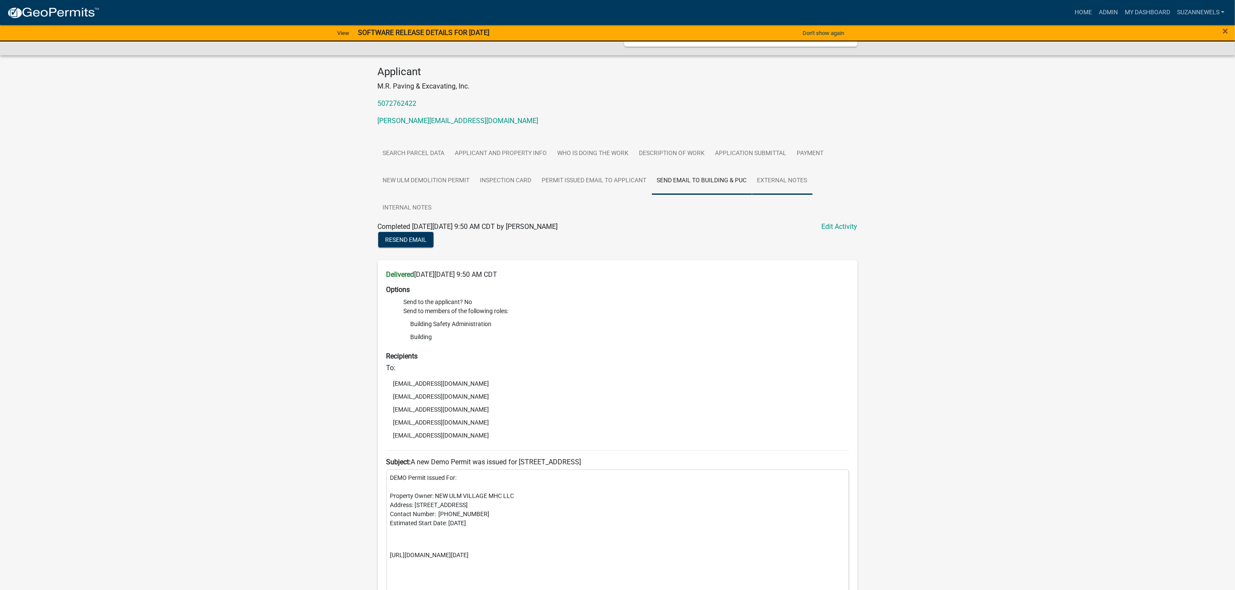
click at [771, 181] on link "External Notes" at bounding box center [782, 181] width 61 height 28
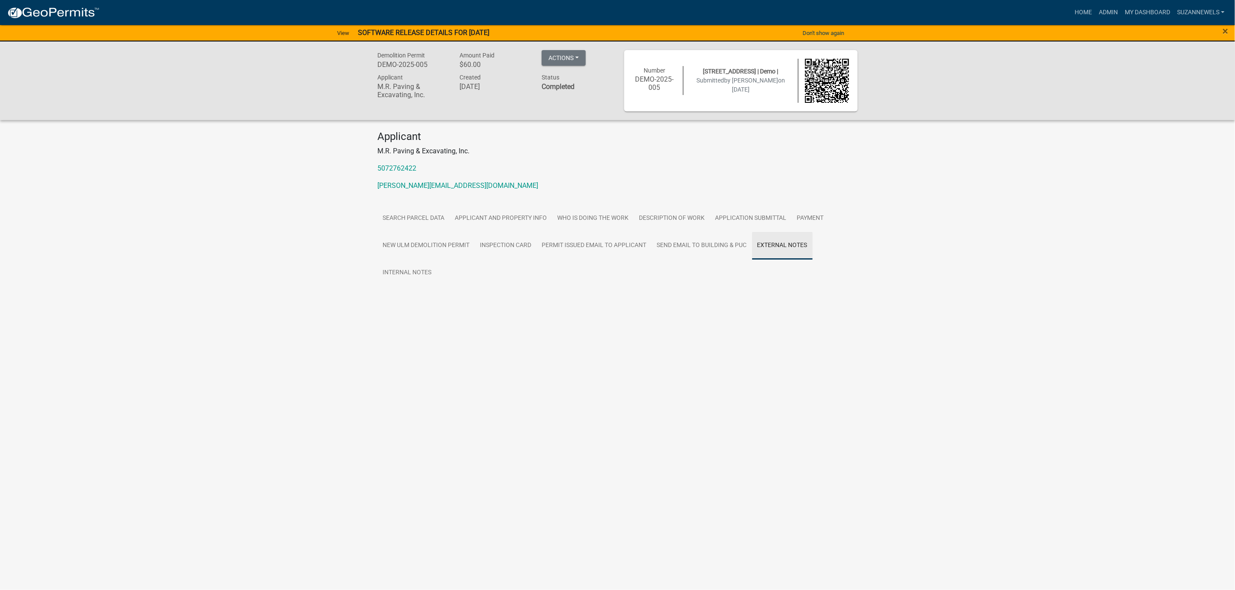
scroll to position [0, 0]
click at [526, 249] on link "Inspection Card" at bounding box center [511, 246] width 62 height 28
click at [406, 299] on link "Inspection Card" at bounding box center [406, 302] width 48 height 8
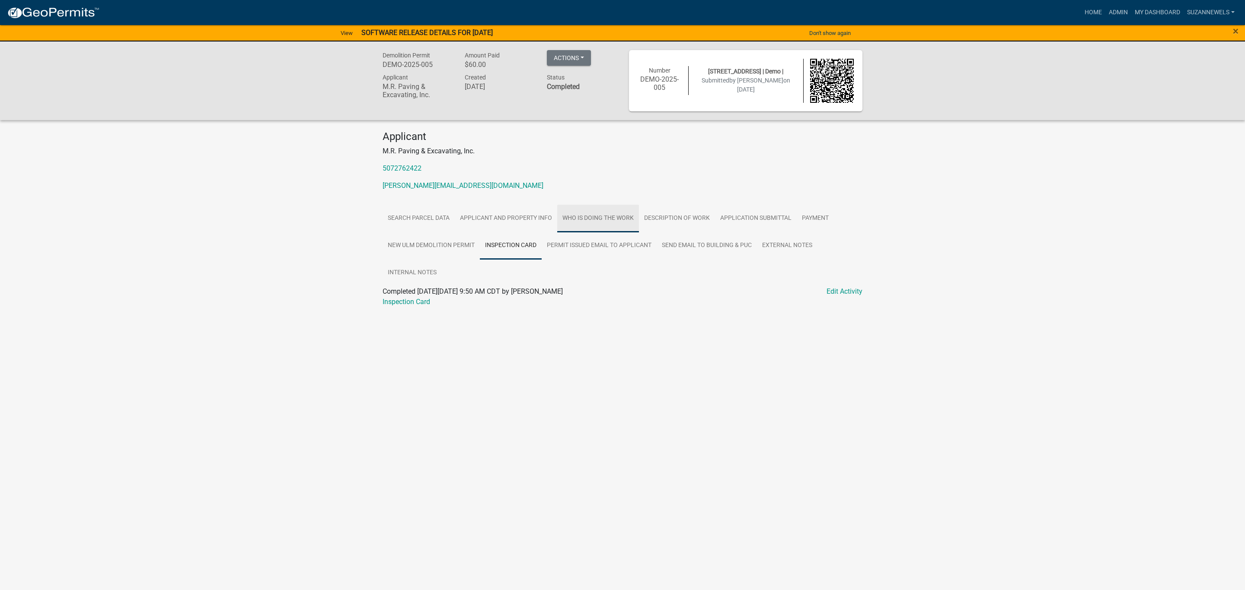
click at [581, 221] on link "Who is doing the work" at bounding box center [598, 219] width 82 height 28
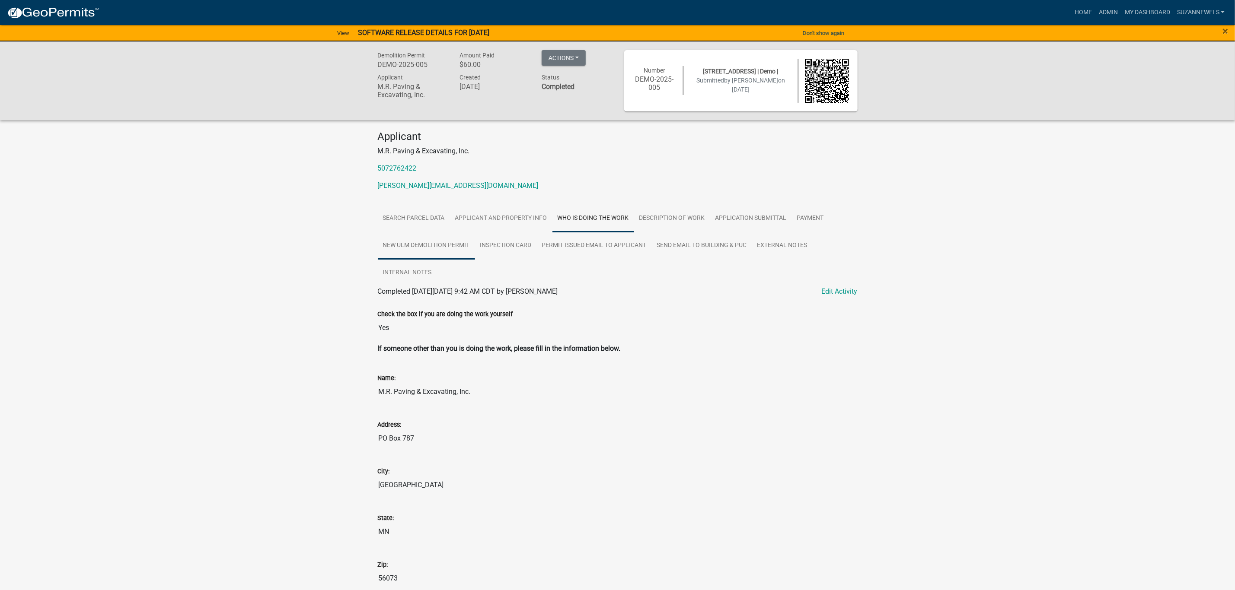
click at [414, 234] on link "New Ulm Demolition Permit" at bounding box center [426, 246] width 97 height 28
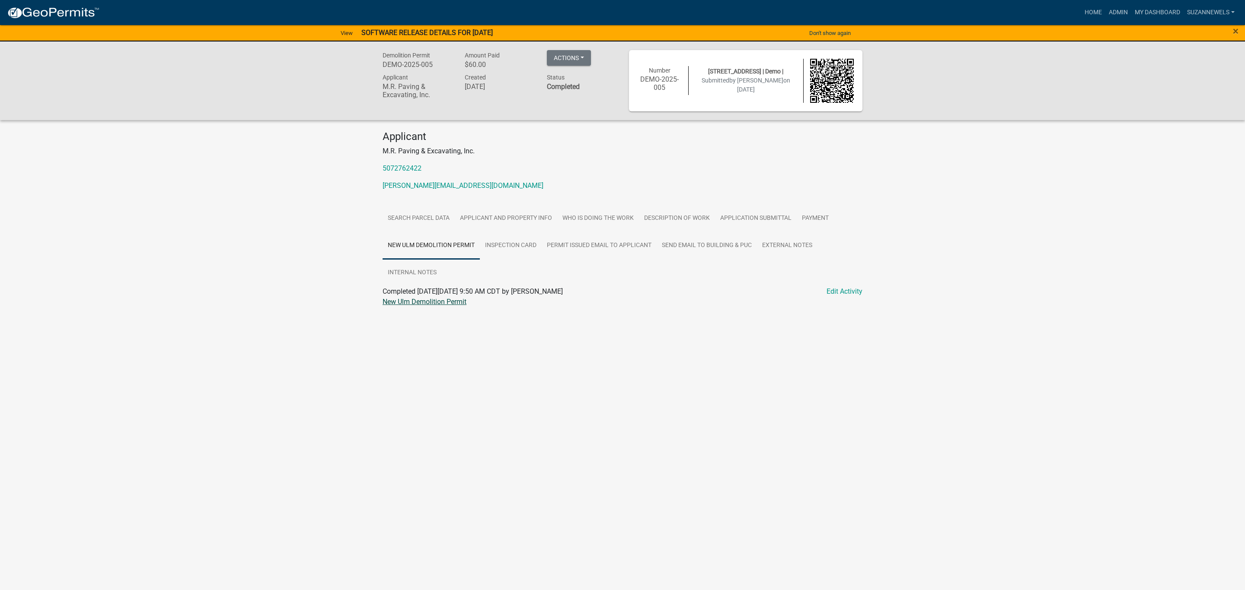
click at [419, 299] on link "New Ulm Demolition Permit" at bounding box center [424, 302] width 84 height 8
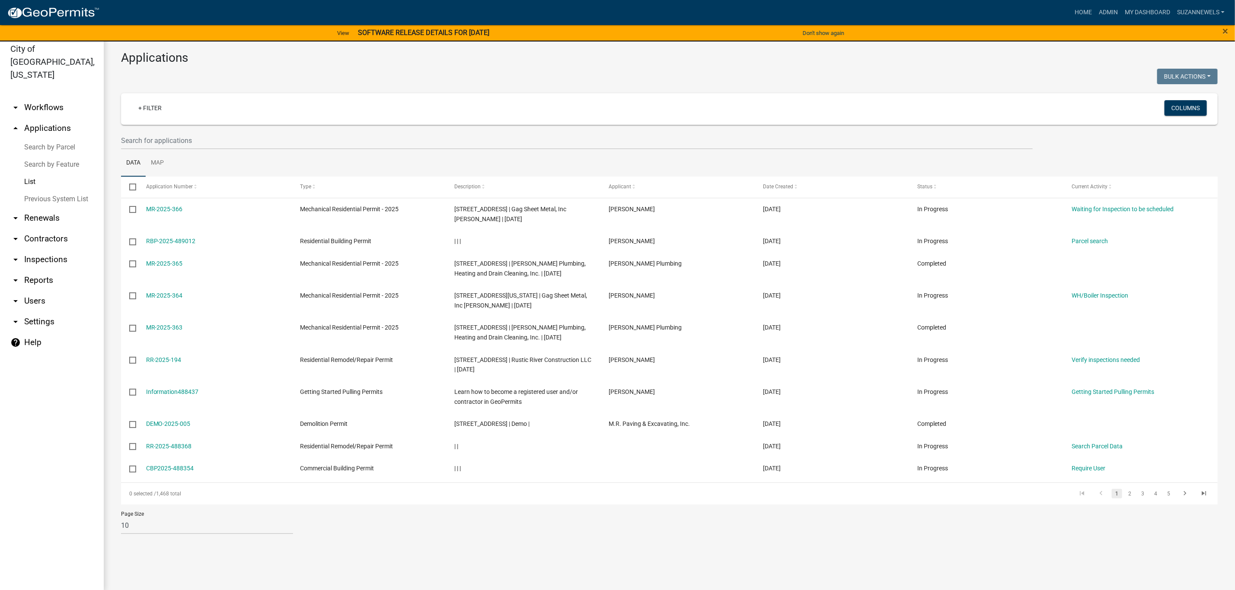
scroll to position [10, 0]
click at [1132, 491] on link "2" at bounding box center [1130, 492] width 10 height 10
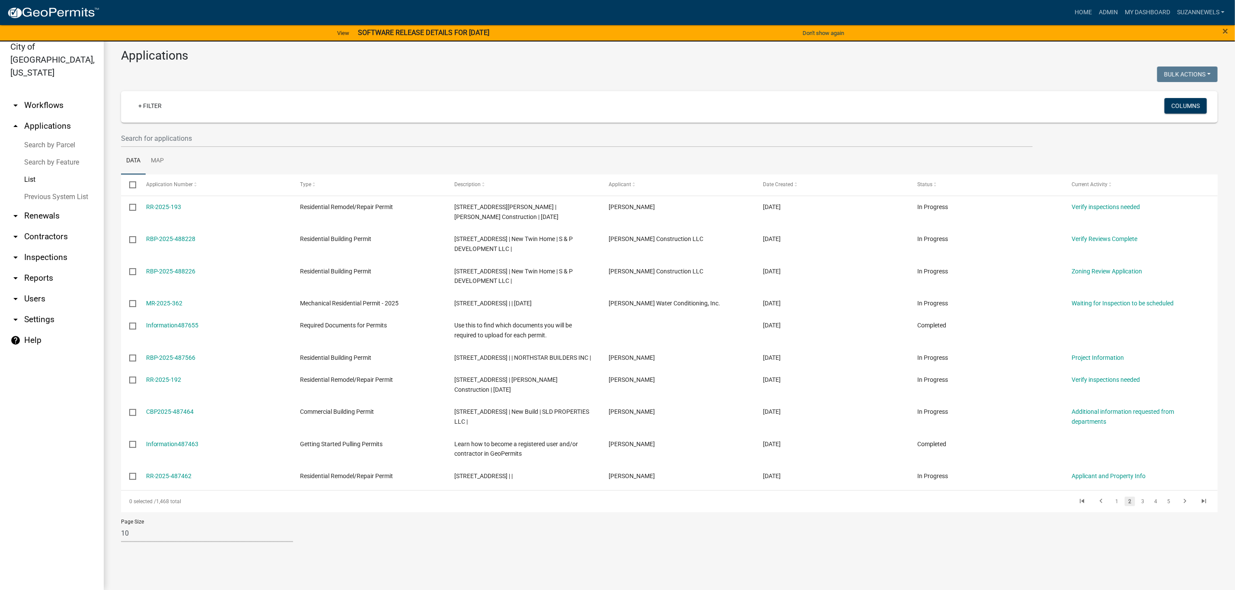
click at [147, 531] on select "10 25 50 100" at bounding box center [207, 534] width 172 height 18
select select "2: 50"
click at [121, 525] on select "10 25 50 100" at bounding box center [207, 534] width 172 height 18
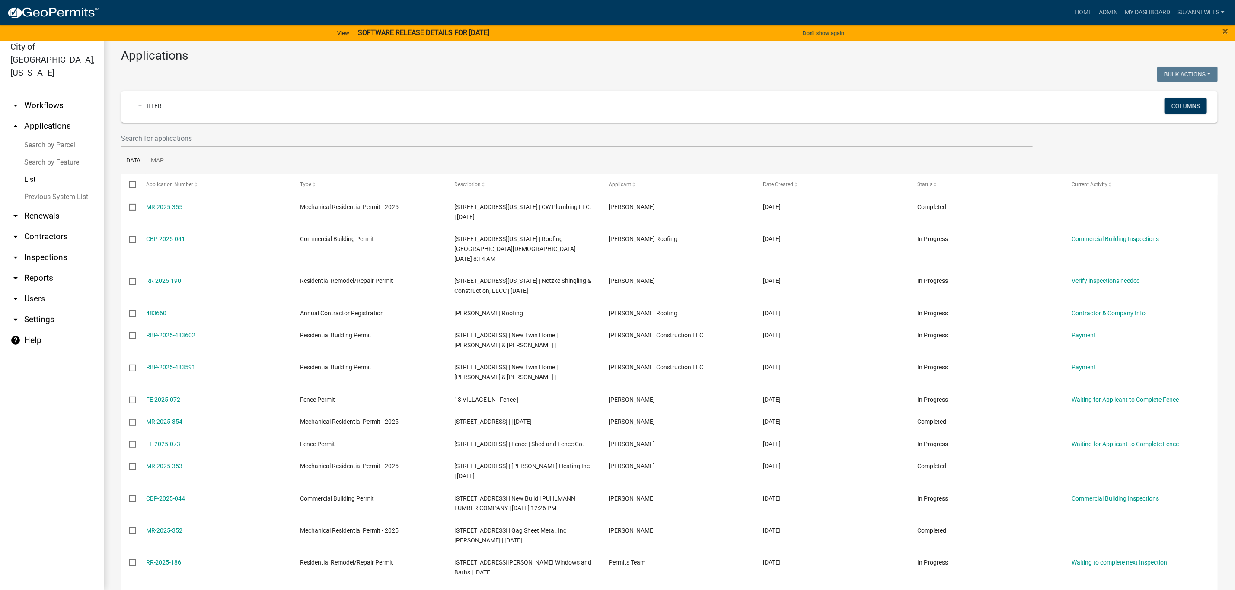
click at [23, 95] on link "arrow_drop_down Workflows" at bounding box center [52, 105] width 104 height 21
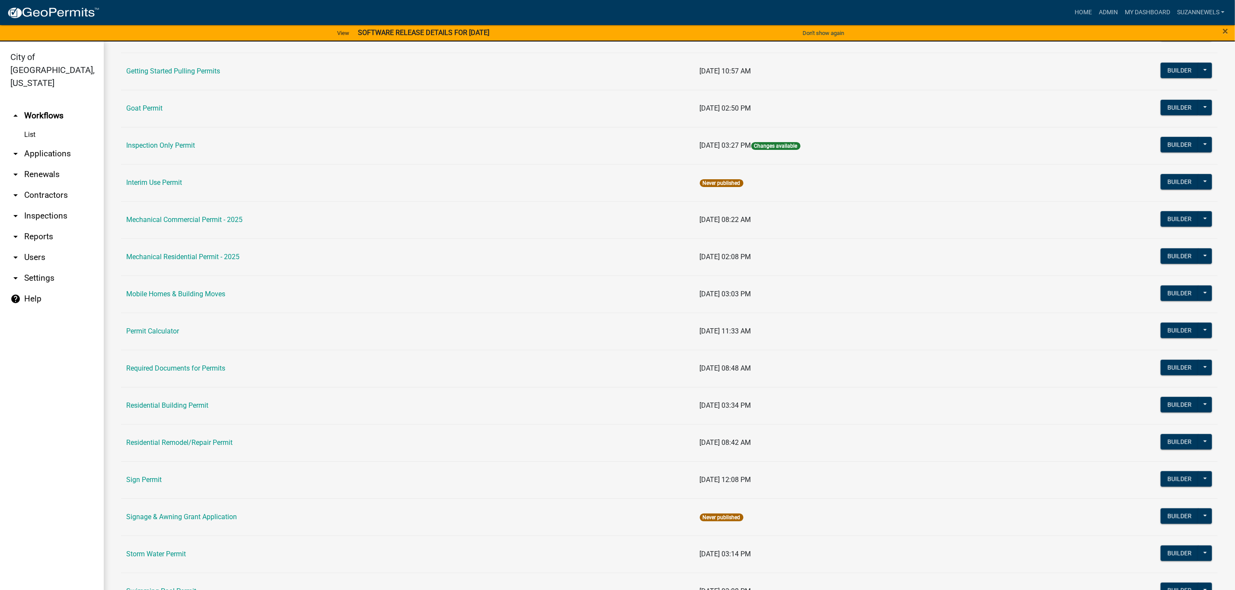
scroll to position [259, 0]
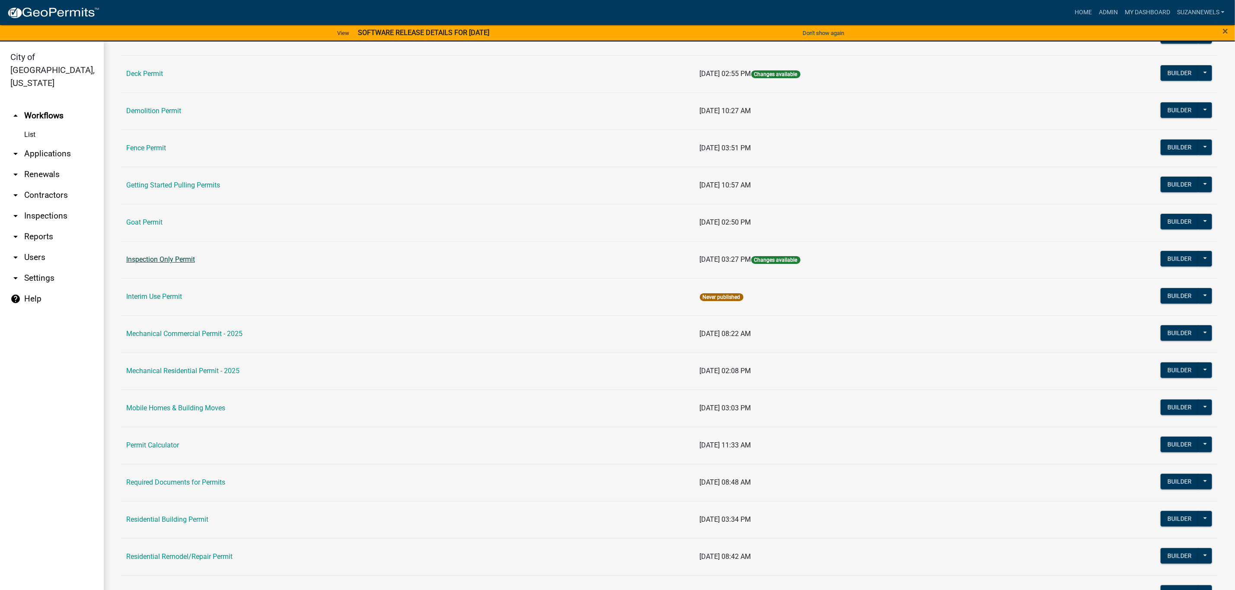
click at [179, 261] on link "Inspection Only Permit" at bounding box center [160, 259] width 69 height 8
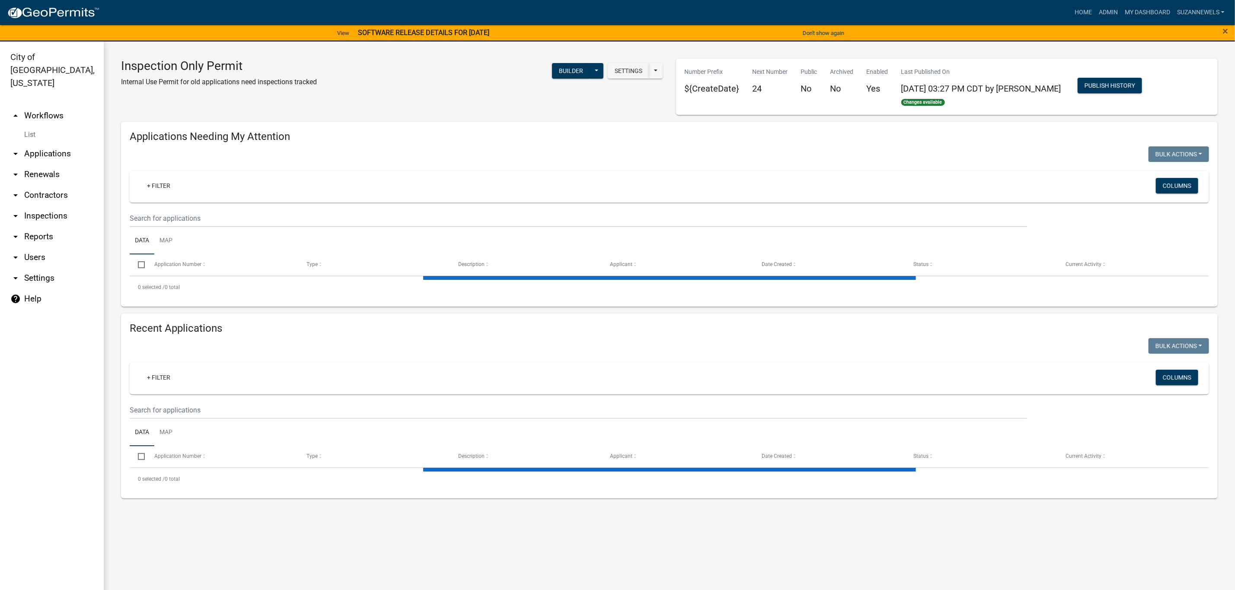
select select "2: 50"
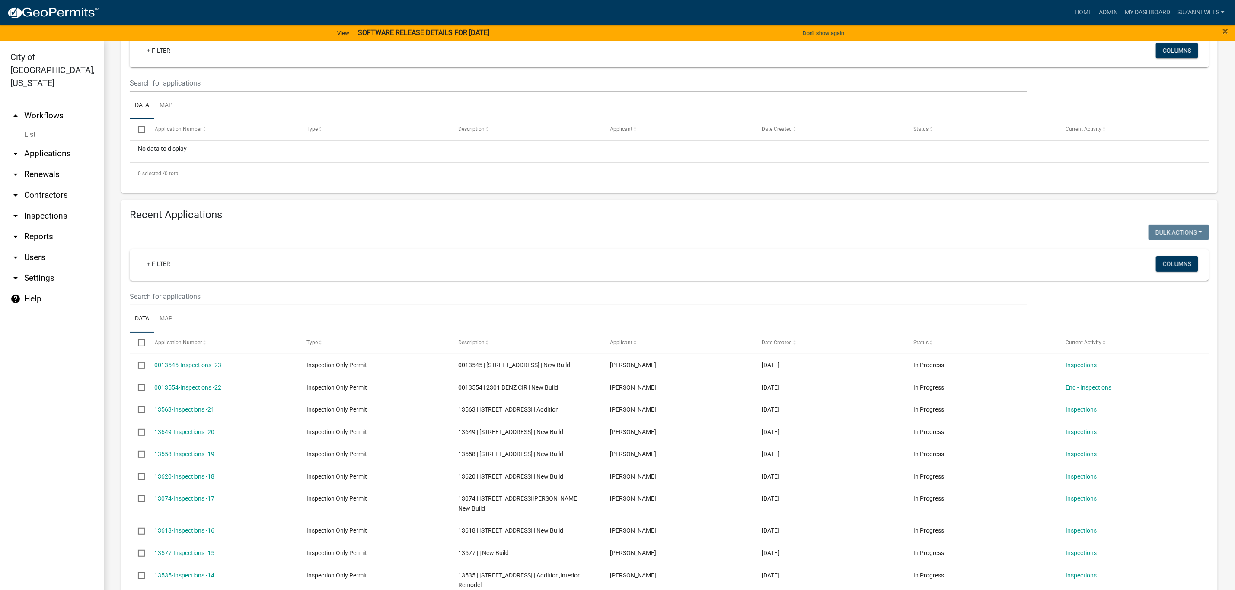
scroll to position [99, 0]
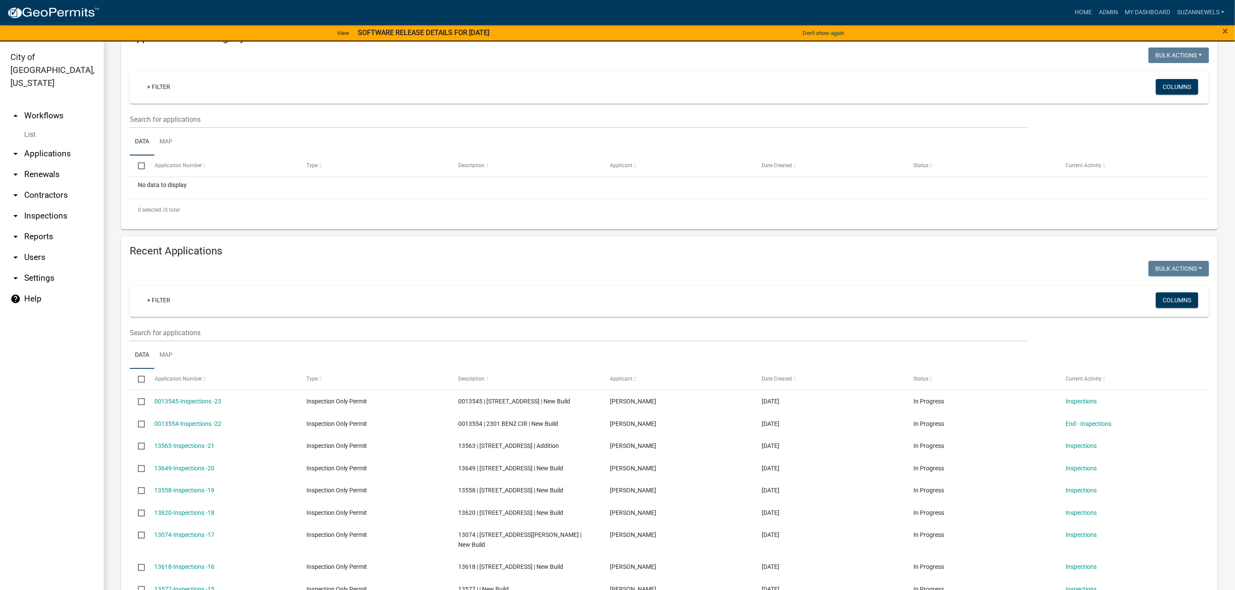
click at [45, 105] on link "arrow_drop_up Workflows" at bounding box center [52, 115] width 104 height 21
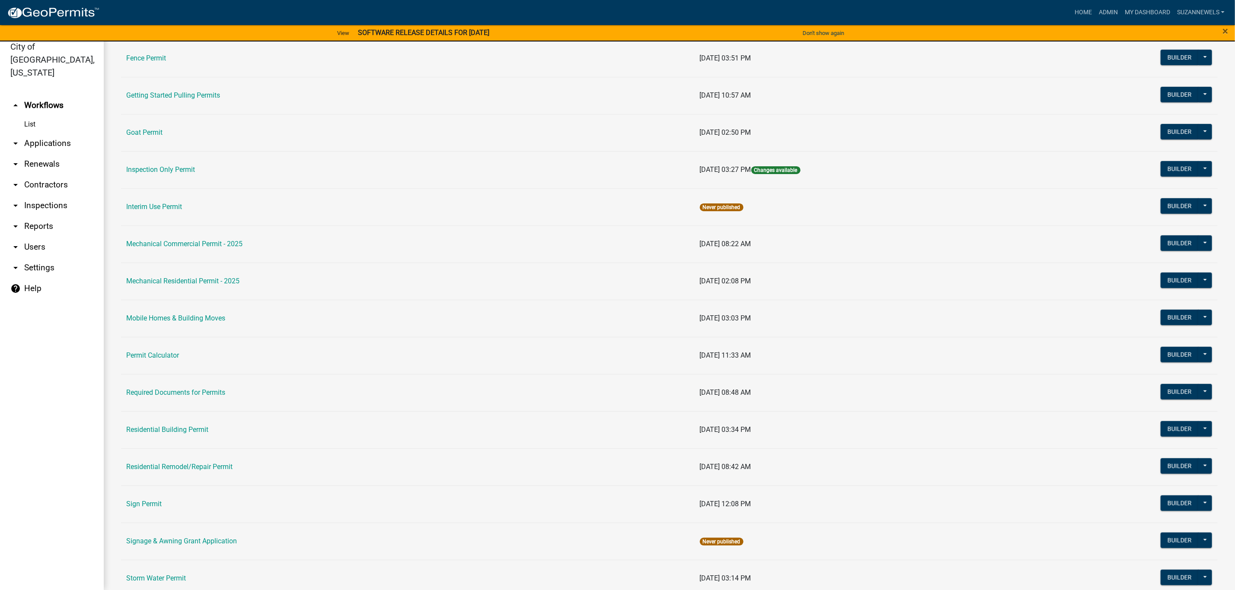
scroll to position [144, 0]
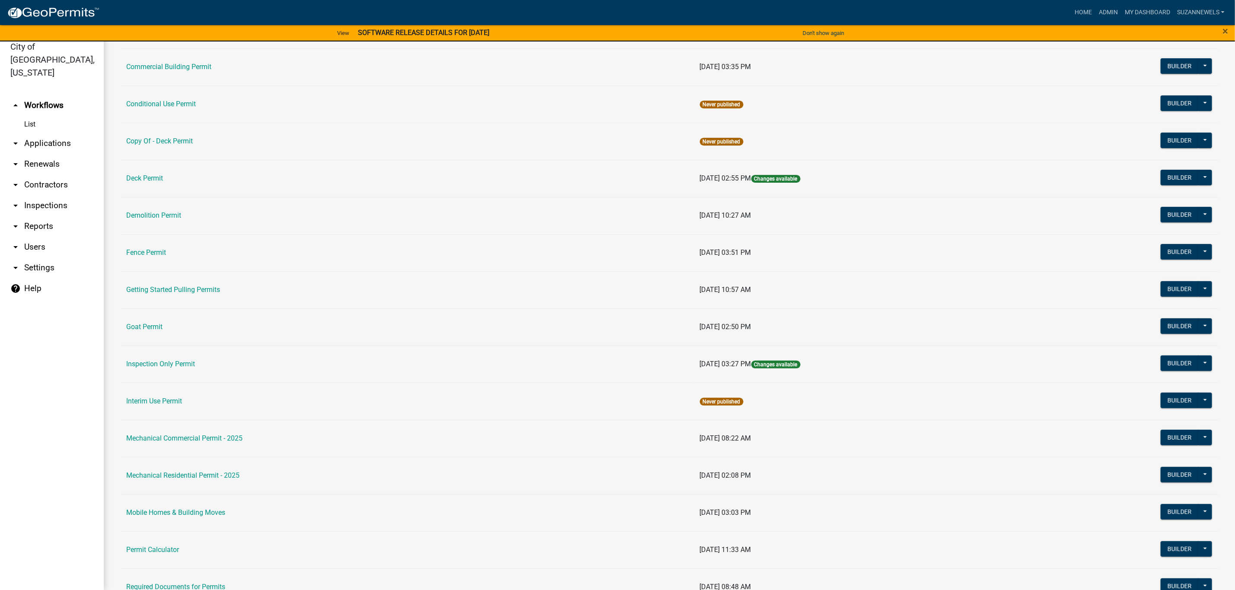
click at [48, 133] on link "arrow_drop_down Applications" at bounding box center [52, 143] width 104 height 21
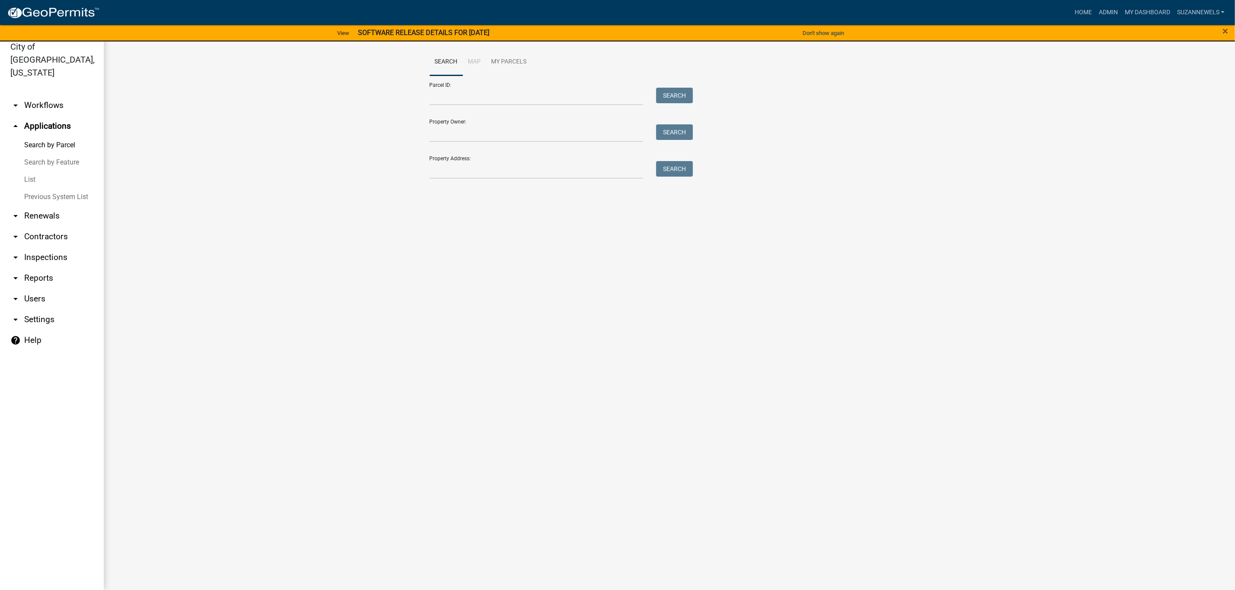
click at [45, 95] on link "arrow_drop_down Workflows" at bounding box center [52, 105] width 104 height 21
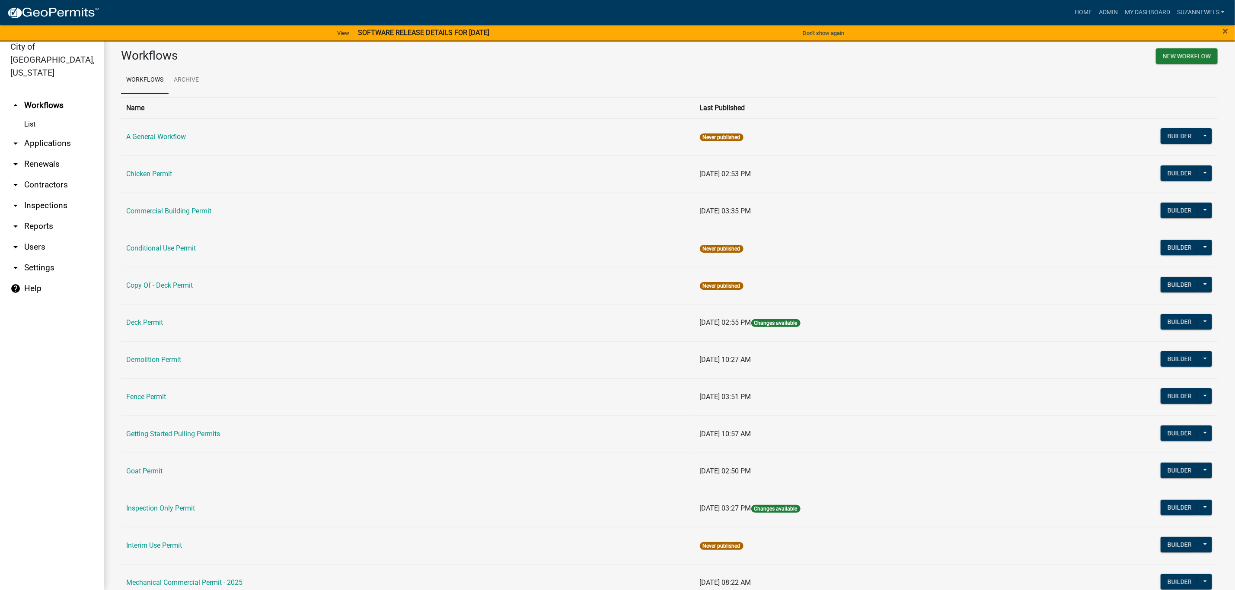
click at [43, 195] on link "arrow_drop_down Inspections" at bounding box center [52, 205] width 104 height 21
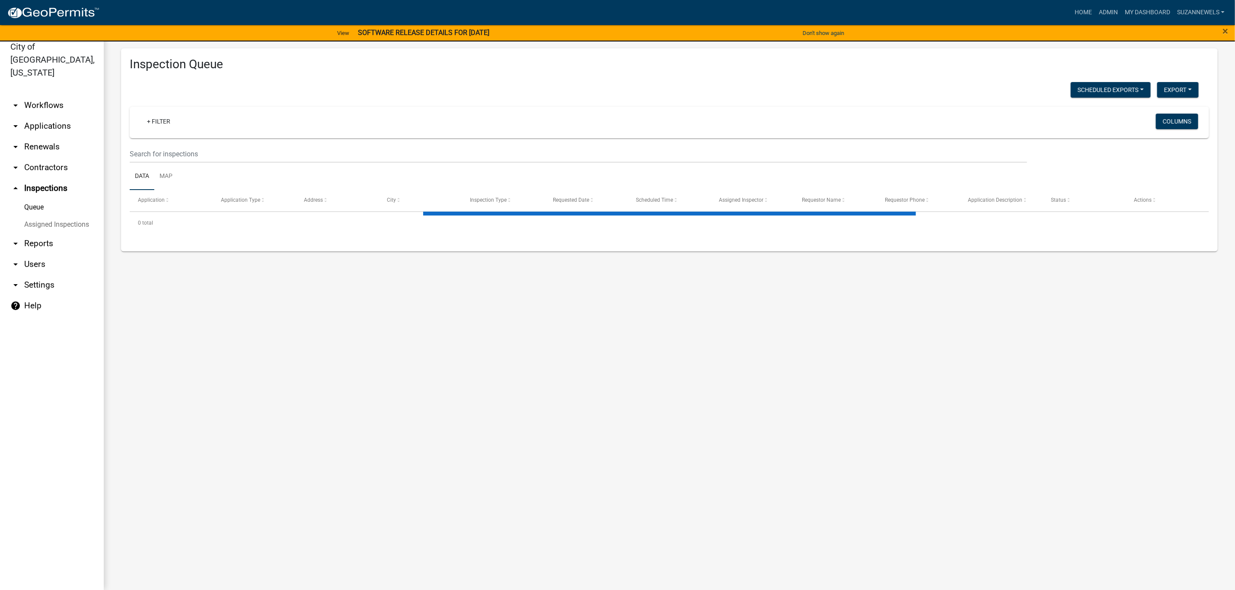
click at [48, 95] on link "arrow_drop_down Workflows" at bounding box center [52, 105] width 104 height 21
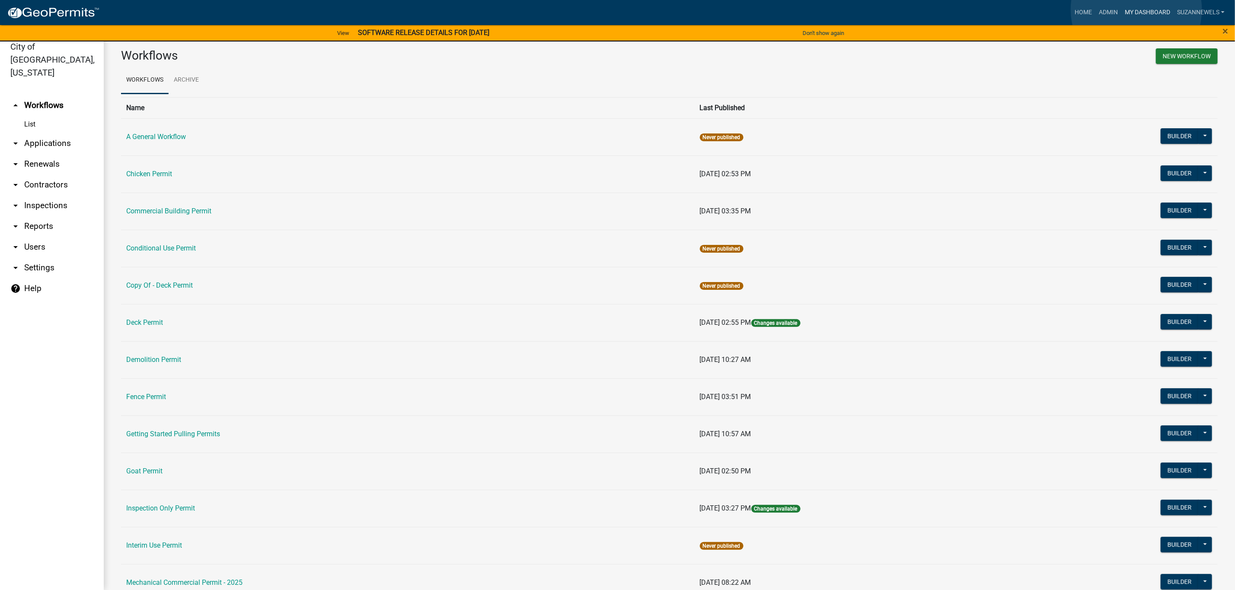
click at [1136, 10] on link "My Dashboard" at bounding box center [1147, 12] width 52 height 16
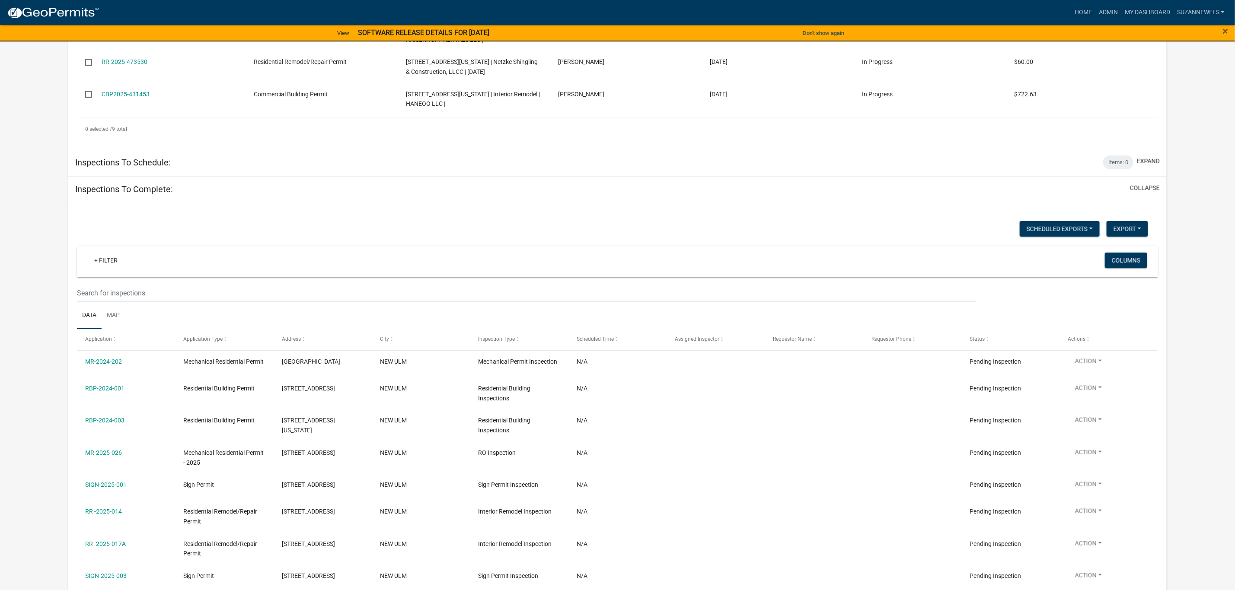
scroll to position [405, 0]
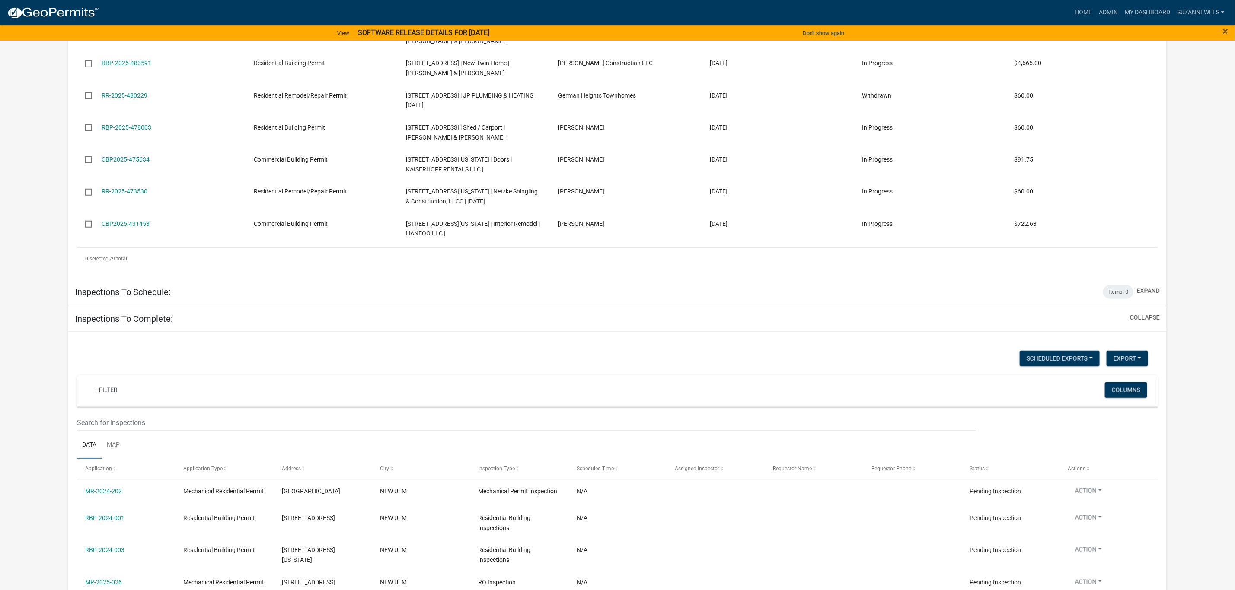
click at [1140, 315] on button "collapse" at bounding box center [1145, 317] width 30 height 9
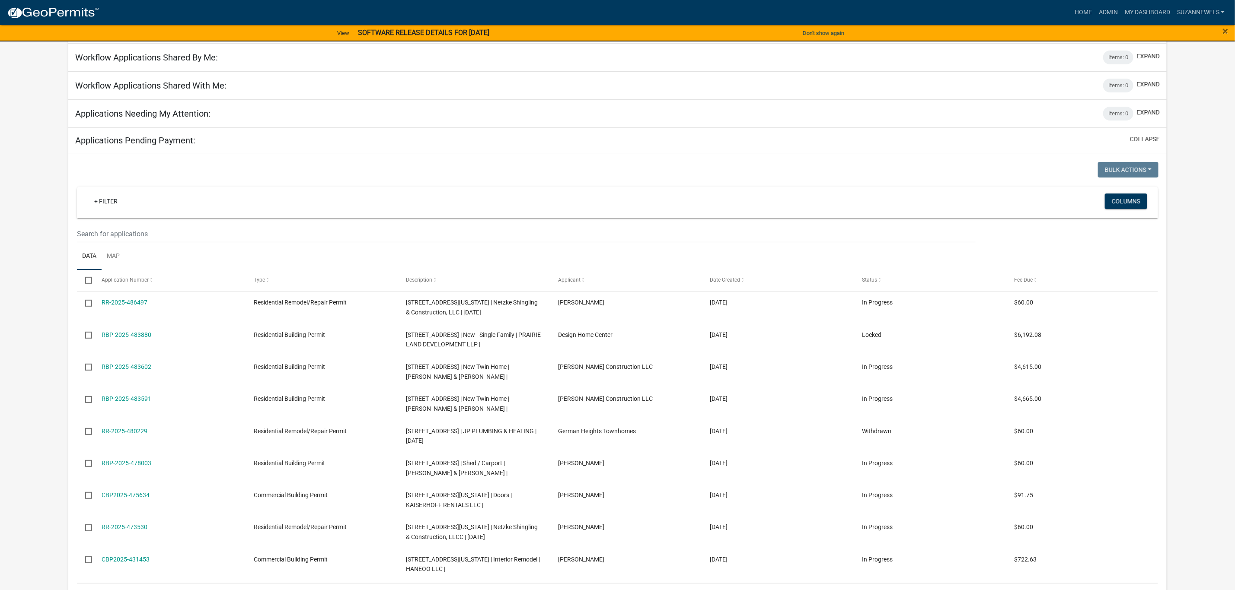
scroll to position [69, 0]
click at [1135, 141] on button "collapse" at bounding box center [1145, 139] width 30 height 9
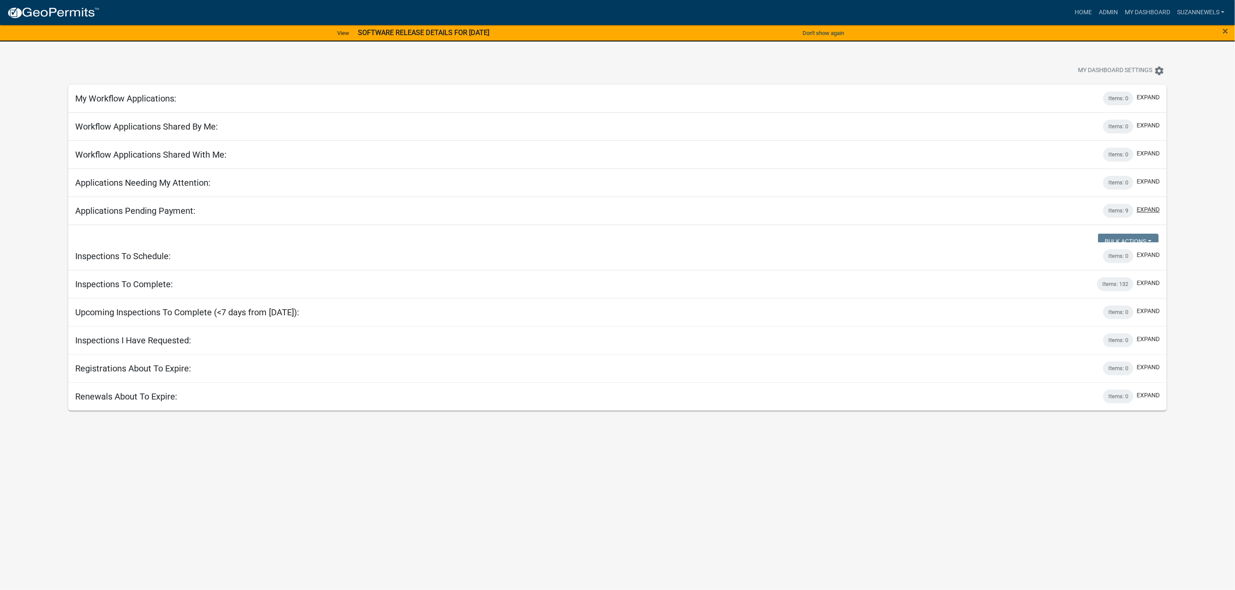
scroll to position [0, 0]
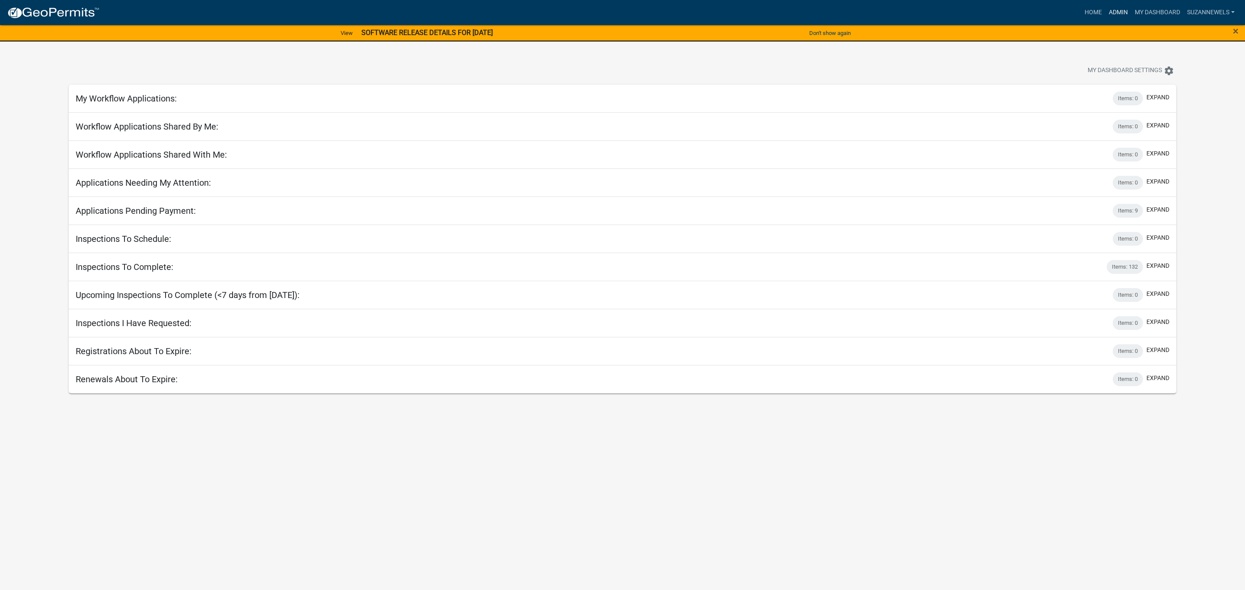
click at [1109, 12] on link "Admin" at bounding box center [1118, 12] width 26 height 16
